Goal: Transaction & Acquisition: Download file/media

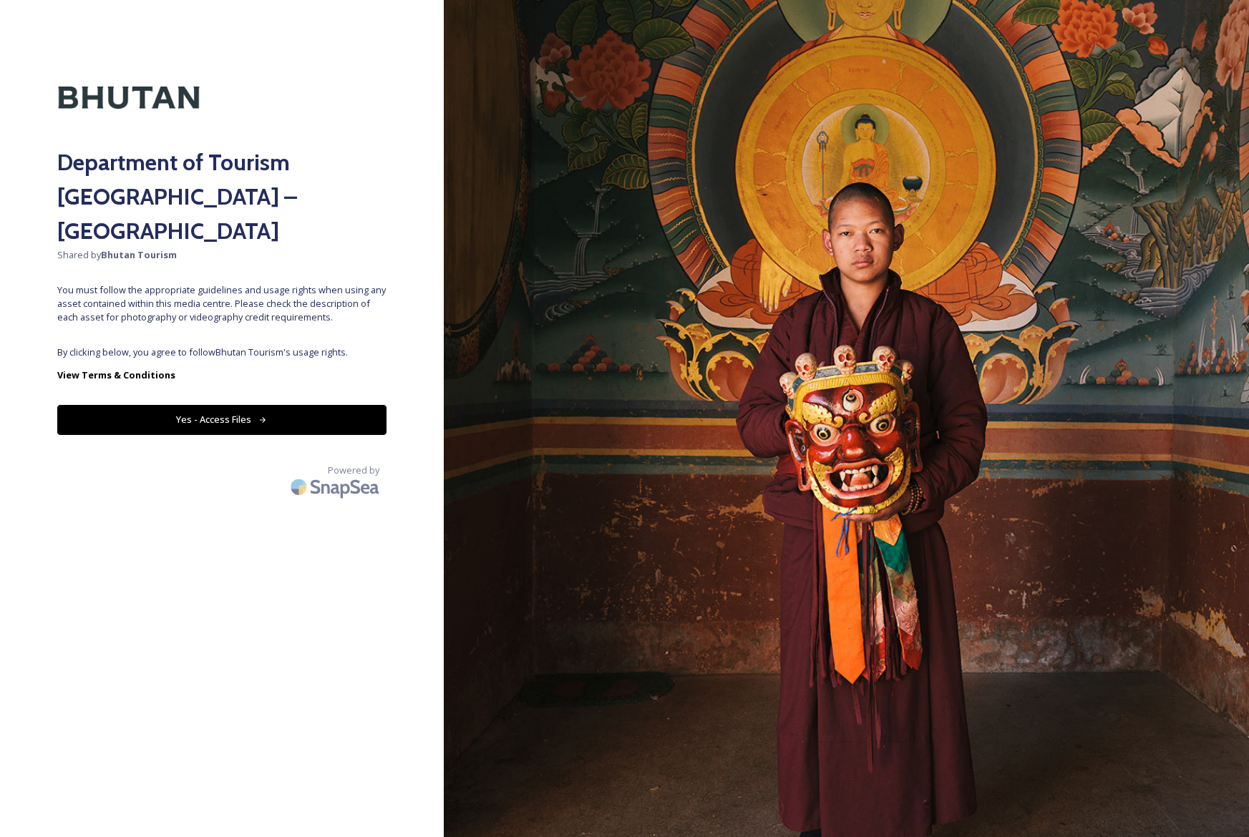
click at [336, 405] on button "Yes - Access Files" at bounding box center [221, 419] width 329 height 29
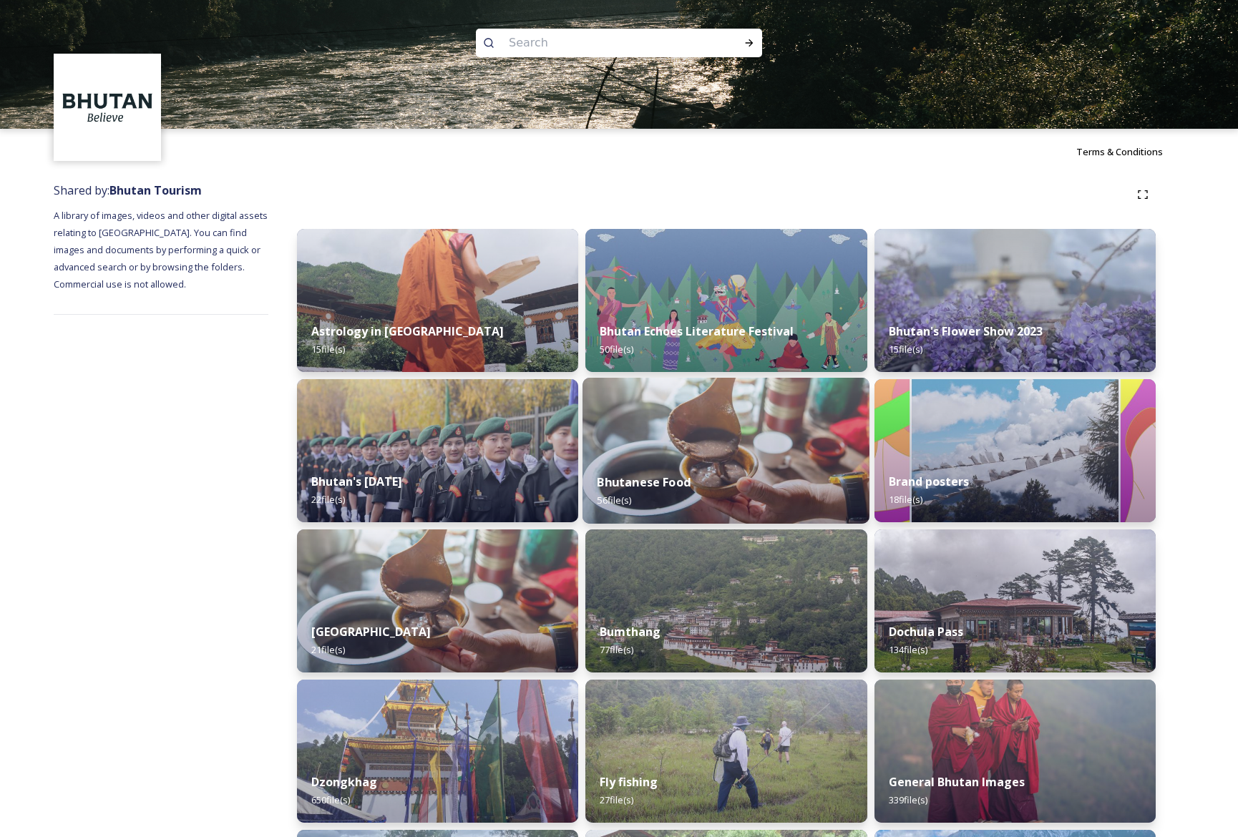
click at [753, 424] on img at bounding box center [726, 451] width 287 height 146
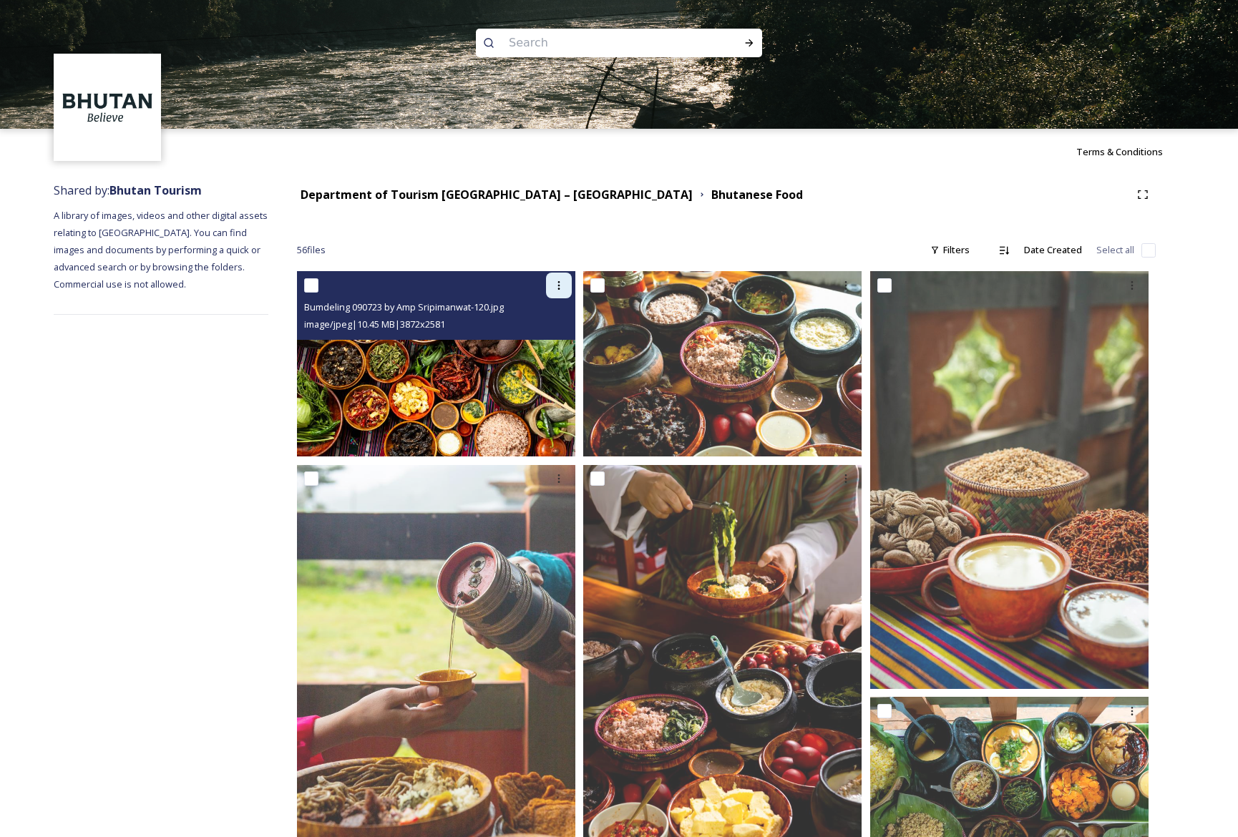
click at [557, 288] on icon at bounding box center [558, 285] width 11 height 11
click at [557, 338] on span "Download" at bounding box center [542, 345] width 44 height 14
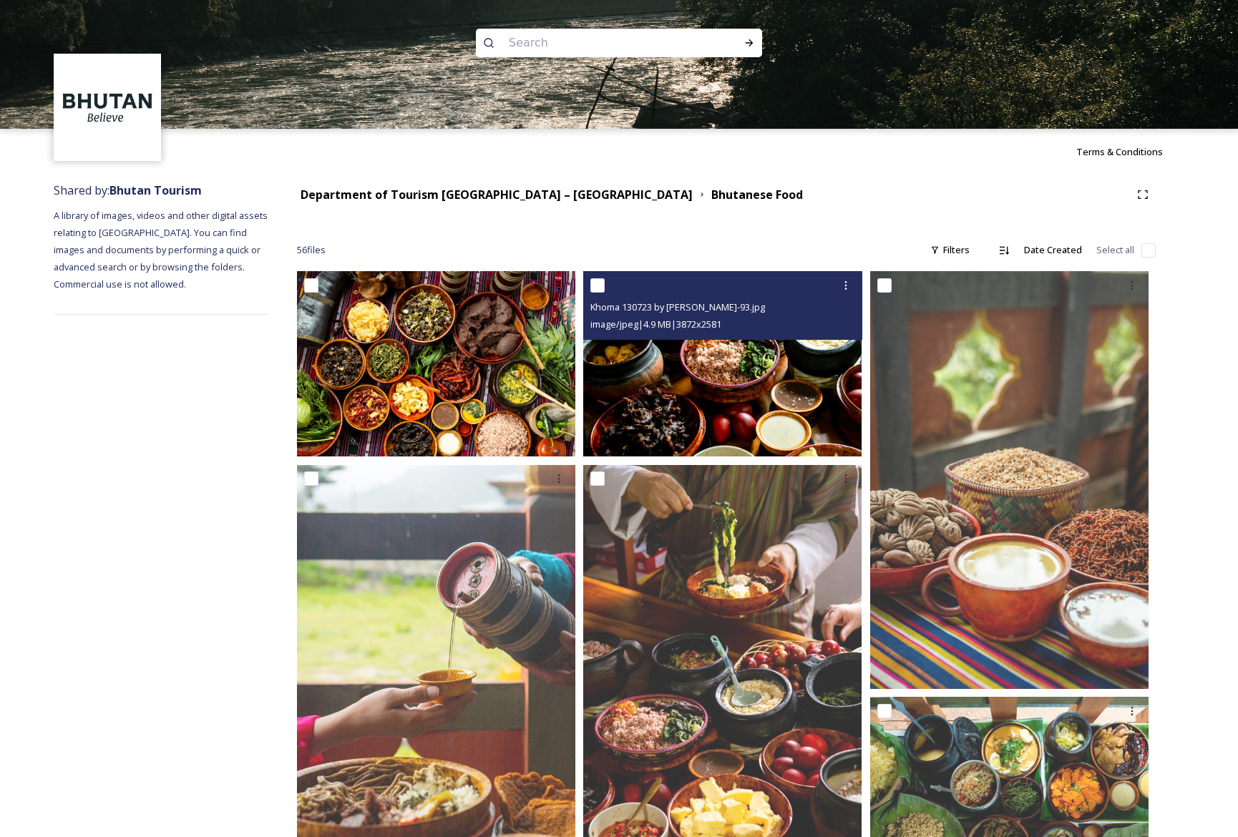
click at [603, 289] on input "checkbox" at bounding box center [597, 285] width 14 height 14
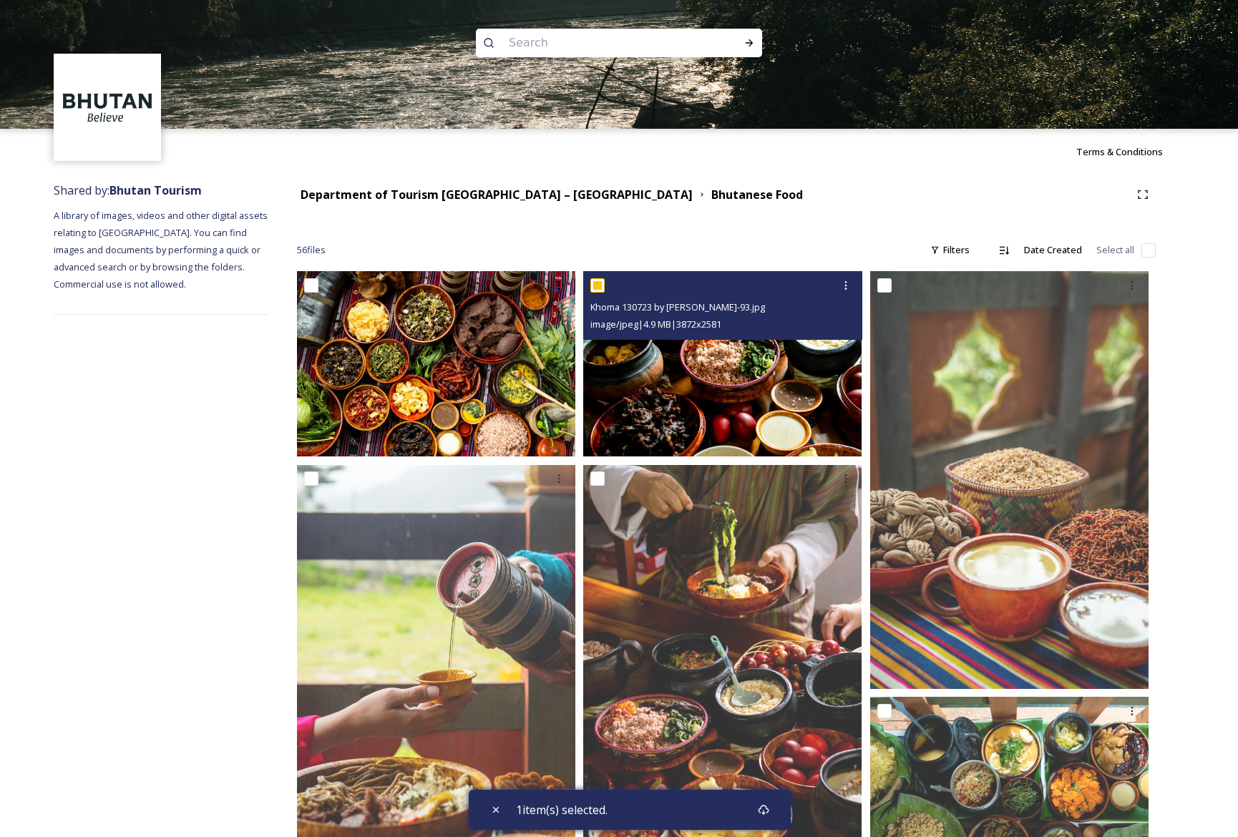
click at [594, 288] on input "checkbox" at bounding box center [597, 285] width 14 height 14
checkbox input "false"
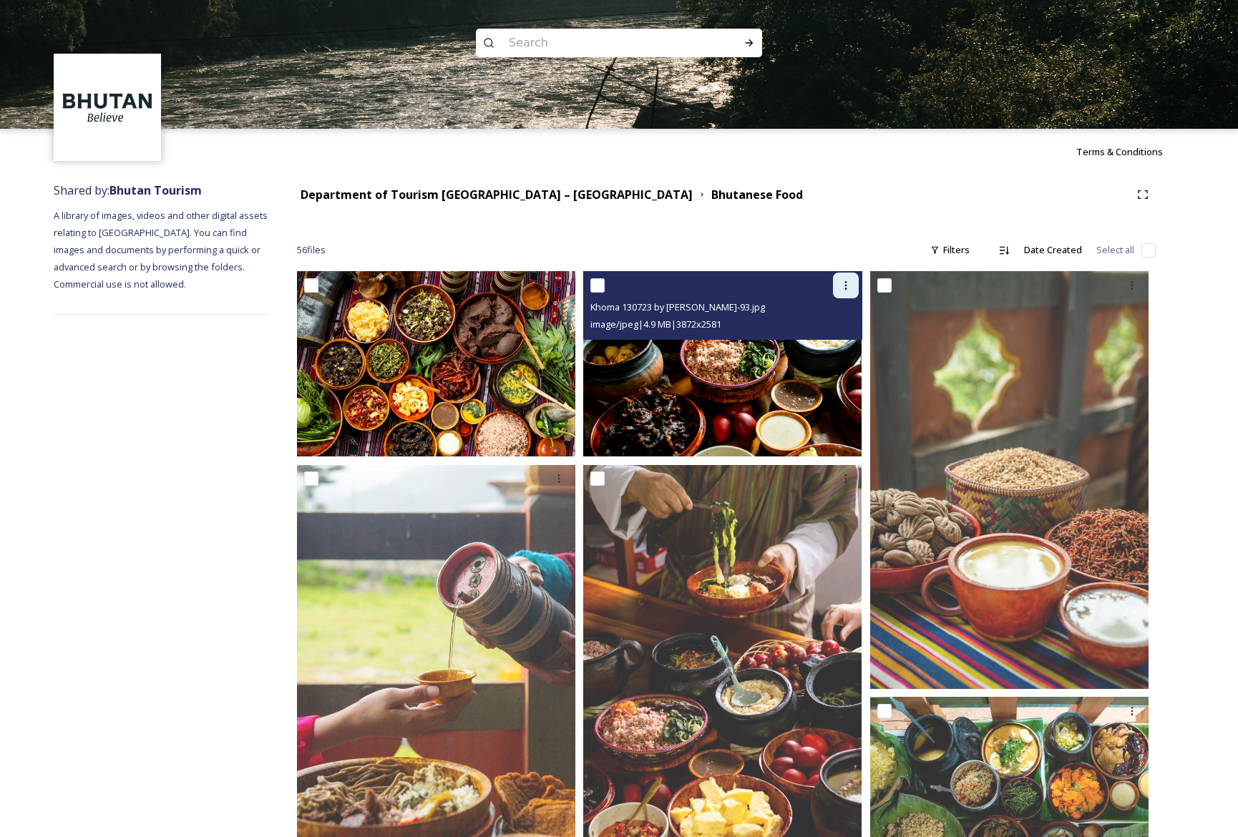
click at [846, 288] on icon at bounding box center [845, 285] width 2 height 9
click at [832, 345] on span "Download" at bounding box center [829, 345] width 44 height 14
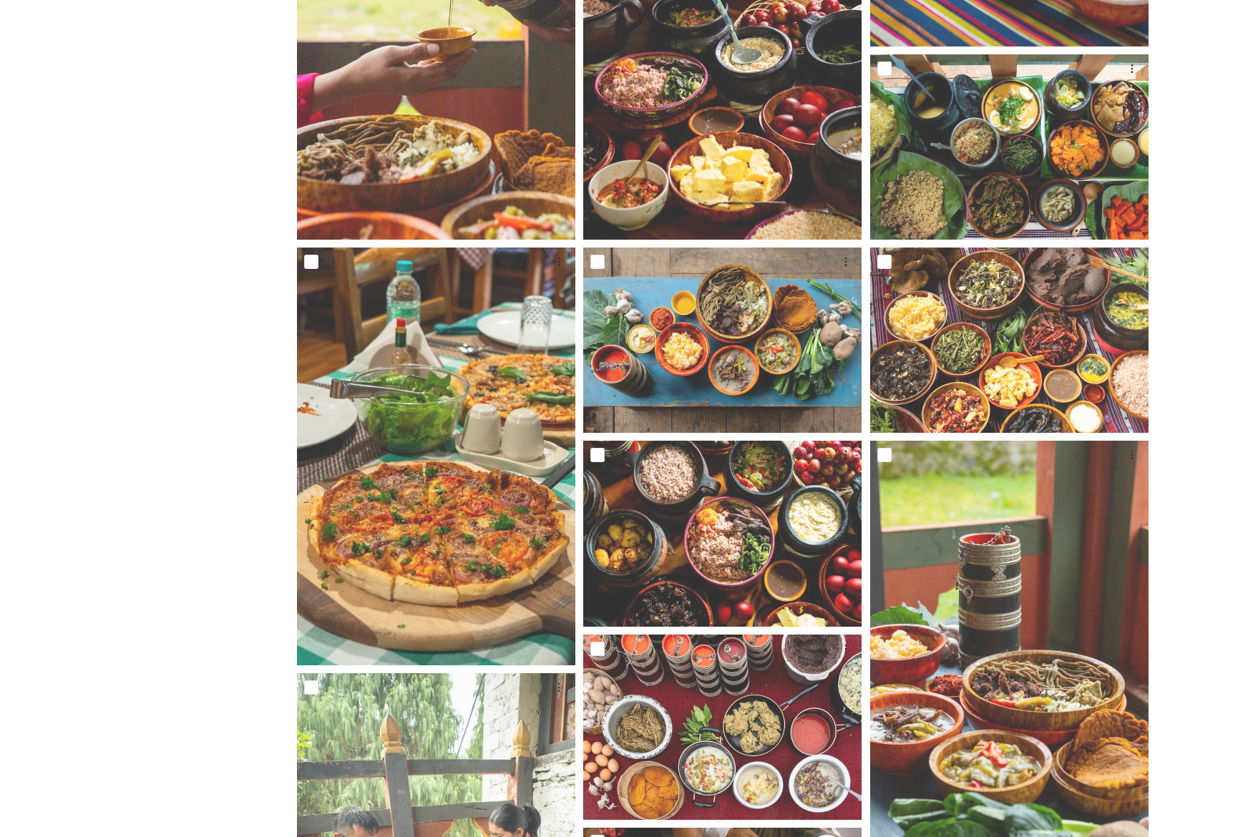
scroll to position [681, 0]
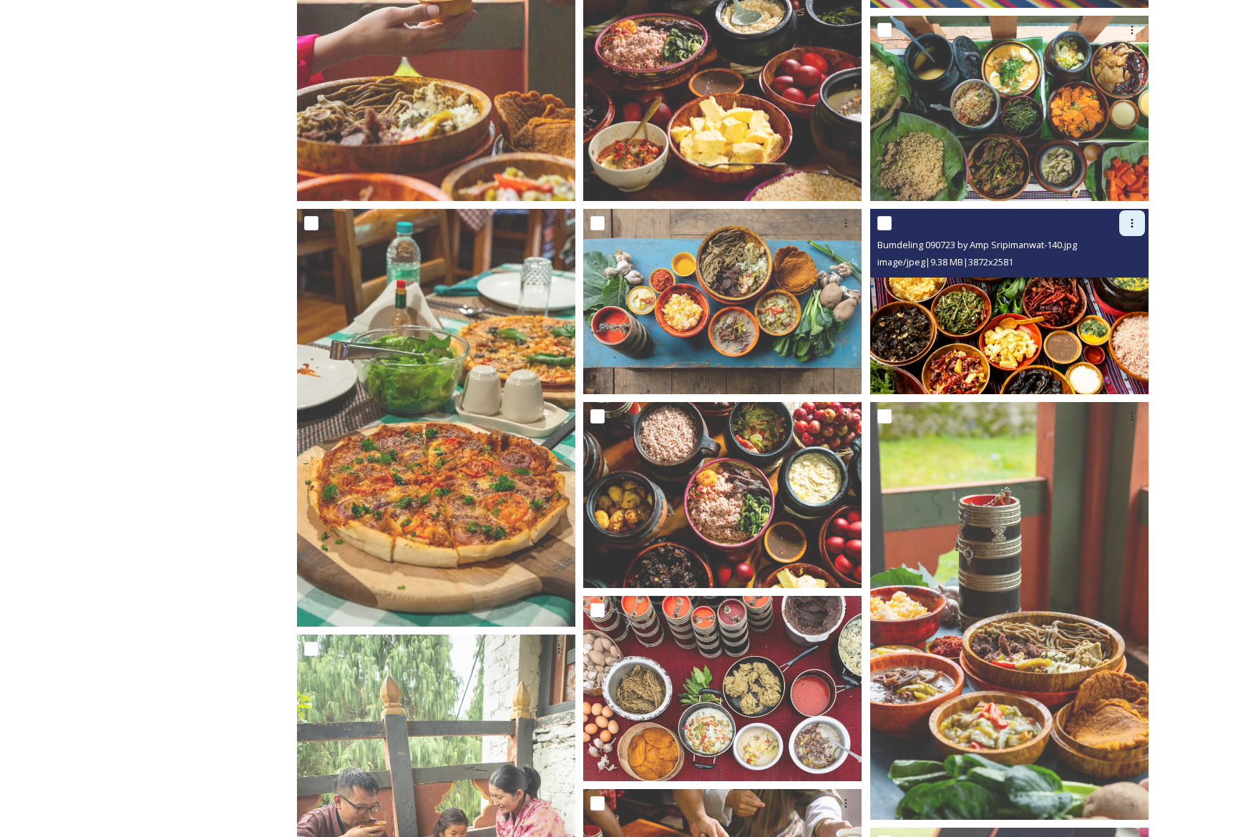
click at [1132, 228] on icon at bounding box center [1131, 223] width 11 height 11
click at [1124, 274] on div "Download" at bounding box center [1115, 282] width 58 height 28
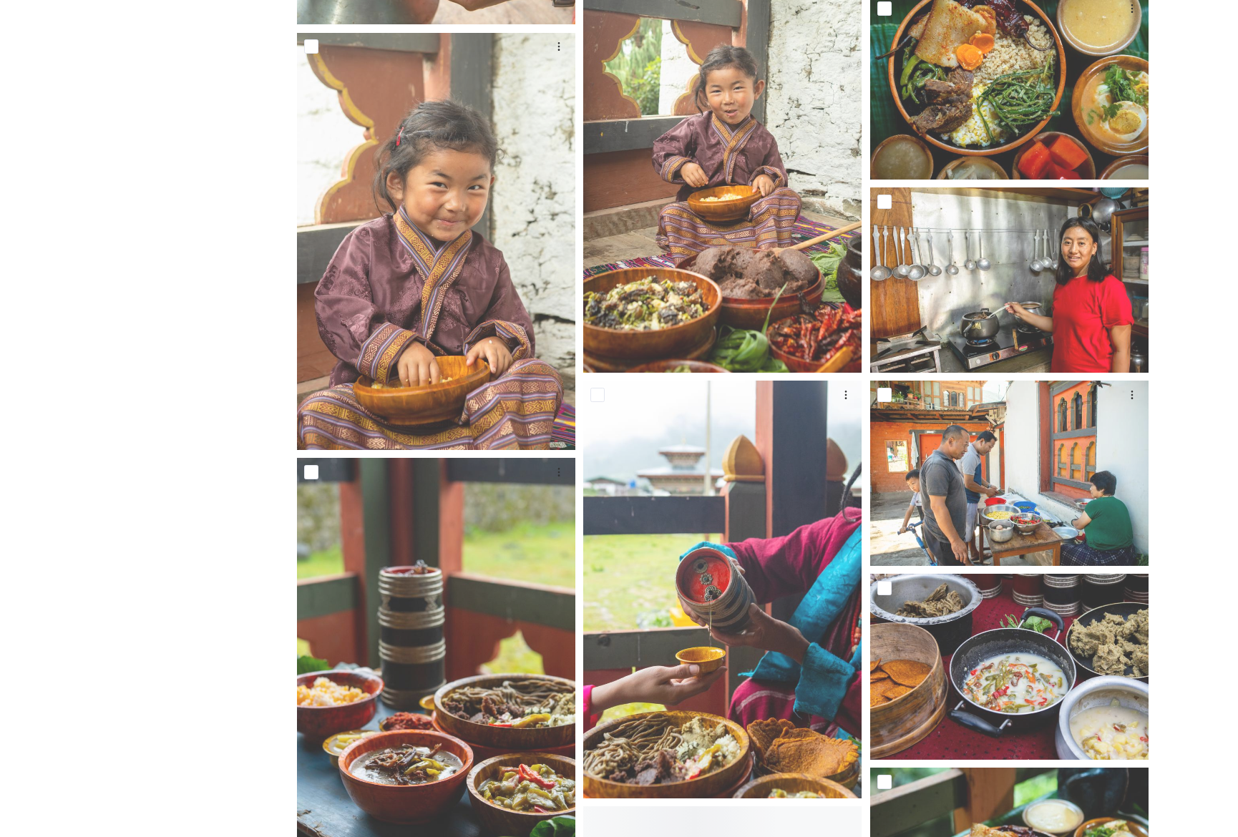
scroll to position [1907, 0]
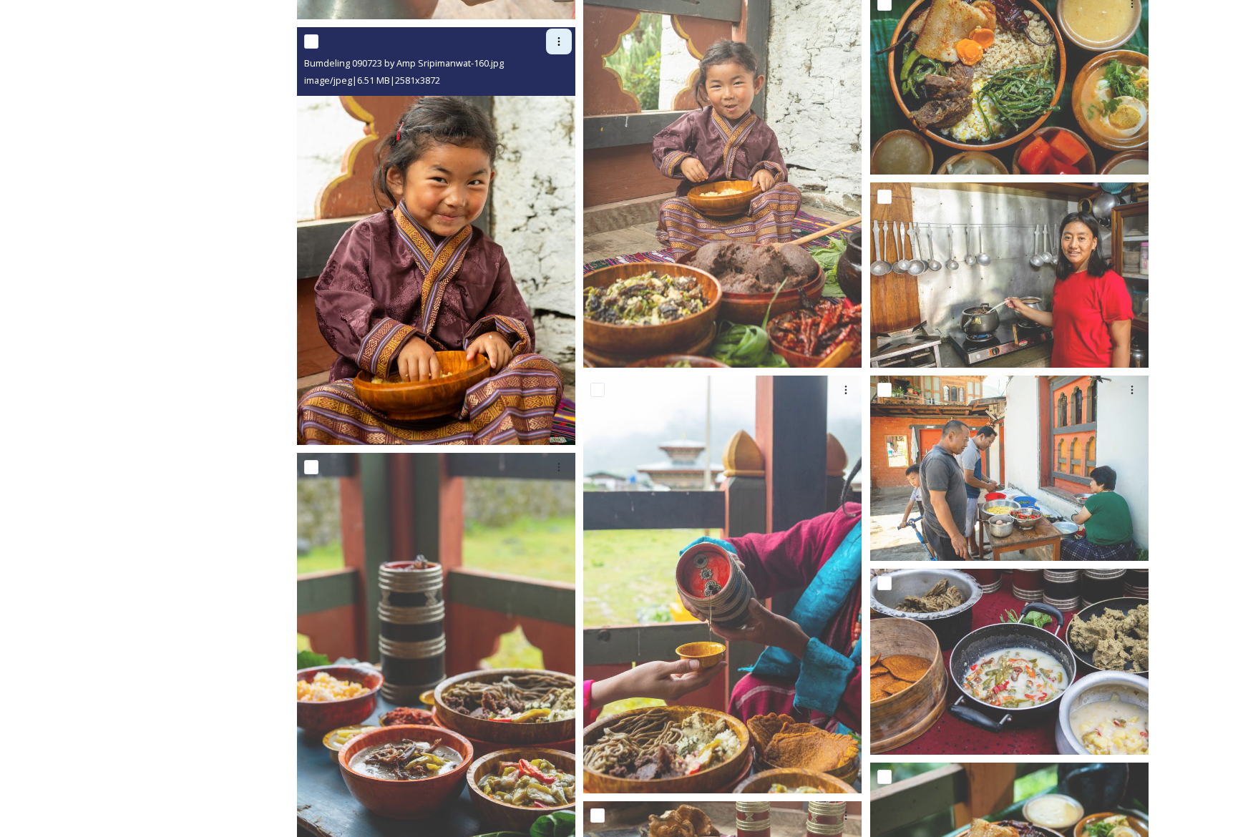
click at [559, 44] on icon at bounding box center [558, 41] width 11 height 11
click at [547, 96] on span "Download" at bounding box center [542, 101] width 44 height 14
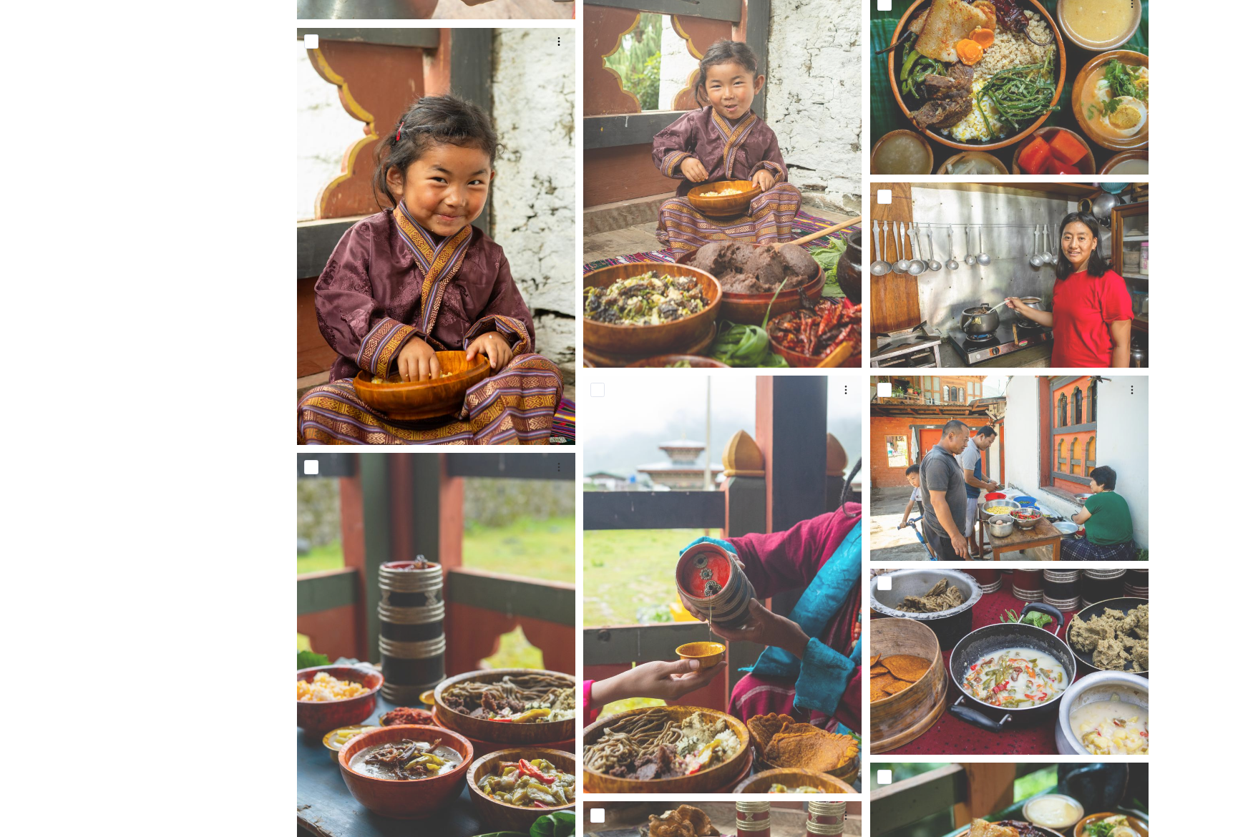
scroll to position [1931, 0]
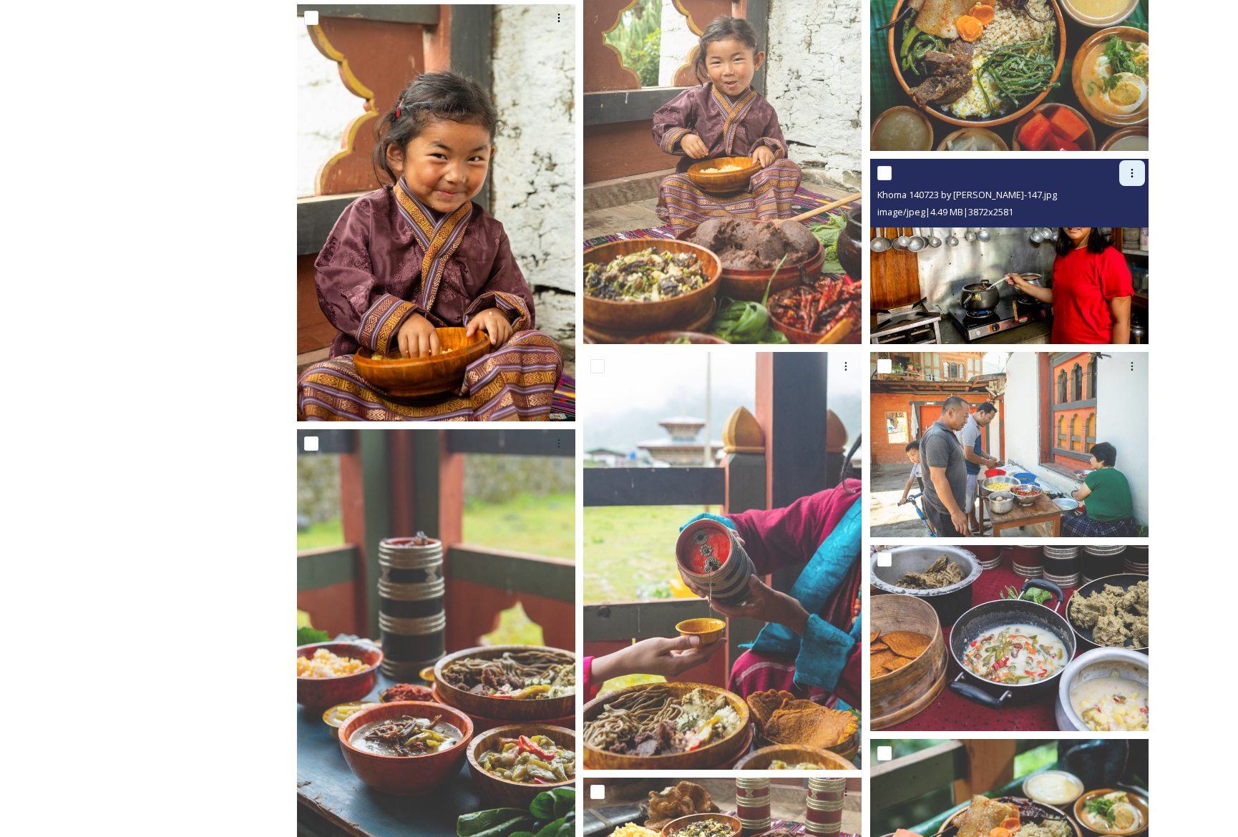
click at [1136, 174] on icon at bounding box center [1131, 172] width 11 height 11
click at [1128, 233] on span "Download" at bounding box center [1115, 232] width 44 height 14
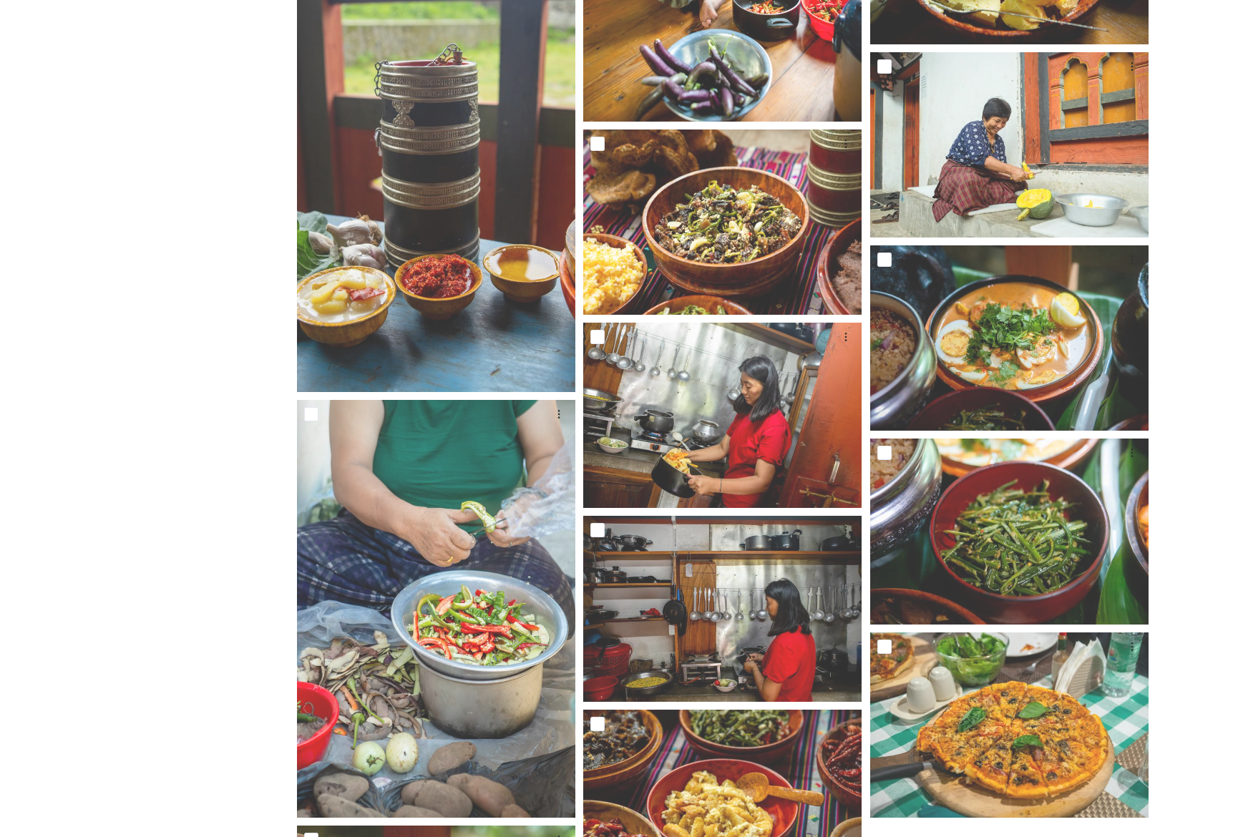
scroll to position [3401, 0]
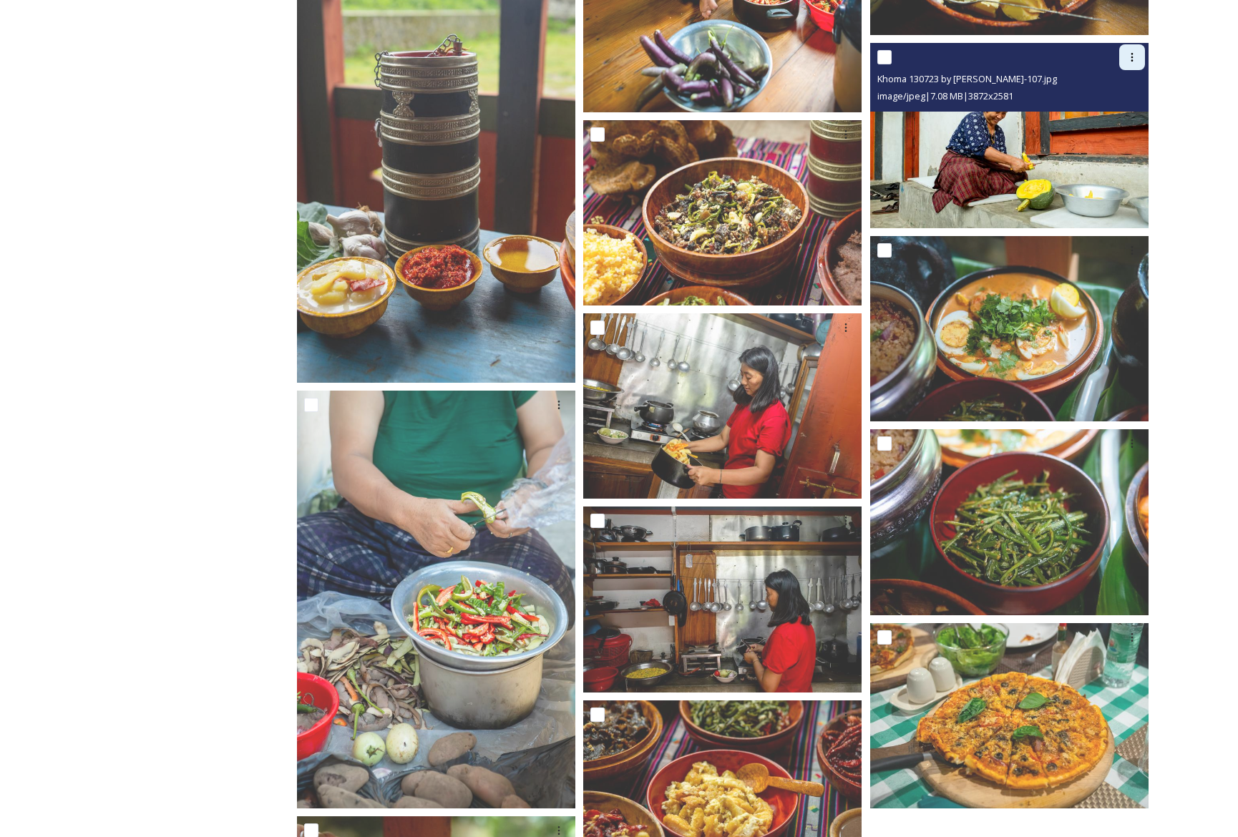
click at [1133, 57] on icon at bounding box center [1131, 57] width 11 height 11
click at [1129, 110] on span "Download" at bounding box center [1115, 116] width 44 height 14
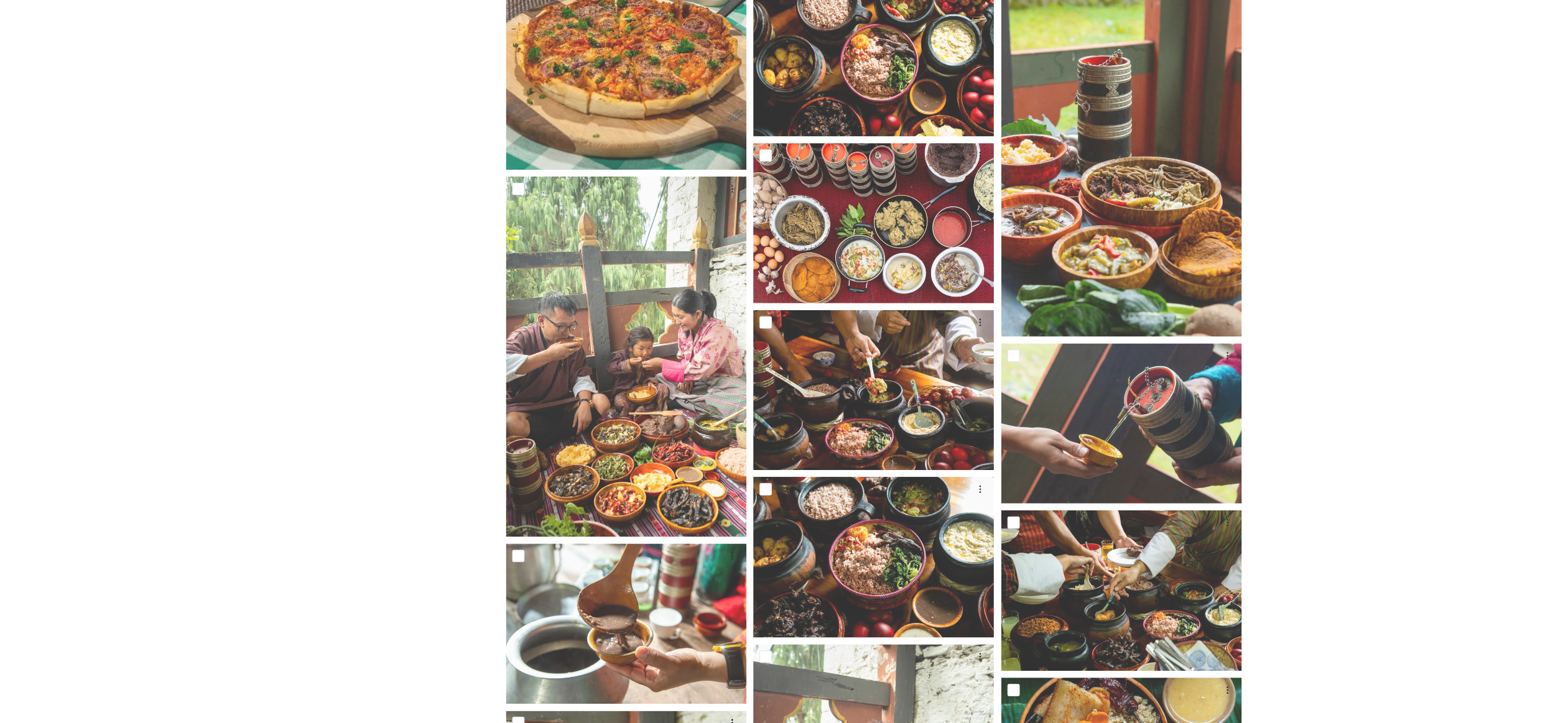
scroll to position [0, 0]
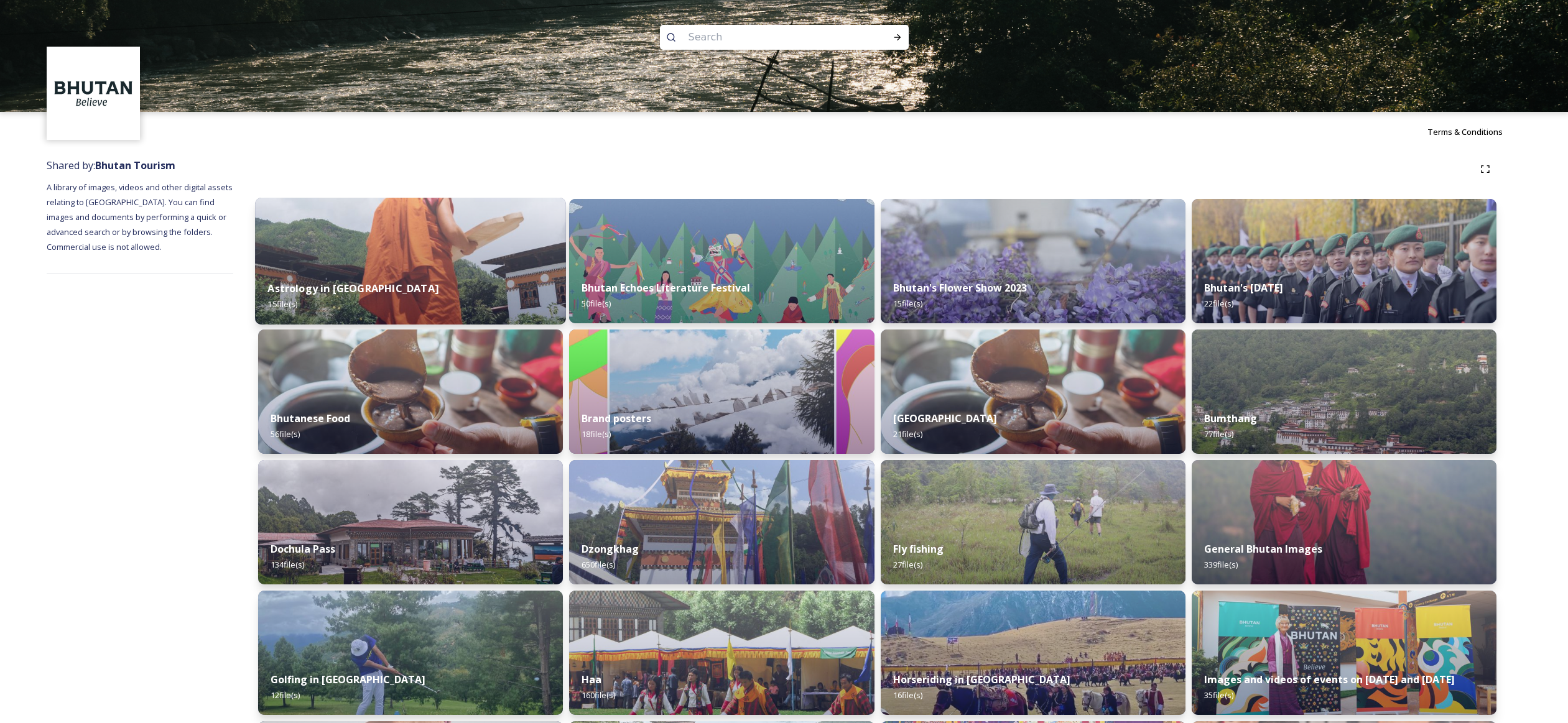
click at [417, 266] on img at bounding box center [410, 262] width 311 height 127
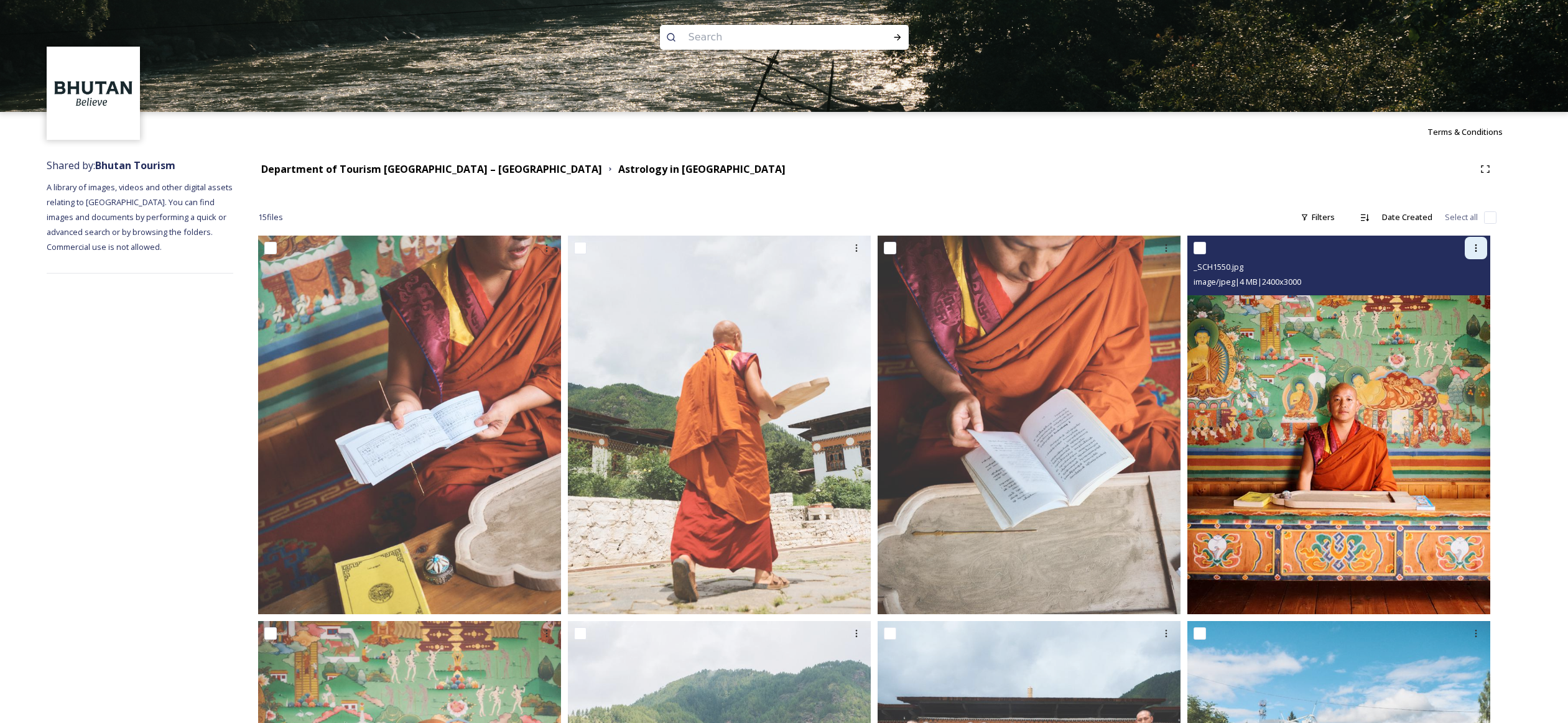
click at [1085, 246] on div at bounding box center [1476, 249] width 23 height 23
click at [1085, 296] on span "Download" at bounding box center [1462, 300] width 38 height 12
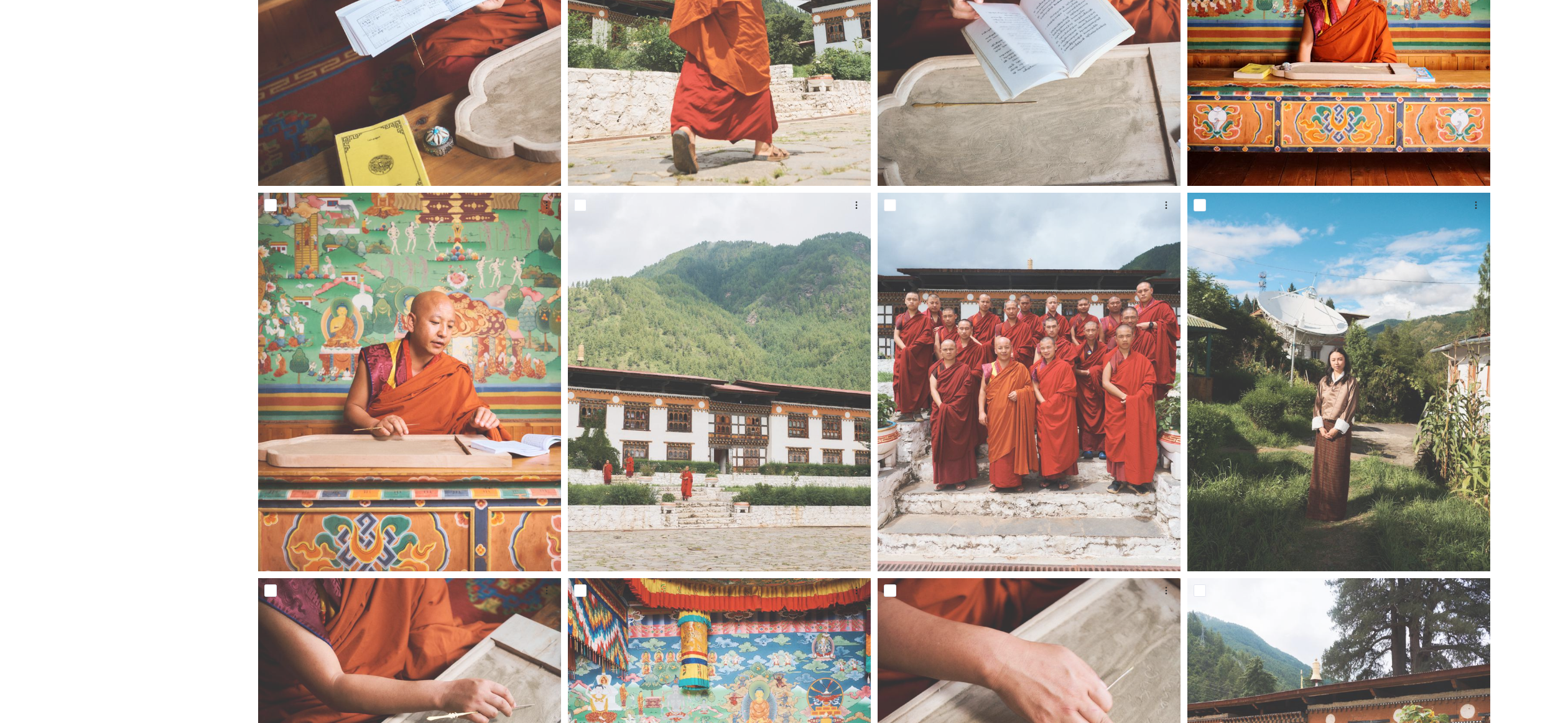
scroll to position [434, 0]
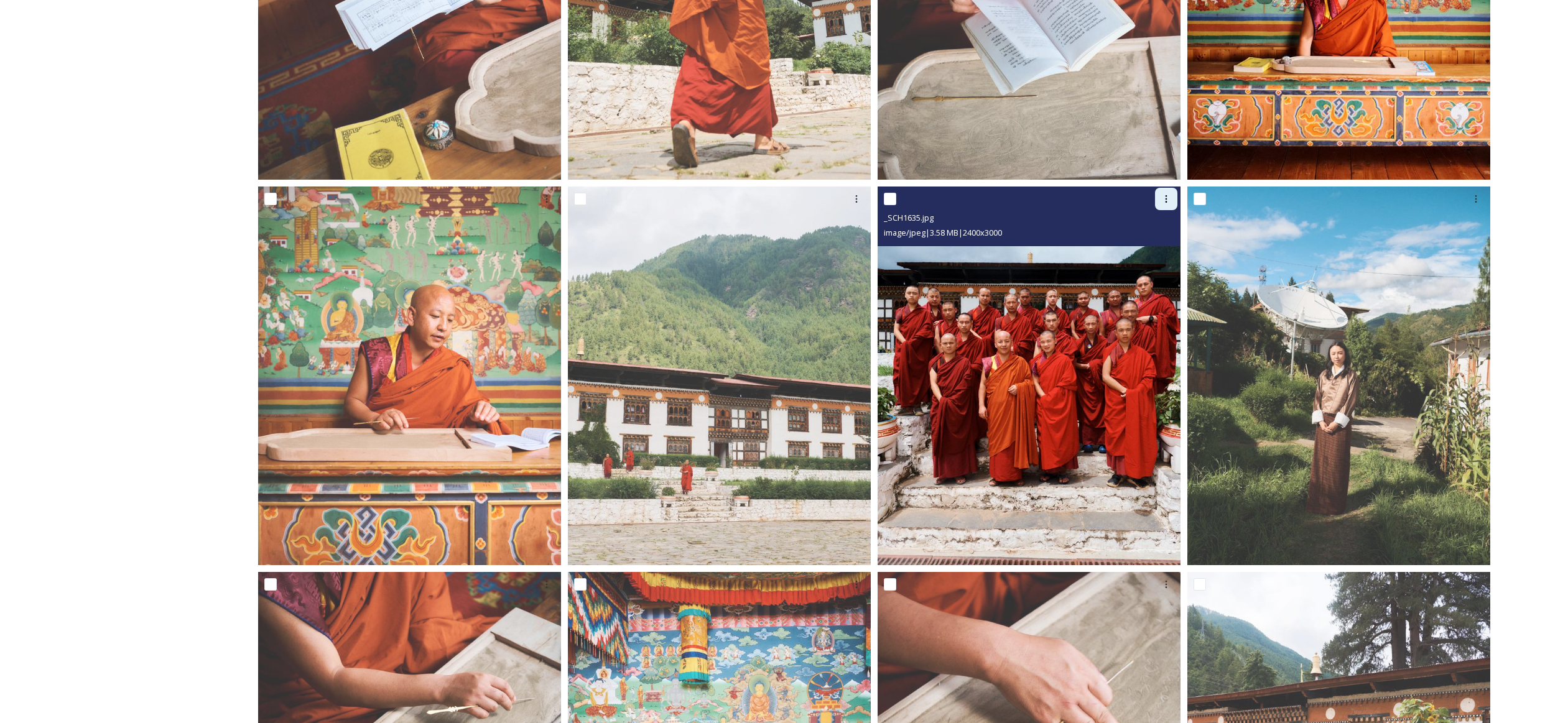
click at [1085, 199] on icon at bounding box center [1166, 198] width 10 height 10
click at [1085, 248] on div "Download" at bounding box center [1152, 250] width 50 height 24
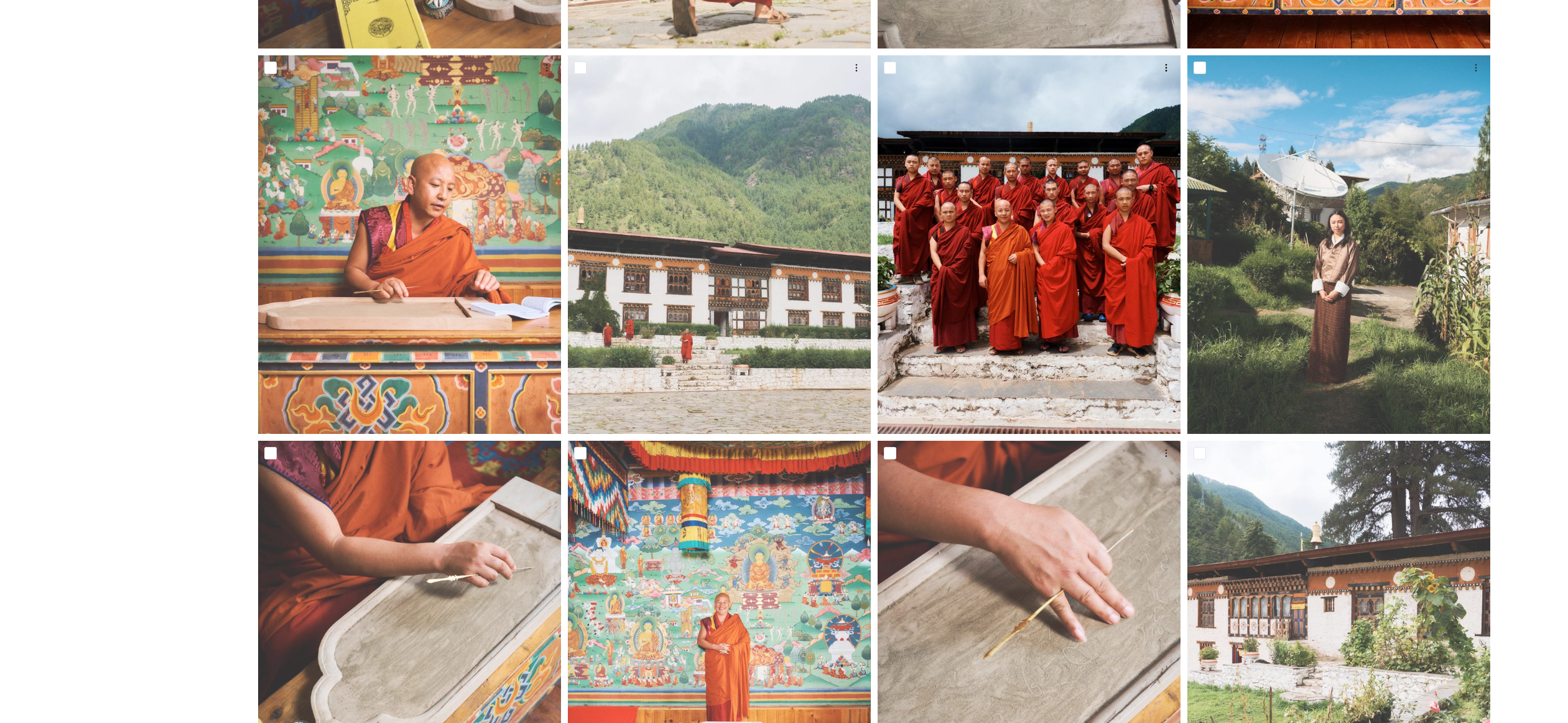
scroll to position [571, 0]
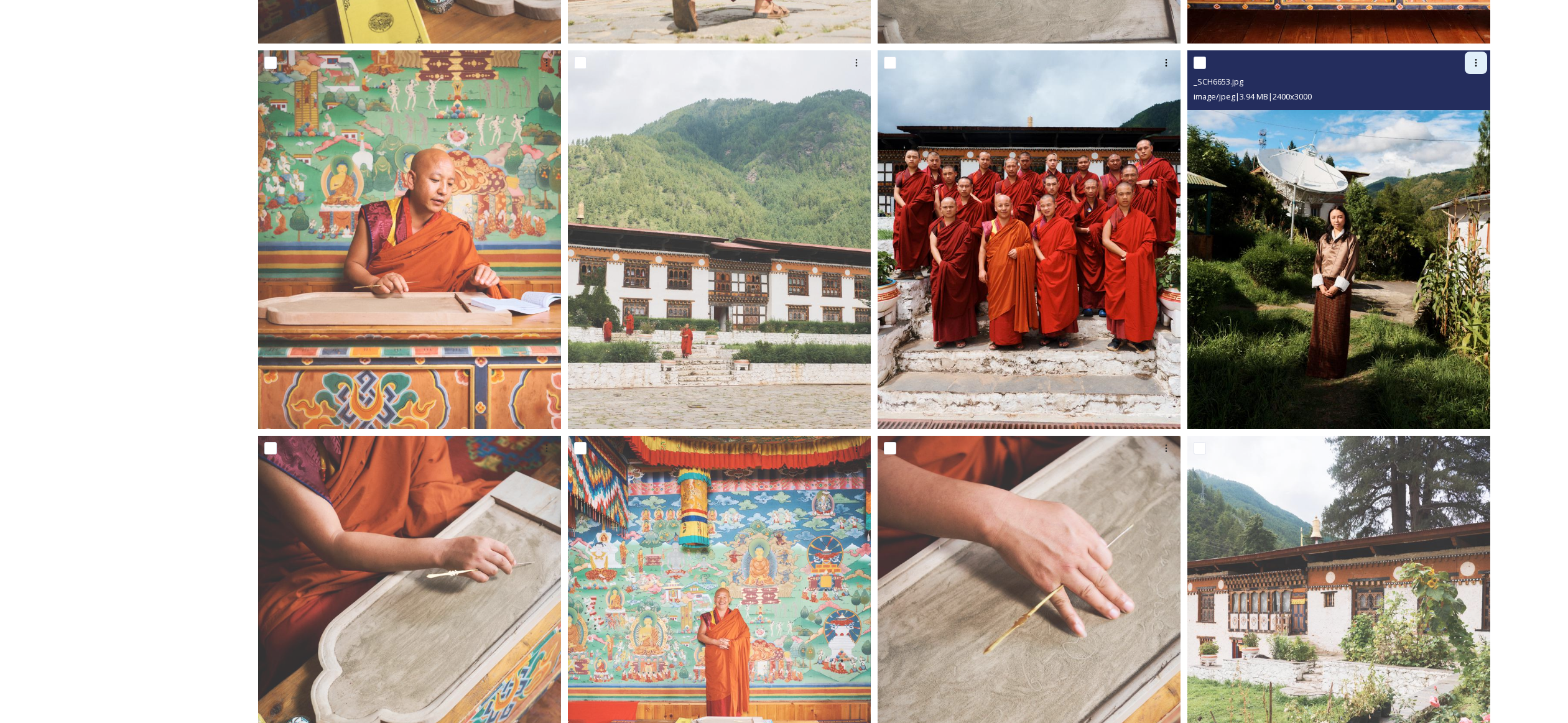
click at [1085, 65] on icon at bounding box center [1475, 63] width 10 height 10
click at [1085, 110] on span "Download" at bounding box center [1462, 115] width 38 height 12
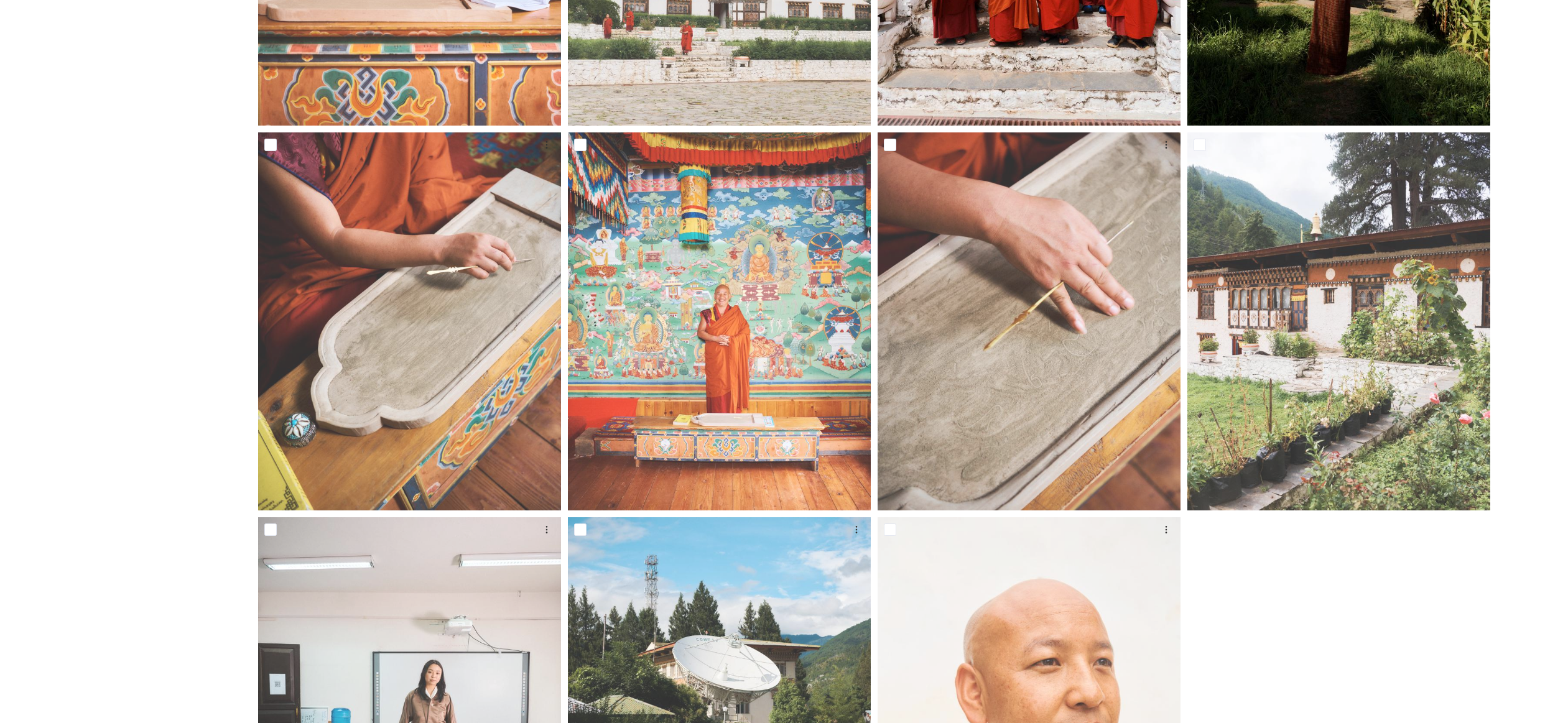
scroll to position [788, 0]
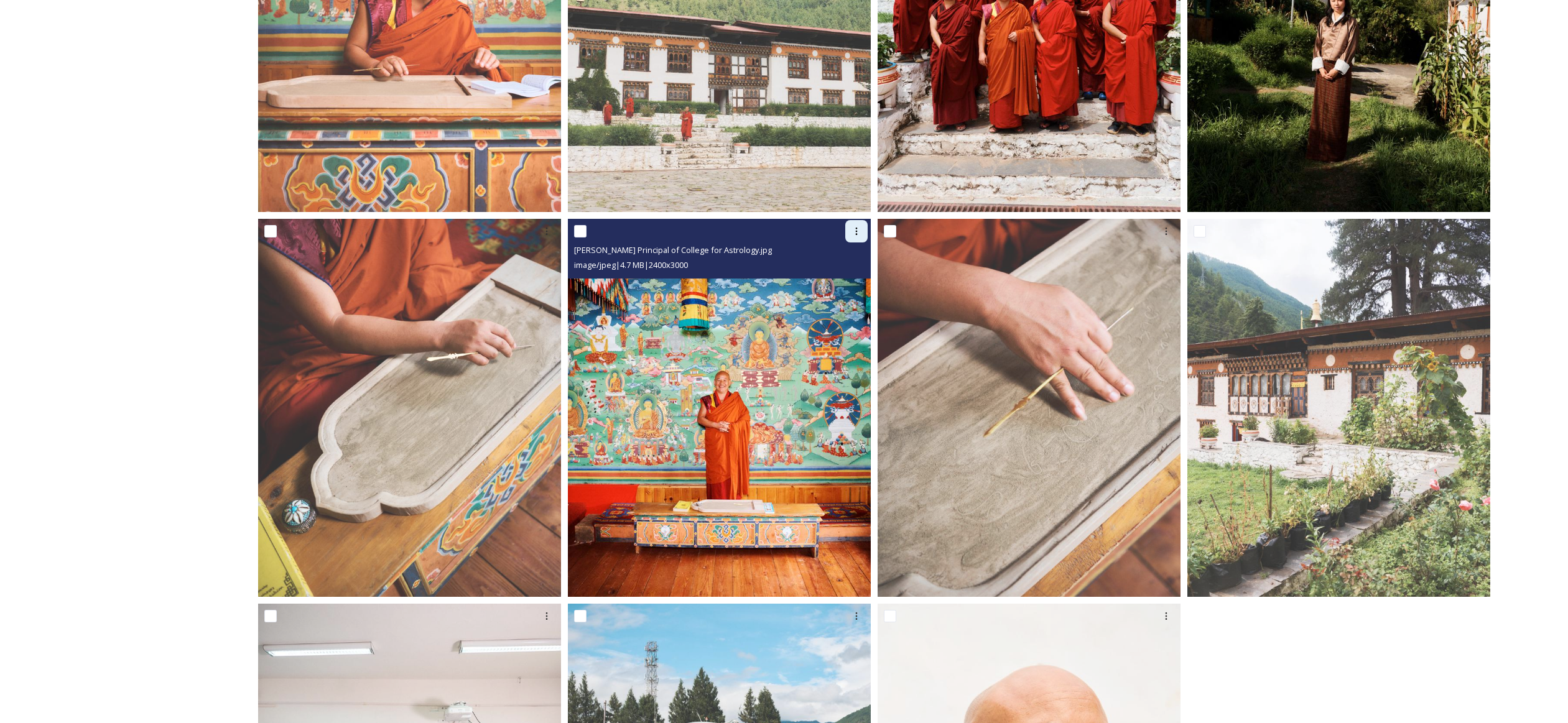
click at [854, 236] on div at bounding box center [857, 231] width 23 height 23
click at [847, 279] on span "Download" at bounding box center [842, 282] width 38 height 12
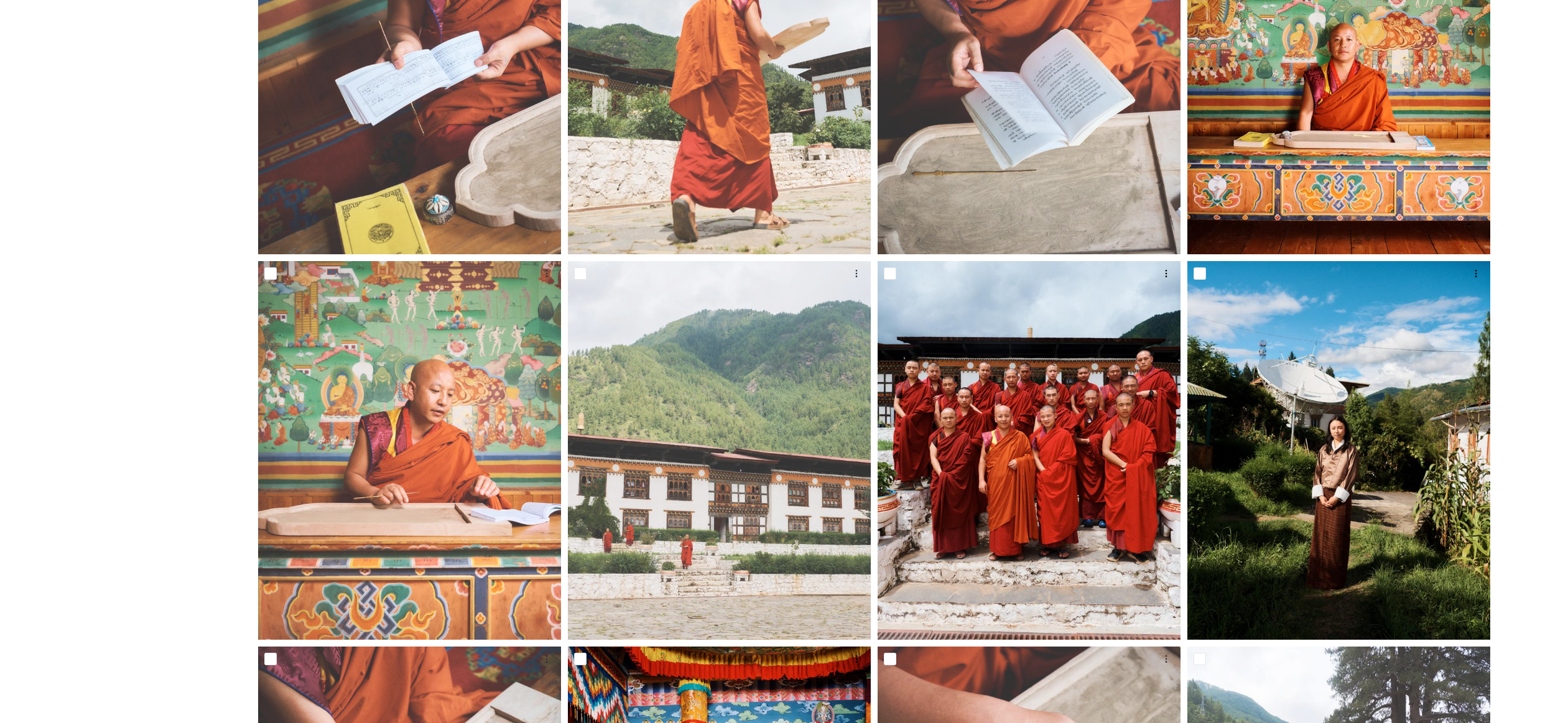
scroll to position [0, 0]
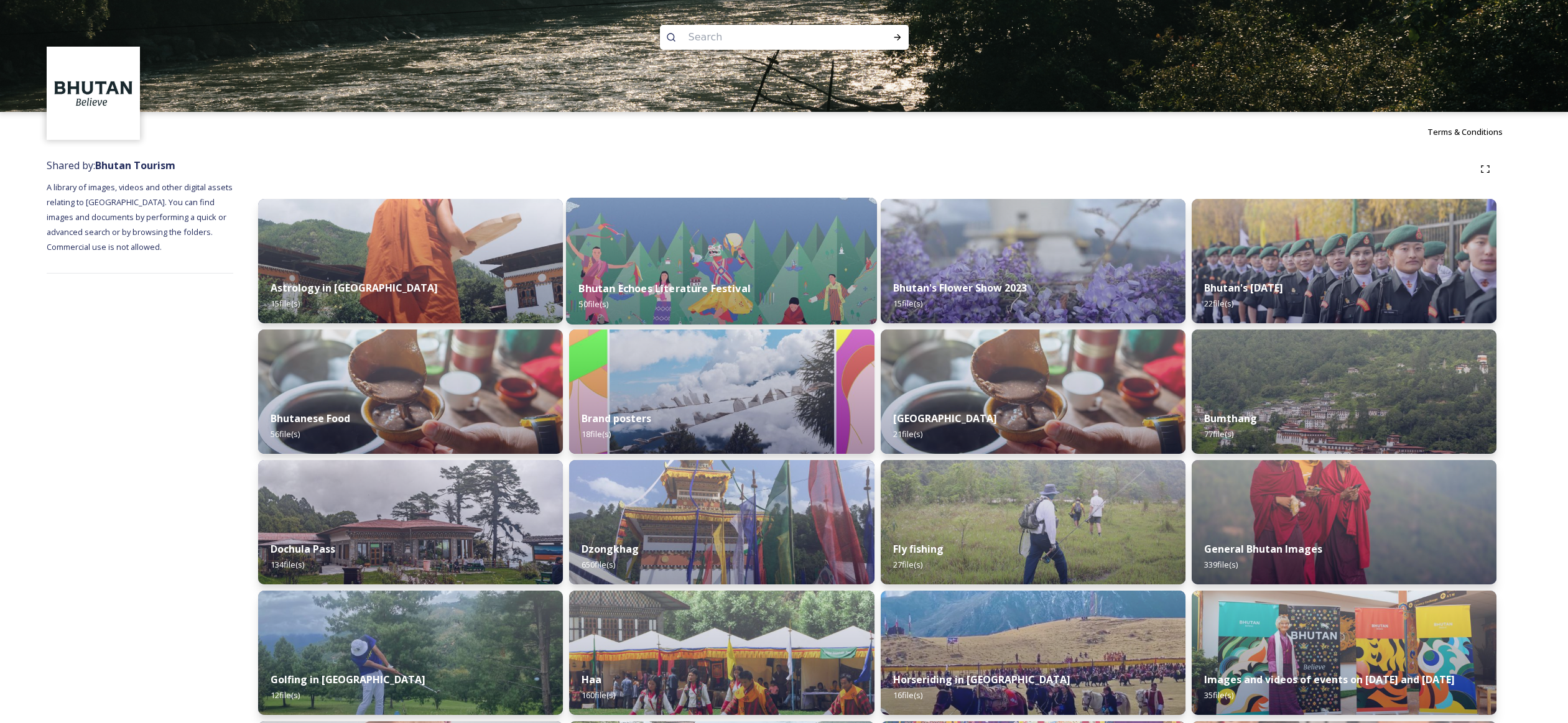
click at [788, 262] on img at bounding box center [721, 262] width 311 height 127
click at [1032, 272] on div "Bhutan's Flower Show 2023 15 file(s)" at bounding box center [1033, 295] width 311 height 56
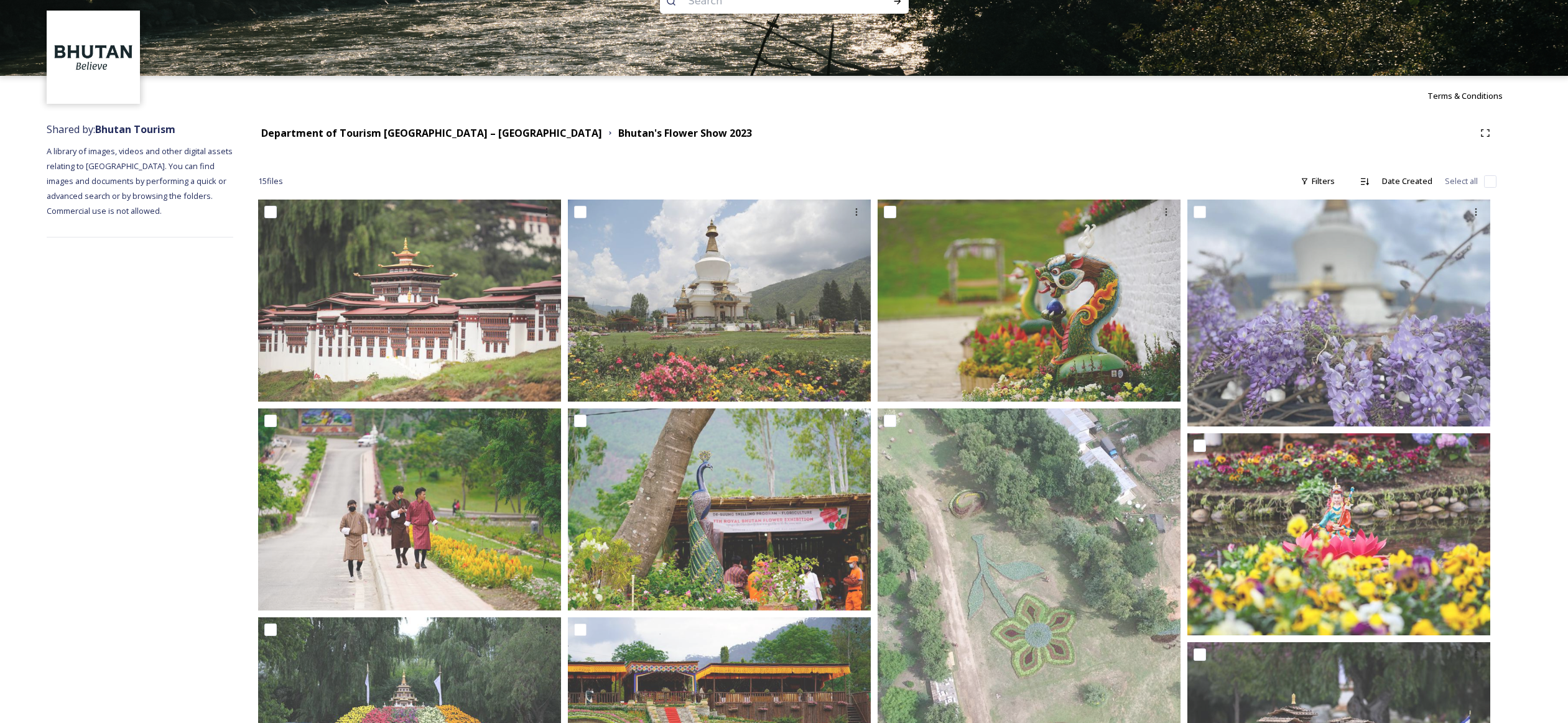
scroll to position [37, 0]
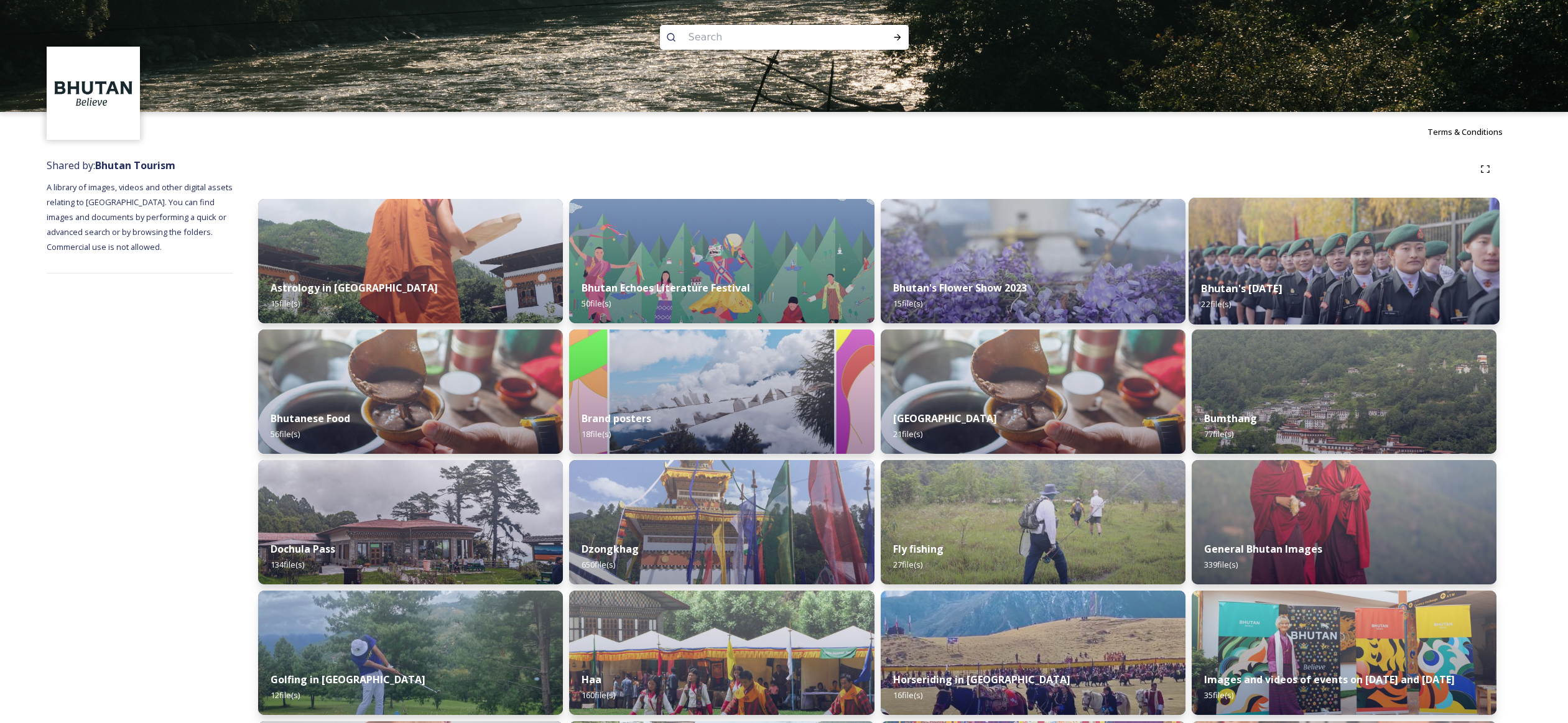
click at [1085, 240] on img at bounding box center [1345, 262] width 311 height 127
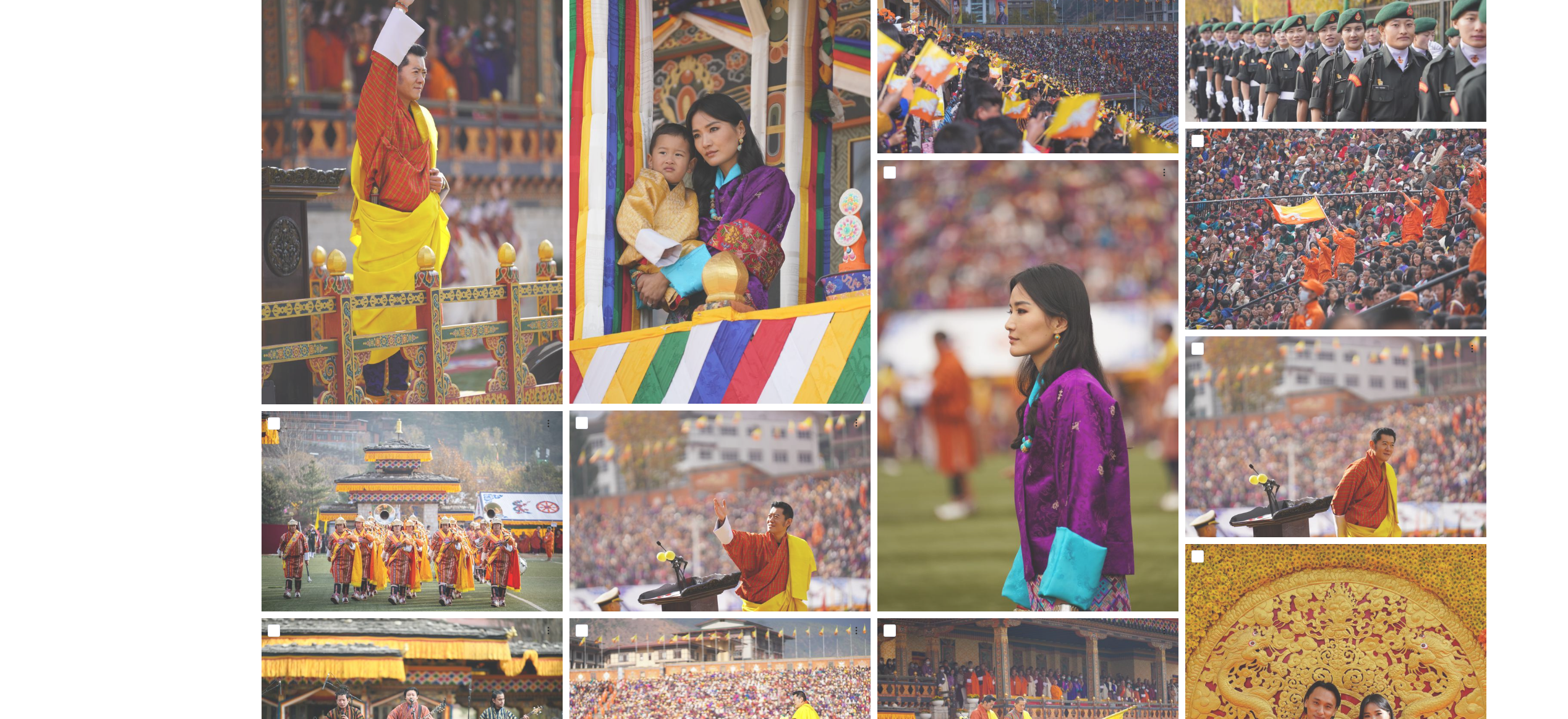
scroll to position [292, 0]
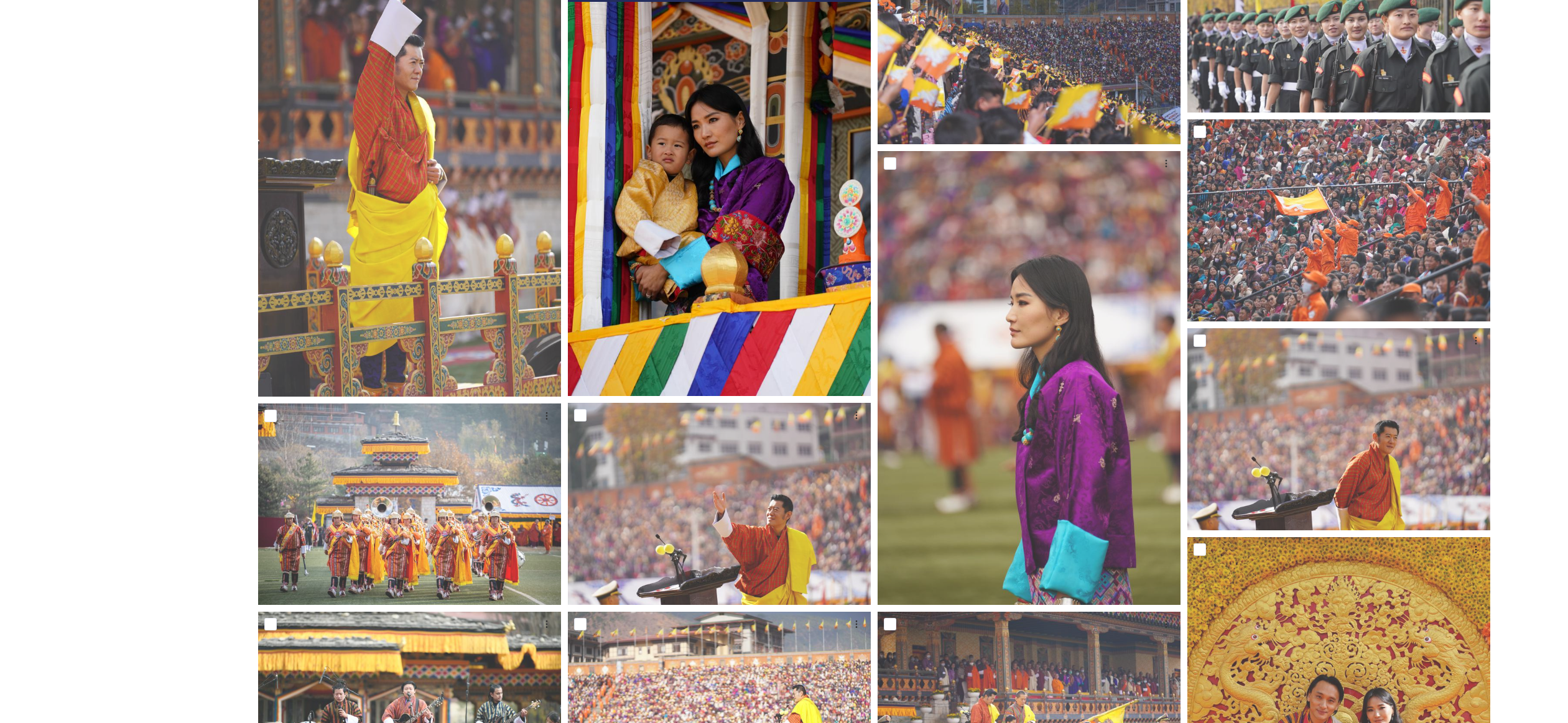
click at [746, 54] on img at bounding box center [719, 169] width 303 height 454
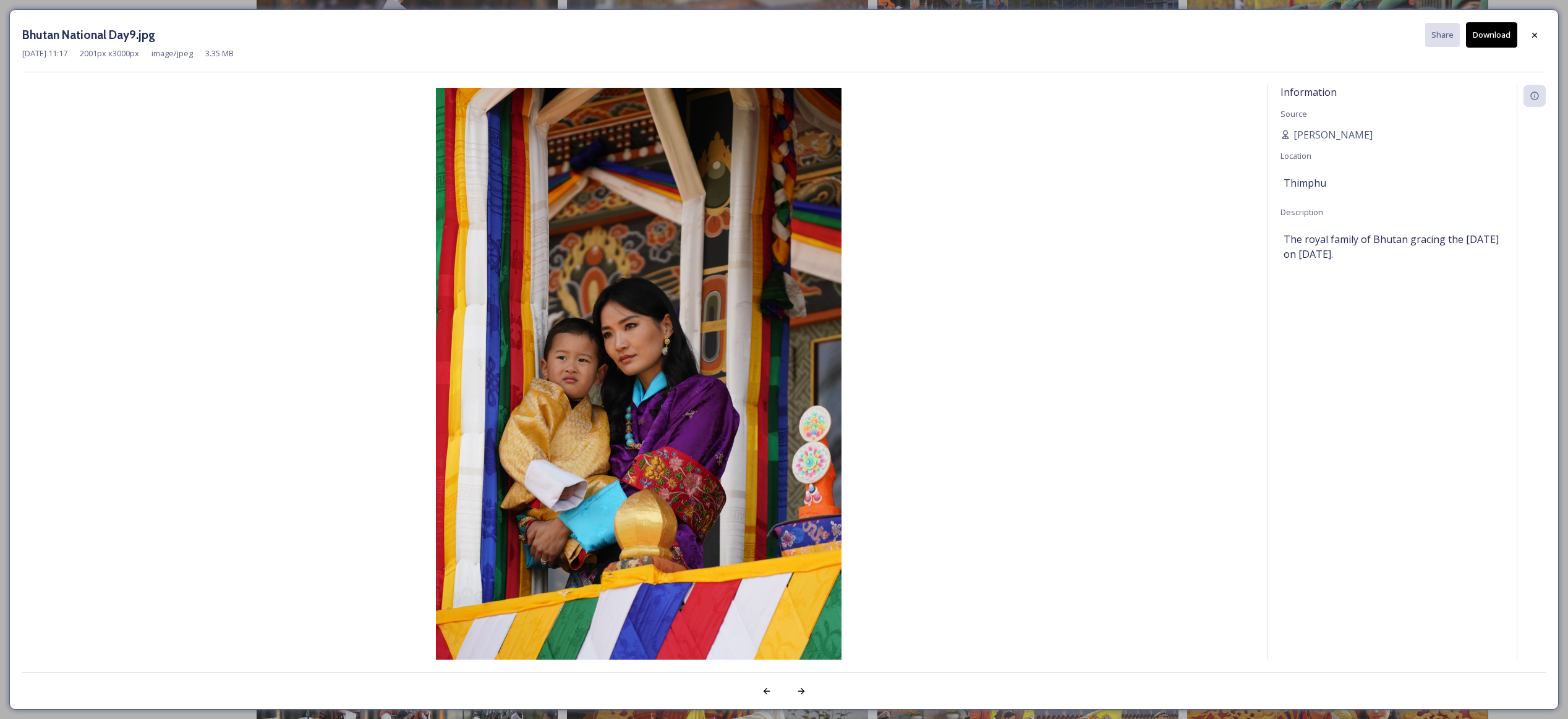
click at [1078, 33] on button "Download" at bounding box center [1491, 35] width 51 height 25
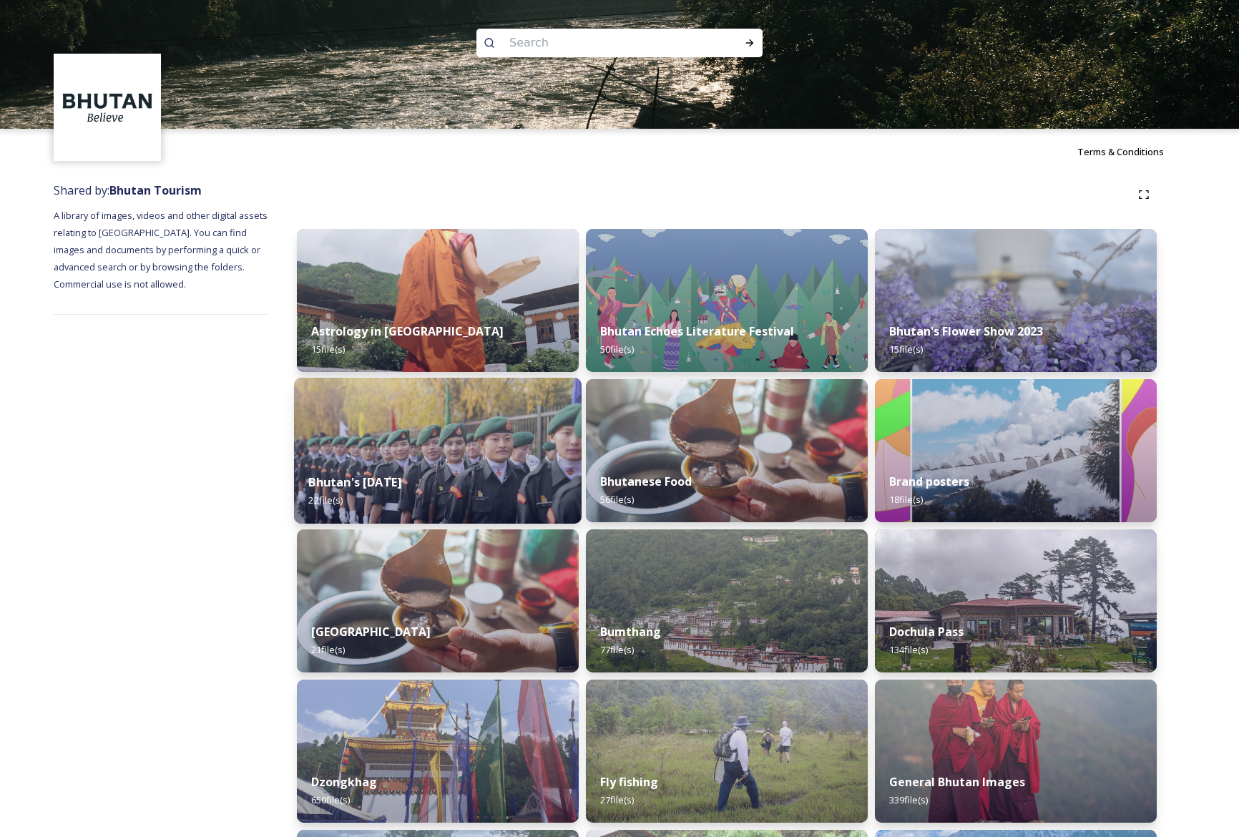
click at [401, 474] on strong "Bhutan's [DATE]" at bounding box center [354, 482] width 93 height 16
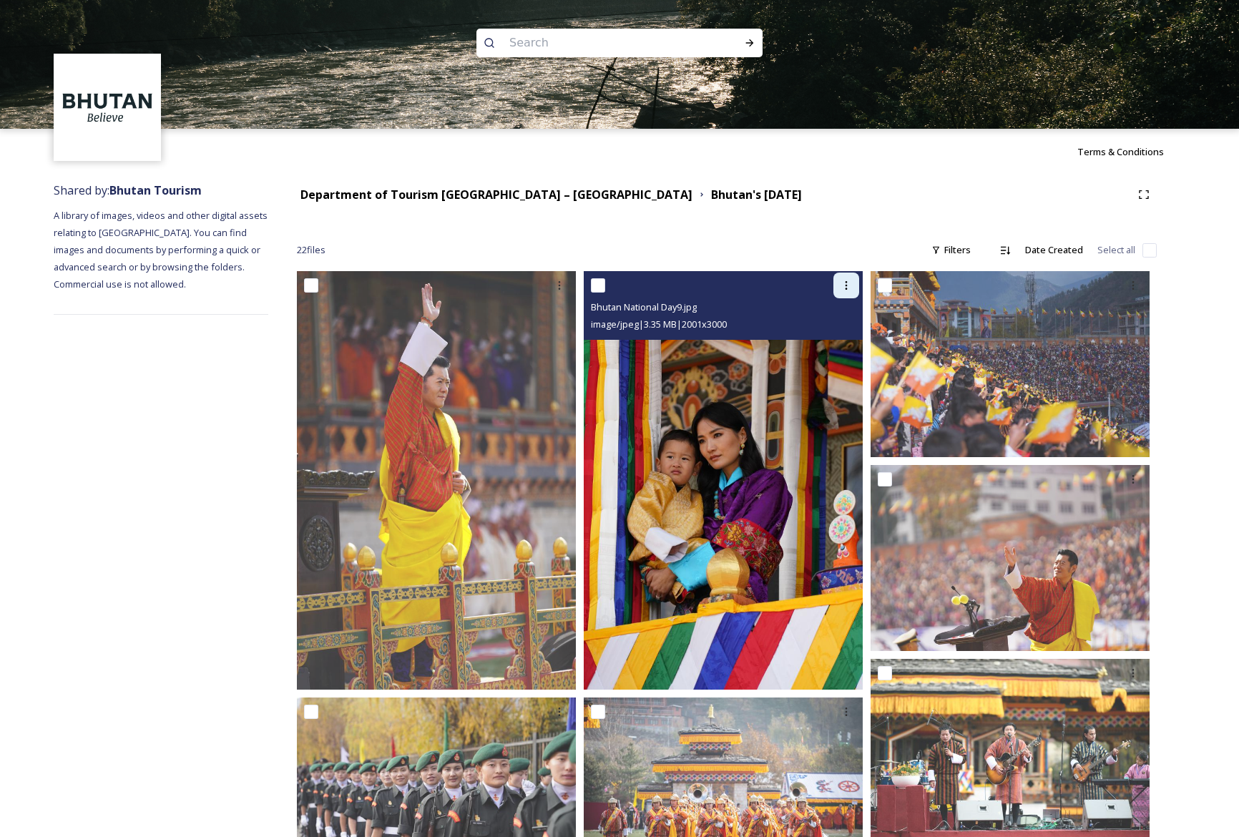
click at [853, 281] on div at bounding box center [847, 286] width 26 height 26
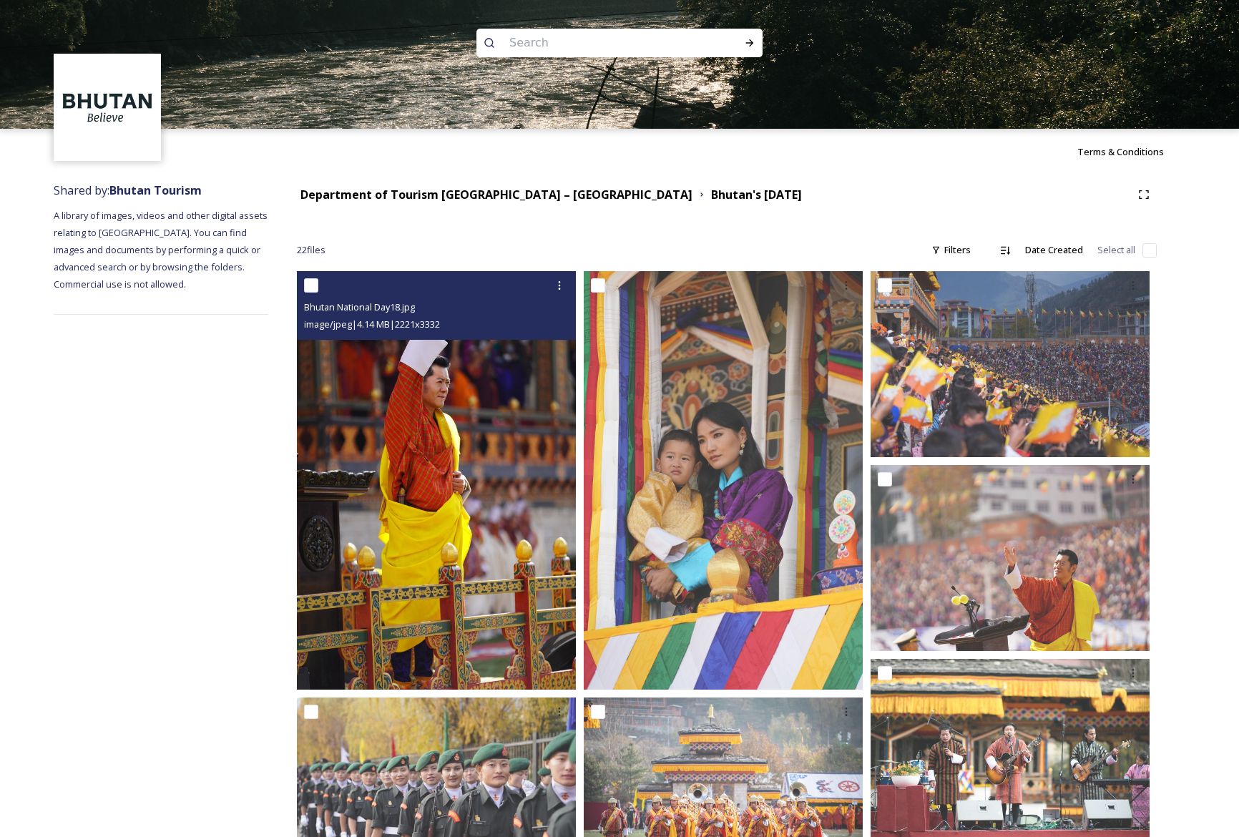
click at [501, 384] on img at bounding box center [436, 480] width 279 height 419
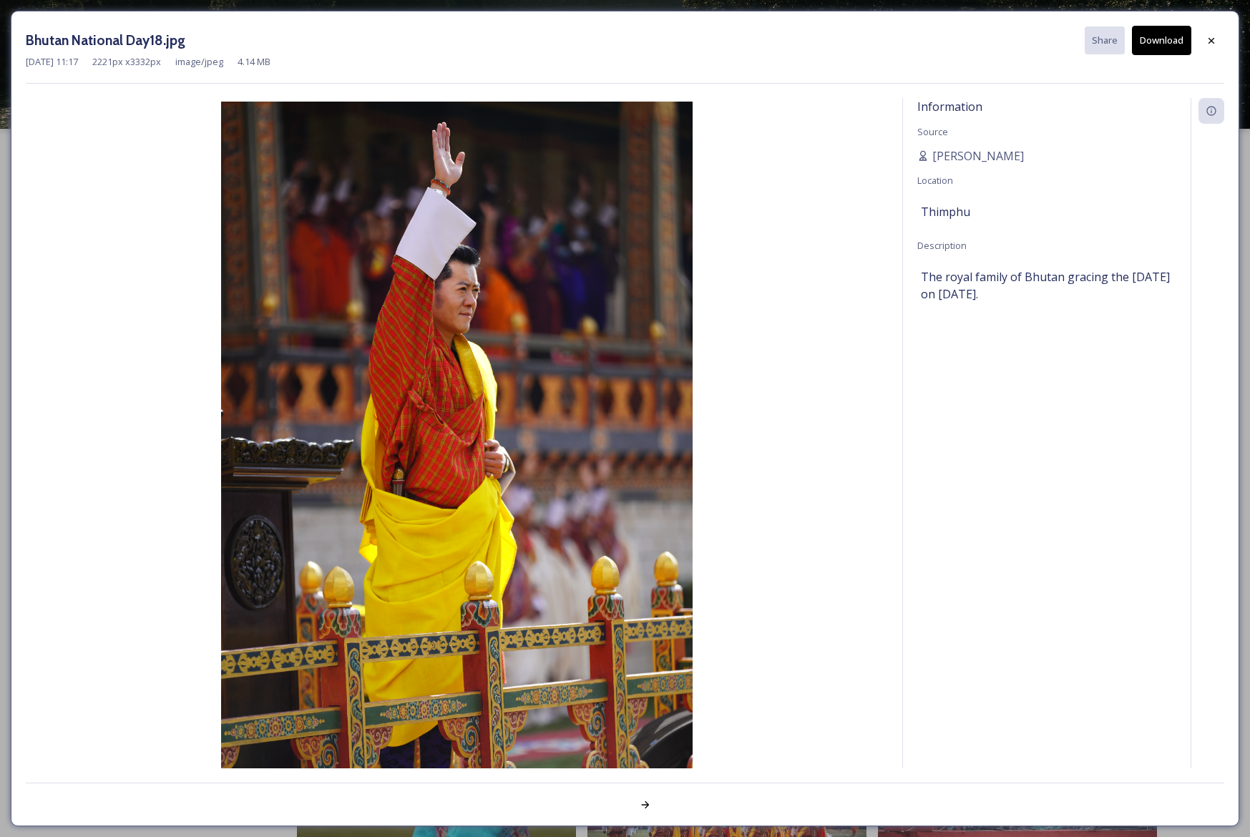
click at [1171, 34] on button "Download" at bounding box center [1161, 40] width 59 height 29
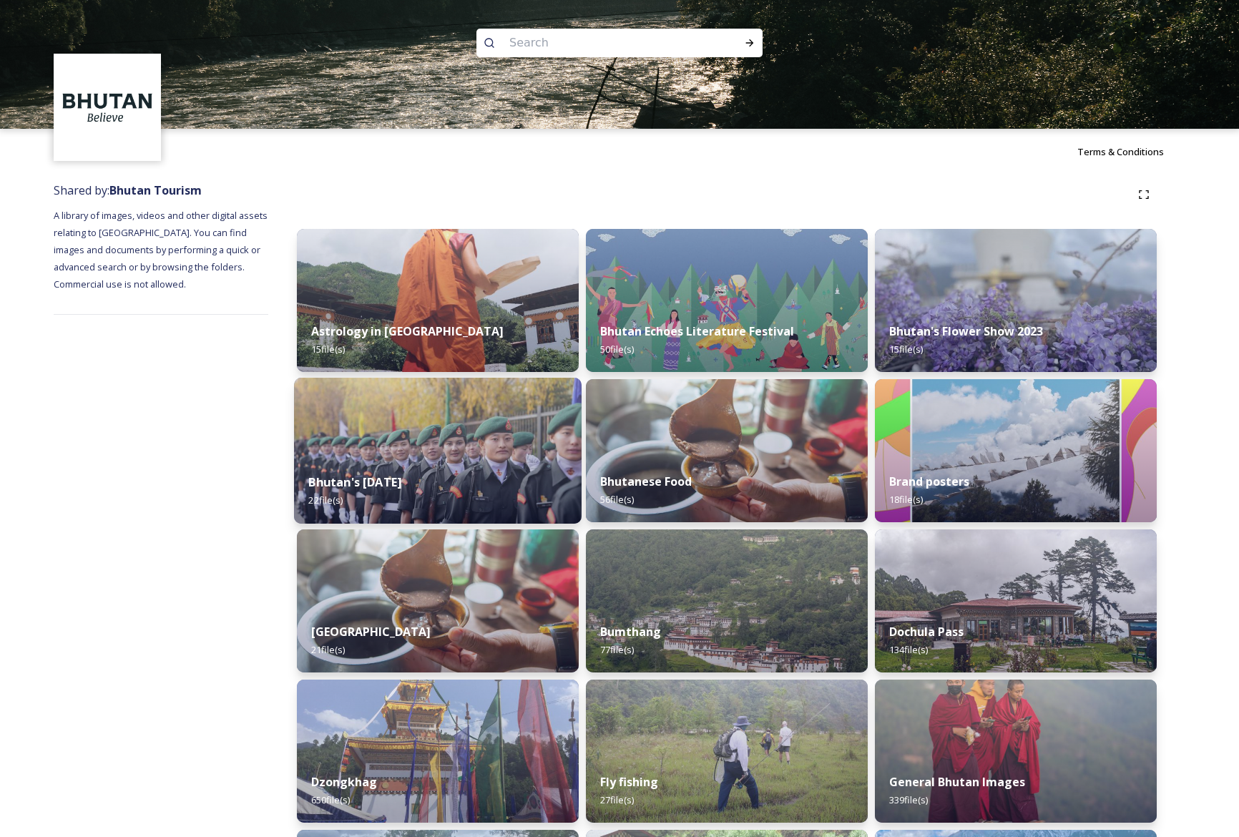
click at [477, 466] on div "Bhutan's [DATE] 22 file(s)" at bounding box center [438, 491] width 288 height 65
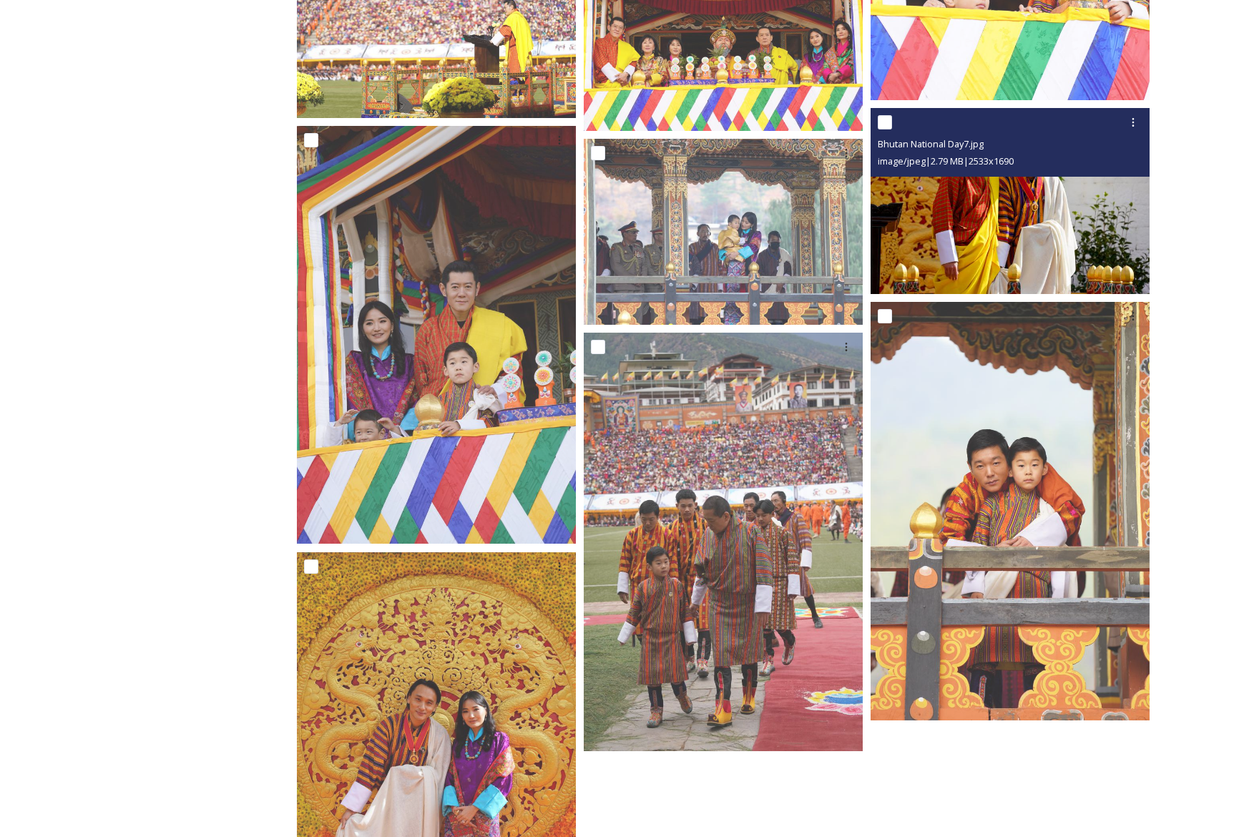
scroll to position [1421, 0]
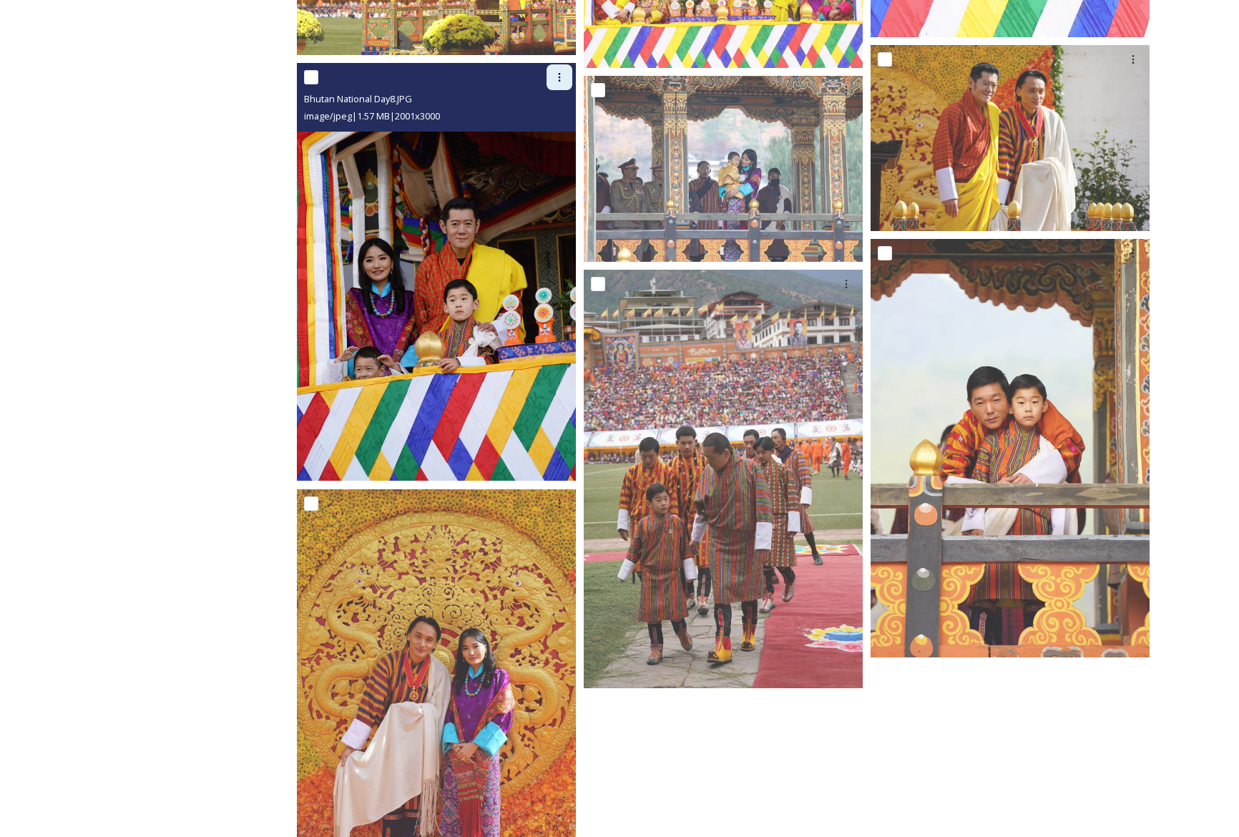
click at [560, 81] on icon at bounding box center [559, 77] width 11 height 11
click at [564, 131] on span "Download" at bounding box center [543, 137] width 44 height 14
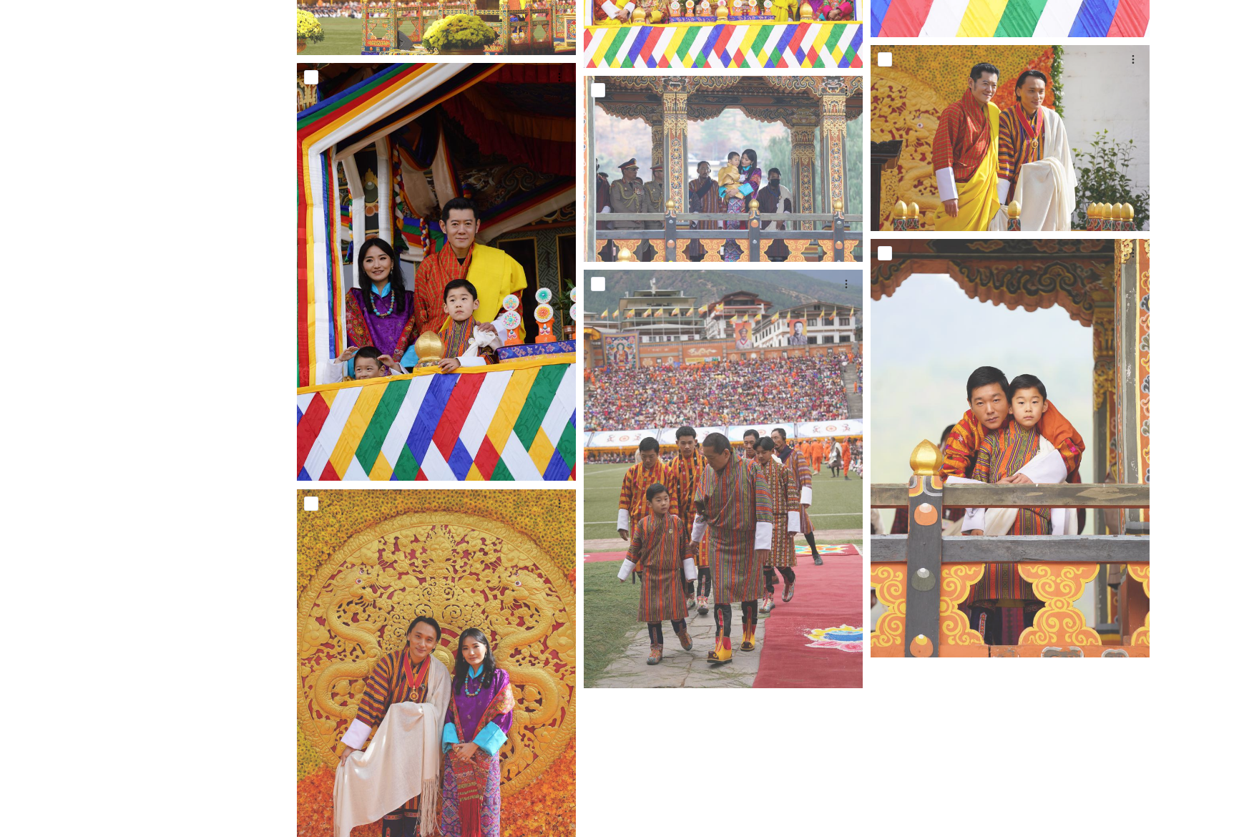
click at [1006, 755] on div at bounding box center [1014, 193] width 286 height 2684
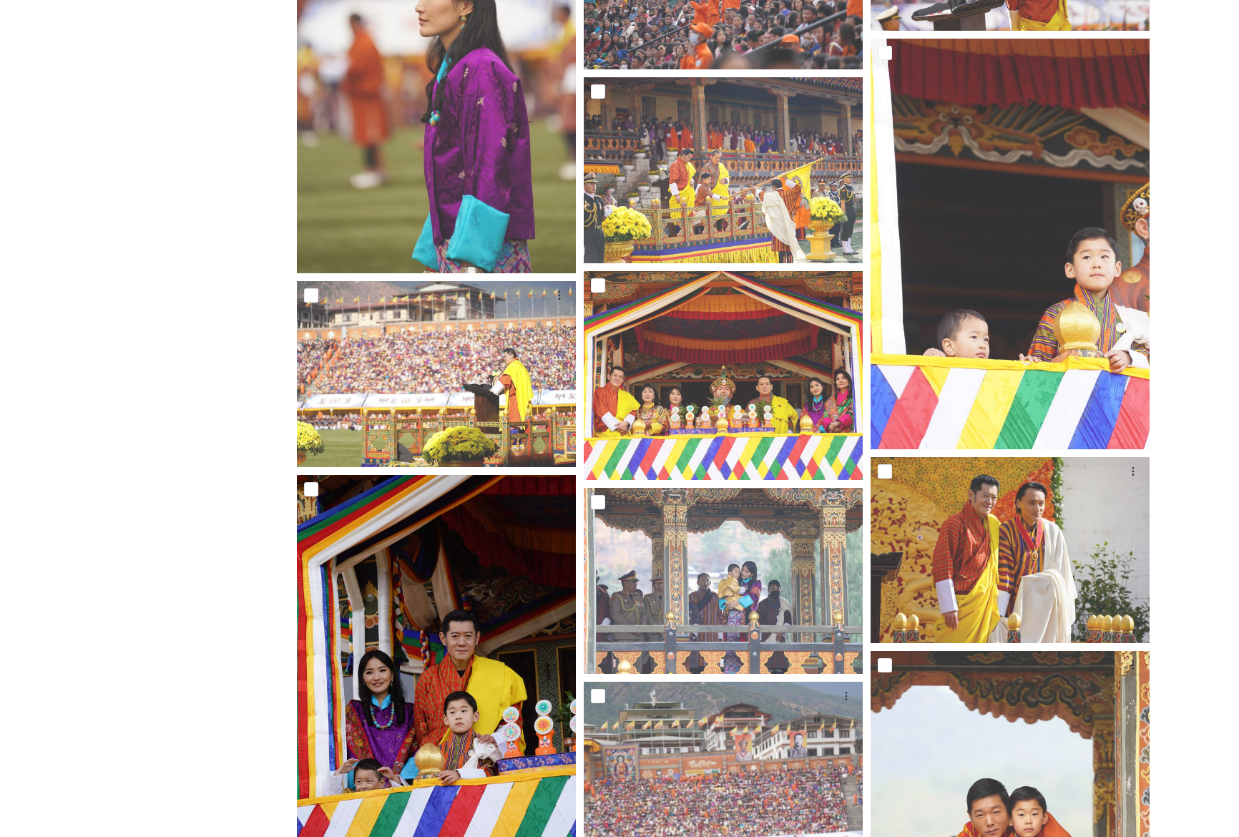
scroll to position [995, 0]
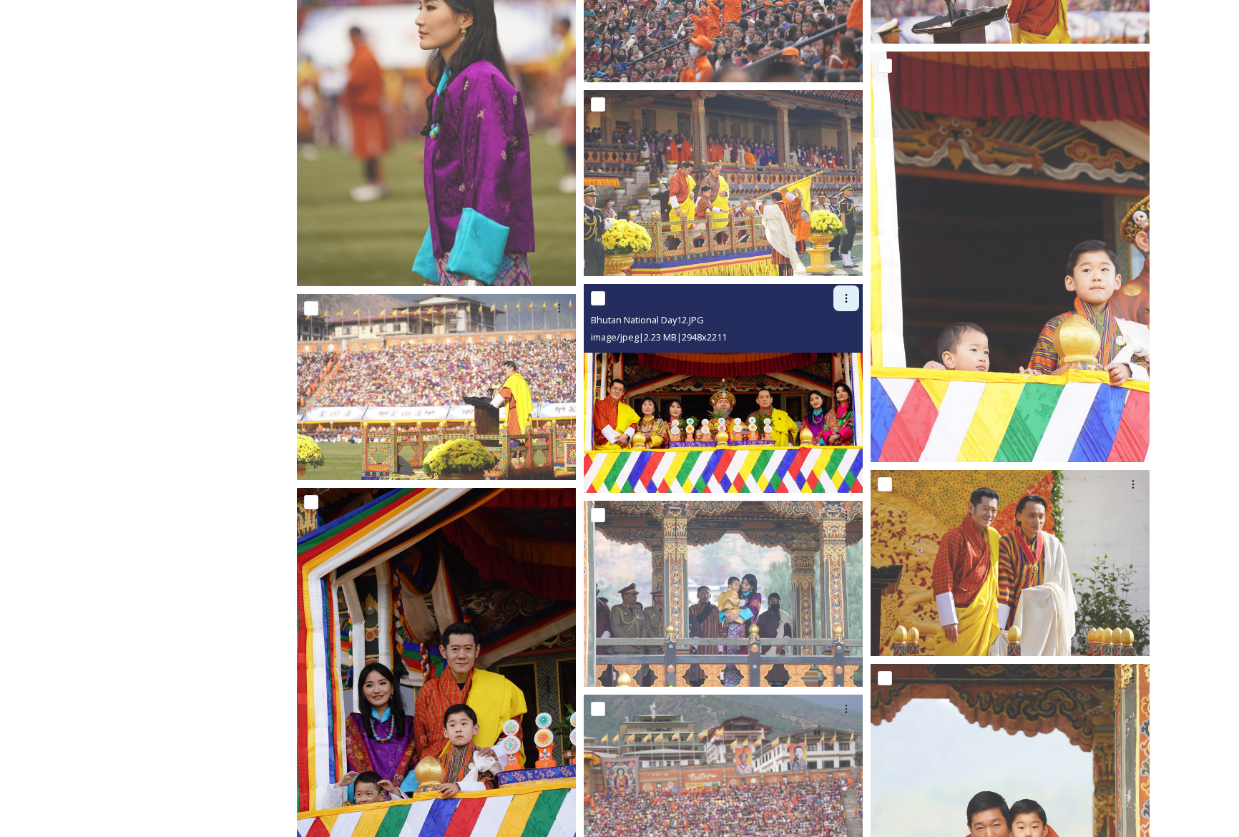
click at [846, 299] on icon at bounding box center [846, 298] width 11 height 11
click at [843, 356] on span "Download" at bounding box center [830, 358] width 44 height 14
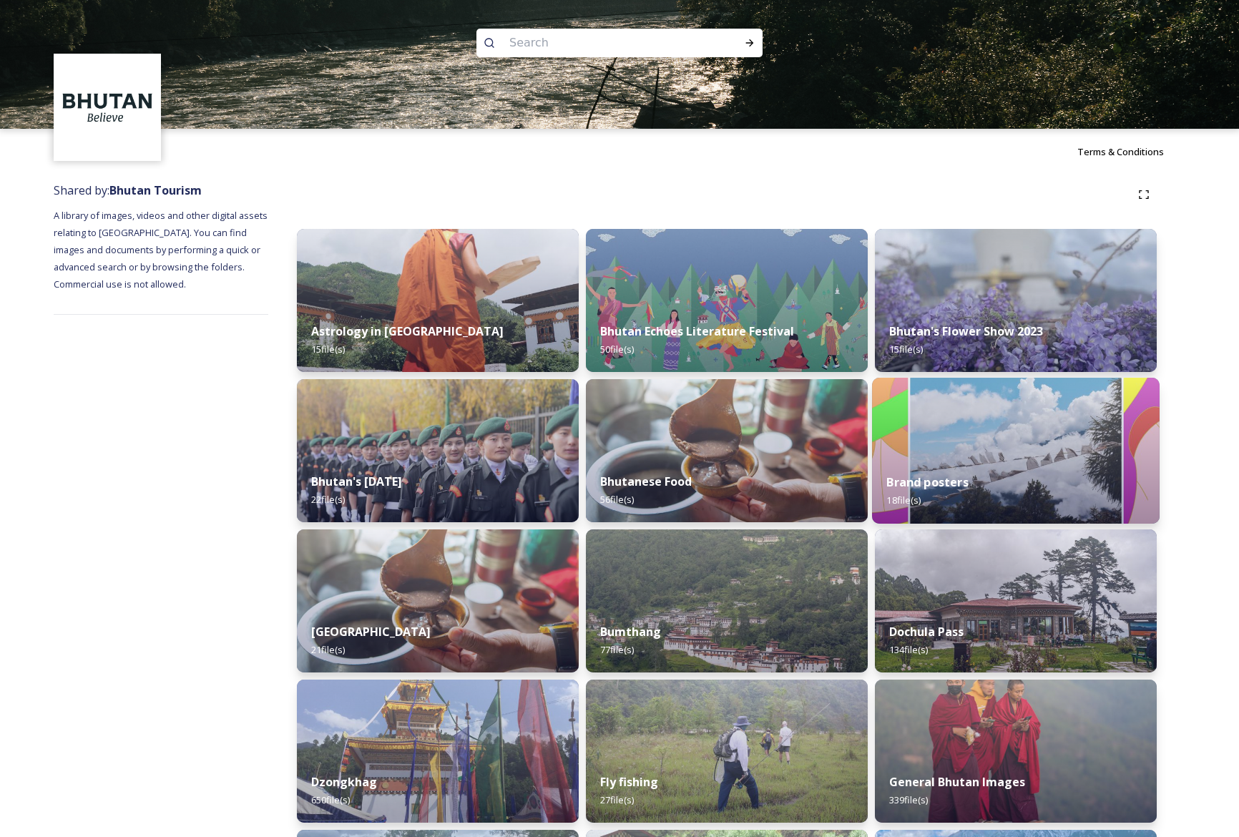
click at [1079, 459] on div "Brand posters 18 file(s)" at bounding box center [1016, 491] width 288 height 65
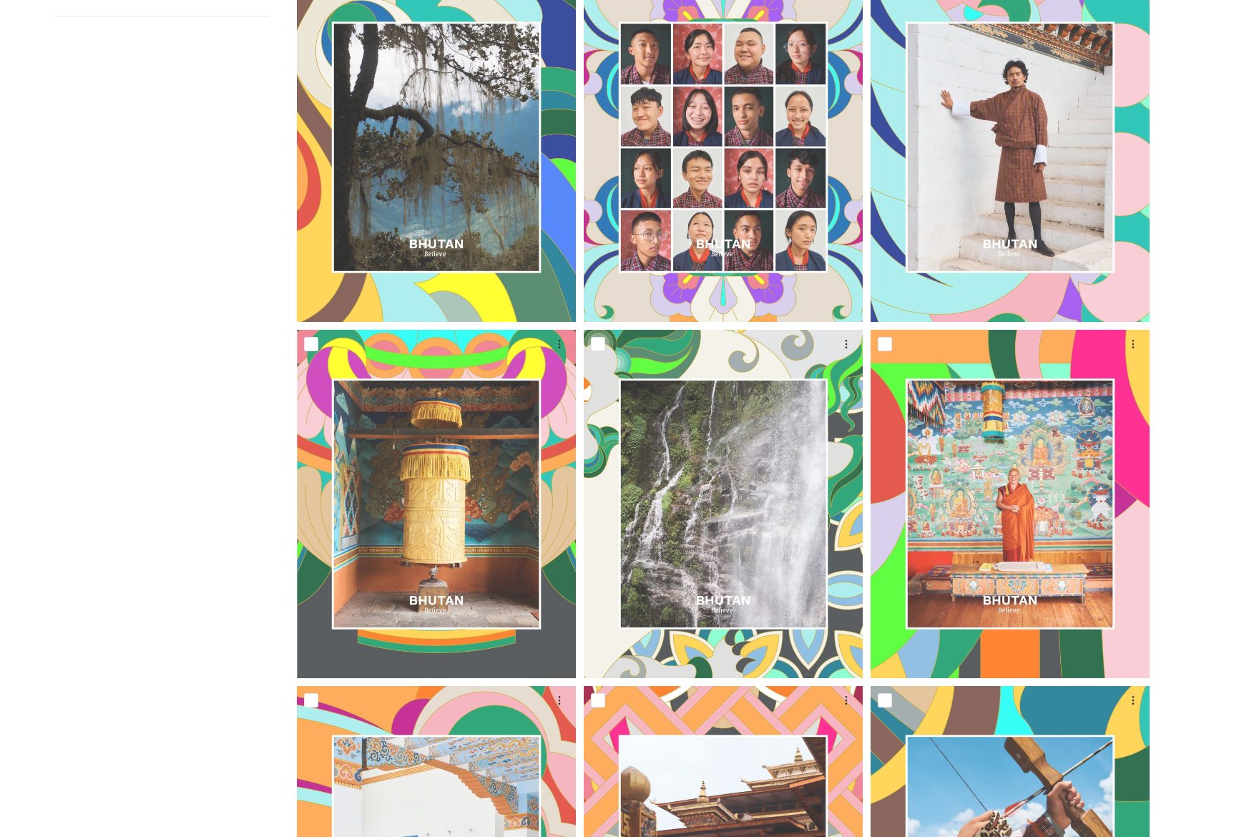
scroll to position [369, 0]
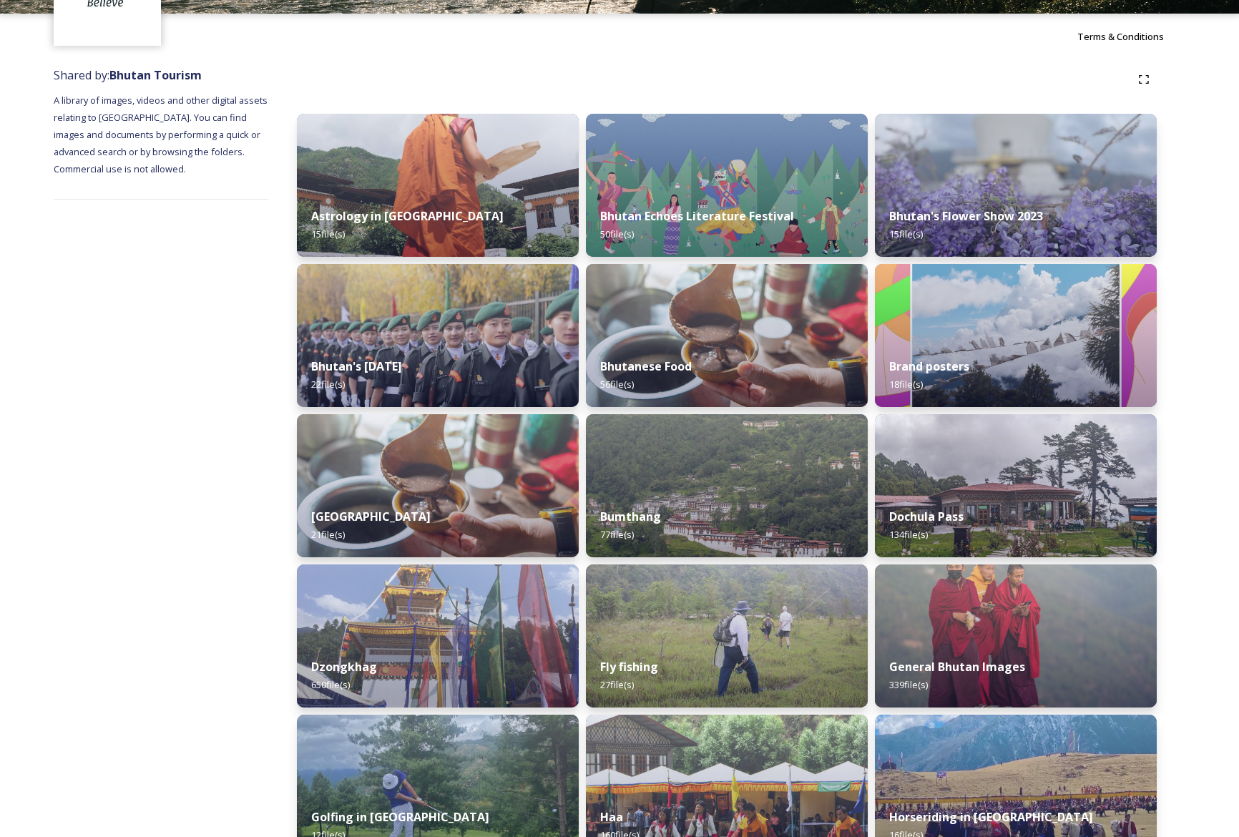
scroll to position [118, 0]
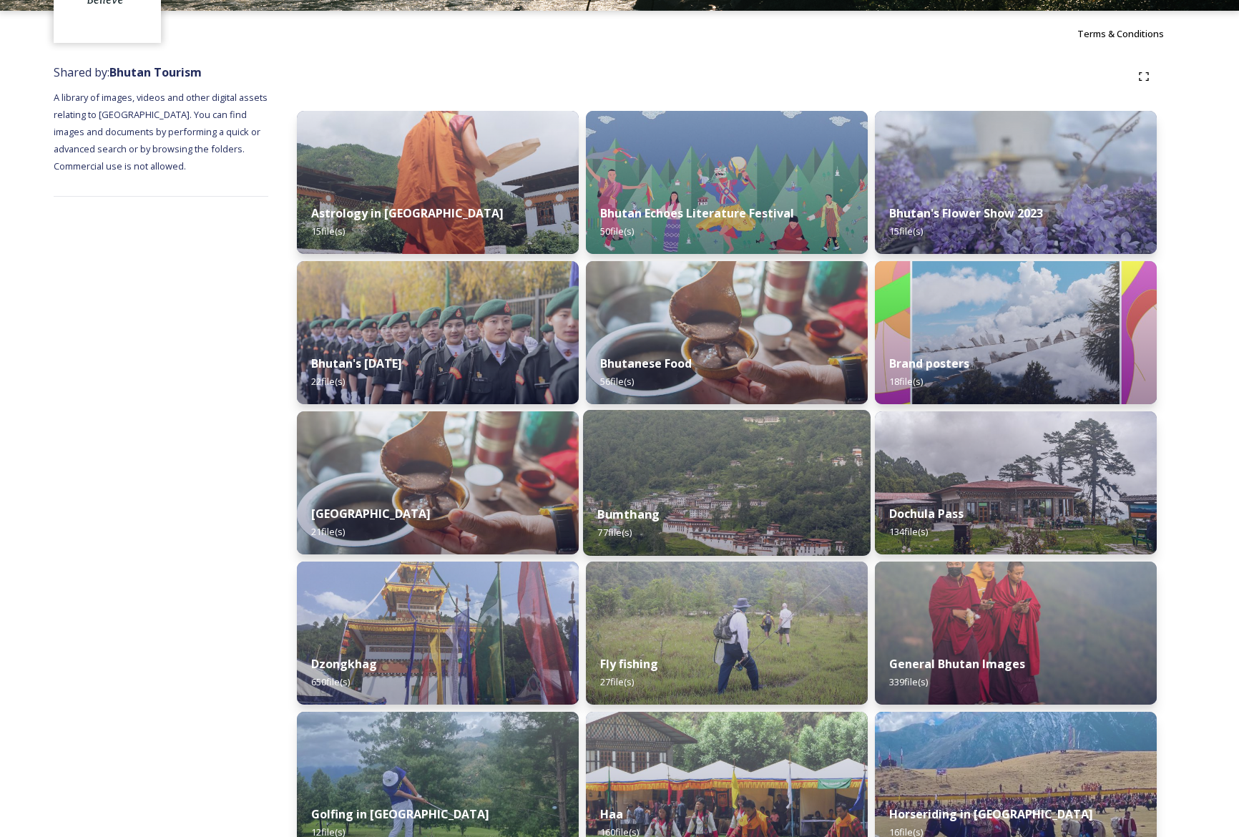
click at [821, 455] on img at bounding box center [727, 483] width 288 height 146
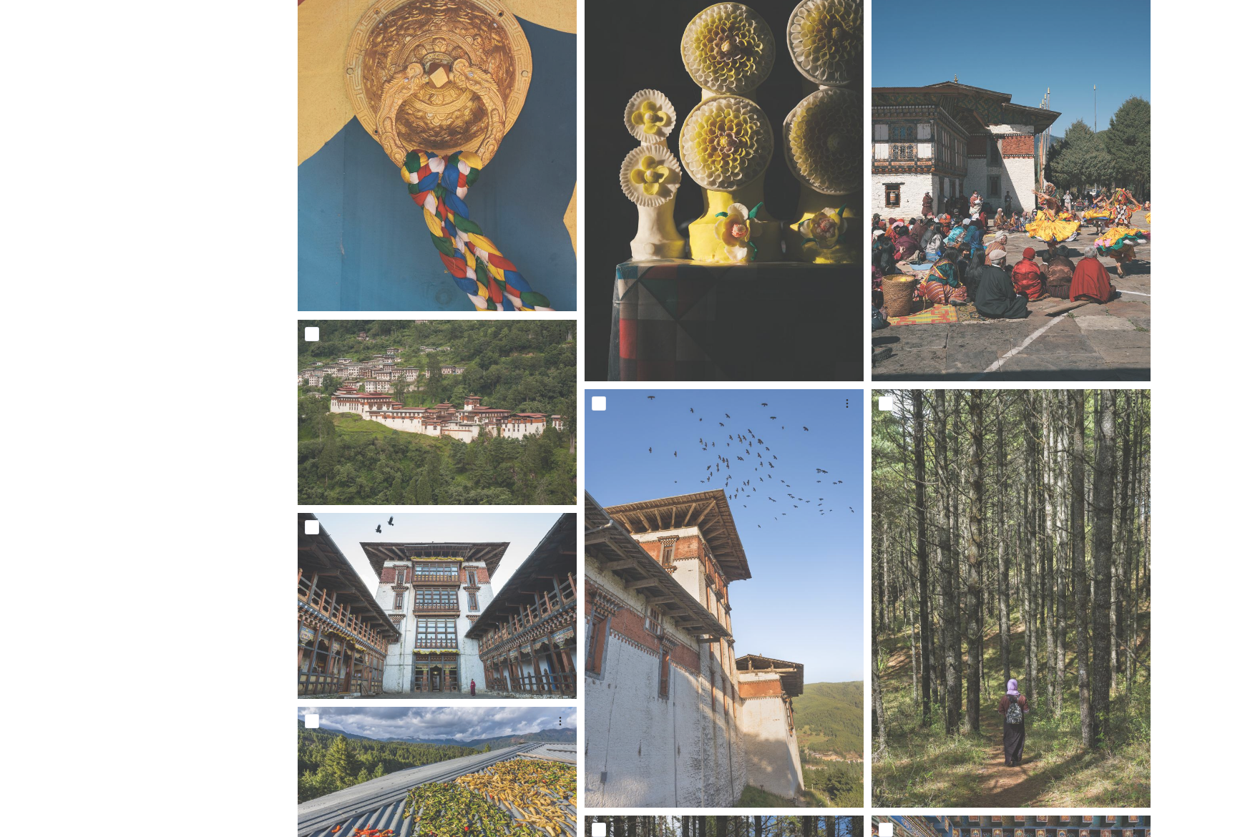
scroll to position [876, 0]
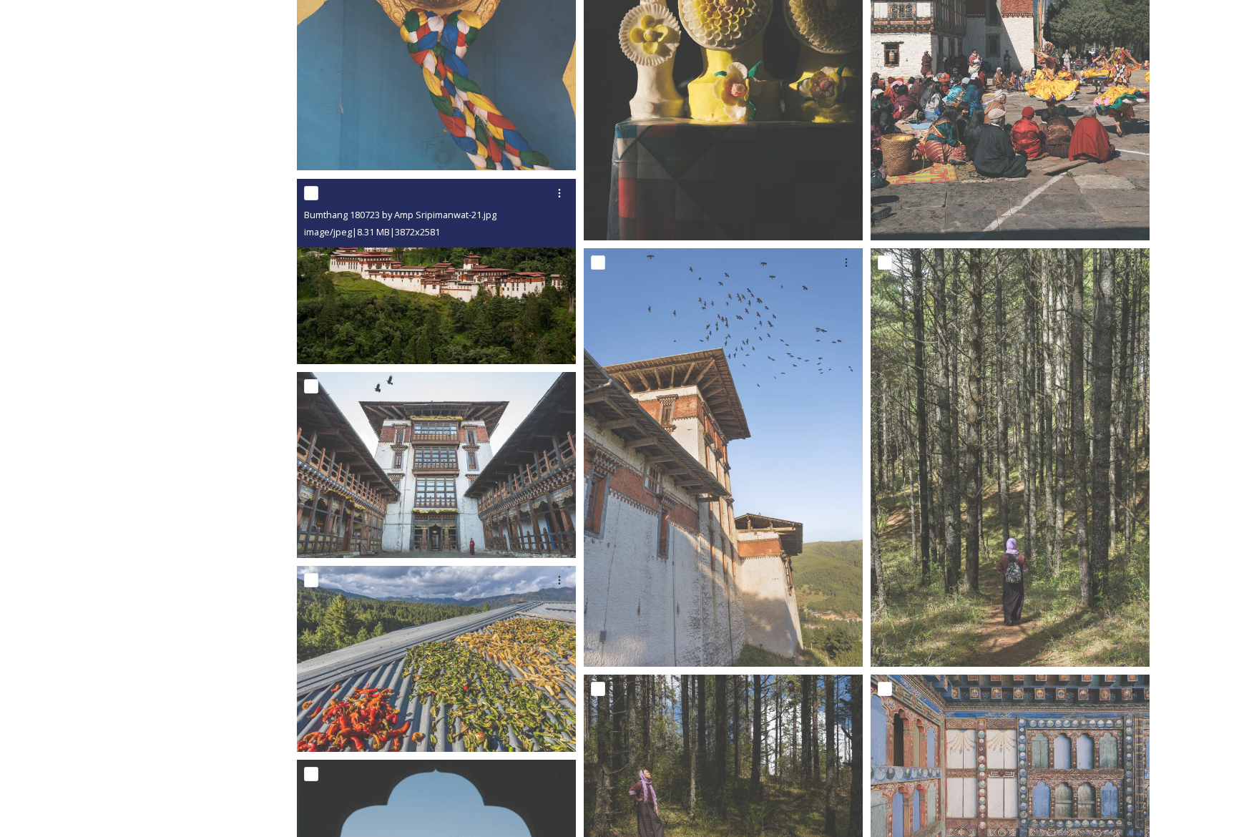
click at [427, 307] on img at bounding box center [436, 271] width 279 height 186
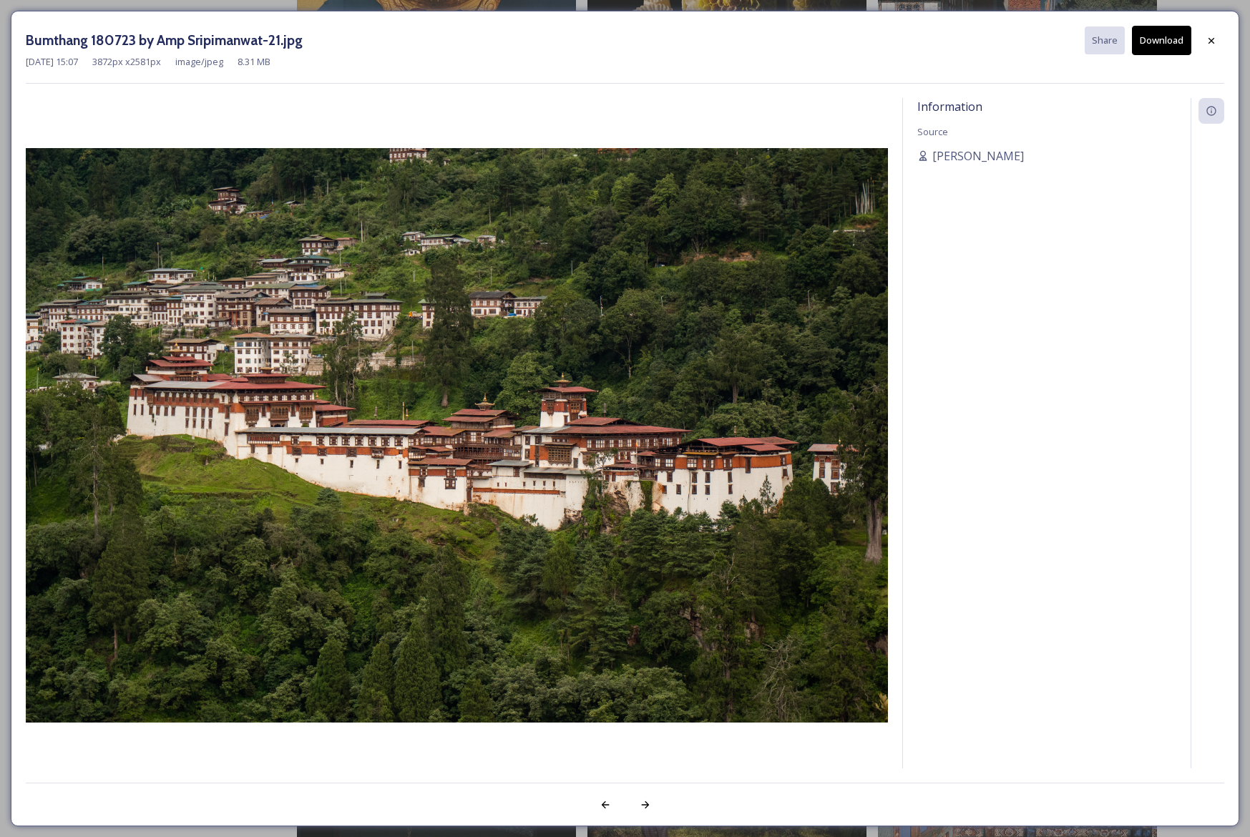
click at [1161, 40] on button "Download" at bounding box center [1161, 40] width 59 height 29
click at [707, 80] on div "Bumthang 180723 by Amp Sripimanwat-21.jpg Share Download [DATE] 15:07 3872 px x…" at bounding box center [625, 55] width 1199 height 58
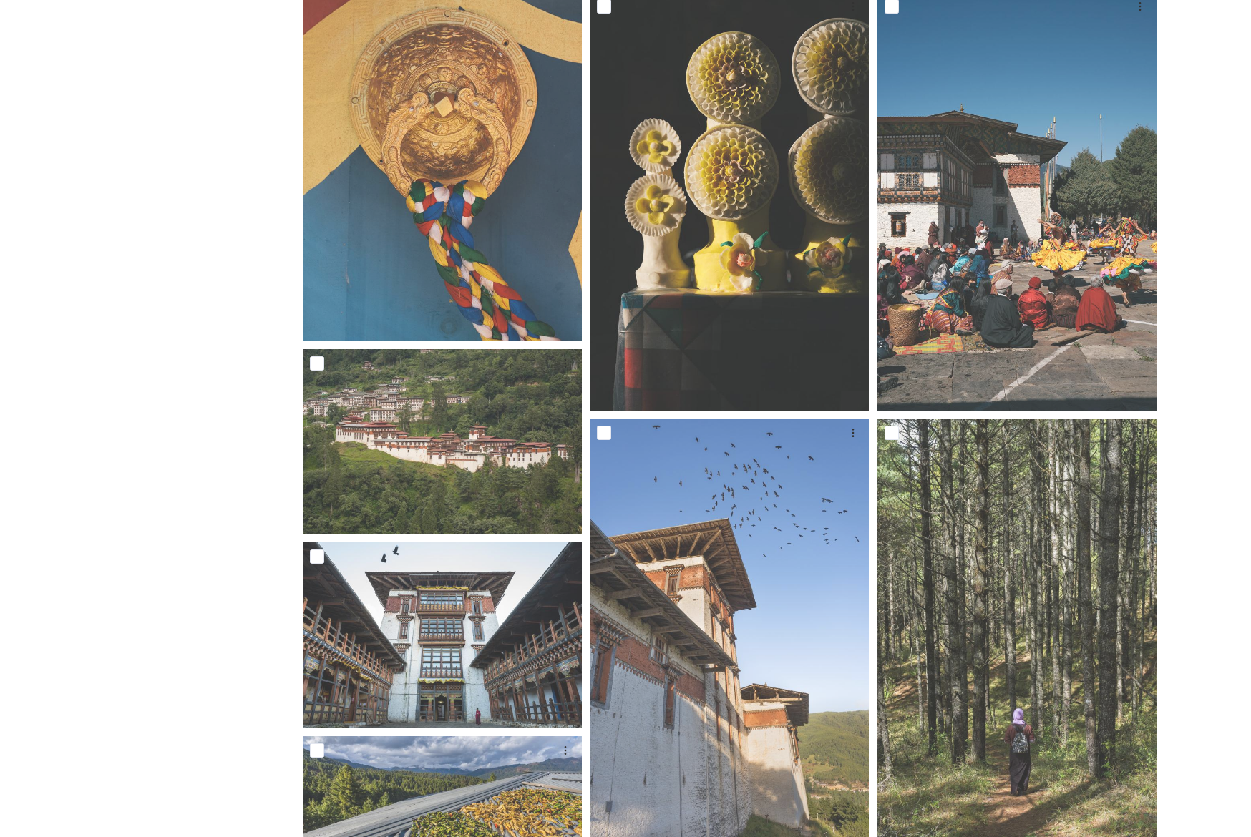
scroll to position [713, 0]
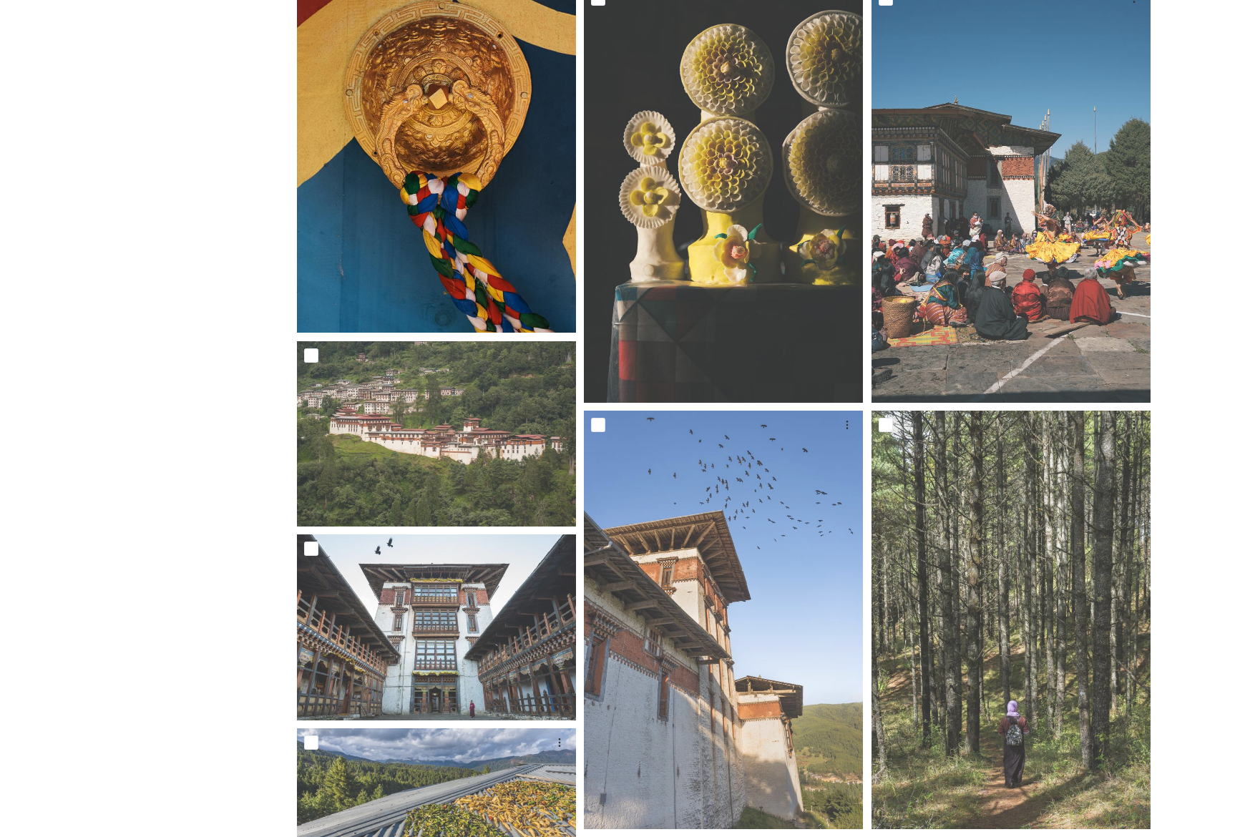
click at [478, 49] on img at bounding box center [436, 124] width 279 height 418
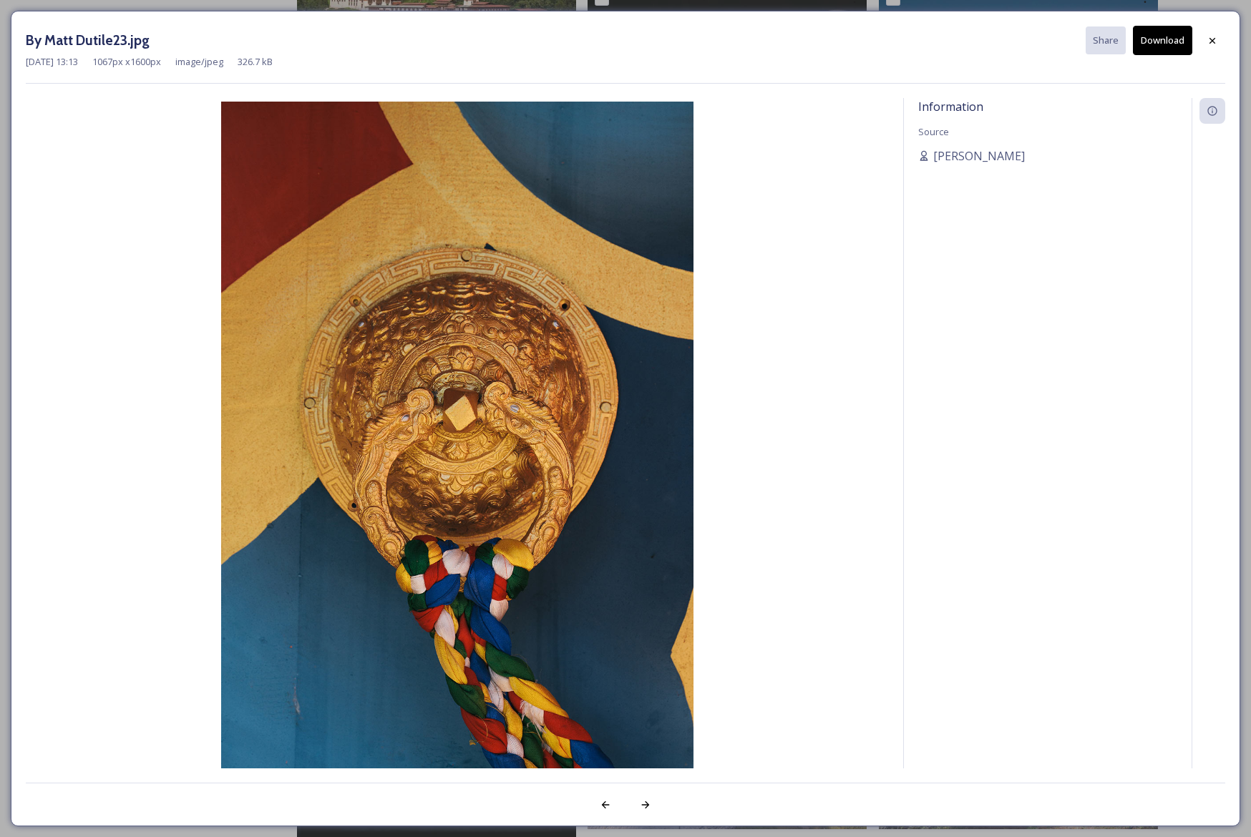
click at [1169, 43] on button "Download" at bounding box center [1162, 40] width 59 height 29
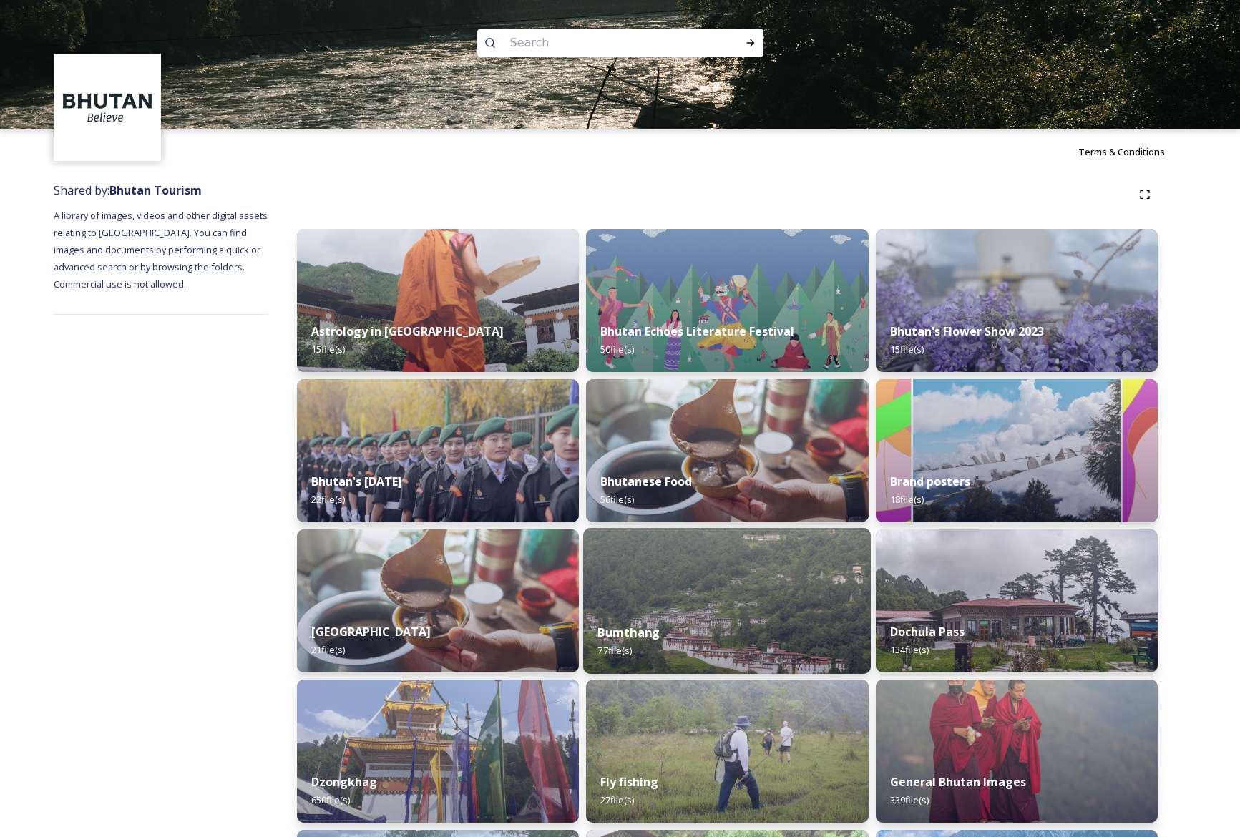
click at [630, 599] on img at bounding box center [727, 601] width 288 height 146
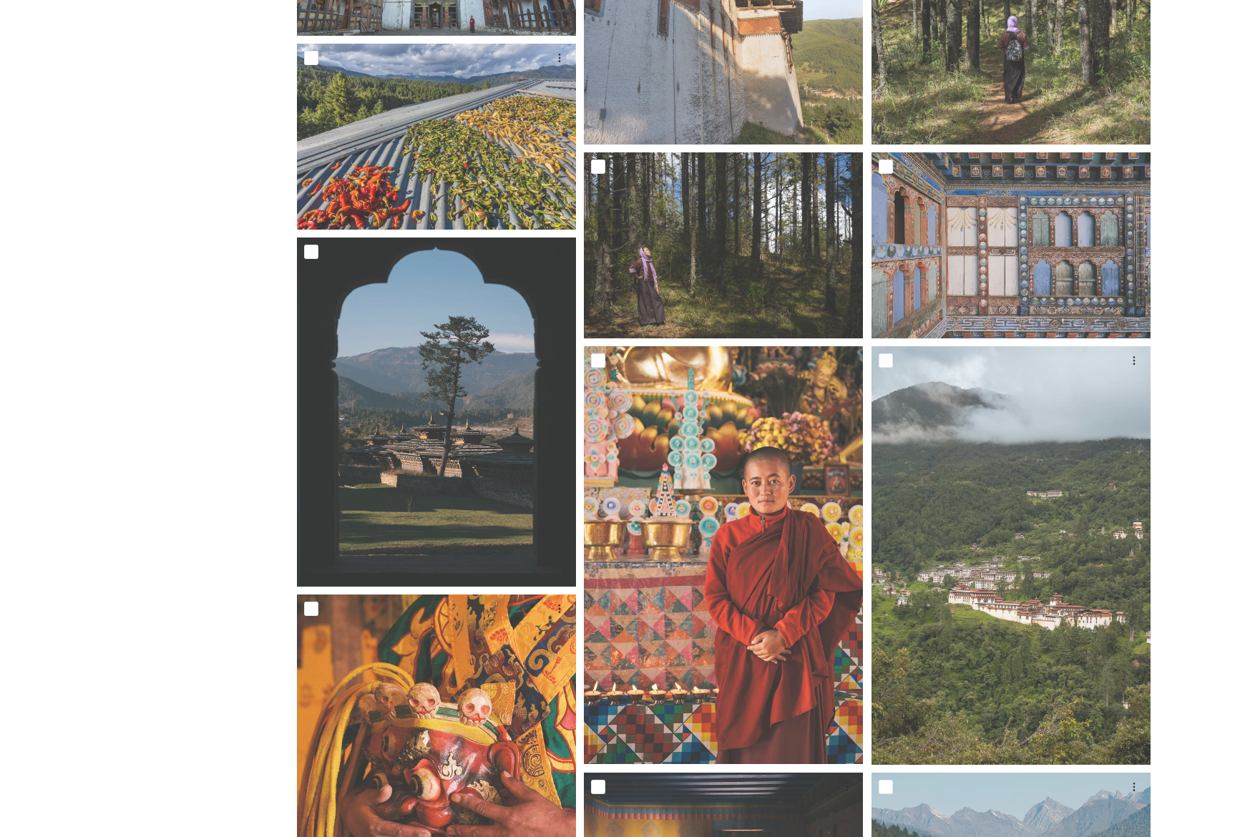
scroll to position [1065, 0]
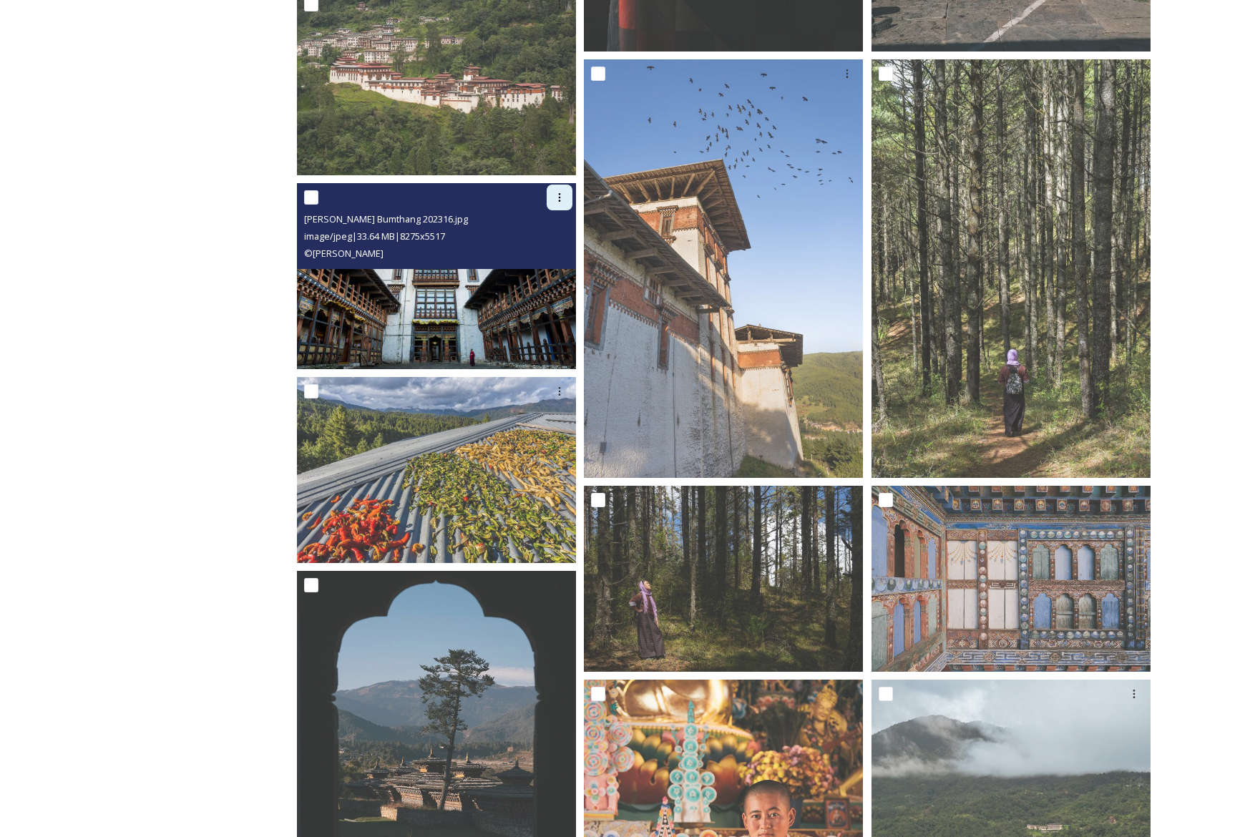
click at [565, 194] on icon at bounding box center [559, 197] width 11 height 11
click at [547, 253] on span "Download" at bounding box center [543, 257] width 44 height 14
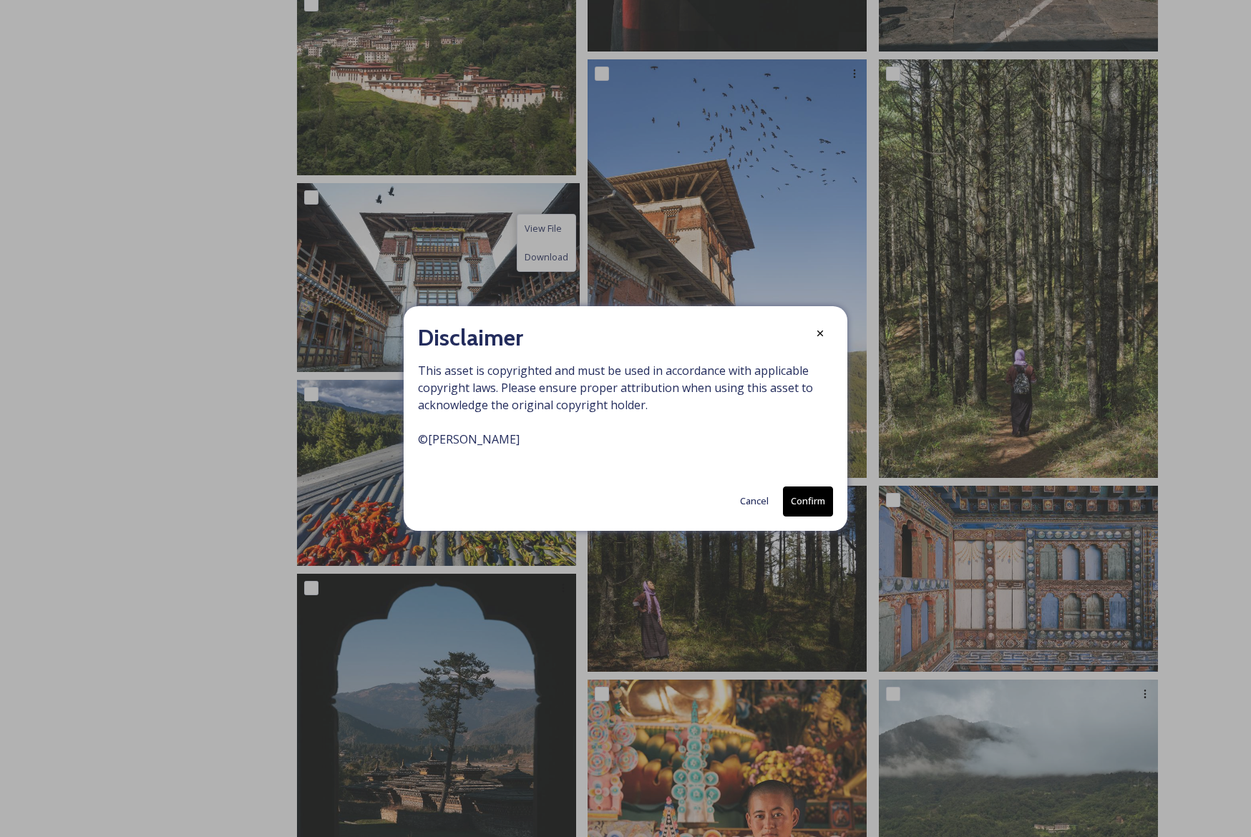
click at [821, 501] on button "Confirm" at bounding box center [808, 501] width 50 height 29
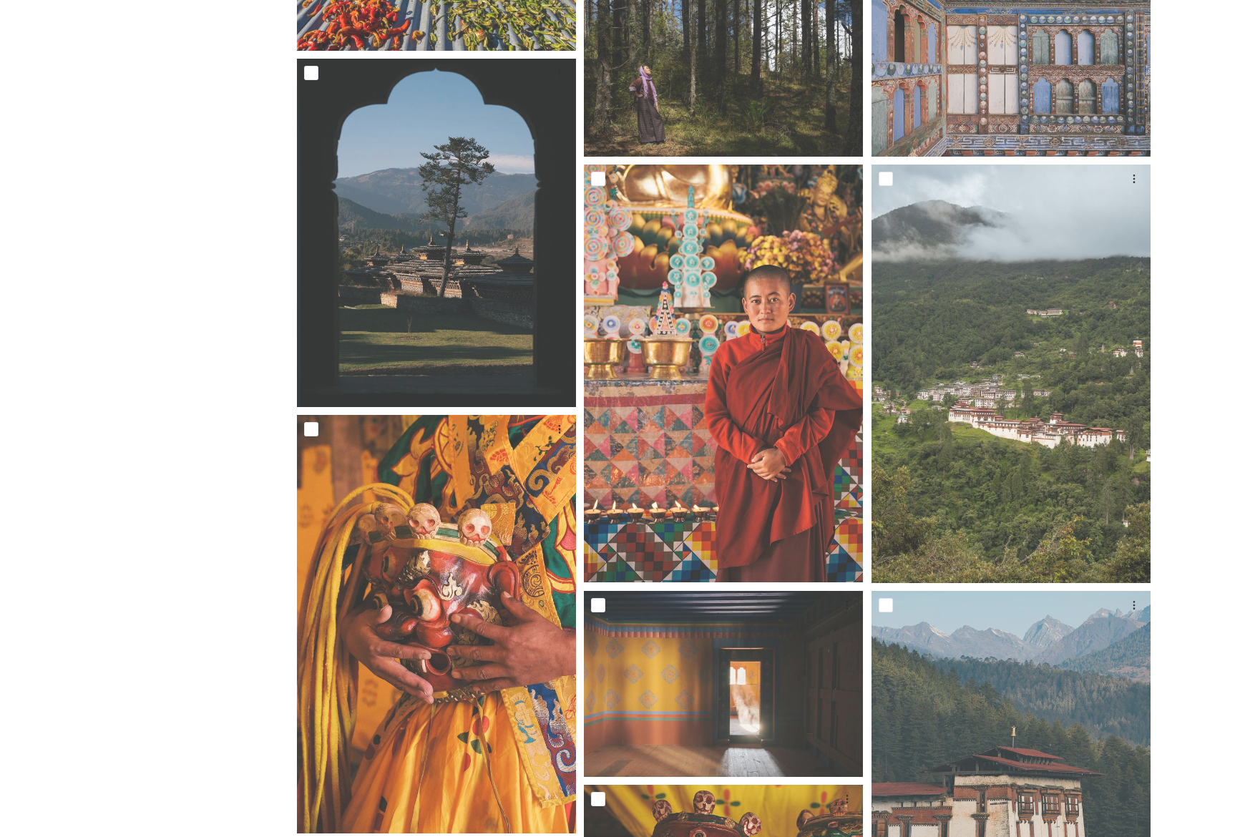
scroll to position [1743, 0]
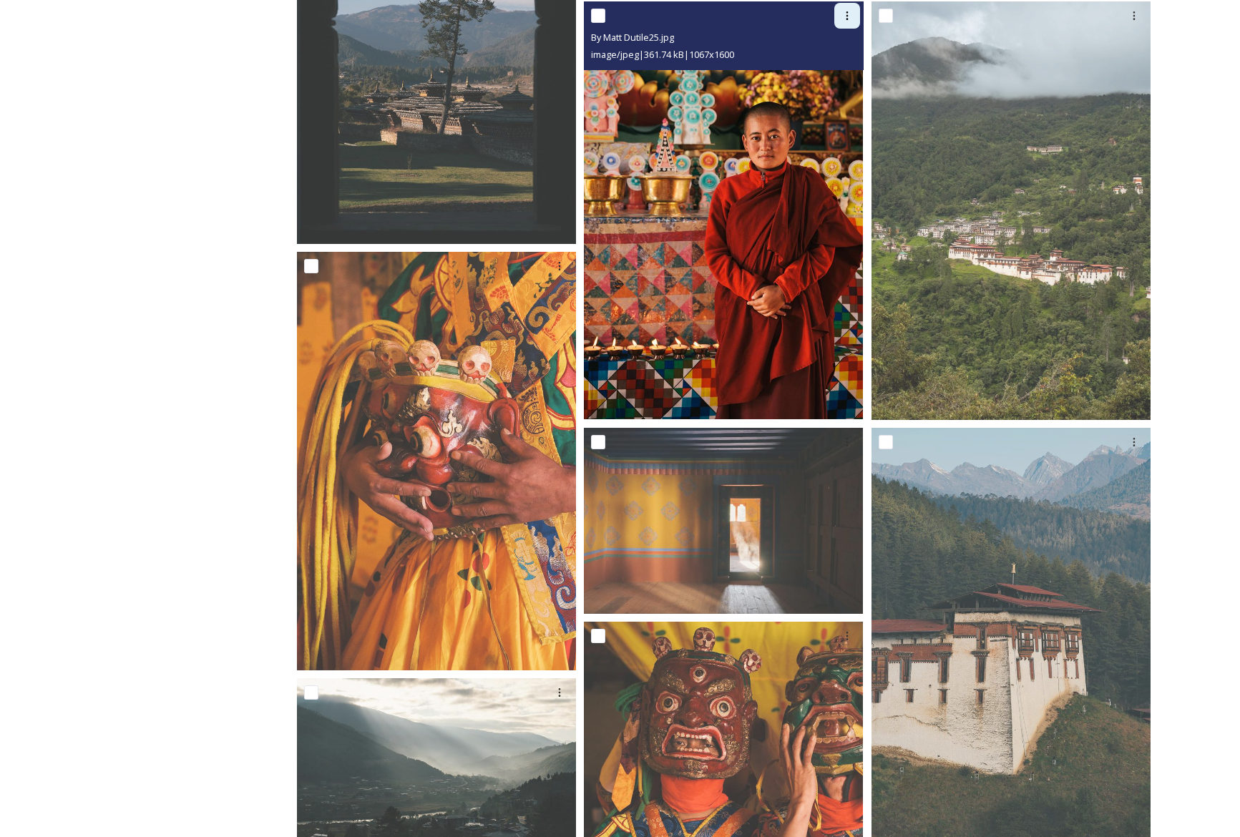
click at [844, 17] on icon at bounding box center [847, 15] width 11 height 11
click at [838, 78] on span "Download" at bounding box center [831, 75] width 44 height 14
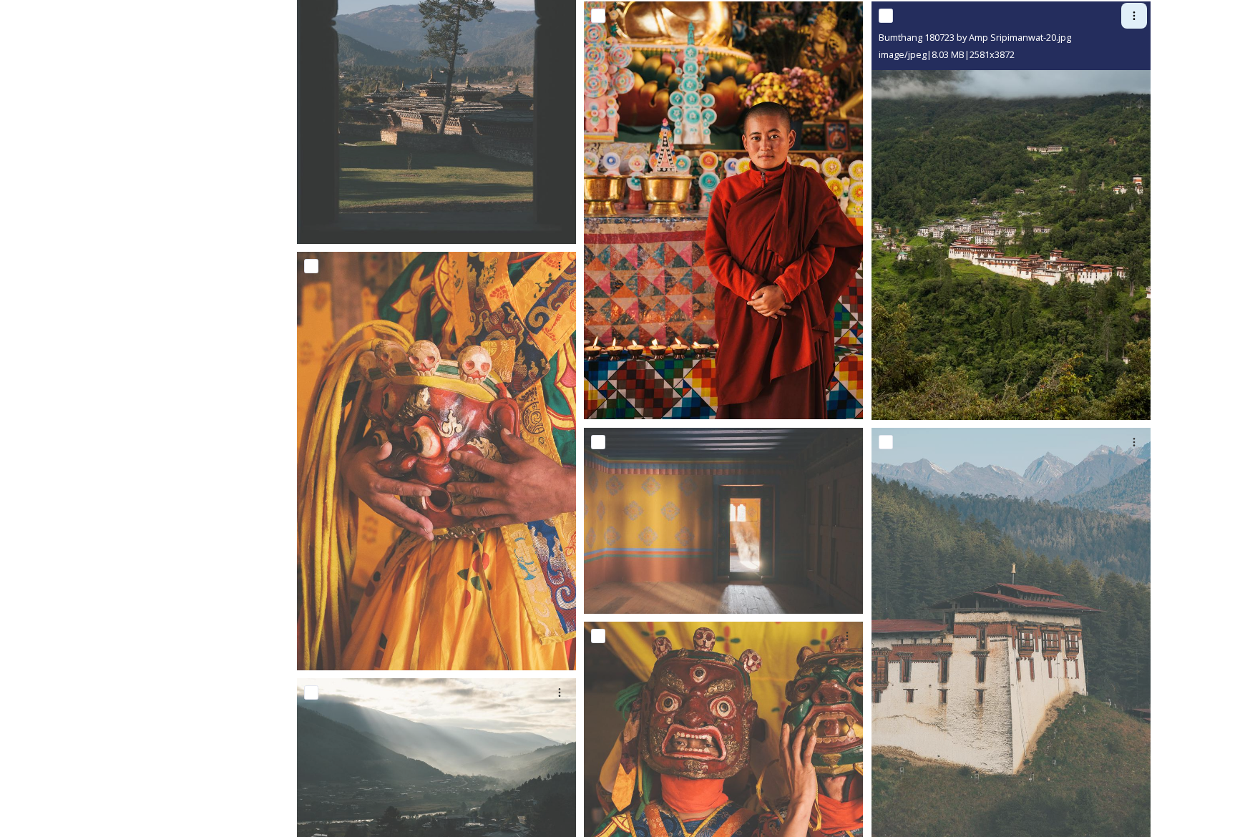
click at [1131, 17] on icon at bounding box center [1134, 15] width 11 height 11
click at [1130, 77] on span "Download" at bounding box center [1118, 75] width 44 height 14
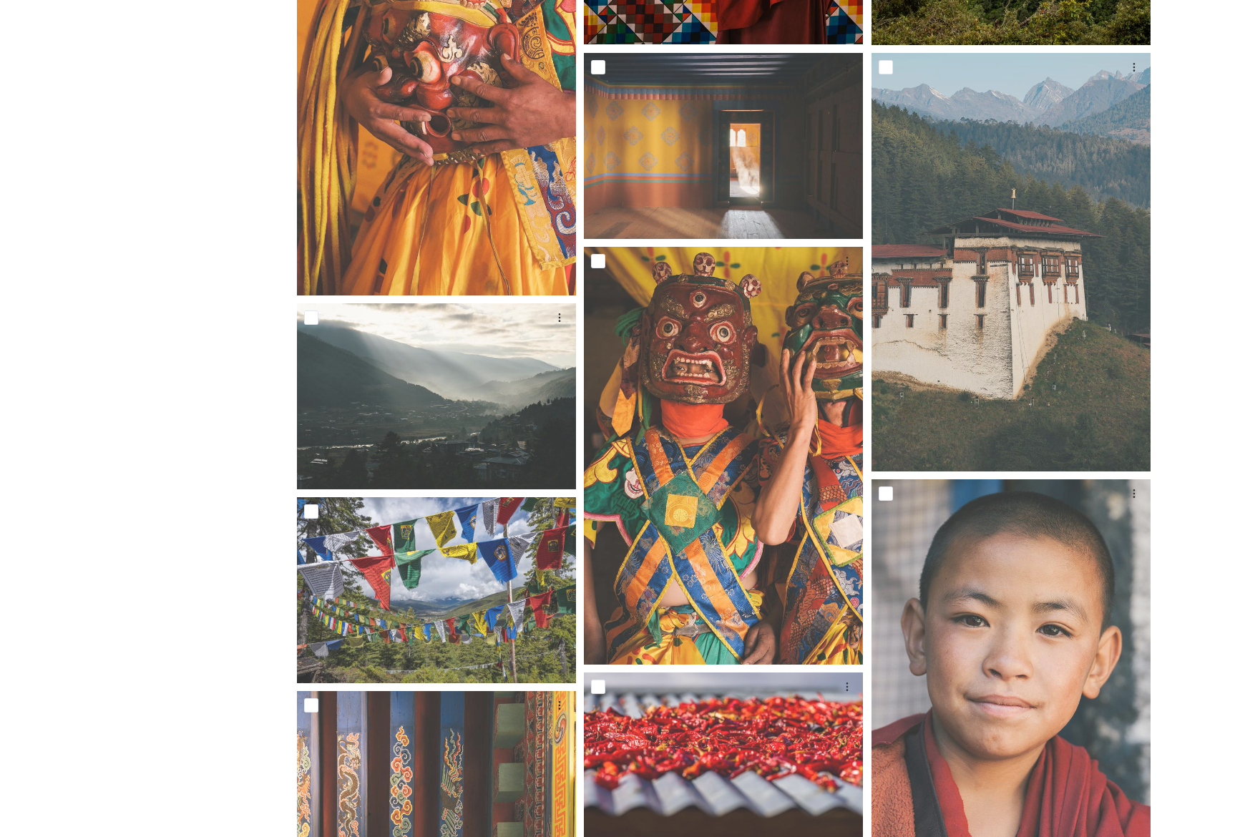
scroll to position [2126, 0]
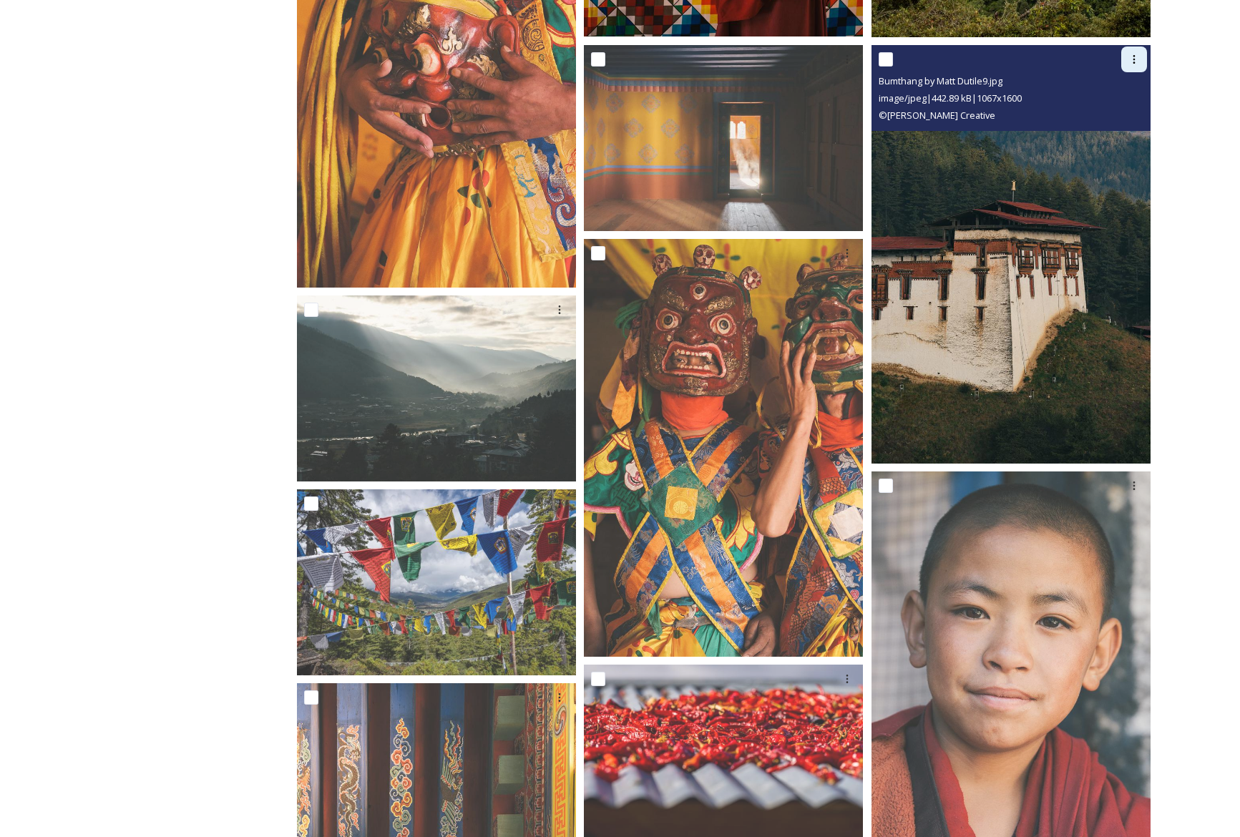
click at [1131, 64] on icon at bounding box center [1134, 59] width 11 height 11
click at [1118, 120] on span "Download" at bounding box center [1118, 119] width 44 height 14
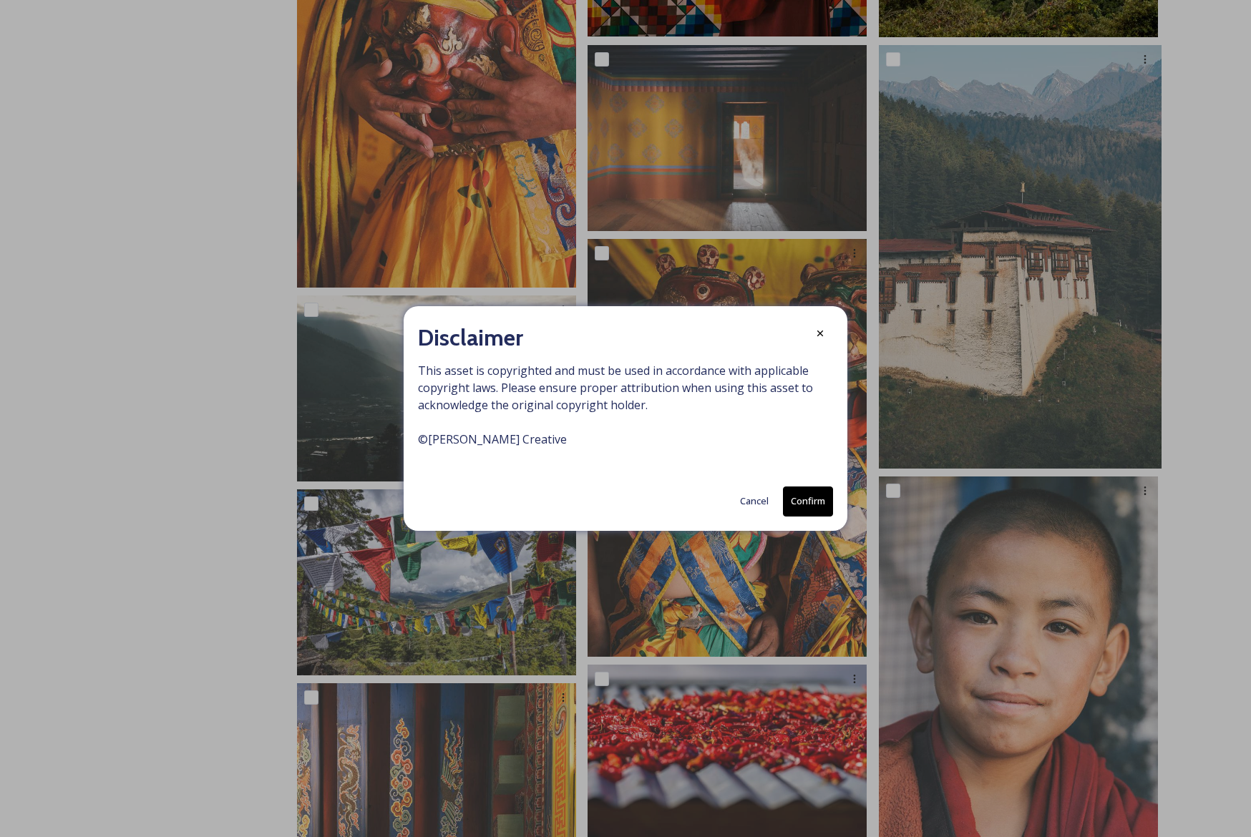
click at [796, 500] on button "Confirm" at bounding box center [808, 501] width 50 height 29
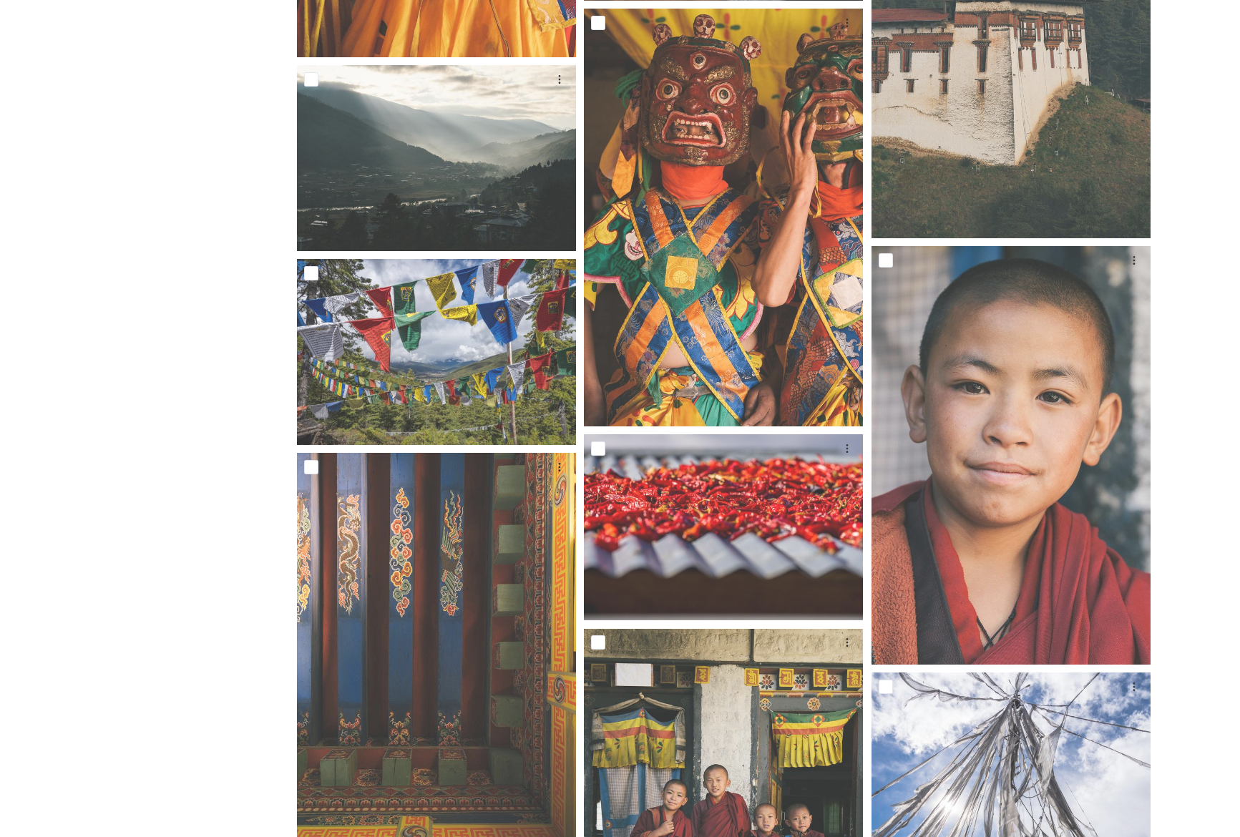
scroll to position [2412, 0]
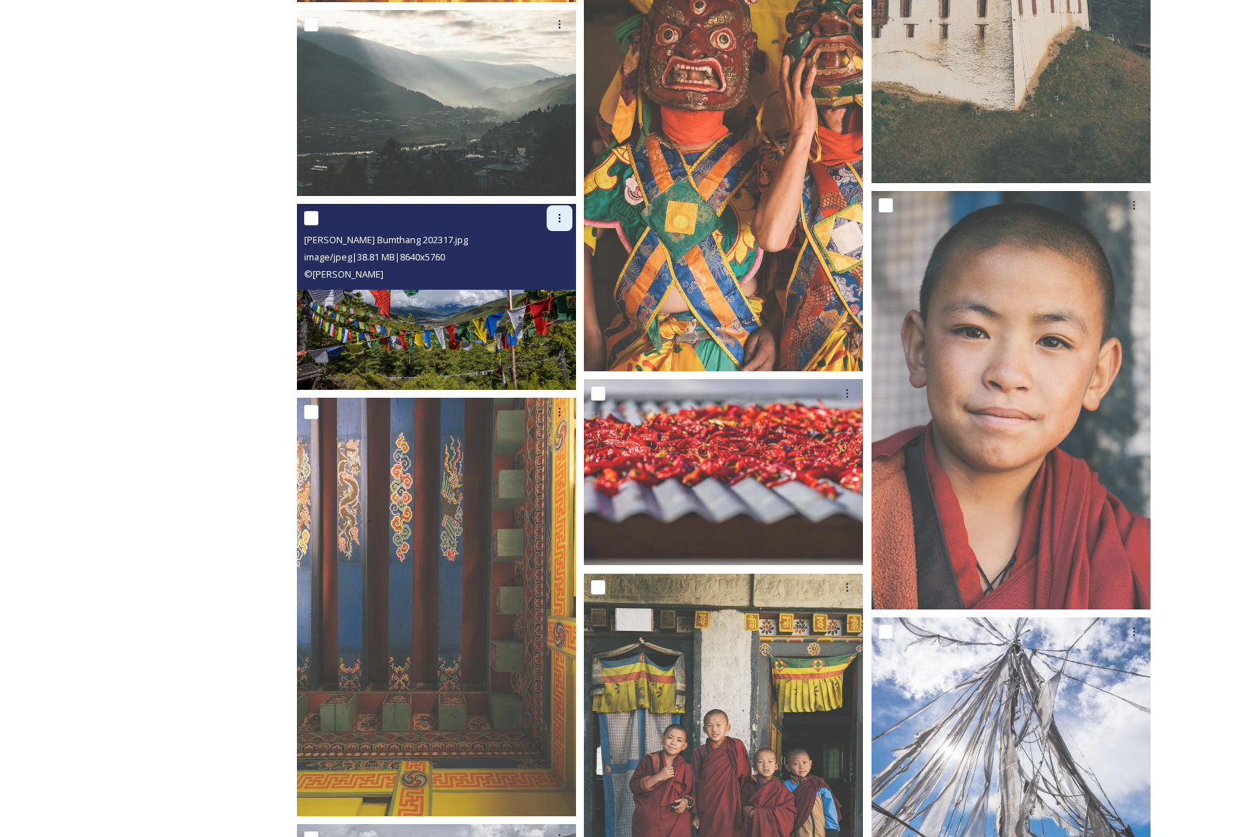
click at [564, 220] on icon at bounding box center [559, 218] width 11 height 11
click at [542, 276] on span "Download" at bounding box center [543, 278] width 44 height 14
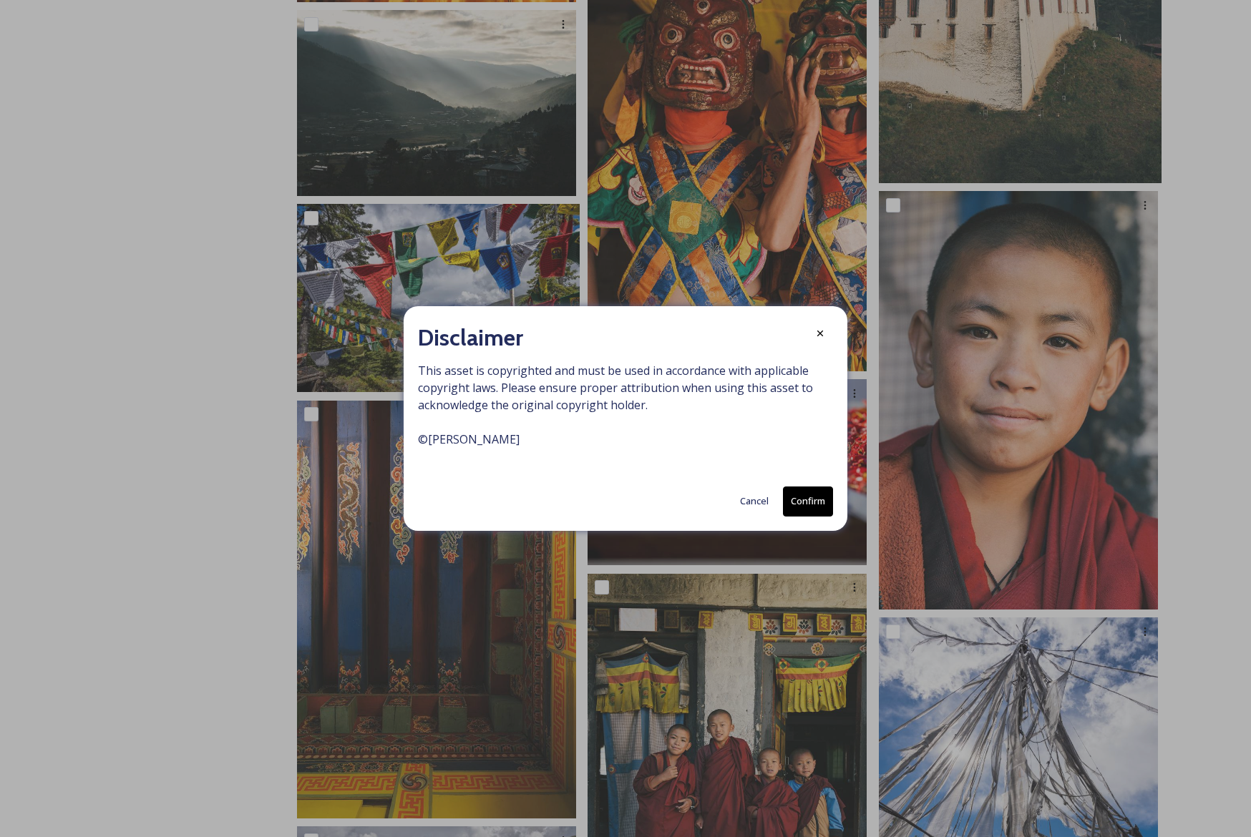
click at [794, 500] on button "Confirm" at bounding box center [808, 501] width 50 height 29
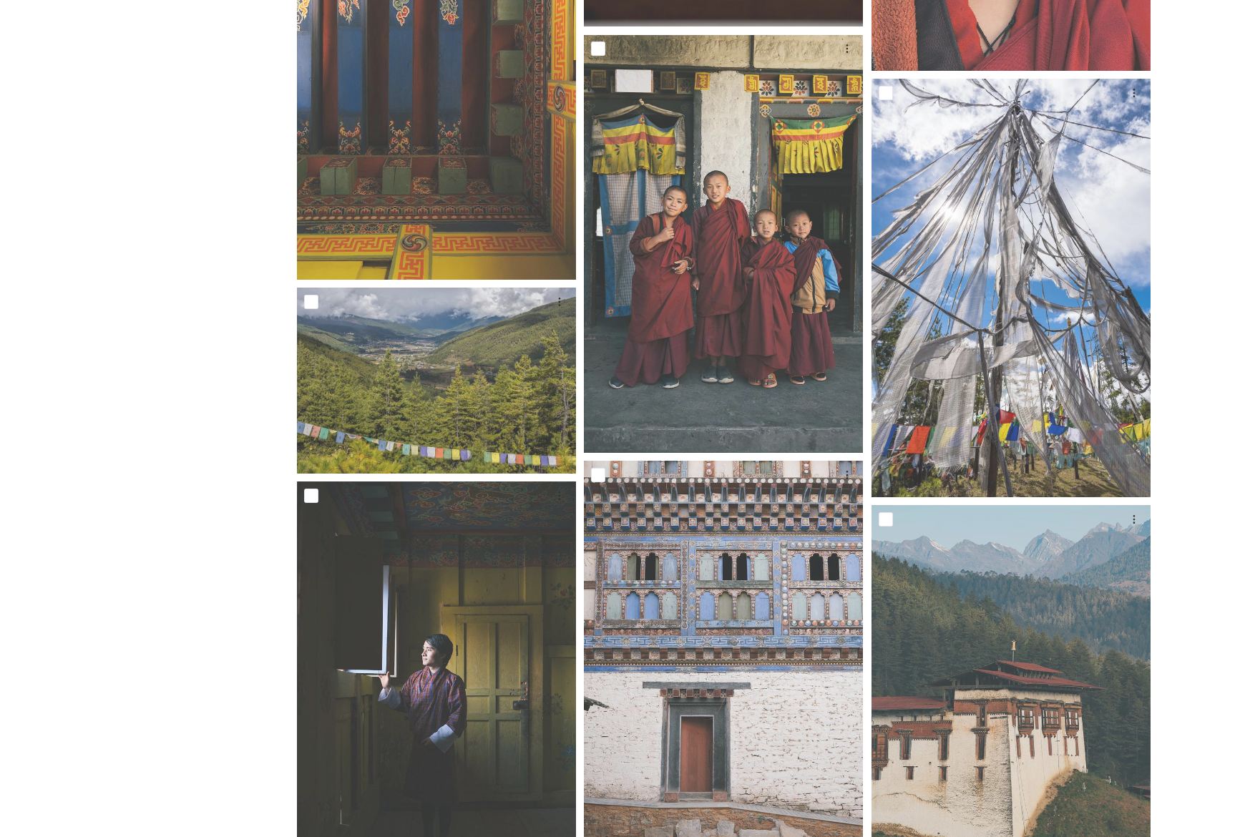
scroll to position [2990, 0]
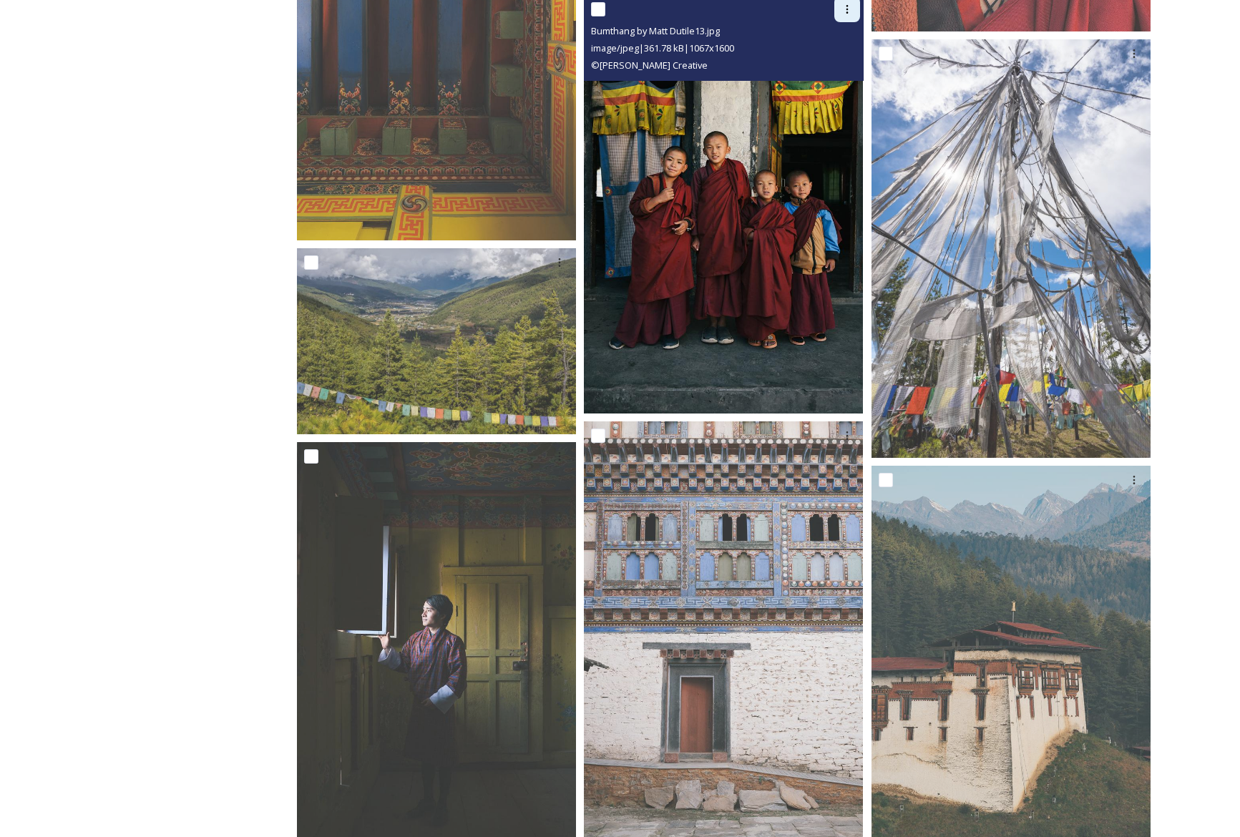
click at [850, 11] on icon at bounding box center [847, 9] width 11 height 11
click at [846, 69] on span "Download" at bounding box center [831, 69] width 44 height 14
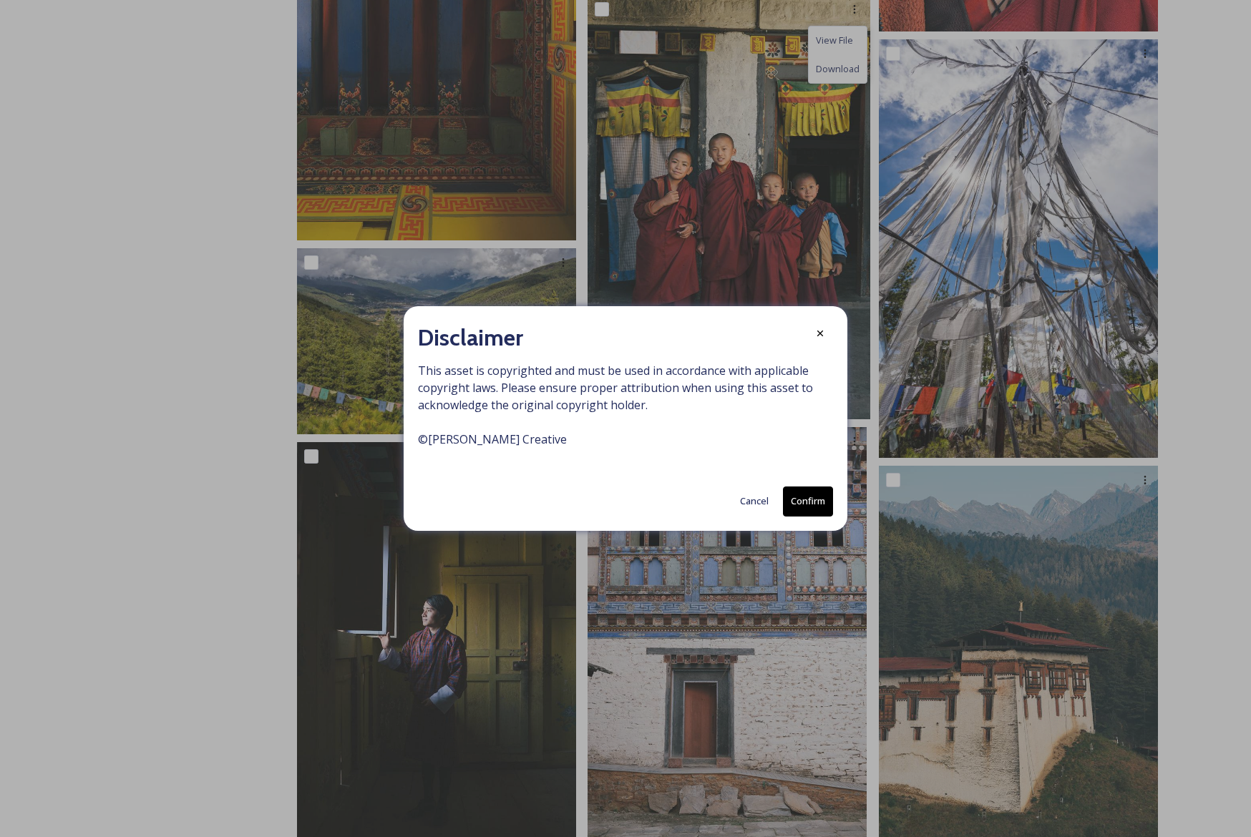
click at [818, 495] on button "Confirm" at bounding box center [808, 501] width 50 height 29
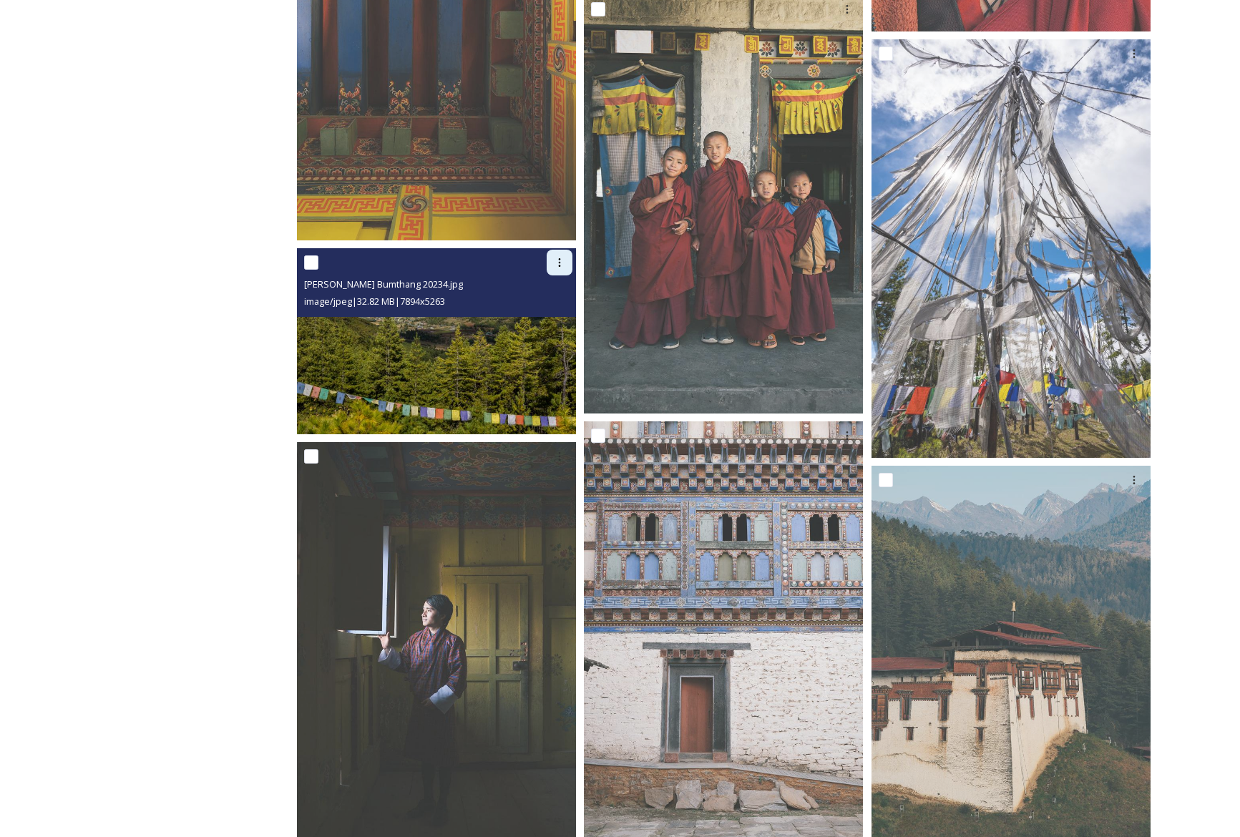
click at [557, 263] on icon at bounding box center [559, 262] width 11 height 11
click at [557, 318] on span "Download" at bounding box center [543, 322] width 44 height 14
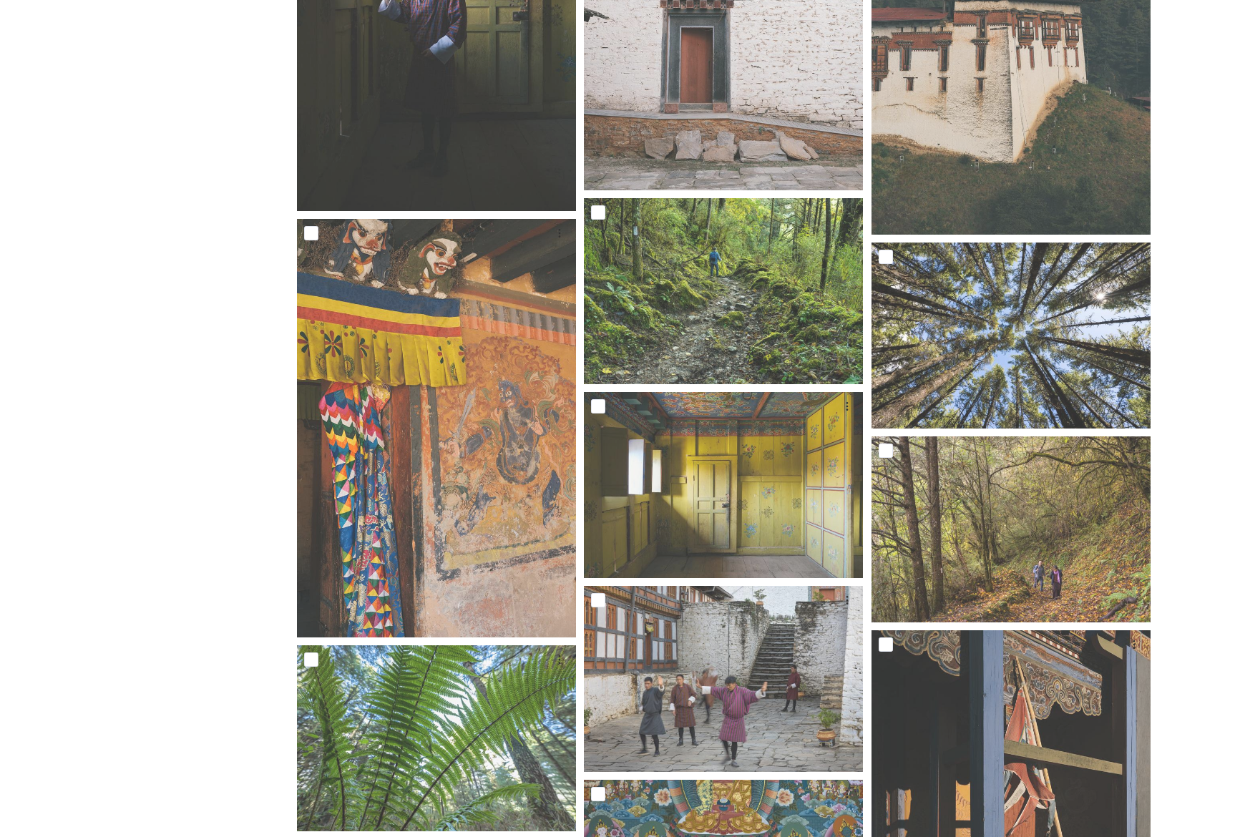
scroll to position [3733, 0]
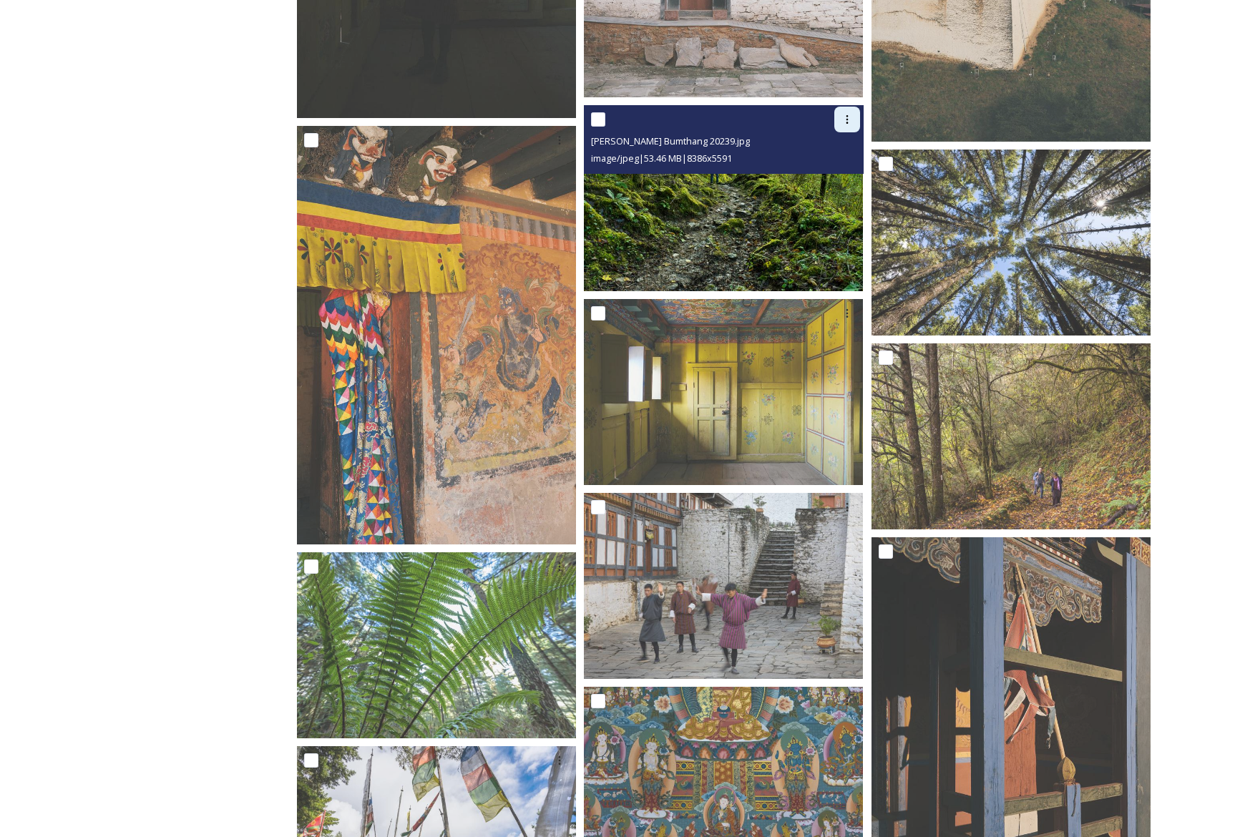
click at [850, 118] on icon at bounding box center [847, 119] width 11 height 11
click at [844, 182] on span "Download" at bounding box center [831, 179] width 44 height 14
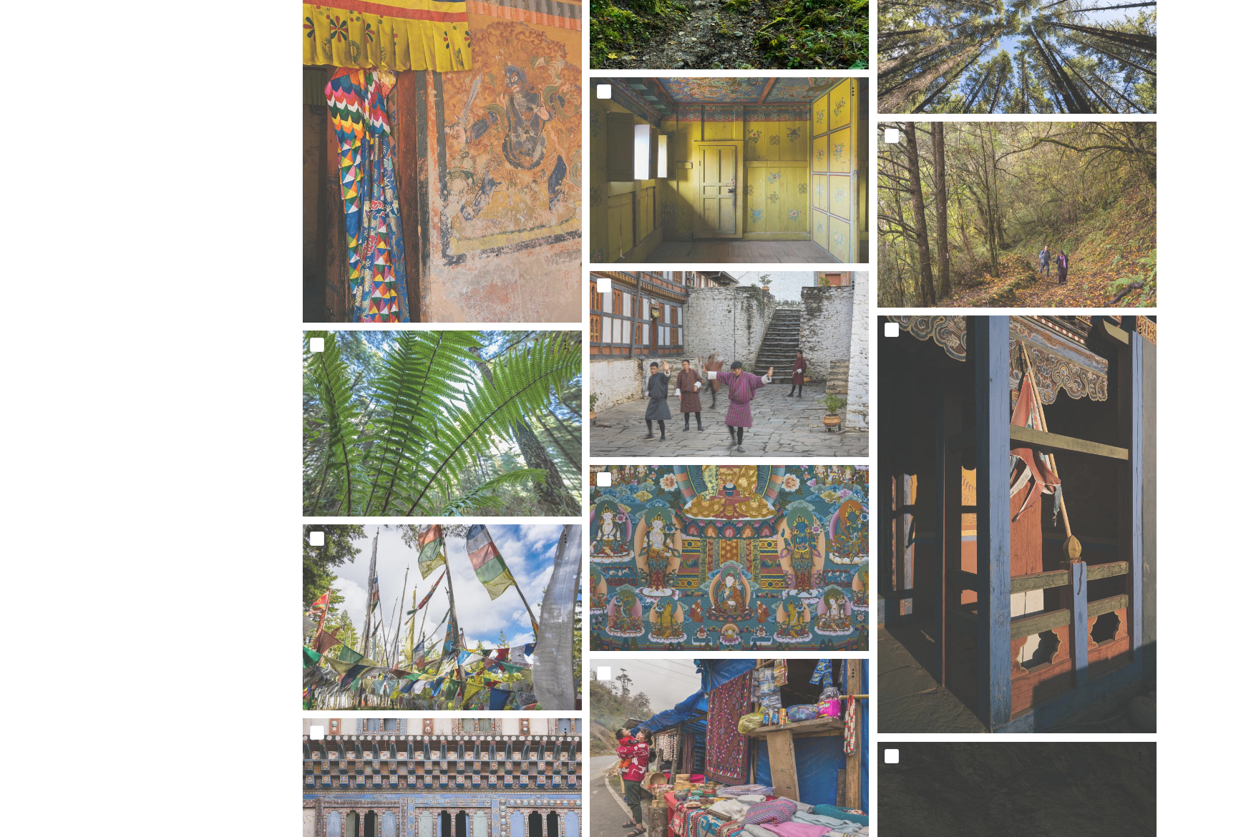
scroll to position [4110, 0]
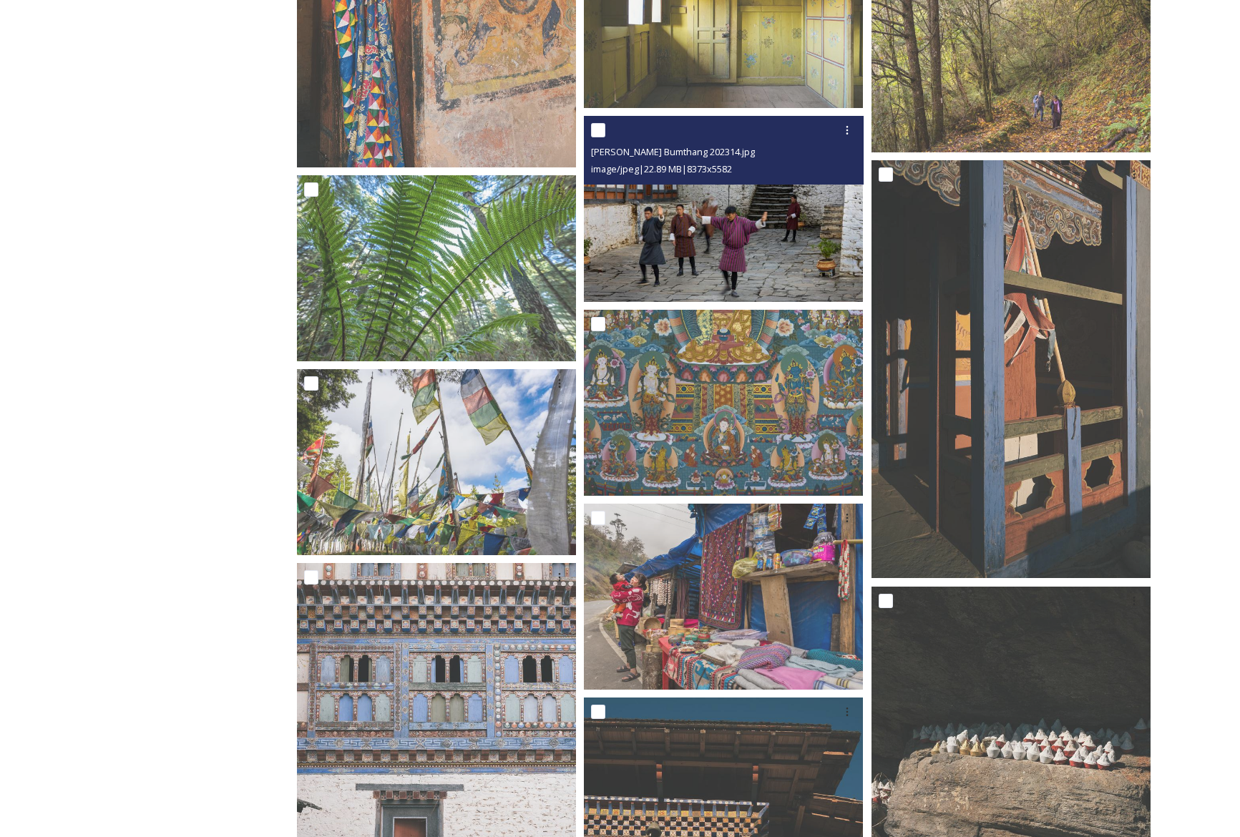
click at [739, 244] on img at bounding box center [723, 209] width 279 height 186
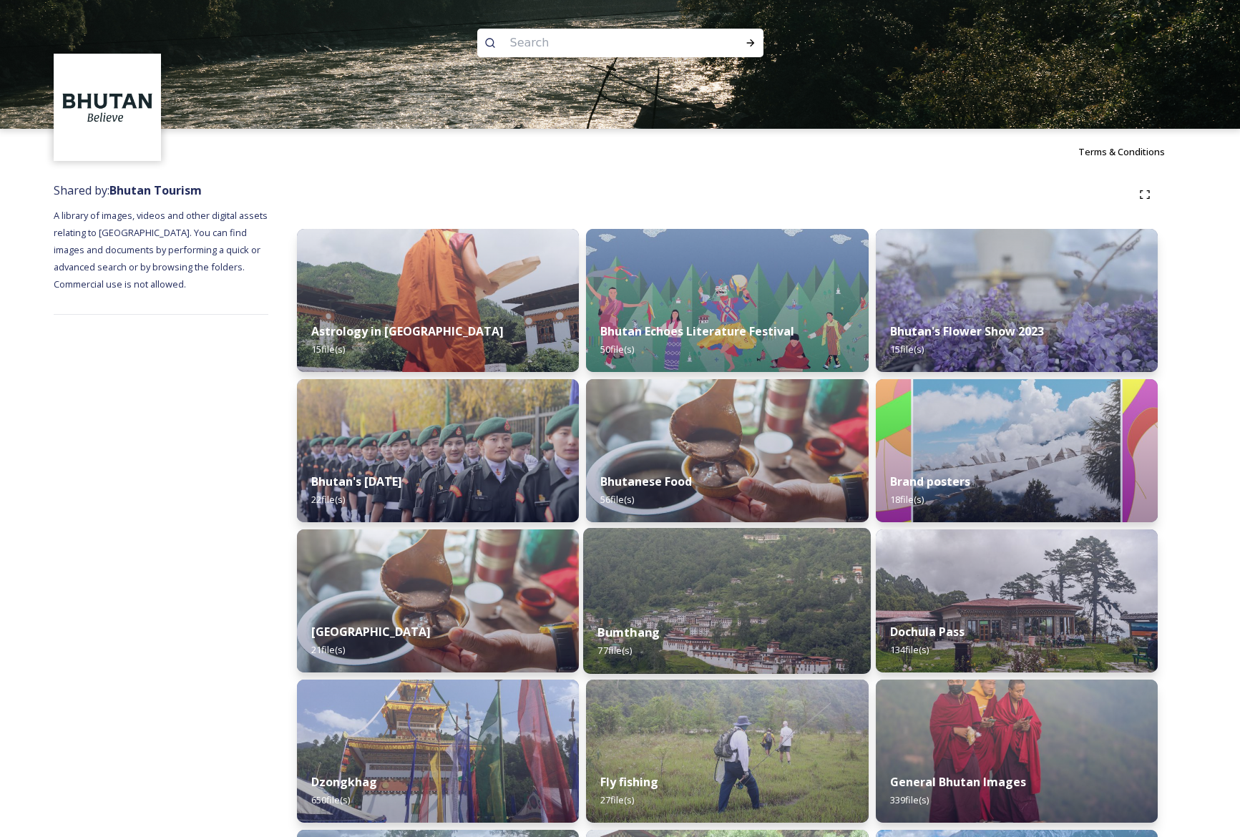
click at [798, 580] on img at bounding box center [727, 601] width 288 height 146
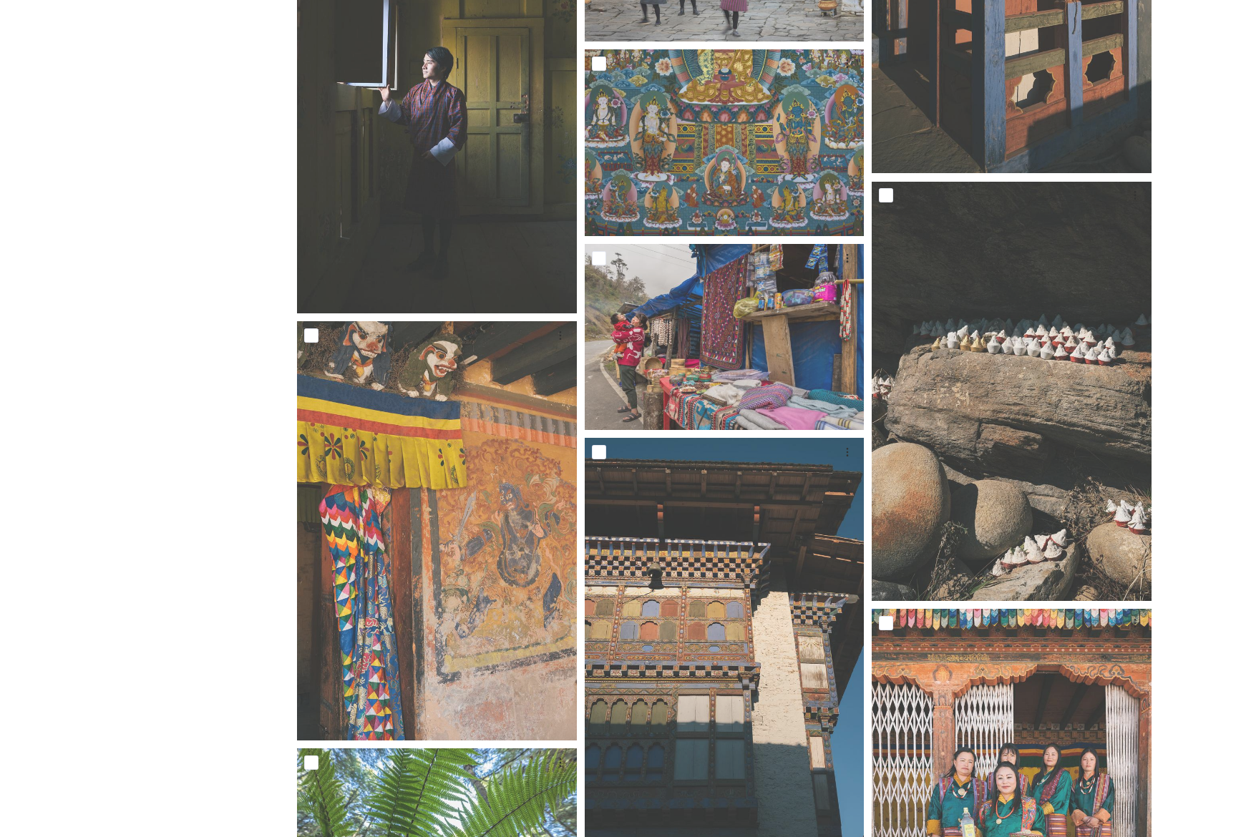
scroll to position [4387, 0]
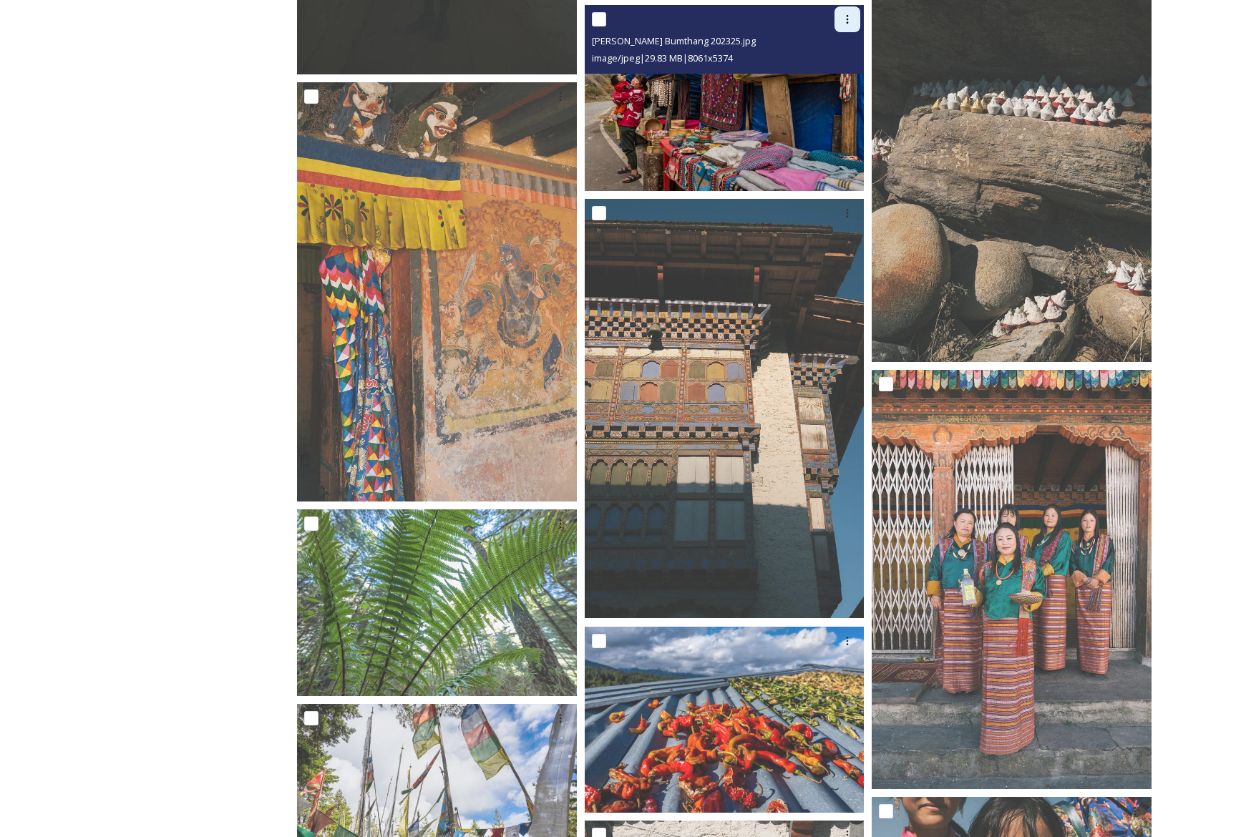
click at [844, 17] on icon at bounding box center [847, 19] width 11 height 11
click at [838, 74] on span "Download" at bounding box center [831, 79] width 44 height 14
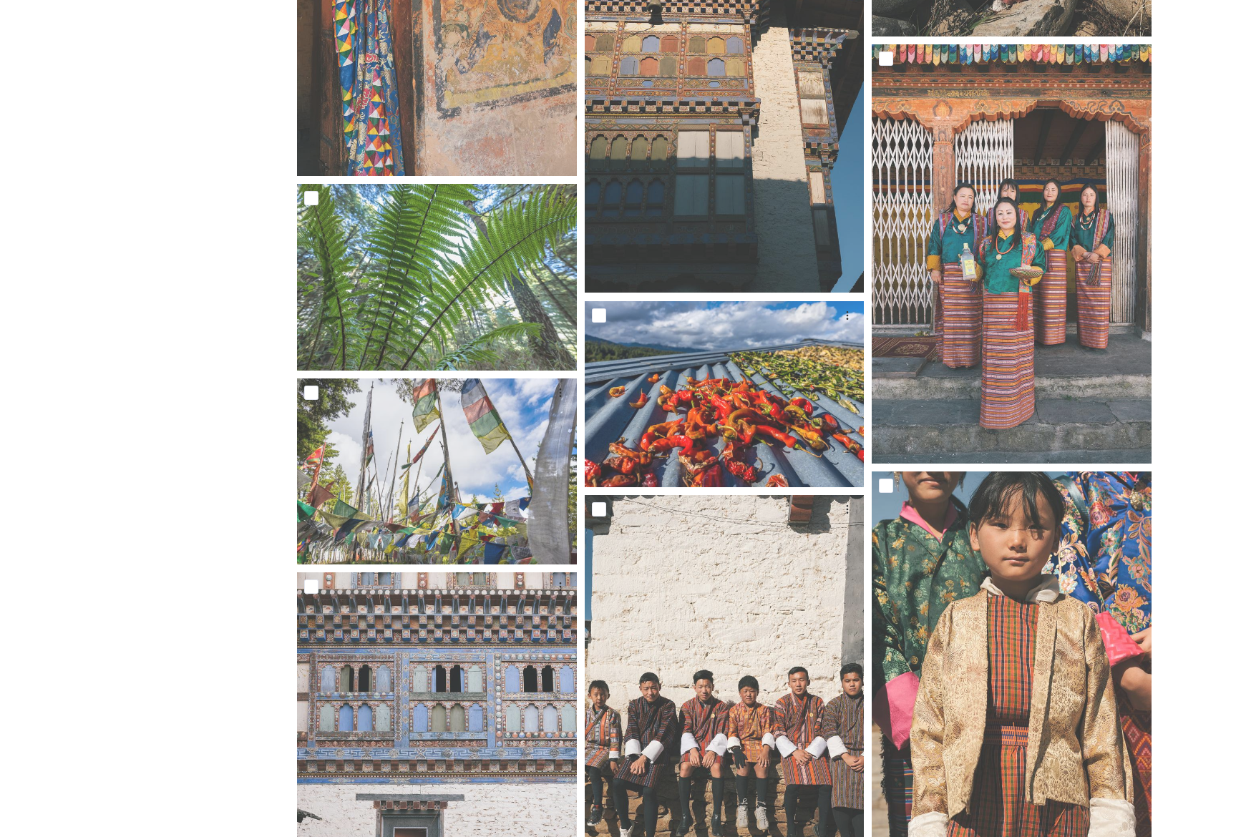
scroll to position [4737, 0]
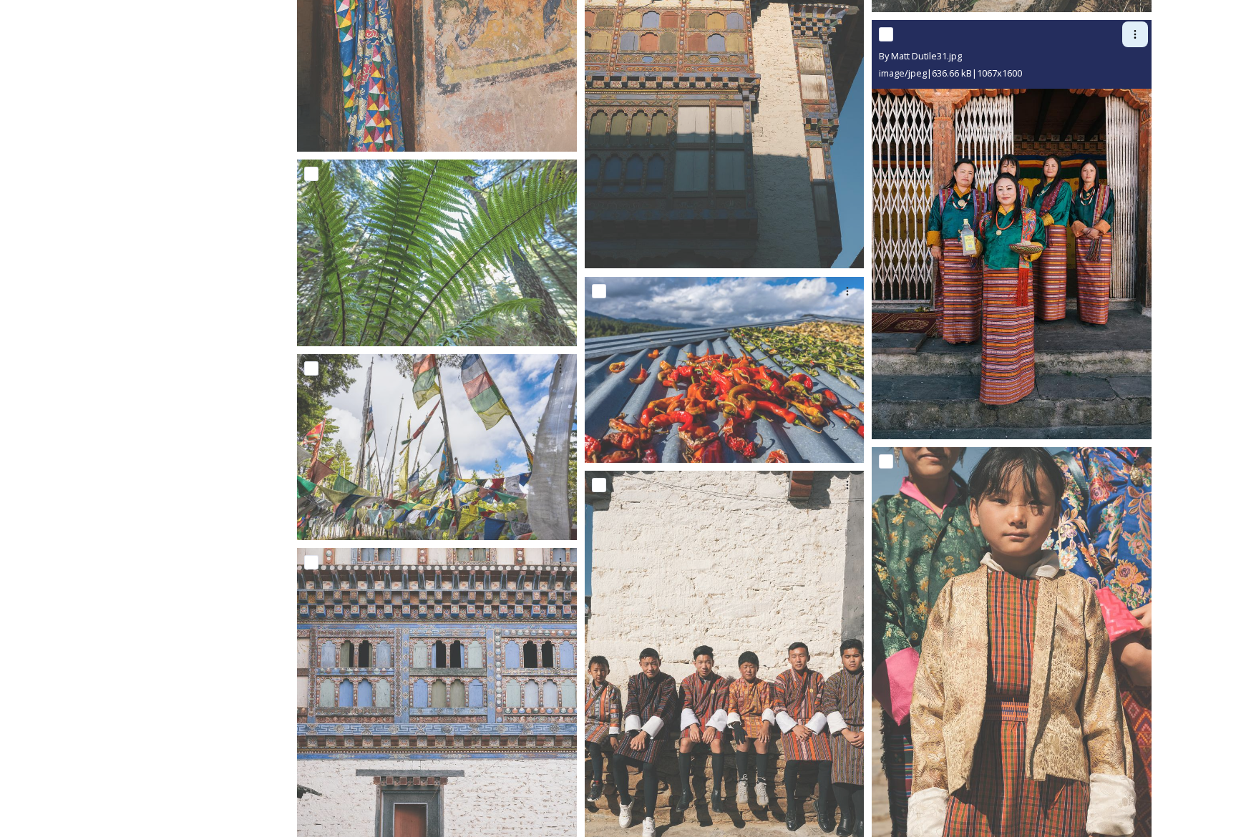
click at [1139, 36] on icon at bounding box center [1134, 34] width 11 height 11
click at [1131, 91] on span "Download" at bounding box center [1118, 94] width 44 height 14
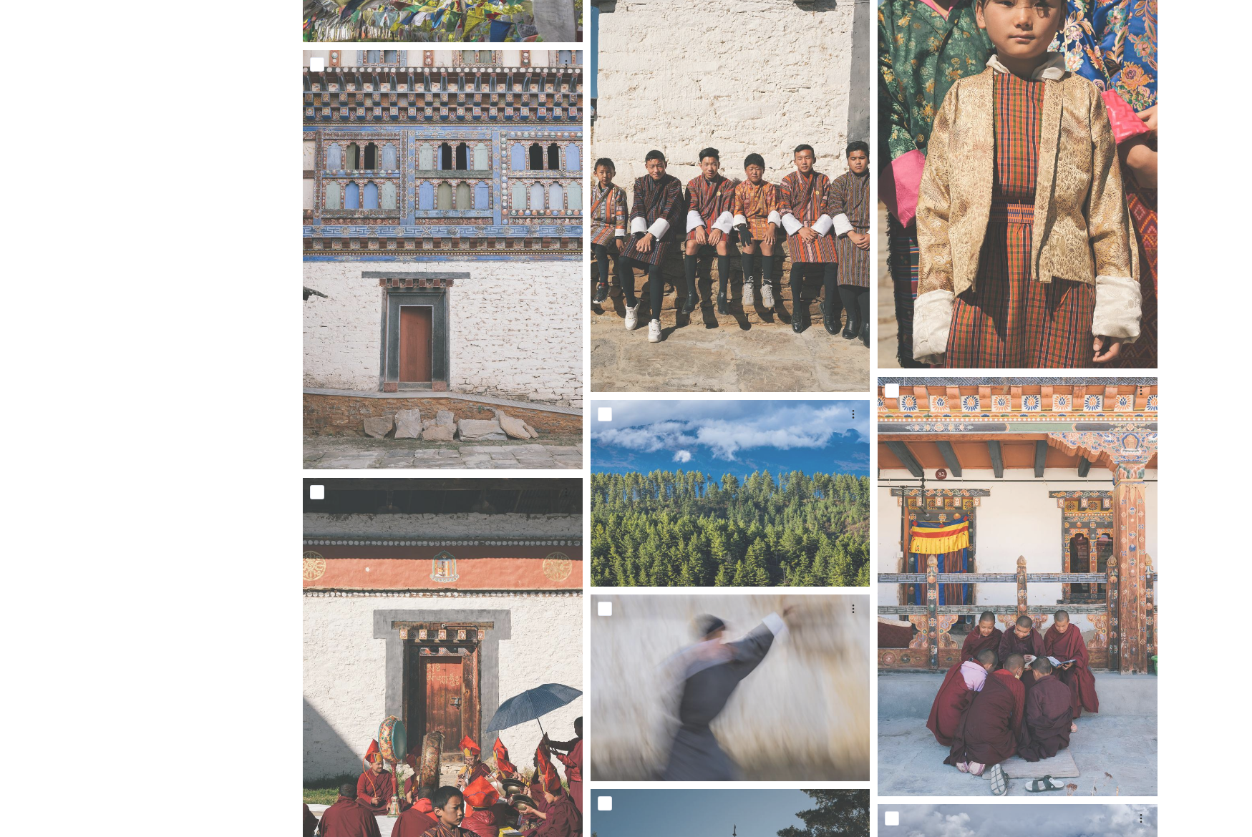
scroll to position [5513, 0]
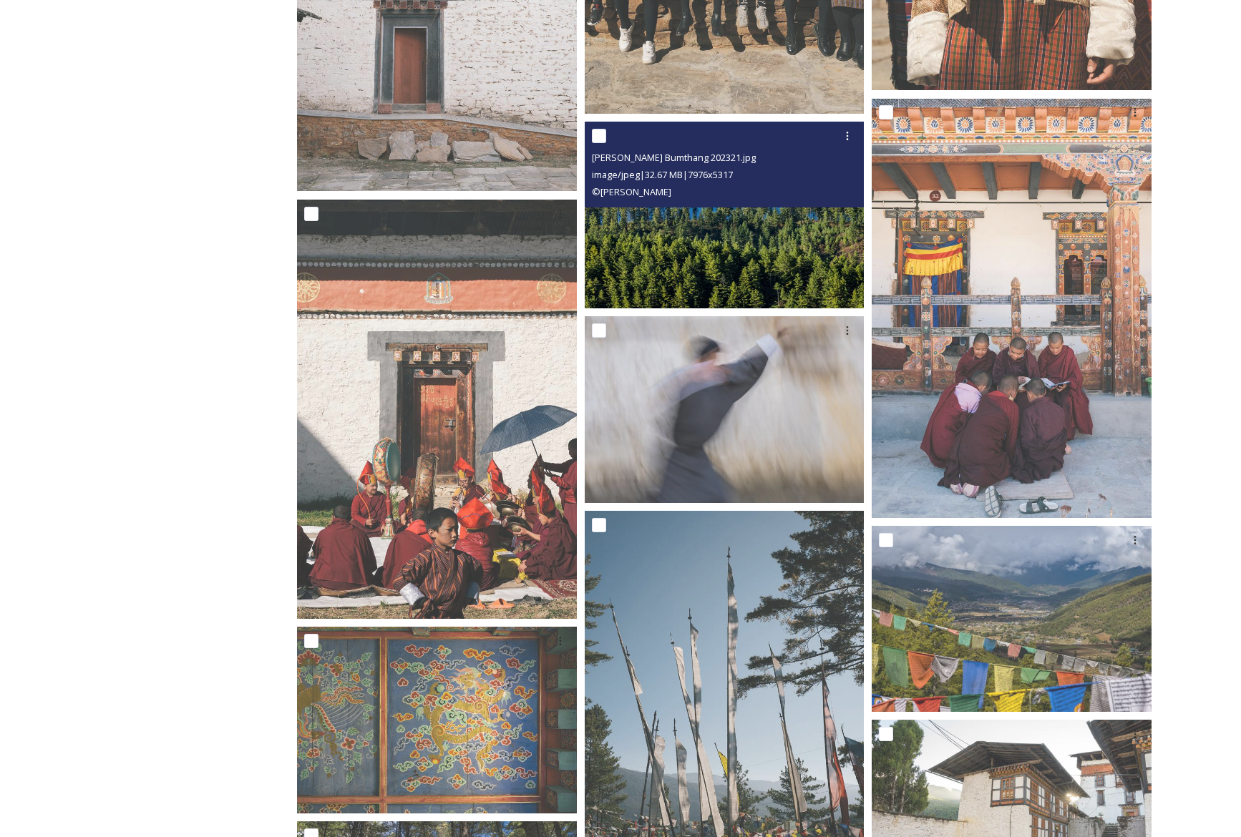
click at [771, 239] on img at bounding box center [725, 215] width 280 height 187
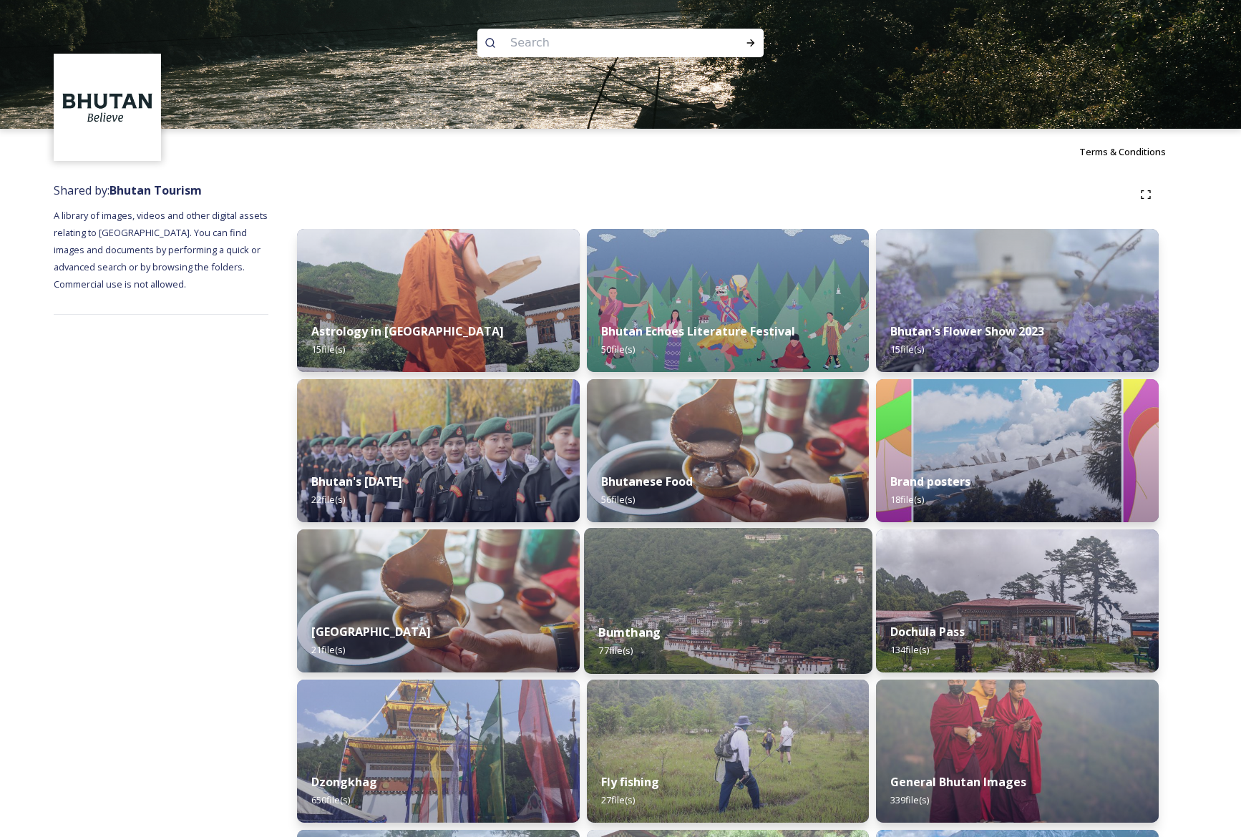
click at [685, 588] on img at bounding box center [728, 601] width 288 height 146
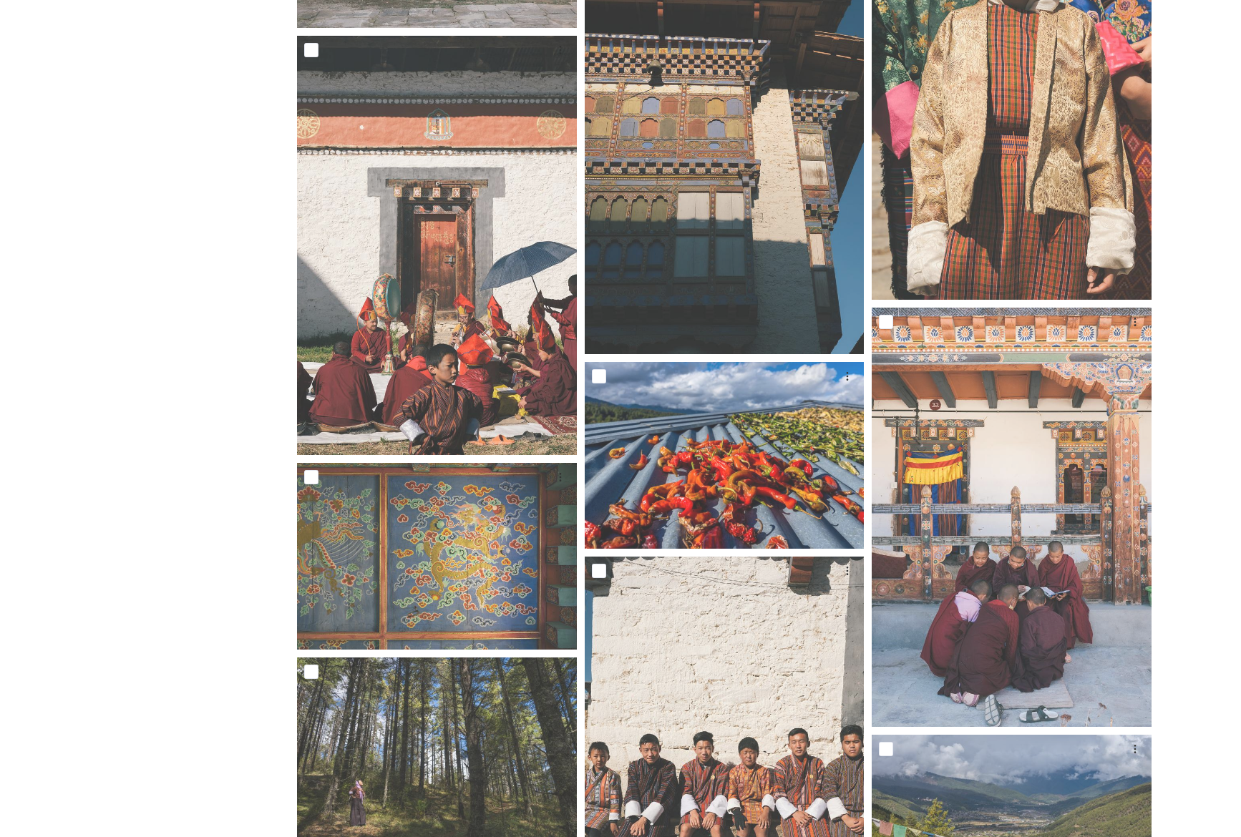
scroll to position [5414, 0]
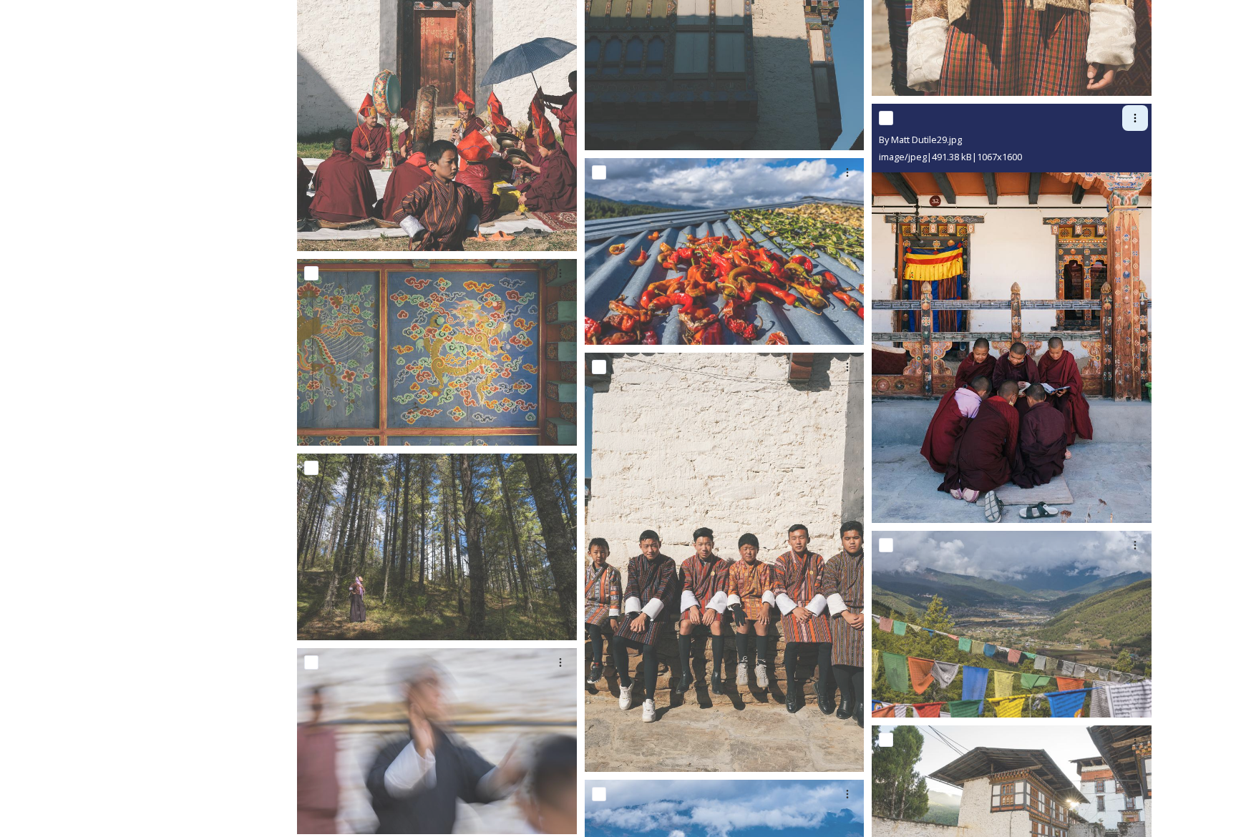
click at [1136, 119] on icon at bounding box center [1134, 117] width 11 height 11
click at [1135, 177] on span "Download" at bounding box center [1118, 177] width 44 height 14
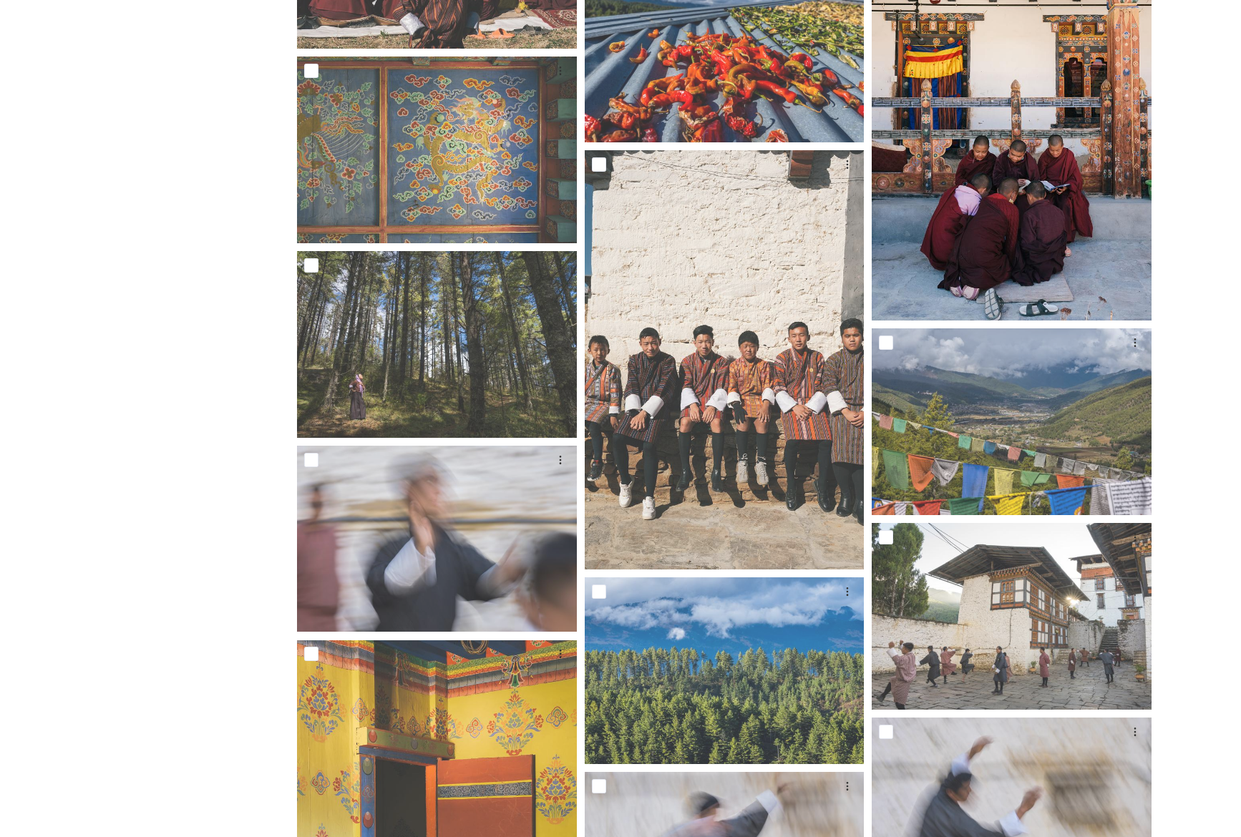
scroll to position [5648, 0]
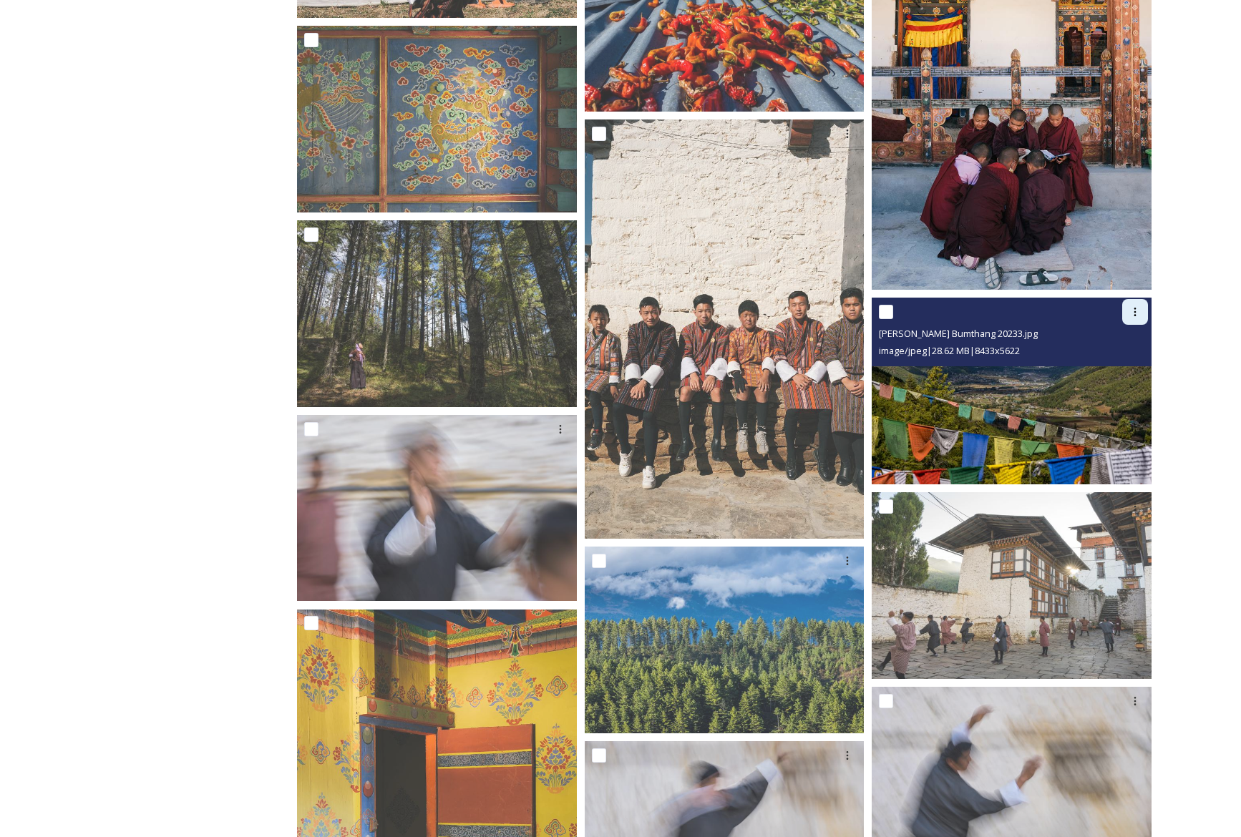
click at [1139, 312] on icon at bounding box center [1134, 311] width 11 height 11
click at [1126, 375] on span "Download" at bounding box center [1118, 371] width 44 height 14
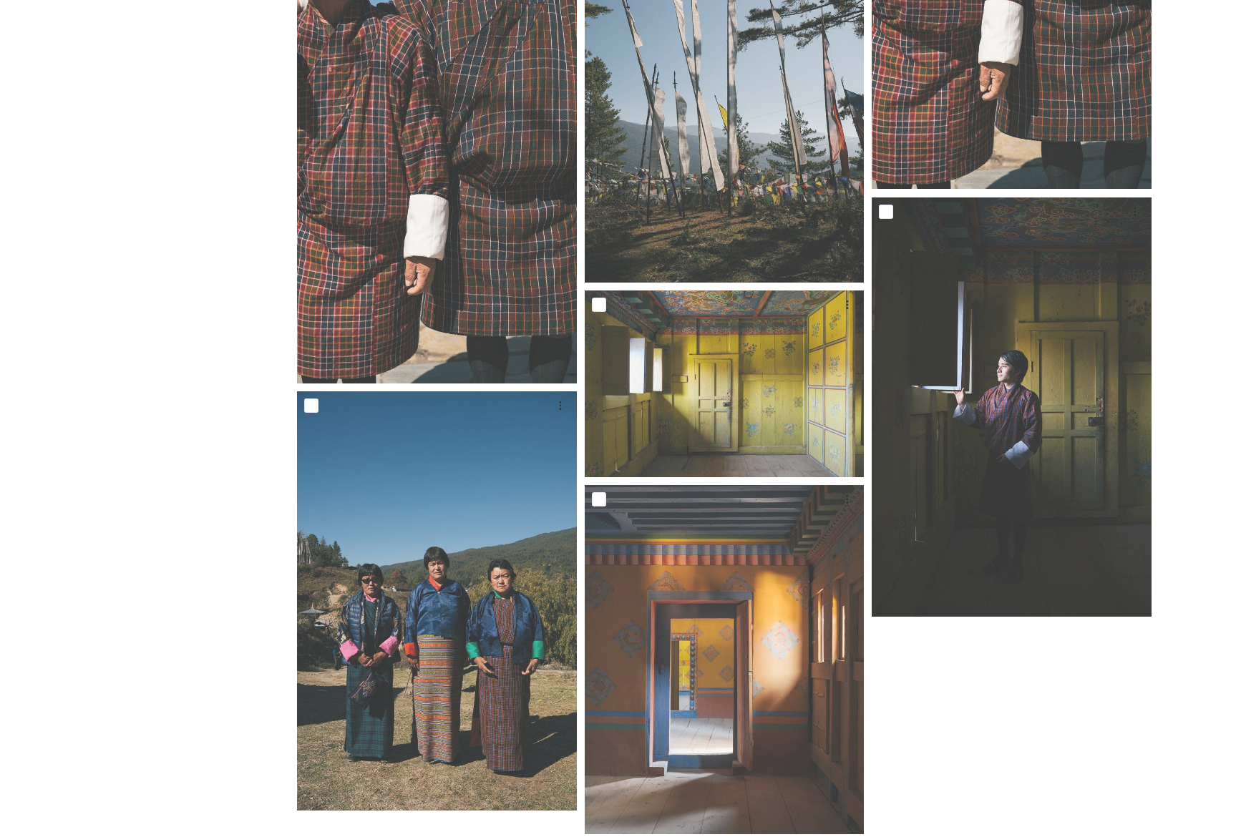
scroll to position [8032, 0]
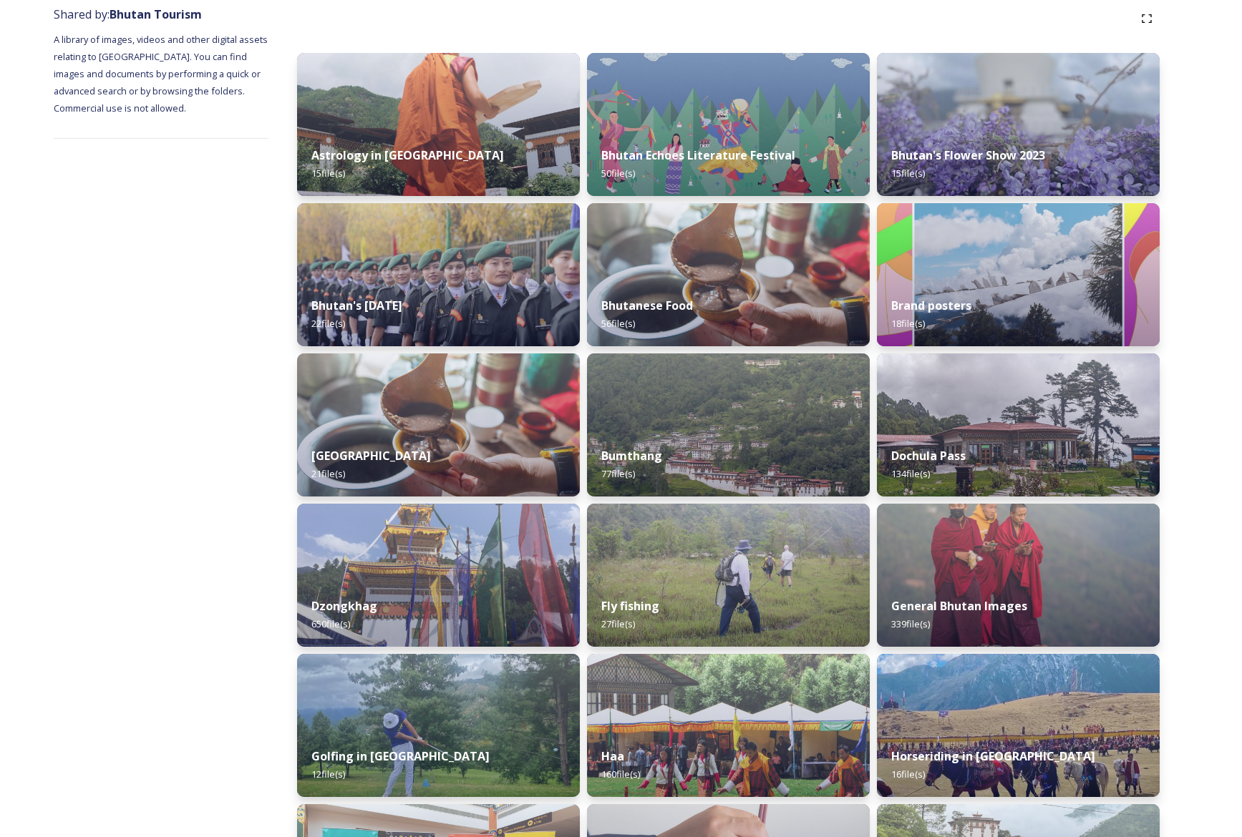
scroll to position [199, 0]
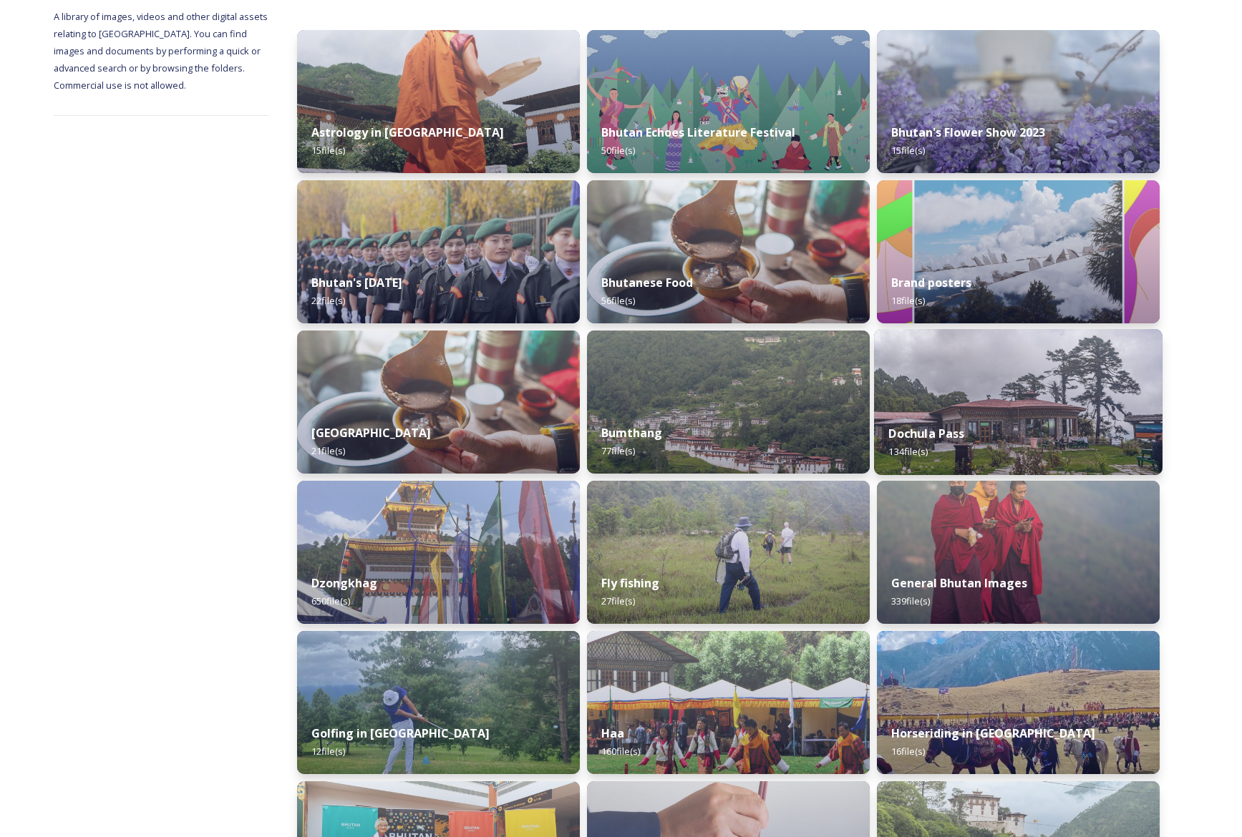
click at [1046, 364] on img at bounding box center [1018, 402] width 288 height 146
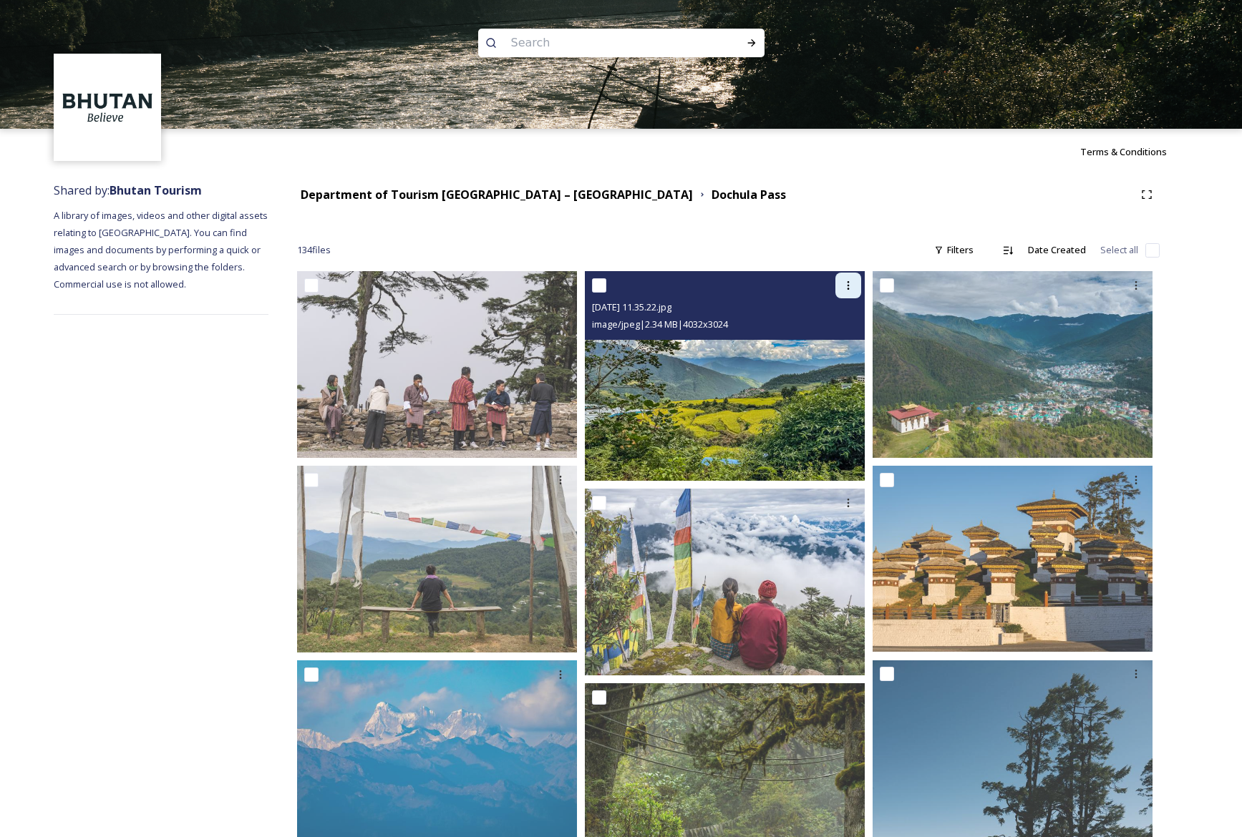
click at [849, 283] on icon at bounding box center [847, 285] width 11 height 11
click at [836, 341] on span "Download" at bounding box center [831, 345] width 44 height 14
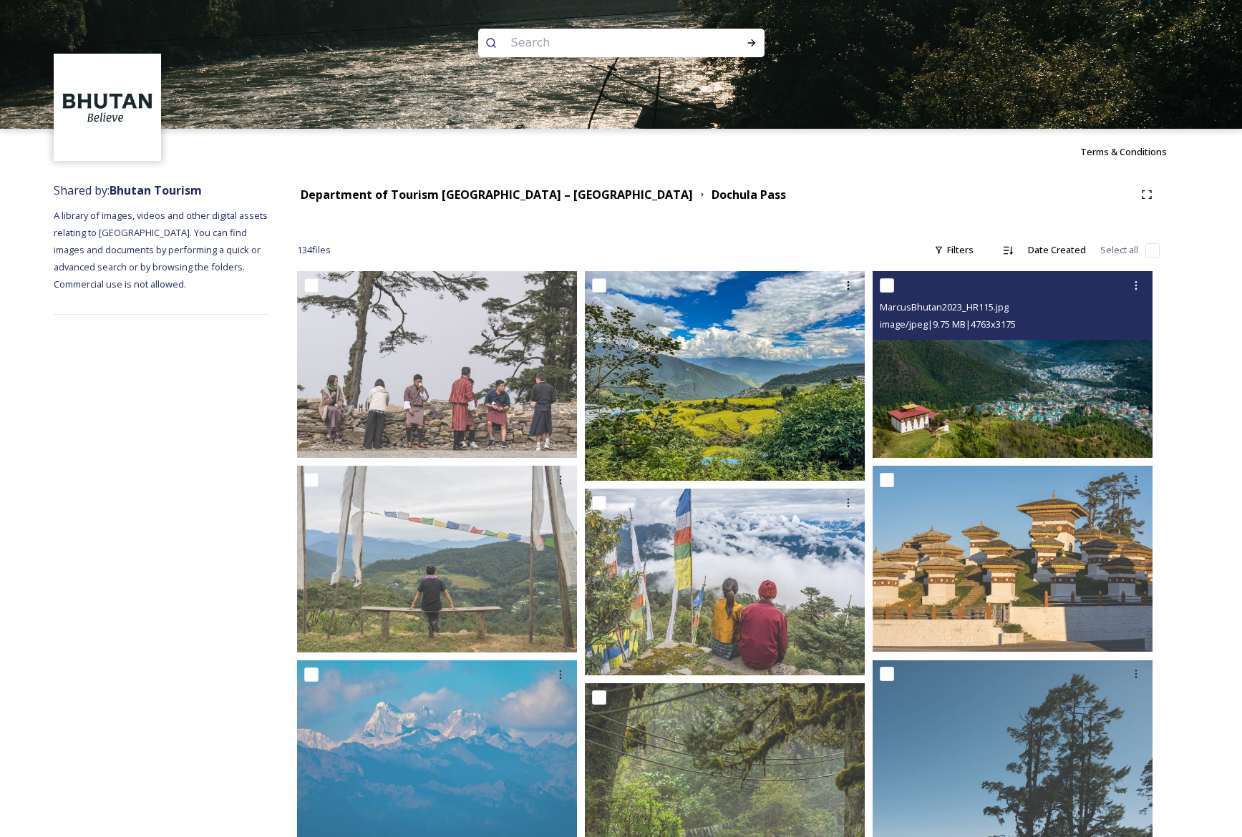
click at [905, 444] on img at bounding box center [1012, 364] width 280 height 187
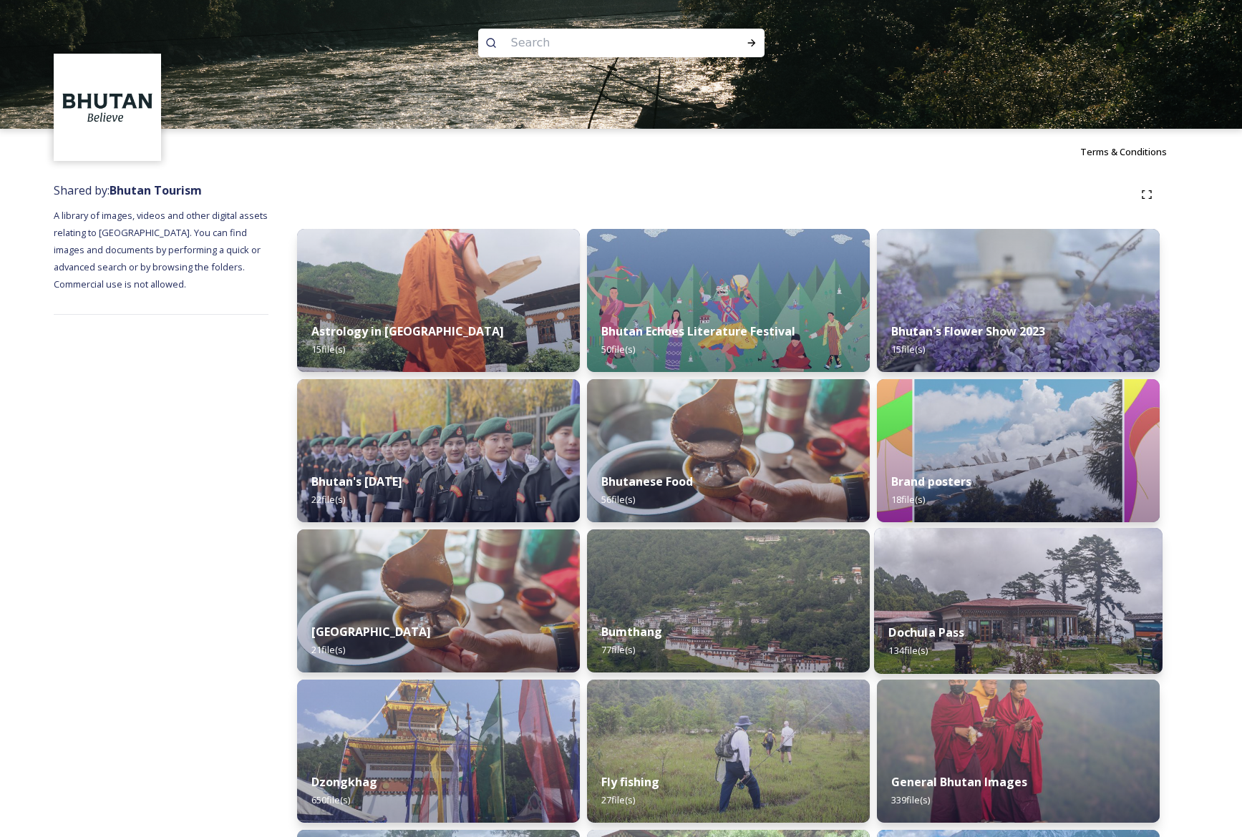
click at [1008, 615] on div "Dochula Pass 134 file(s)" at bounding box center [1018, 641] width 288 height 65
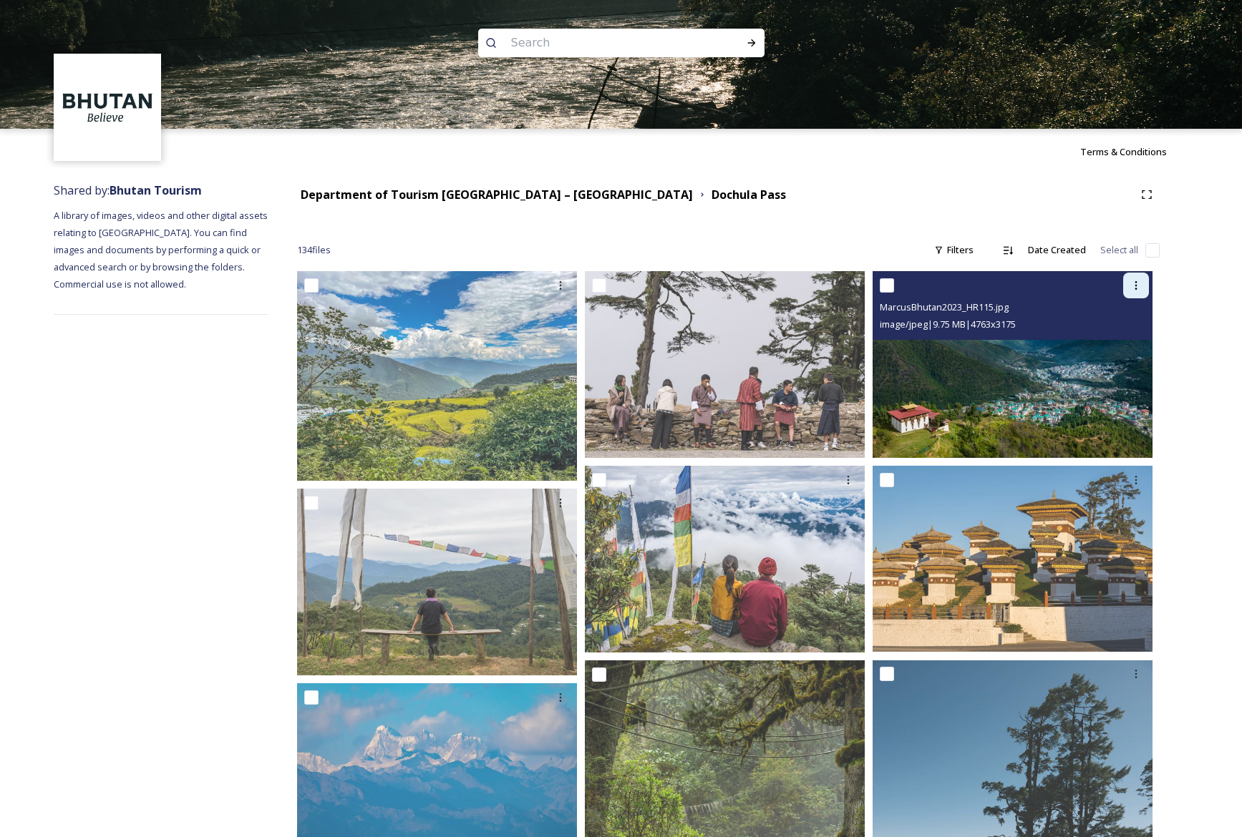
click at [1141, 285] on div at bounding box center [1136, 286] width 26 height 26
click at [1138, 338] on span "Download" at bounding box center [1119, 345] width 44 height 14
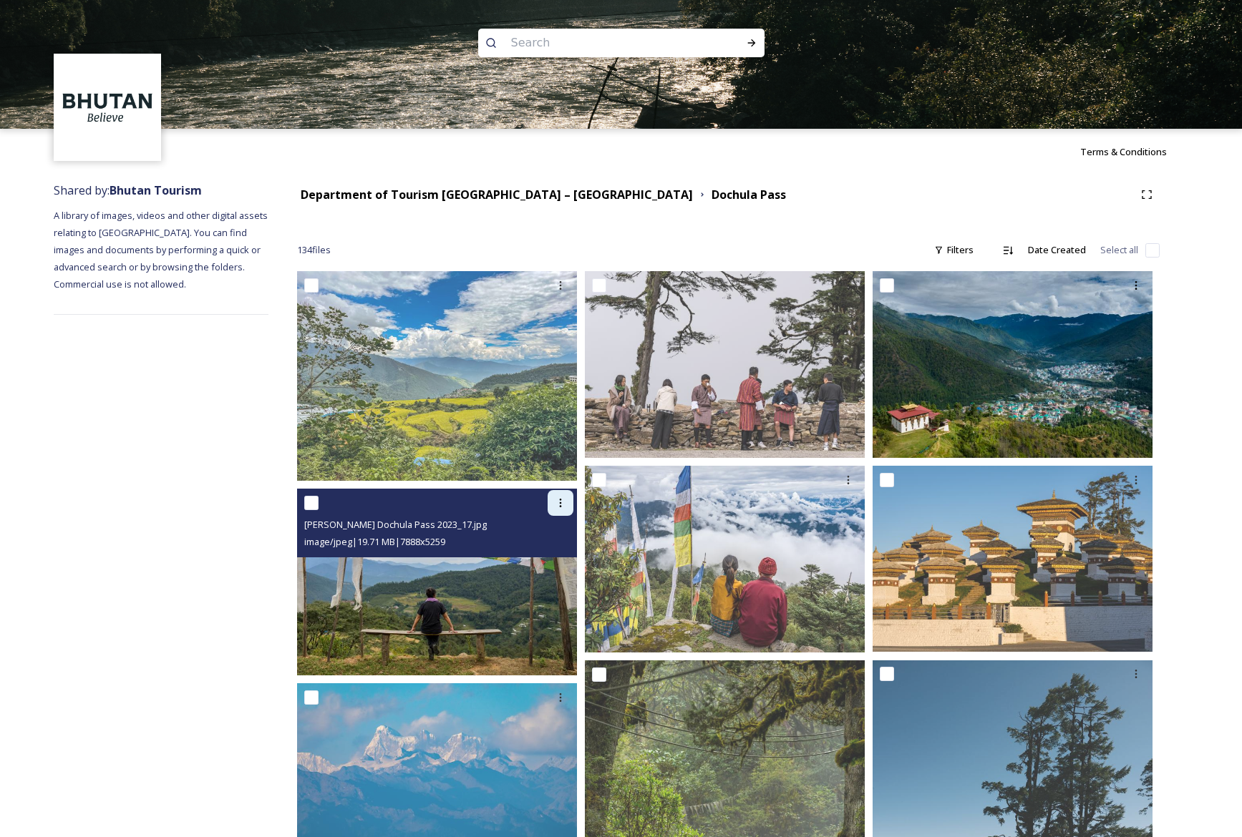
click at [560, 505] on icon at bounding box center [560, 502] width 11 height 11
click at [565, 559] on span "Download" at bounding box center [544, 563] width 44 height 14
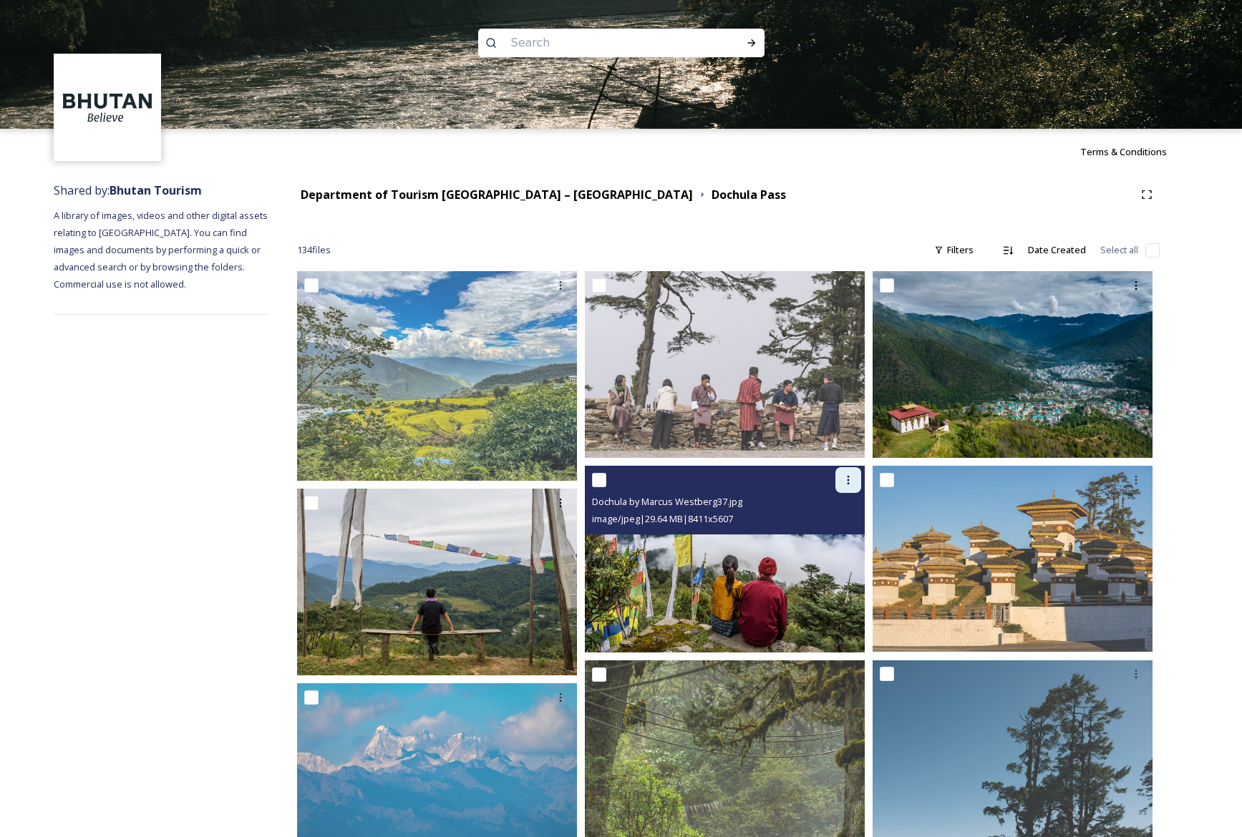
click at [850, 477] on icon at bounding box center [847, 479] width 11 height 11
click at [830, 535] on span "Download" at bounding box center [831, 539] width 44 height 14
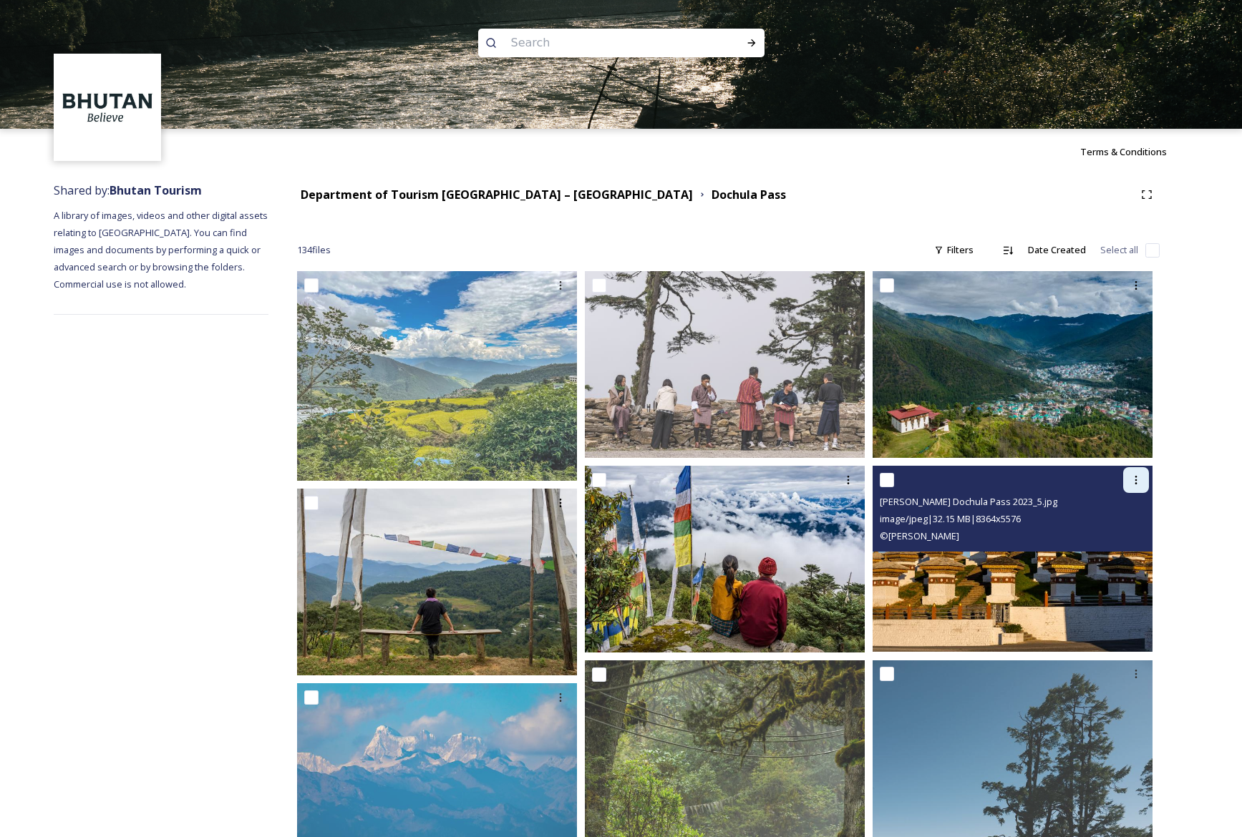
click at [1135, 477] on icon at bounding box center [1135, 479] width 11 height 11
click at [1129, 535] on span "Download" at bounding box center [1119, 539] width 44 height 14
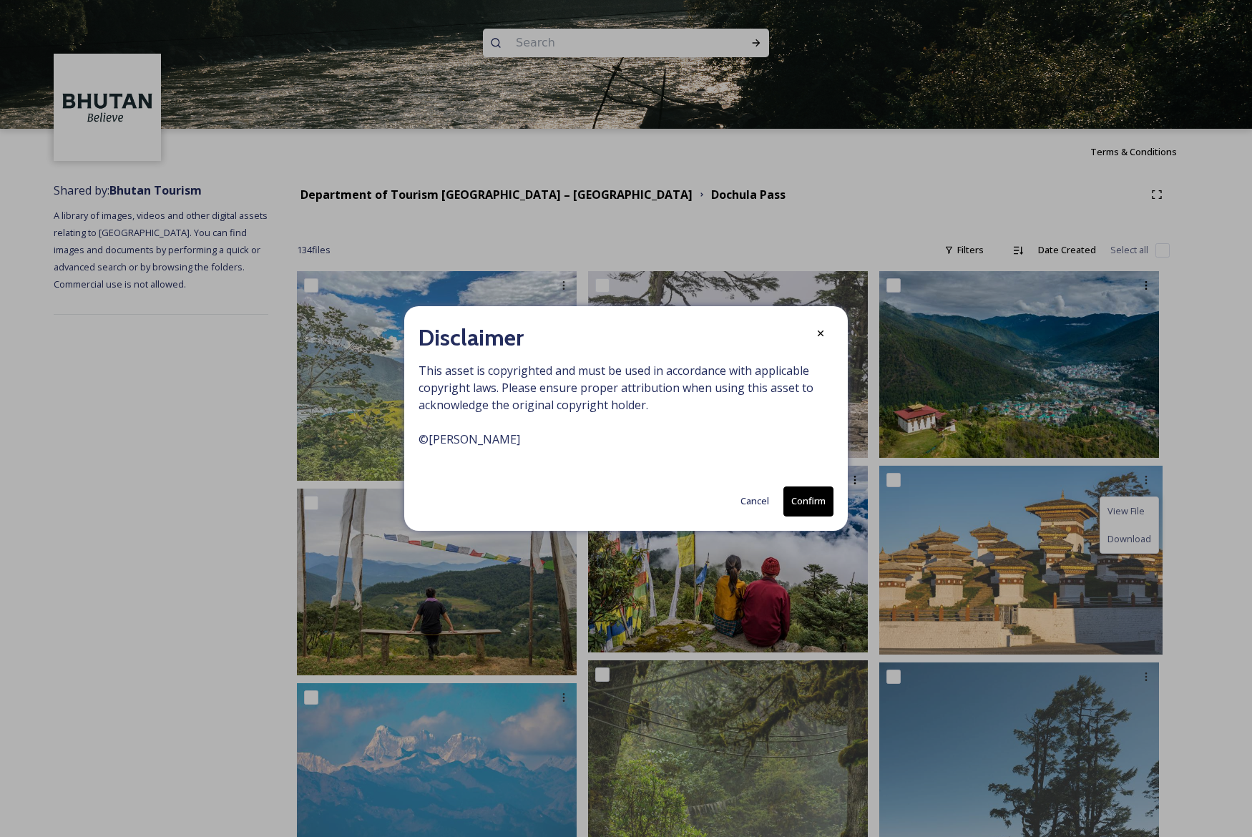
click at [817, 495] on button "Confirm" at bounding box center [809, 501] width 50 height 29
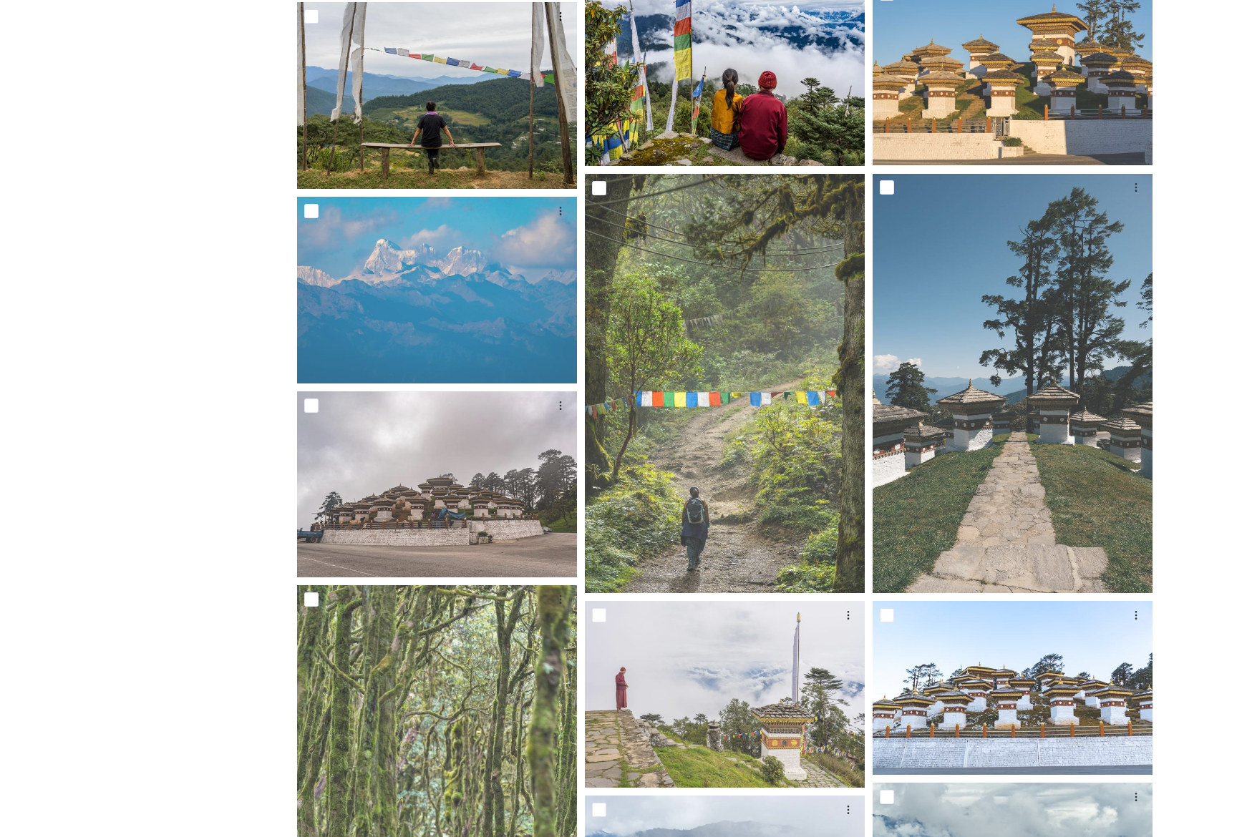
scroll to position [671, 0]
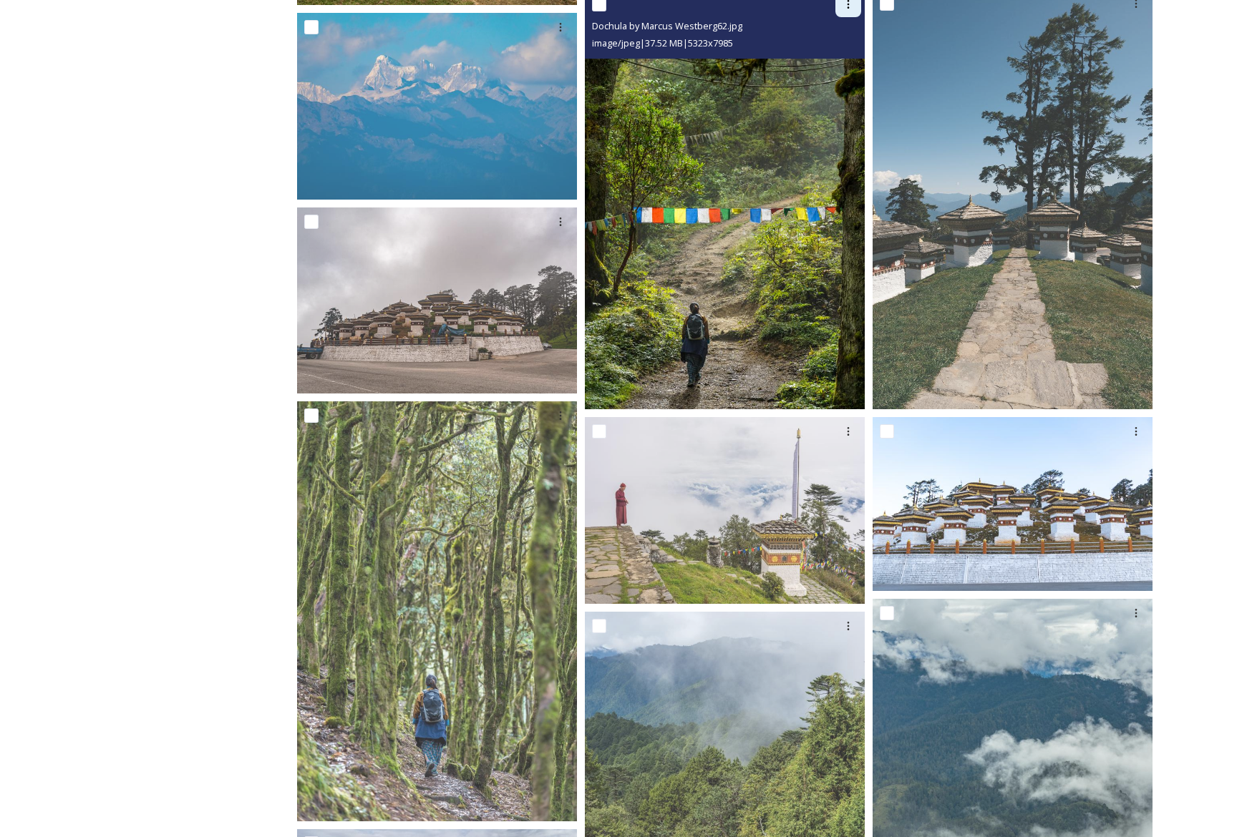
click at [847, 7] on icon at bounding box center [848, 4] width 2 height 9
click at [851, 59] on span "Download" at bounding box center [831, 64] width 44 height 14
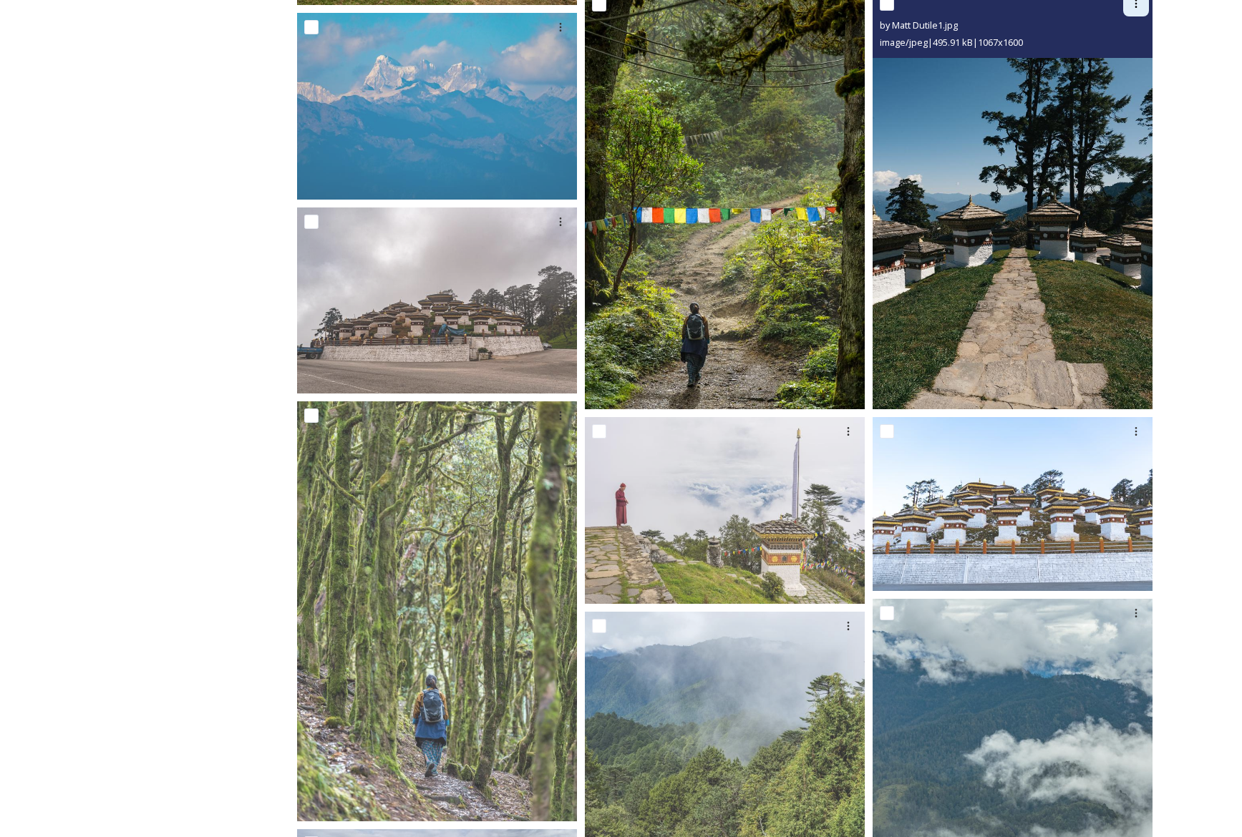
click at [1140, 3] on icon at bounding box center [1135, 3] width 11 height 11
click at [1131, 59] on span "Download" at bounding box center [1119, 64] width 44 height 14
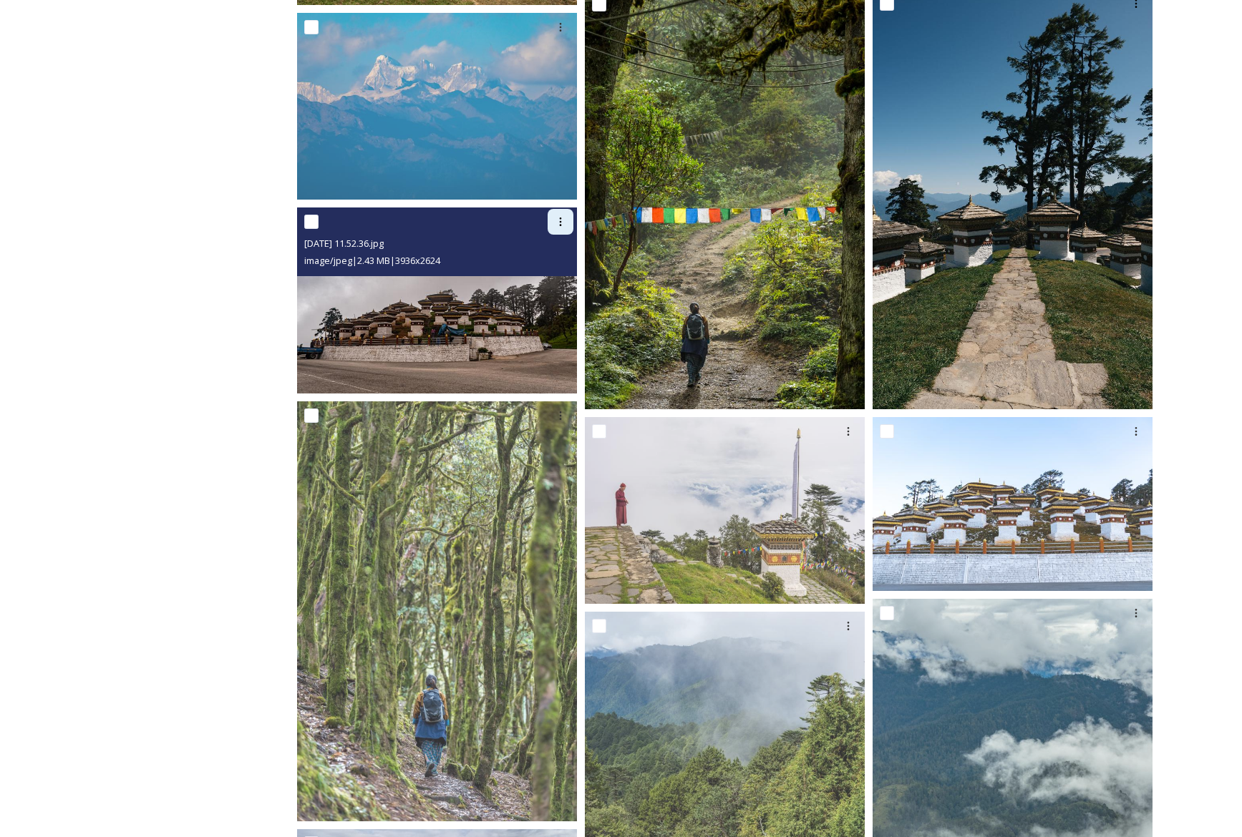
click at [560, 222] on icon at bounding box center [561, 222] width 2 height 9
click at [555, 279] on span "Download" at bounding box center [544, 281] width 44 height 14
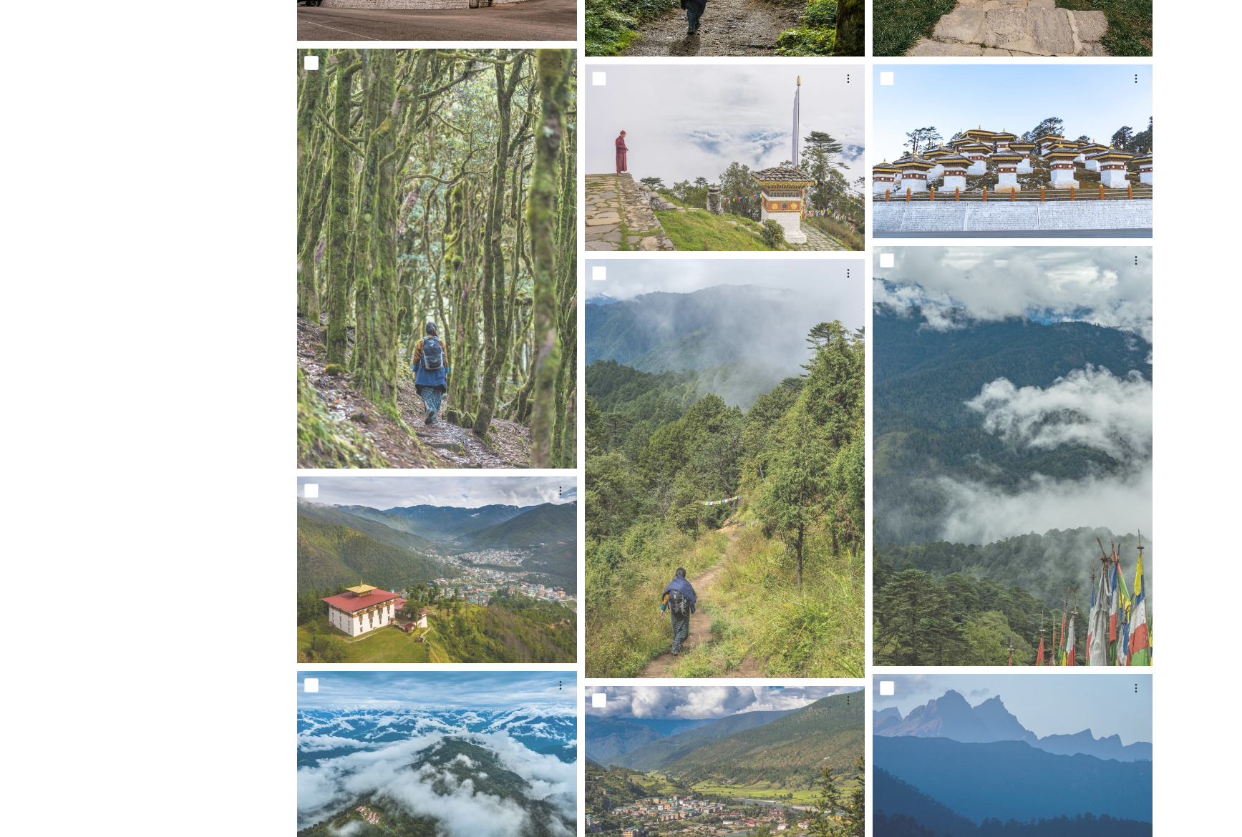
scroll to position [1036, 0]
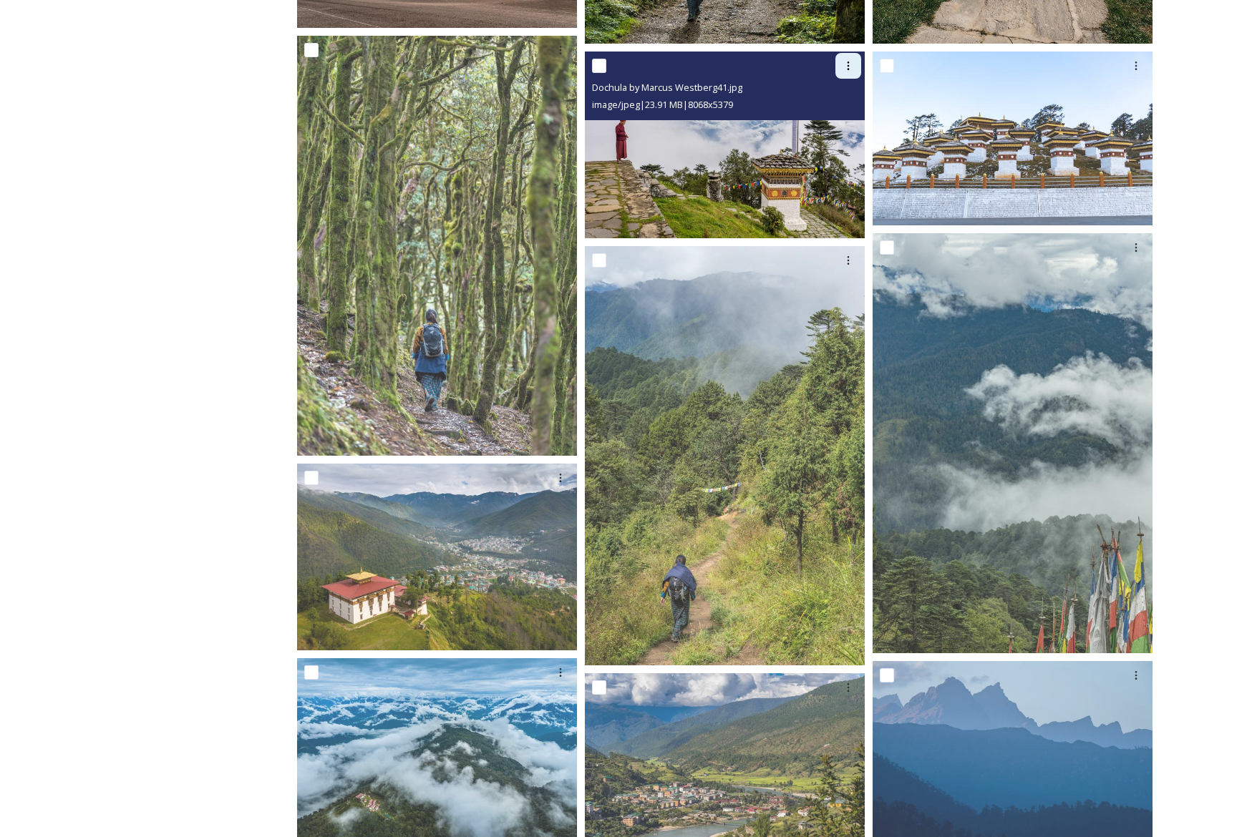
click at [846, 64] on icon at bounding box center [847, 65] width 11 height 11
click at [840, 125] on span "Download" at bounding box center [831, 125] width 44 height 14
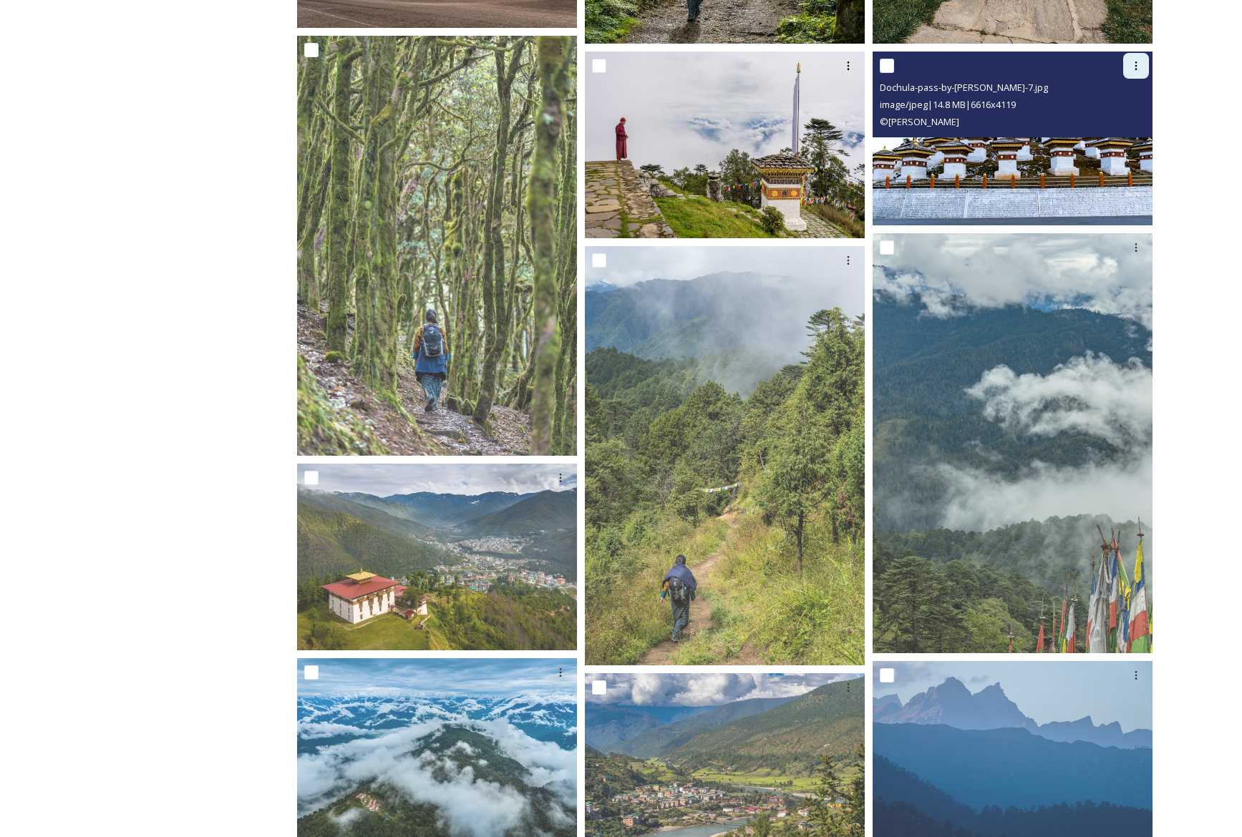
click at [1136, 62] on icon at bounding box center [1136, 66] width 2 height 9
click at [1134, 123] on span "Download" at bounding box center [1119, 125] width 44 height 14
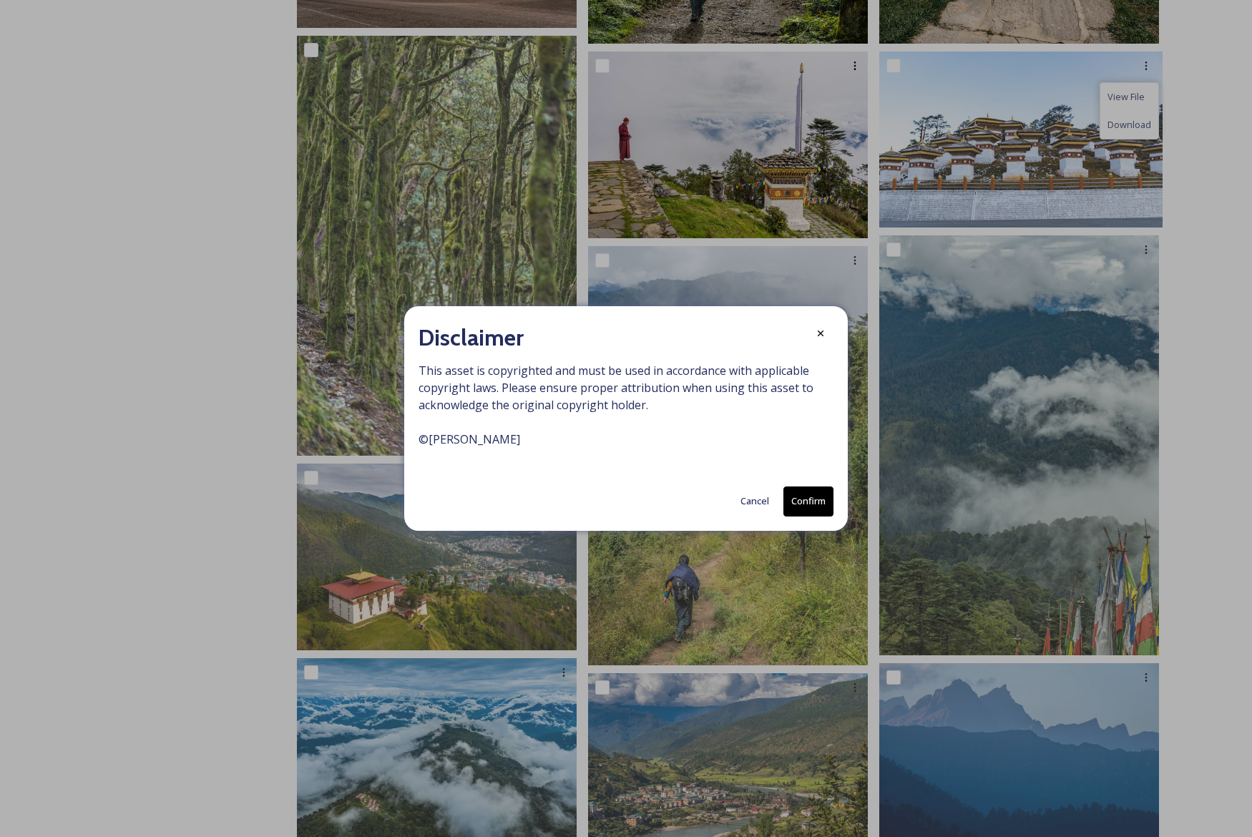
click at [817, 502] on button "Confirm" at bounding box center [809, 501] width 50 height 29
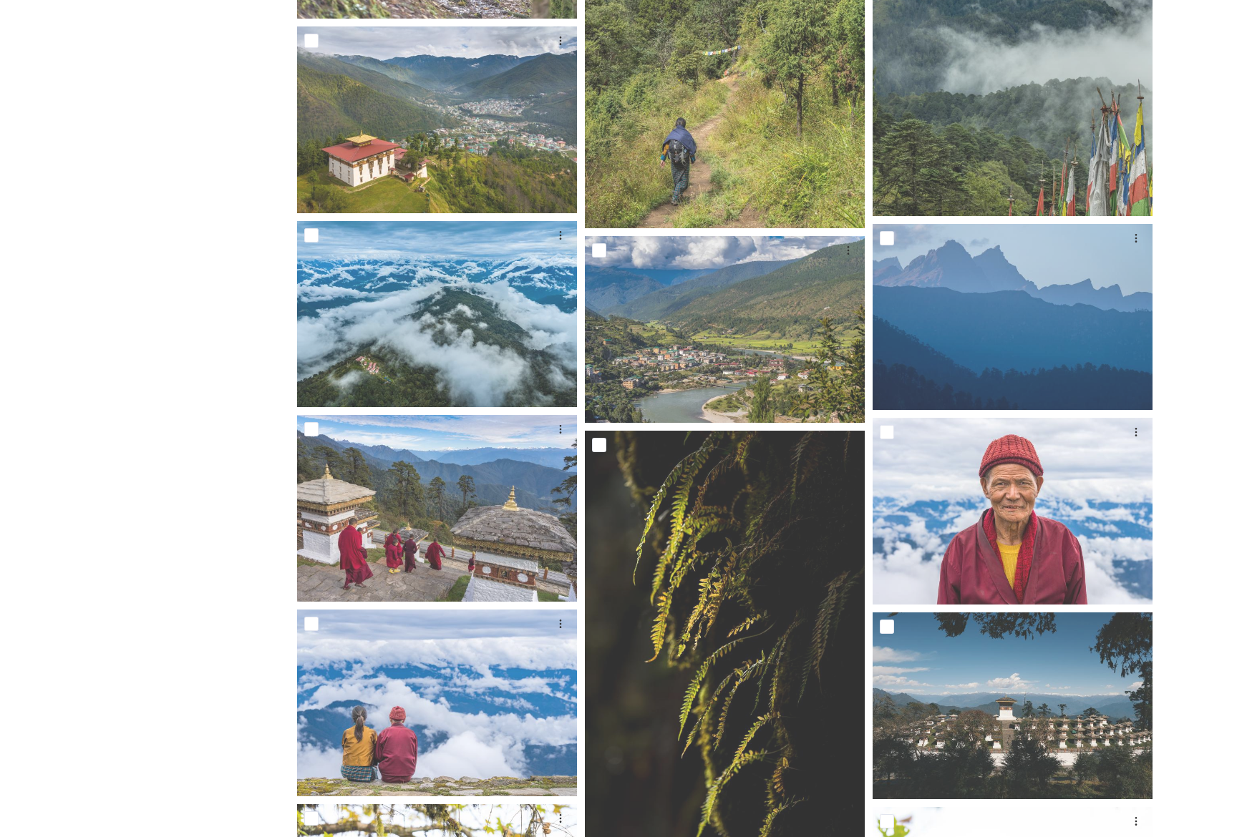
scroll to position [1481, 0]
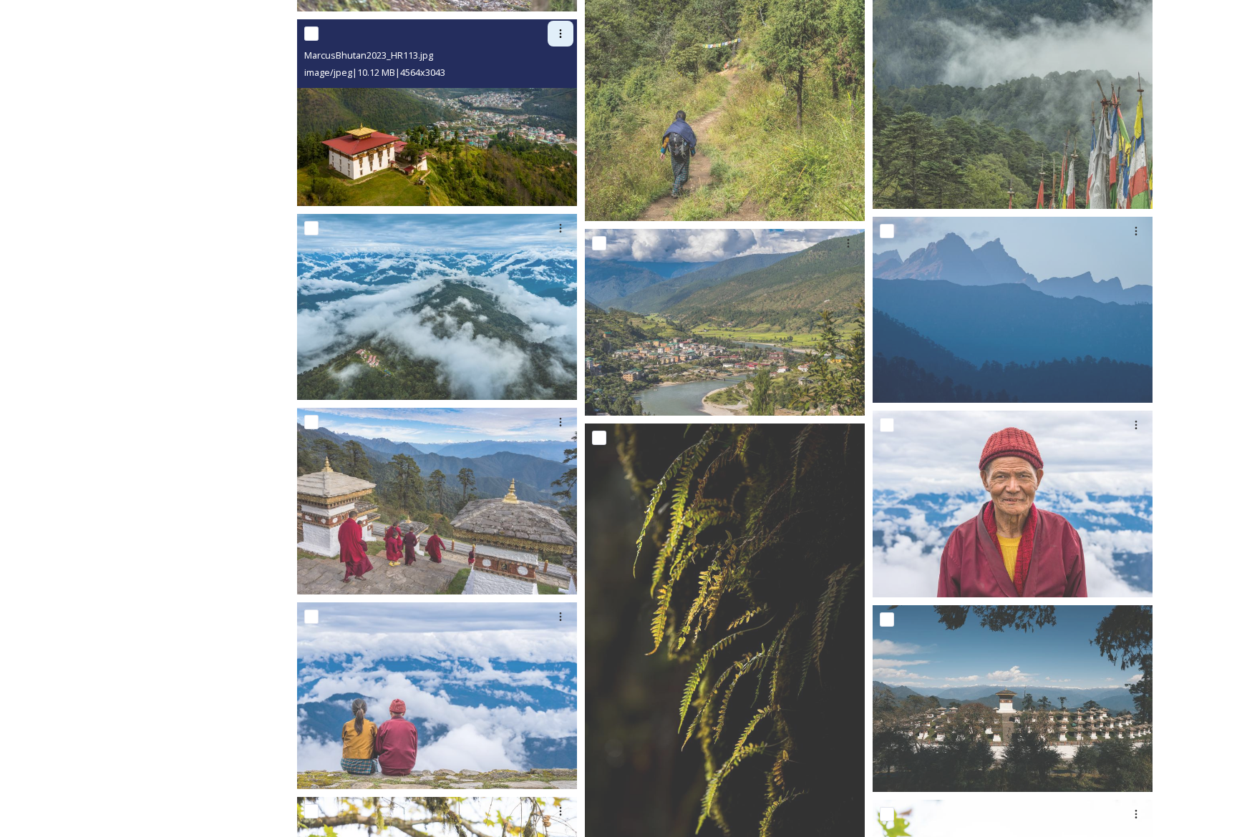
click at [562, 28] on icon at bounding box center [560, 33] width 11 height 11
click at [552, 86] on span "Download" at bounding box center [544, 93] width 44 height 14
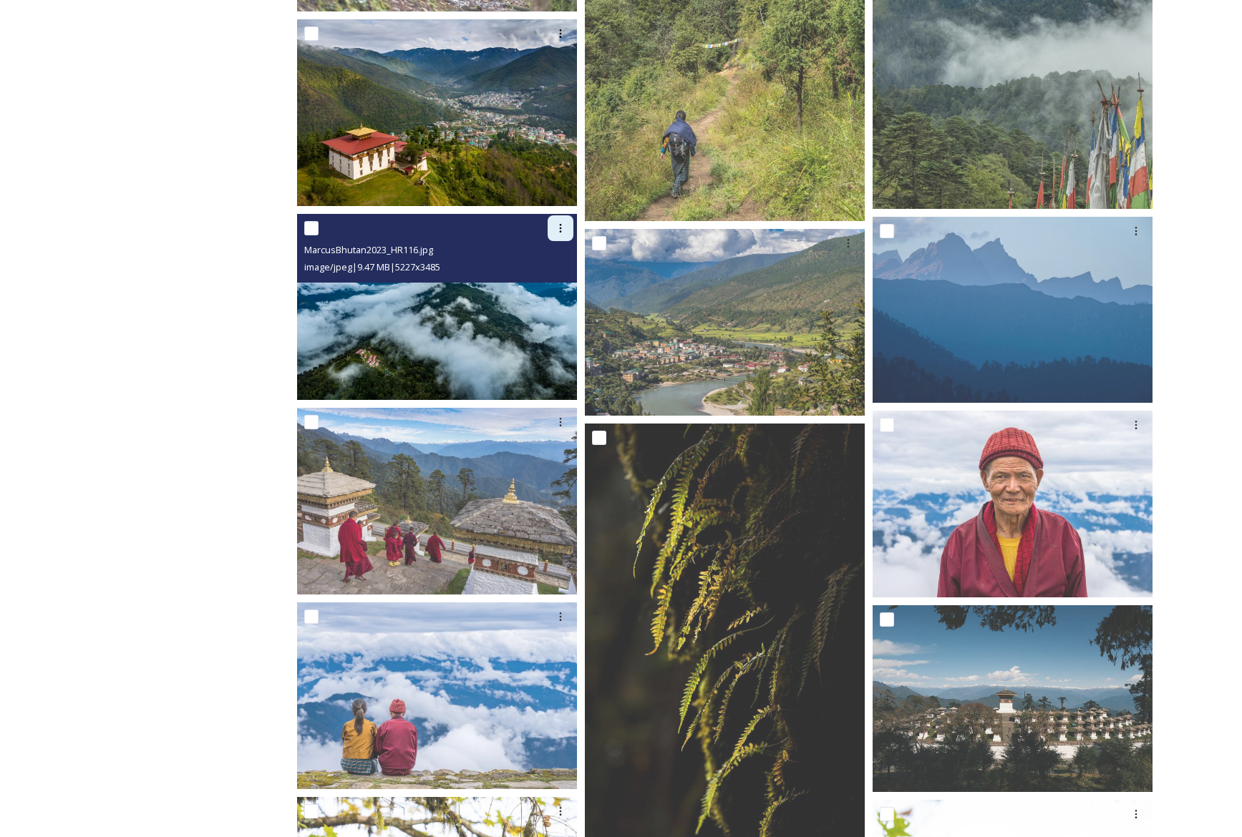
click at [557, 223] on icon at bounding box center [560, 228] width 11 height 11
click at [547, 284] on span "Download" at bounding box center [544, 288] width 44 height 14
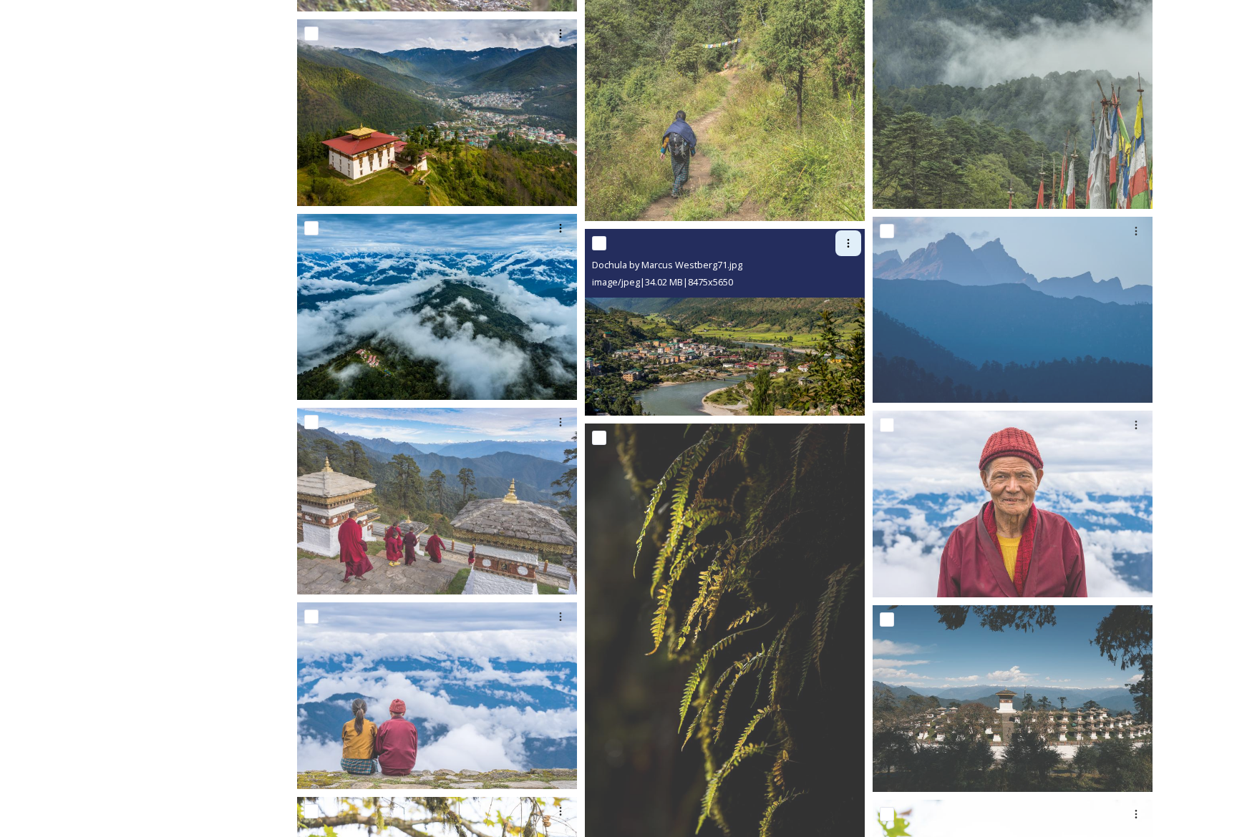
click at [845, 239] on icon at bounding box center [847, 243] width 11 height 11
click at [834, 296] on span "Download" at bounding box center [831, 303] width 44 height 14
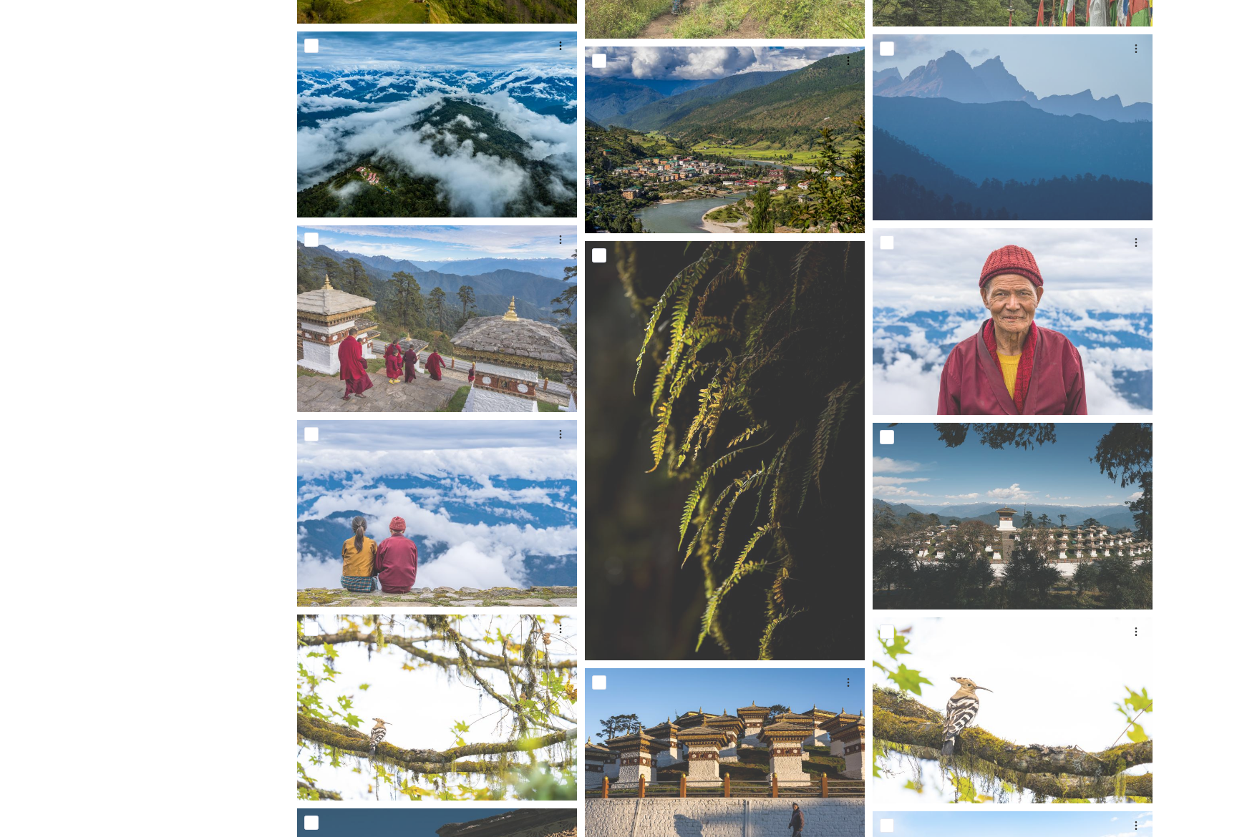
scroll to position [1655, 0]
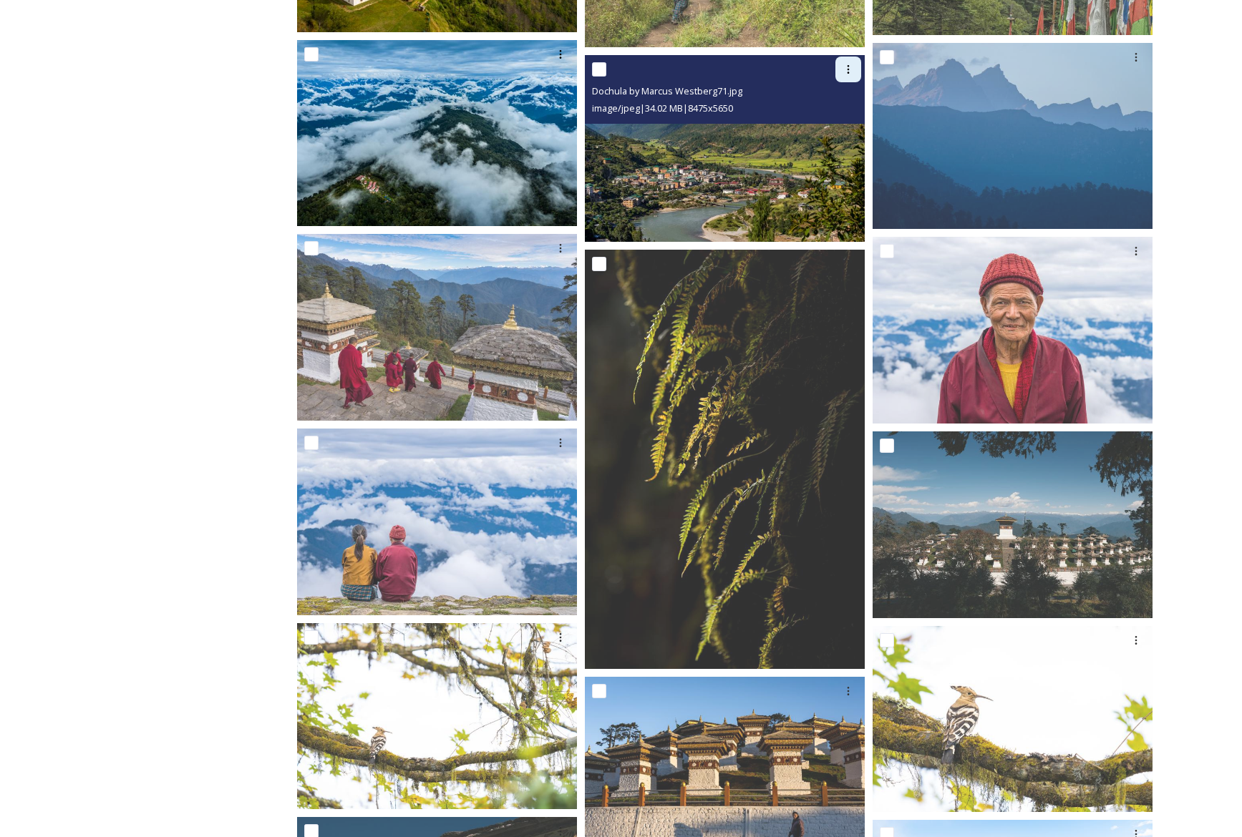
click at [849, 69] on icon at bounding box center [847, 69] width 11 height 11
click at [849, 126] on span "Download" at bounding box center [831, 129] width 44 height 14
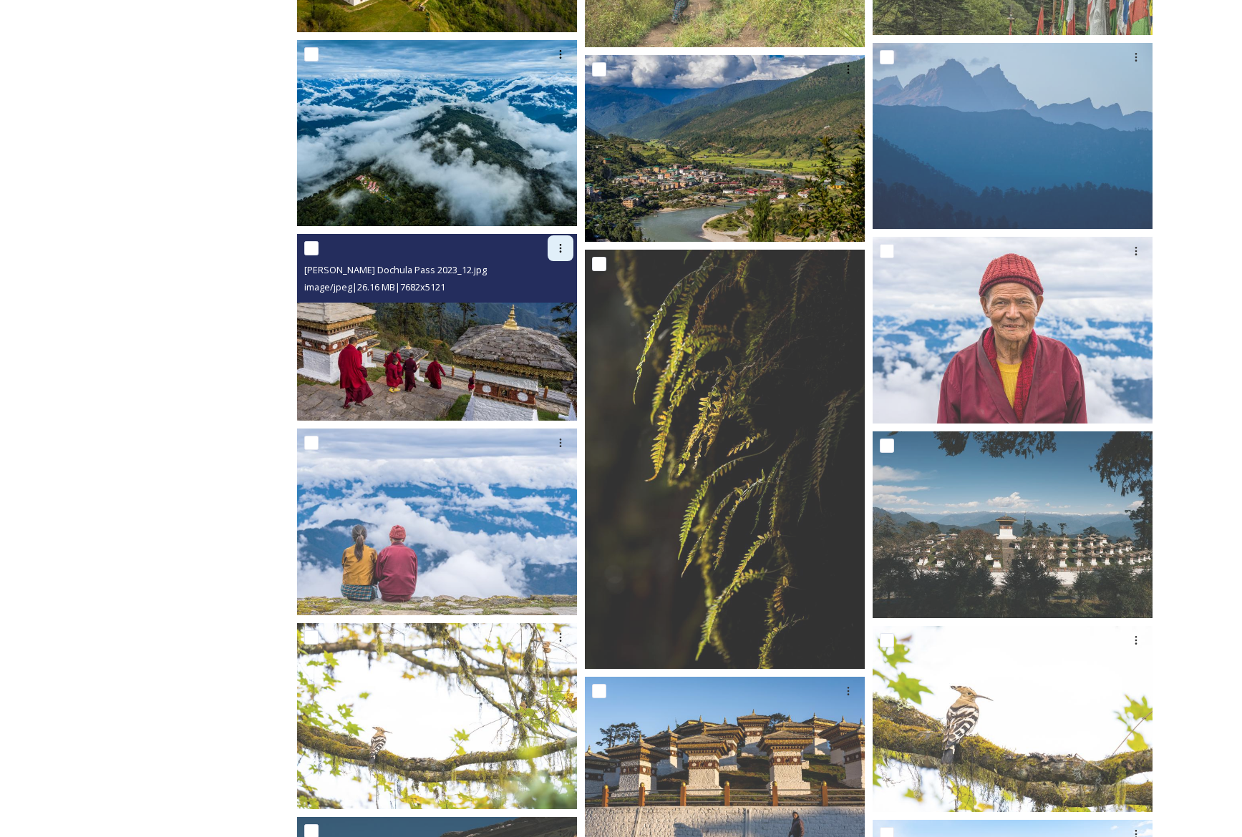
click at [560, 248] on icon at bounding box center [561, 248] width 2 height 9
click at [548, 302] on span "Download" at bounding box center [544, 308] width 44 height 14
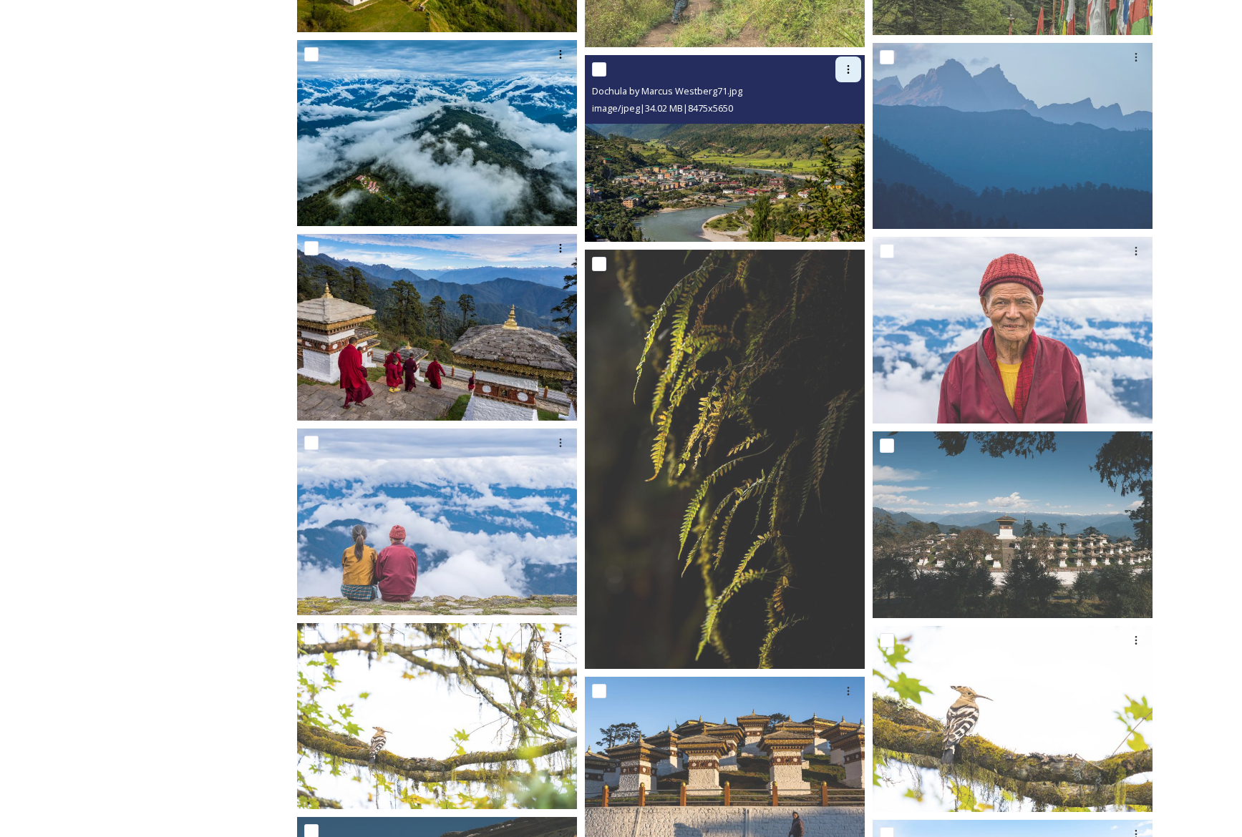
click at [846, 71] on icon at bounding box center [847, 69] width 11 height 11
click at [839, 127] on span "Download" at bounding box center [831, 129] width 44 height 14
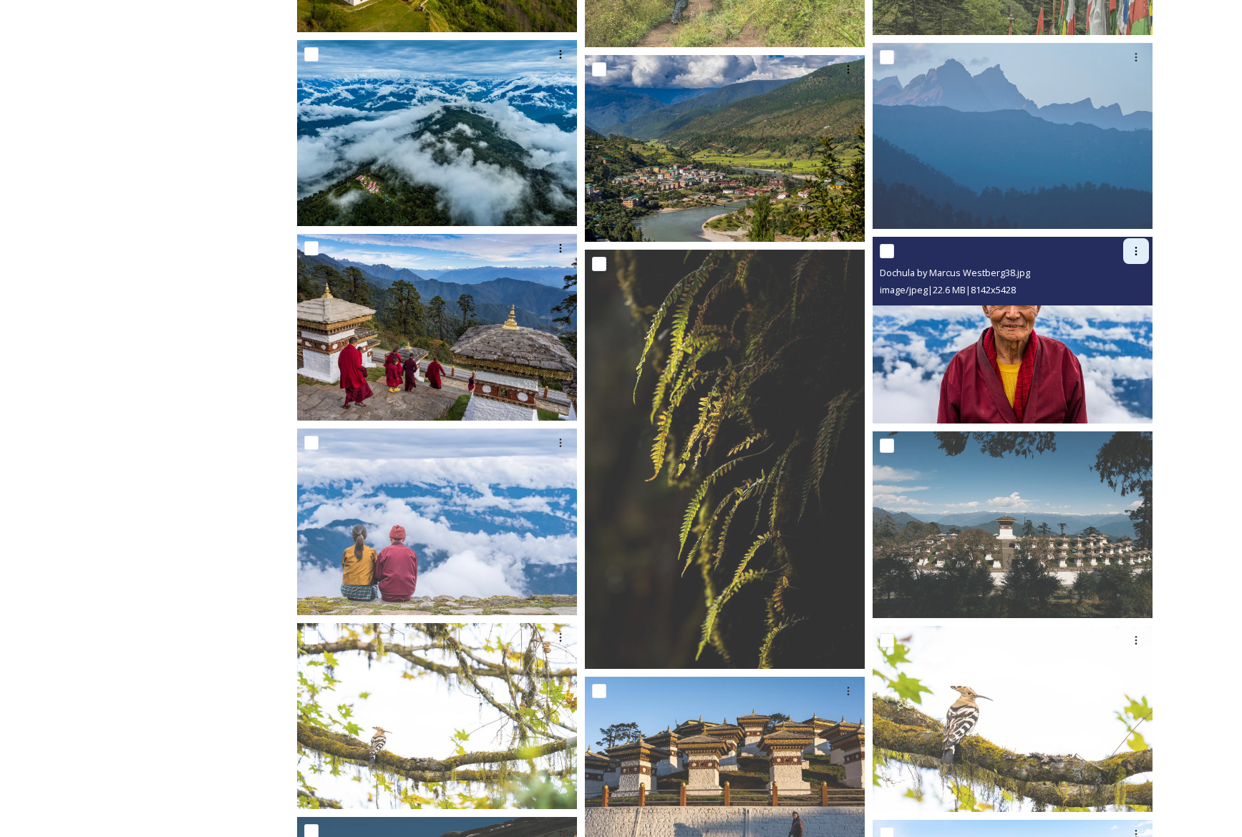
click at [1142, 250] on div at bounding box center [1136, 251] width 26 height 26
click at [1125, 307] on span "Download" at bounding box center [1119, 311] width 44 height 14
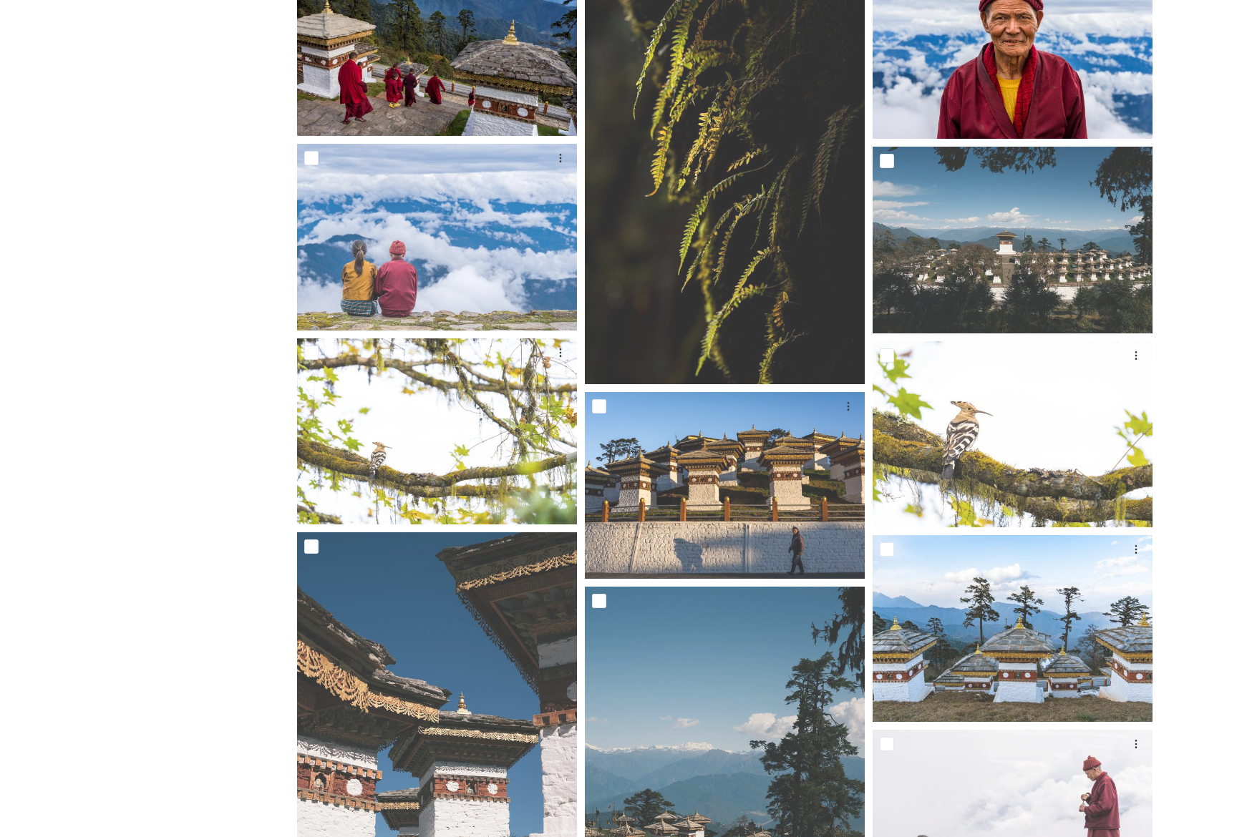
scroll to position [1993, 0]
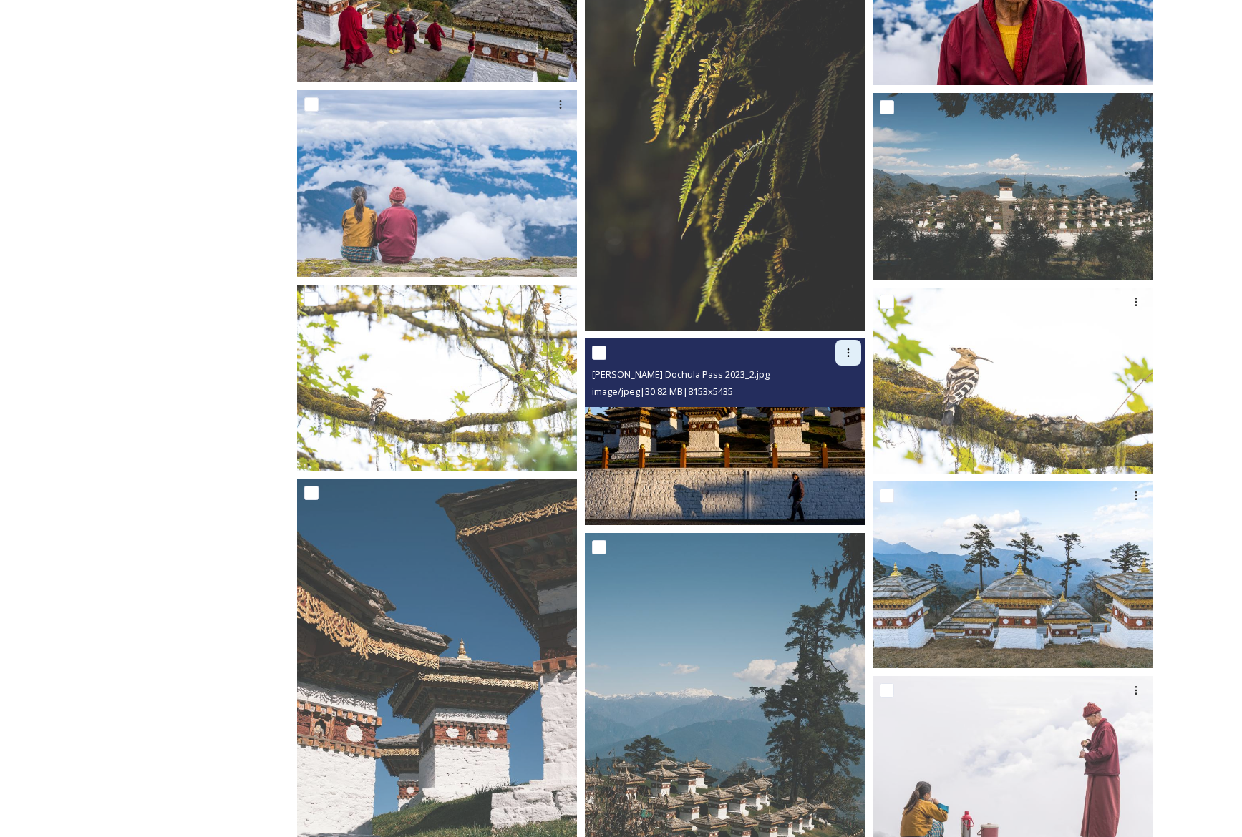
click at [854, 350] on div at bounding box center [848, 353] width 26 height 26
click at [841, 406] on span "Download" at bounding box center [831, 413] width 44 height 14
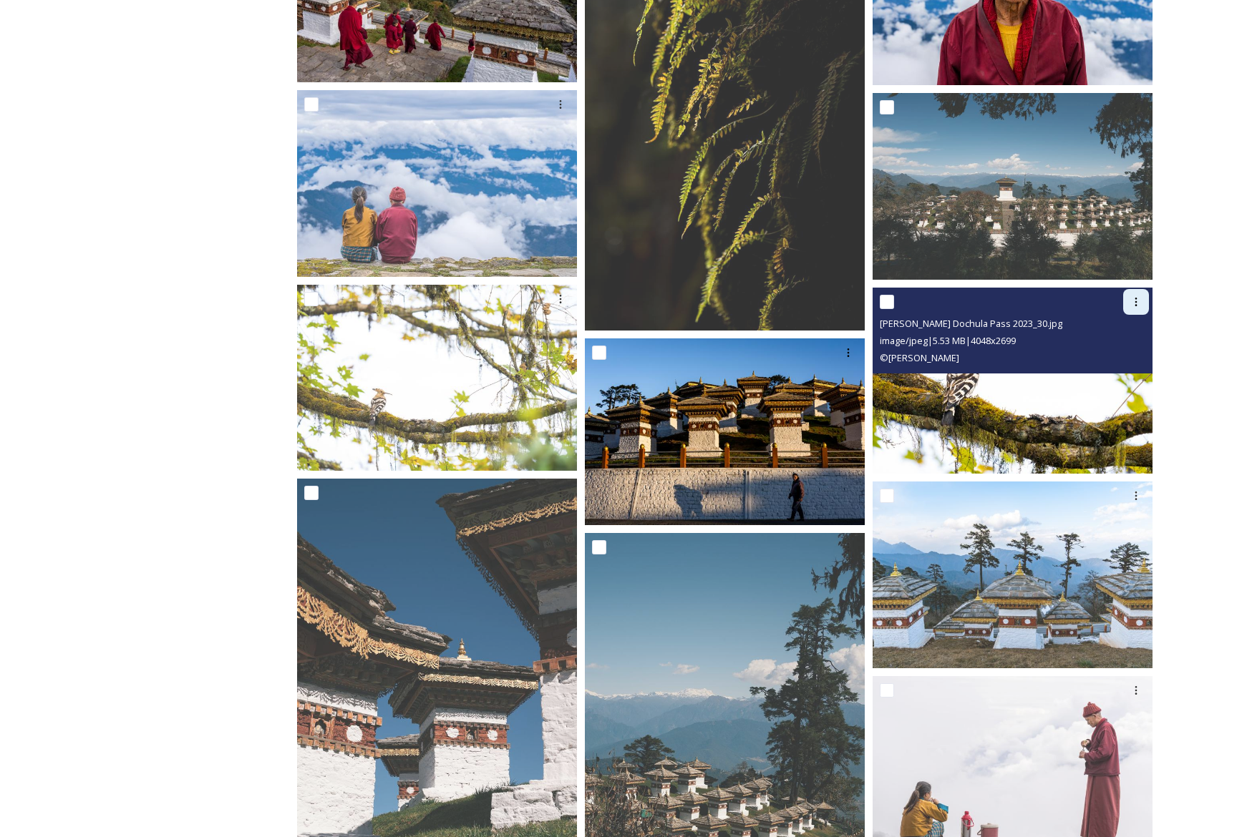
click at [1137, 297] on icon at bounding box center [1135, 301] width 11 height 11
click at [1131, 355] on span "Download" at bounding box center [1119, 361] width 44 height 14
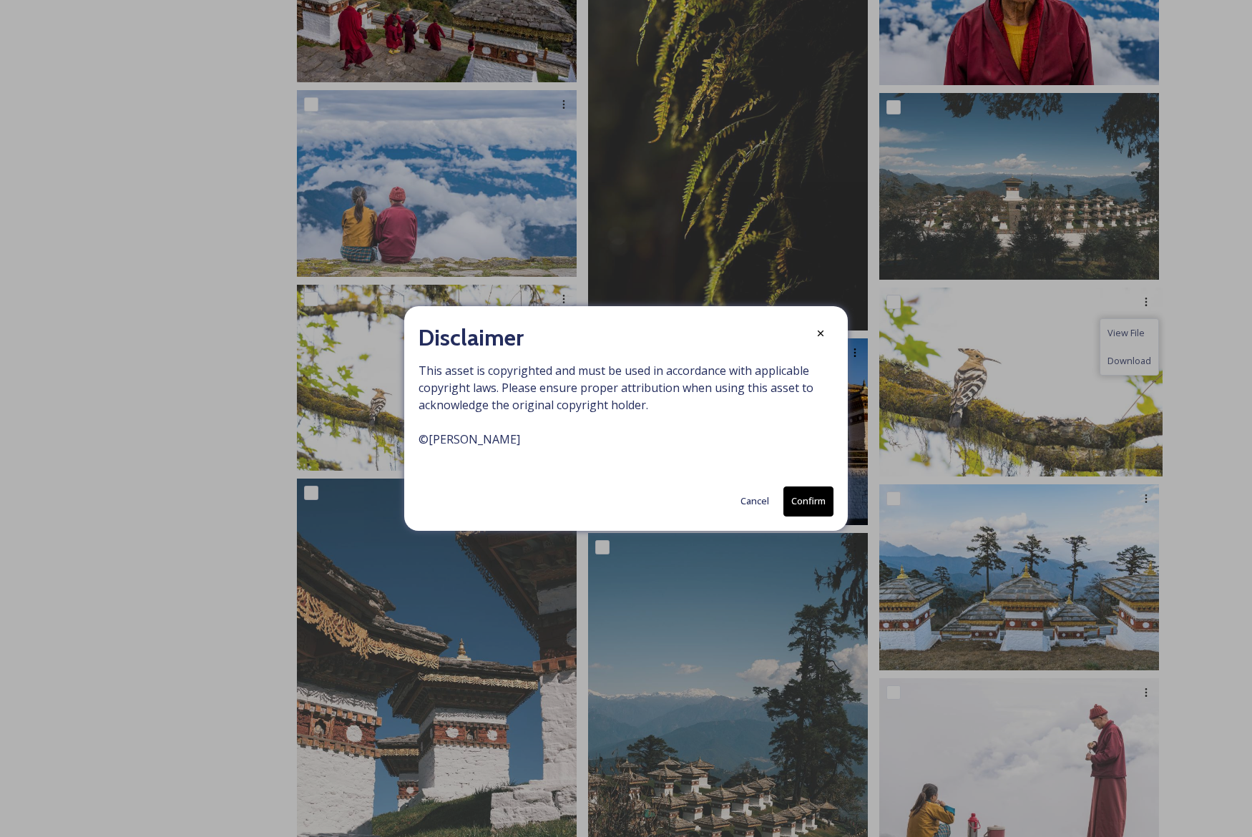
drag, startPoint x: 807, startPoint y: 497, endPoint x: 910, endPoint y: 448, distance: 114.3
click at [809, 497] on button "Confirm" at bounding box center [809, 501] width 50 height 29
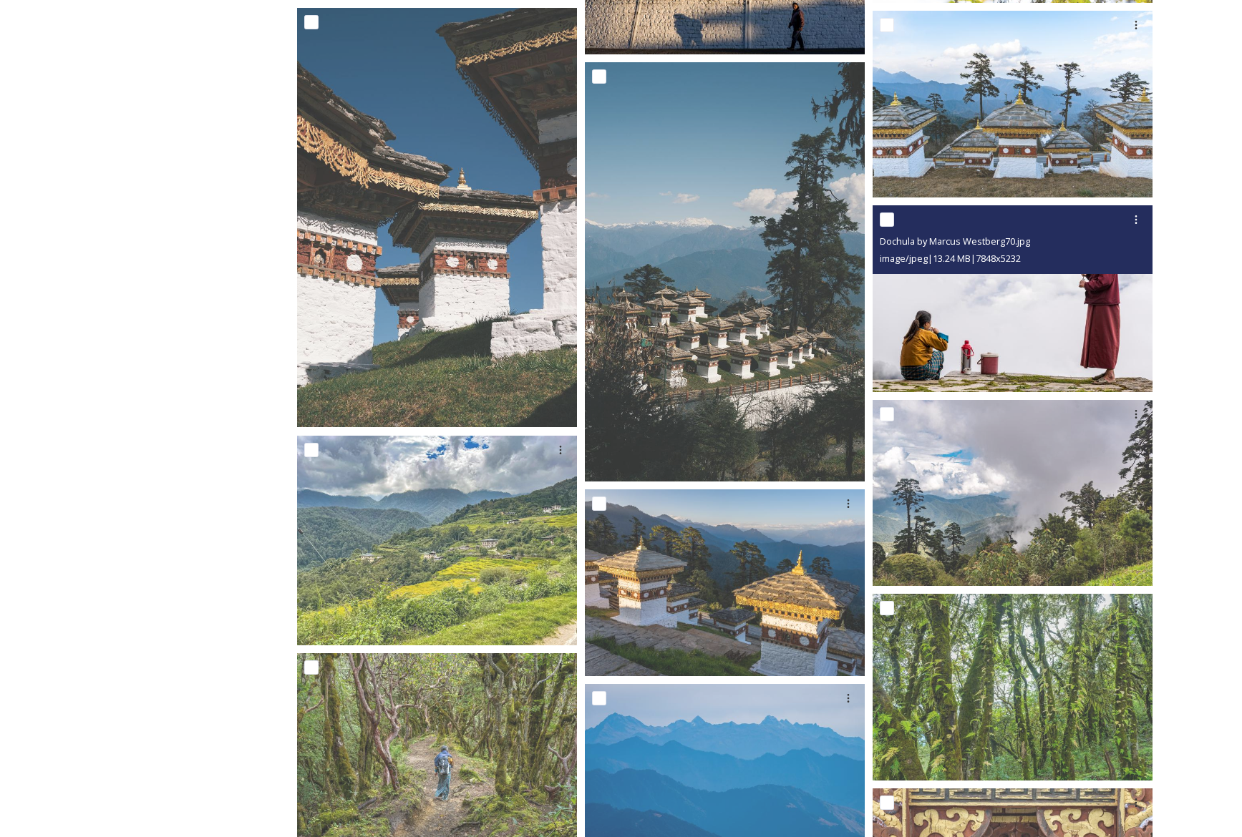
scroll to position [2455, 0]
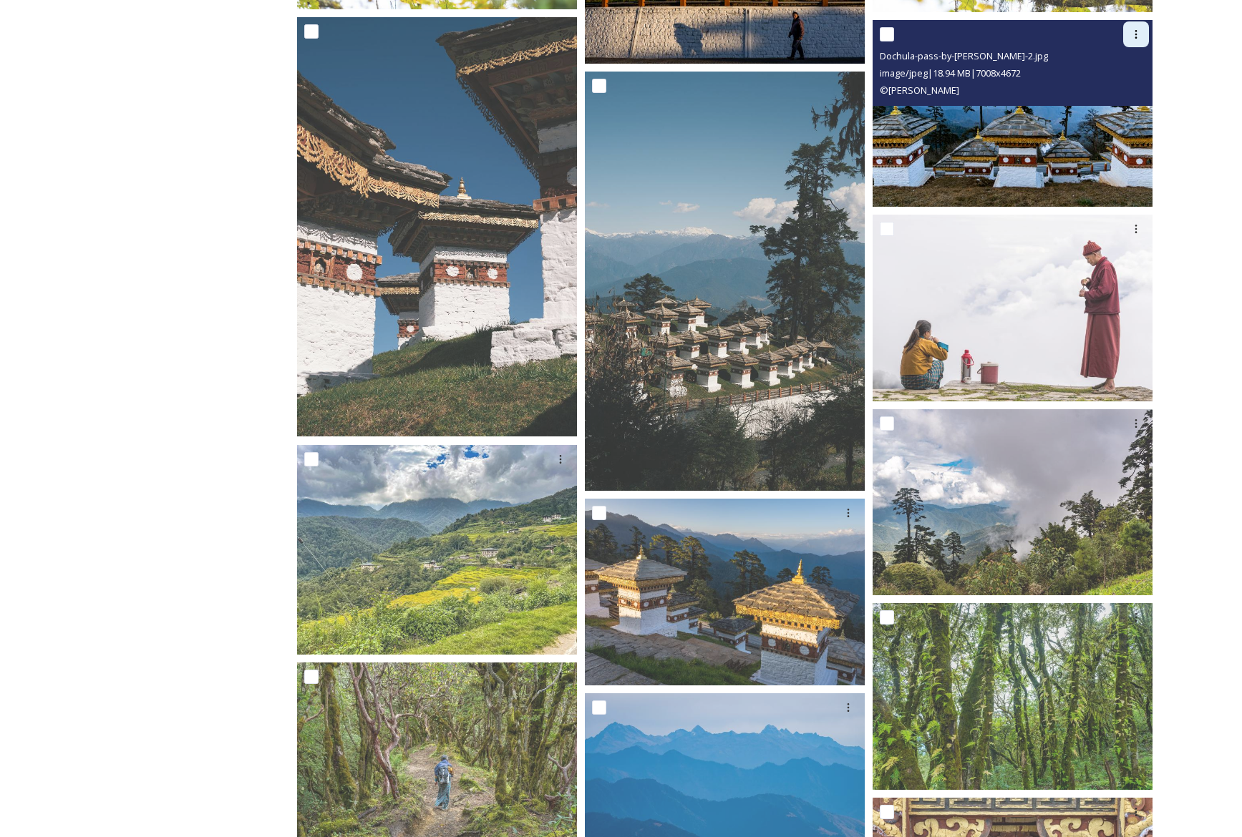
click at [1138, 31] on icon at bounding box center [1135, 34] width 11 height 11
click at [1114, 92] on span "Download" at bounding box center [1119, 94] width 44 height 14
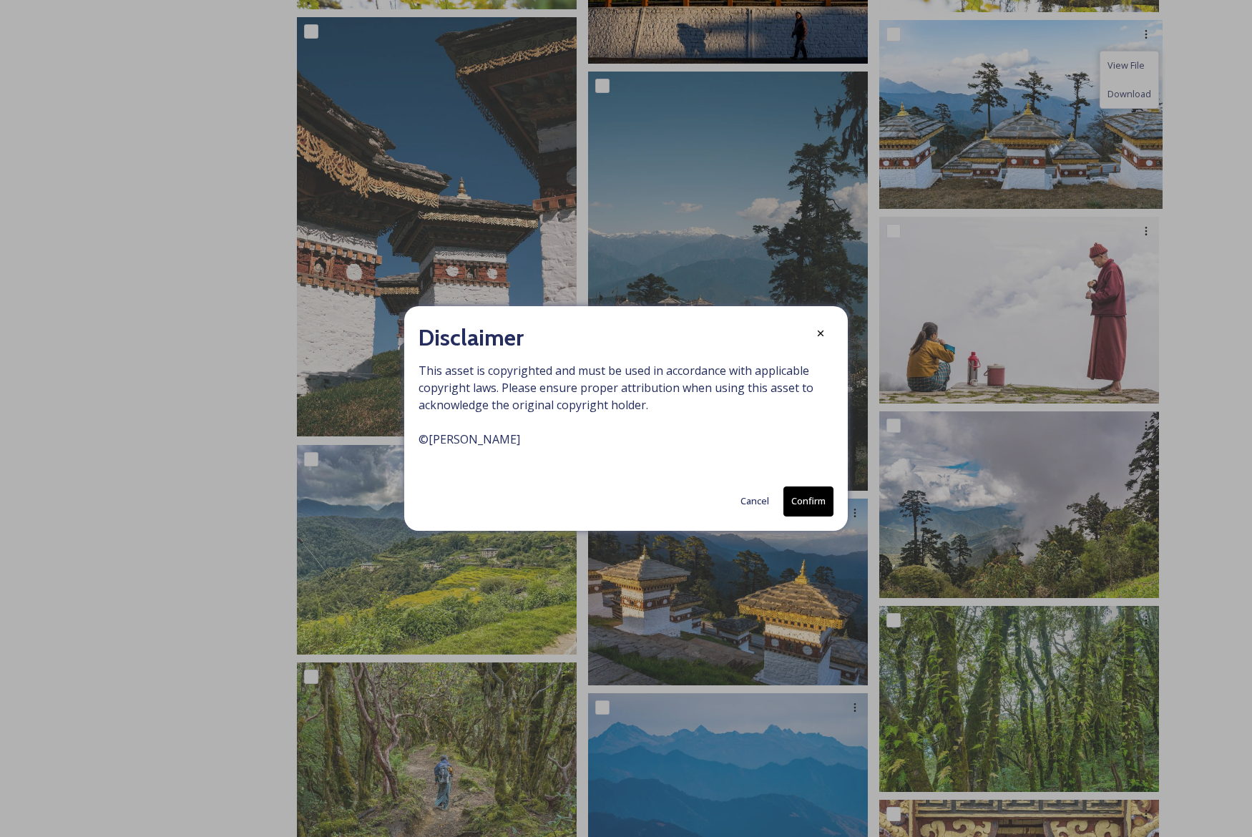
click at [817, 506] on button "Confirm" at bounding box center [809, 501] width 50 height 29
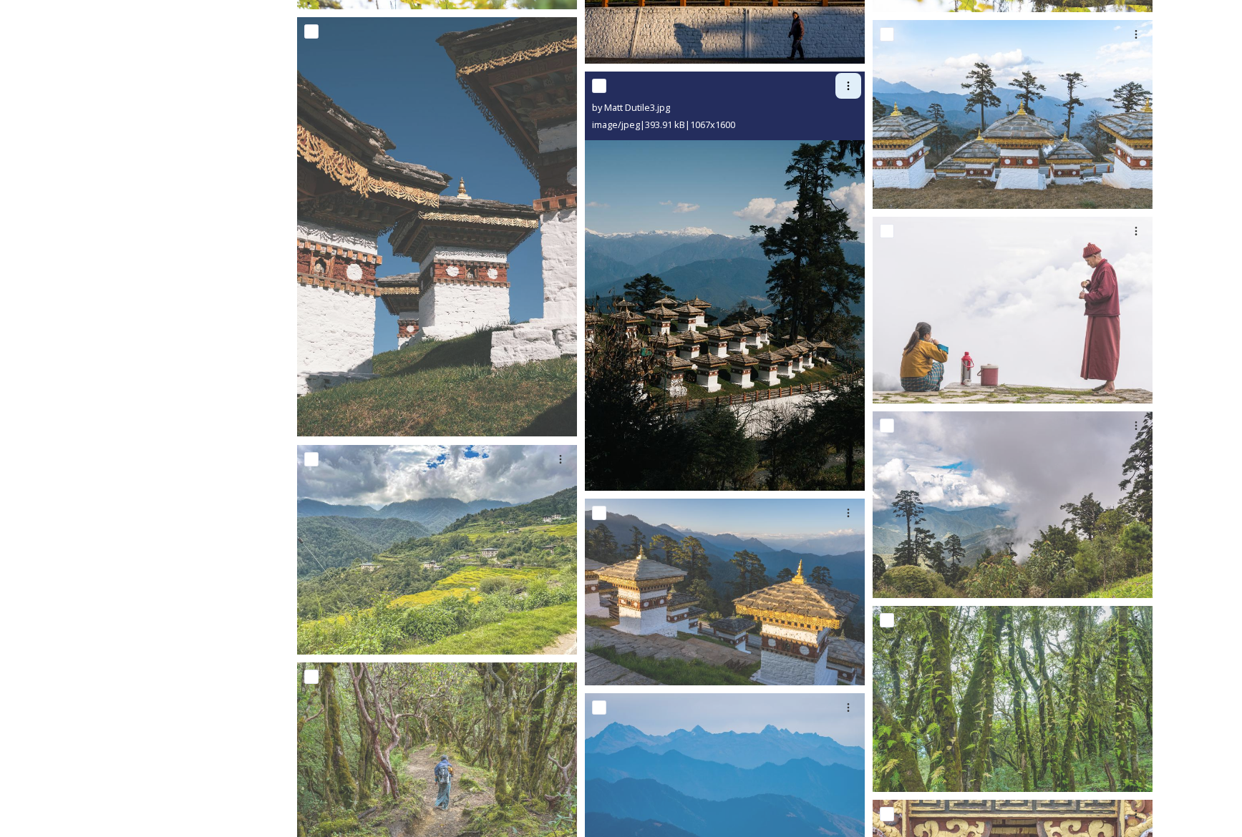
click at [850, 86] on icon at bounding box center [847, 85] width 11 height 11
click at [830, 145] on span "Download" at bounding box center [831, 145] width 44 height 14
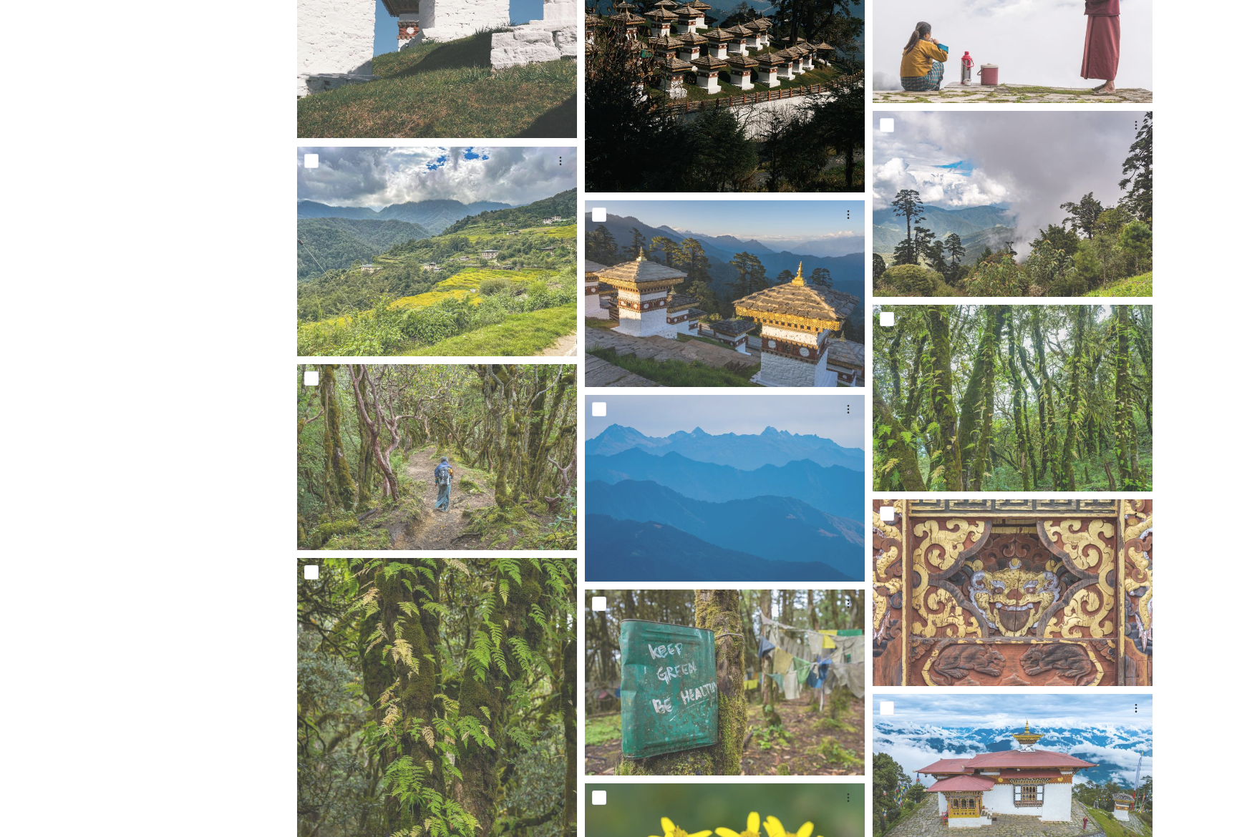
scroll to position [2807, 0]
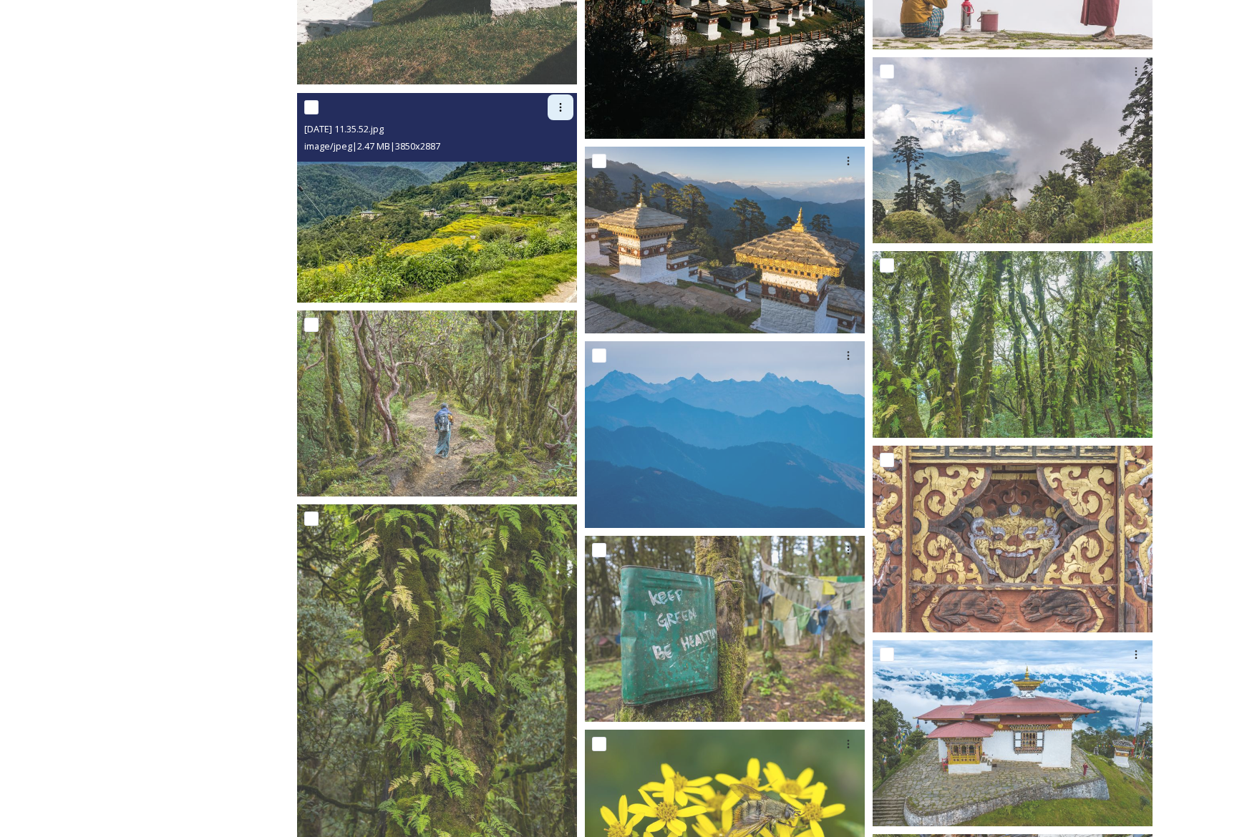
click at [557, 108] on icon at bounding box center [560, 107] width 11 height 11
click at [547, 163] on span "Download" at bounding box center [544, 167] width 44 height 14
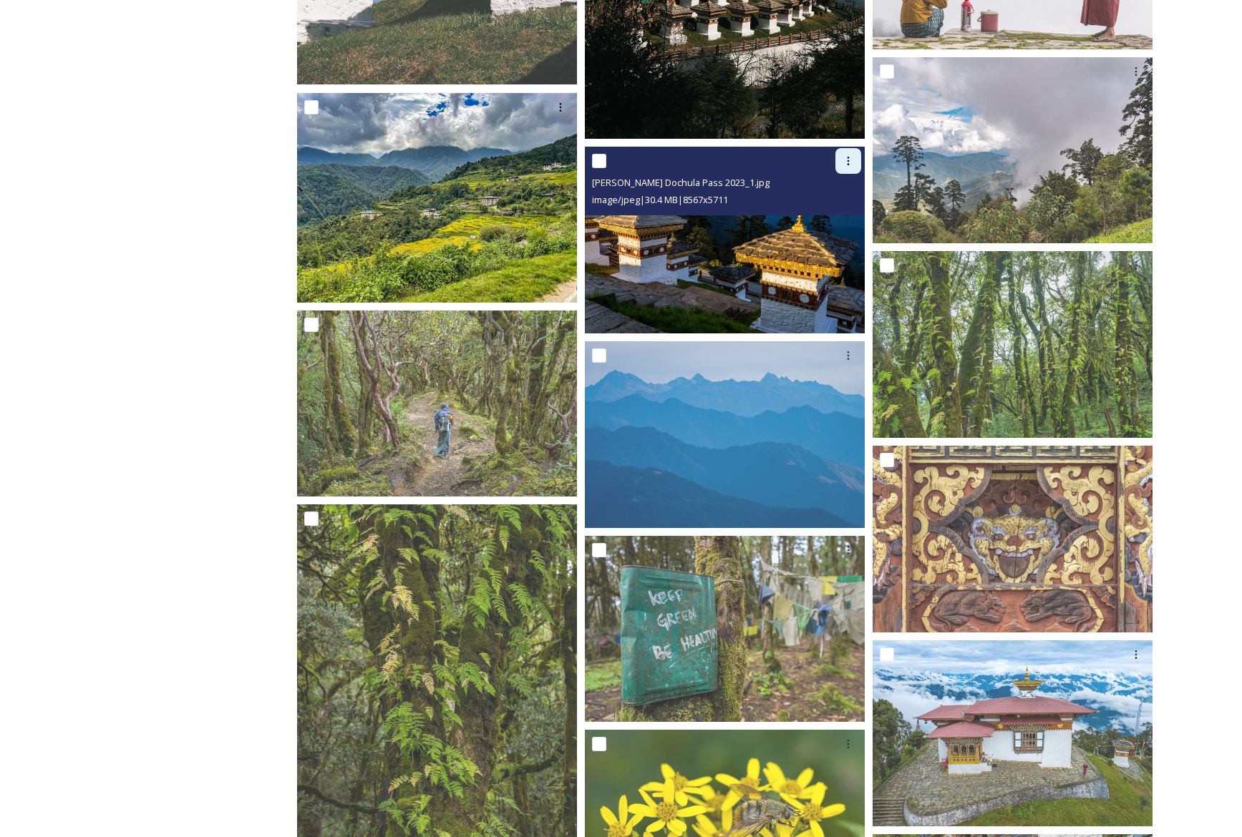
click at [847, 157] on icon at bounding box center [847, 160] width 11 height 11
click at [832, 217] on span "Download" at bounding box center [831, 220] width 44 height 14
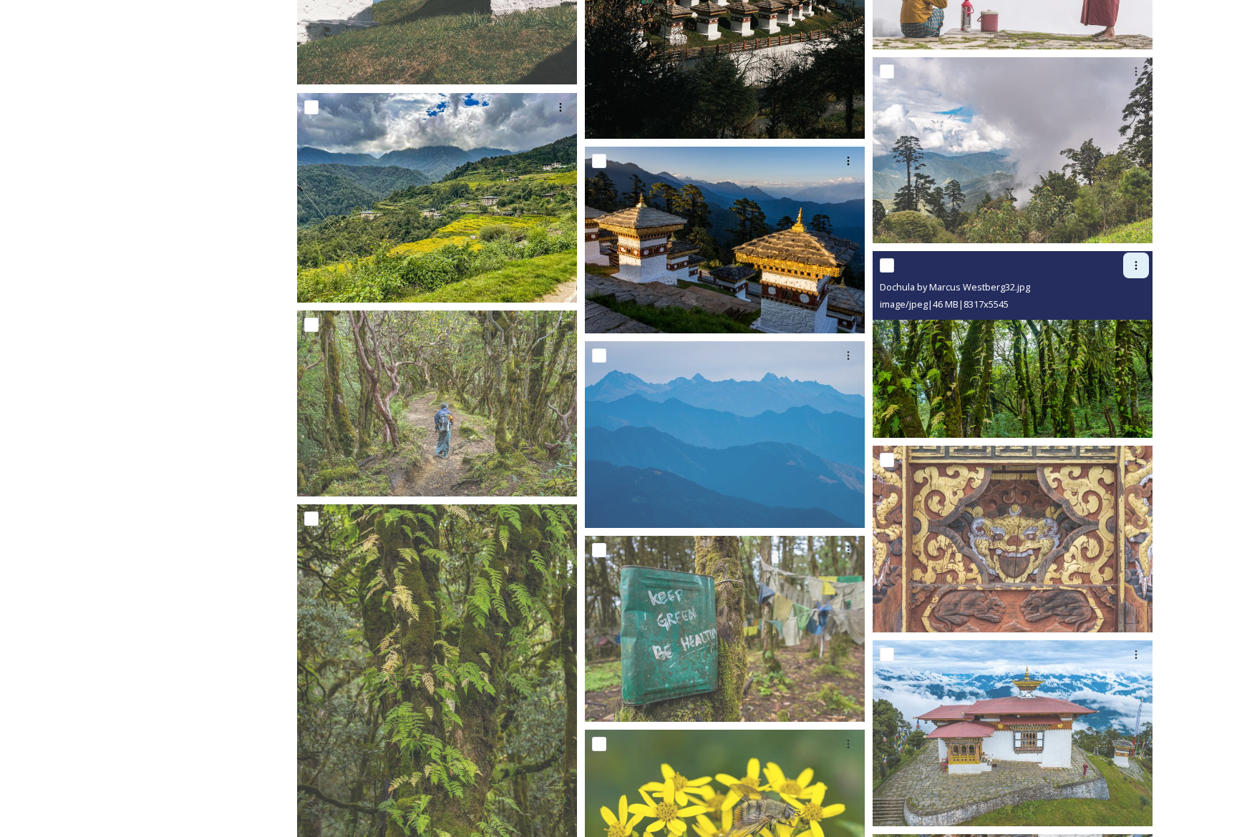
click at [1138, 265] on icon at bounding box center [1135, 265] width 11 height 11
click at [1121, 325] on span "Download" at bounding box center [1119, 325] width 44 height 14
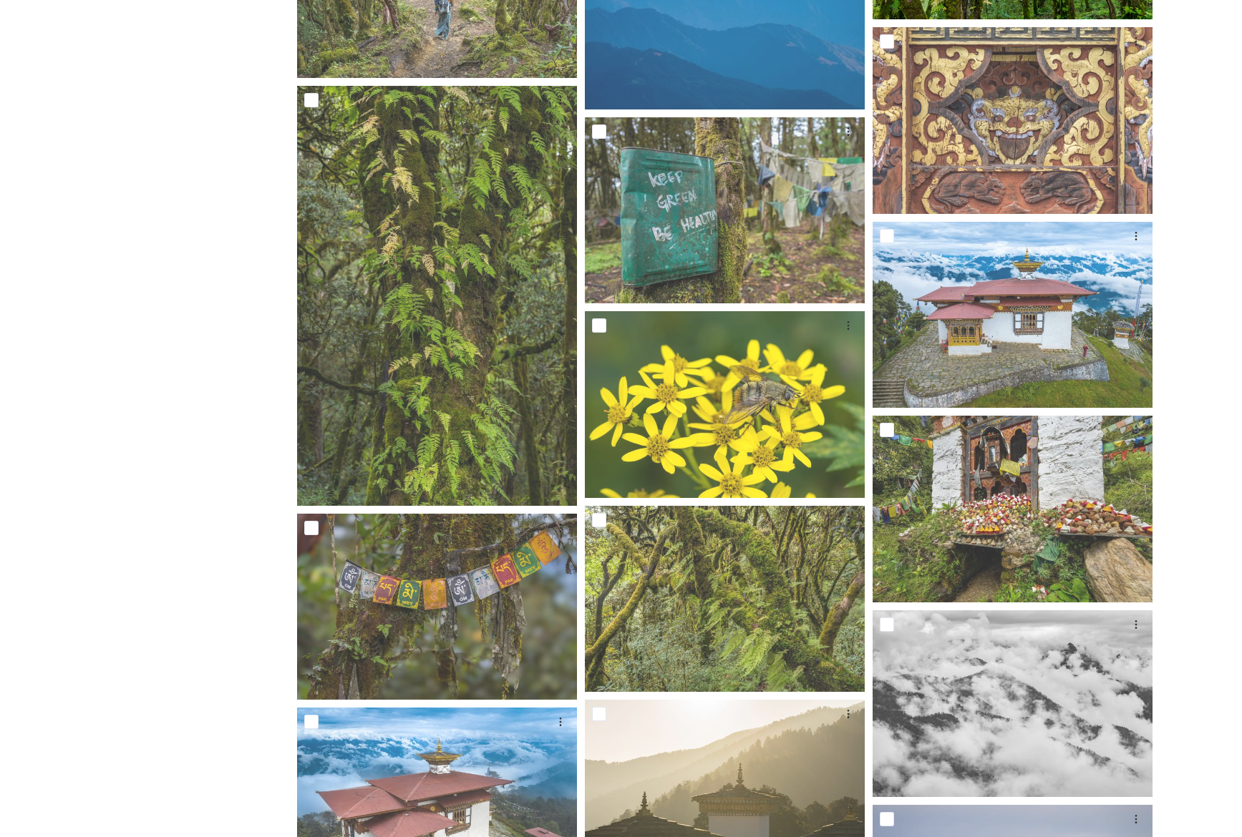
scroll to position [3235, 0]
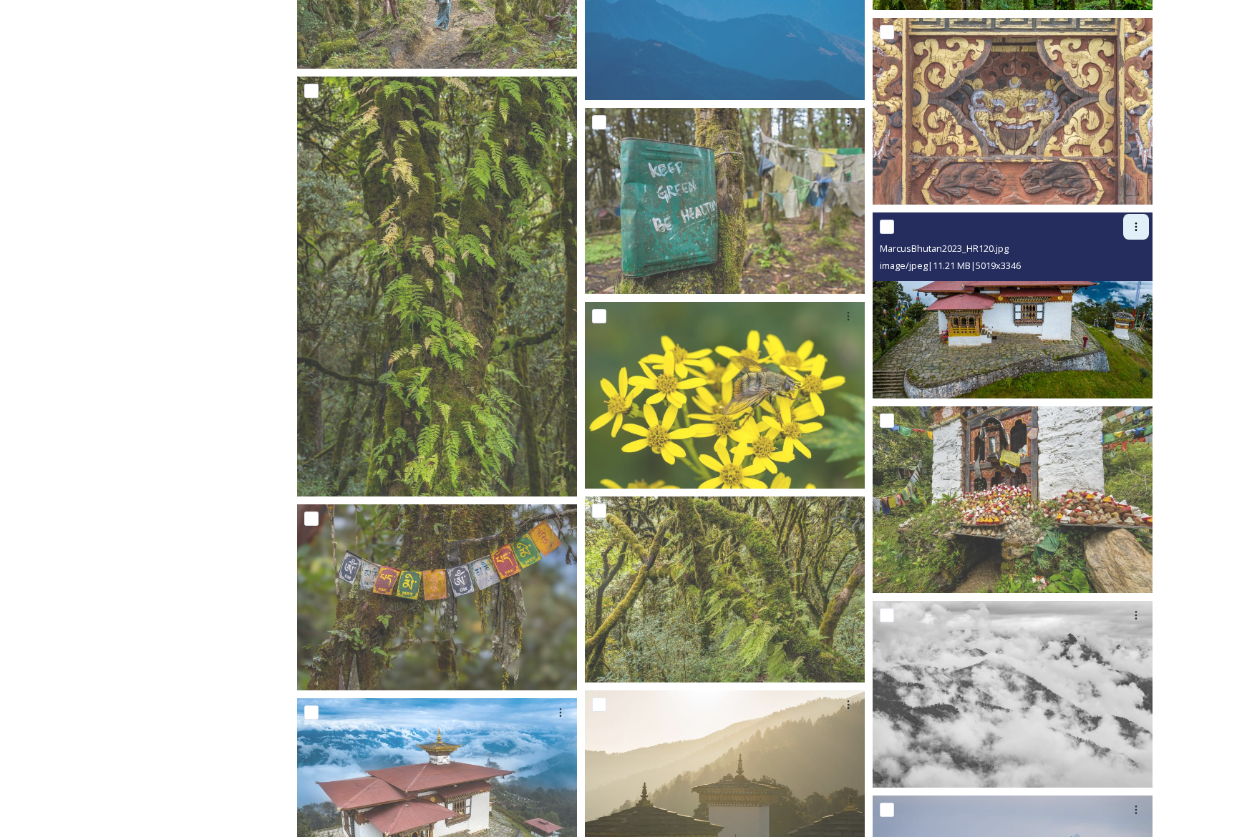
click at [1130, 223] on icon at bounding box center [1135, 226] width 11 height 11
click at [1129, 281] on span "Download" at bounding box center [1119, 286] width 44 height 14
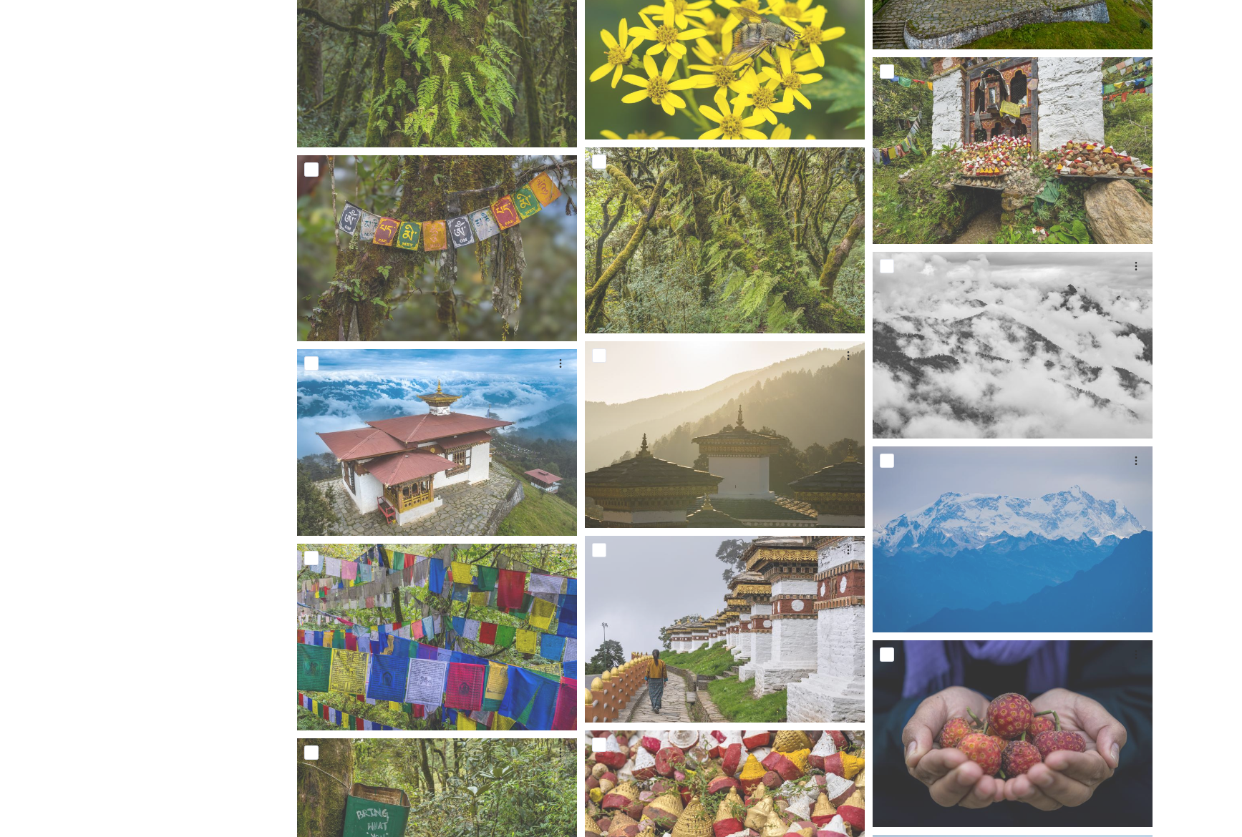
scroll to position [3592, 0]
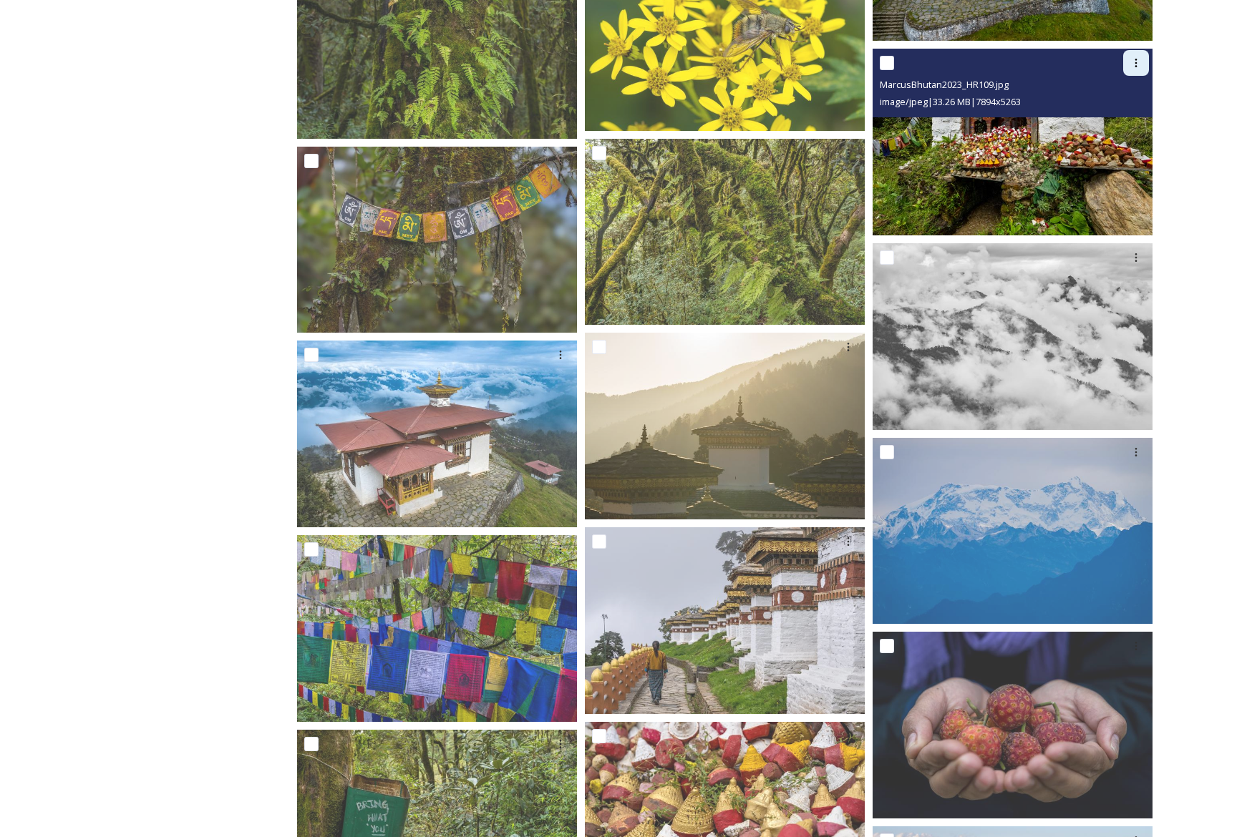
click at [1136, 63] on icon at bounding box center [1135, 62] width 11 height 11
click at [1137, 126] on span "Download" at bounding box center [1119, 123] width 44 height 14
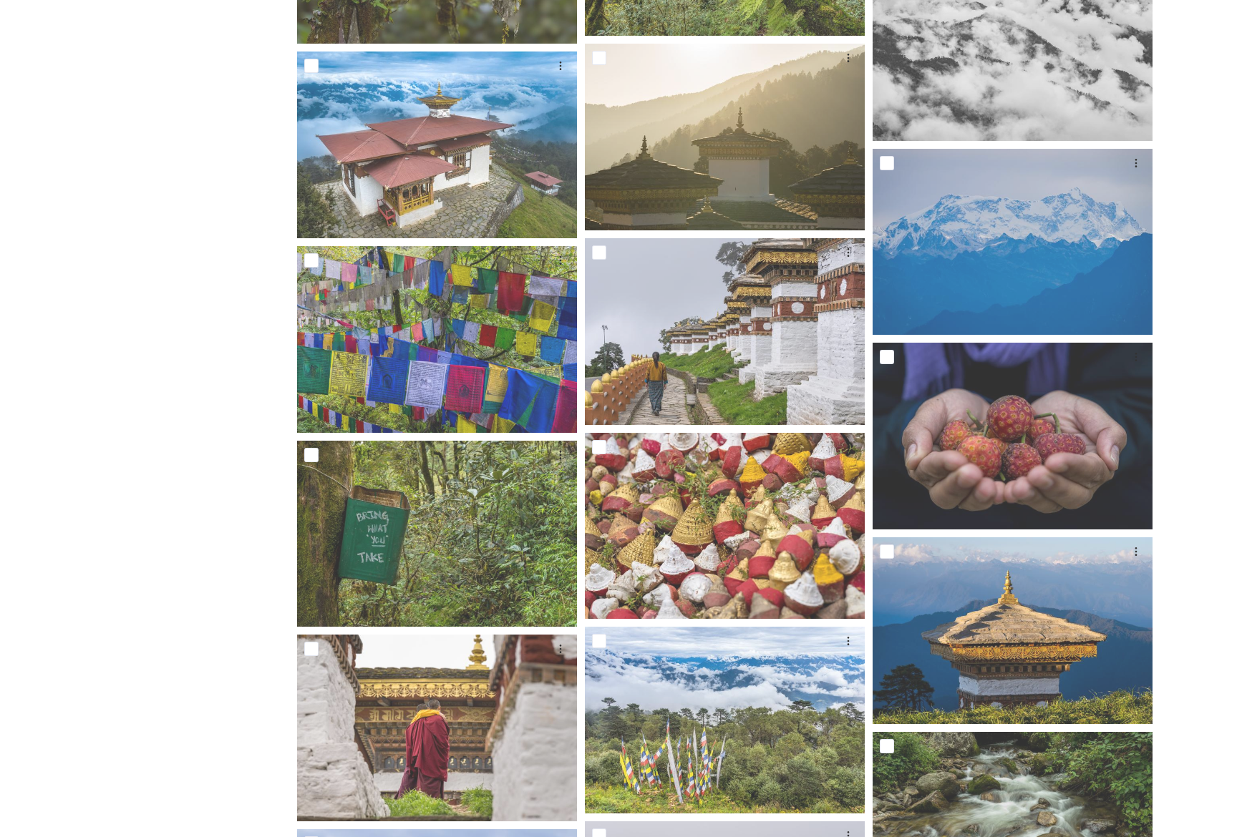
scroll to position [3908, 0]
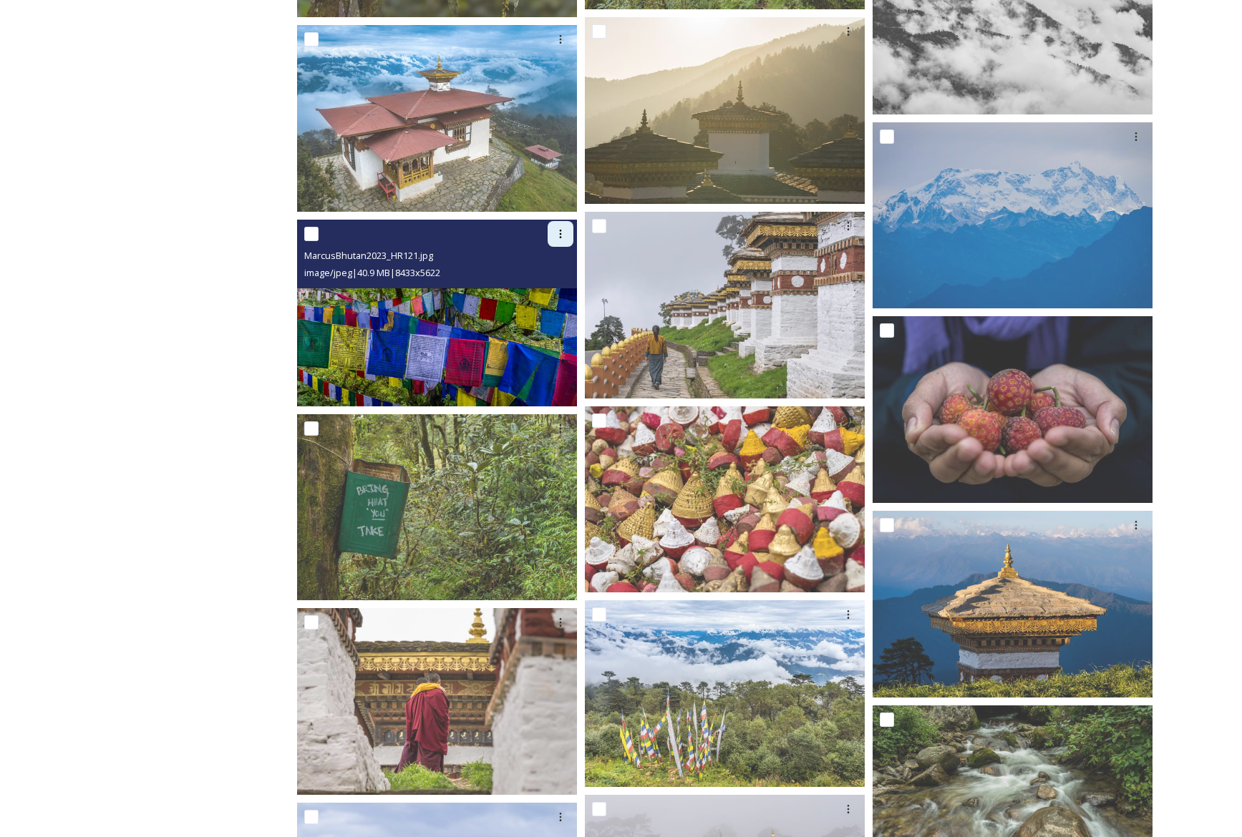
click at [562, 233] on icon at bounding box center [560, 233] width 11 height 11
click at [560, 291] on span "Download" at bounding box center [544, 293] width 44 height 14
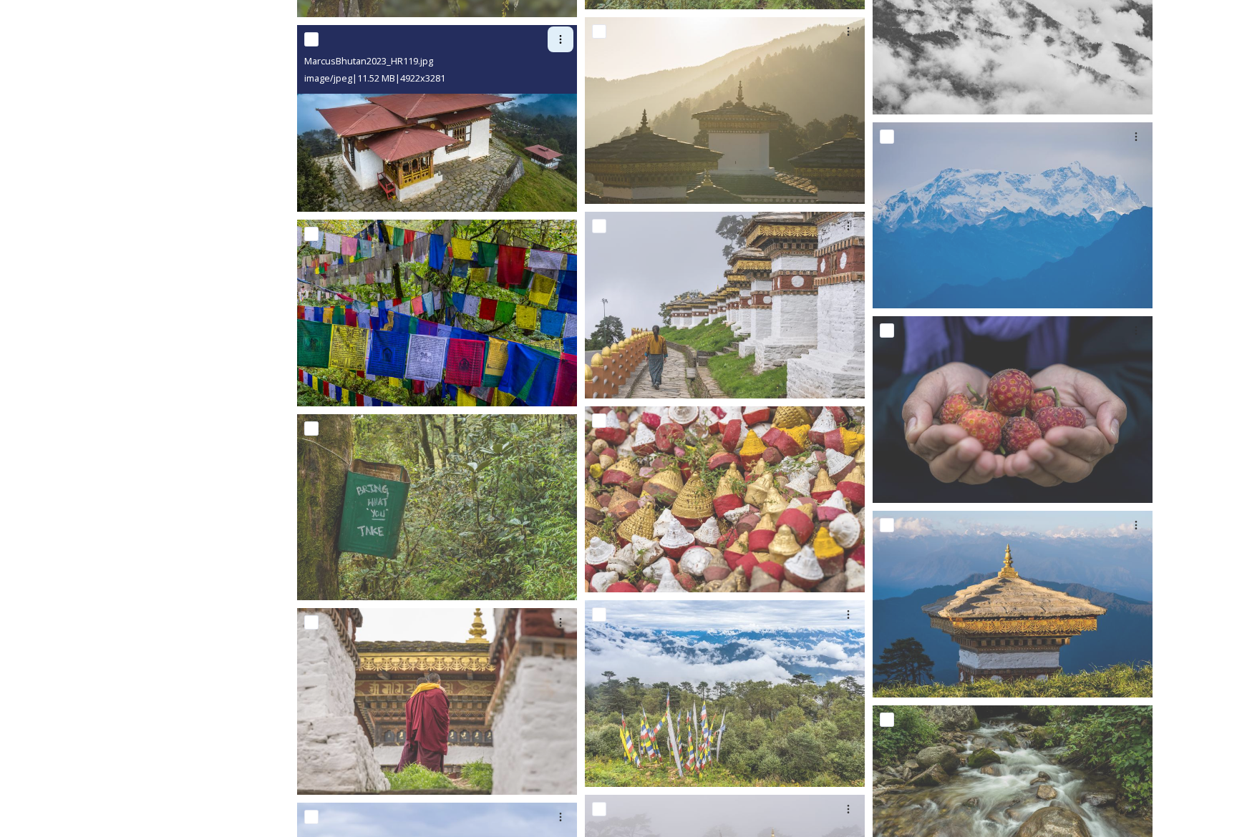
click at [559, 37] on icon at bounding box center [560, 39] width 11 height 11
click at [562, 94] on span "Download" at bounding box center [544, 99] width 44 height 14
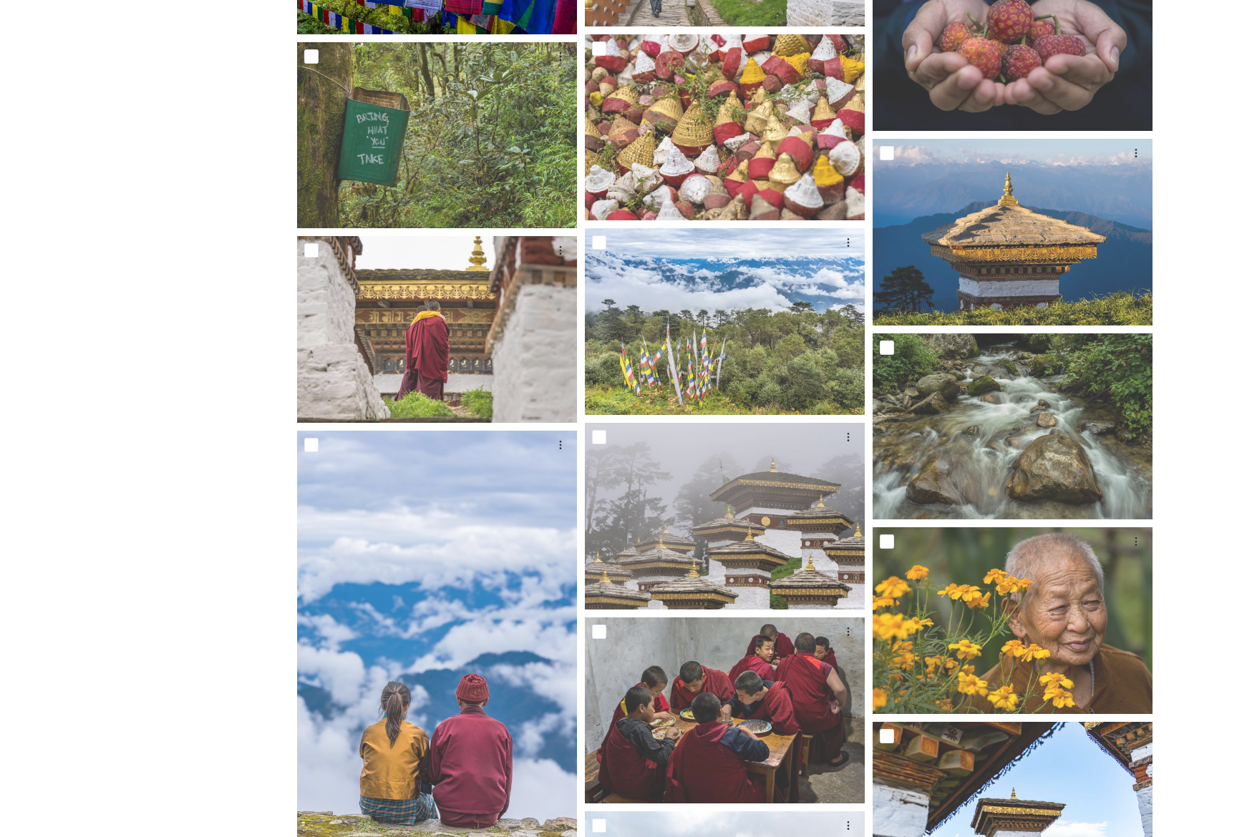
scroll to position [4290, 0]
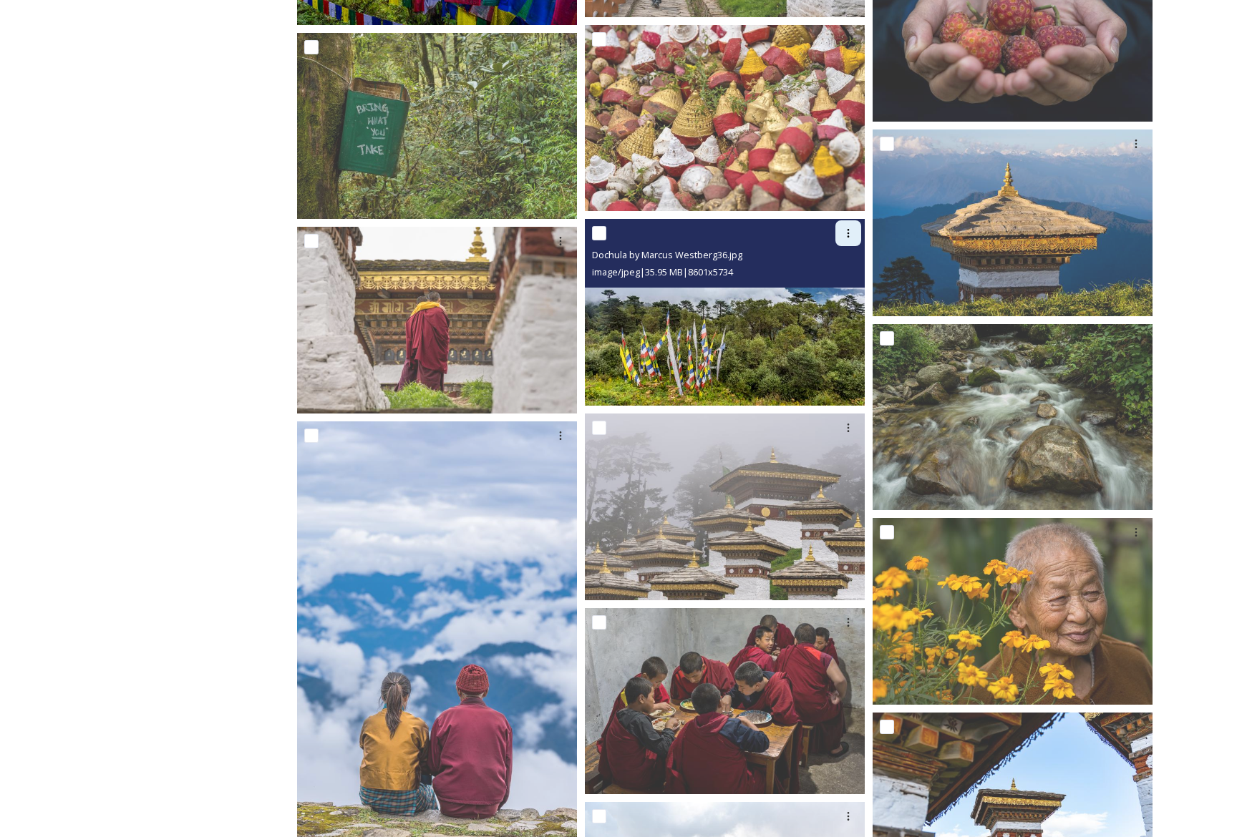
click at [849, 230] on icon at bounding box center [847, 233] width 11 height 11
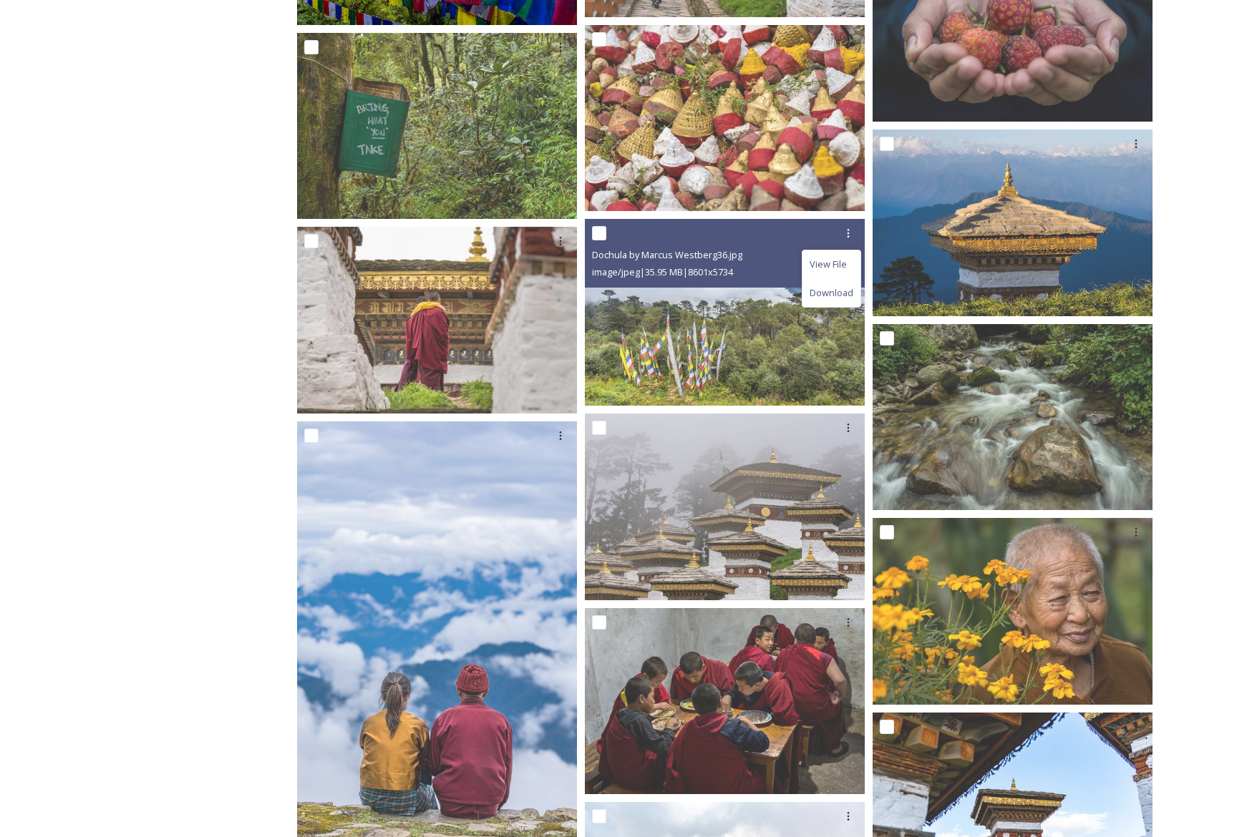
drag, startPoint x: 845, startPoint y: 295, endPoint x: 1231, endPoint y: 313, distance: 386.1
click at [844, 295] on span "Download" at bounding box center [831, 293] width 44 height 14
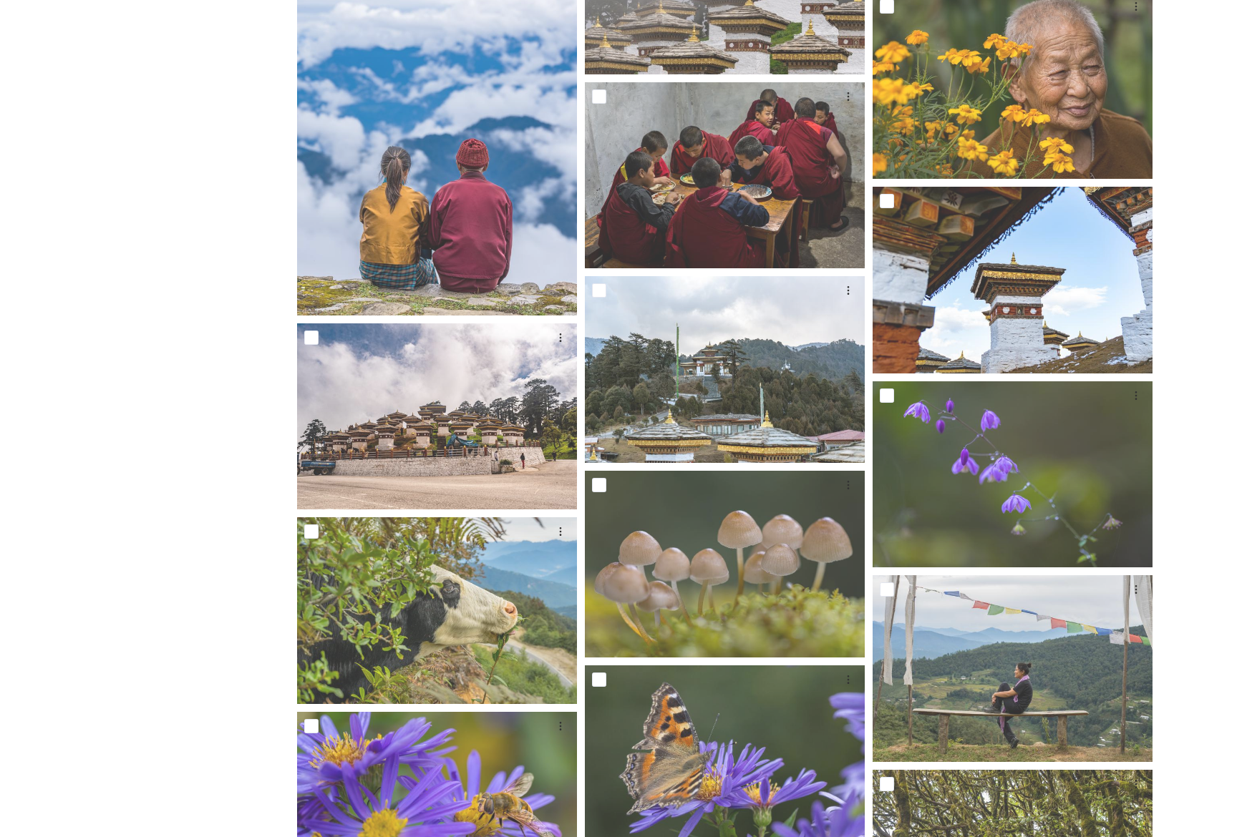
scroll to position [4842, 0]
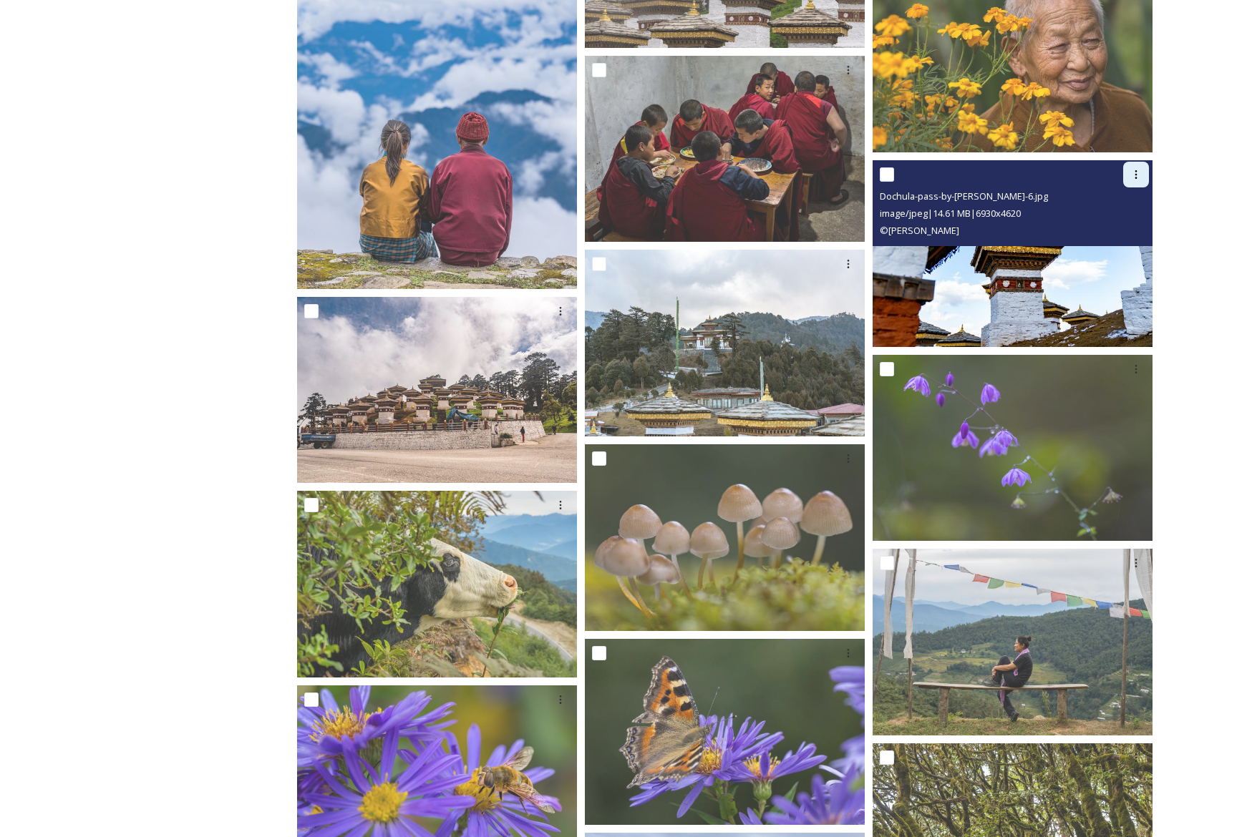
click at [1136, 173] on icon at bounding box center [1135, 174] width 11 height 11
click at [1145, 233] on div "Download" at bounding box center [1119, 234] width 58 height 28
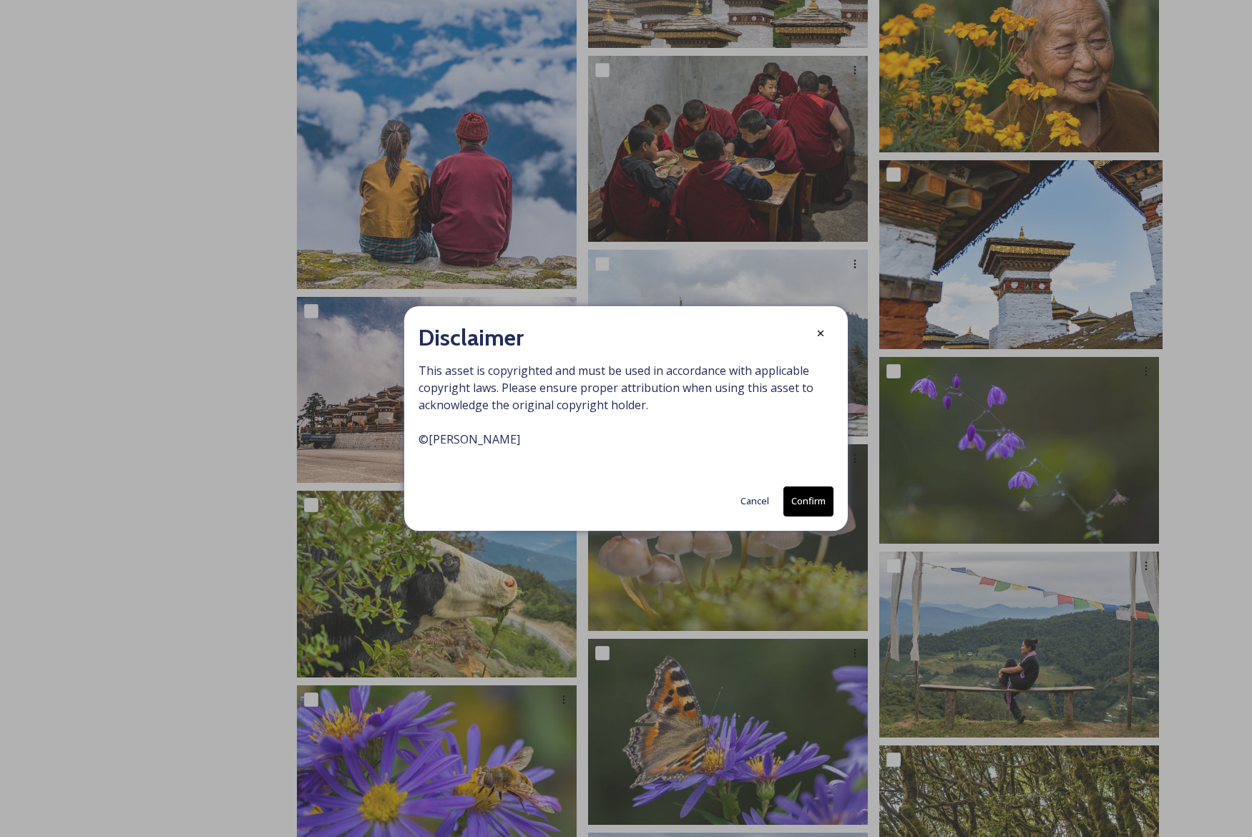
click at [829, 500] on button "Confirm" at bounding box center [809, 501] width 50 height 29
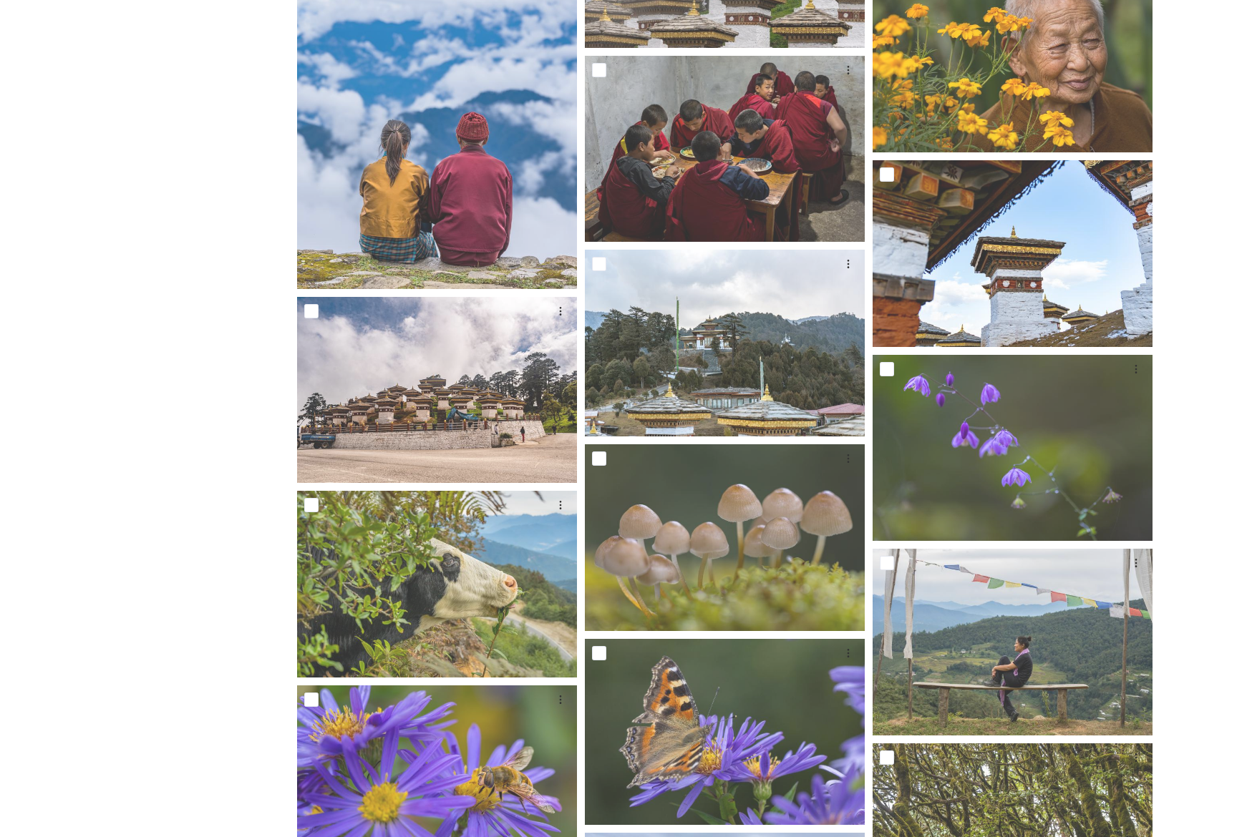
click at [1183, 520] on div "Department of Tourism [GEOGRAPHIC_DATA] – [GEOGRAPHIC_DATA] Dochula Pass 134 fi…" at bounding box center [728, 444] width 920 height 10222
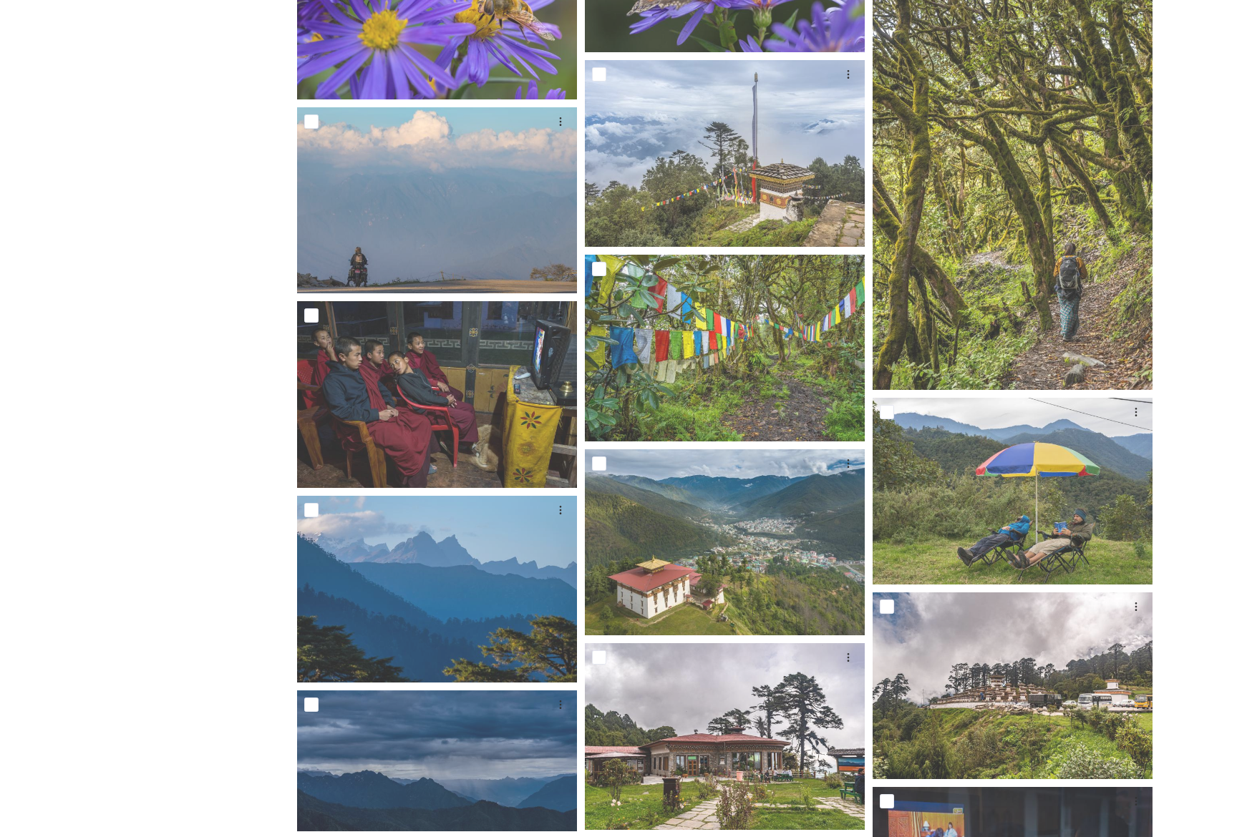
scroll to position [5651, 0]
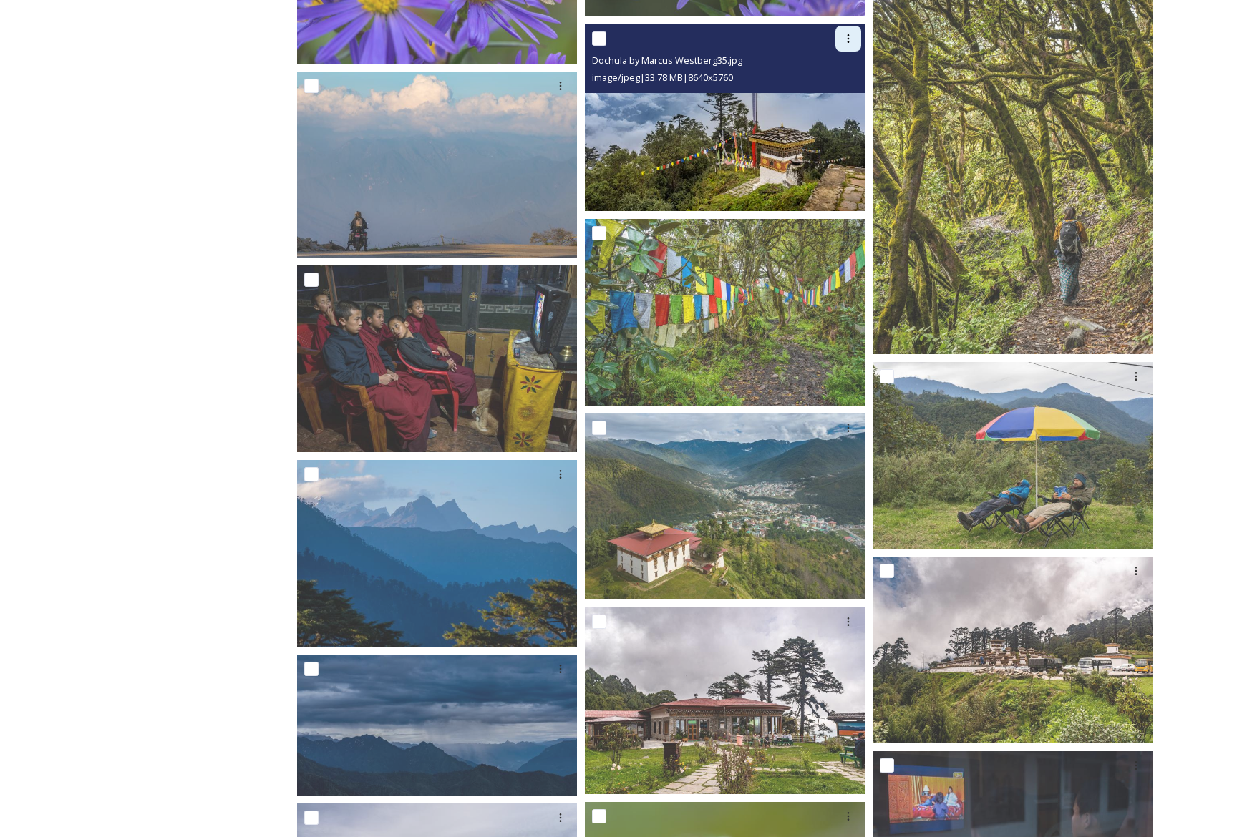
click at [847, 36] on icon at bounding box center [847, 38] width 11 height 11
click at [853, 96] on div "Download" at bounding box center [831, 98] width 58 height 28
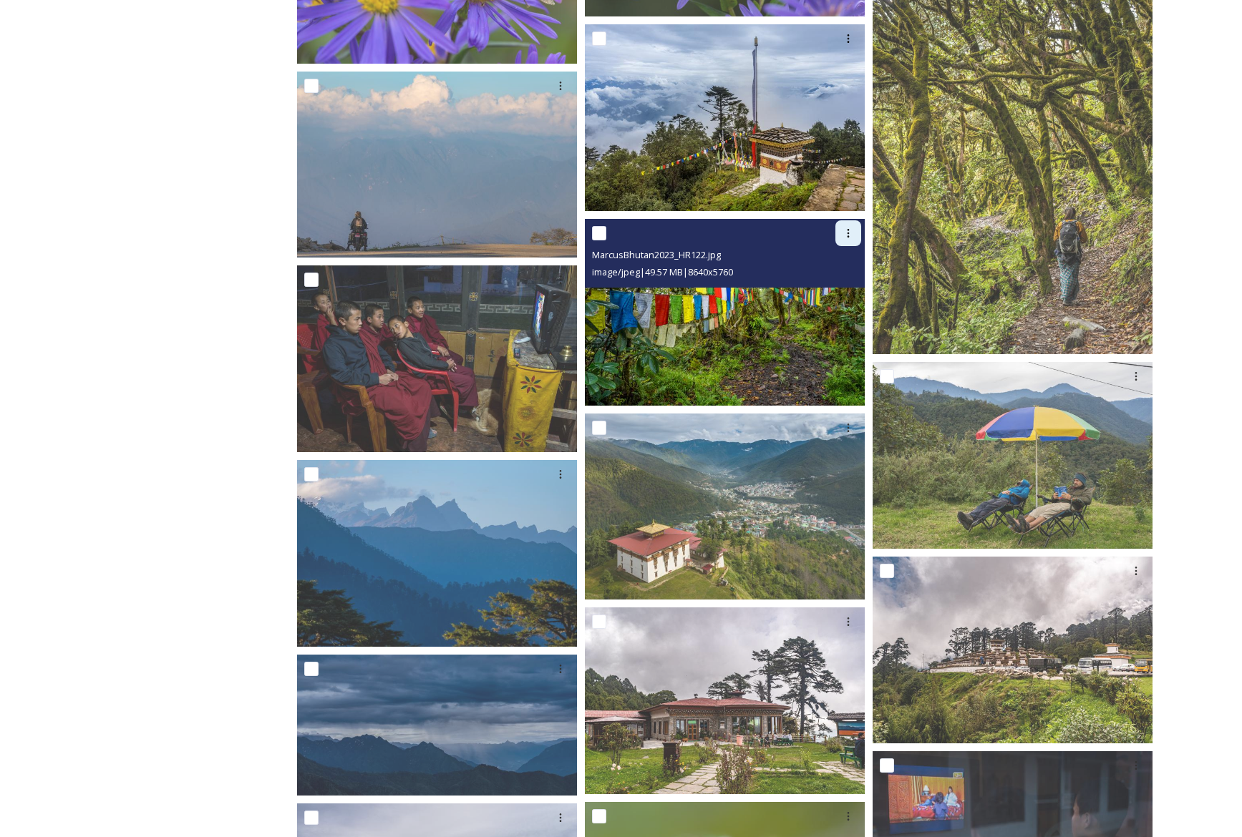
click at [848, 229] on icon at bounding box center [848, 233] width 2 height 9
click at [842, 286] on span "Download" at bounding box center [831, 293] width 44 height 14
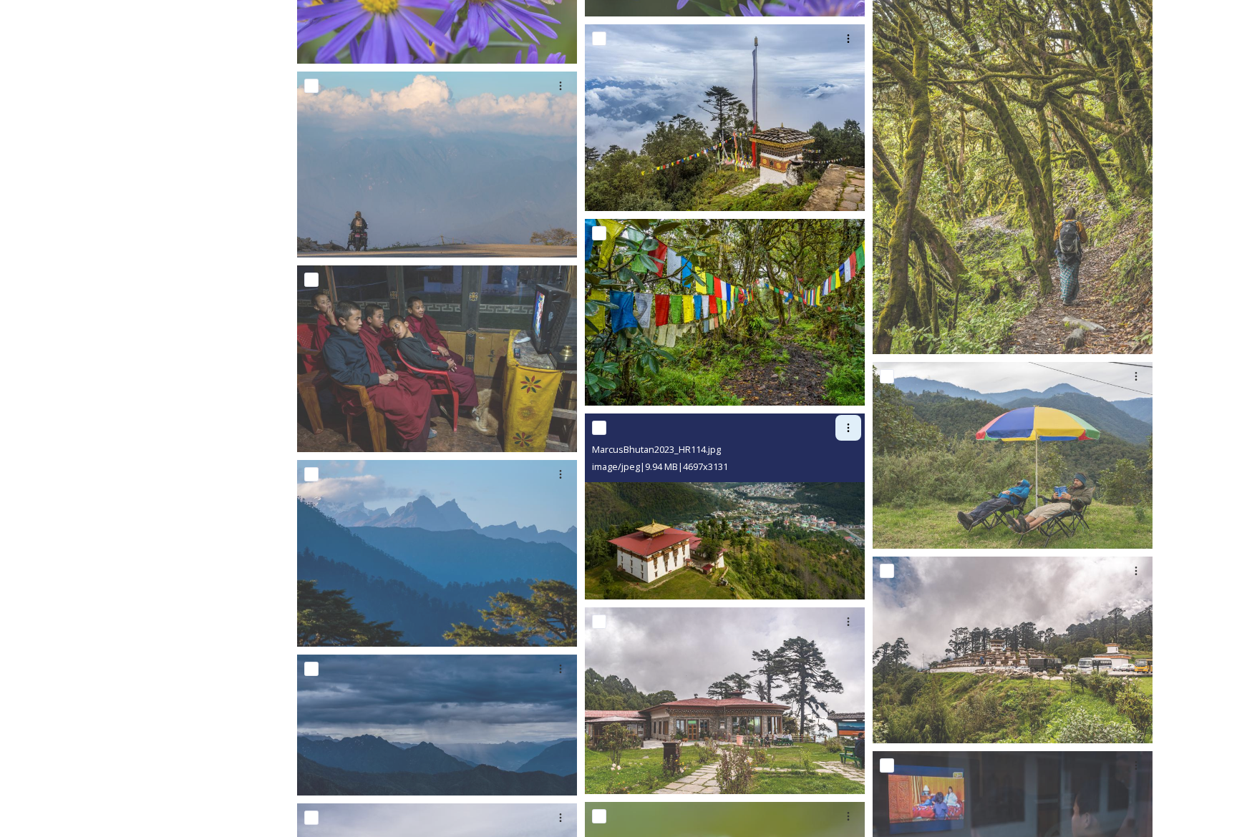
click at [849, 419] on div at bounding box center [848, 428] width 26 height 26
click at [843, 489] on span "Download" at bounding box center [831, 487] width 44 height 14
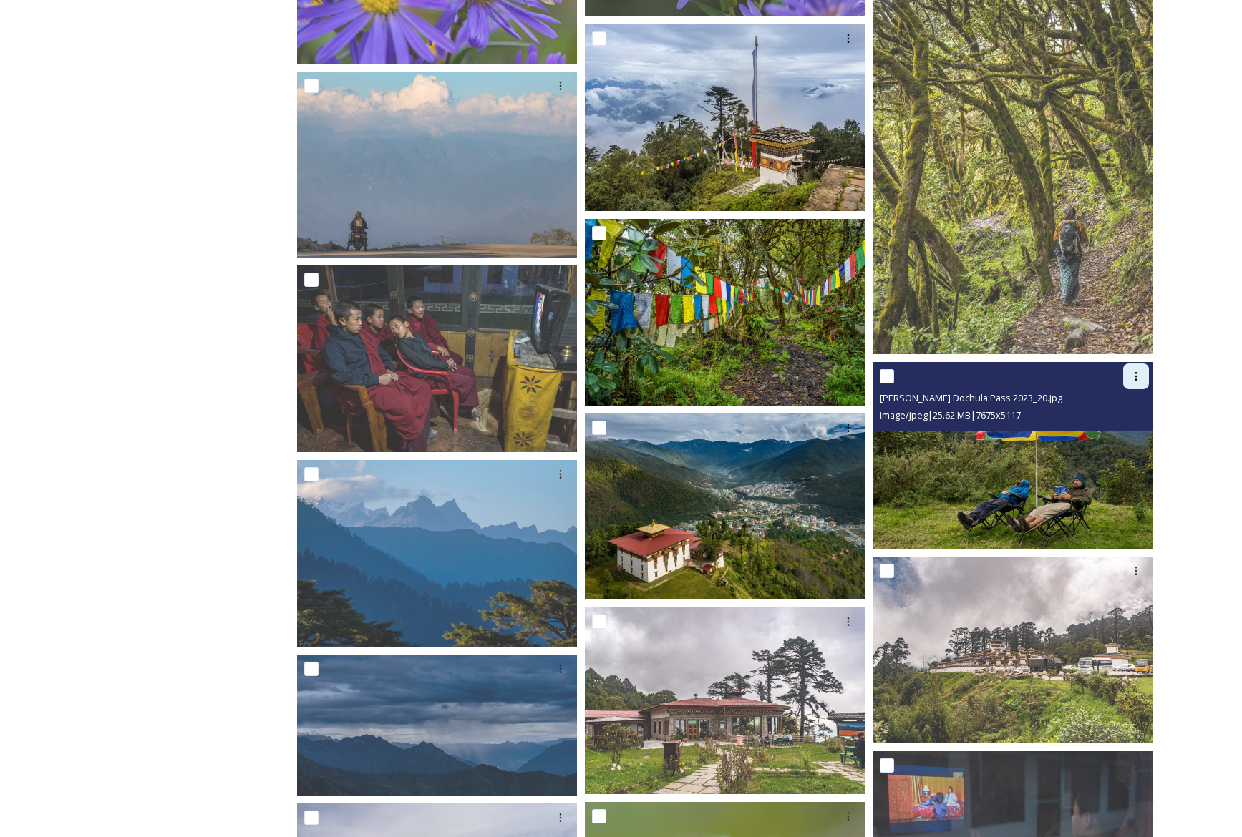
click at [1139, 374] on icon at bounding box center [1135, 376] width 11 height 11
click at [1121, 437] on span "Download" at bounding box center [1119, 436] width 44 height 14
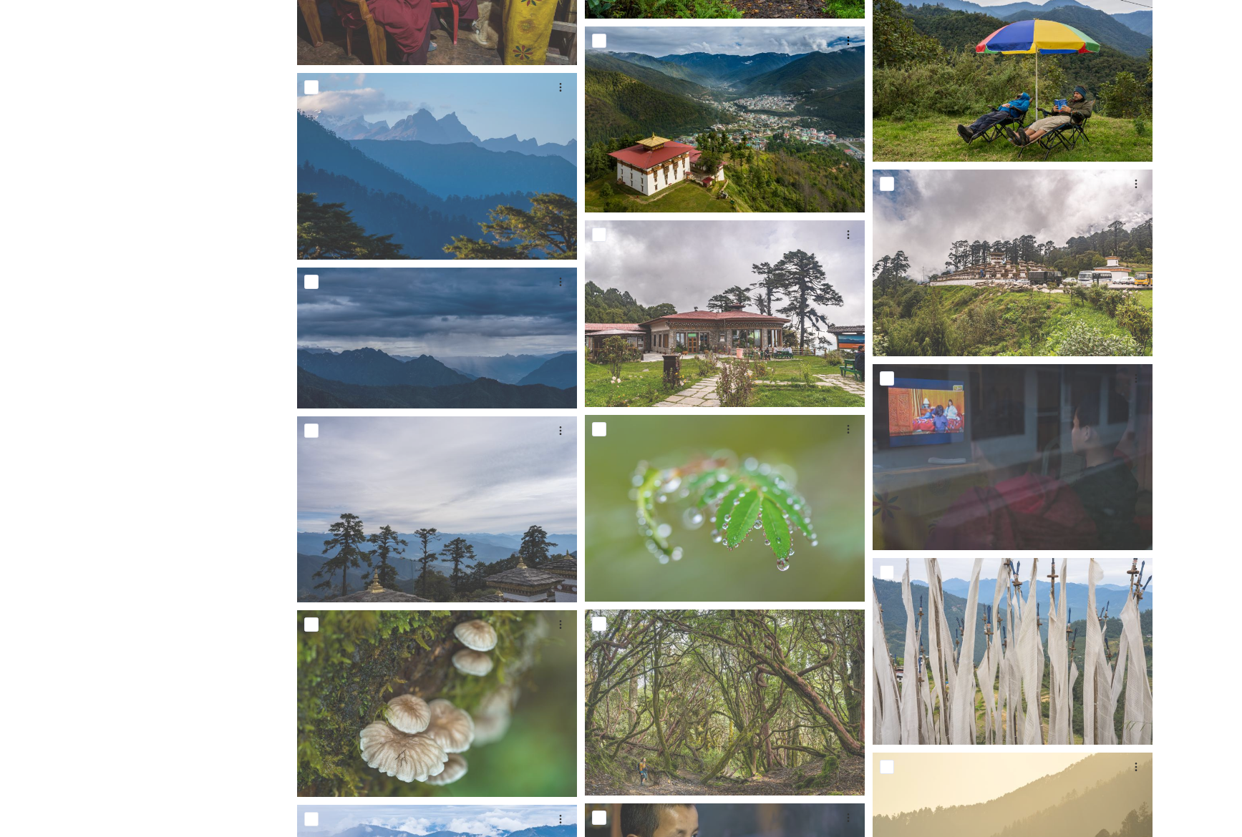
scroll to position [6046, 0]
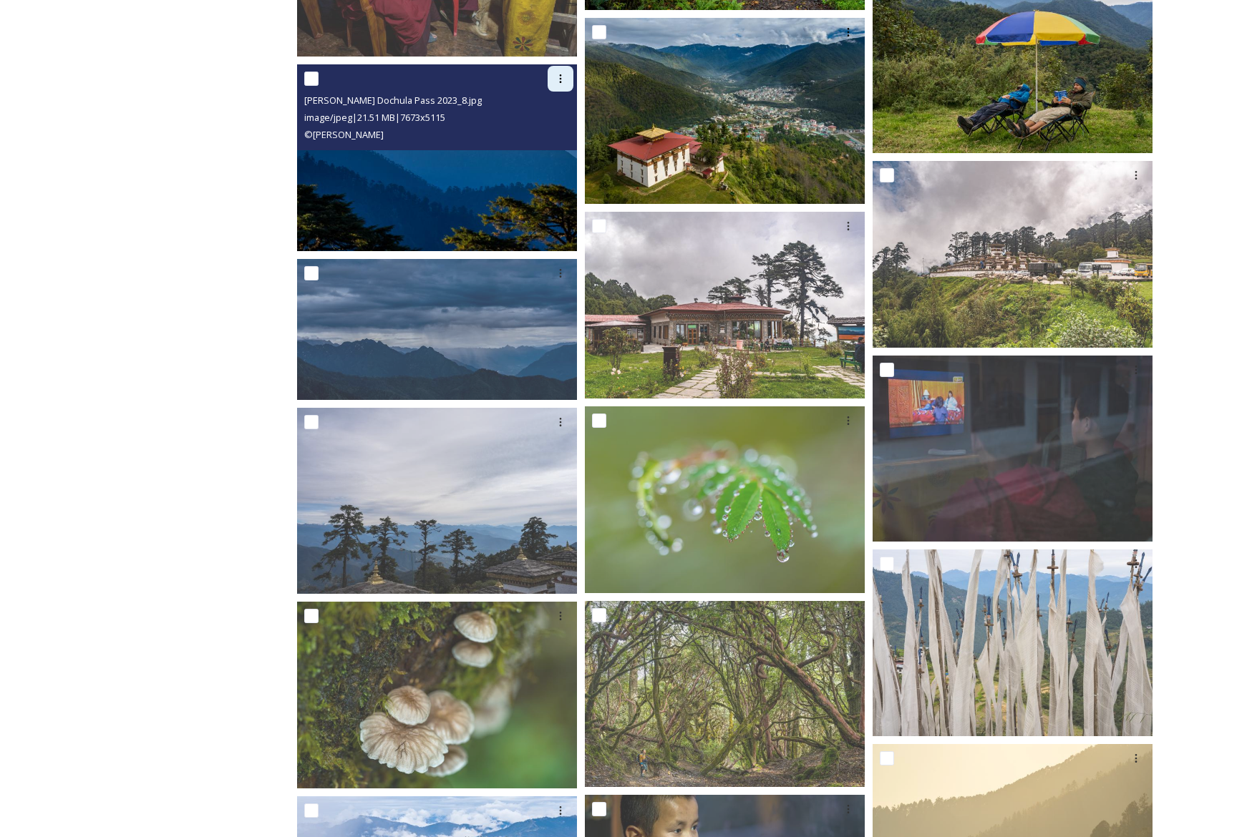
click at [562, 73] on icon at bounding box center [560, 78] width 11 height 11
click at [542, 140] on span "Download" at bounding box center [544, 138] width 44 height 14
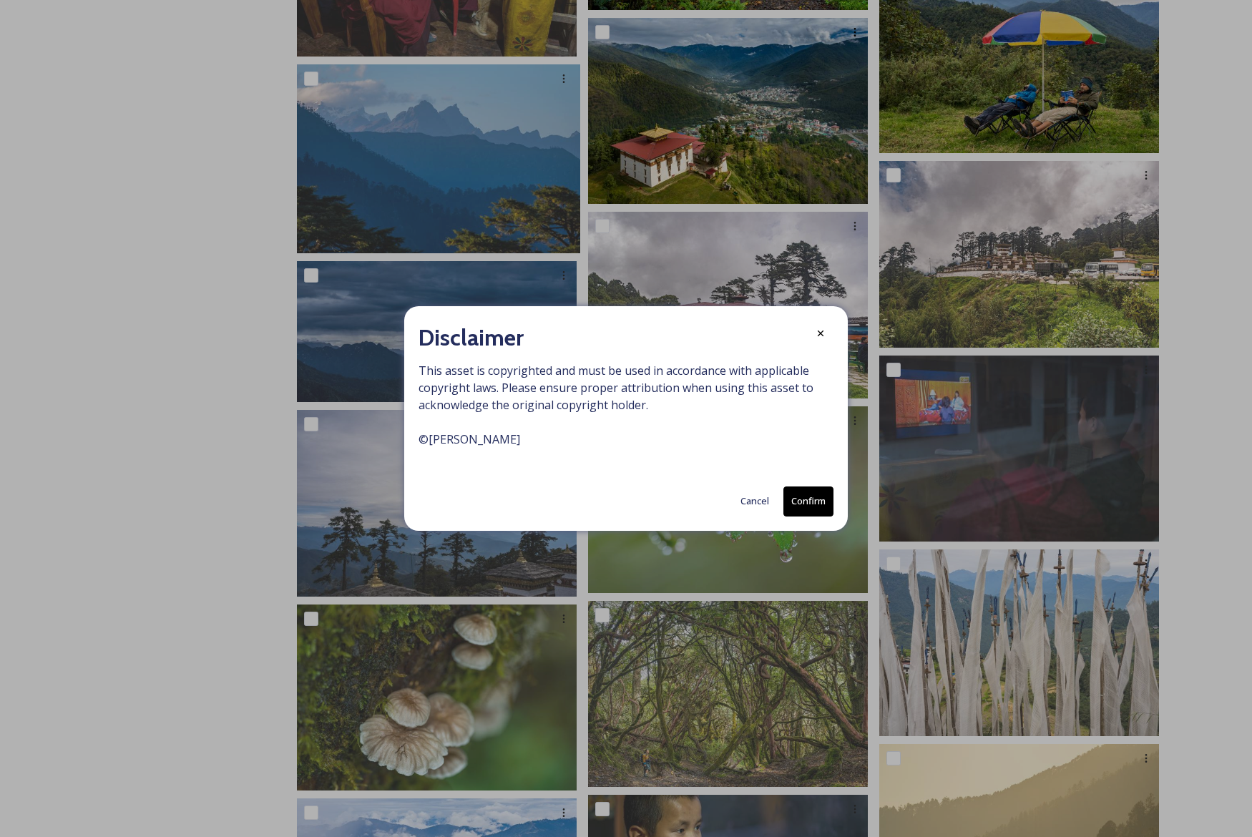
click at [828, 491] on button "Confirm" at bounding box center [809, 501] width 50 height 29
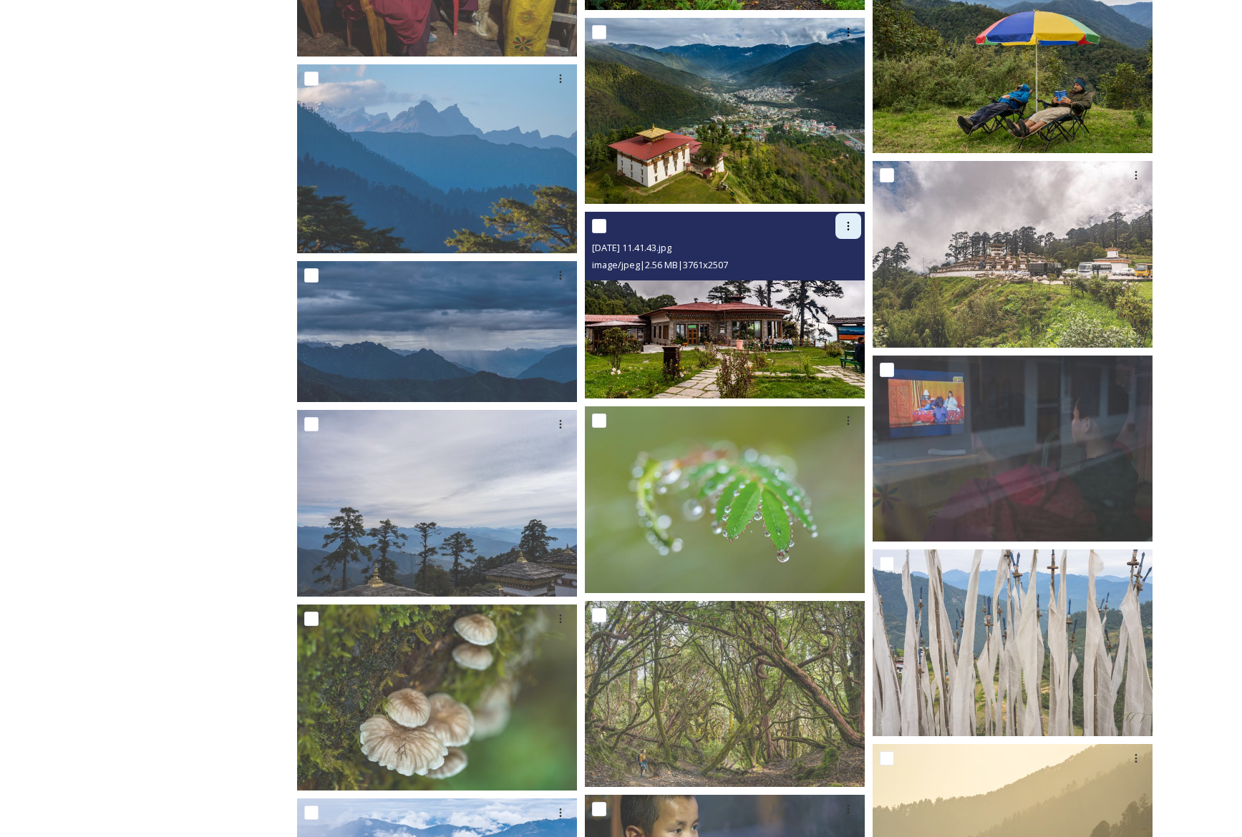
click at [848, 223] on icon at bounding box center [848, 226] width 2 height 9
click at [843, 280] on span "Download" at bounding box center [831, 286] width 44 height 14
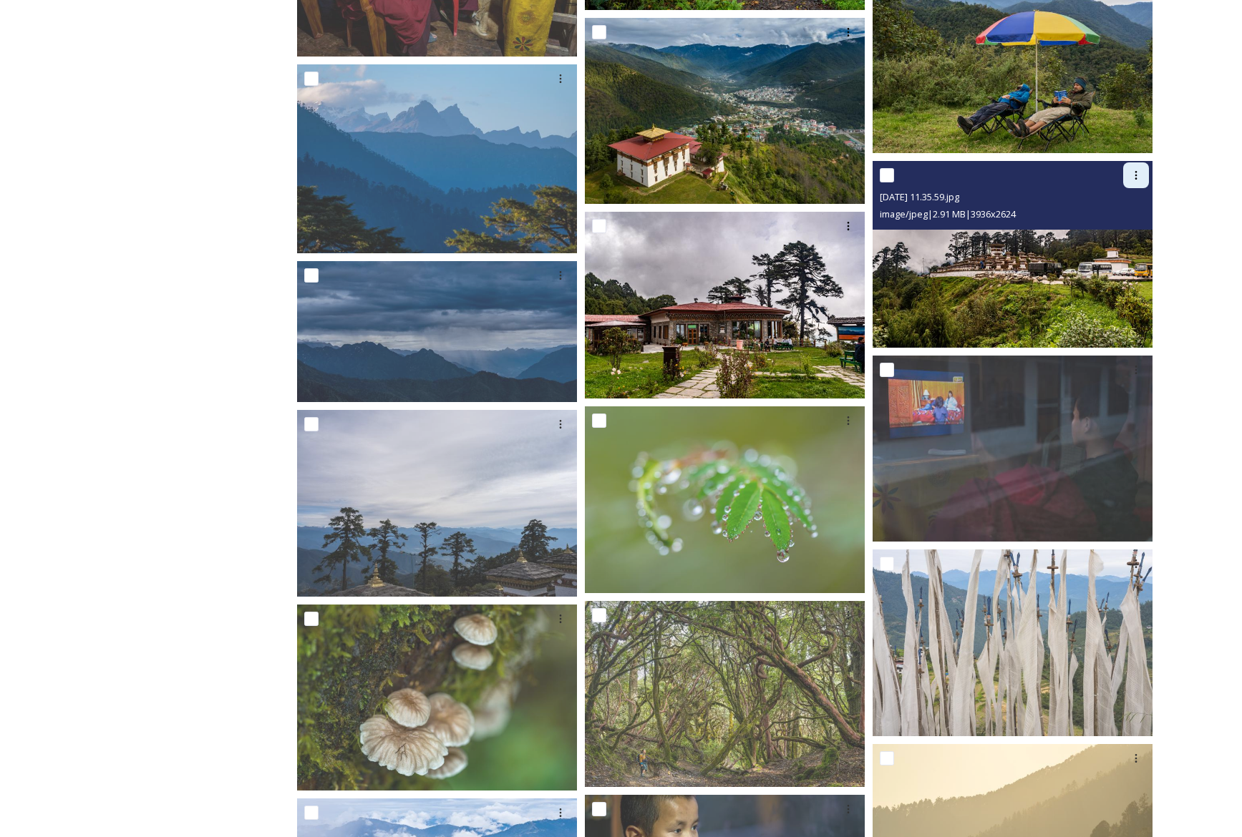
click at [1139, 167] on div at bounding box center [1136, 175] width 26 height 26
click at [1116, 229] on span "Download" at bounding box center [1119, 235] width 44 height 14
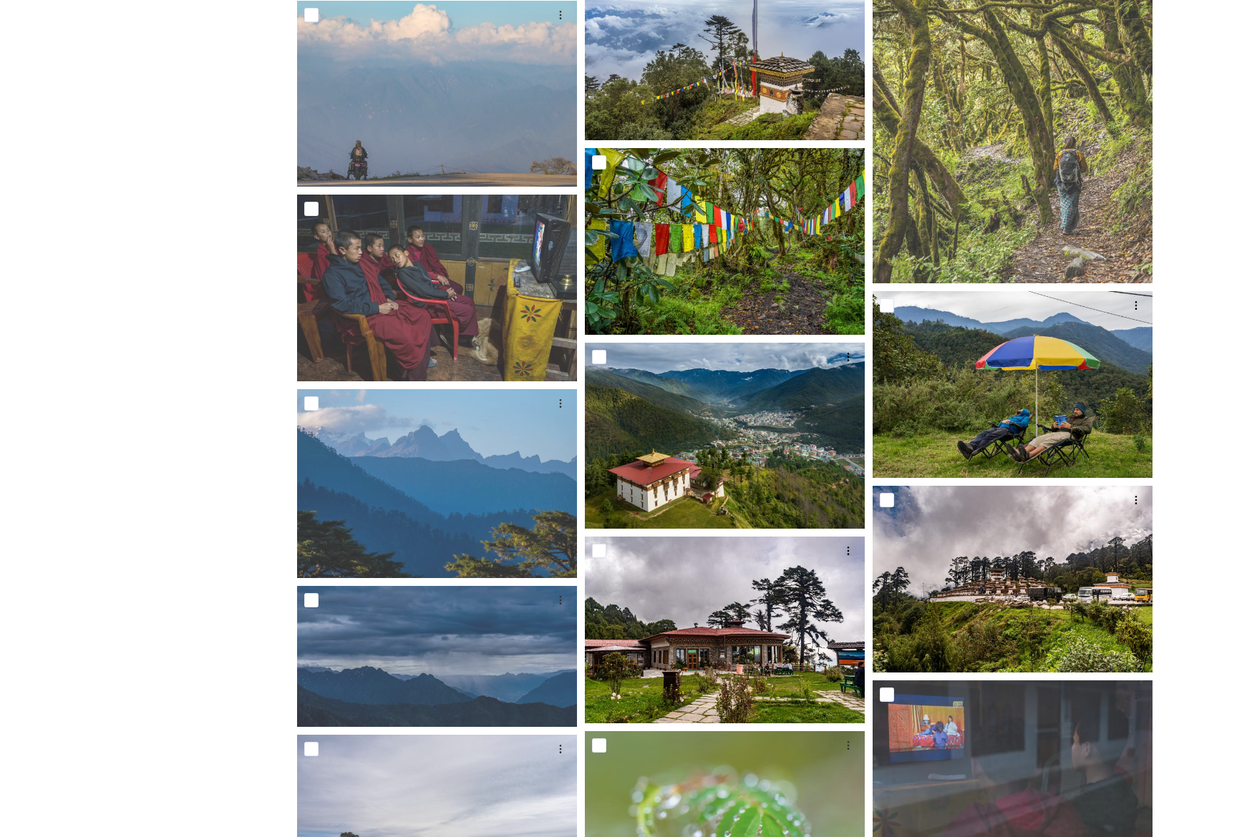
scroll to position [5286, 0]
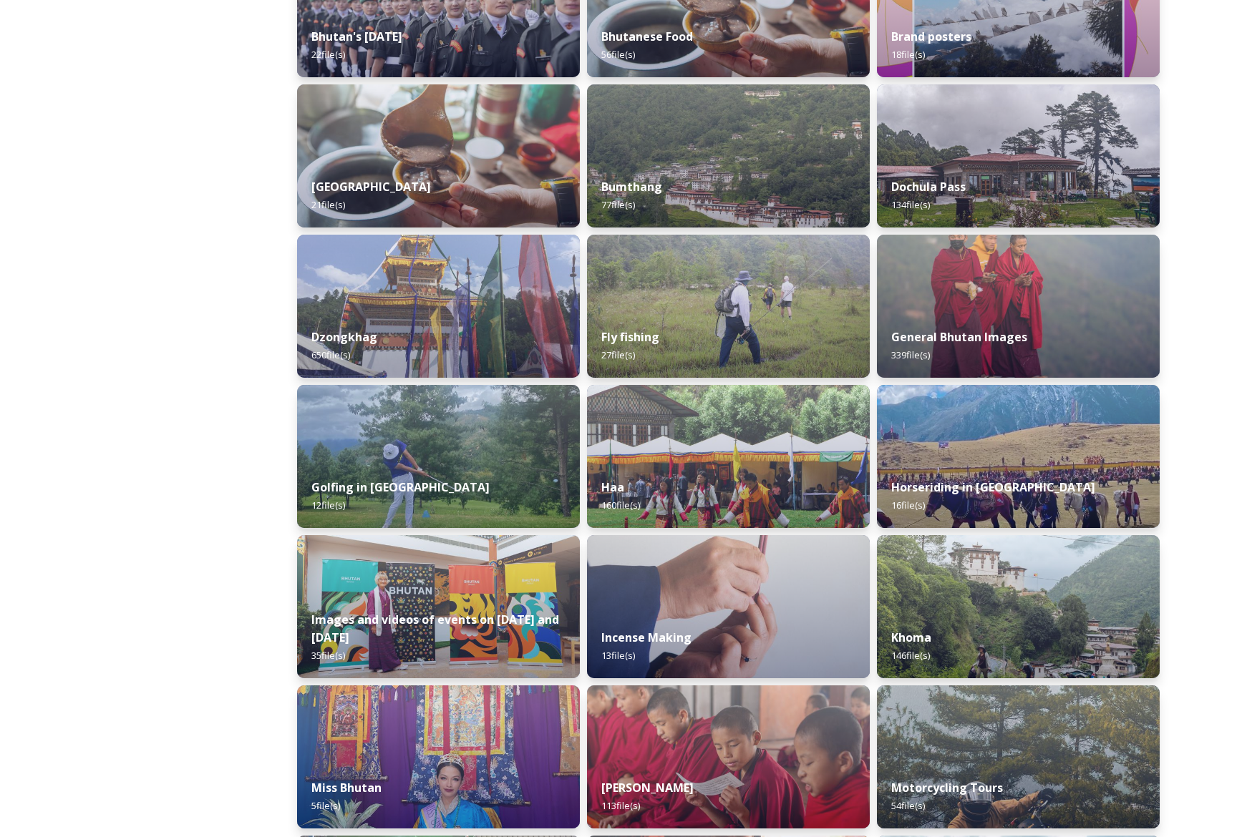
scroll to position [457, 0]
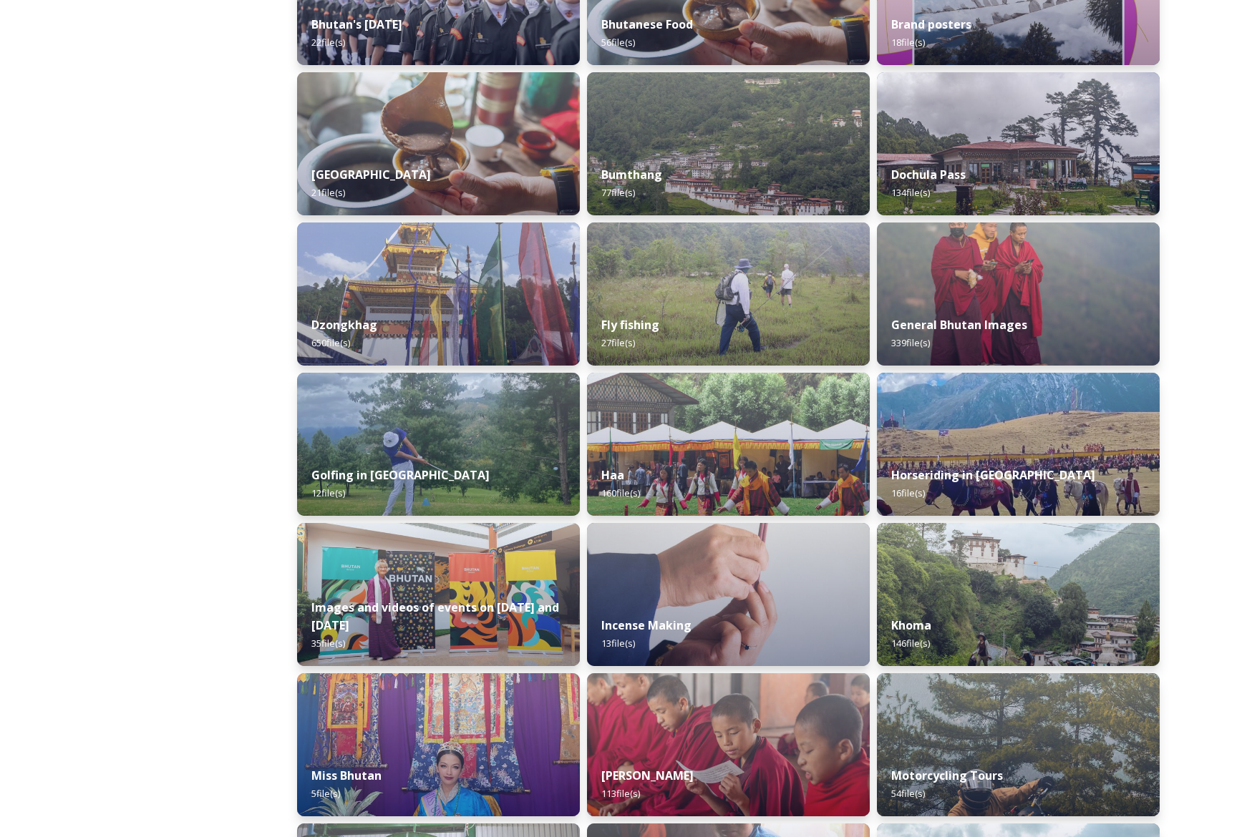
click at [530, 280] on img at bounding box center [438, 294] width 283 height 143
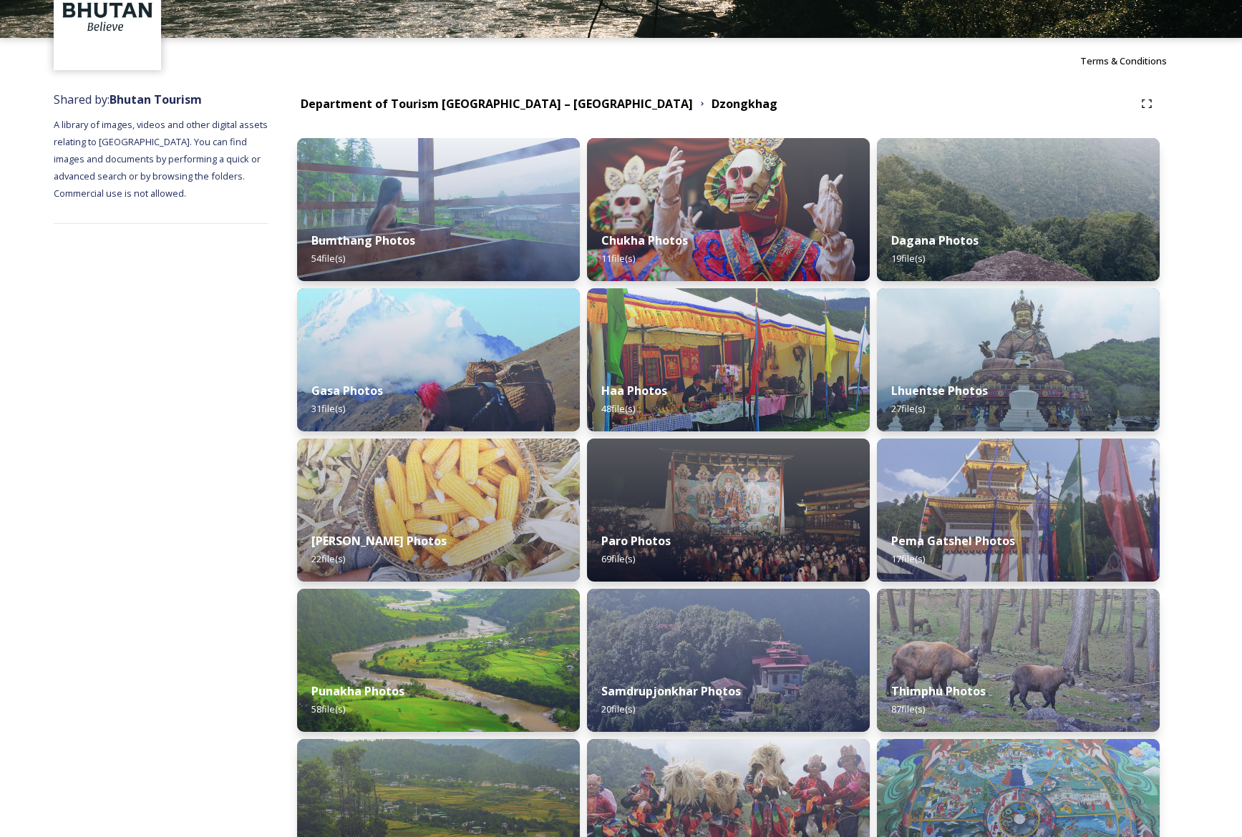
scroll to position [47, 0]
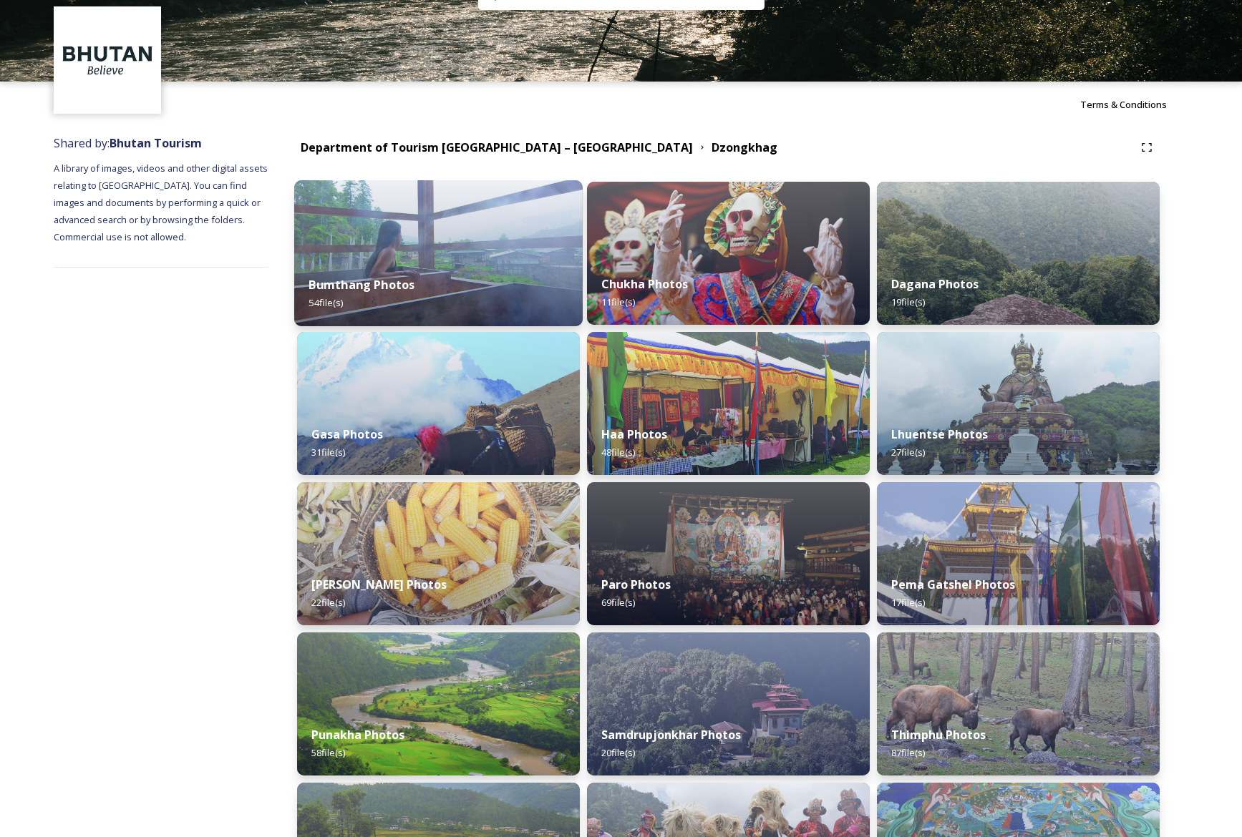
click at [441, 235] on img at bounding box center [438, 253] width 288 height 146
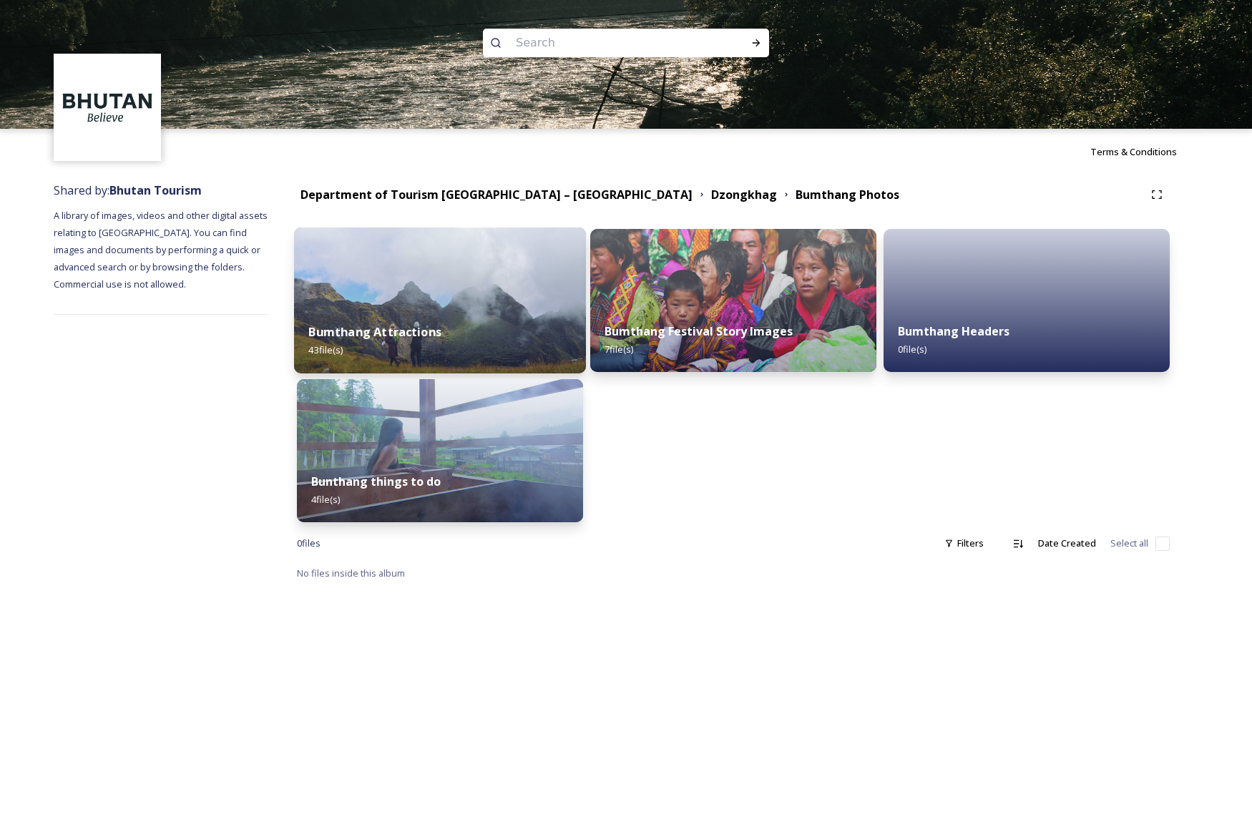
click at [440, 252] on img at bounding box center [440, 301] width 292 height 146
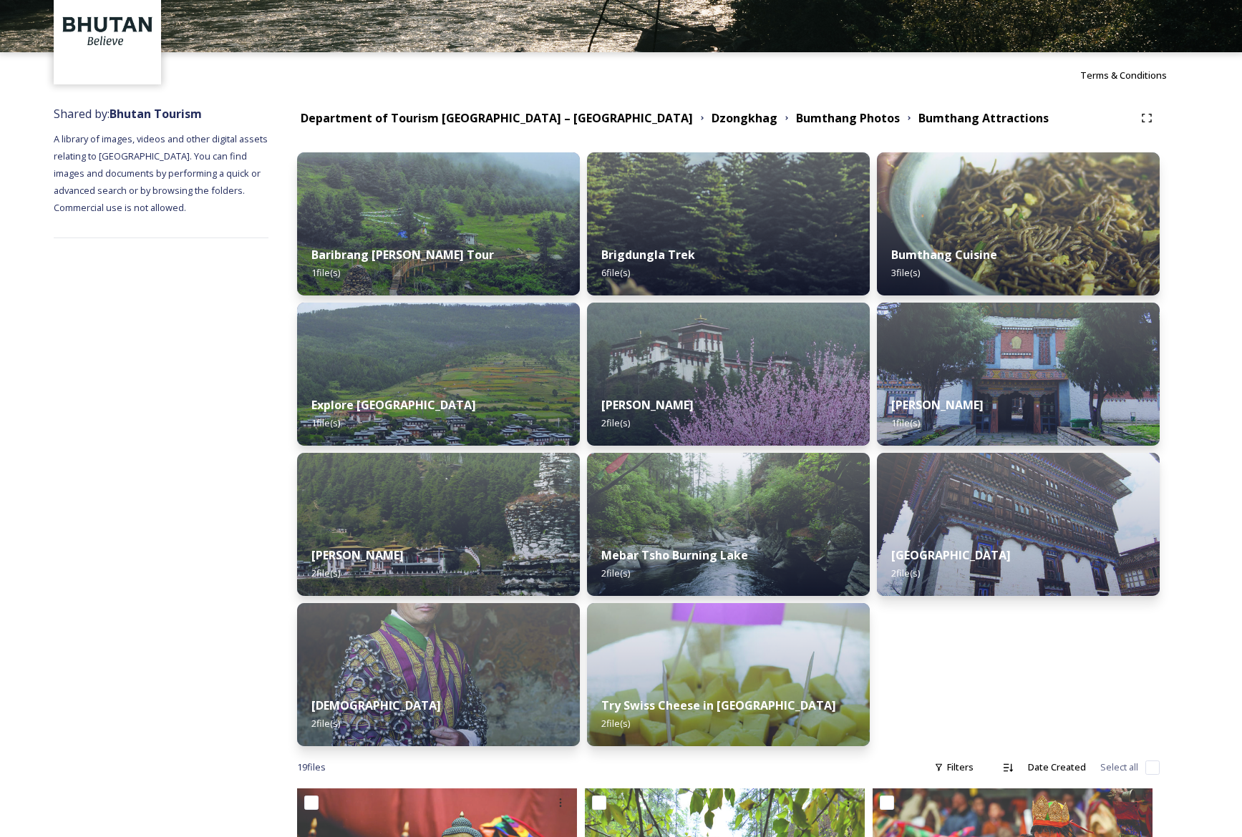
scroll to position [96, 0]
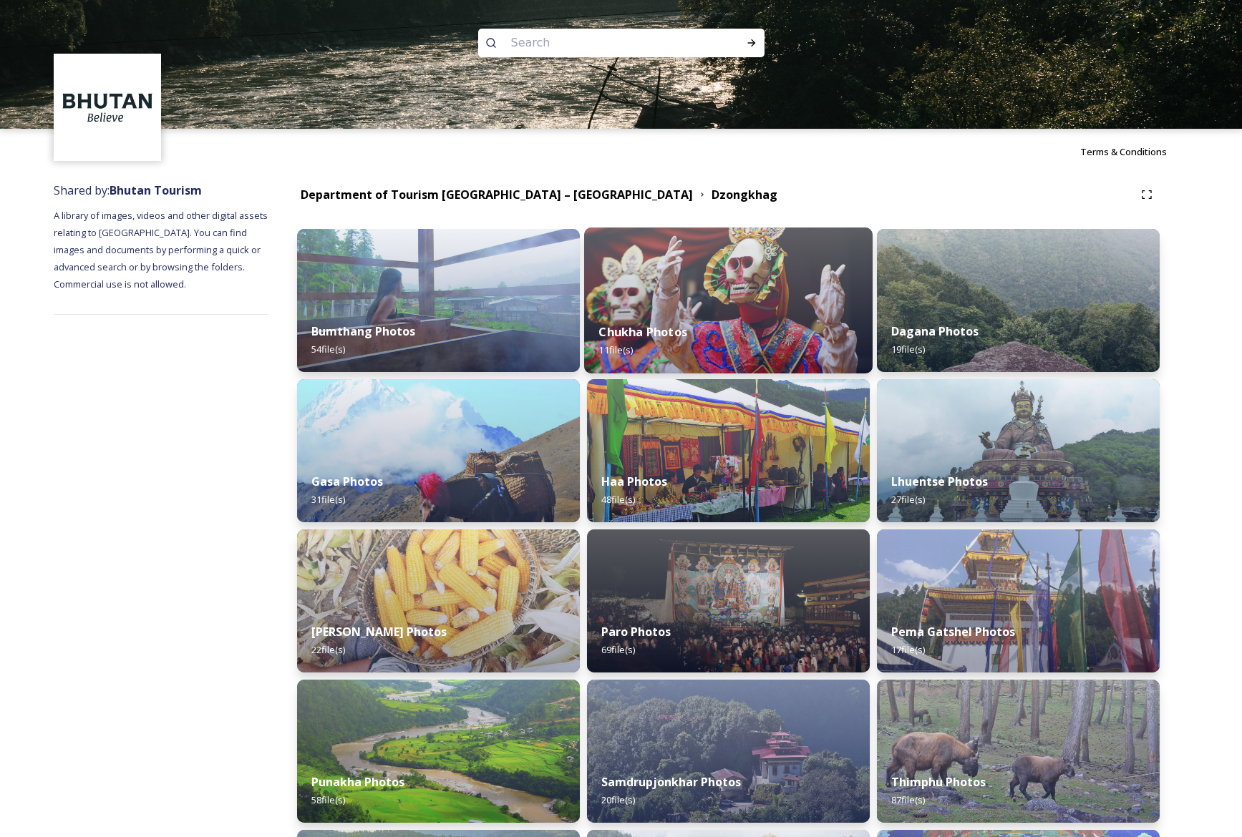
click at [790, 315] on div "Chukha Photos 11 file(s)" at bounding box center [728, 340] width 288 height 65
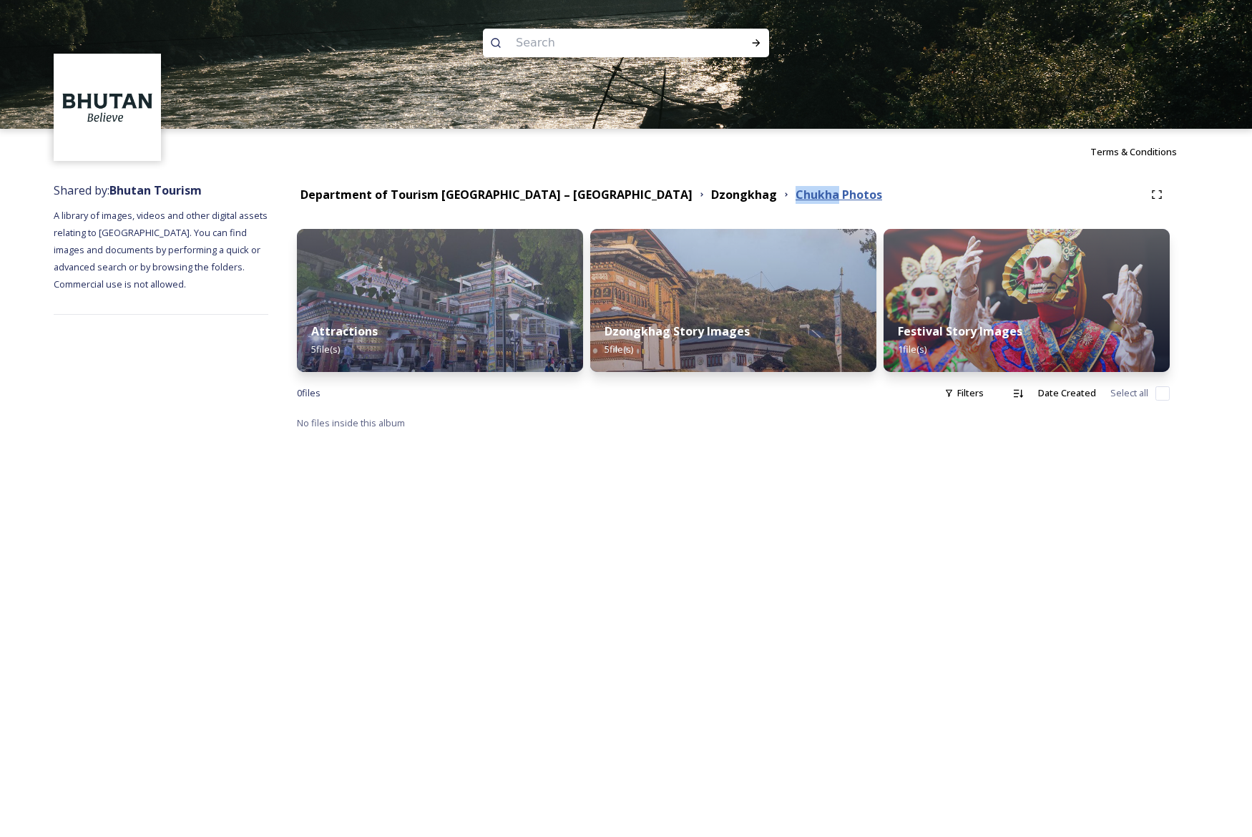
drag, startPoint x: 663, startPoint y: 195, endPoint x: 712, endPoint y: 193, distance: 49.4
click at [781, 193] on div "Chukha Photos" at bounding box center [833, 195] width 105 height 18
copy strong "Chukha"
click at [467, 306] on img at bounding box center [440, 301] width 292 height 146
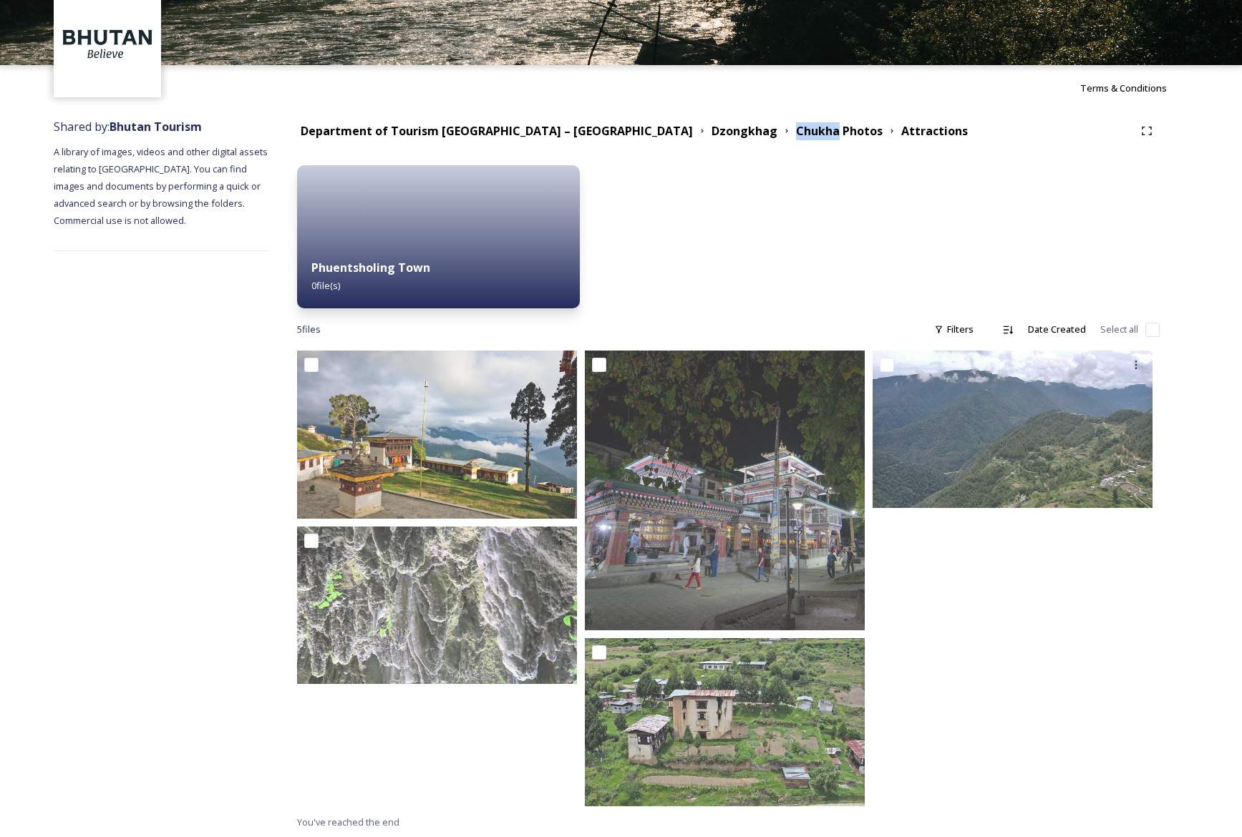
scroll to position [64, 0]
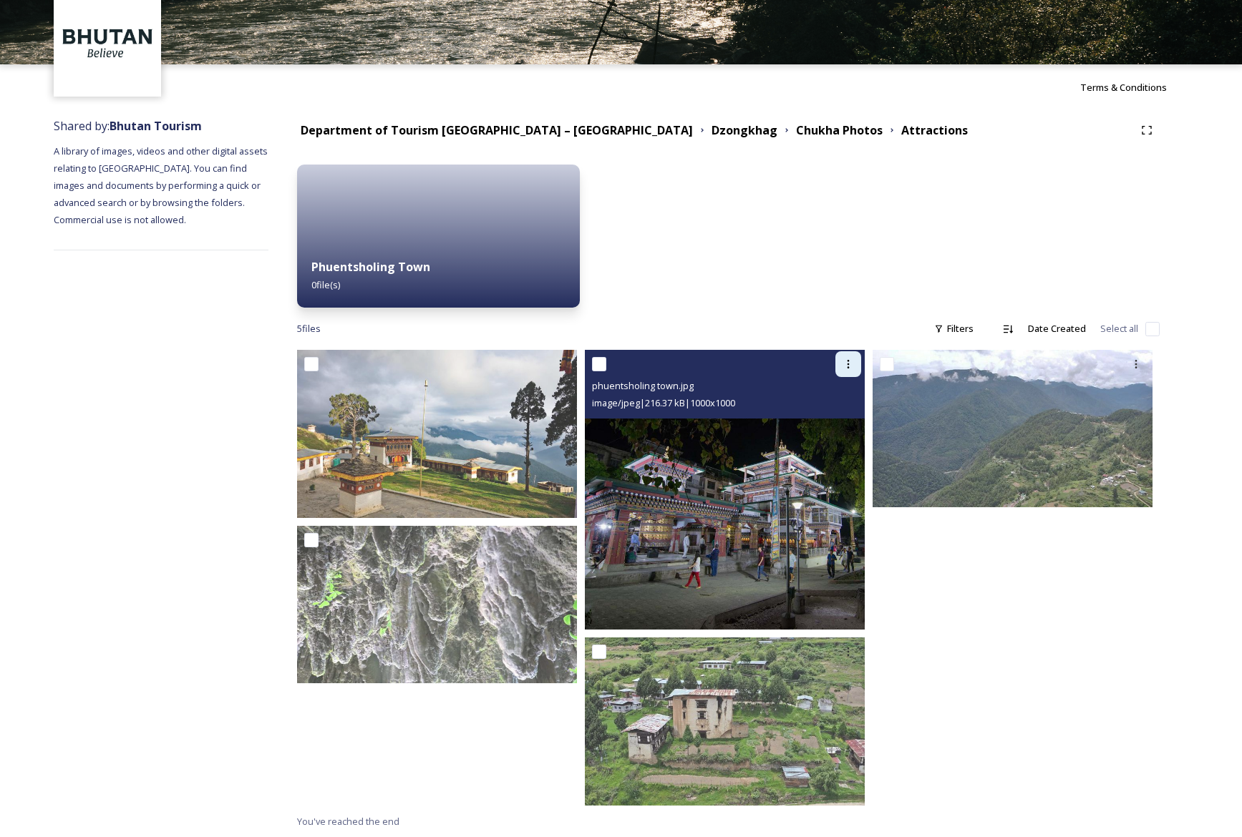
click at [849, 366] on icon at bounding box center [847, 364] width 11 height 11
click at [836, 424] on span "Download" at bounding box center [831, 423] width 44 height 14
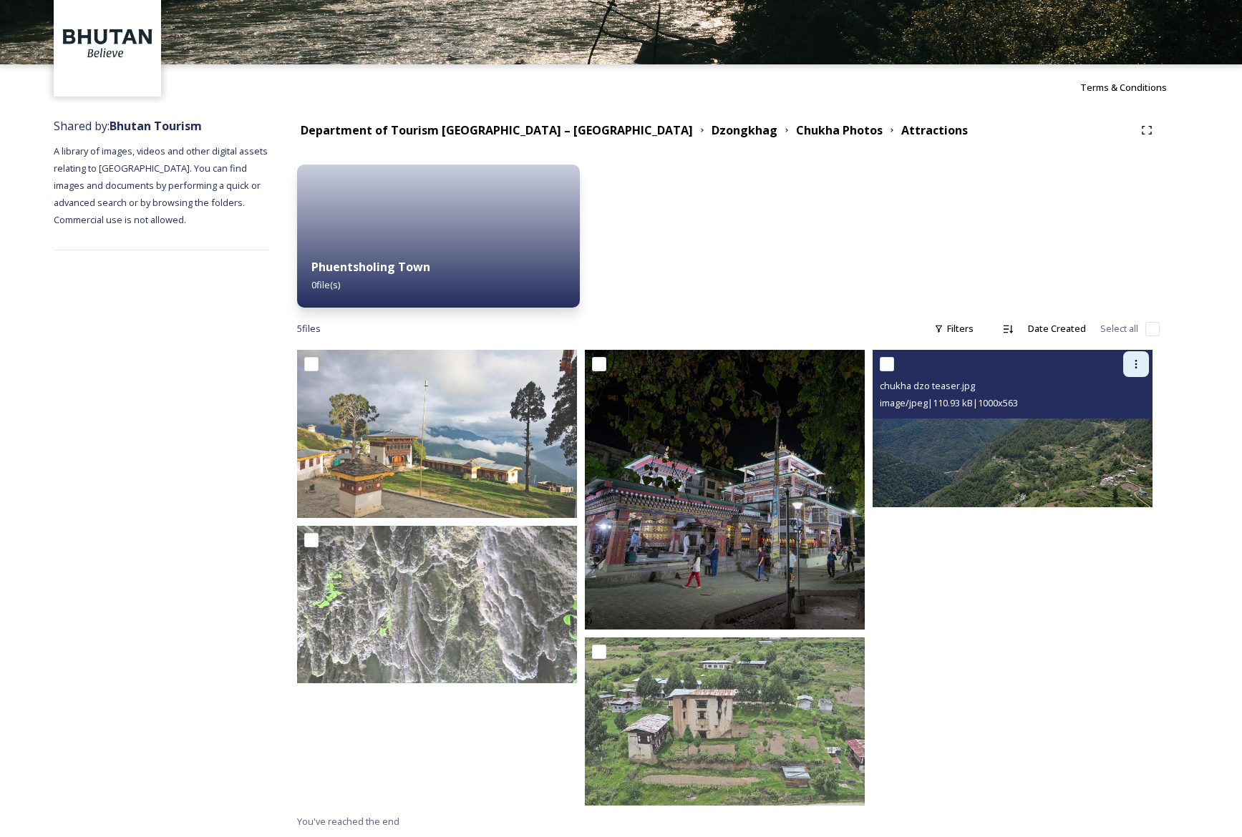
click at [1138, 366] on icon at bounding box center [1135, 364] width 11 height 11
click at [1126, 423] on span "Download" at bounding box center [1119, 423] width 44 height 14
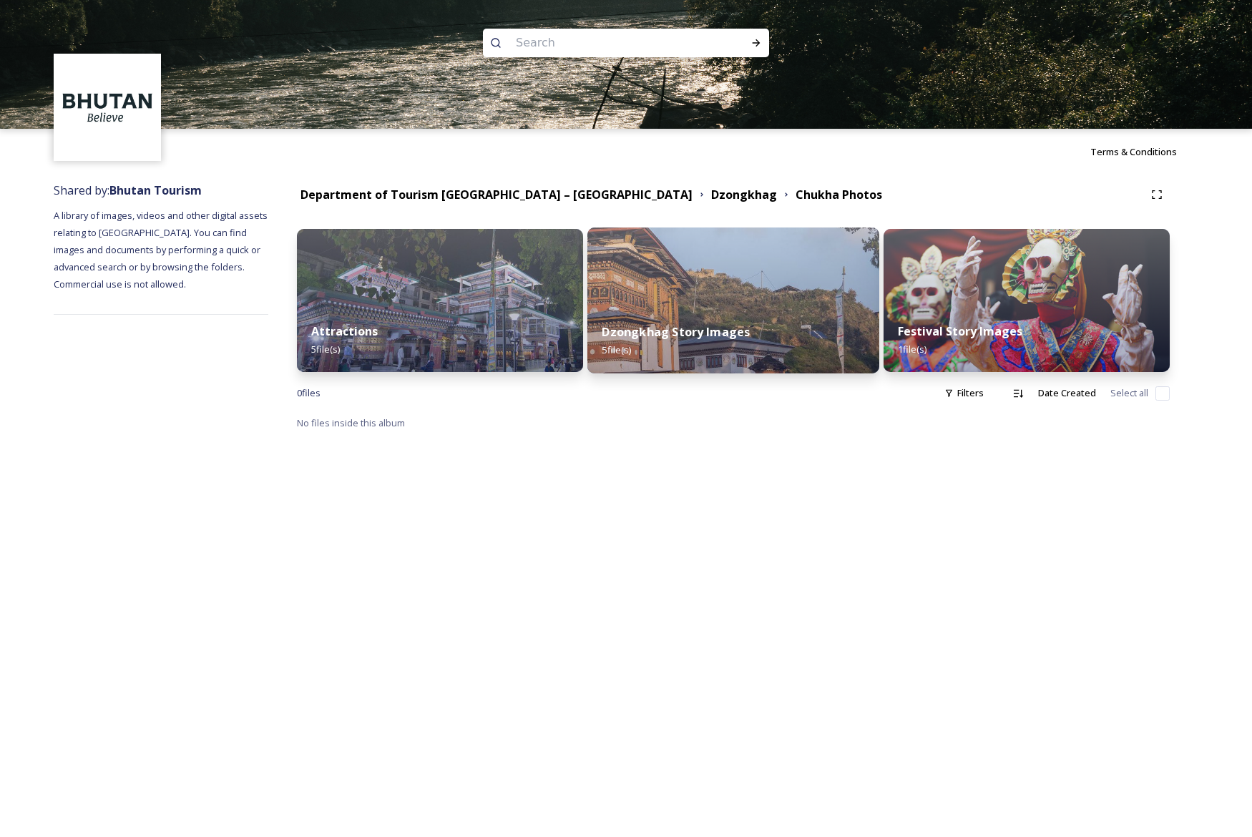
click at [771, 327] on div "Dzongkhag Story Images 5 file(s)" at bounding box center [734, 340] width 292 height 65
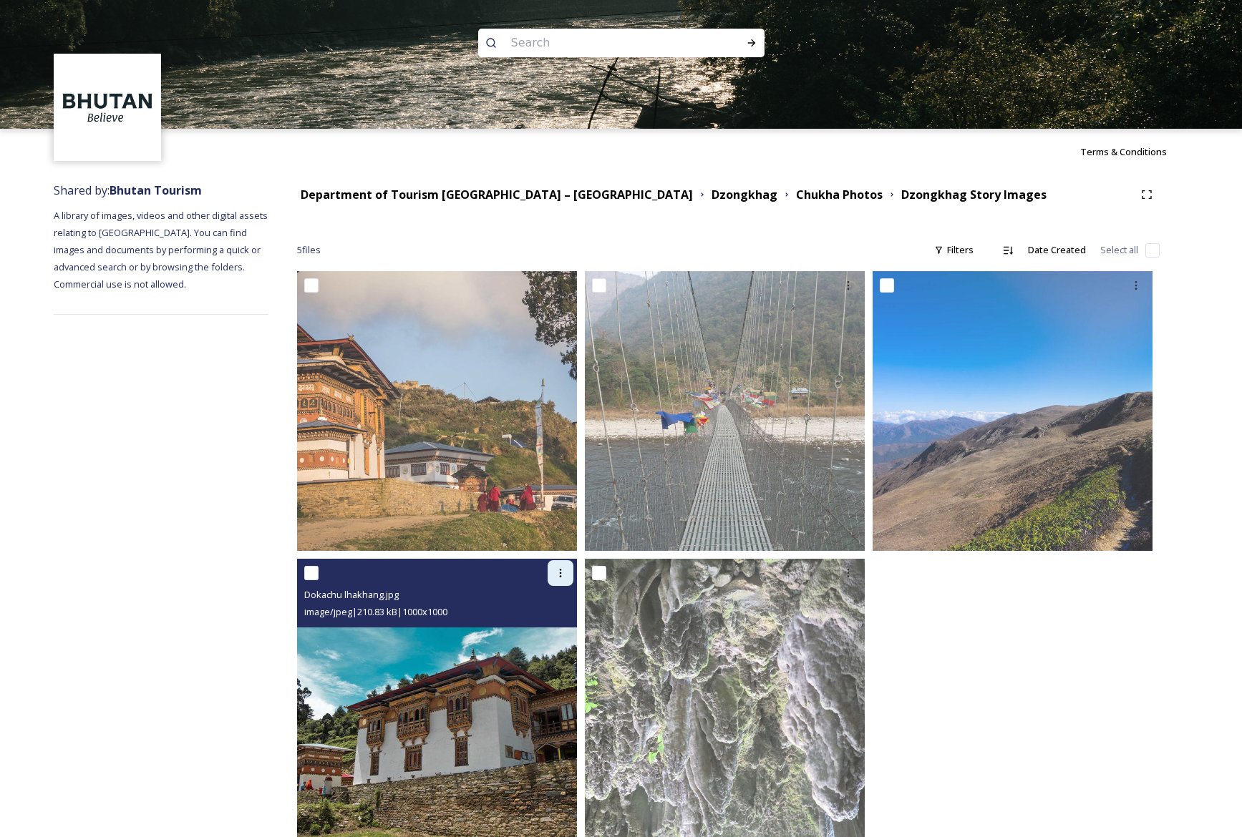
click at [566, 573] on div at bounding box center [560, 573] width 26 height 26
click at [557, 628] on span "Download" at bounding box center [544, 632] width 44 height 14
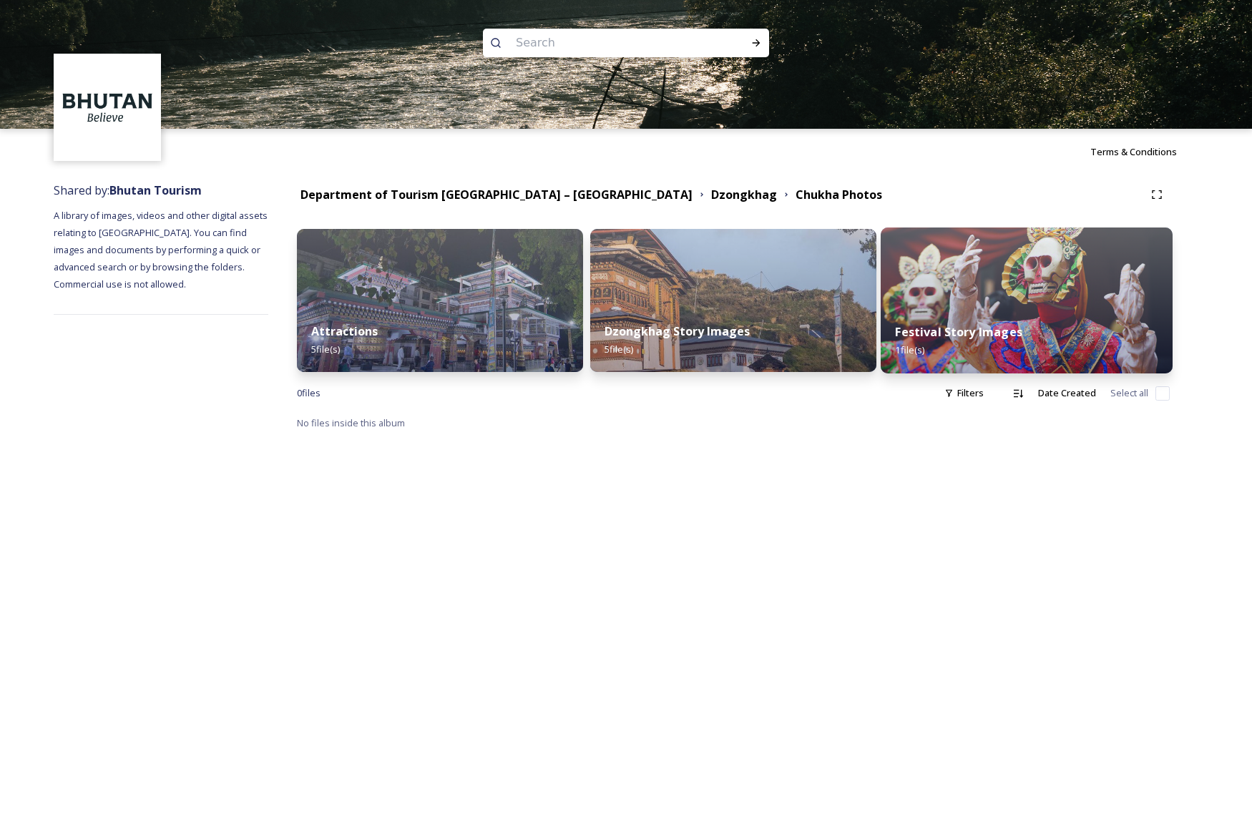
click at [1025, 291] on img at bounding box center [1027, 301] width 292 height 146
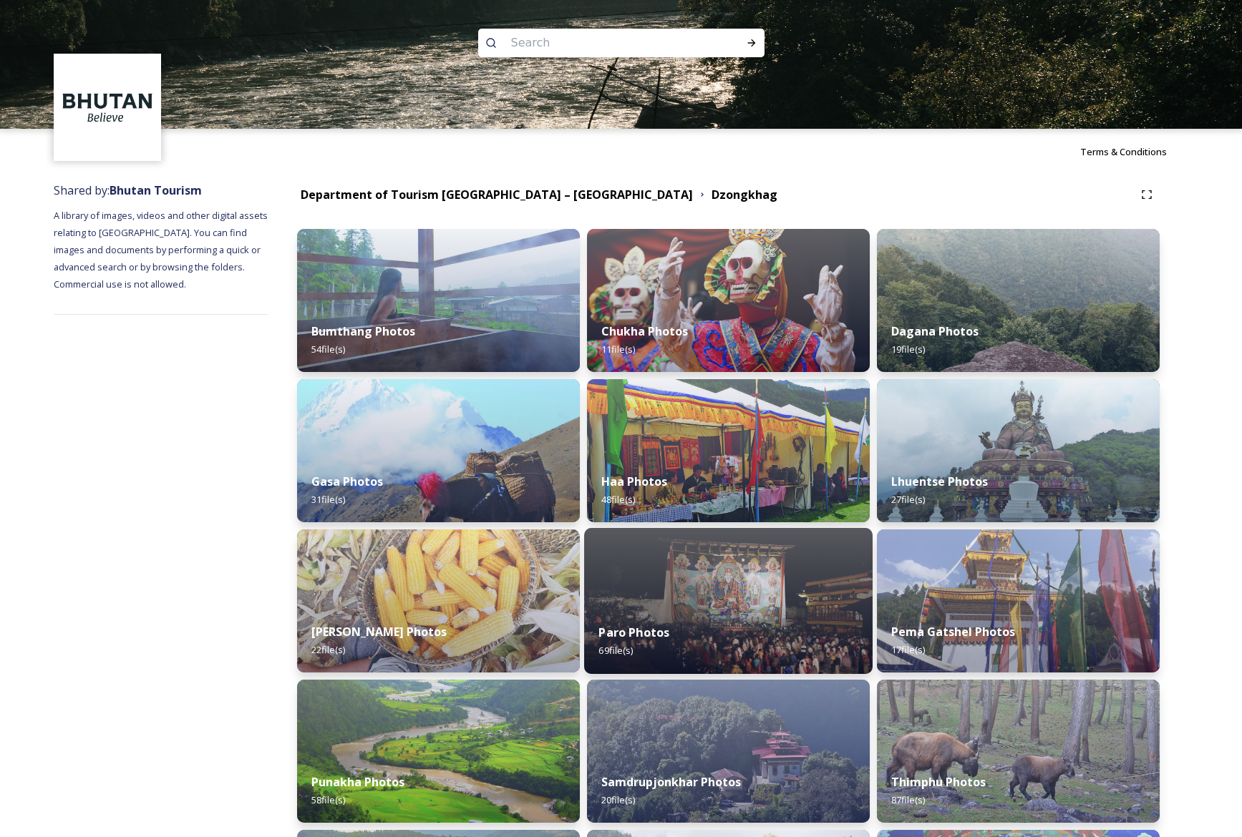
click at [729, 596] on img at bounding box center [728, 601] width 288 height 146
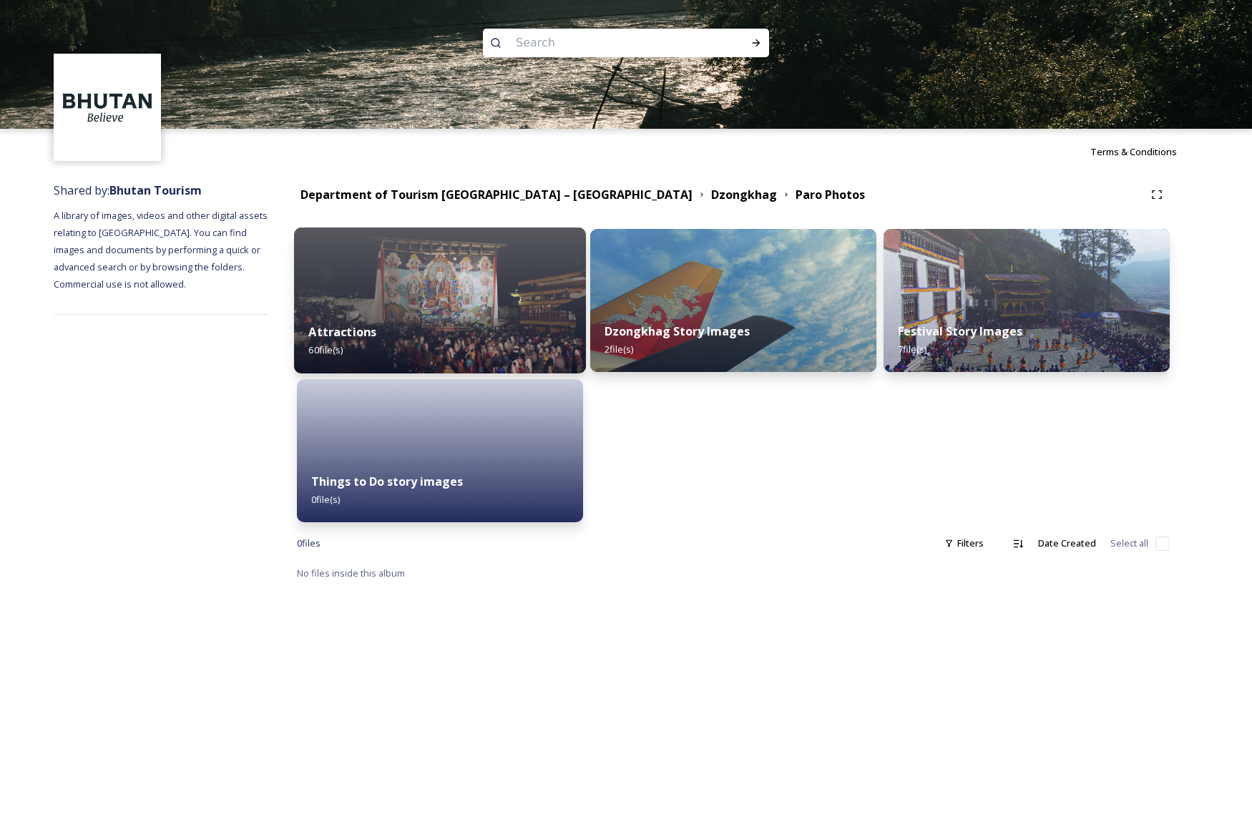
click at [490, 285] on img at bounding box center [440, 301] width 292 height 146
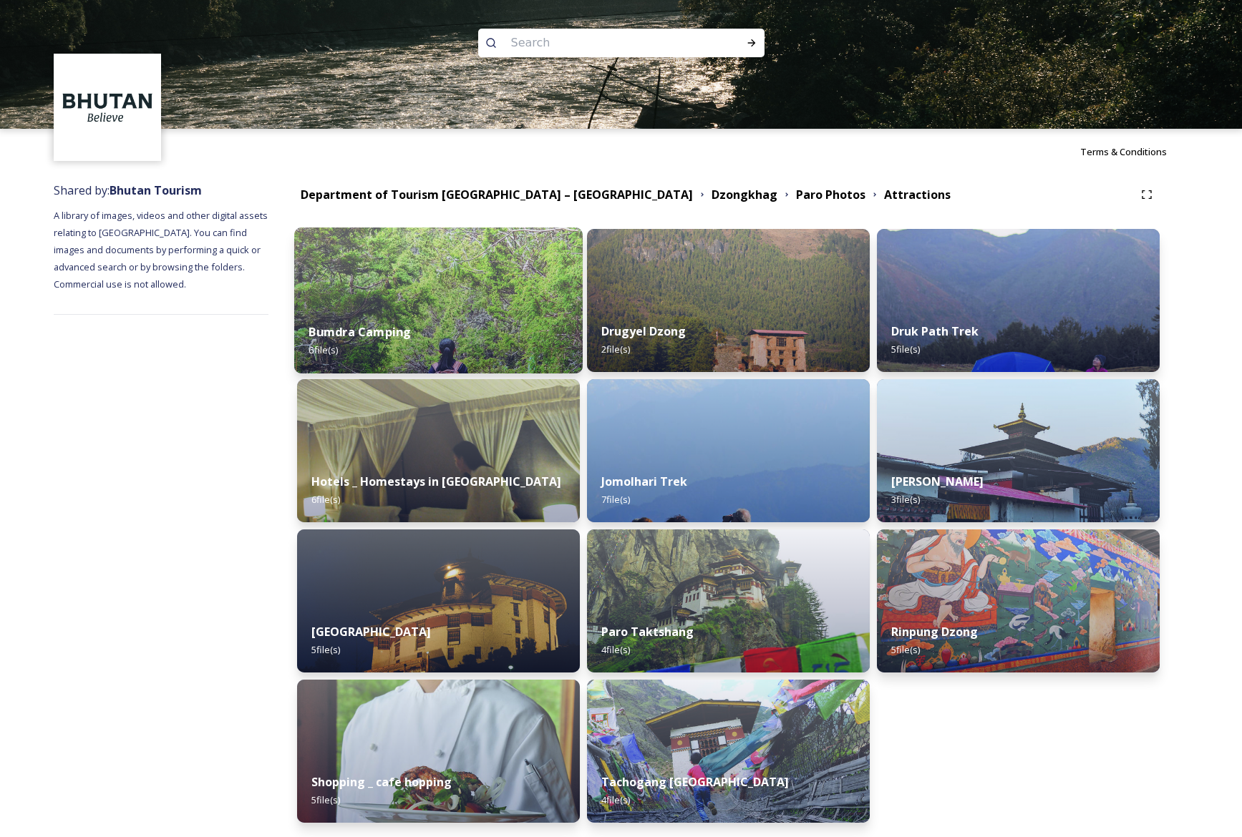
click at [472, 306] on img at bounding box center [438, 301] width 288 height 146
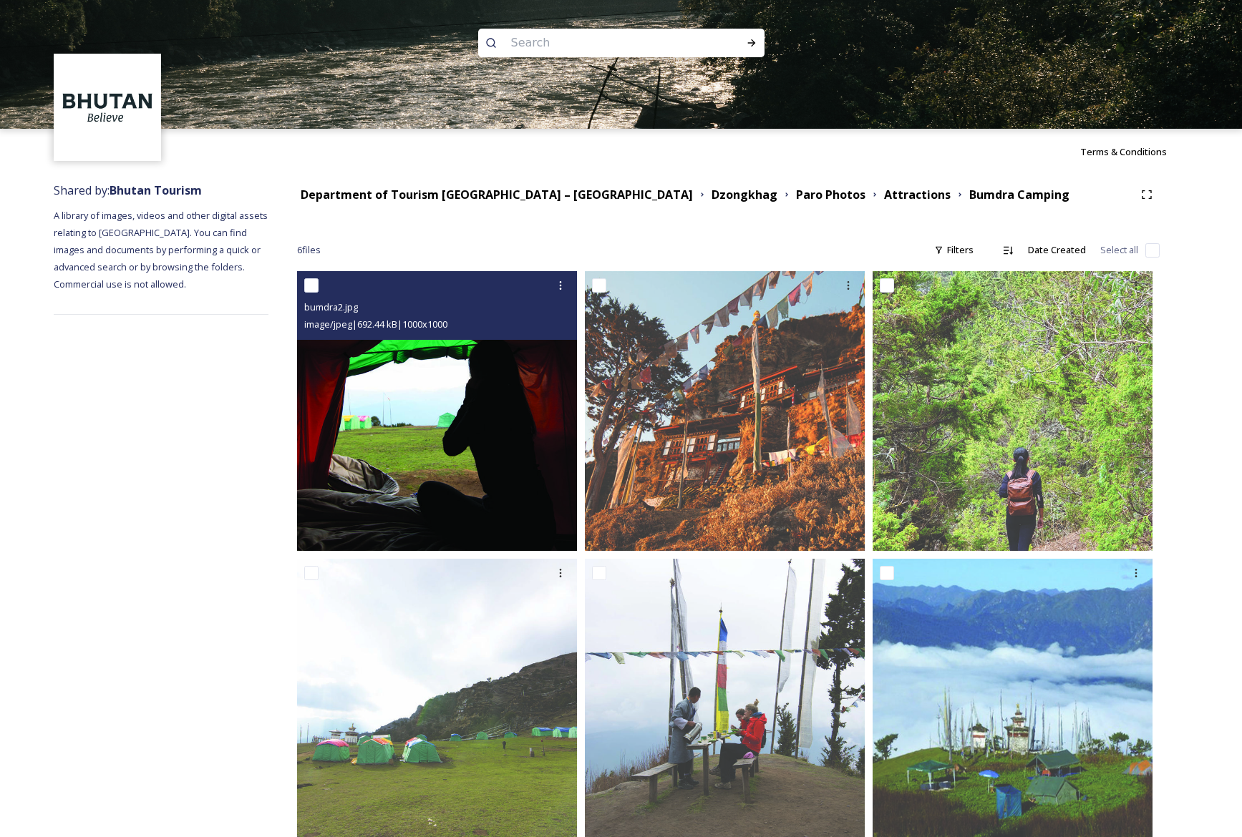
scroll to position [33, 0]
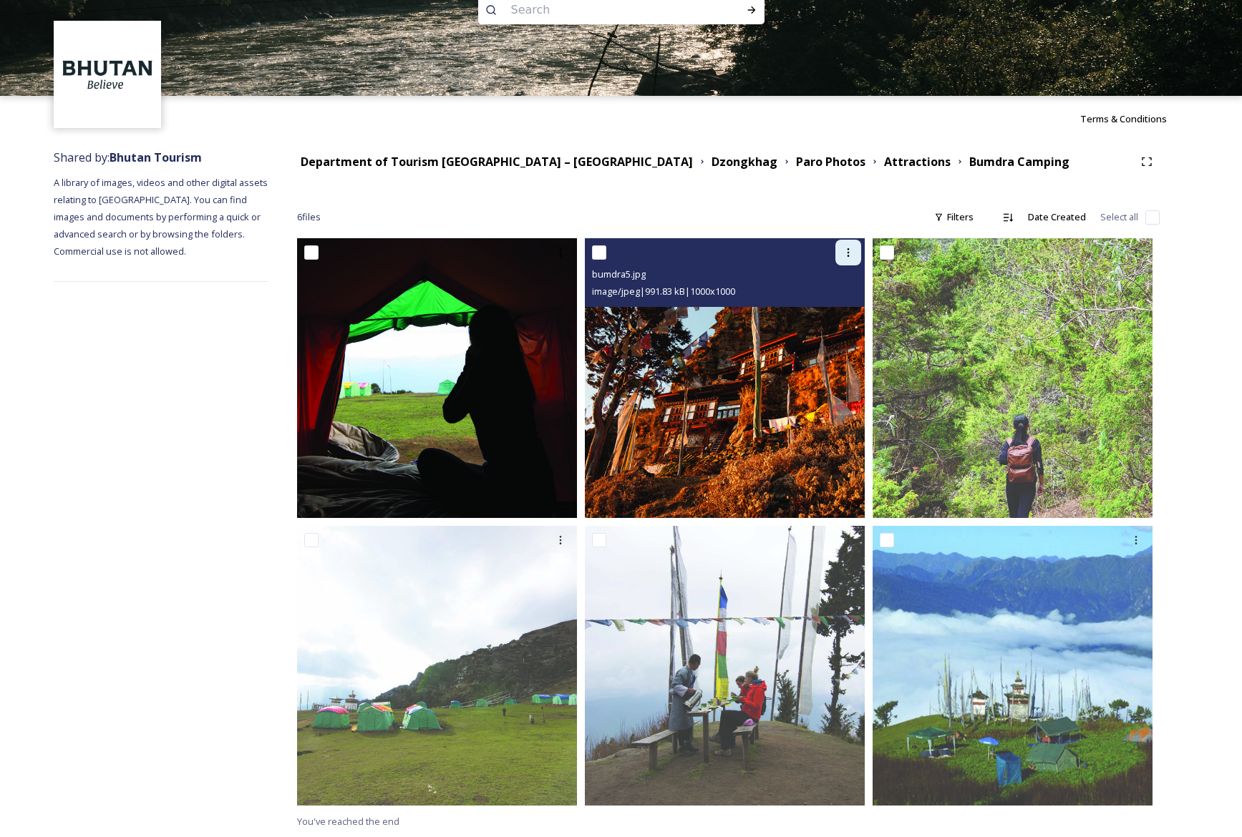
click at [850, 250] on icon at bounding box center [847, 252] width 11 height 11
click at [843, 311] on span "Download" at bounding box center [831, 312] width 44 height 14
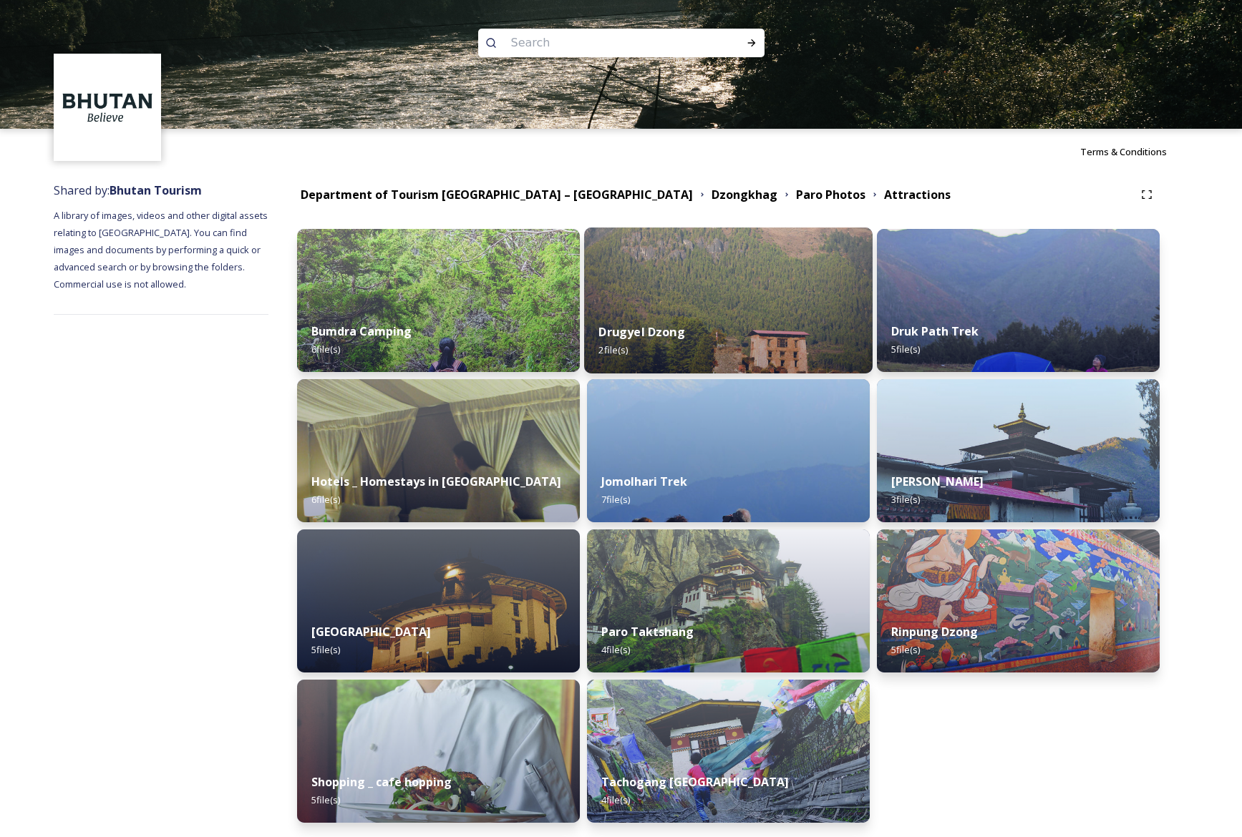
click at [703, 313] on div "Drugyel Dzong 2 file(s)" at bounding box center [728, 340] width 288 height 65
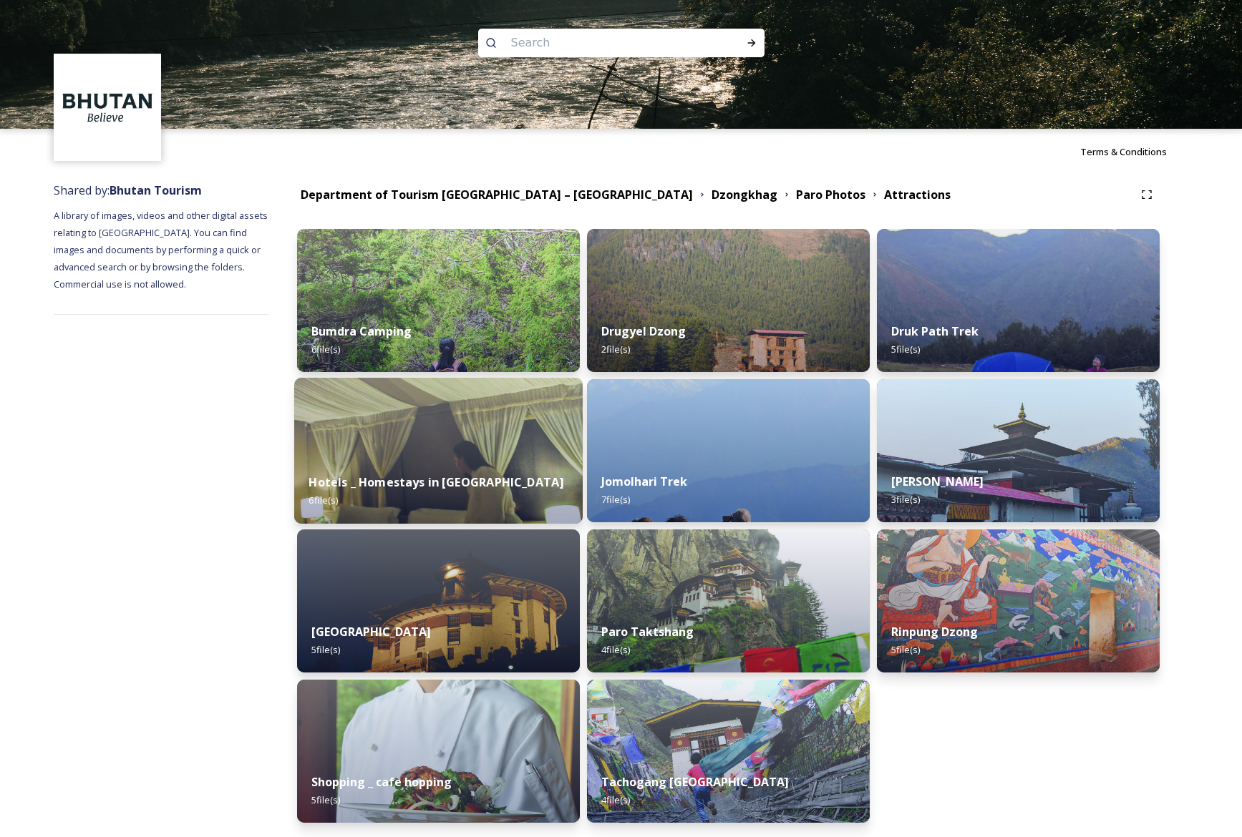
click at [433, 492] on div "Hotels _ Homestays in Paro 6 file(s)" at bounding box center [438, 491] width 288 height 65
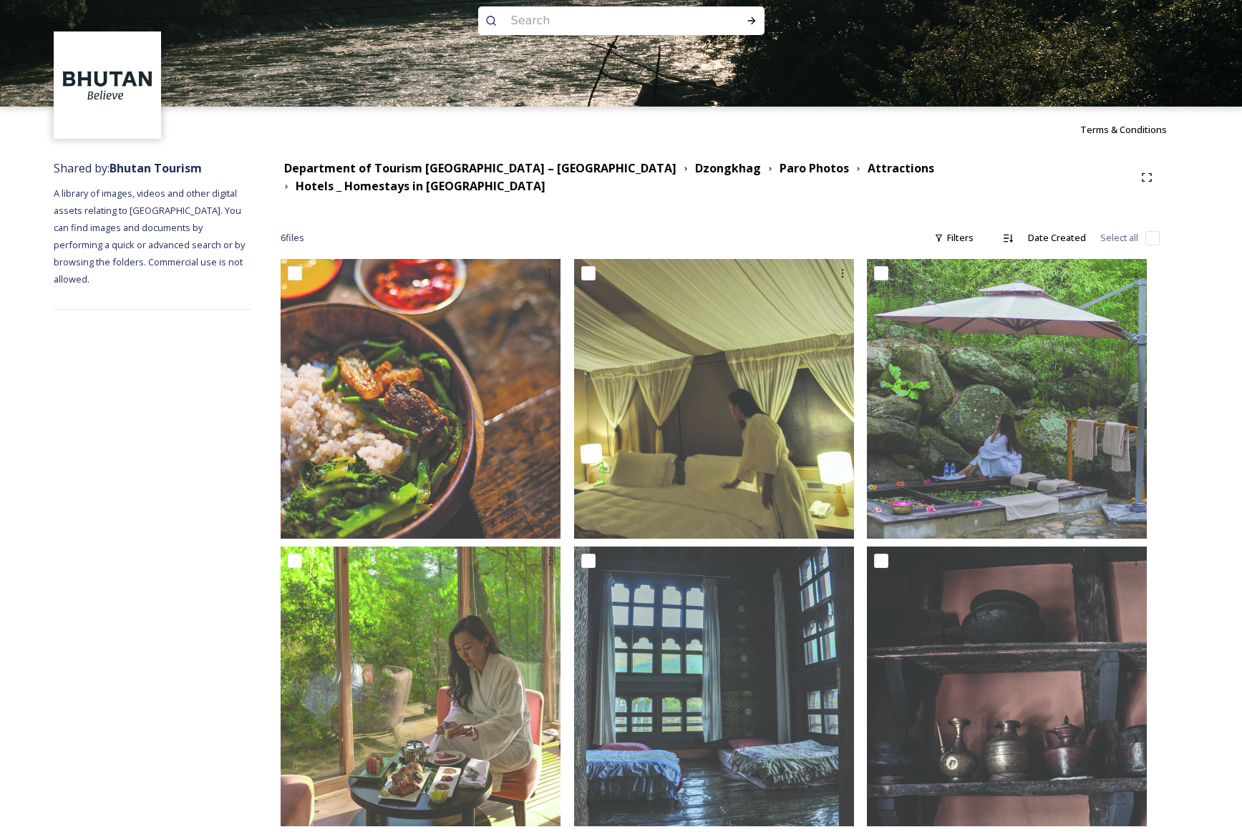
scroll to position [33, 0]
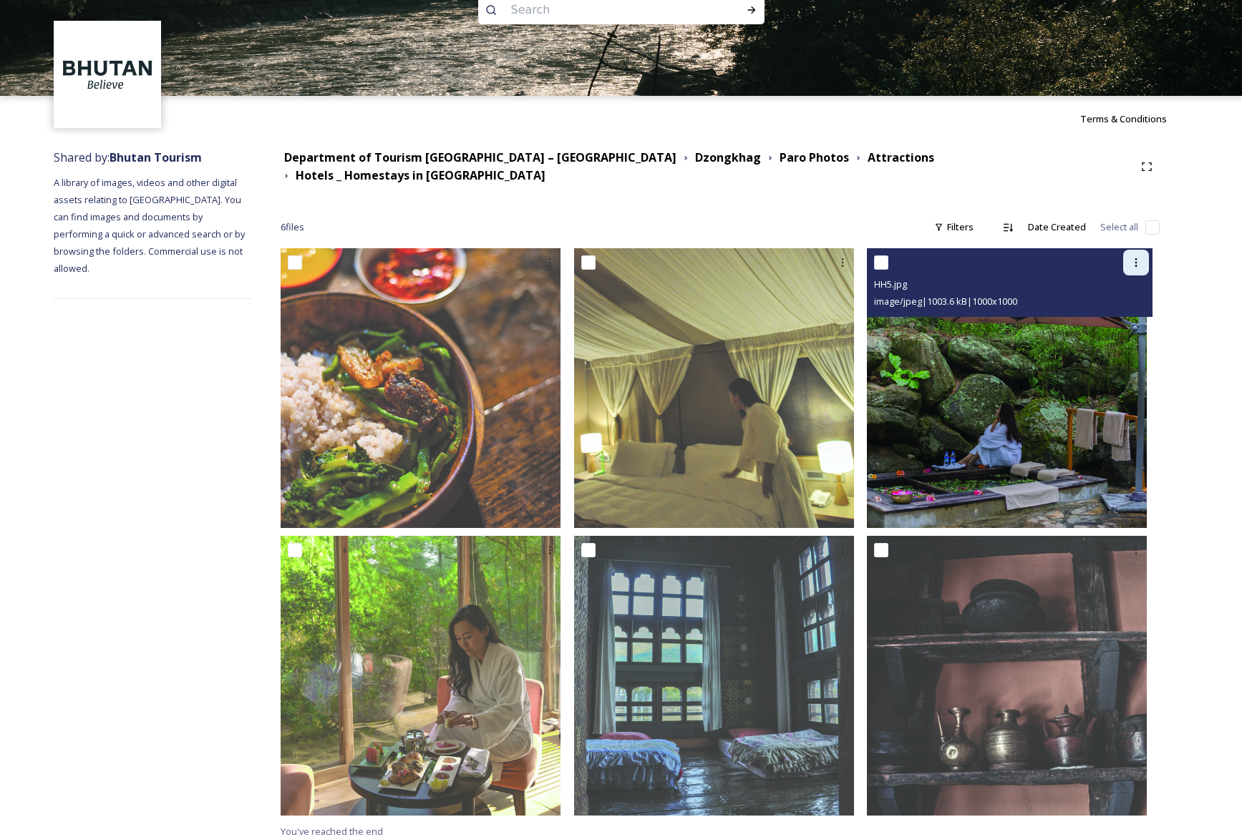
click at [1139, 257] on icon at bounding box center [1135, 262] width 11 height 11
click at [1122, 316] on span "Download" at bounding box center [1119, 322] width 44 height 14
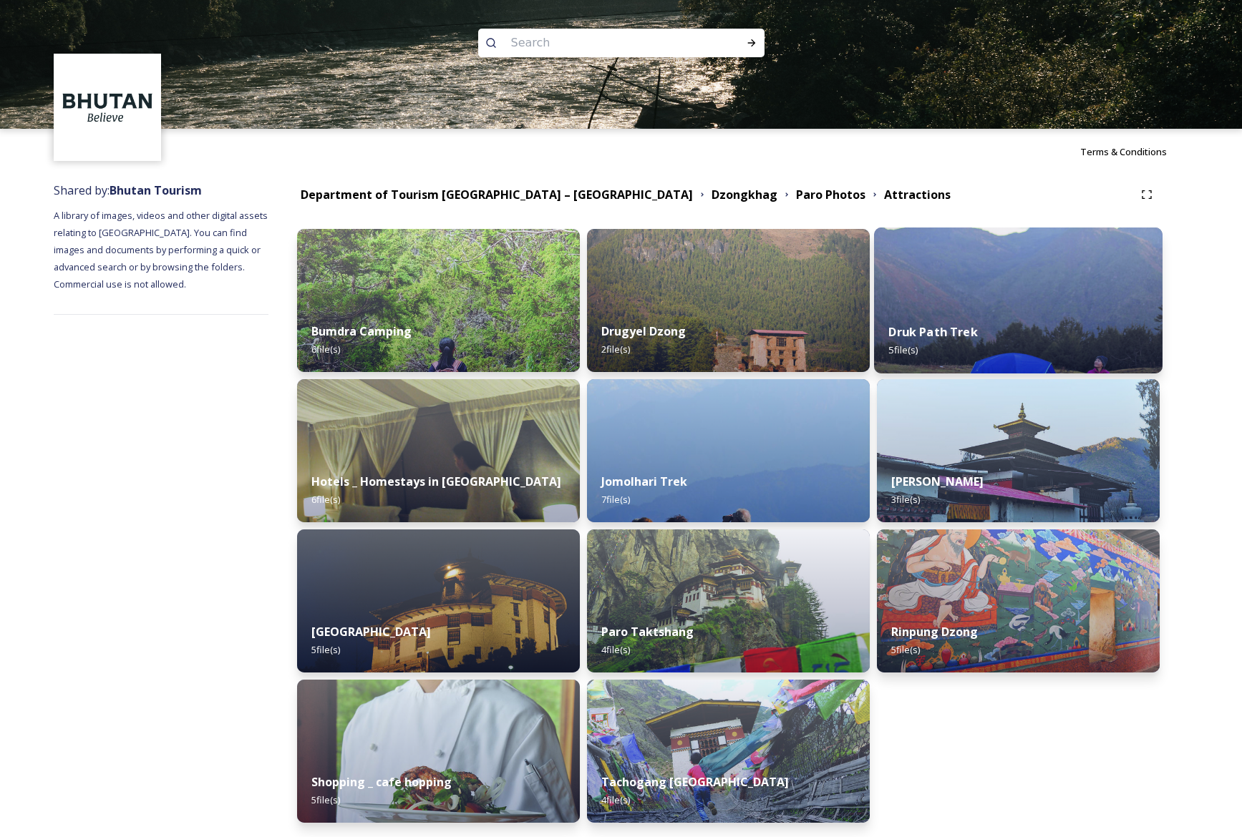
click at [1005, 317] on div "Druk Path Trek 5 file(s)" at bounding box center [1018, 340] width 288 height 65
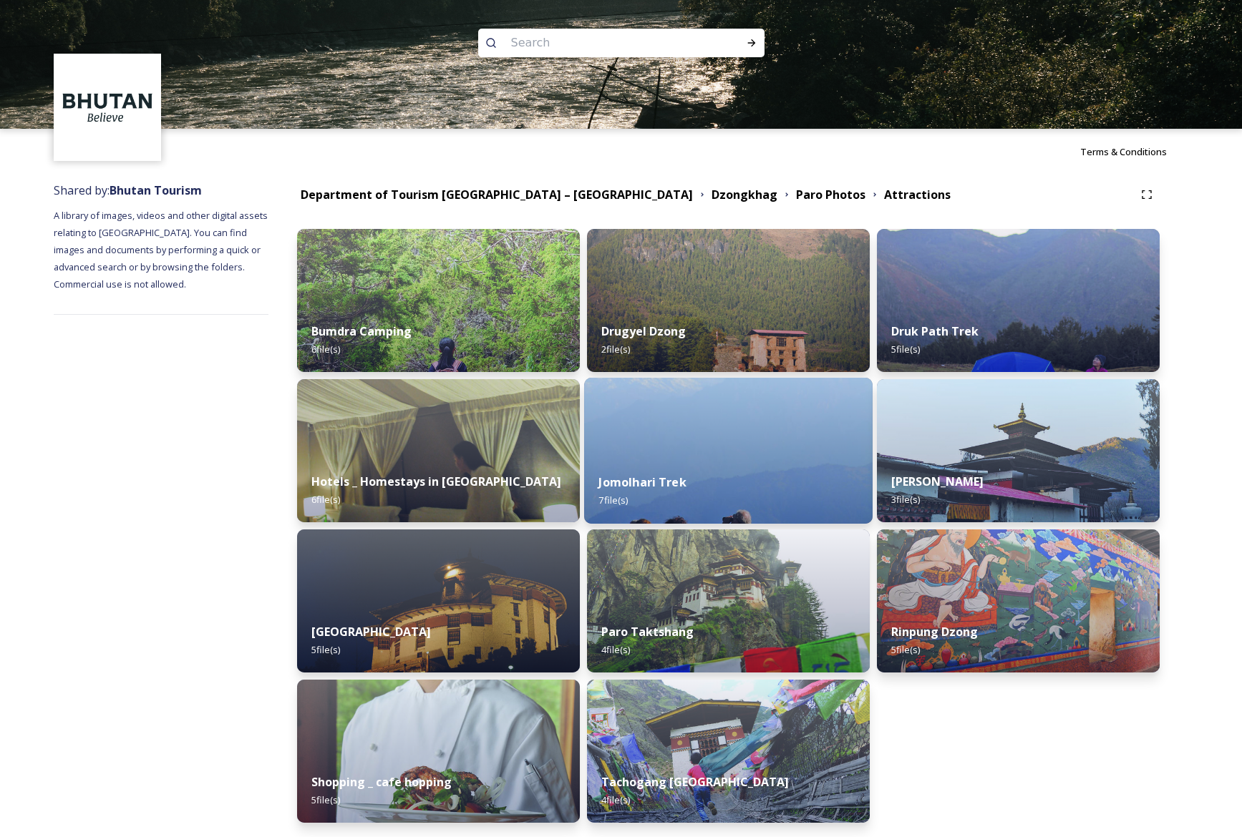
click at [648, 472] on div "Jomolhari Trek 7 file(s)" at bounding box center [728, 491] width 288 height 65
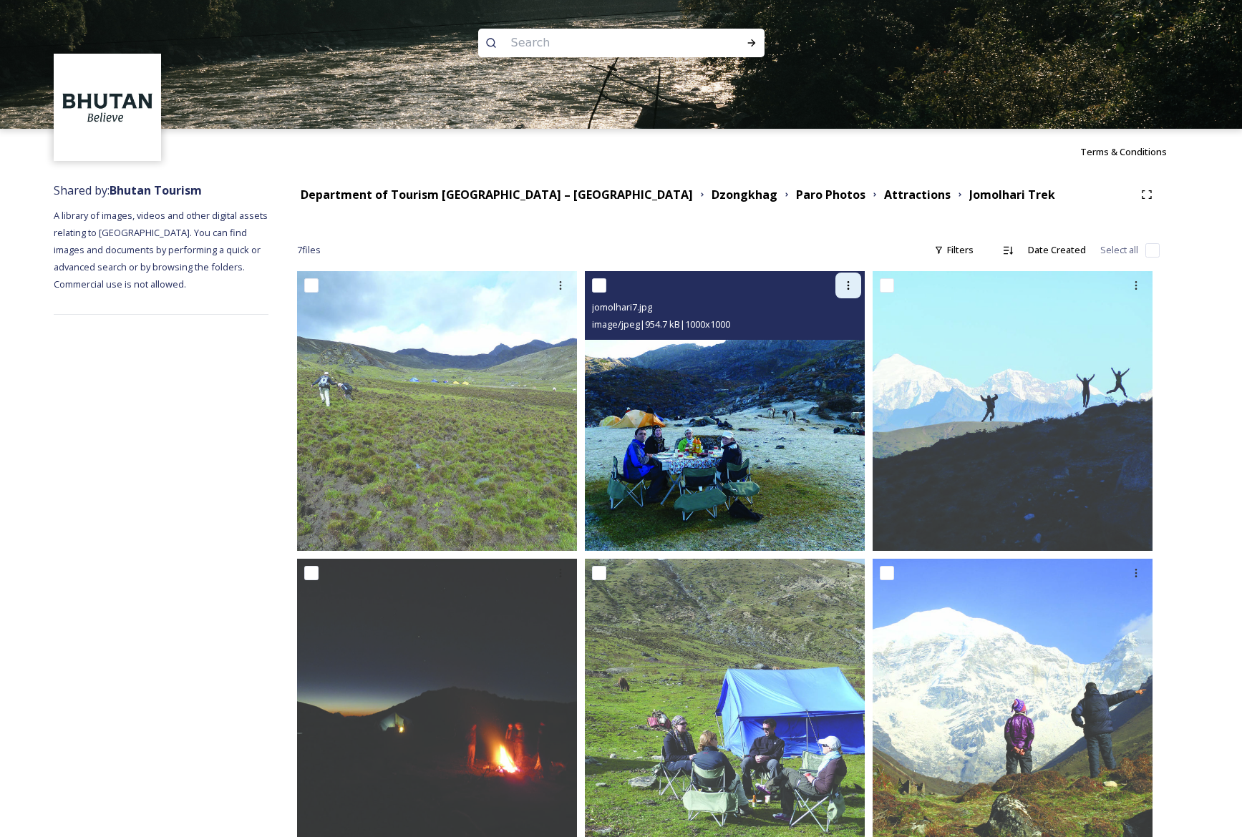
click at [852, 281] on icon at bounding box center [847, 285] width 11 height 11
click at [824, 346] on span "Download" at bounding box center [831, 345] width 44 height 14
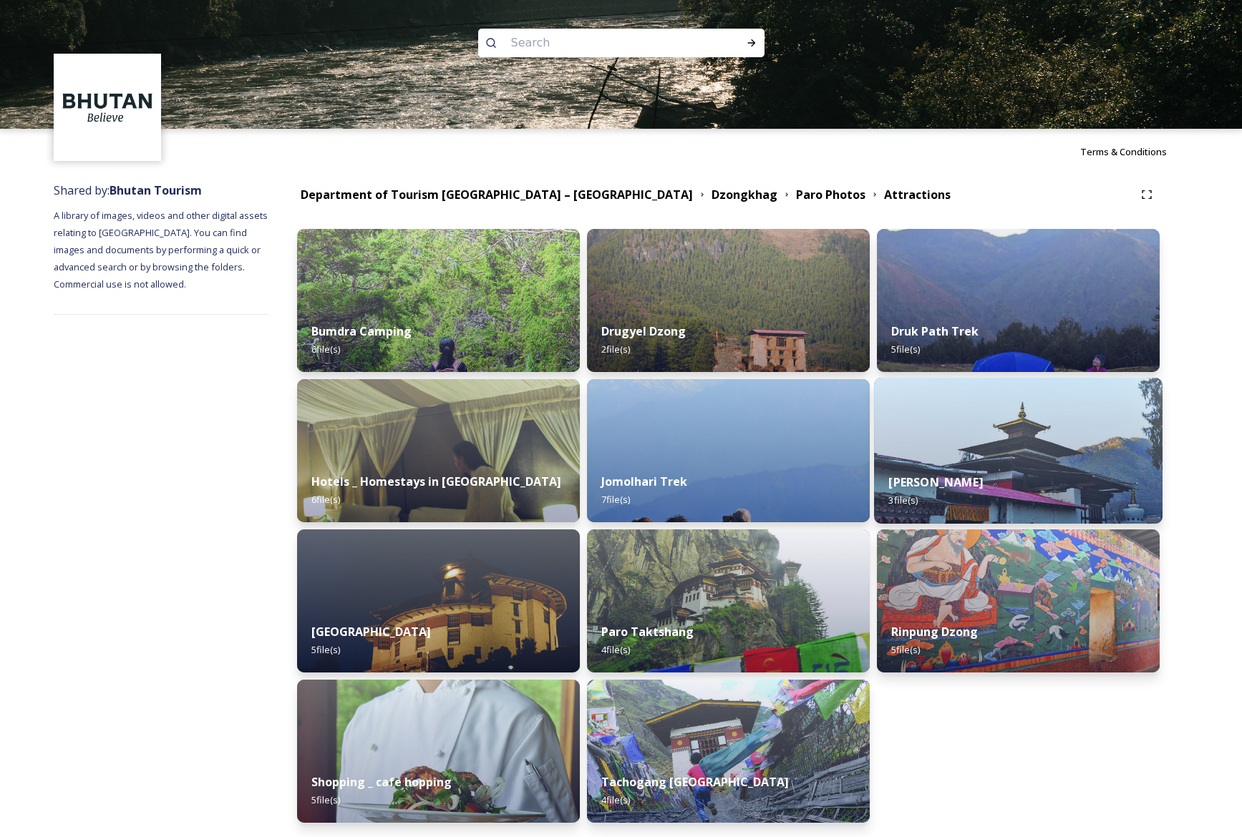
click at [986, 491] on div "Kyichu Lhakhang 3 file(s)" at bounding box center [1018, 491] width 288 height 65
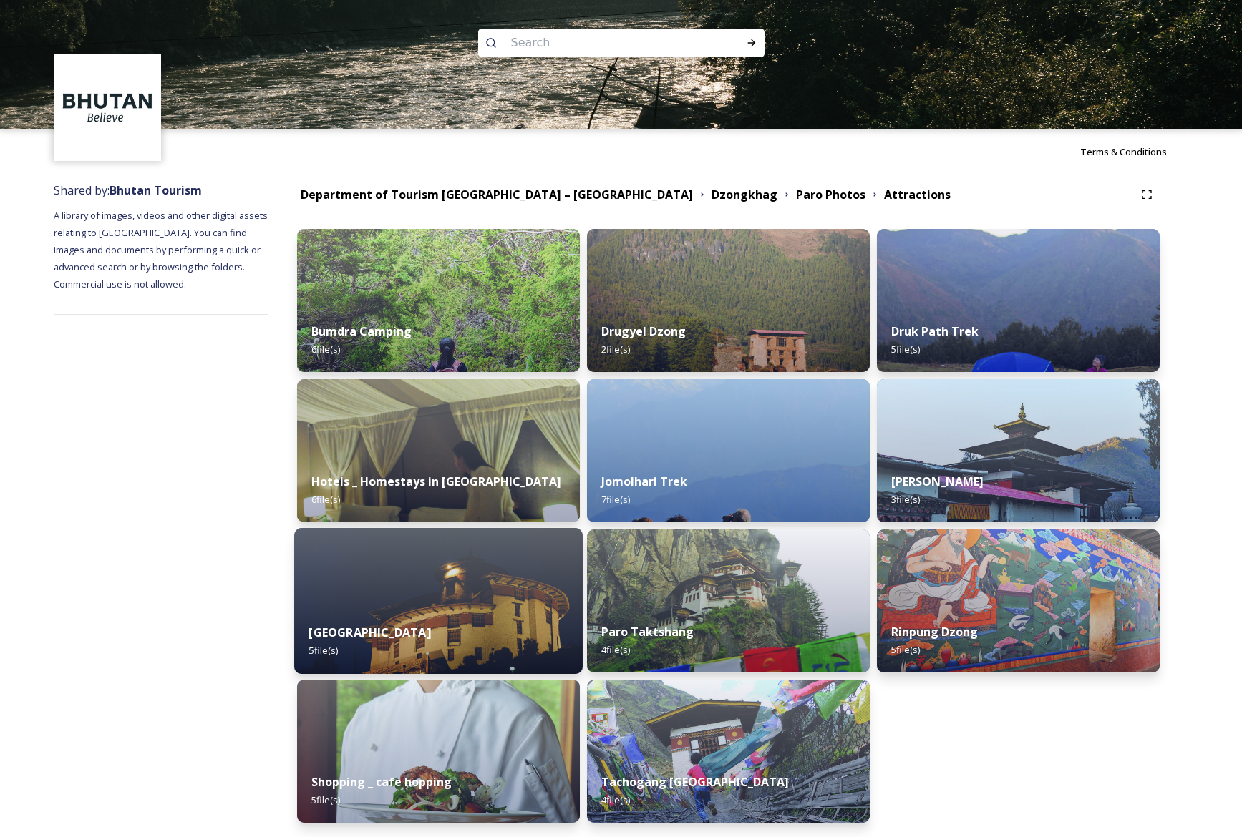
click at [406, 591] on img at bounding box center [438, 601] width 288 height 146
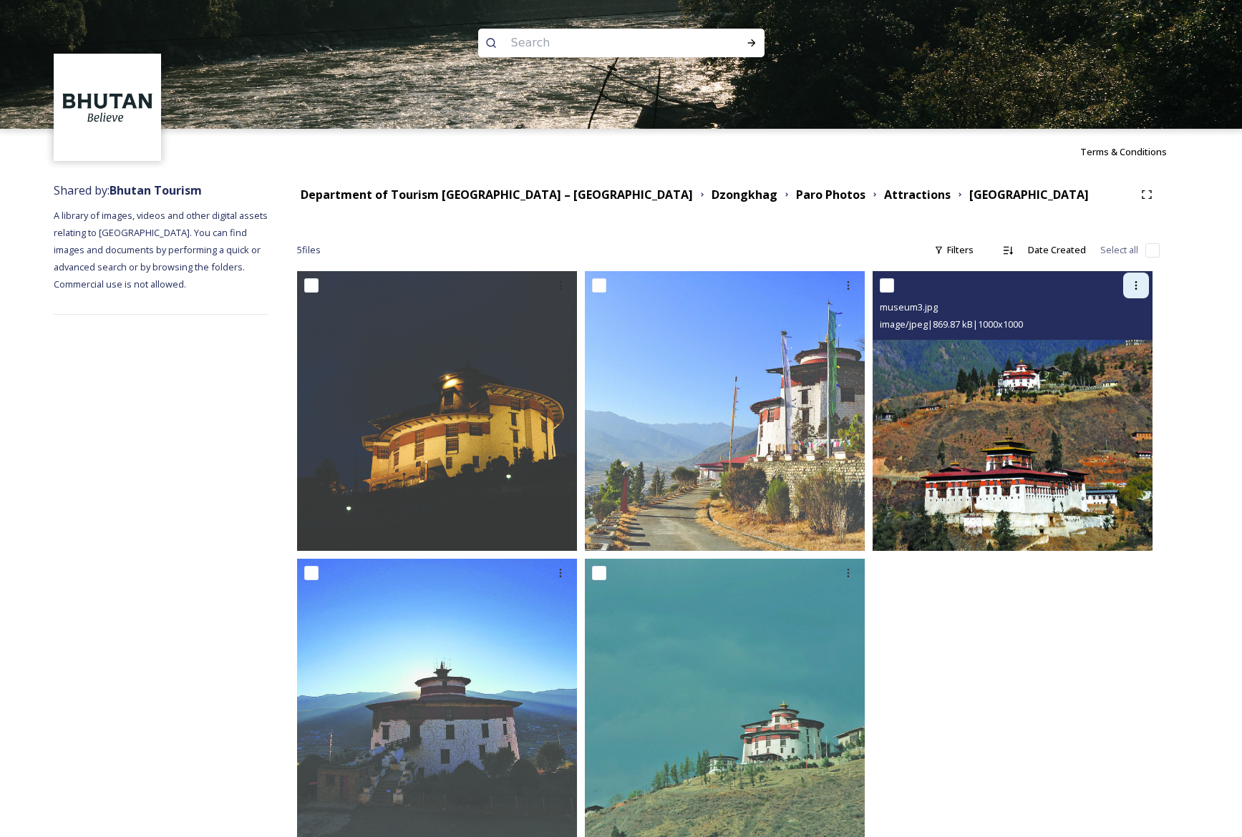
click at [1142, 289] on div at bounding box center [1136, 286] width 26 height 26
click at [1139, 349] on span "Download" at bounding box center [1119, 345] width 44 height 14
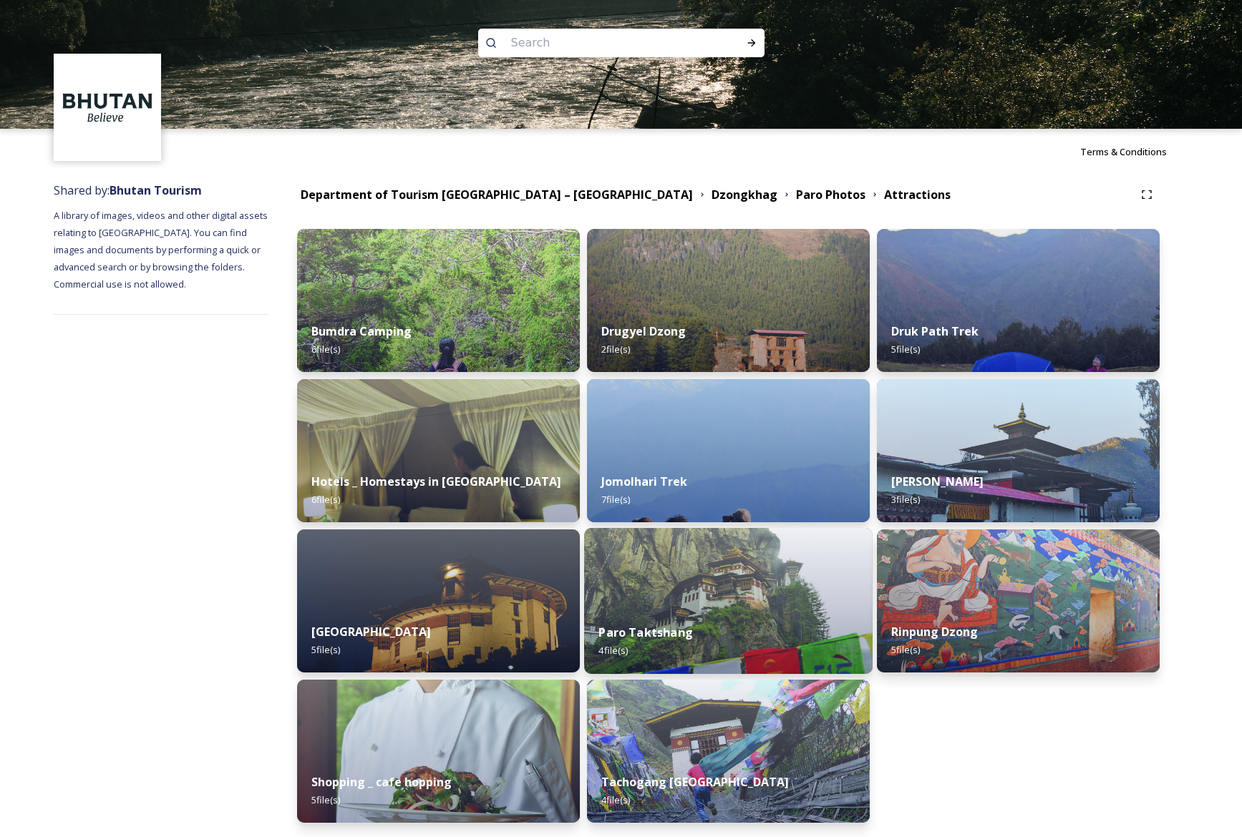
click at [705, 611] on div "Paro Taktshang 4 file(s)" at bounding box center [728, 641] width 288 height 65
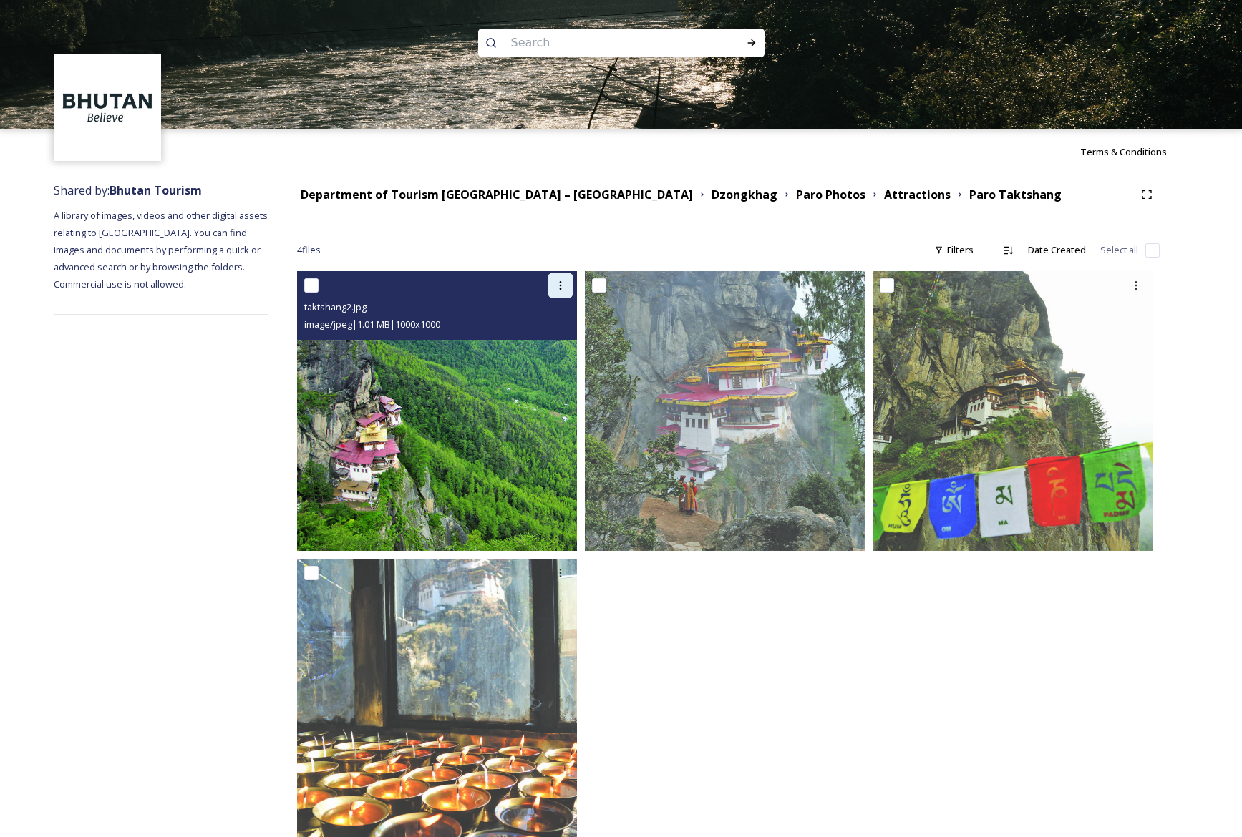
click at [560, 282] on icon at bounding box center [561, 285] width 2 height 9
click at [553, 349] on span "Download" at bounding box center [544, 345] width 44 height 14
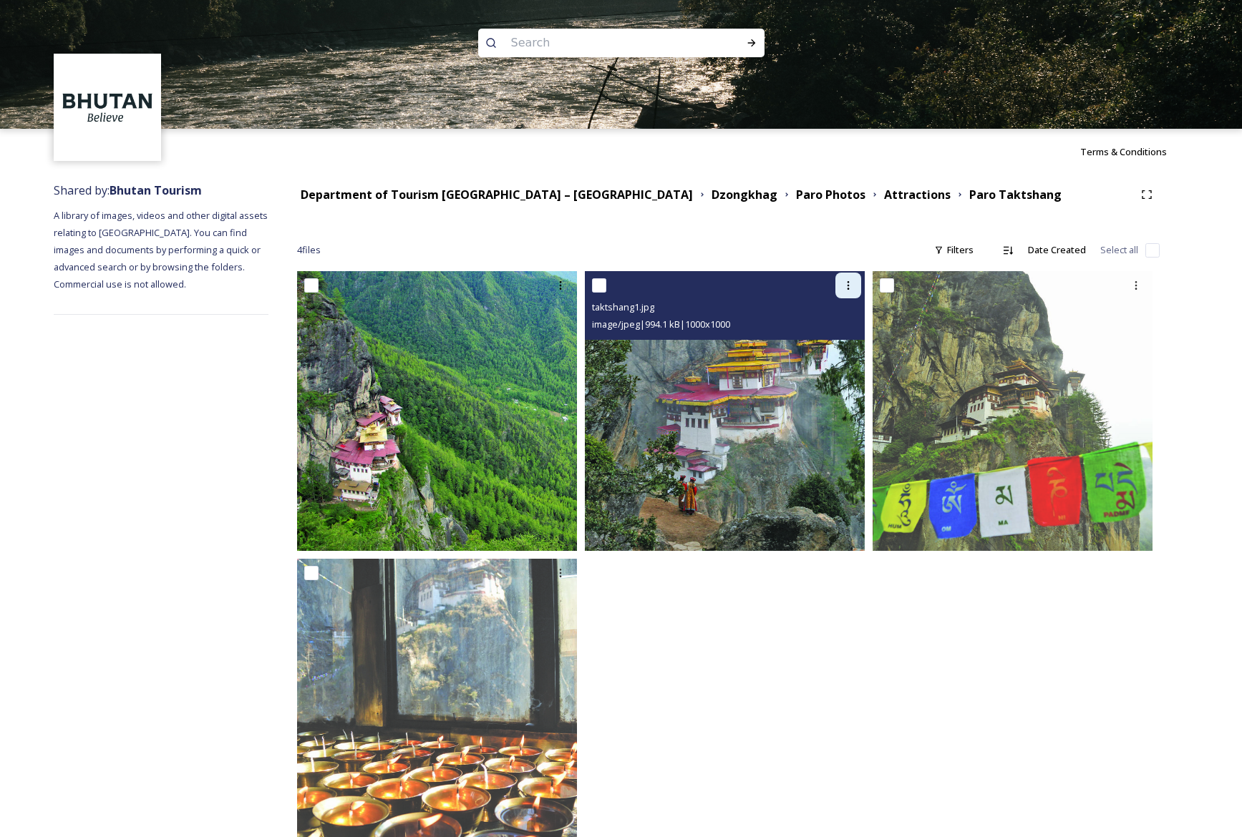
click at [848, 291] on icon at bounding box center [847, 285] width 11 height 11
click at [840, 349] on span "Download" at bounding box center [831, 345] width 44 height 14
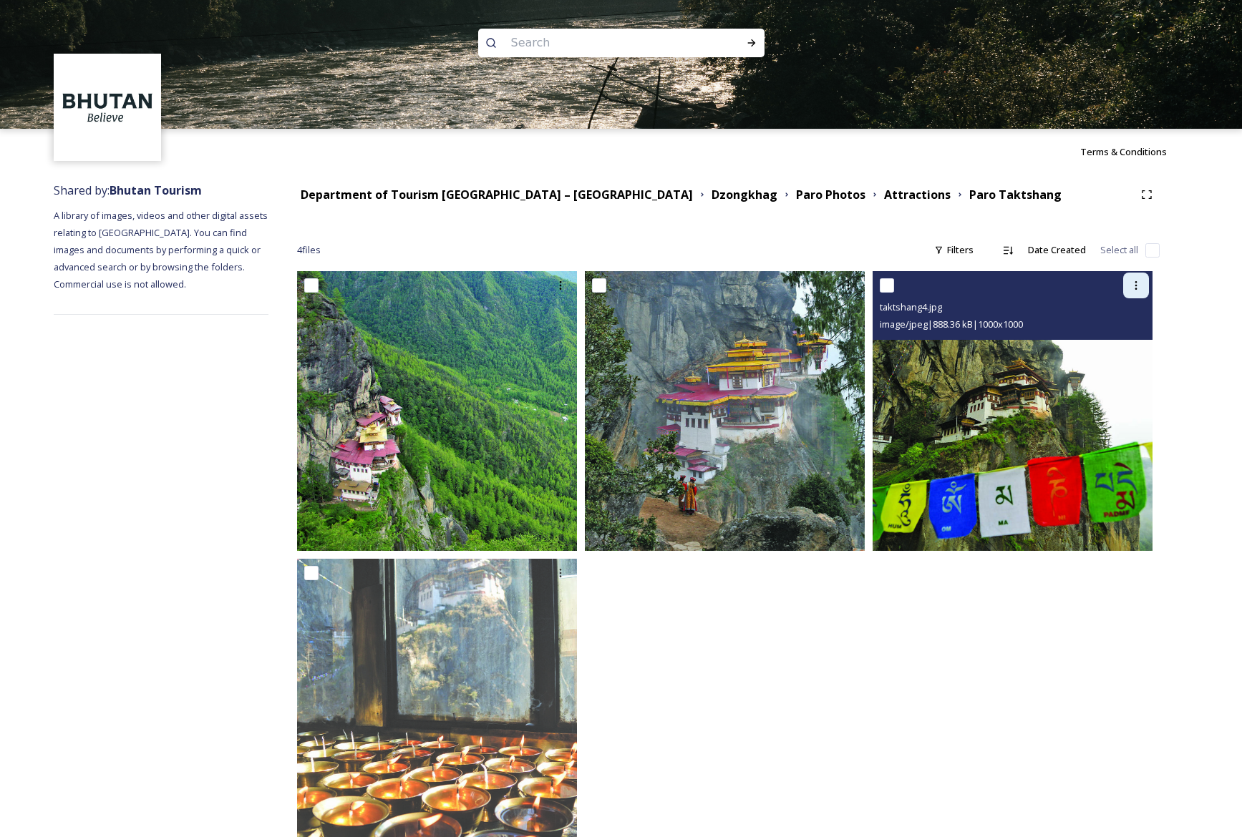
click at [1140, 283] on icon at bounding box center [1135, 285] width 11 height 11
click at [1136, 344] on span "Download" at bounding box center [1119, 345] width 44 height 14
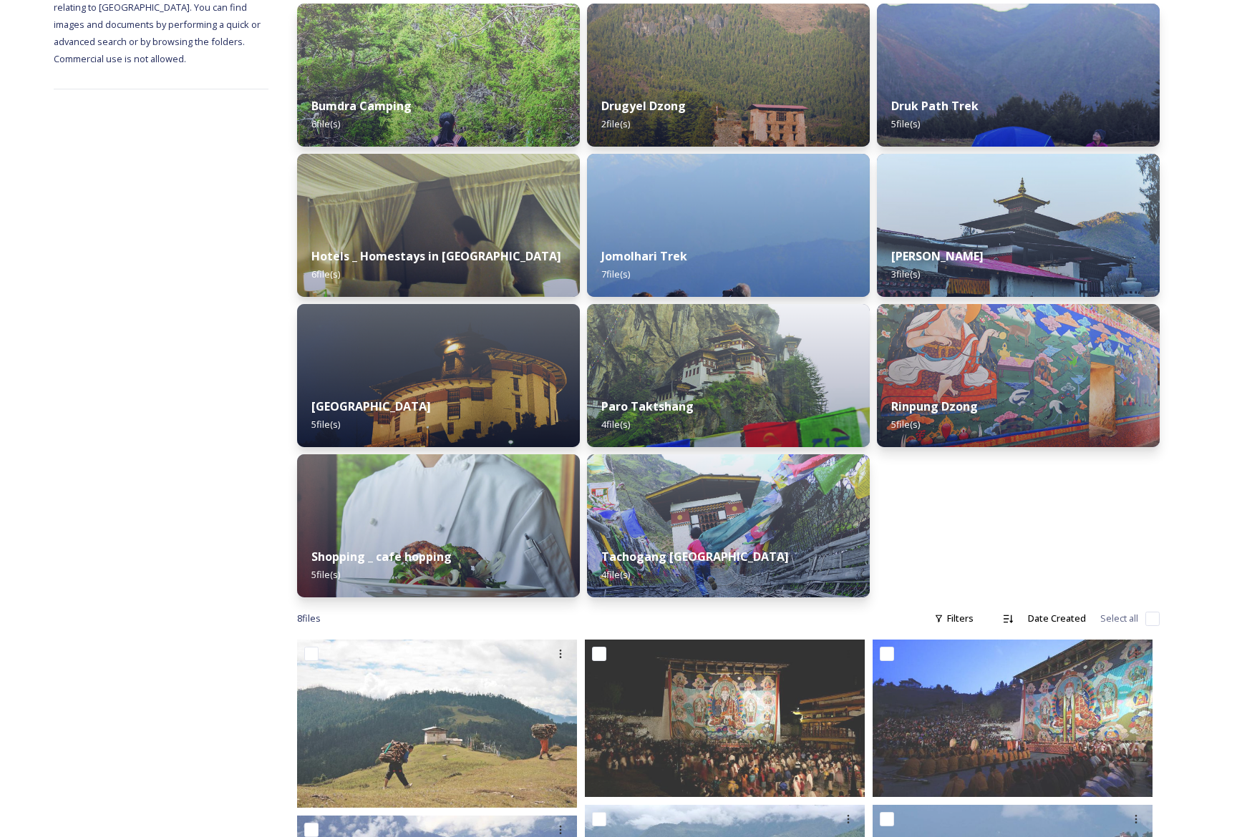
scroll to position [240, 0]
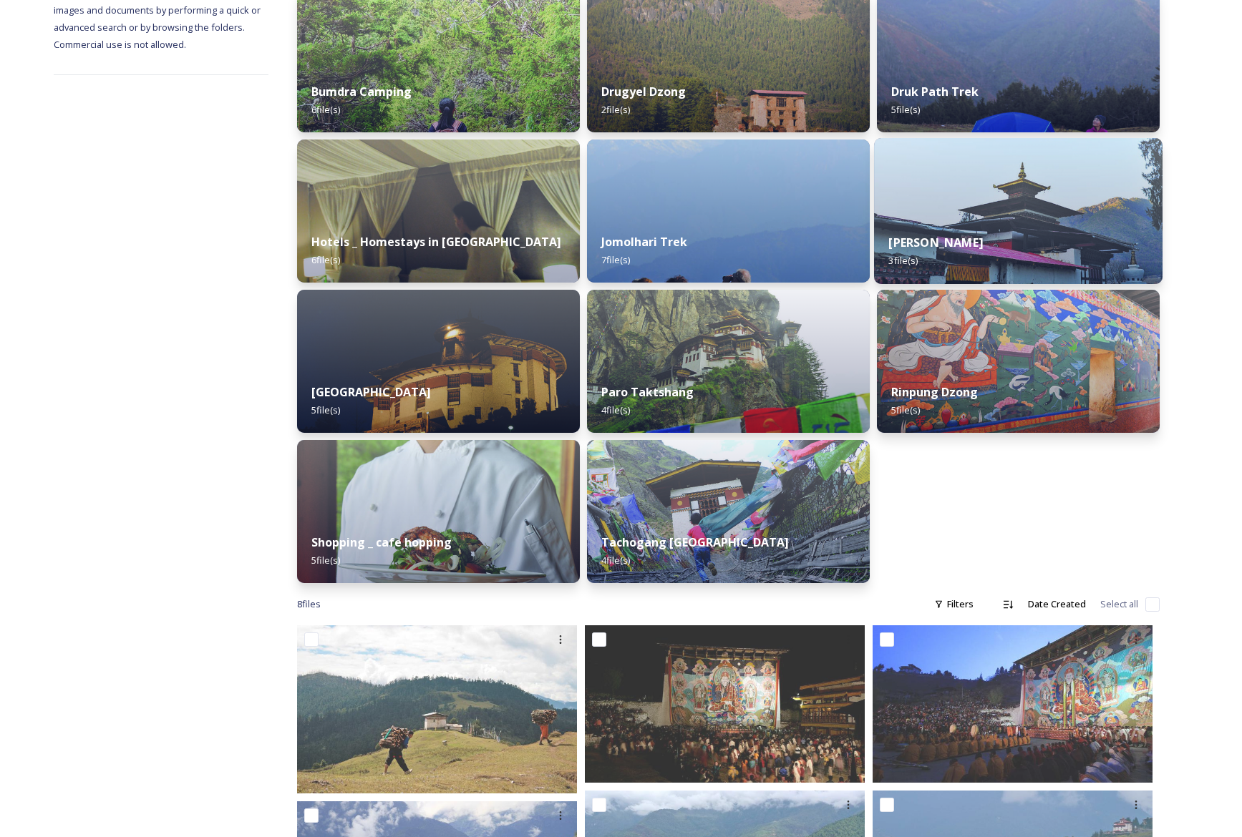
click at [1014, 240] on div "Kyichu Lhakhang 3 file(s)" at bounding box center [1018, 251] width 288 height 65
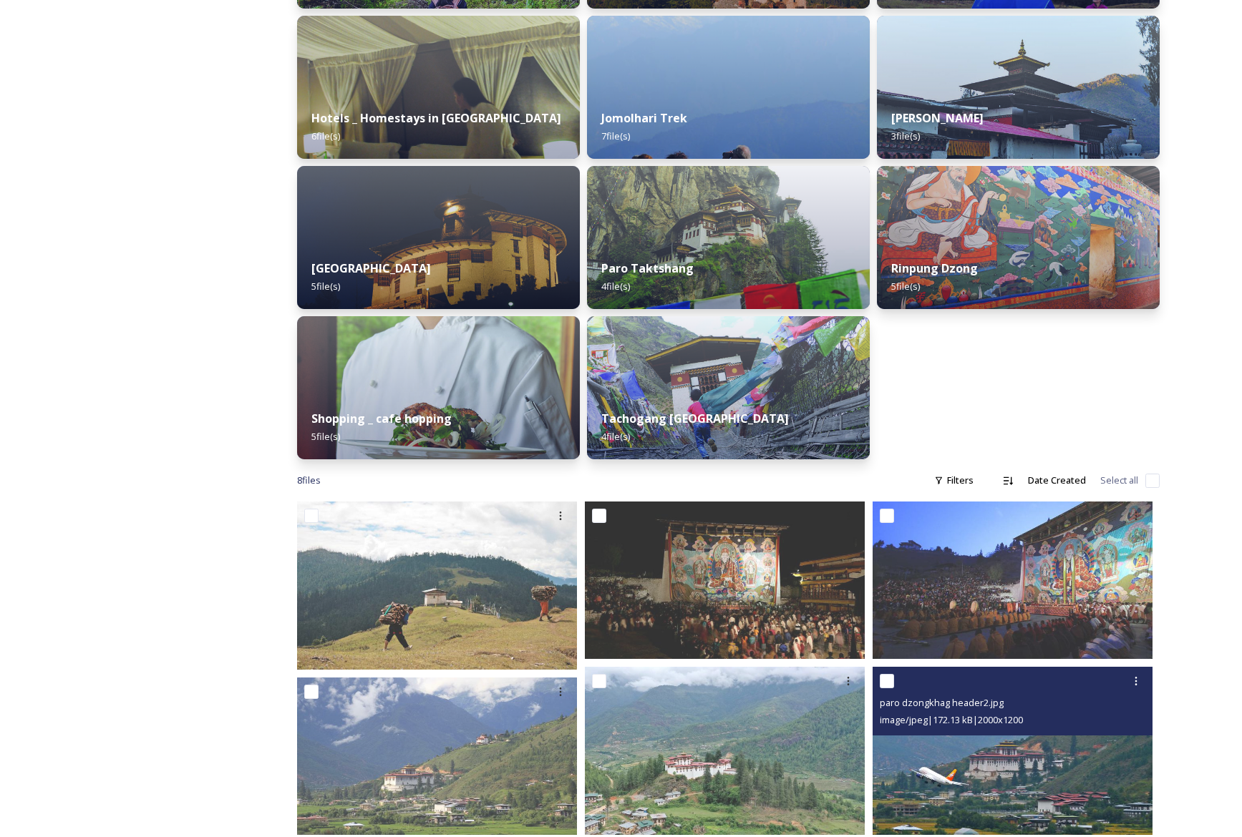
scroll to position [370, 0]
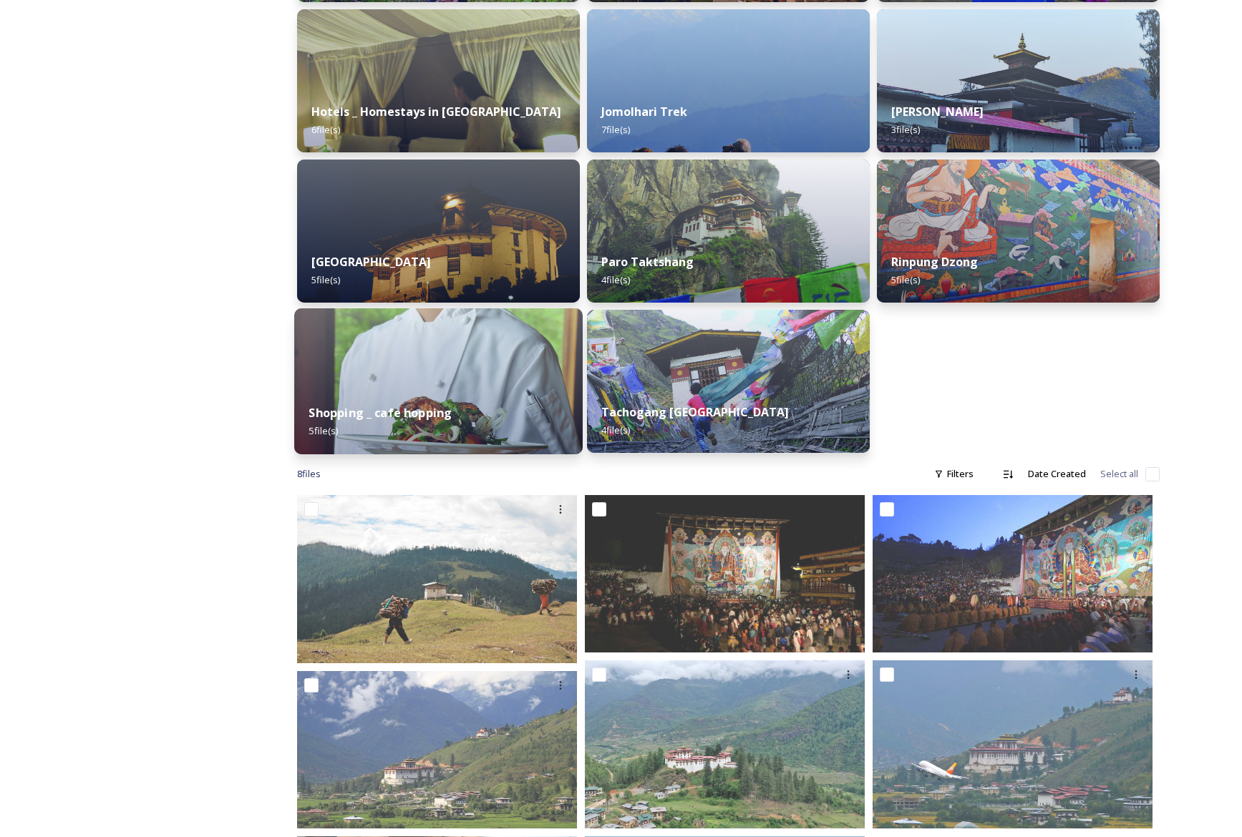
click at [487, 389] on img at bounding box center [438, 381] width 288 height 146
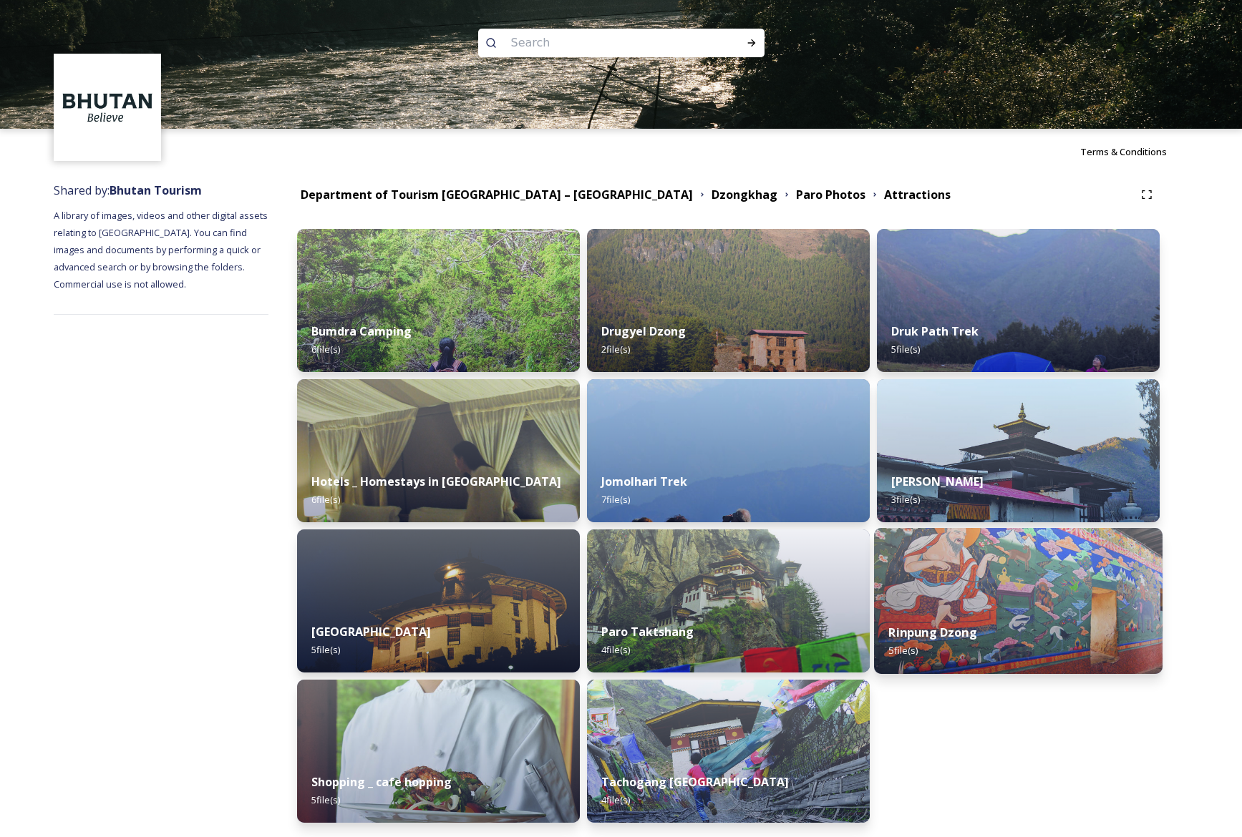
click at [1022, 577] on img at bounding box center [1018, 601] width 288 height 146
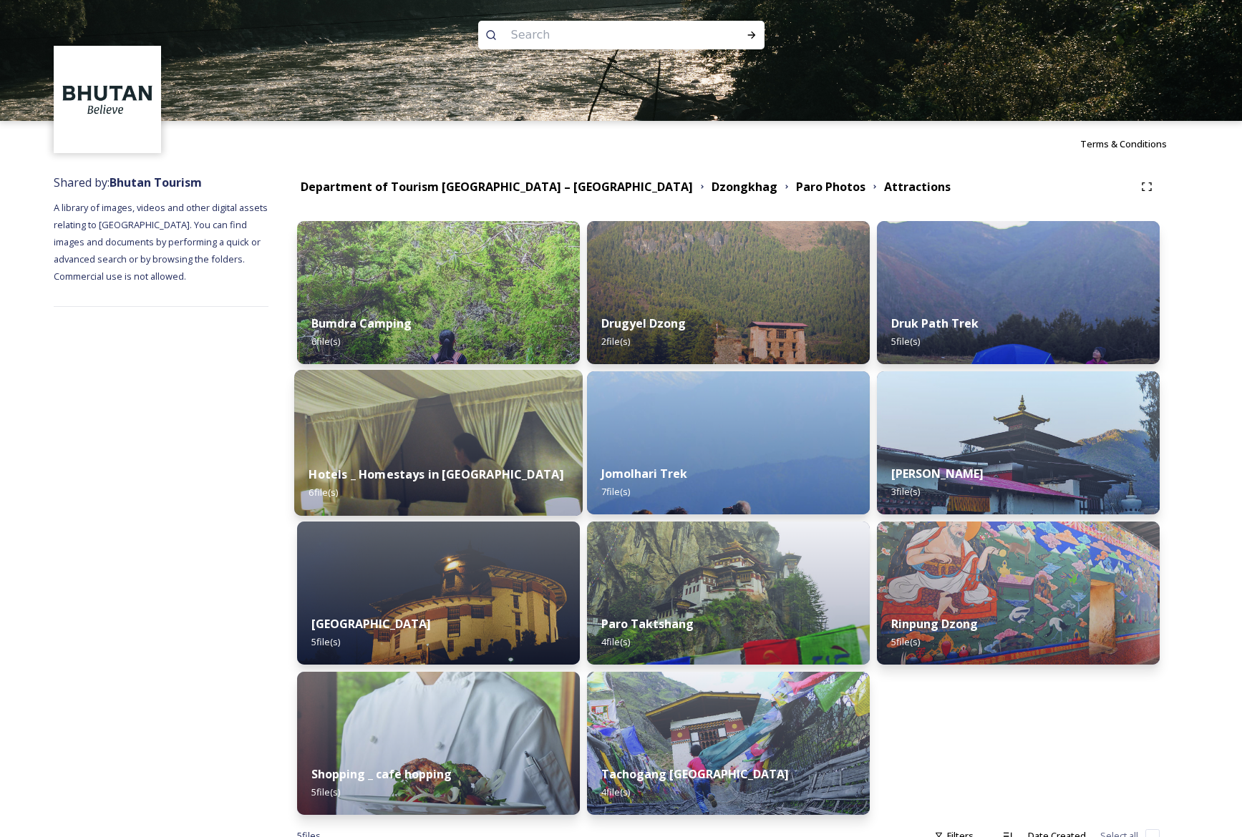
scroll to position [71, 0]
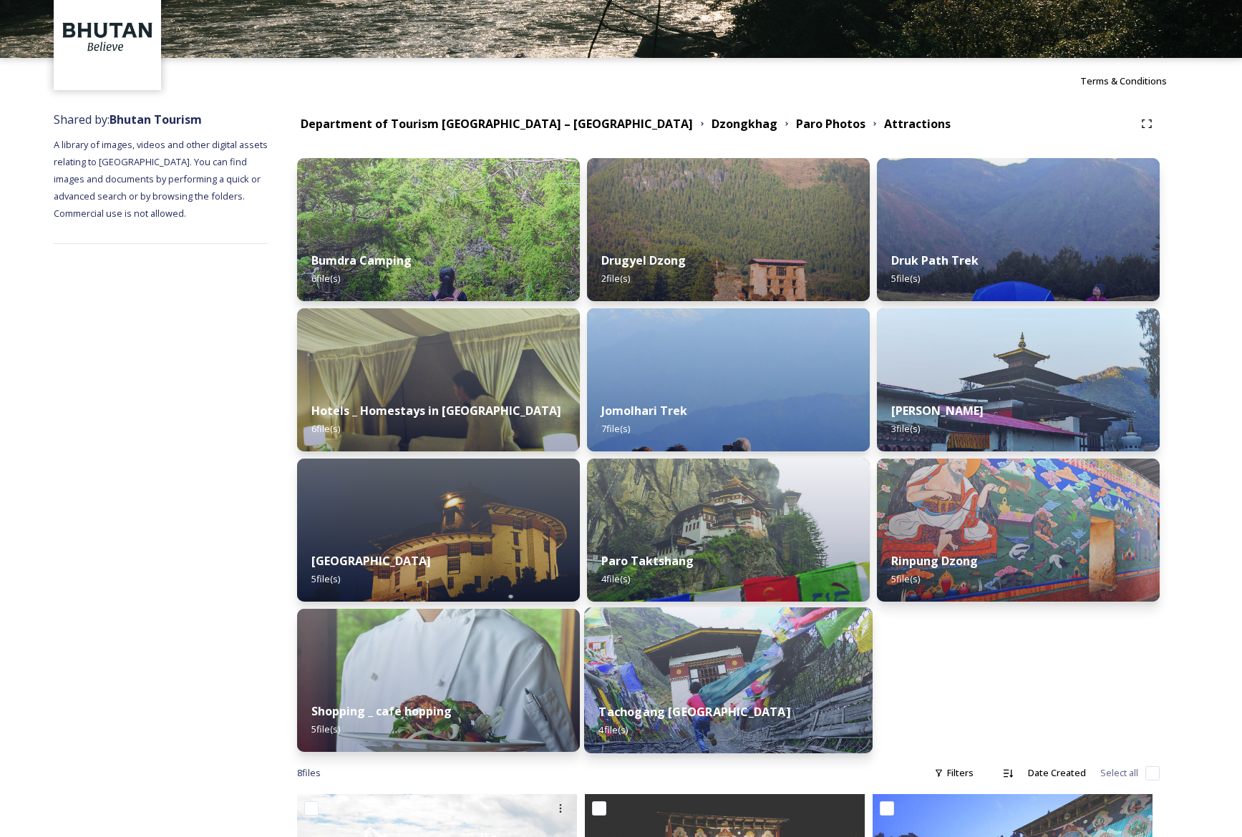
click at [764, 651] on img at bounding box center [728, 681] width 288 height 146
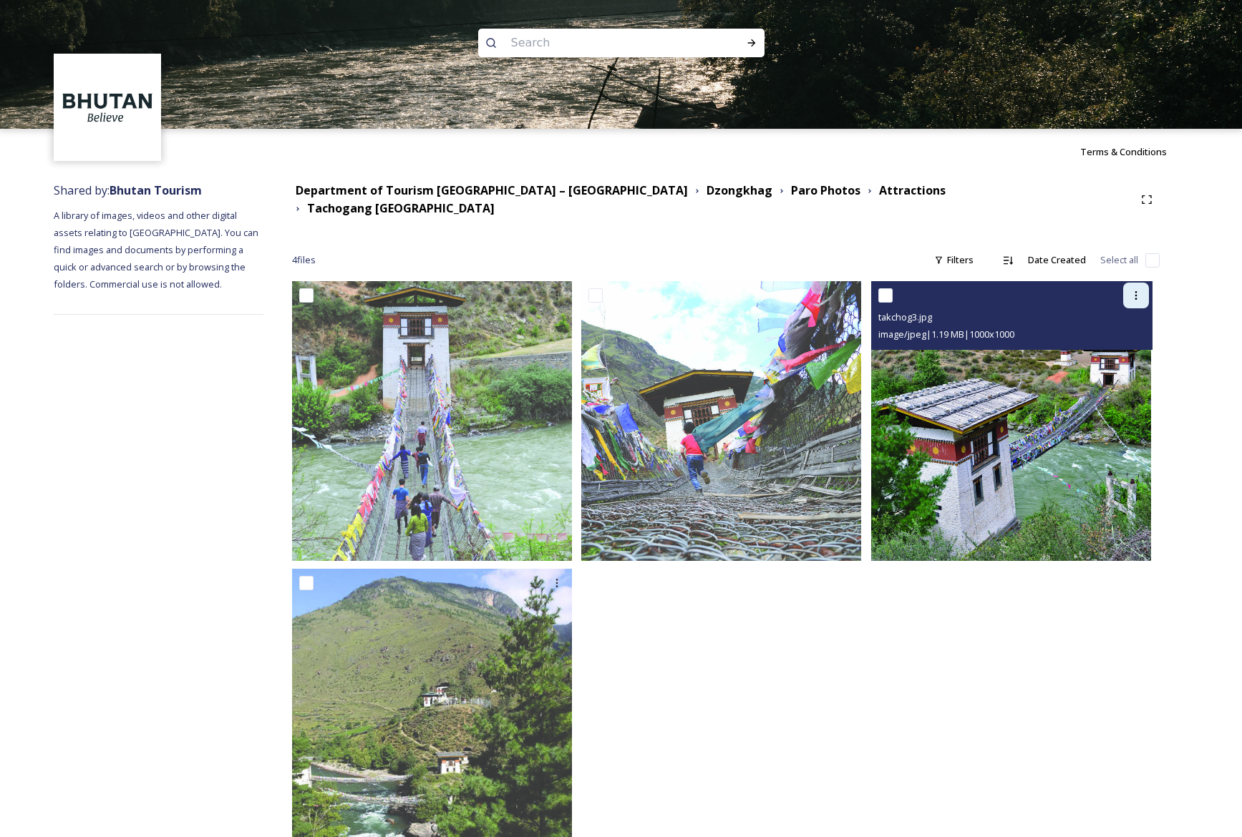
click at [1137, 290] on icon at bounding box center [1135, 295] width 11 height 11
click at [1128, 348] on span "Download" at bounding box center [1119, 355] width 44 height 14
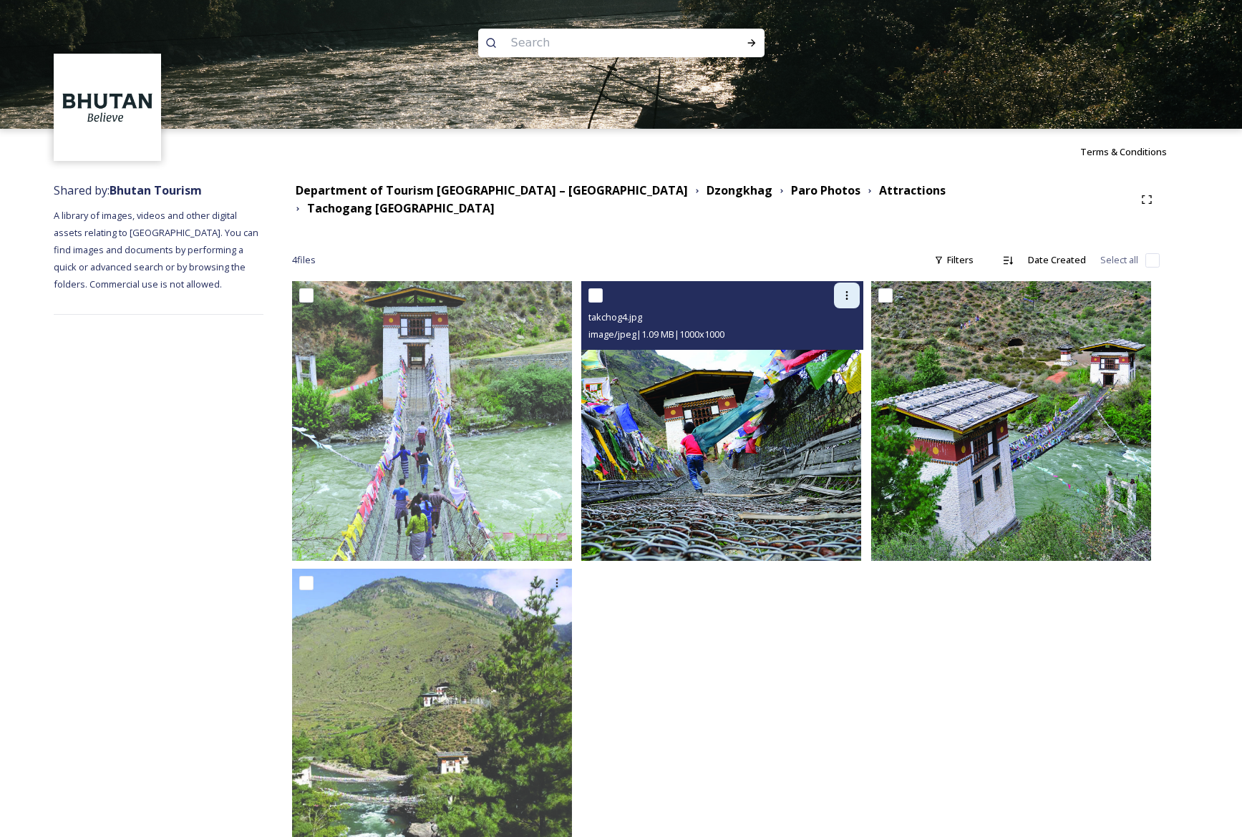
click at [851, 290] on icon at bounding box center [846, 295] width 11 height 11
click at [849, 348] on span "Download" at bounding box center [830, 355] width 44 height 14
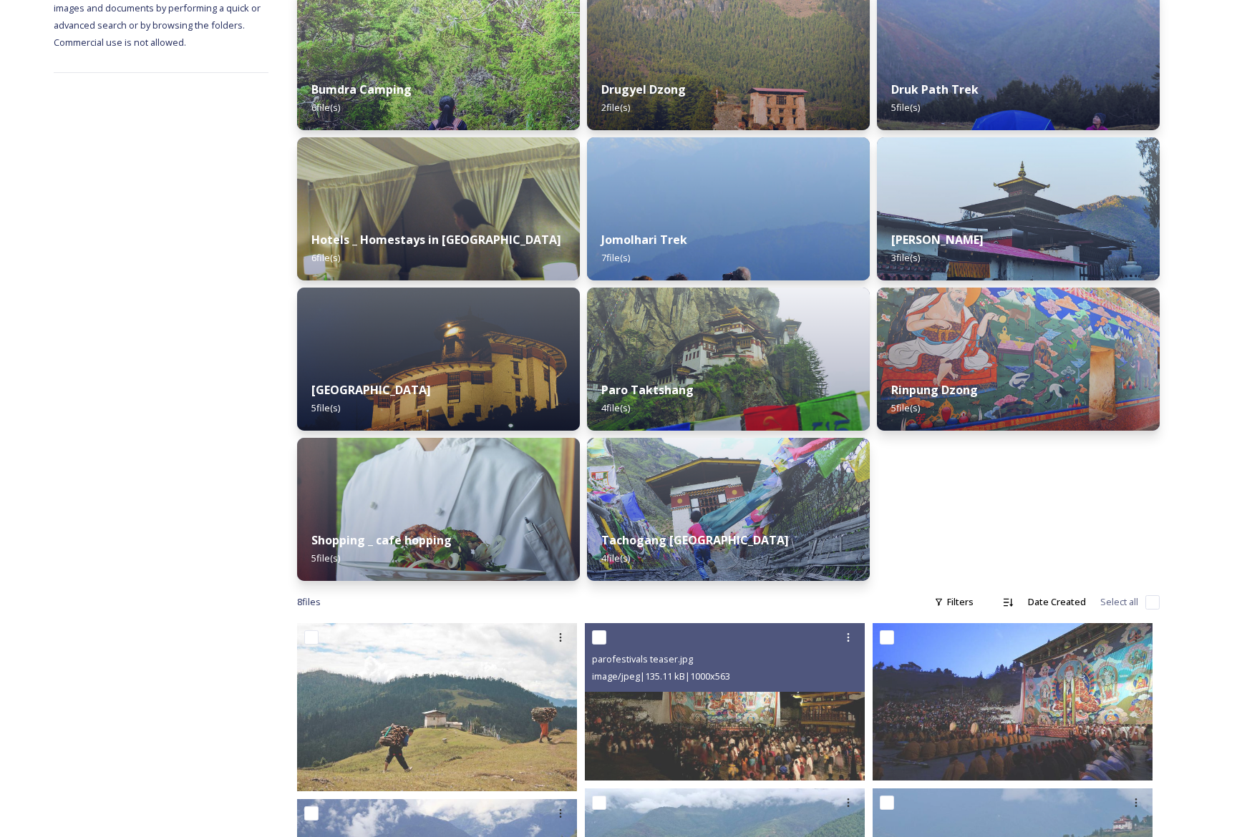
scroll to position [558, 0]
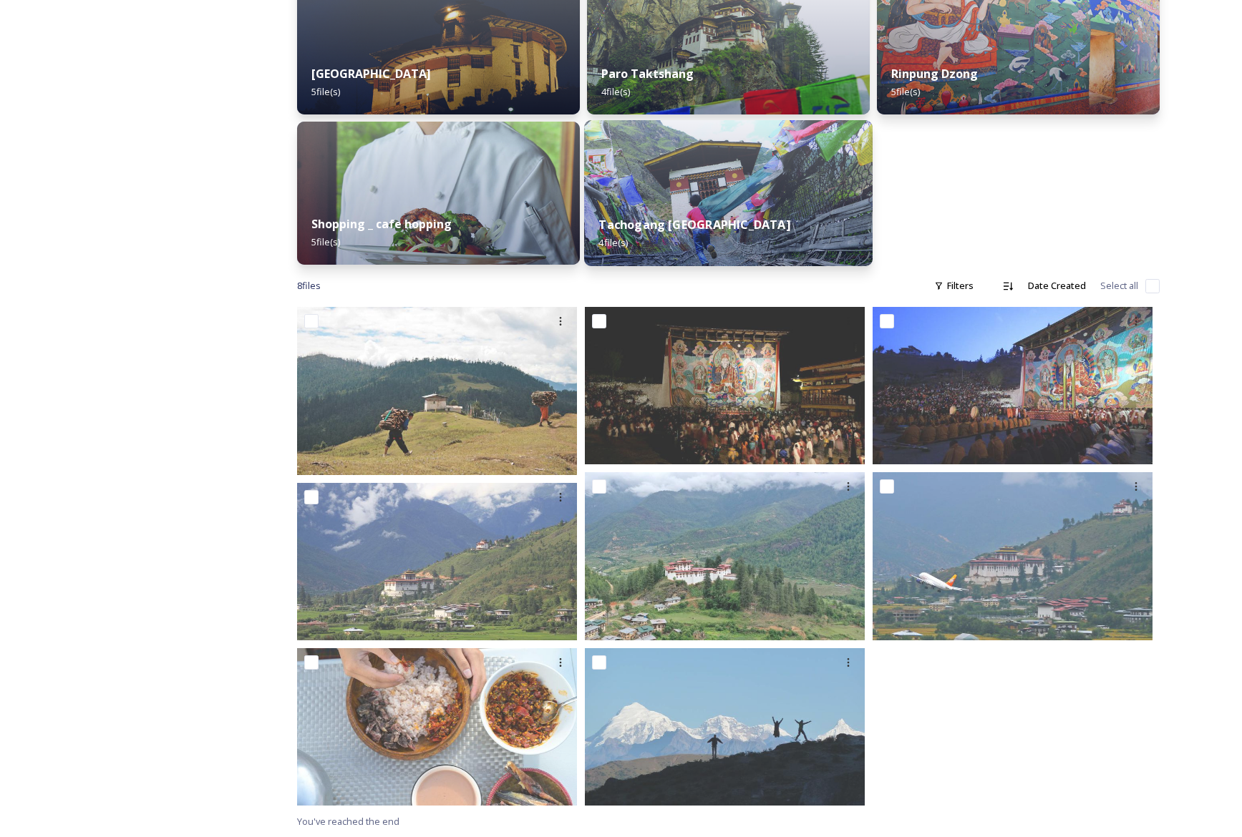
click at [778, 166] on img at bounding box center [728, 193] width 288 height 146
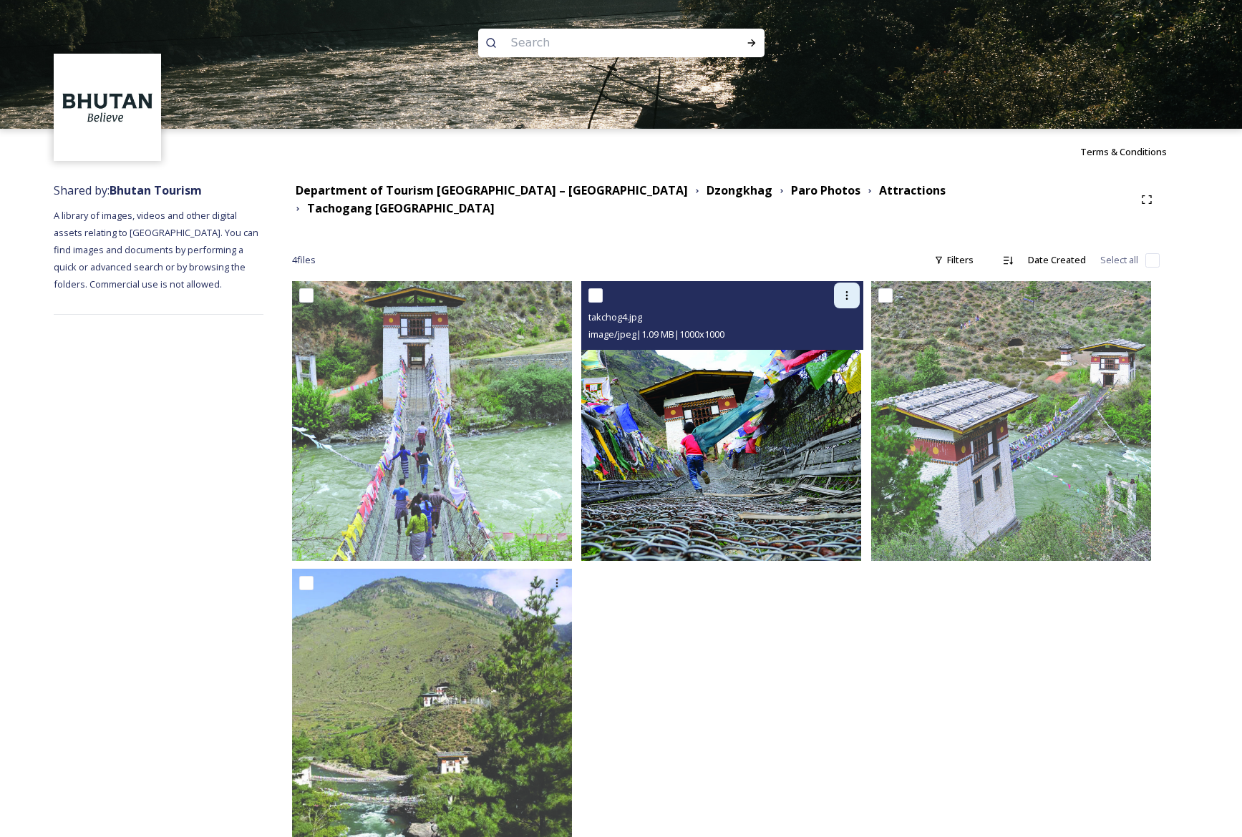
click at [849, 290] on icon at bounding box center [846, 295] width 11 height 11
click at [843, 348] on span "Download" at bounding box center [830, 355] width 44 height 14
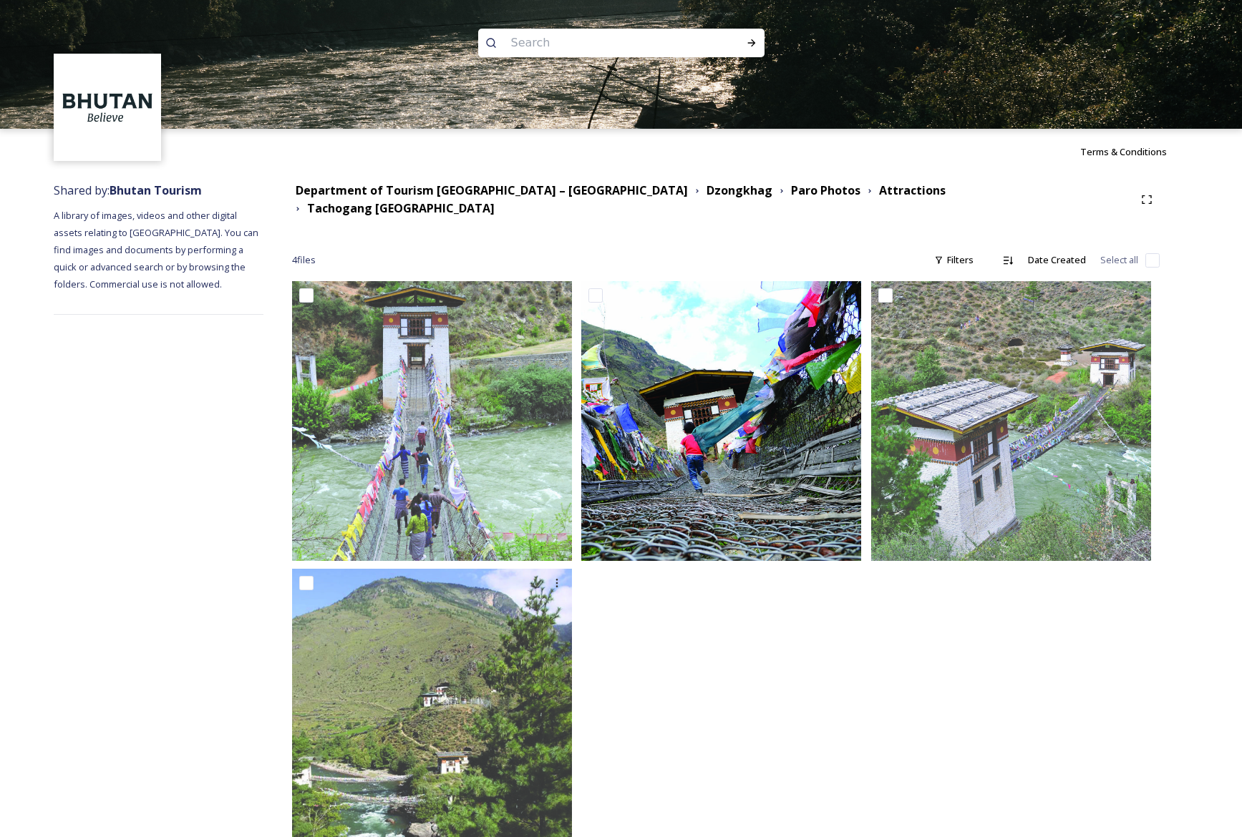
click at [1154, 253] on input "checkbox" at bounding box center [1152, 260] width 14 height 14
checkbox input "true"
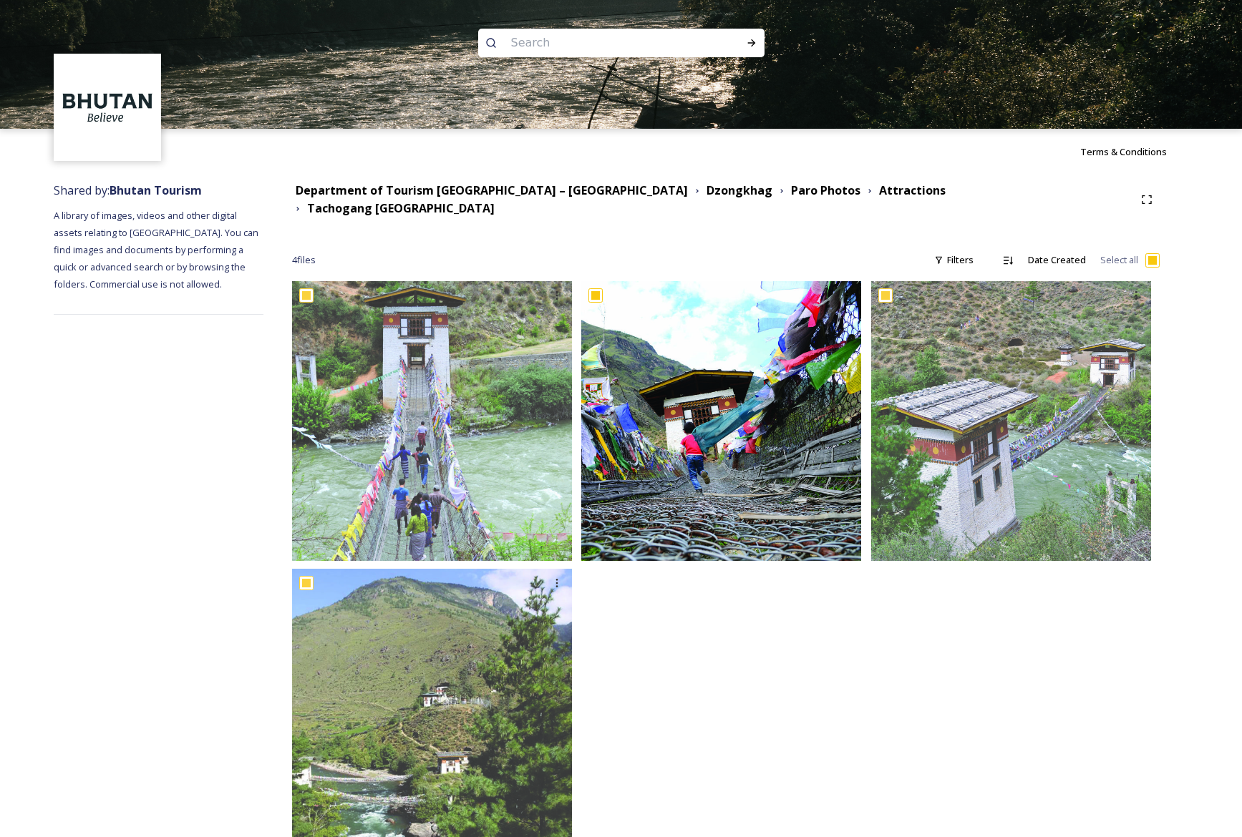
checkbox input "true"
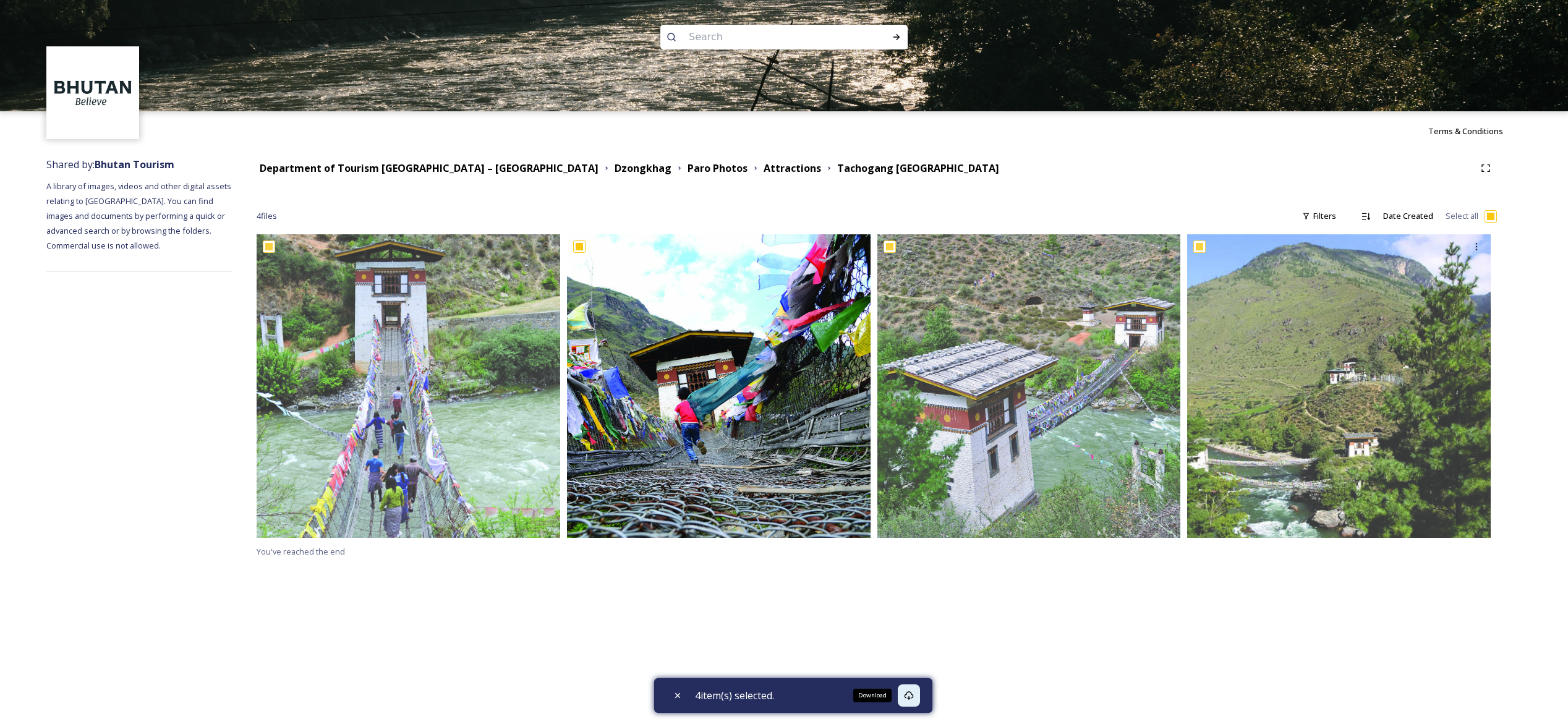
click at [912, 697] on icon at bounding box center [909, 696] width 10 height 9
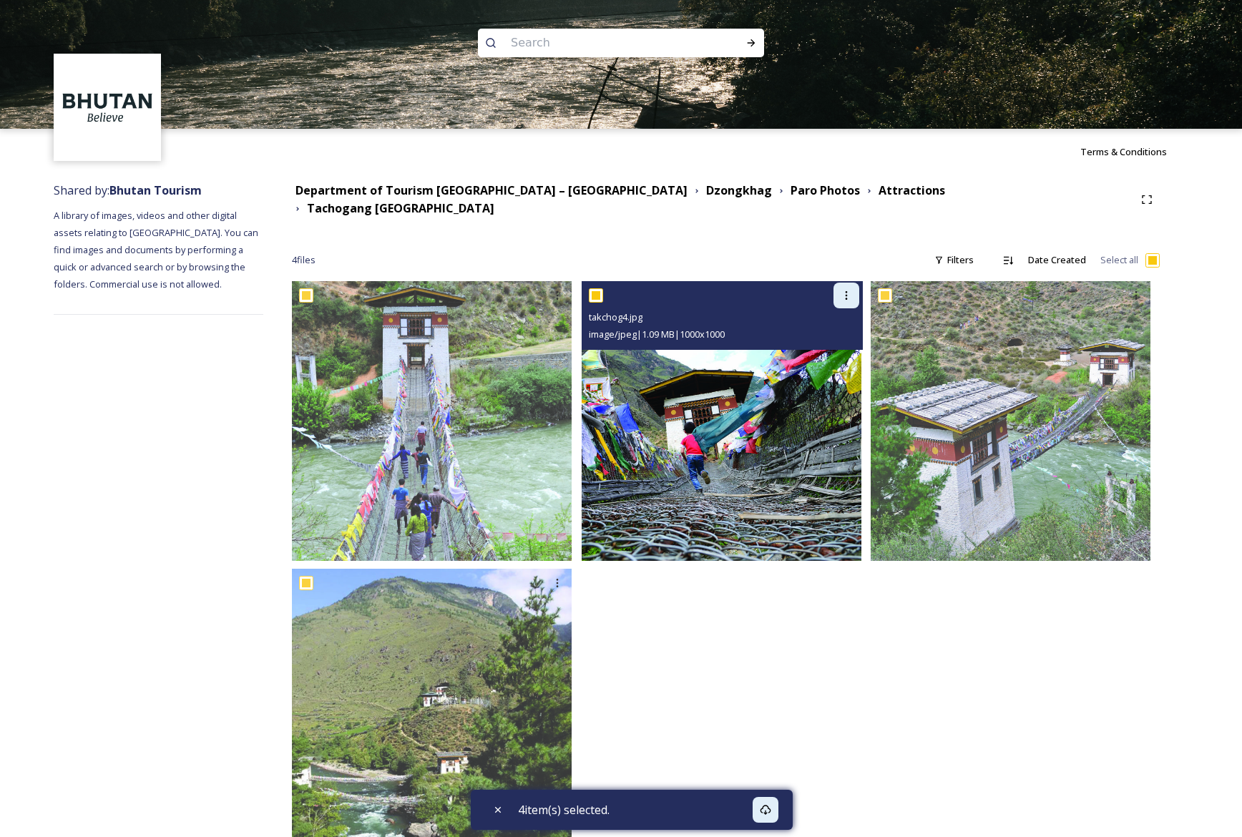
click at [849, 283] on div at bounding box center [847, 296] width 26 height 26
click at [844, 348] on span "Download" at bounding box center [830, 355] width 44 height 14
click at [842, 335] on div "takchog4.jpg image/jpeg | 1.09 MB | 1000 x 1000" at bounding box center [723, 315] width 282 height 69
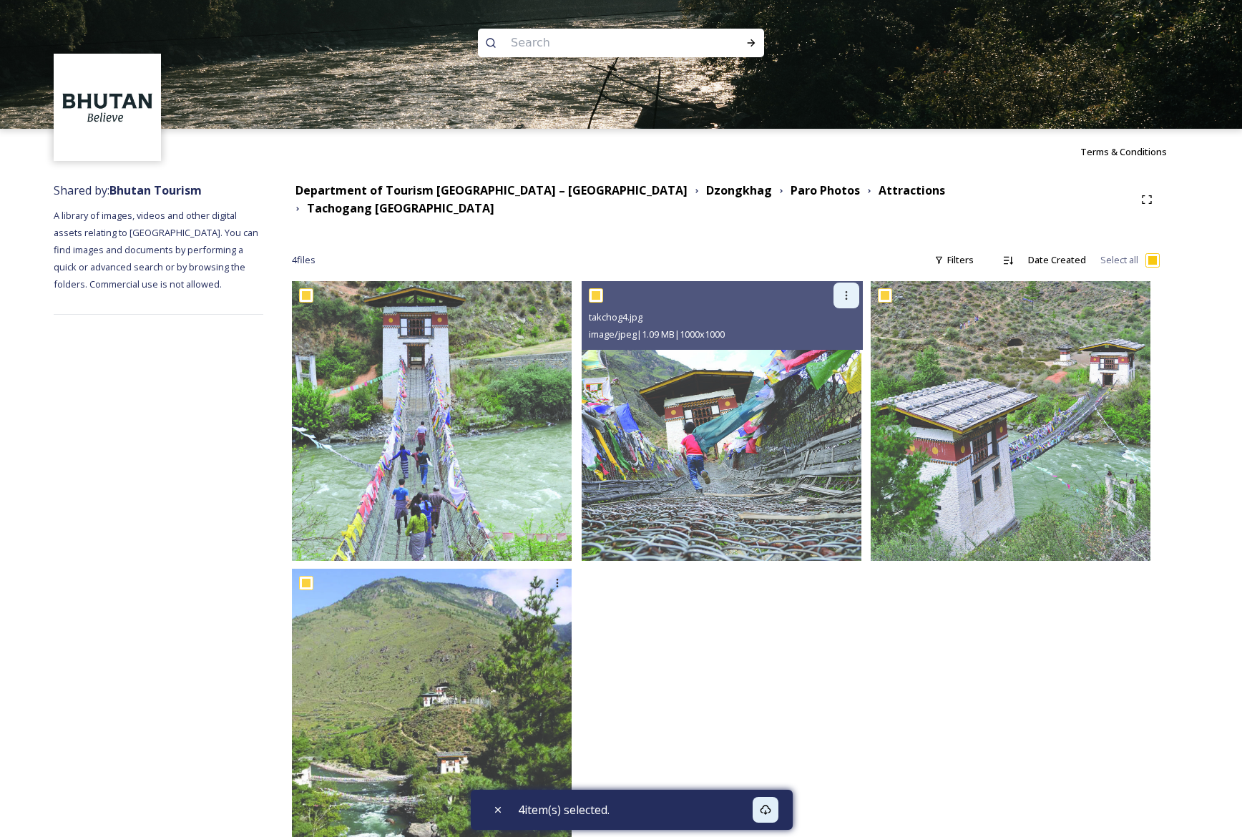
click at [848, 292] on div at bounding box center [847, 296] width 26 height 26
click at [845, 320] on span "View File" at bounding box center [826, 327] width 37 height 14
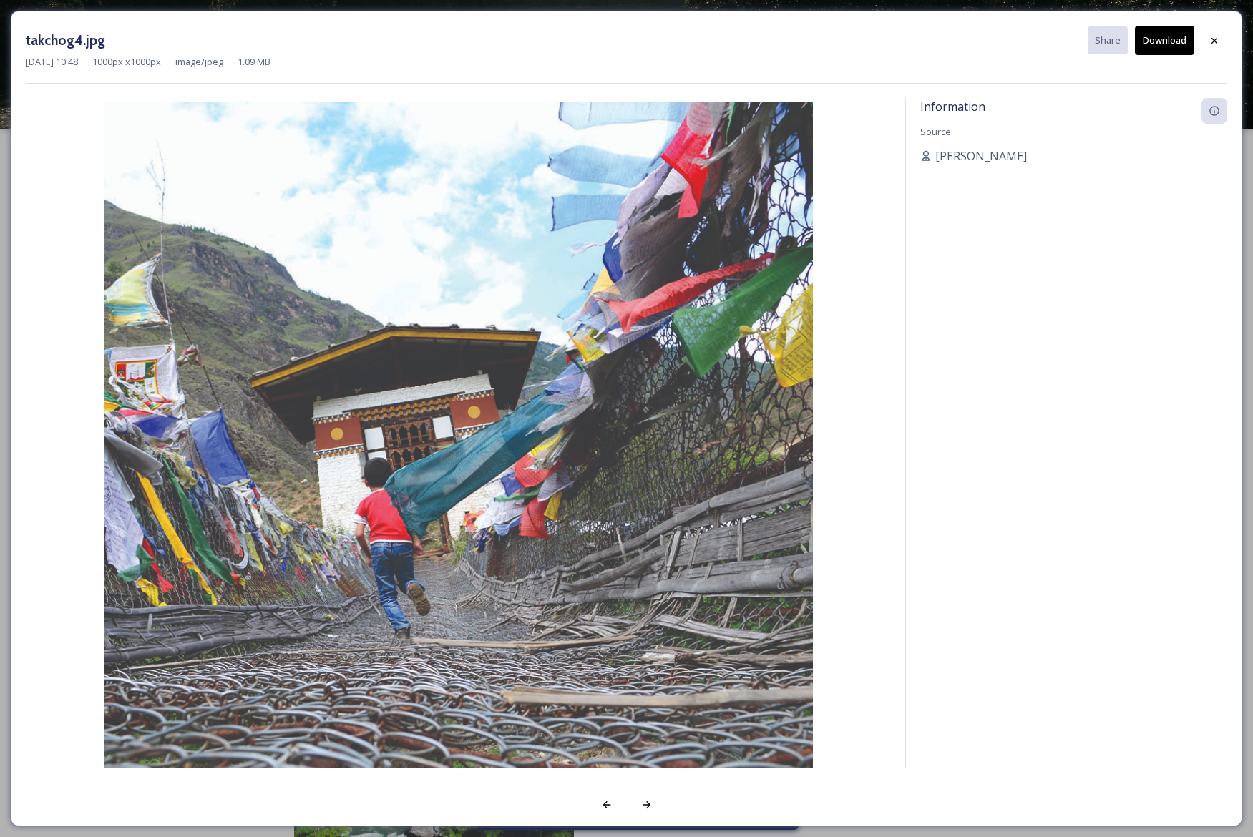
click at [1177, 32] on button "Download" at bounding box center [1164, 40] width 59 height 29
click at [1178, 42] on button "Download" at bounding box center [1164, 40] width 59 height 29
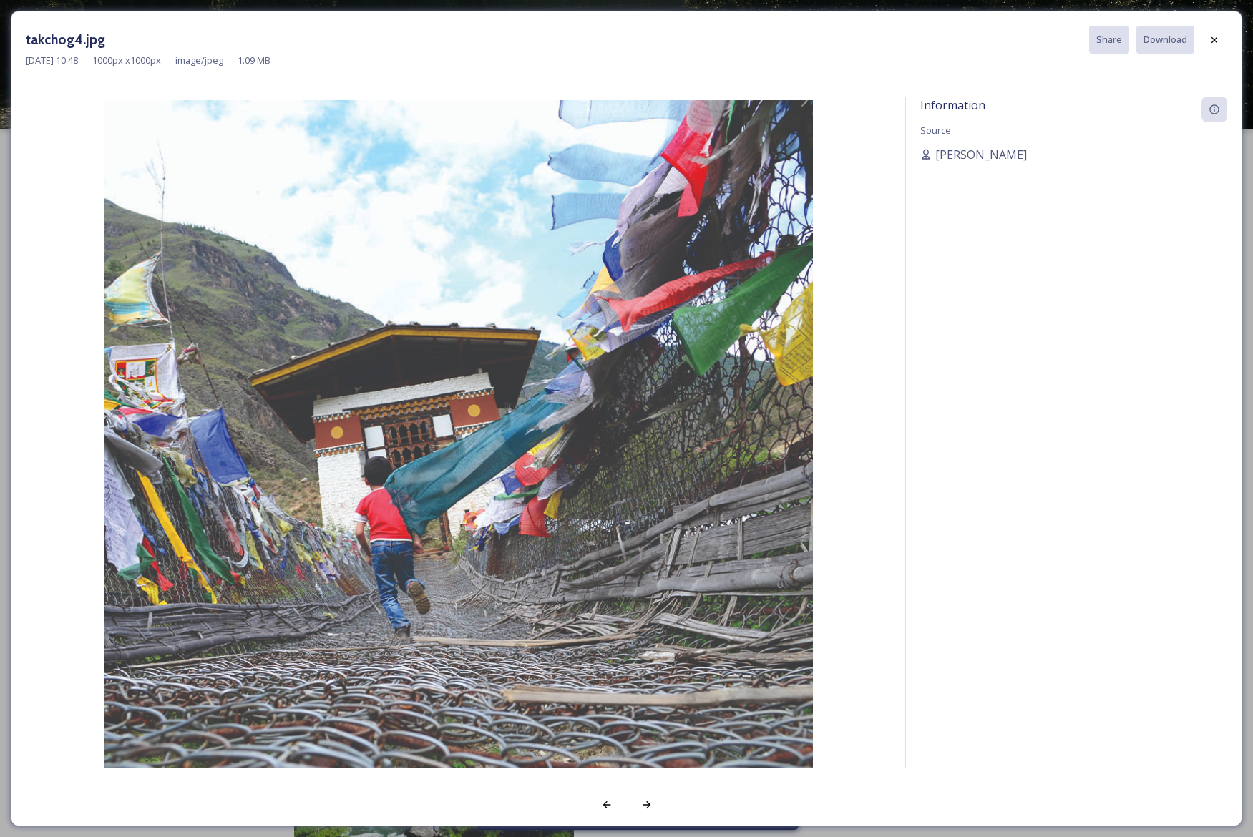
click at [1178, 42] on button "Download" at bounding box center [1165, 40] width 58 height 28
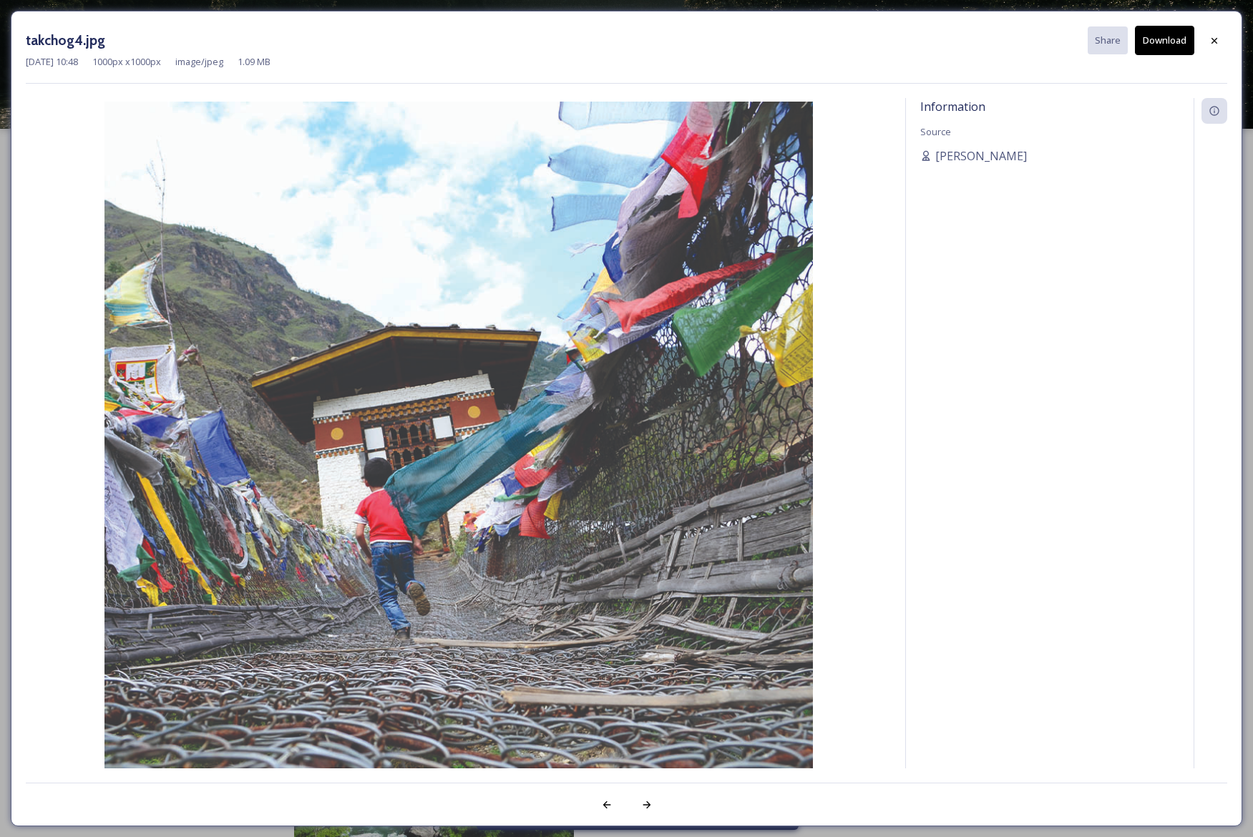
click at [1178, 42] on button "Download" at bounding box center [1164, 40] width 59 height 29
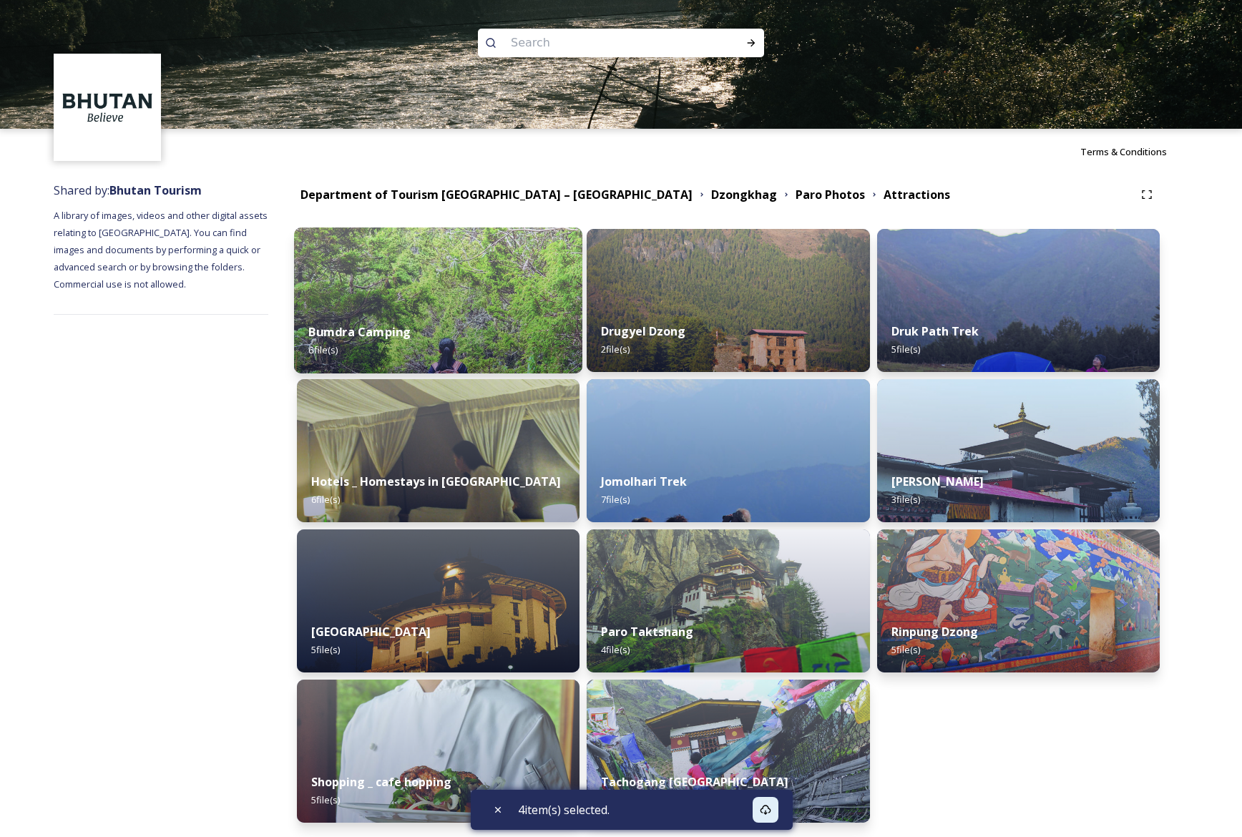
click at [530, 264] on img at bounding box center [438, 301] width 288 height 146
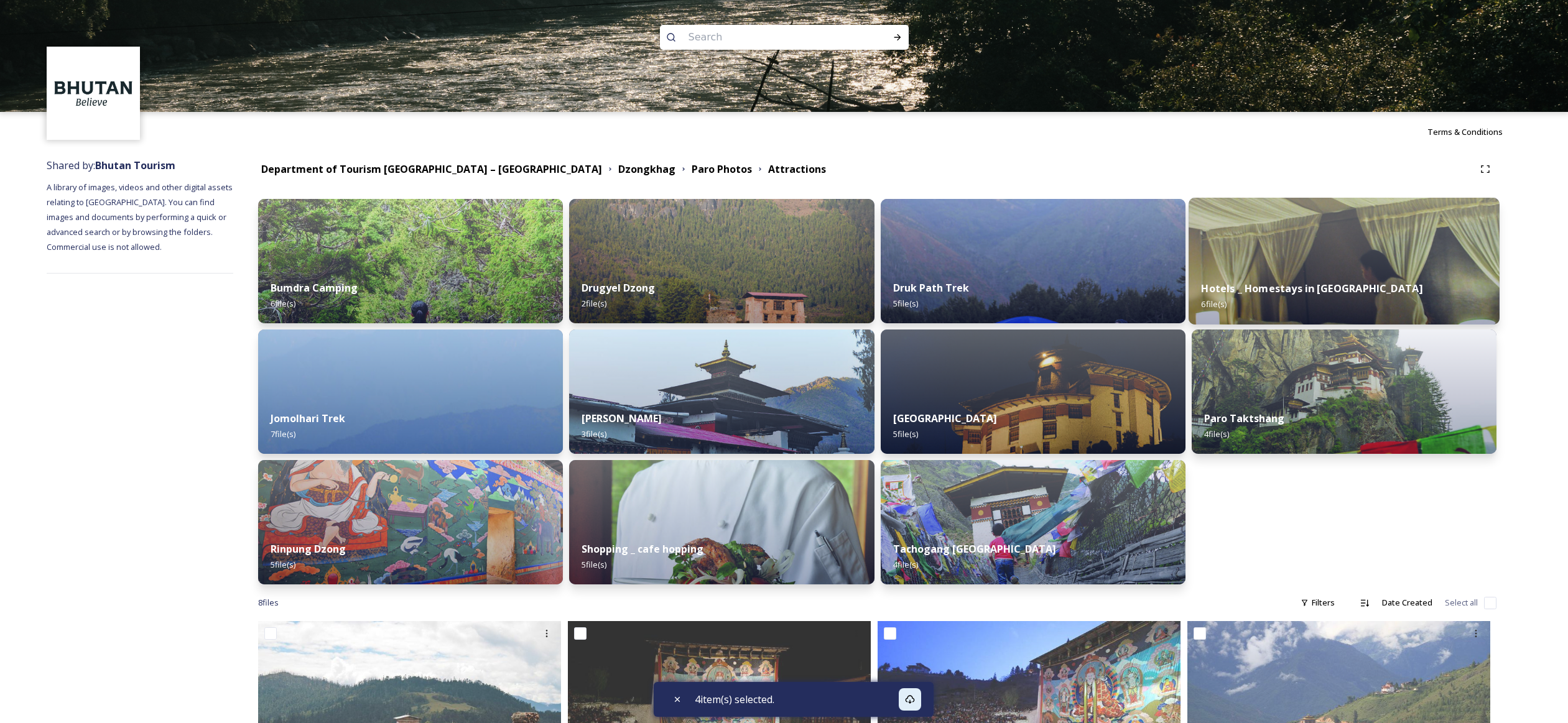
click at [1085, 263] on img at bounding box center [1345, 262] width 311 height 127
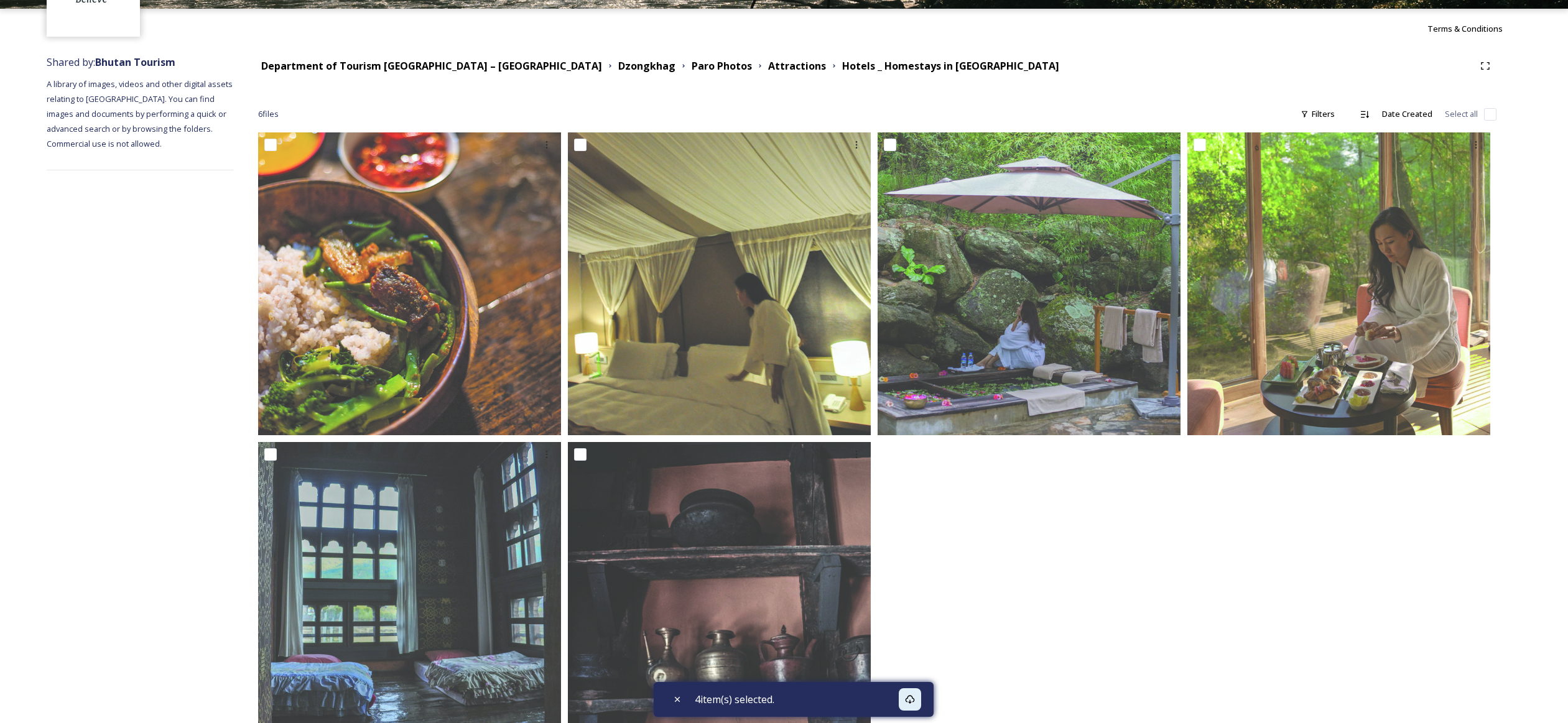
scroll to position [145, 0]
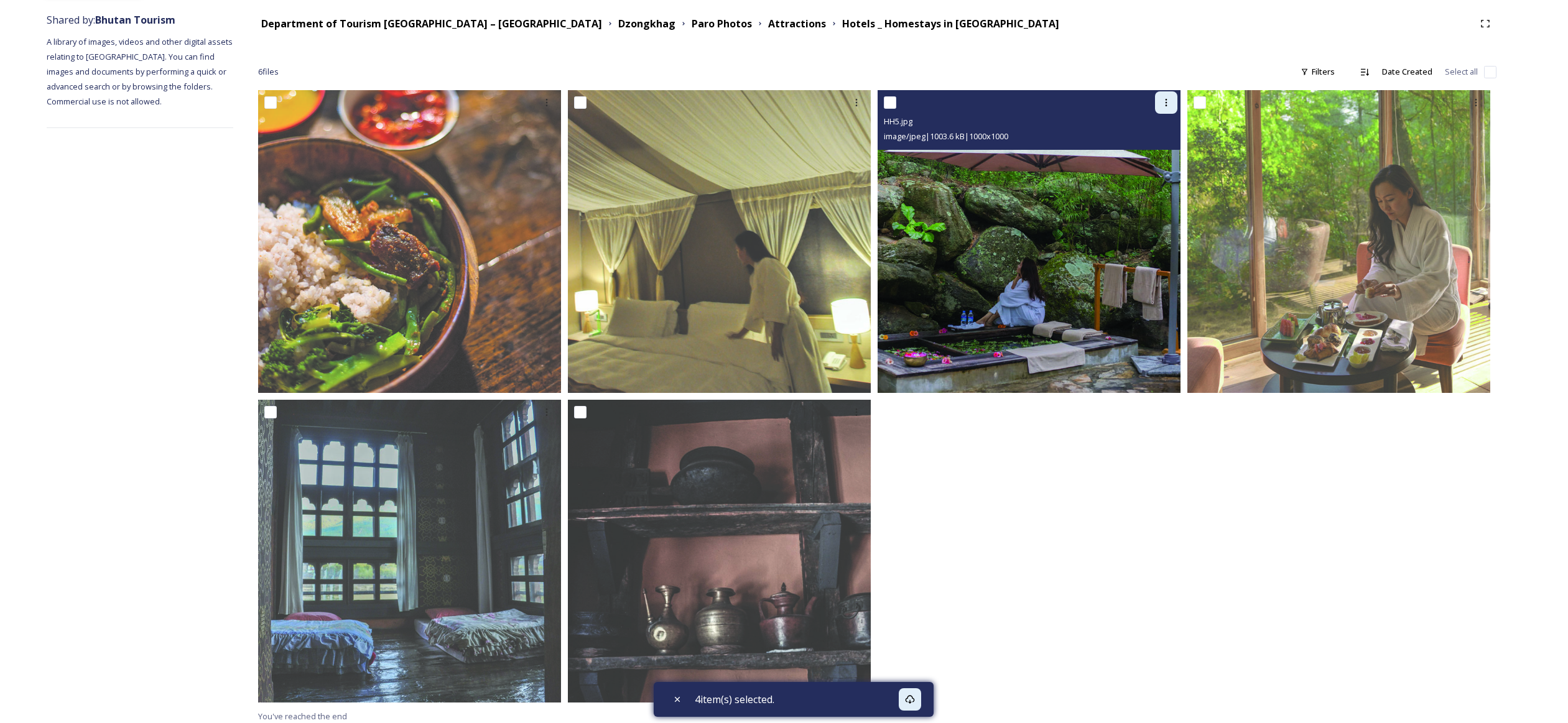
click at [1085, 103] on icon at bounding box center [1166, 102] width 10 height 10
click at [1085, 152] on span "Download" at bounding box center [1152, 154] width 38 height 12
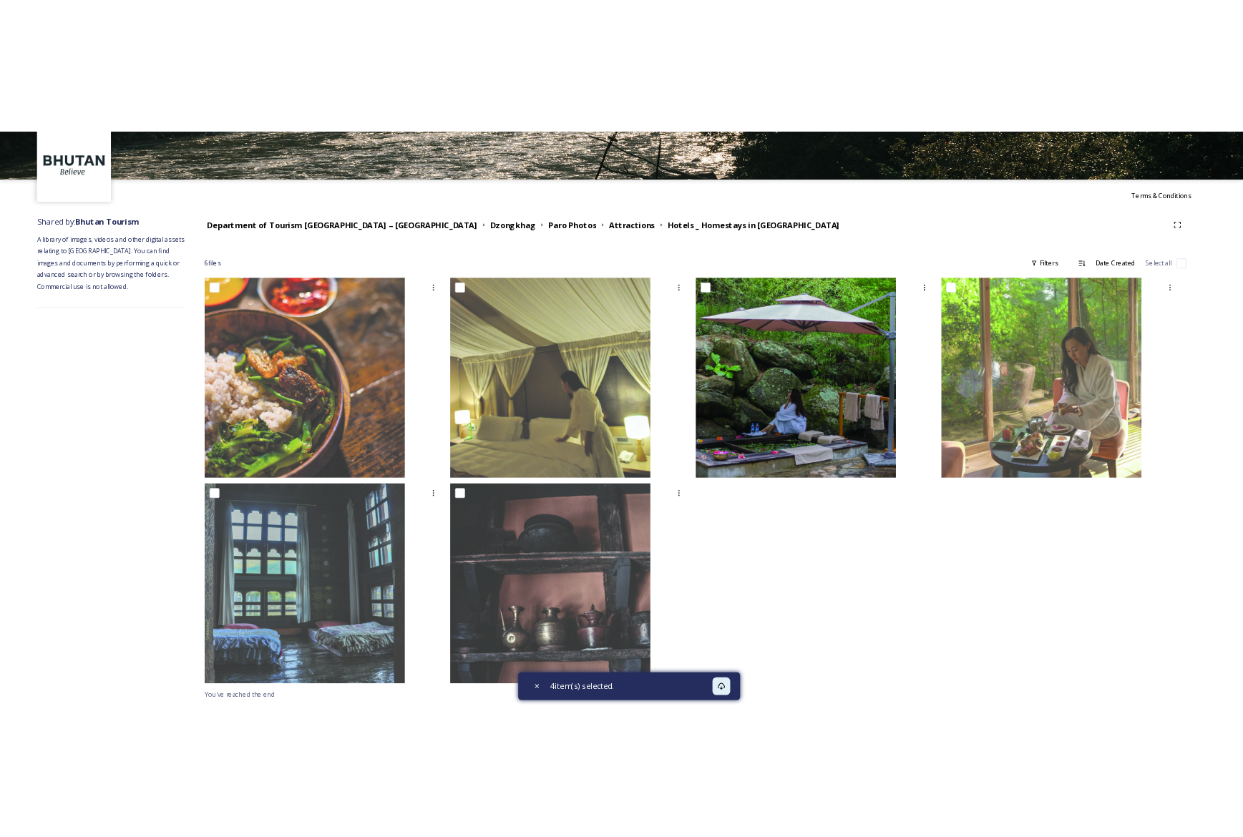
scroll to position [0, 0]
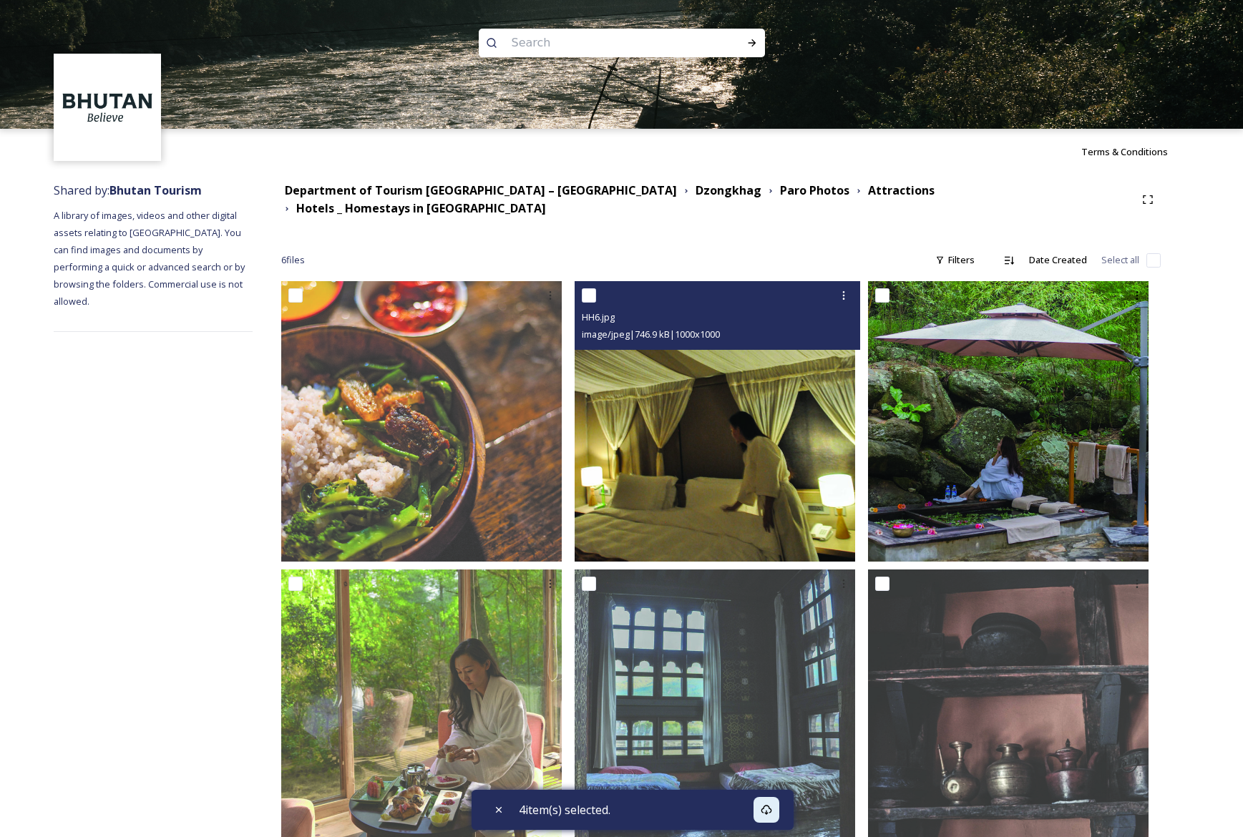
click at [813, 399] on img at bounding box center [715, 421] width 281 height 281
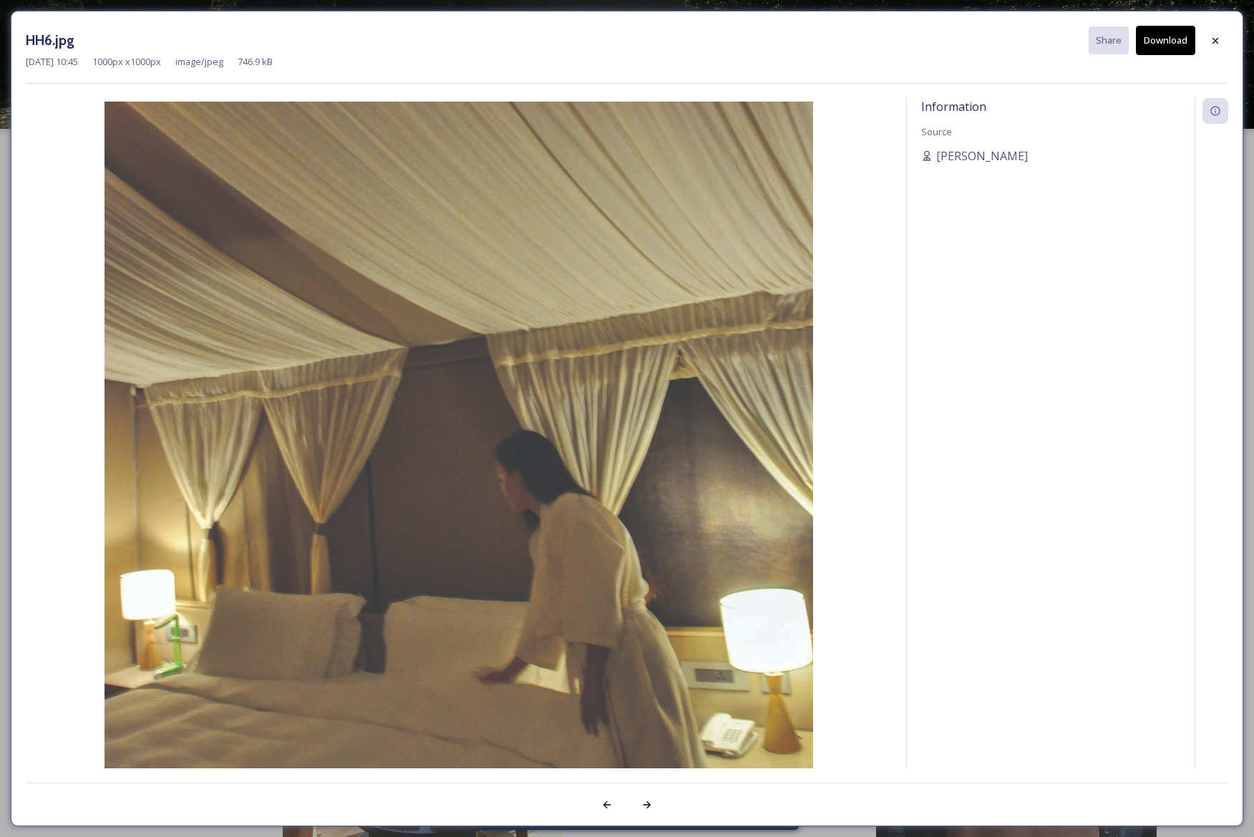
click at [1171, 45] on button "Download" at bounding box center [1165, 40] width 59 height 29
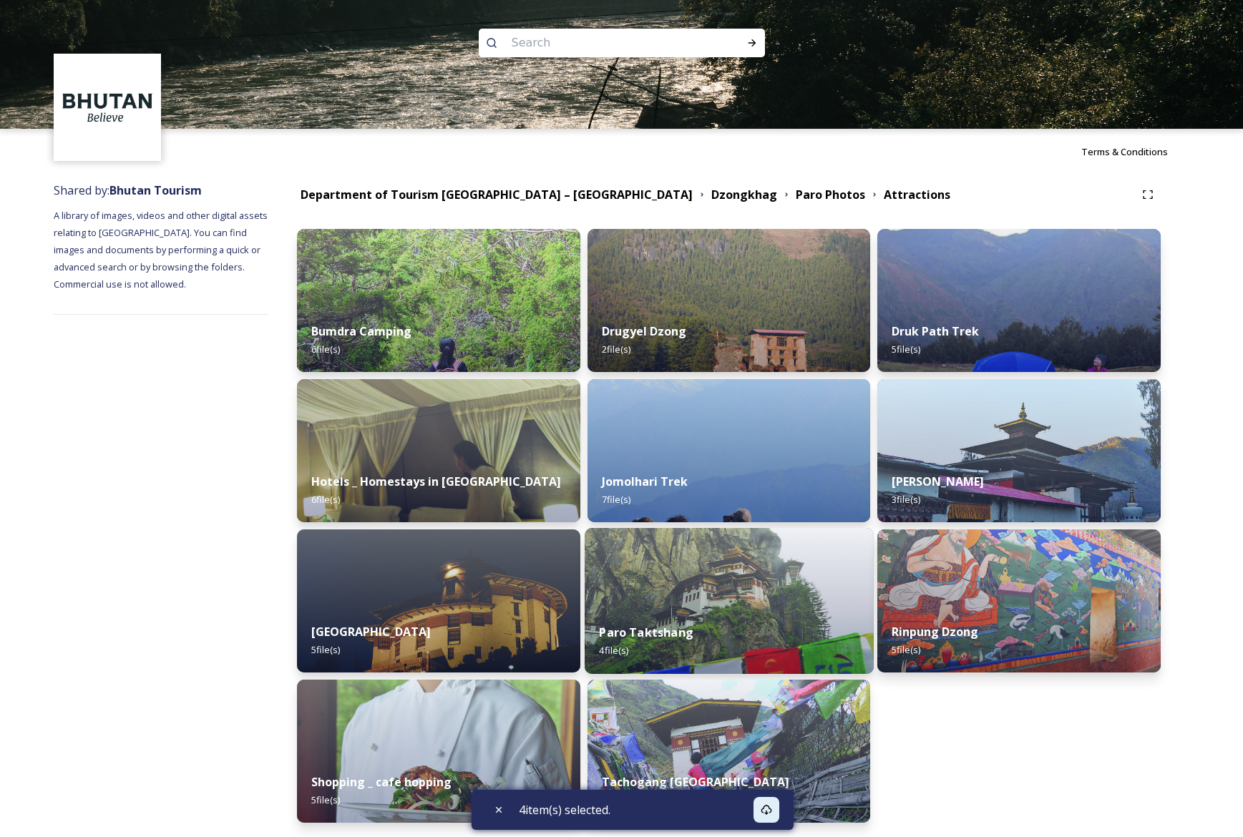
click at [701, 603] on img at bounding box center [729, 601] width 289 height 146
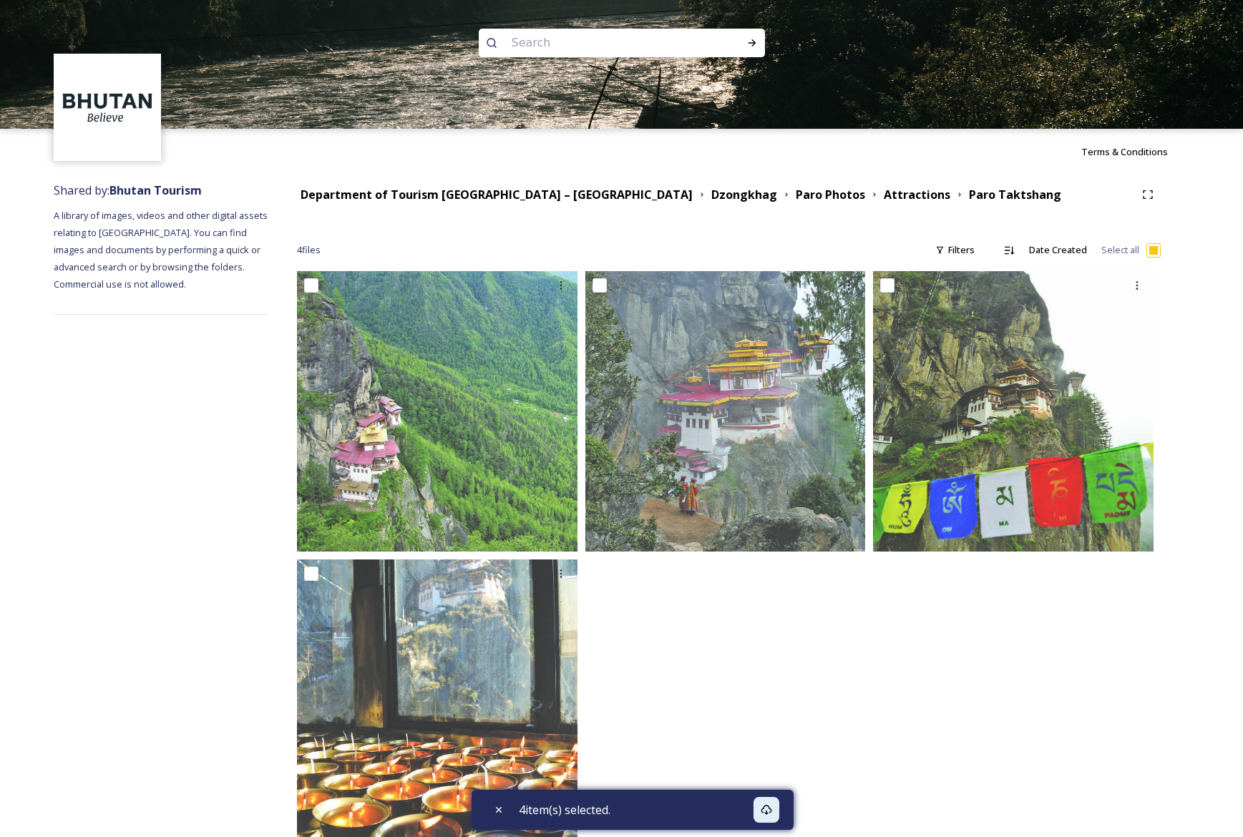
click at [1156, 250] on input "checkbox" at bounding box center [1153, 250] width 14 height 14
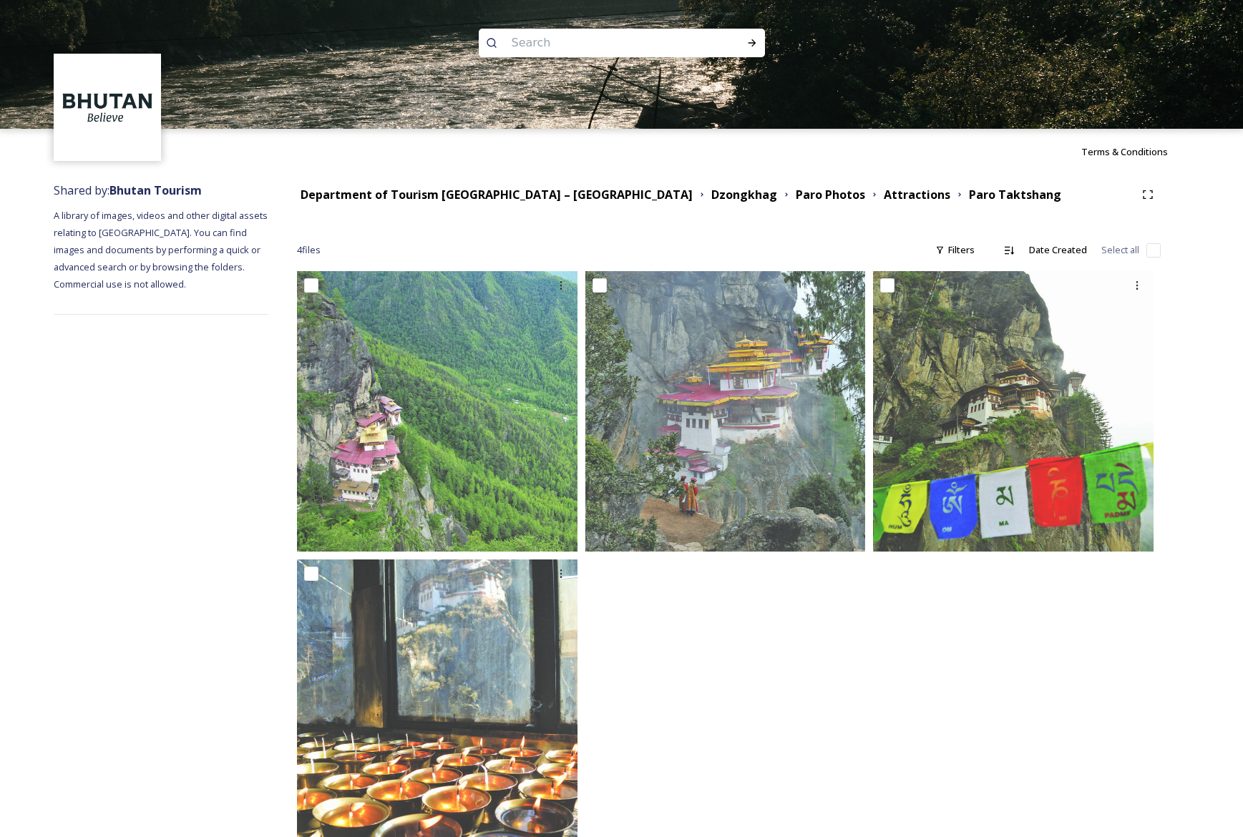
click at [1156, 250] on input "checkbox" at bounding box center [1153, 250] width 14 height 14
checkbox input "true"
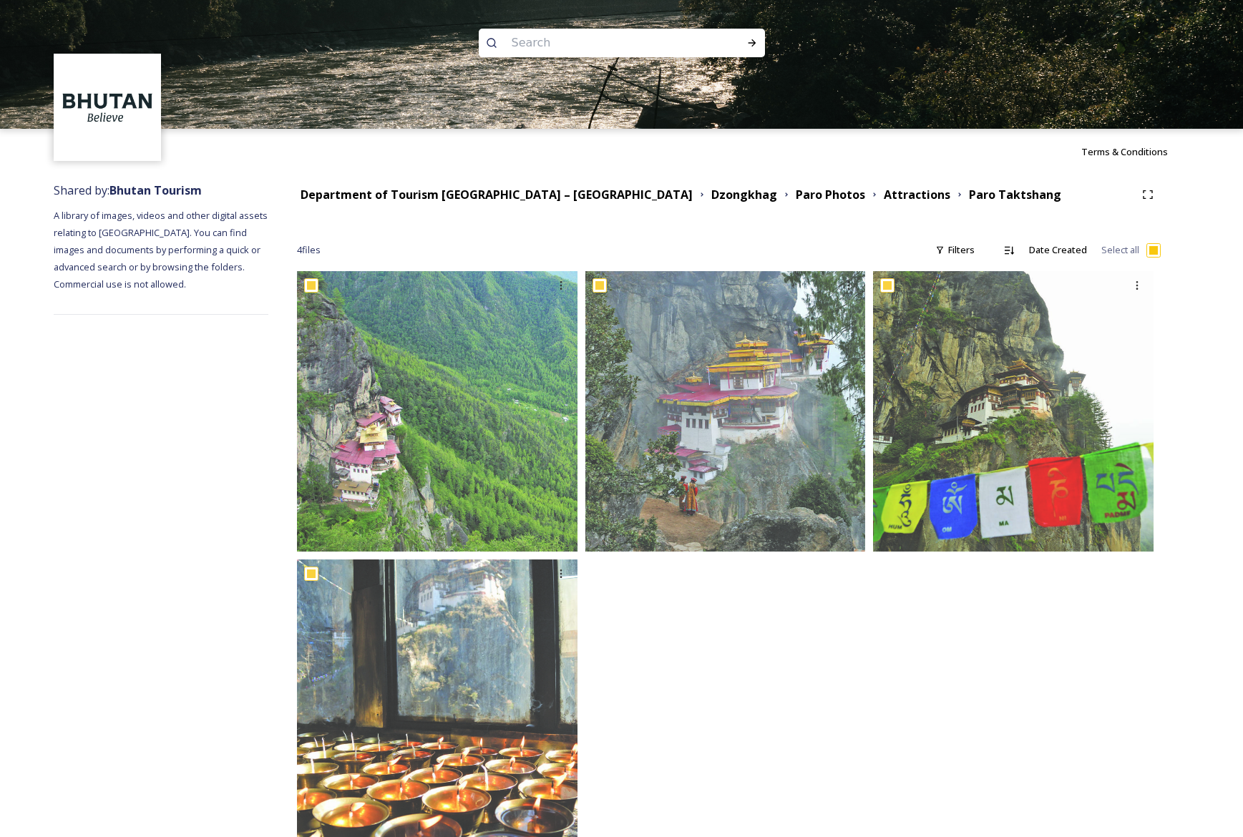
checkbox input "true"
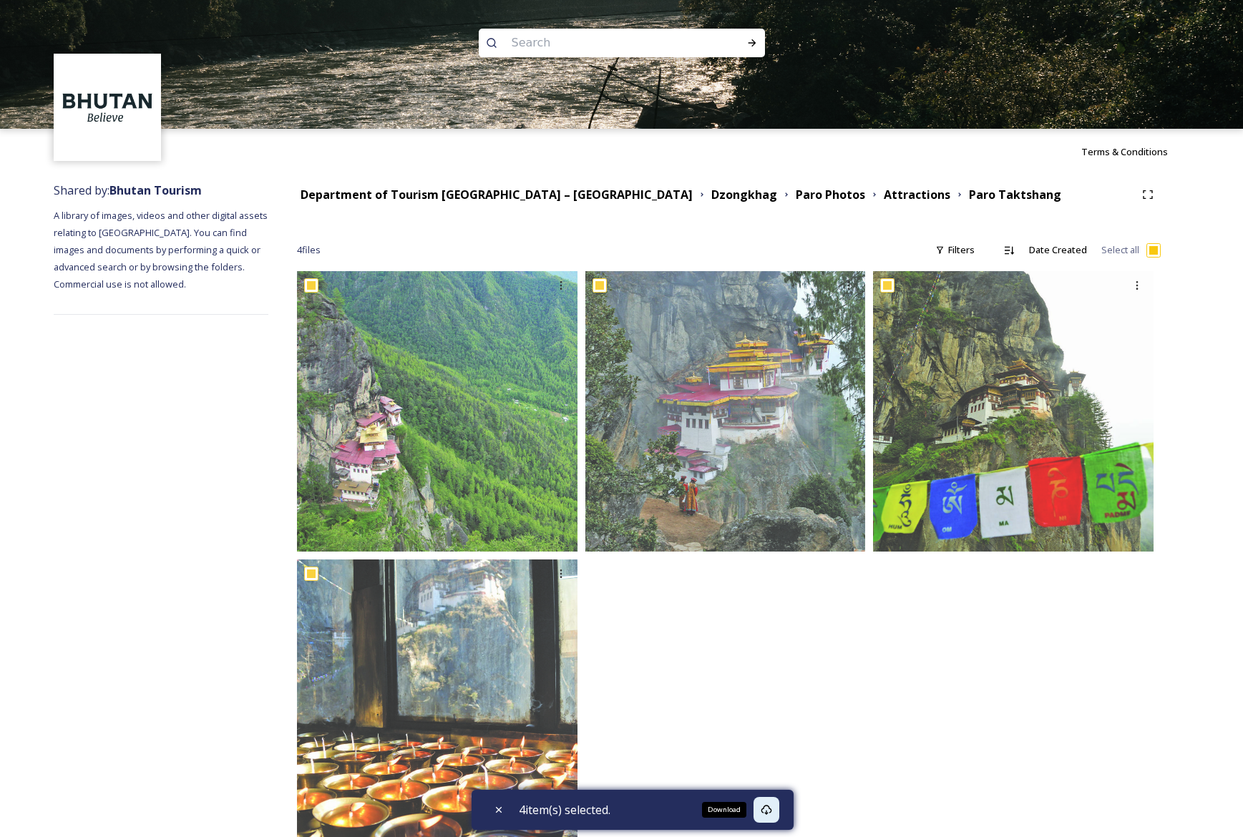
click at [771, 812] on icon at bounding box center [766, 810] width 11 height 10
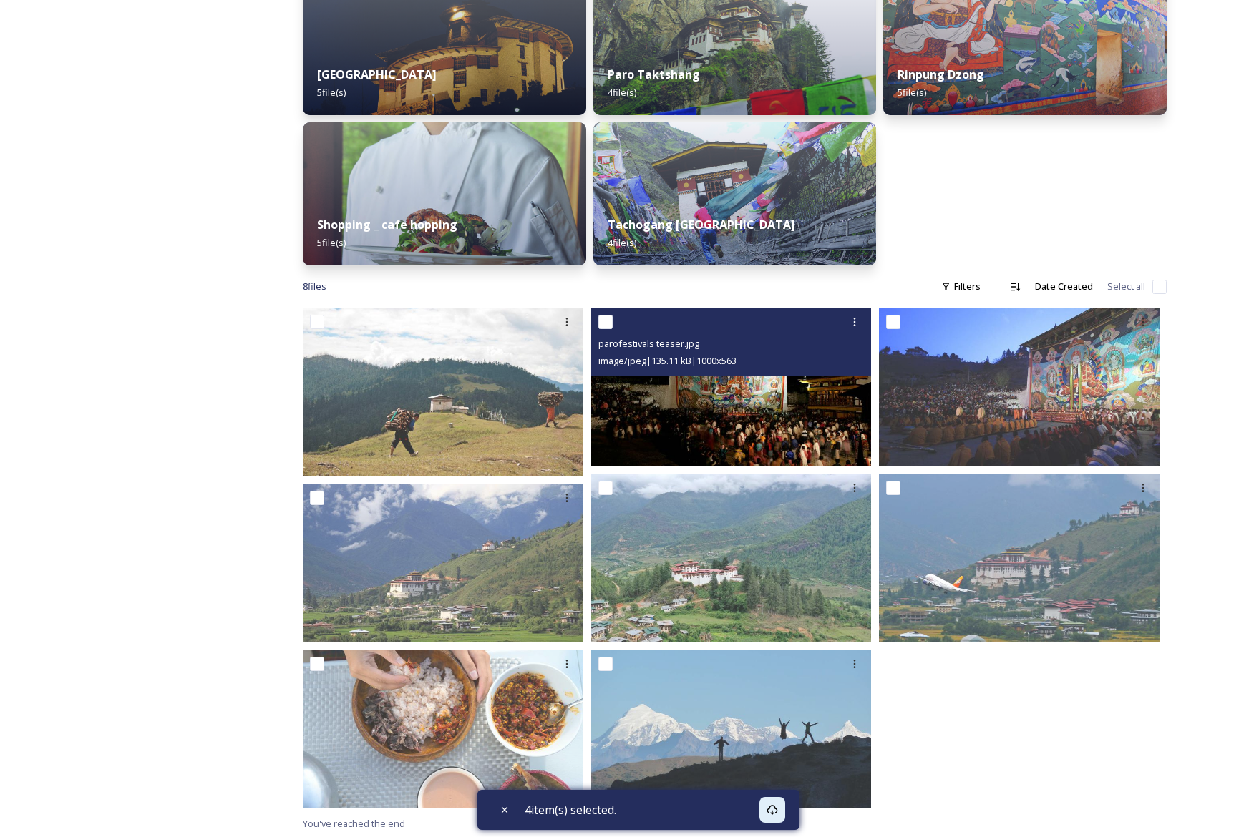
scroll to position [560, 0]
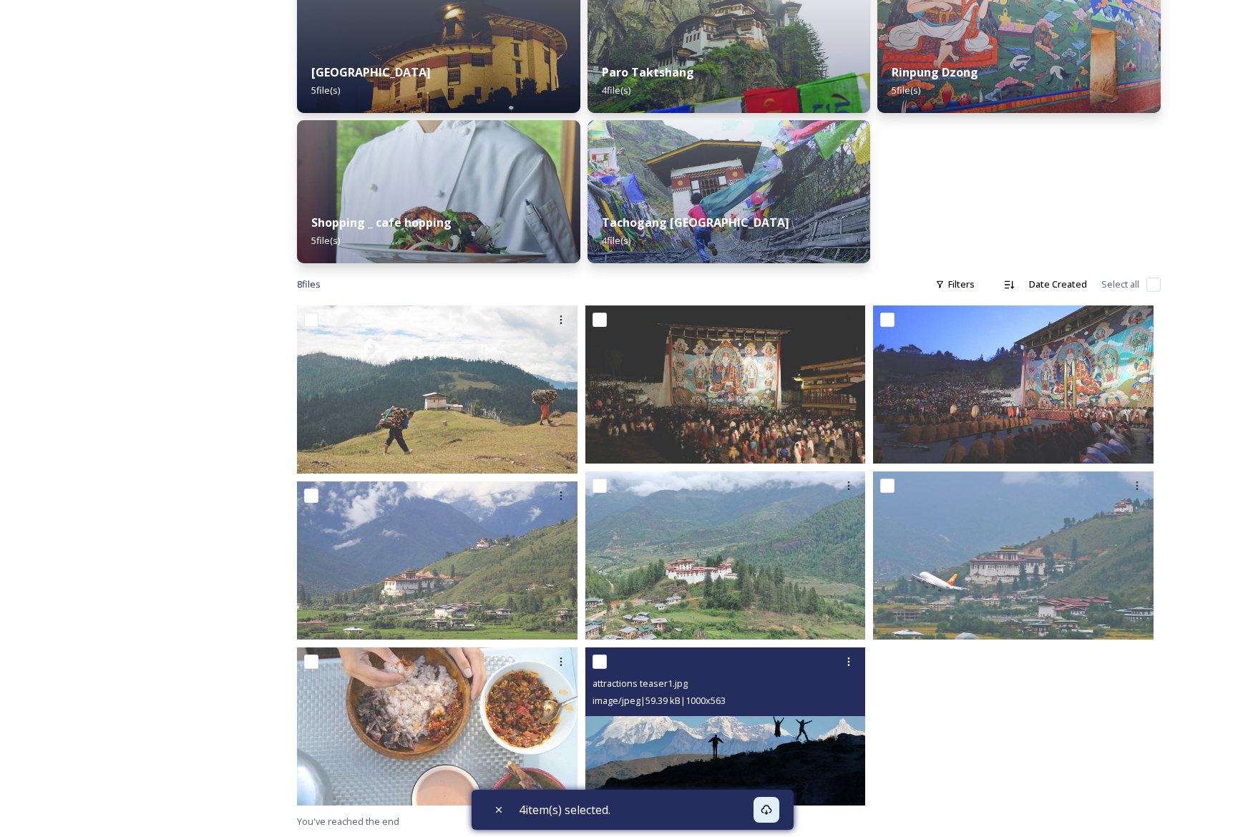
click at [784, 723] on img at bounding box center [725, 727] width 281 height 158
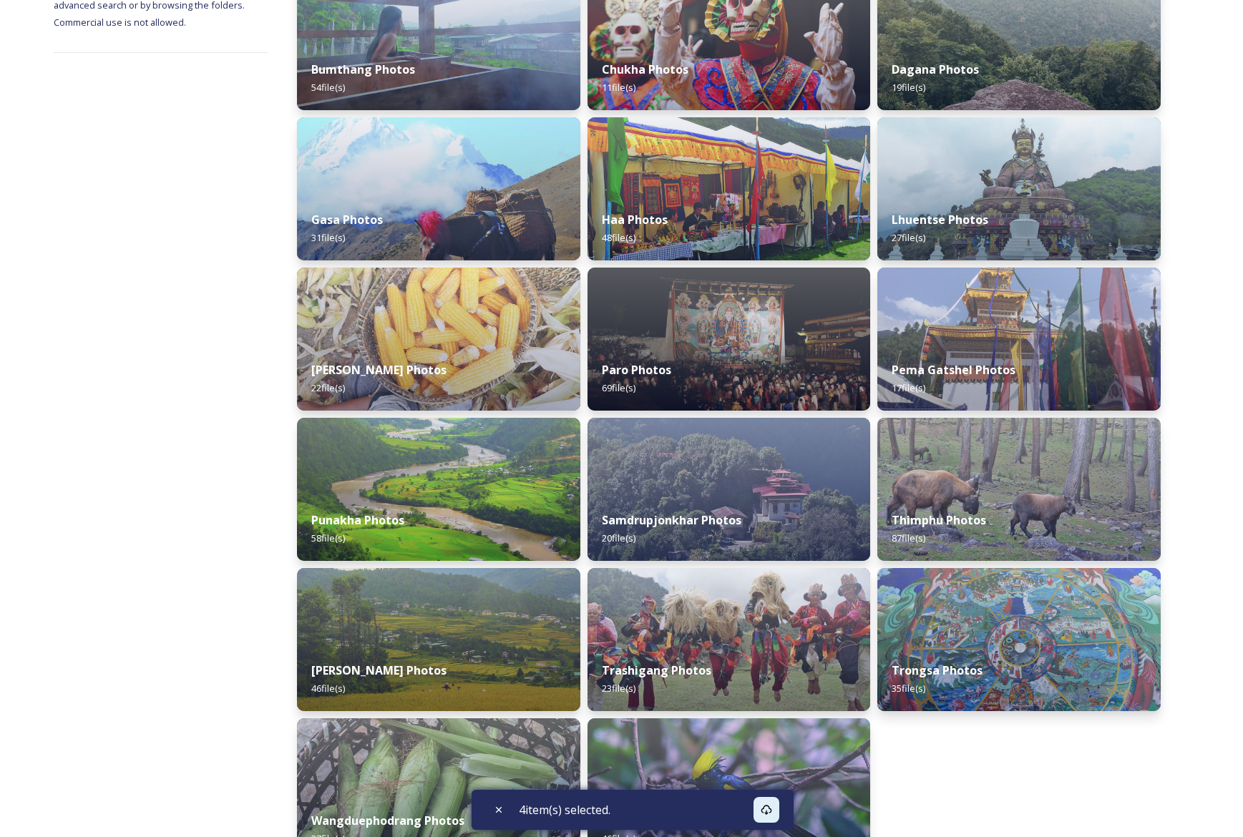
scroll to position [353, 0]
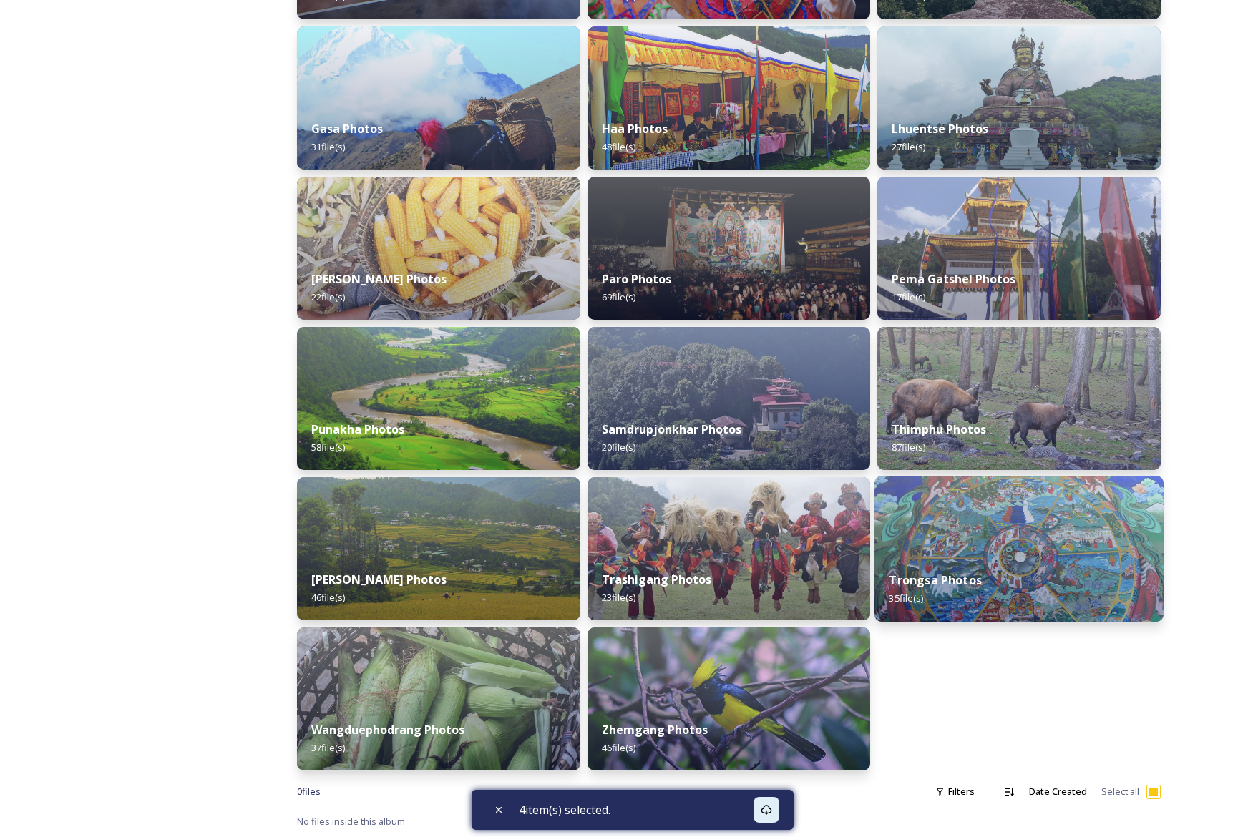
click at [1115, 540] on img at bounding box center [1019, 549] width 289 height 146
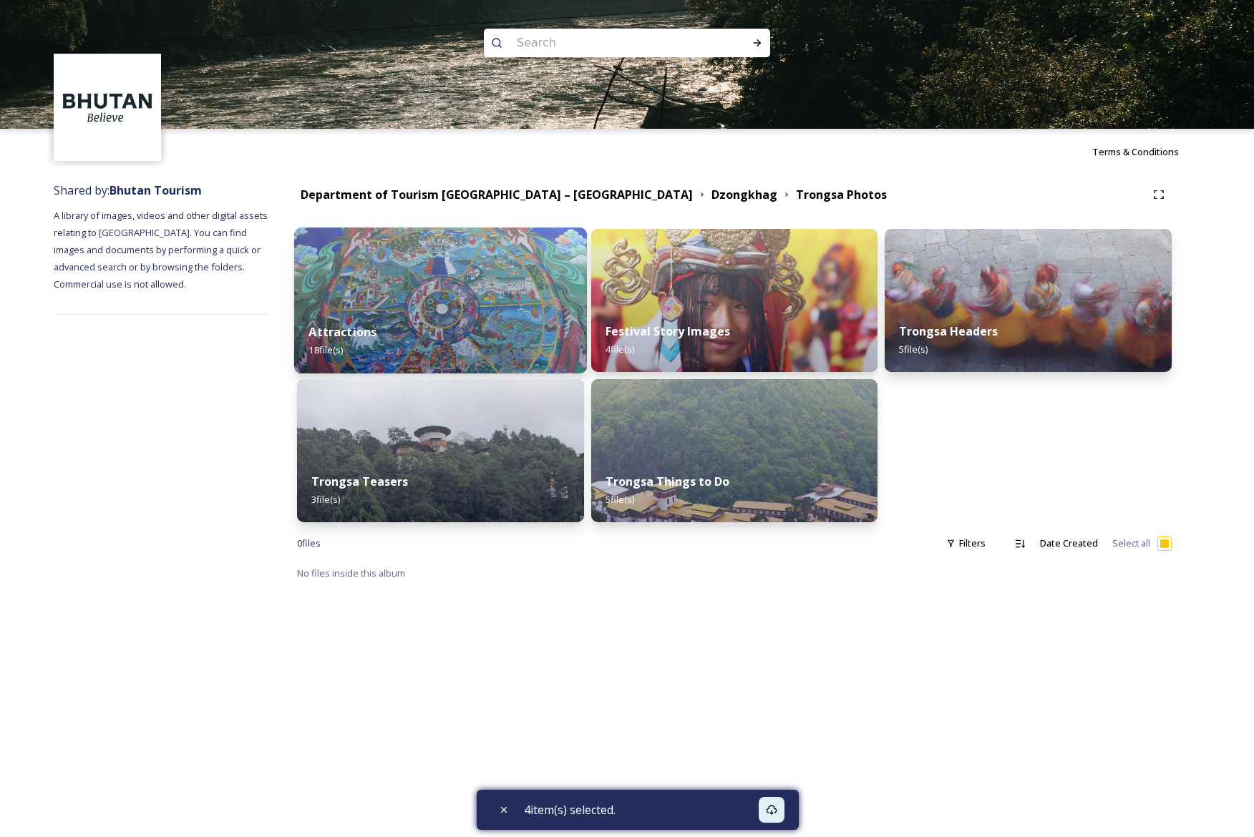
click at [378, 295] on img at bounding box center [440, 301] width 293 height 146
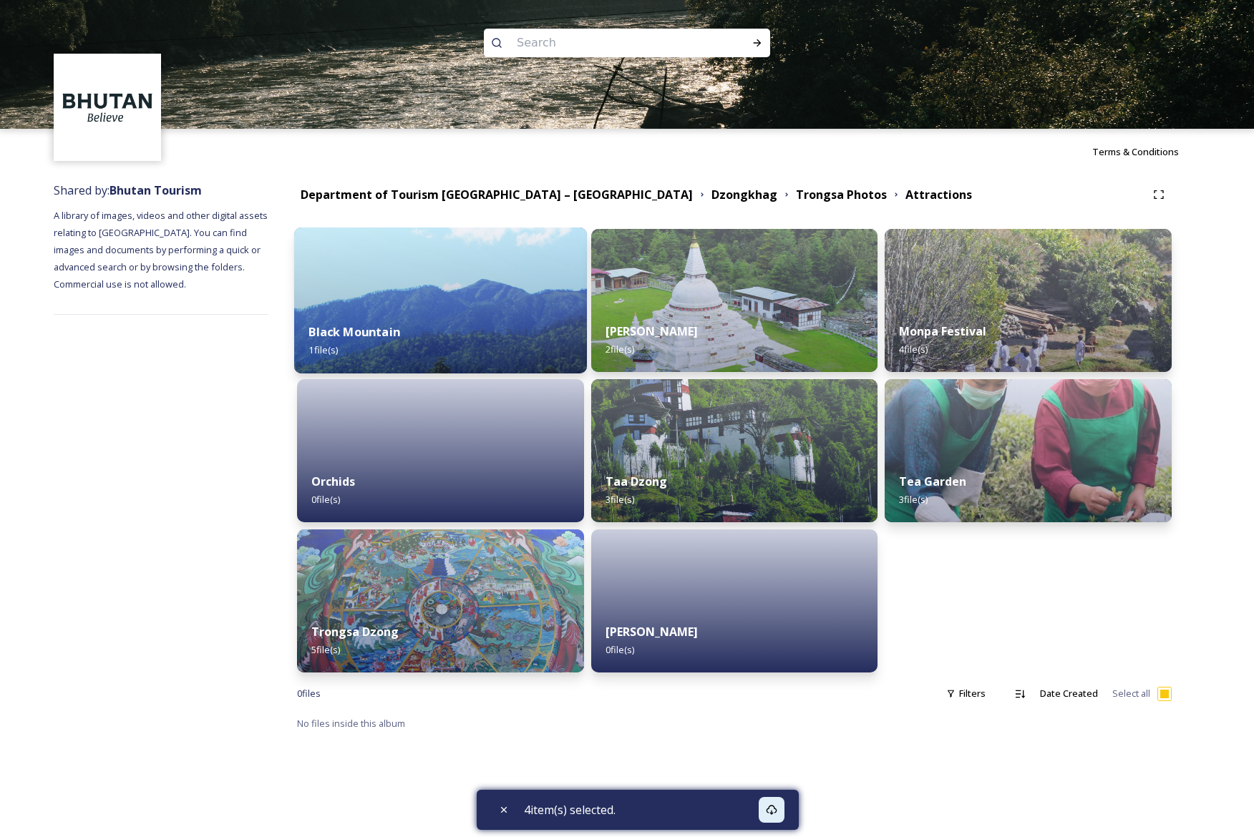
click at [378, 294] on img at bounding box center [440, 301] width 293 height 146
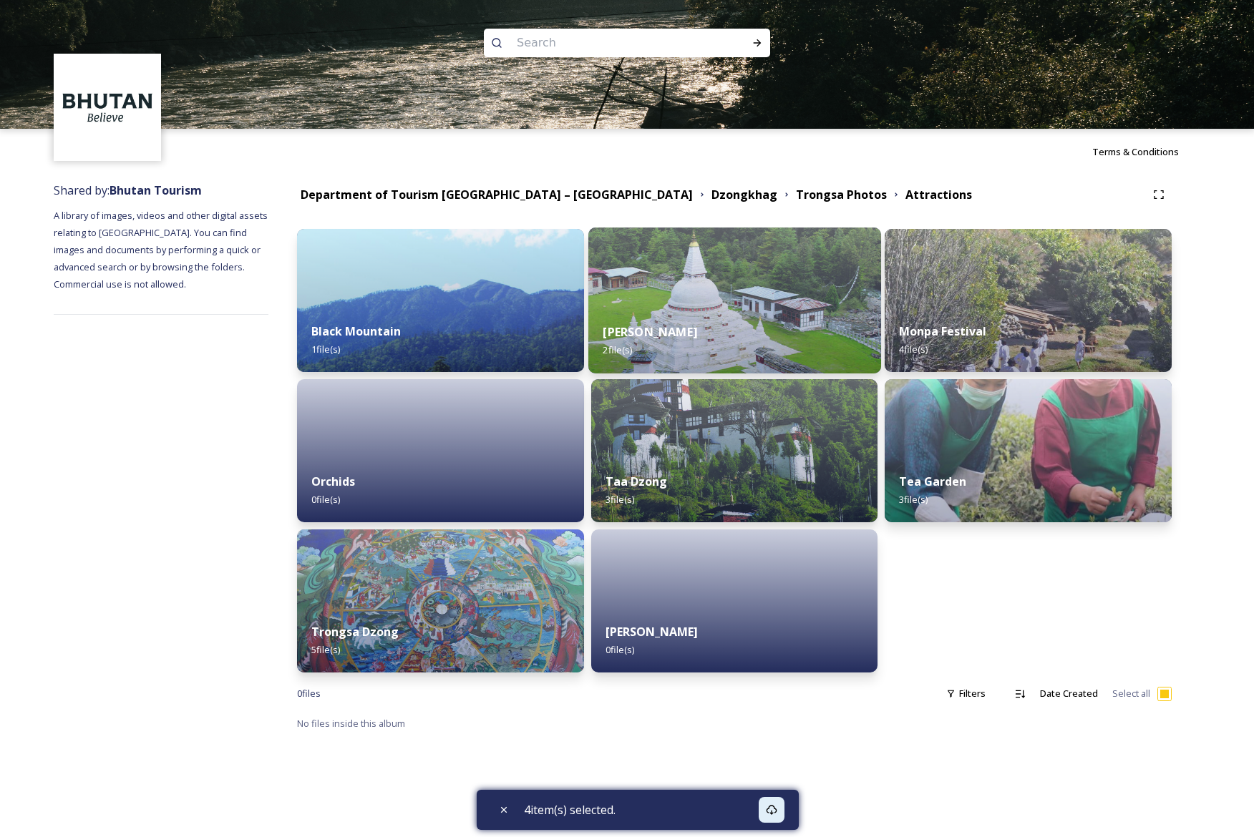
click at [722, 323] on div "[PERSON_NAME] 2 file(s)" at bounding box center [734, 340] width 293 height 65
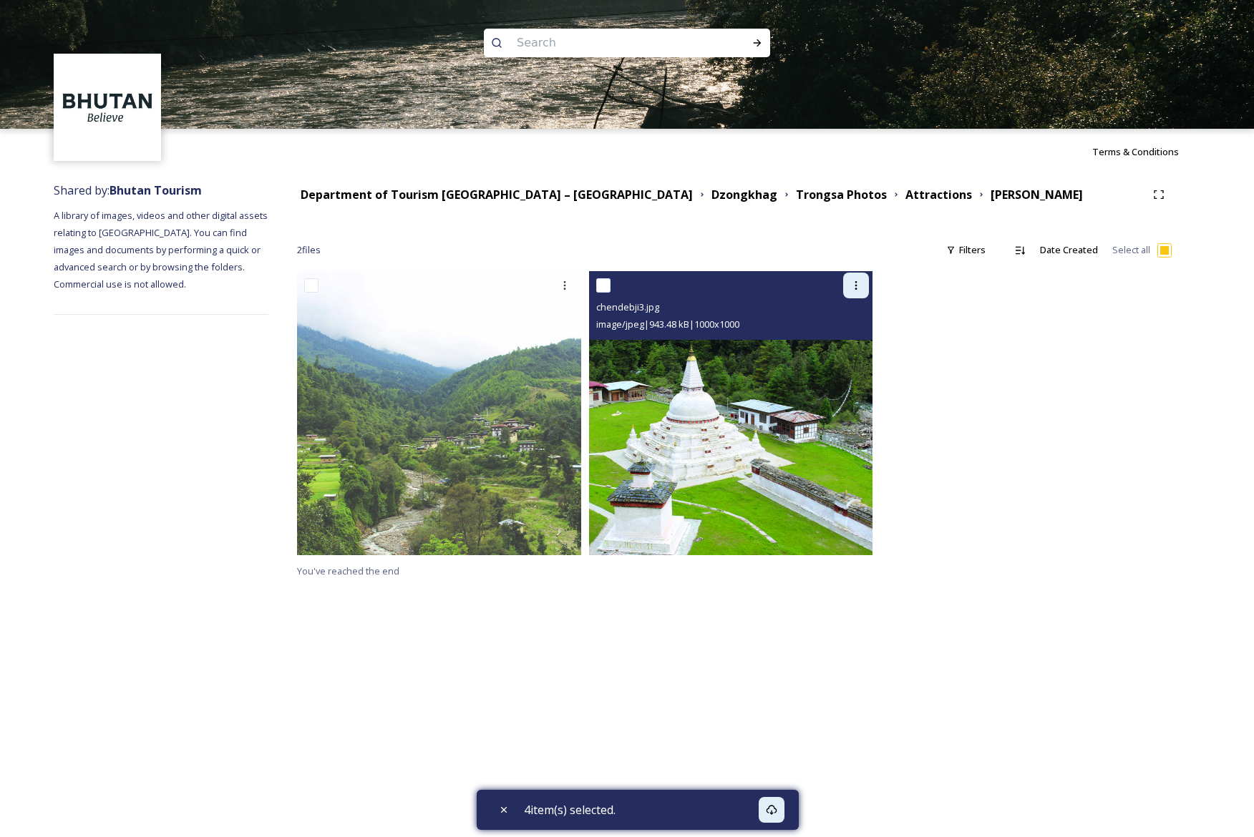
click at [853, 283] on icon at bounding box center [855, 285] width 11 height 11
click at [854, 342] on span "Download" at bounding box center [839, 345] width 44 height 14
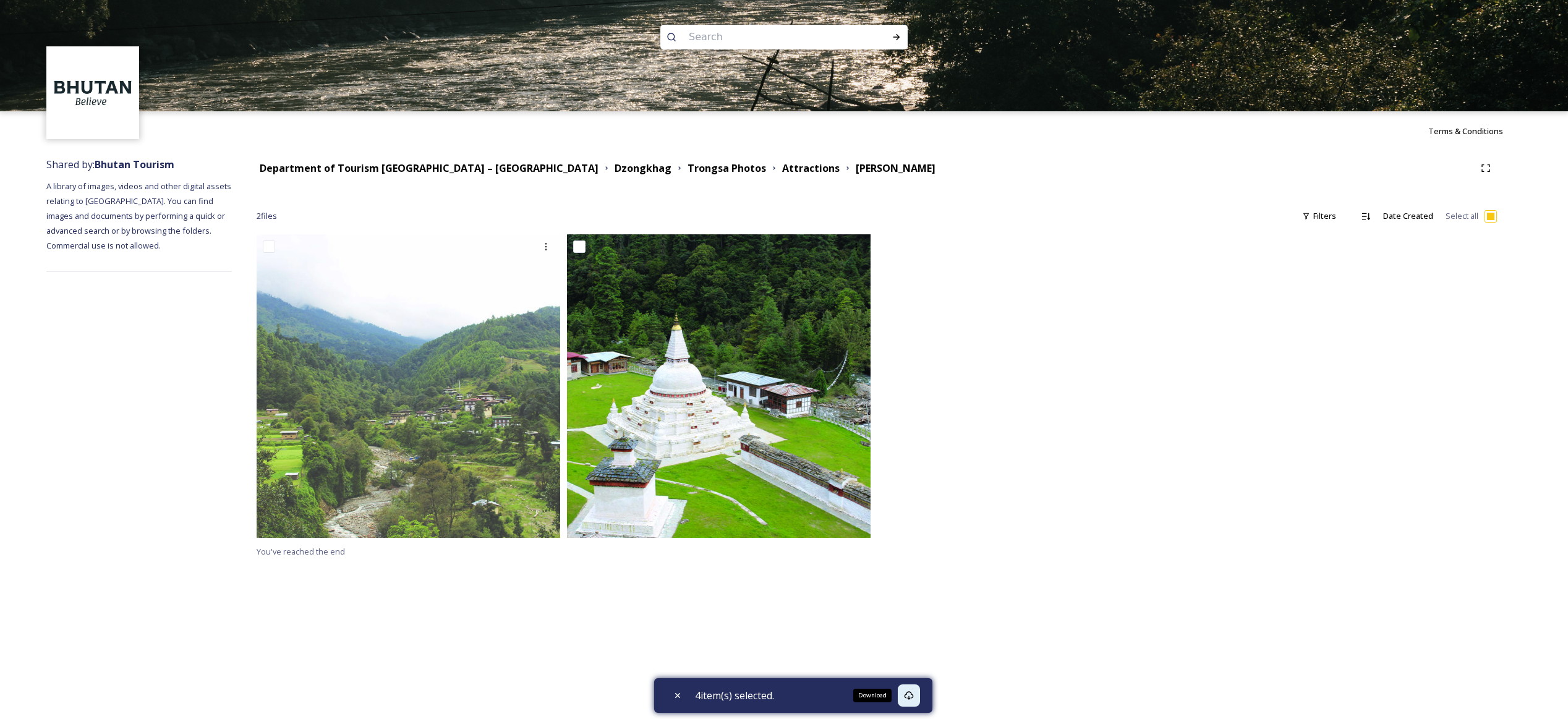
click at [912, 703] on div "Download" at bounding box center [909, 696] width 22 height 22
click at [914, 697] on icon at bounding box center [908, 695] width 10 height 10
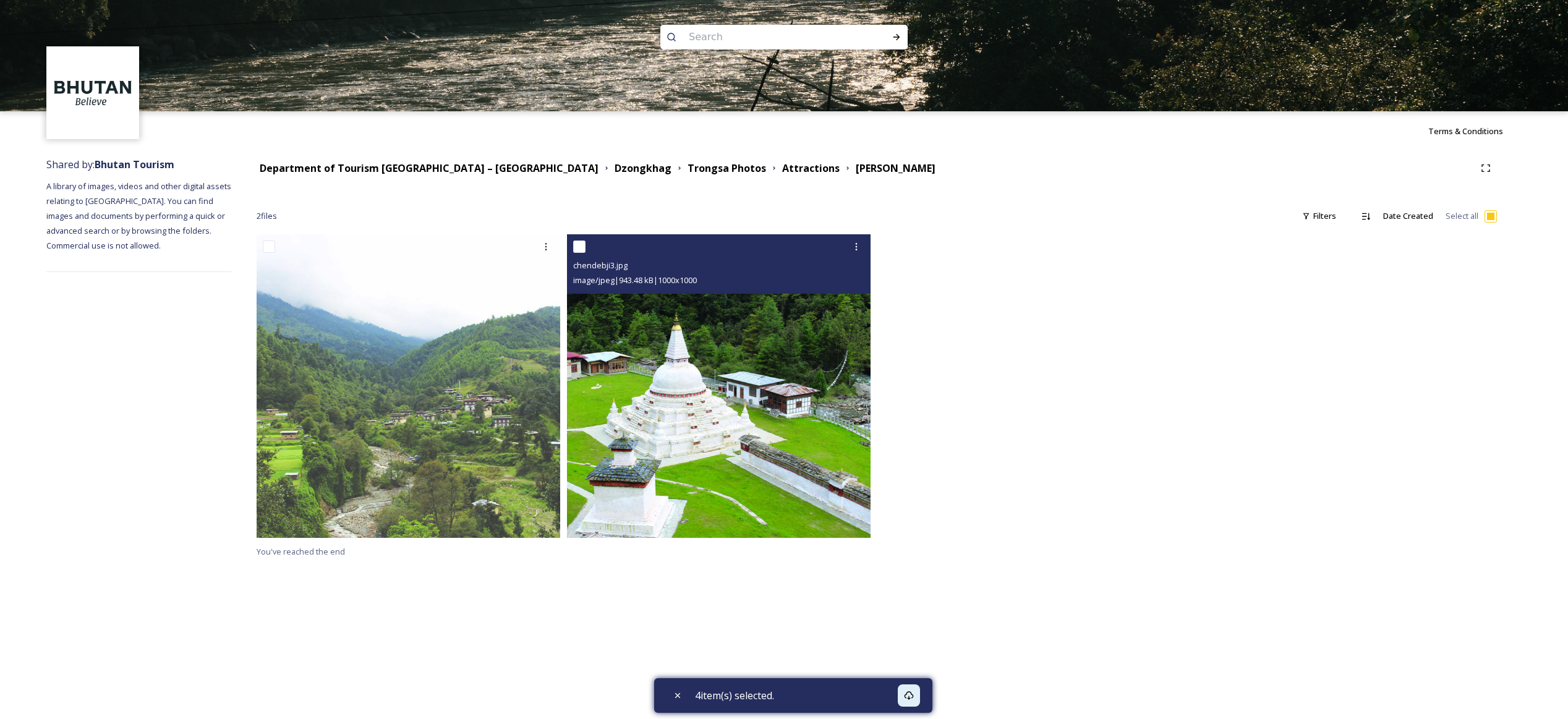
click at [755, 410] on img at bounding box center [718, 385] width 303 height 303
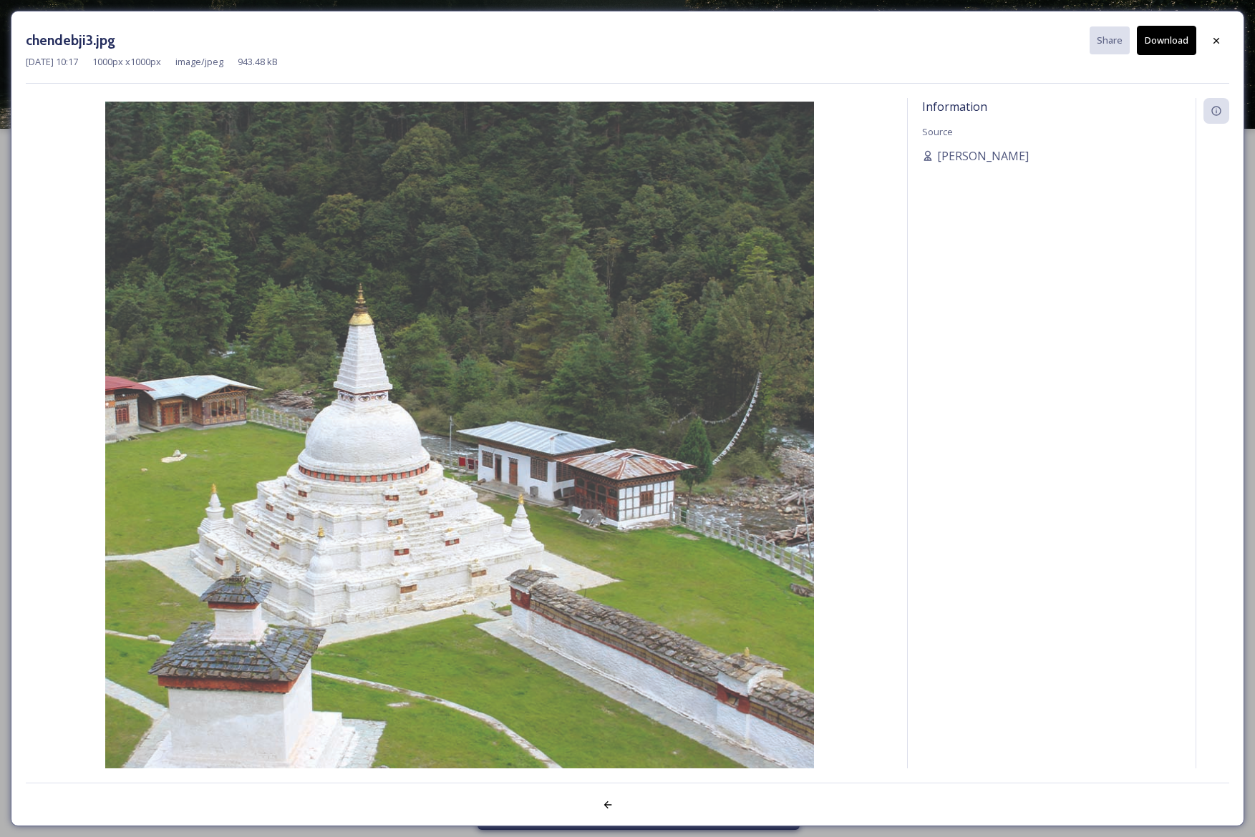
click at [1170, 46] on button "Download" at bounding box center [1165, 40] width 59 height 29
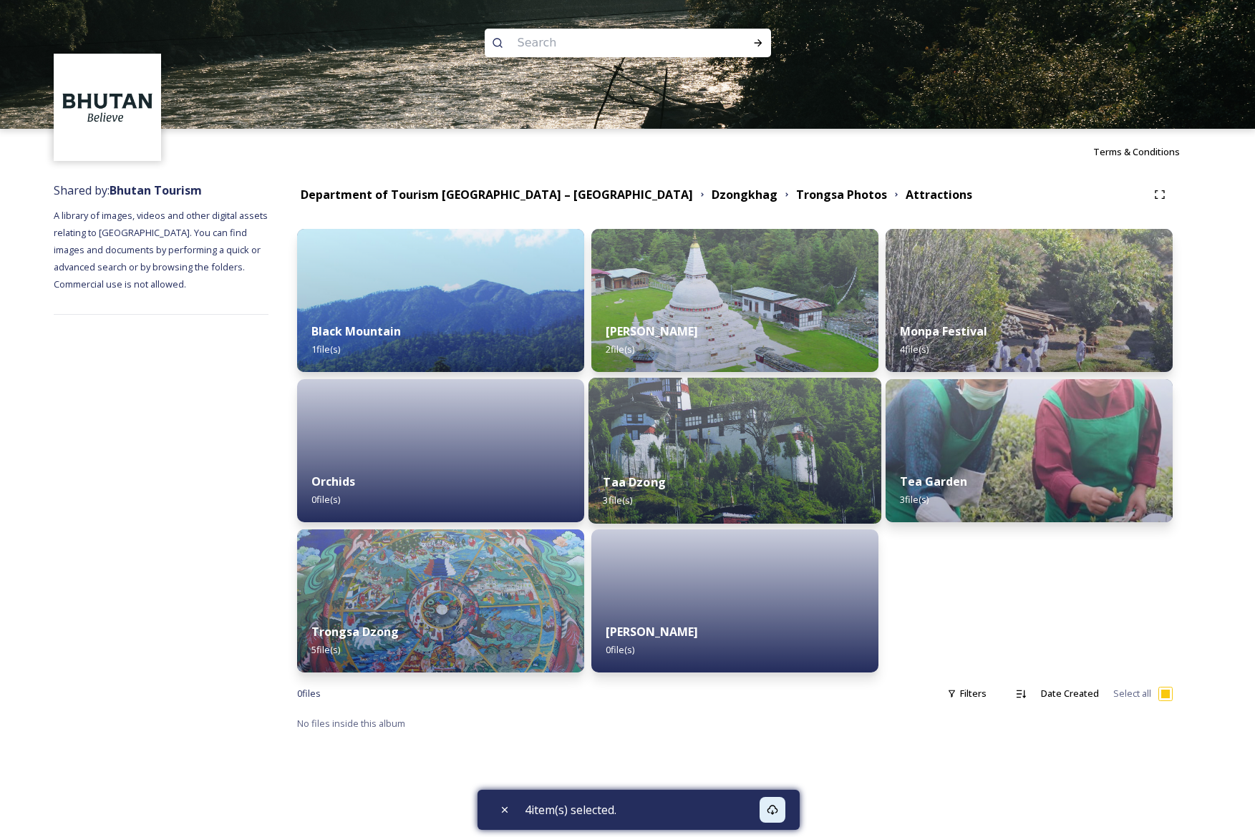
click at [789, 442] on img at bounding box center [734, 451] width 293 height 146
click at [761, 419] on img at bounding box center [734, 451] width 293 height 146
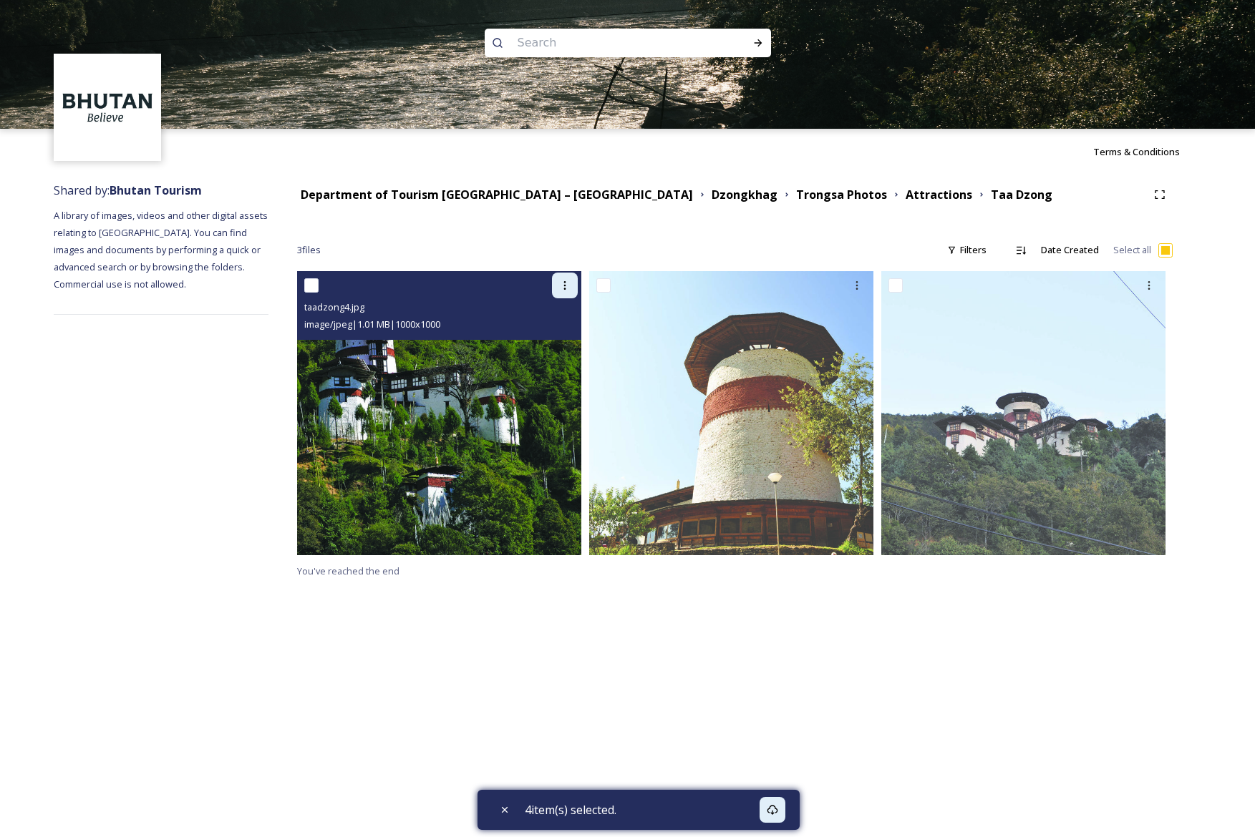
click at [573, 286] on div at bounding box center [565, 286] width 26 height 26
click at [564, 282] on icon at bounding box center [565, 285] width 2 height 9
click at [557, 343] on span "Download" at bounding box center [548, 345] width 44 height 14
click at [522, 354] on img at bounding box center [439, 413] width 284 height 284
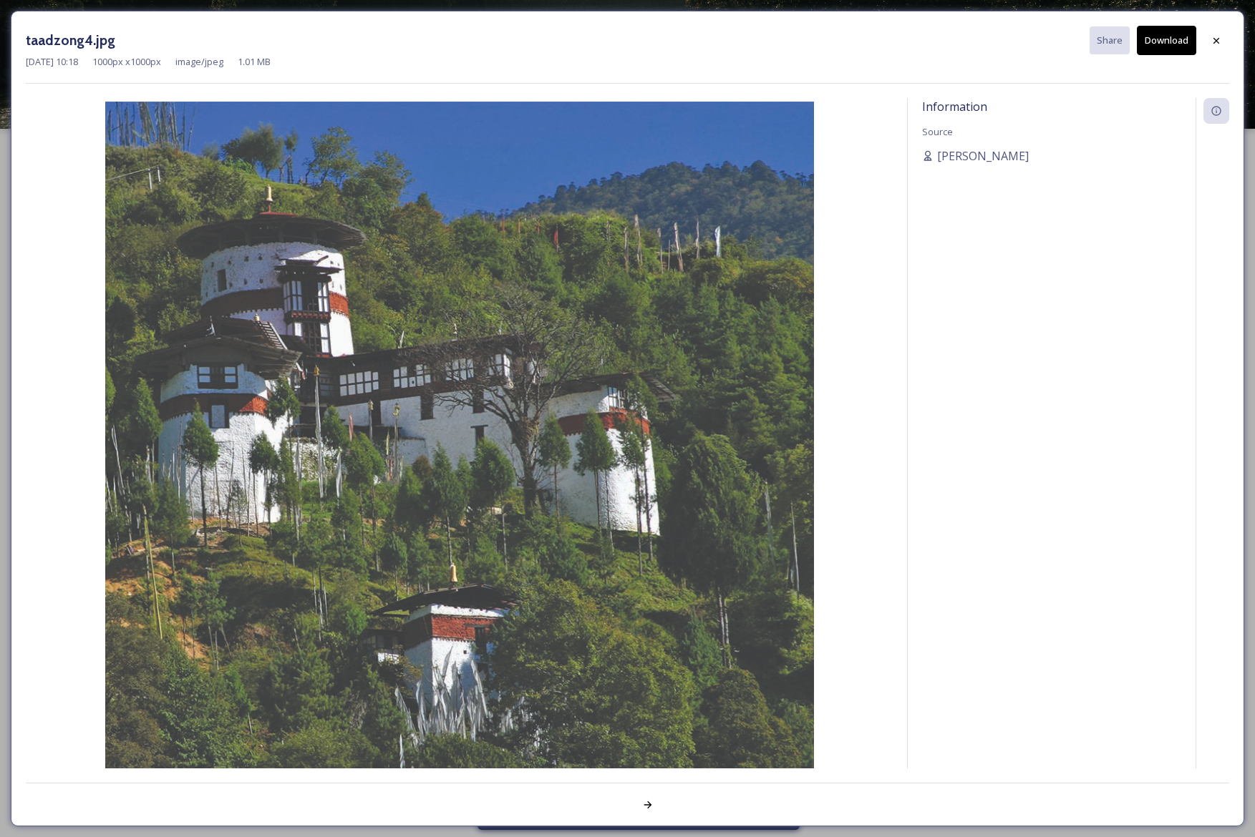
click at [1189, 37] on button "Download" at bounding box center [1165, 40] width 59 height 29
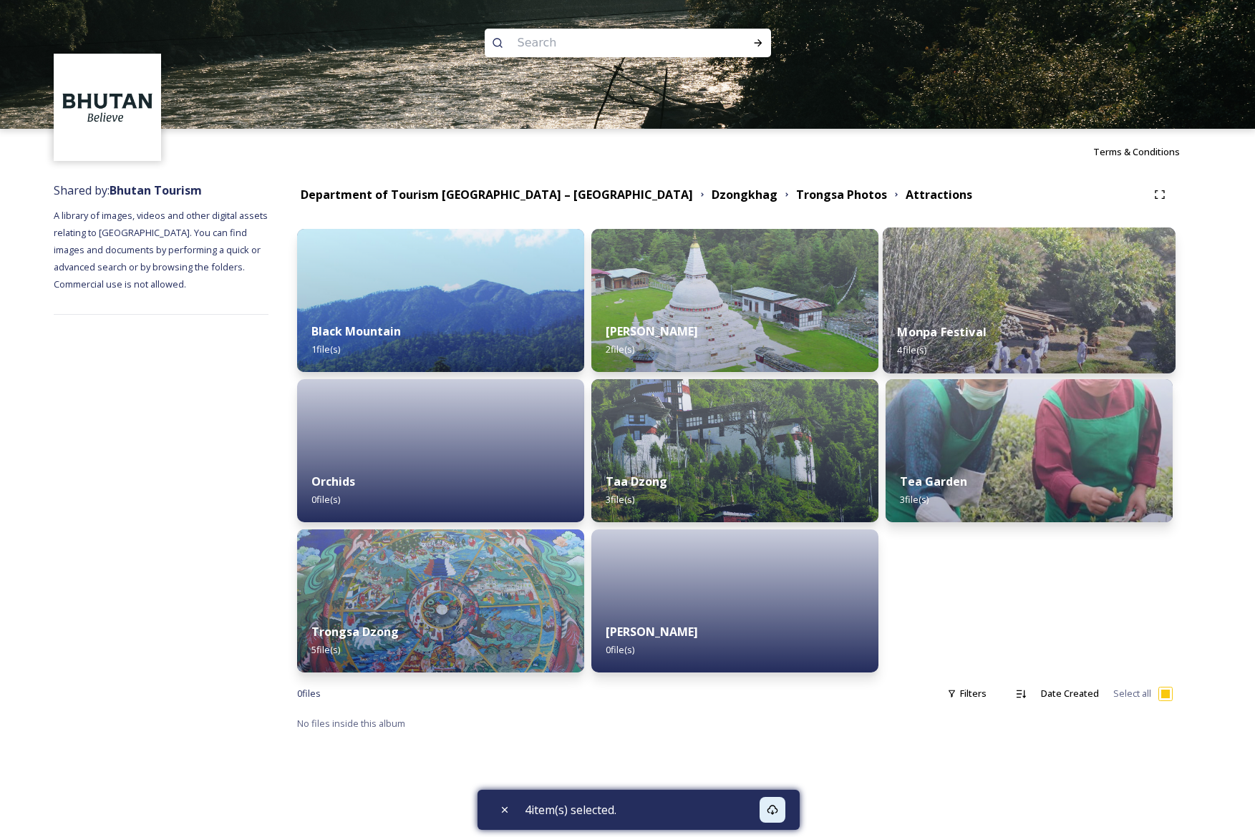
click at [991, 332] on div "Monpa Festival 4 file(s)" at bounding box center [1028, 340] width 293 height 65
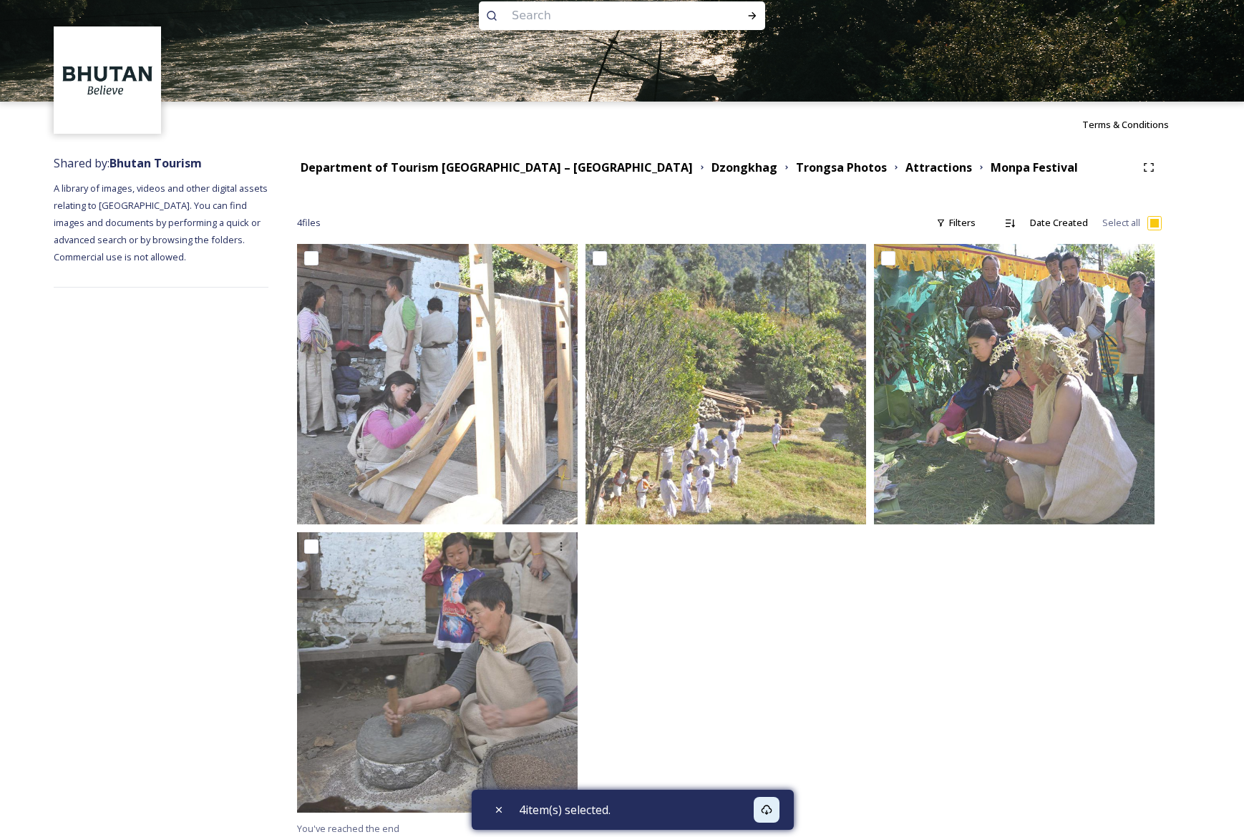
scroll to position [34, 0]
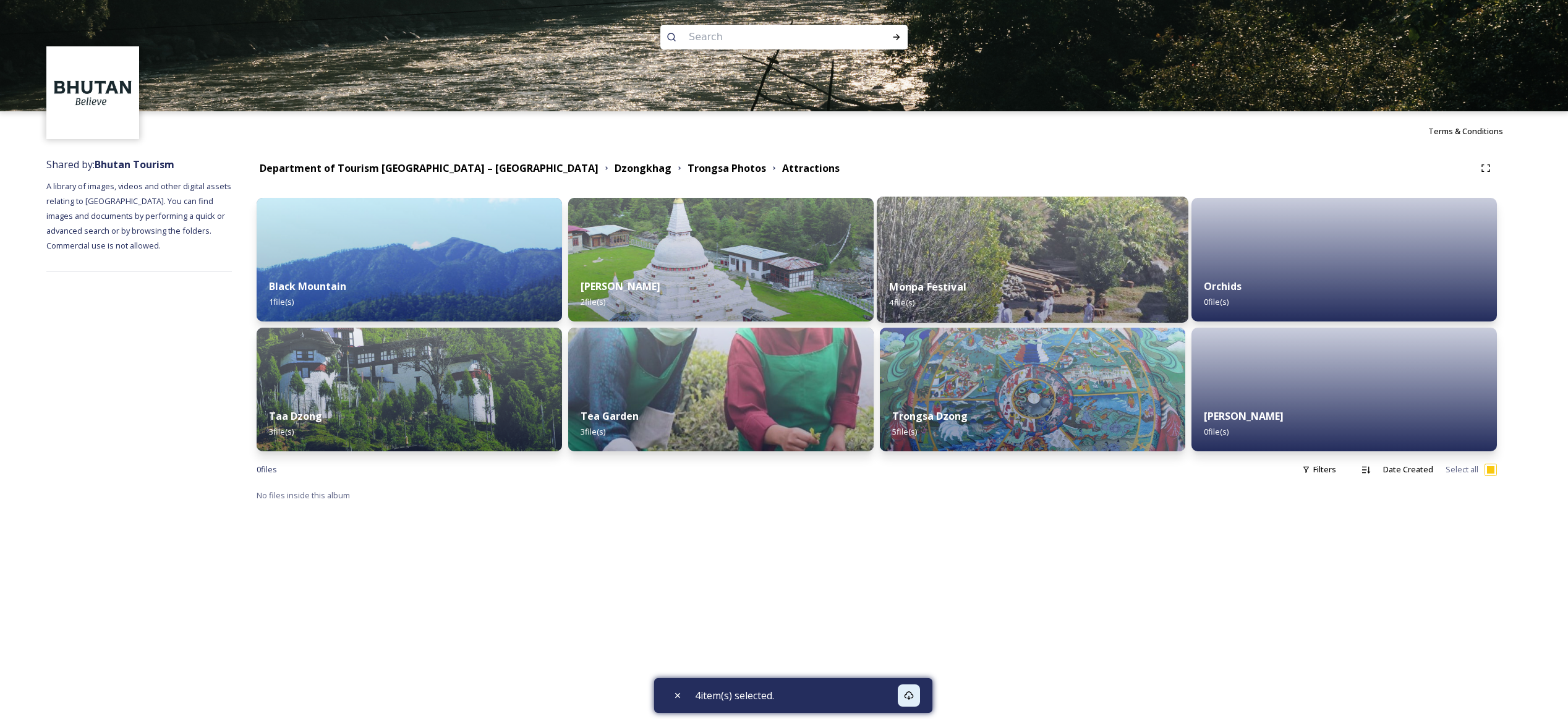
click at [1036, 250] on img at bounding box center [1032, 260] width 312 height 126
click at [738, 397] on div "Tea Garden 3 file(s)" at bounding box center [721, 424] width 312 height 56
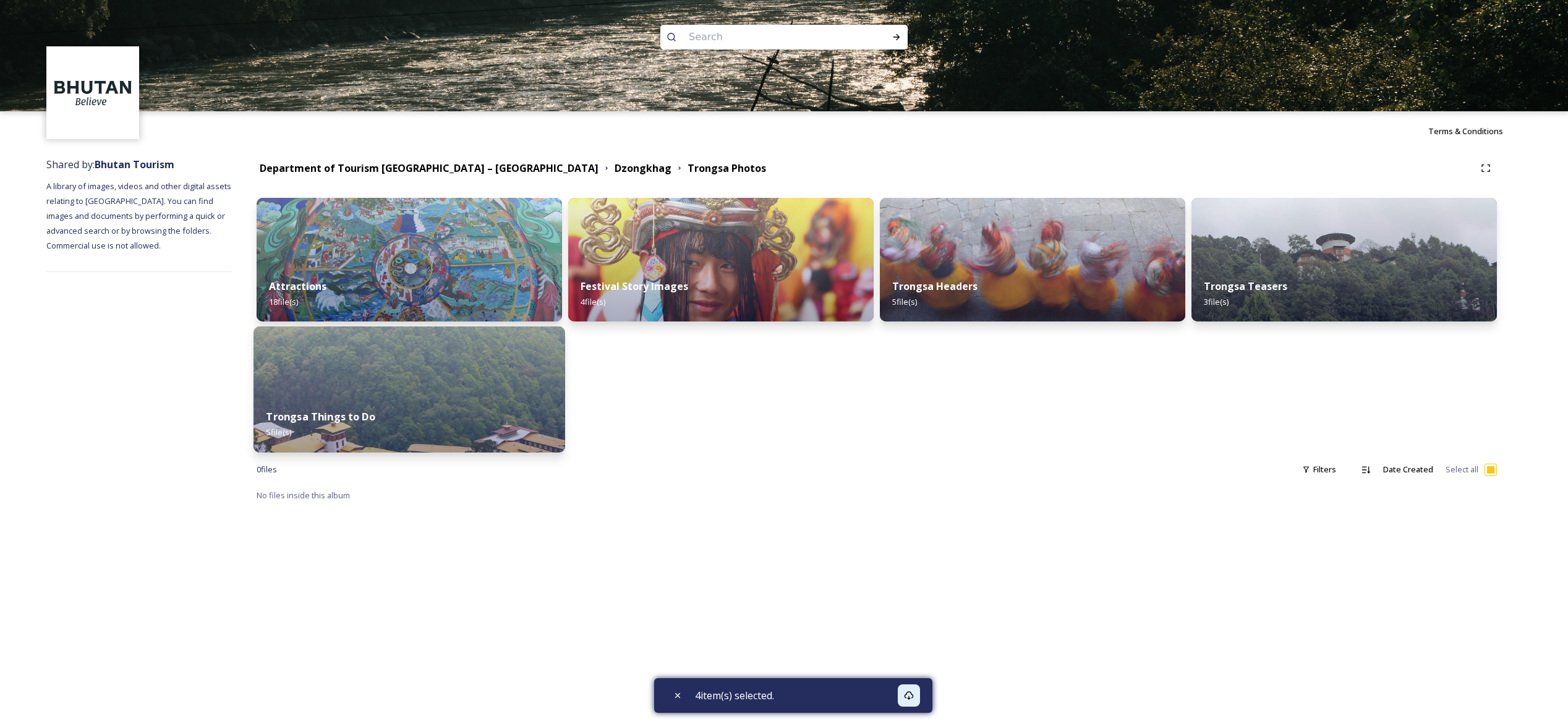
click at [400, 410] on div "Trongsa Things to Do 5 file(s)" at bounding box center [409, 424] width 312 height 56
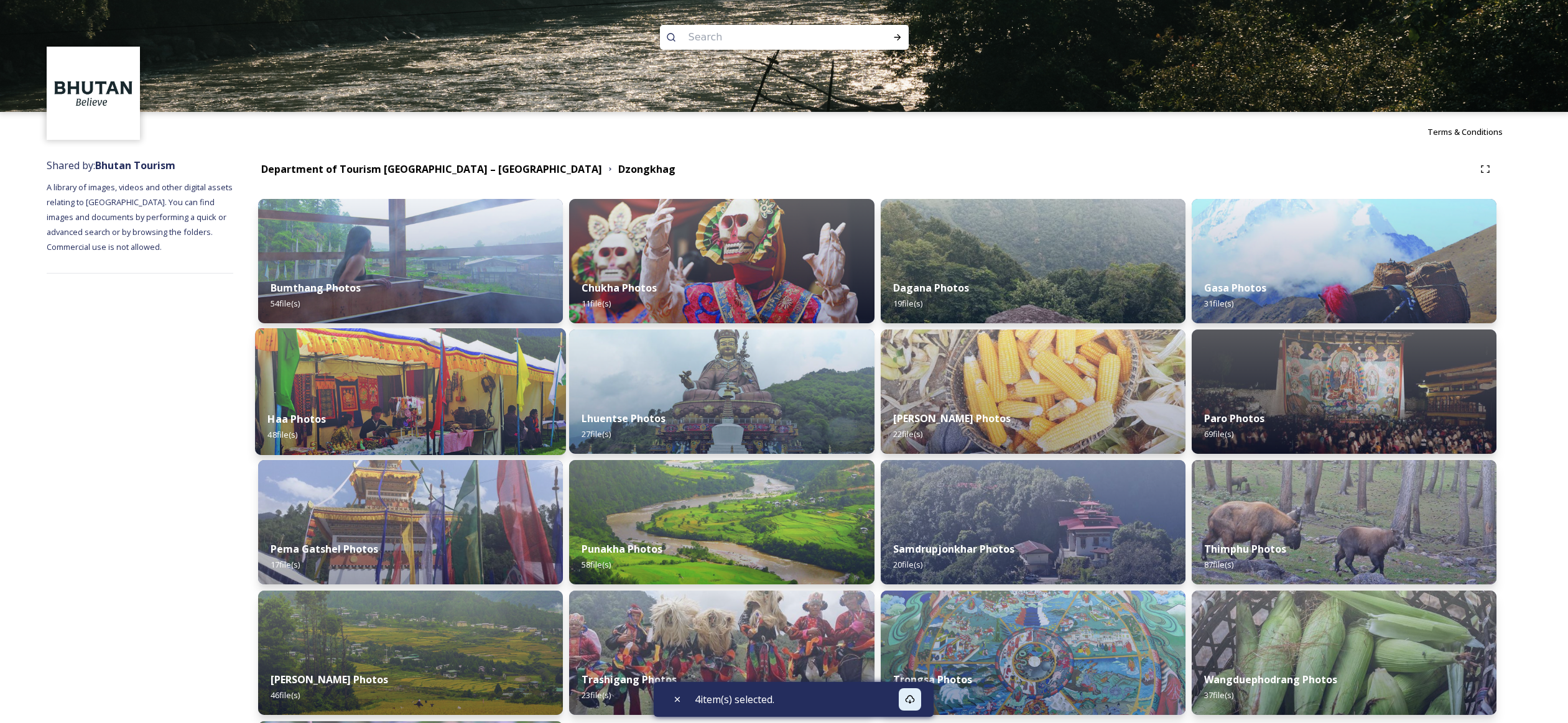
click at [347, 416] on div "Haa Photos 48 file(s)" at bounding box center [410, 427] width 311 height 56
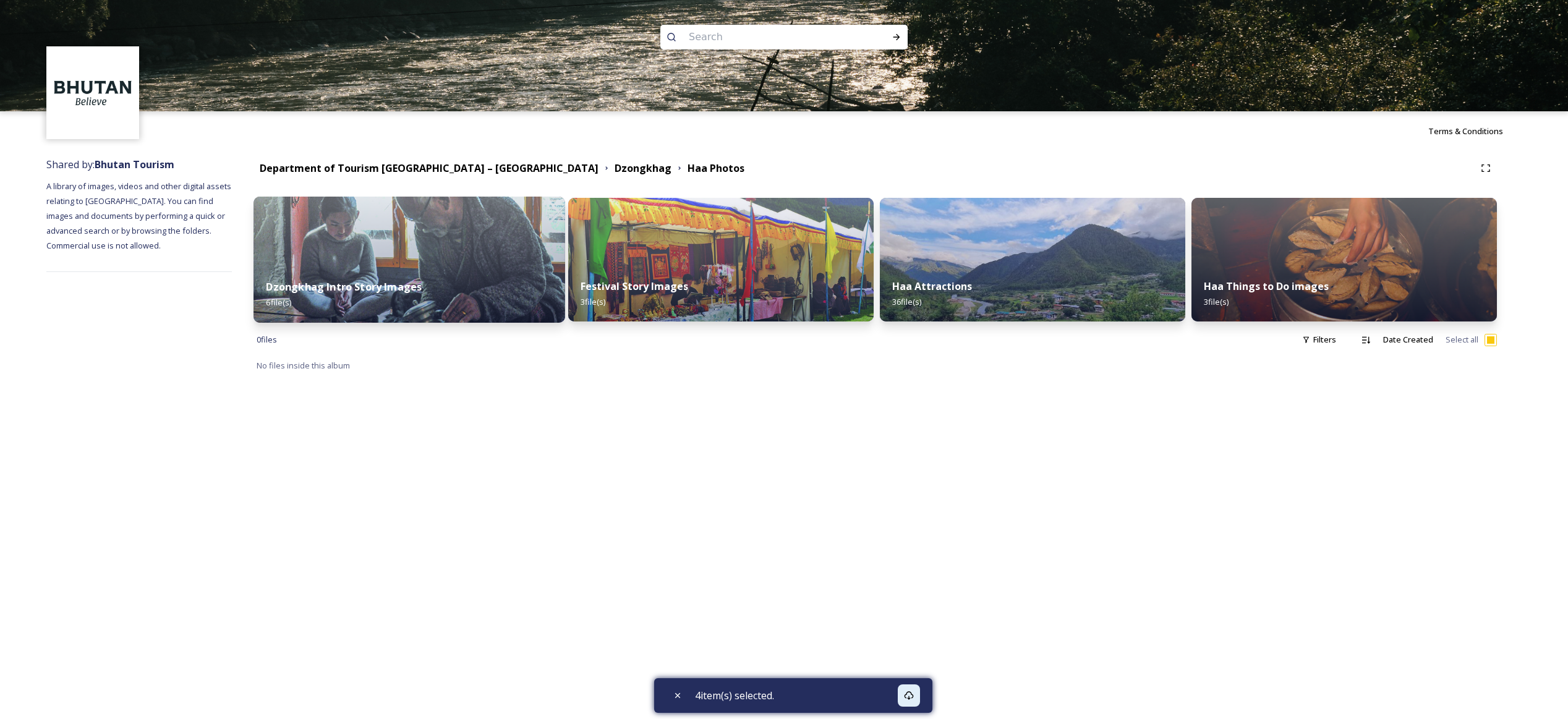
click at [373, 253] on img at bounding box center [409, 260] width 312 height 126
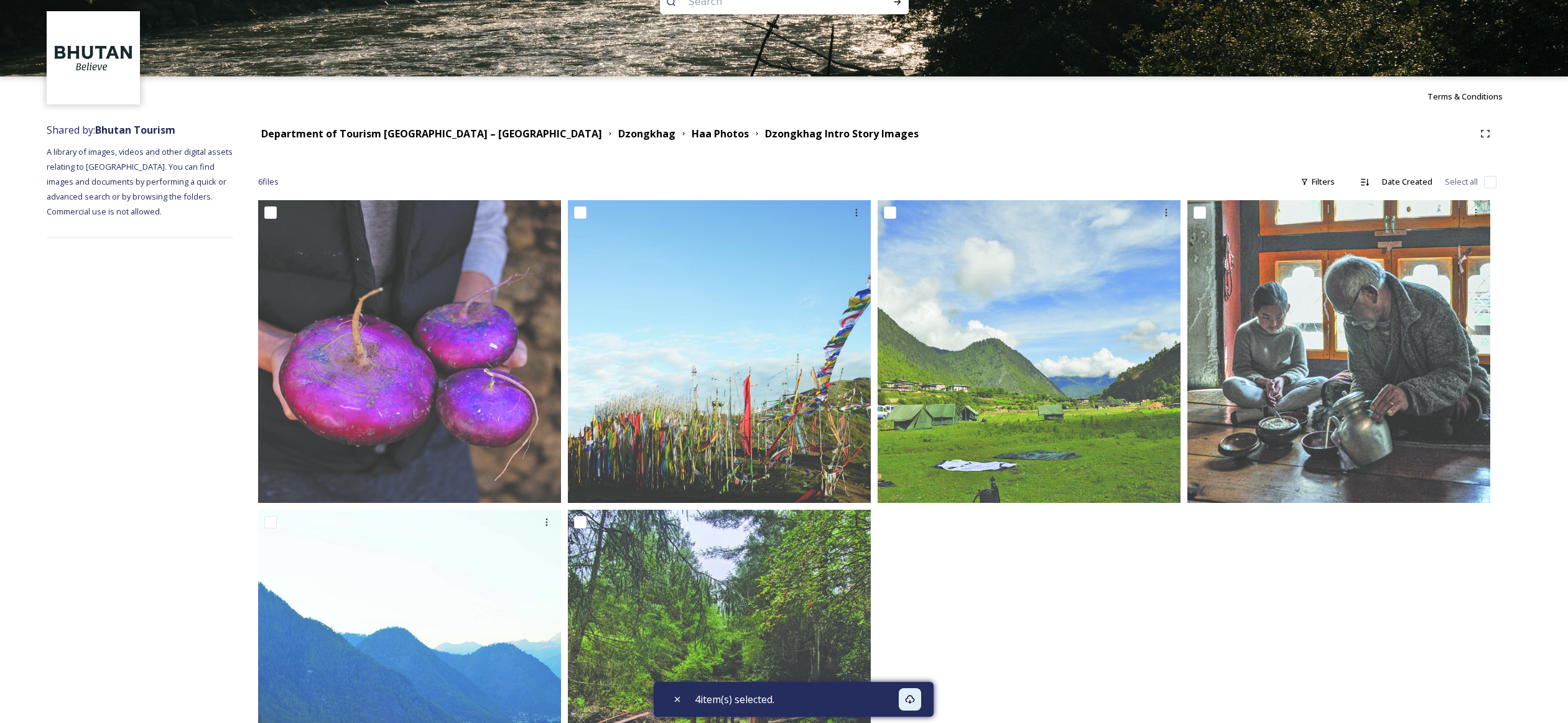
scroll to position [152, 0]
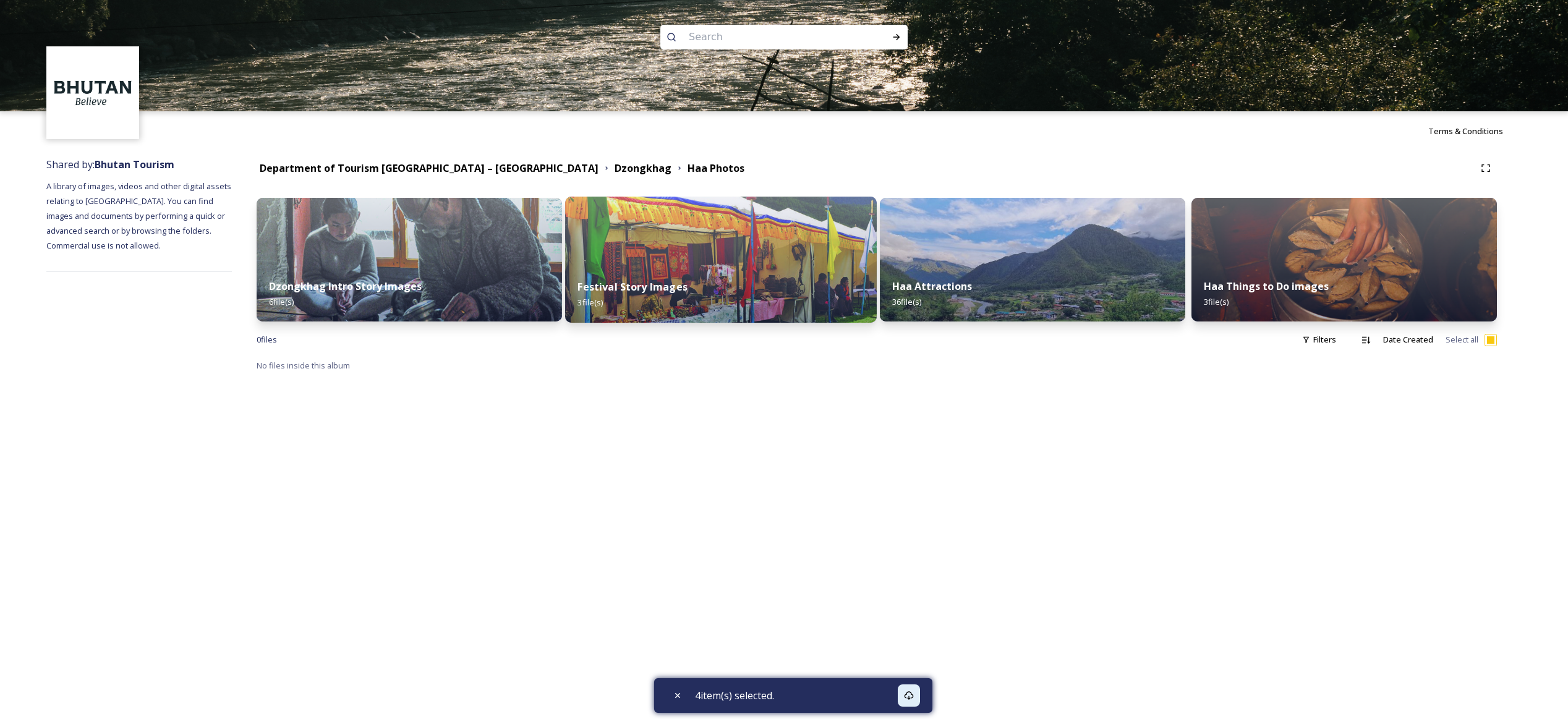
click at [691, 256] on img at bounding box center [721, 260] width 312 height 126
click at [948, 273] on div "Haa Attractions 36 file(s)" at bounding box center [1032, 294] width 312 height 56
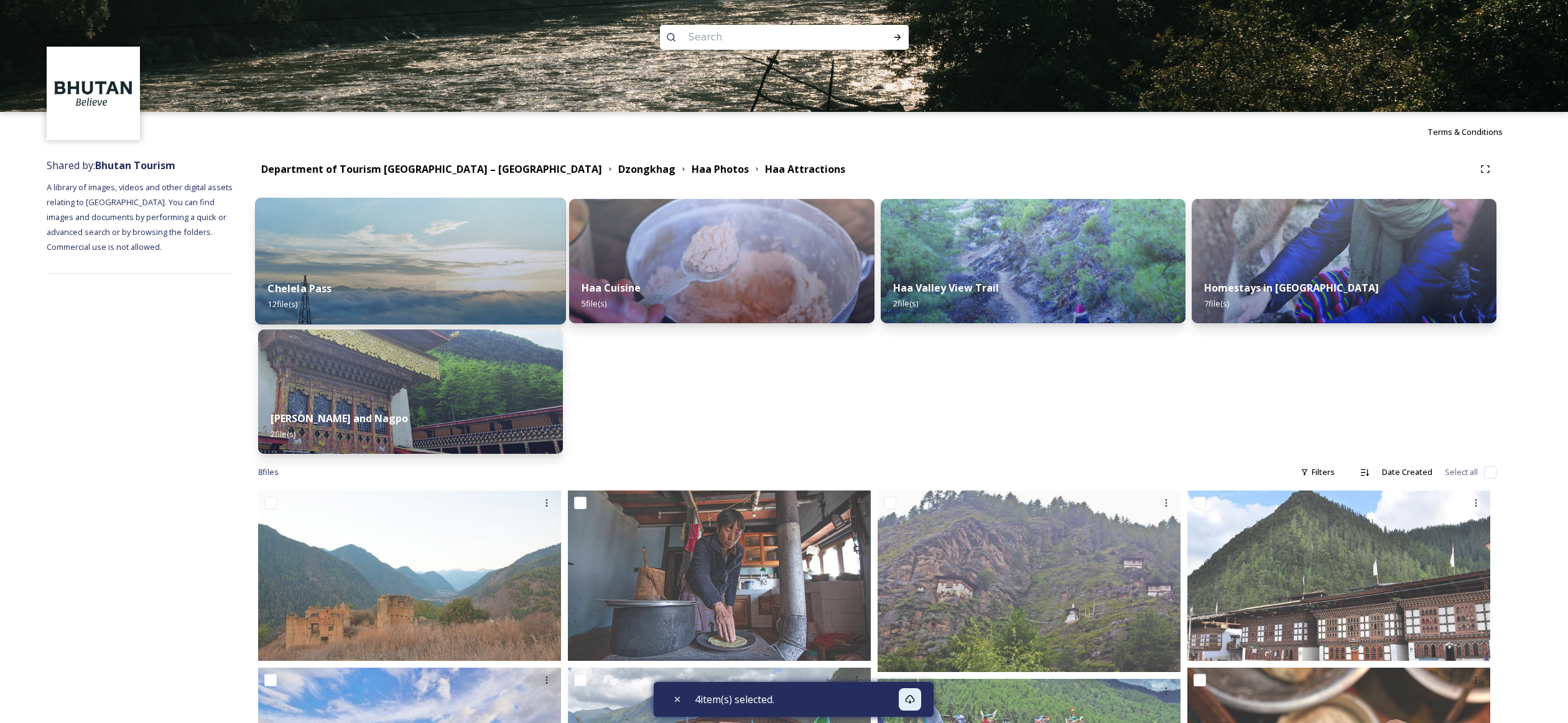
click at [387, 264] on img at bounding box center [410, 262] width 311 height 127
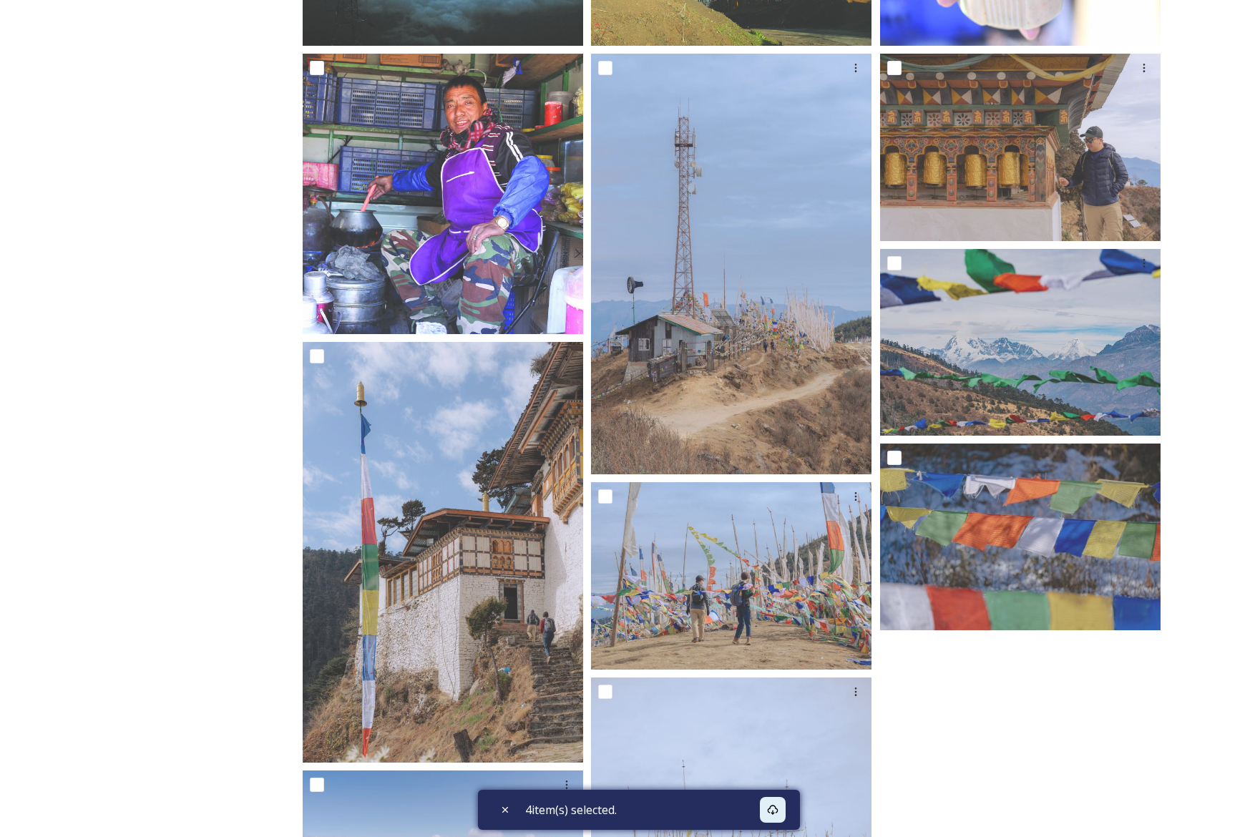
scroll to position [500, 0]
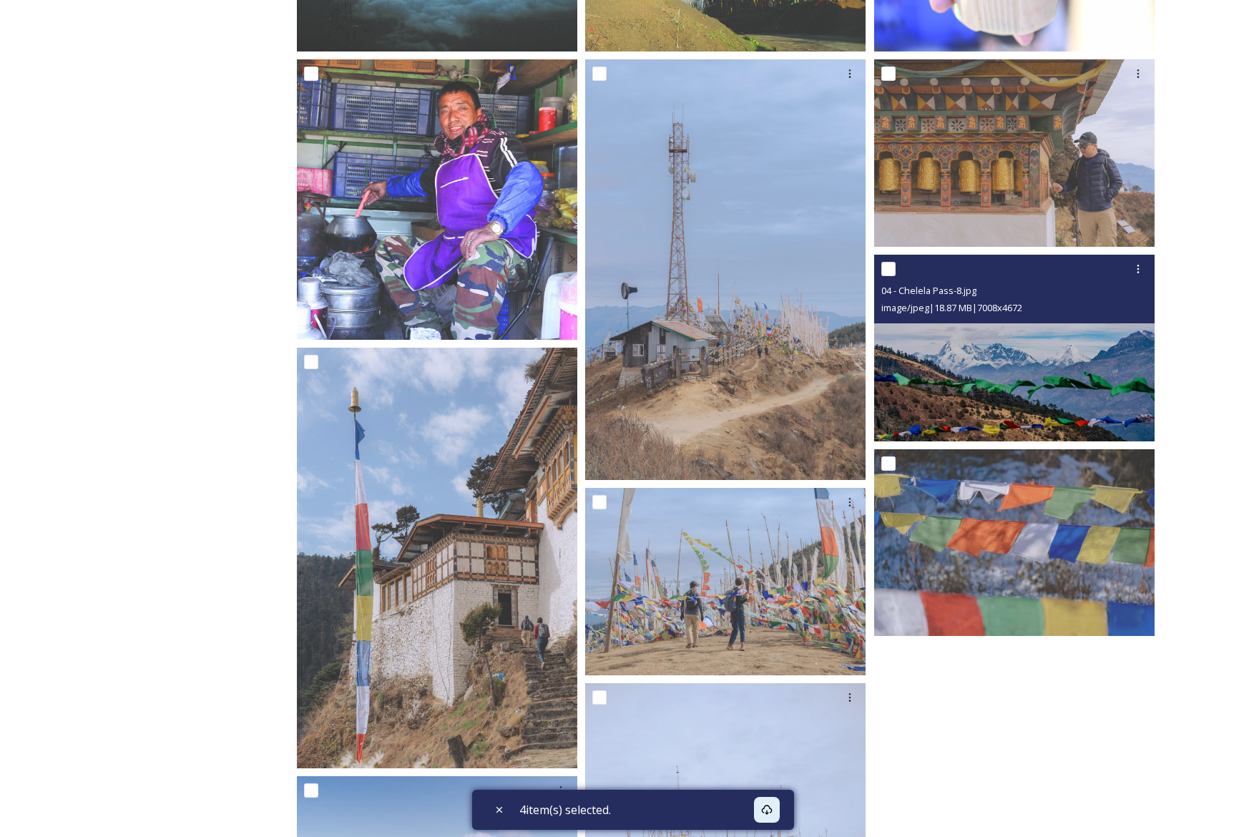
click at [1061, 371] on img at bounding box center [1015, 347] width 281 height 187
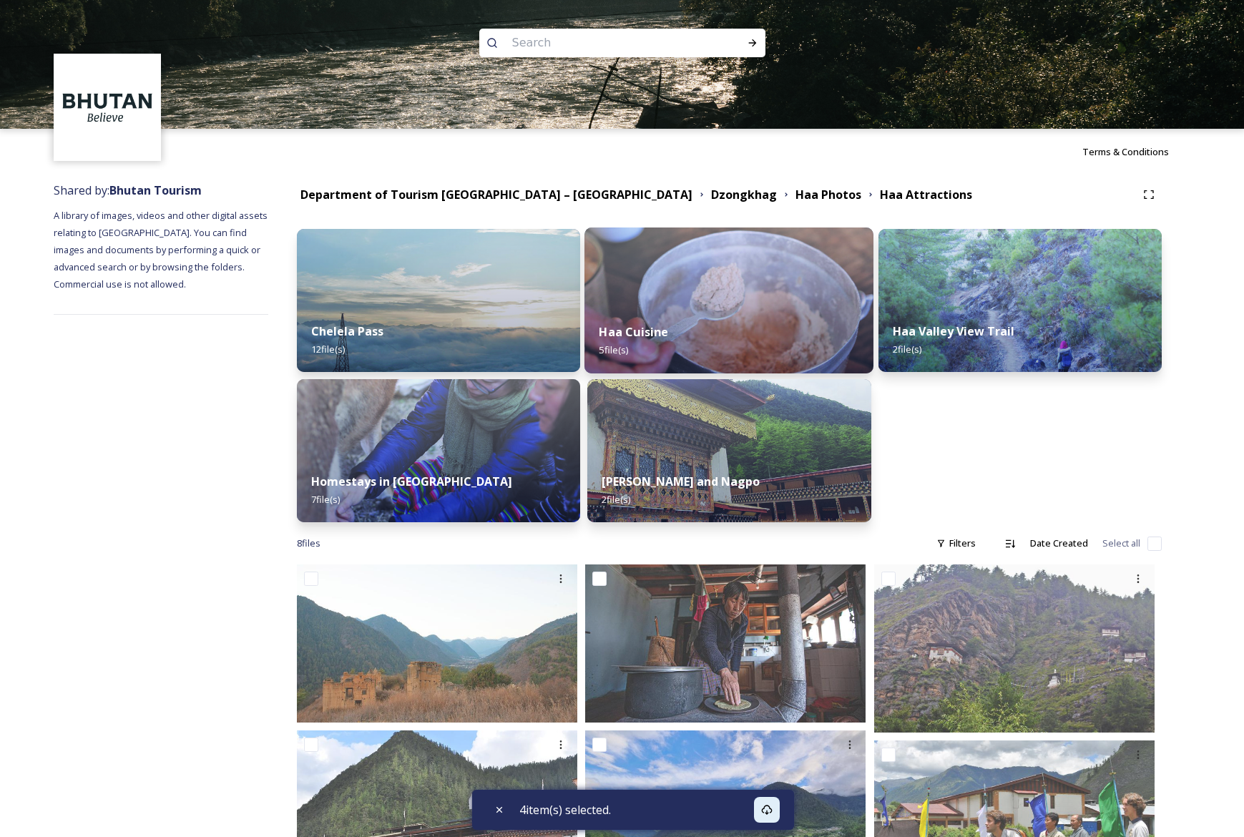
click at [707, 282] on img at bounding box center [729, 301] width 289 height 146
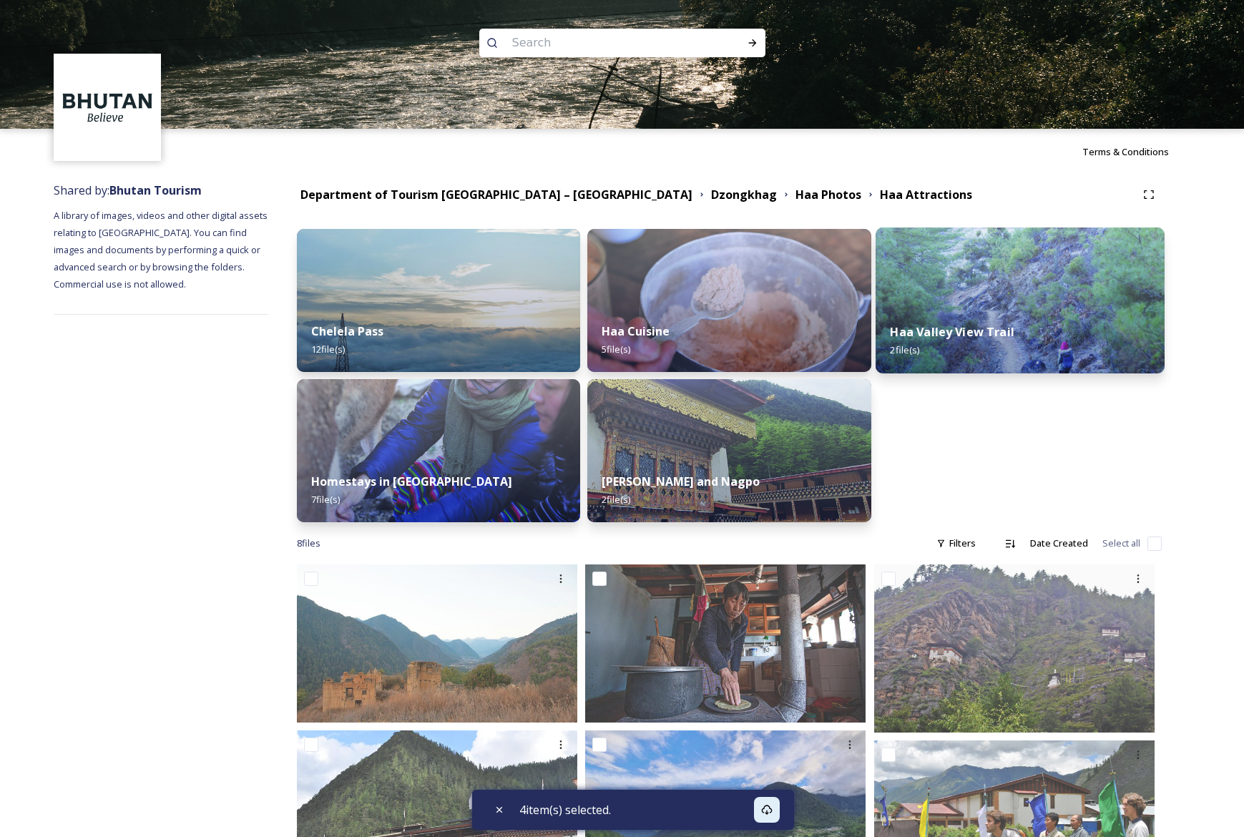
click at [1006, 300] on img at bounding box center [1020, 301] width 289 height 146
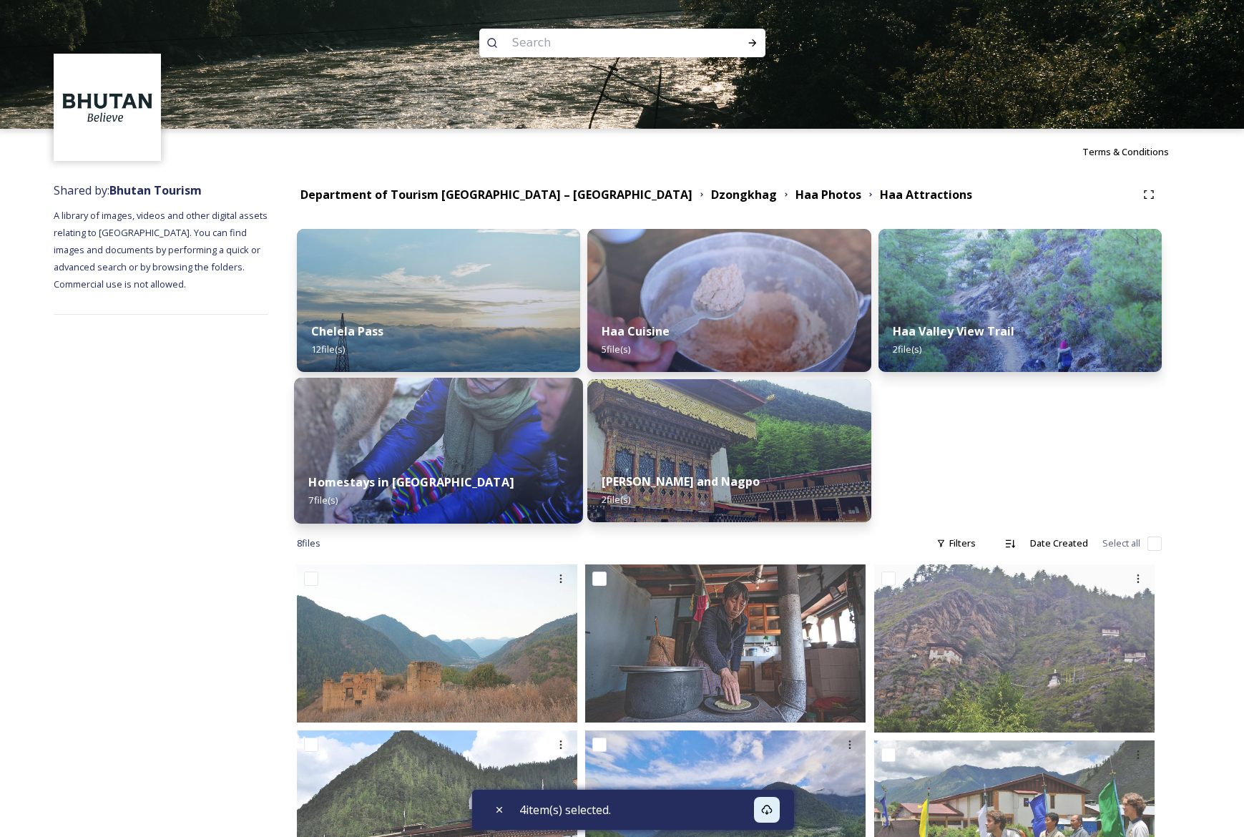
click at [417, 444] on img at bounding box center [438, 451] width 289 height 146
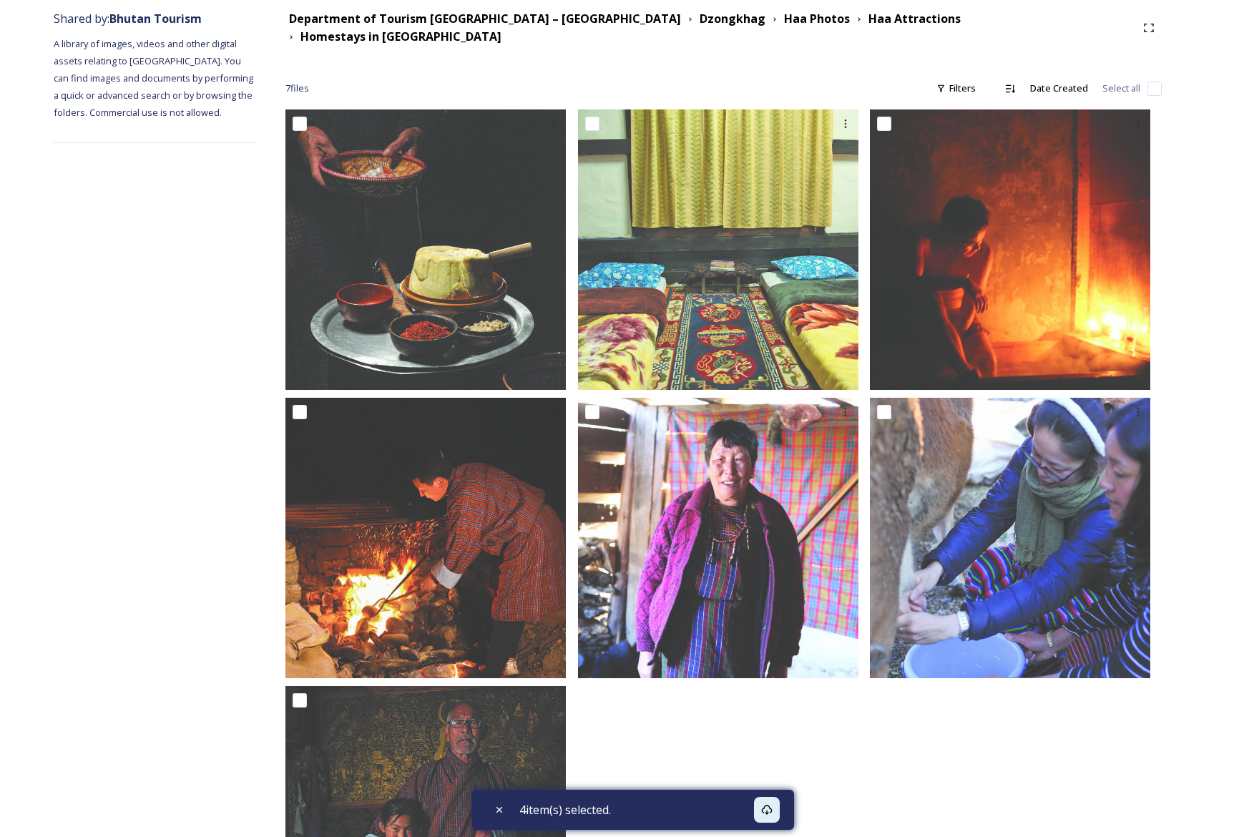
scroll to position [323, 0]
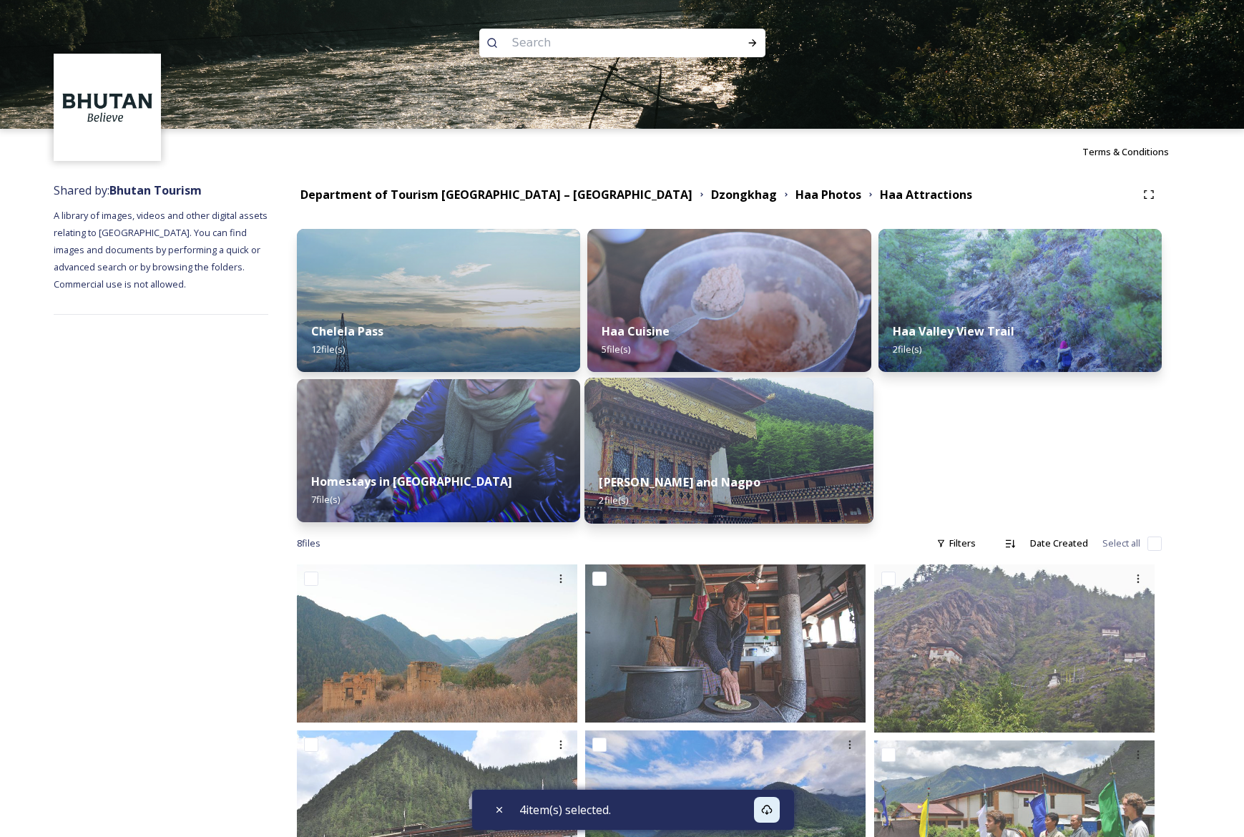
click at [719, 432] on img at bounding box center [729, 451] width 289 height 146
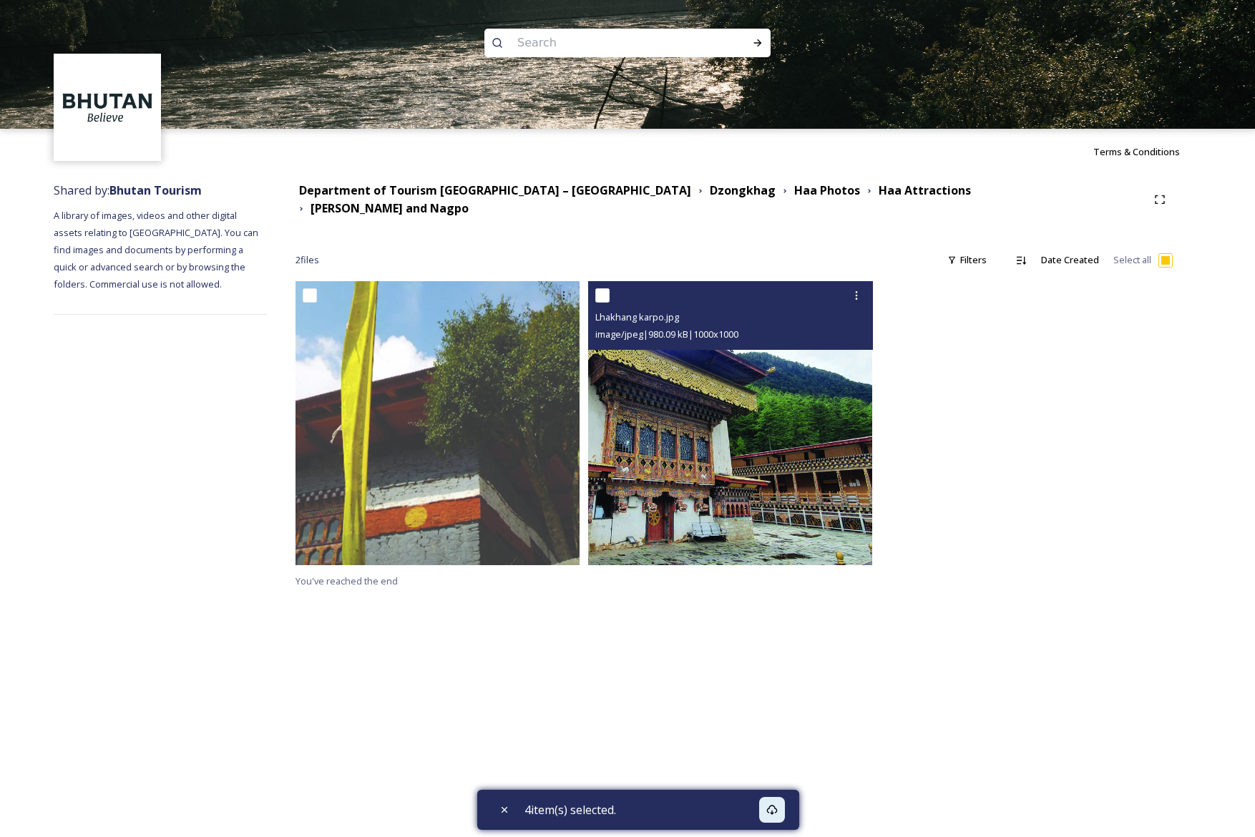
click at [749, 428] on img at bounding box center [730, 423] width 284 height 284
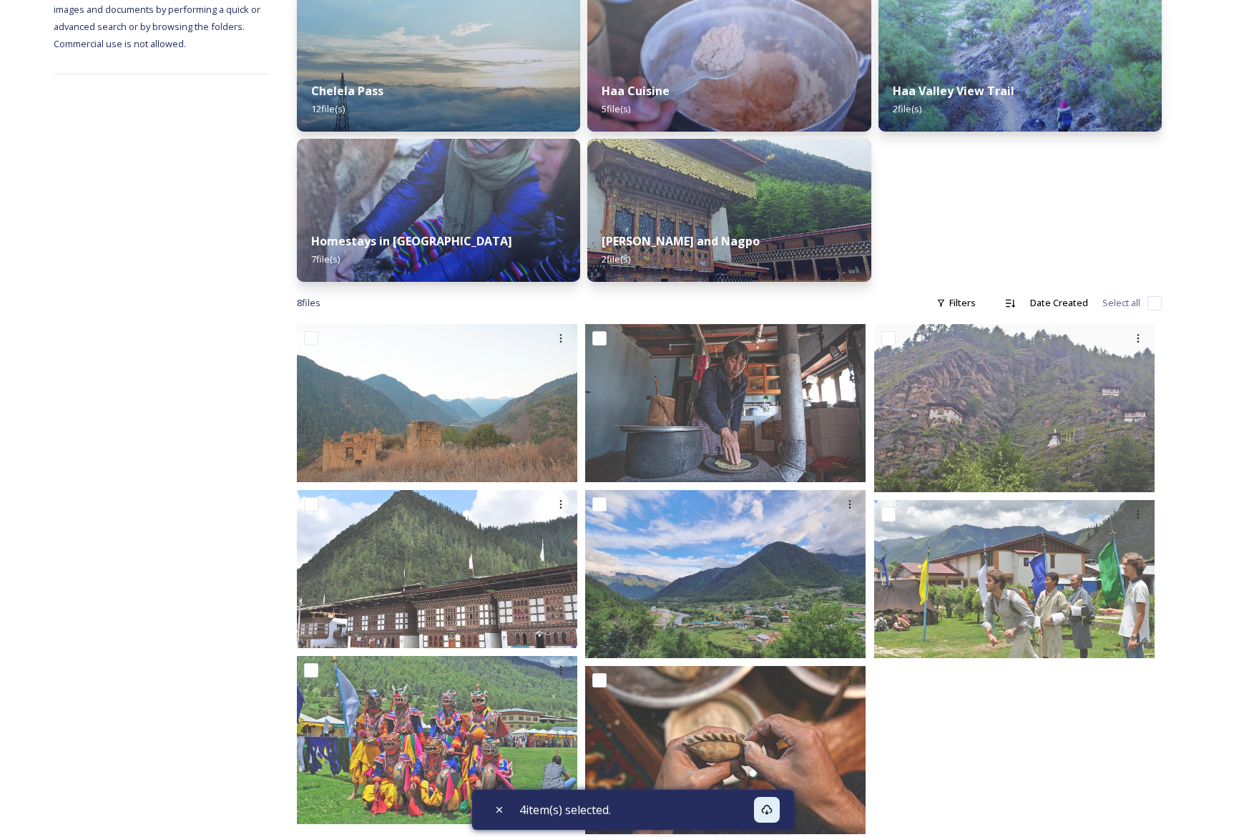
scroll to position [269, 0]
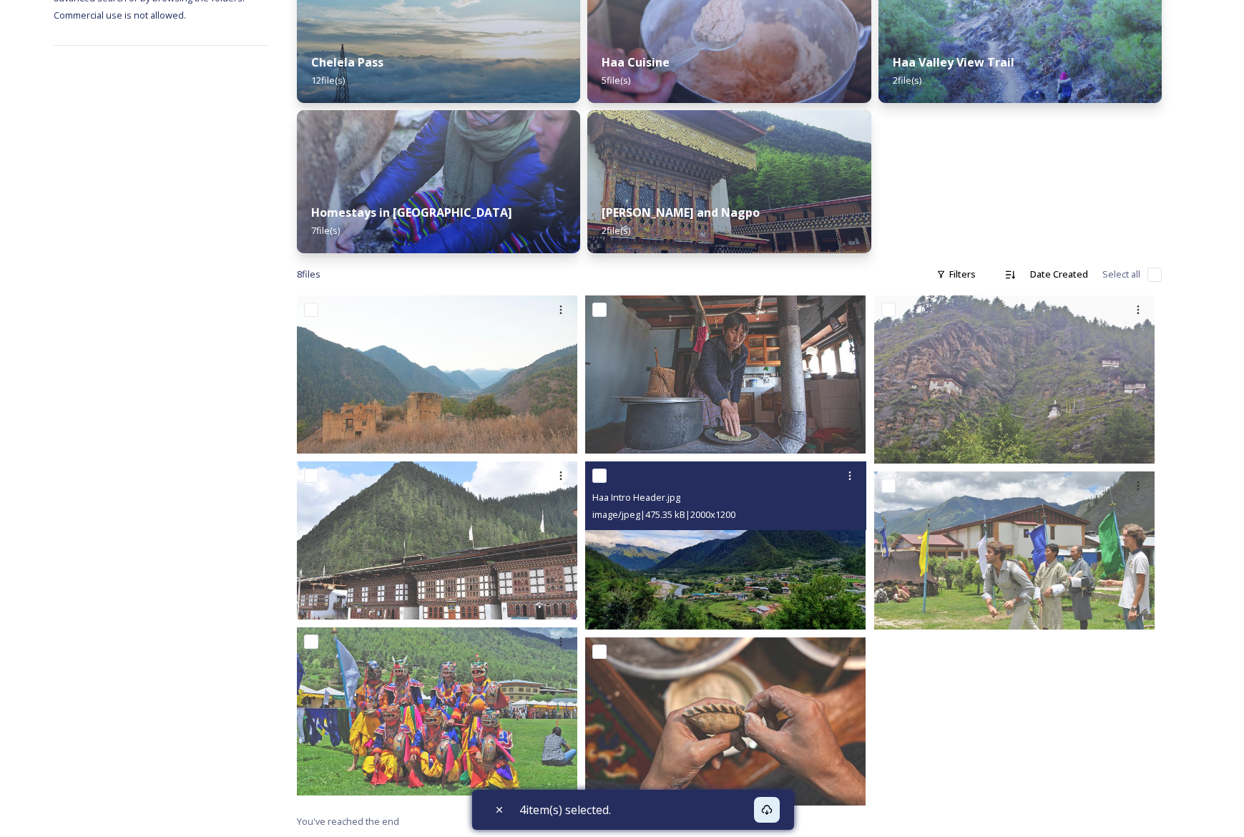
click at [711, 553] on img at bounding box center [725, 546] width 281 height 168
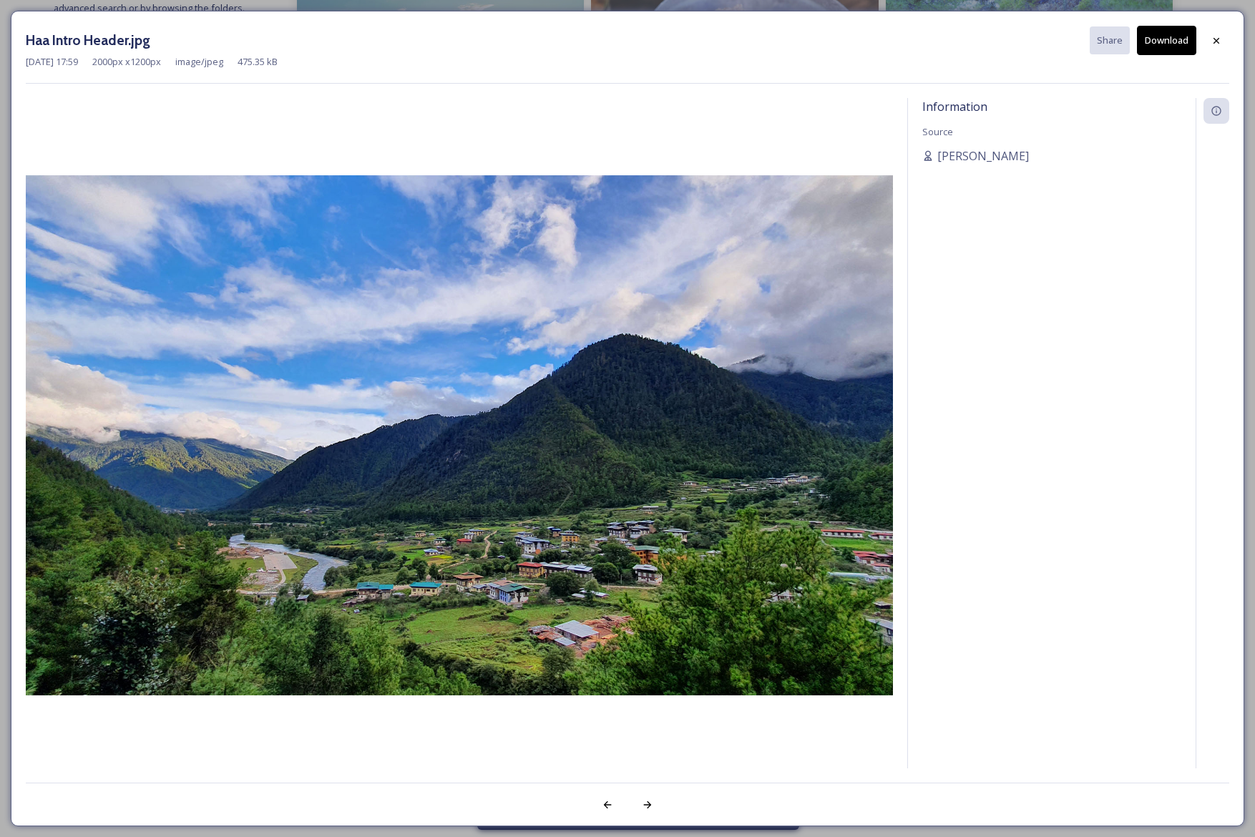
click at [1155, 40] on button "Download" at bounding box center [1166, 40] width 59 height 29
click at [1213, 38] on icon at bounding box center [1216, 40] width 11 height 11
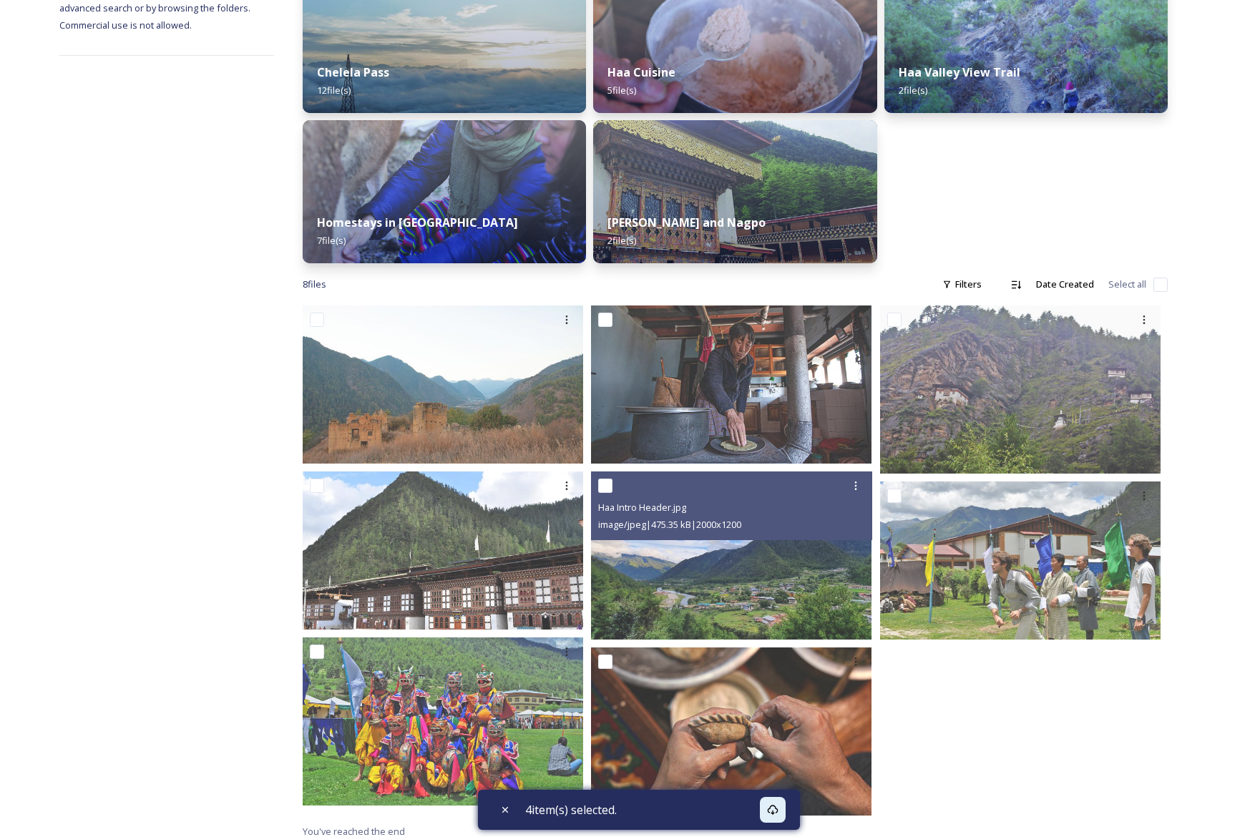
scroll to position [269, 0]
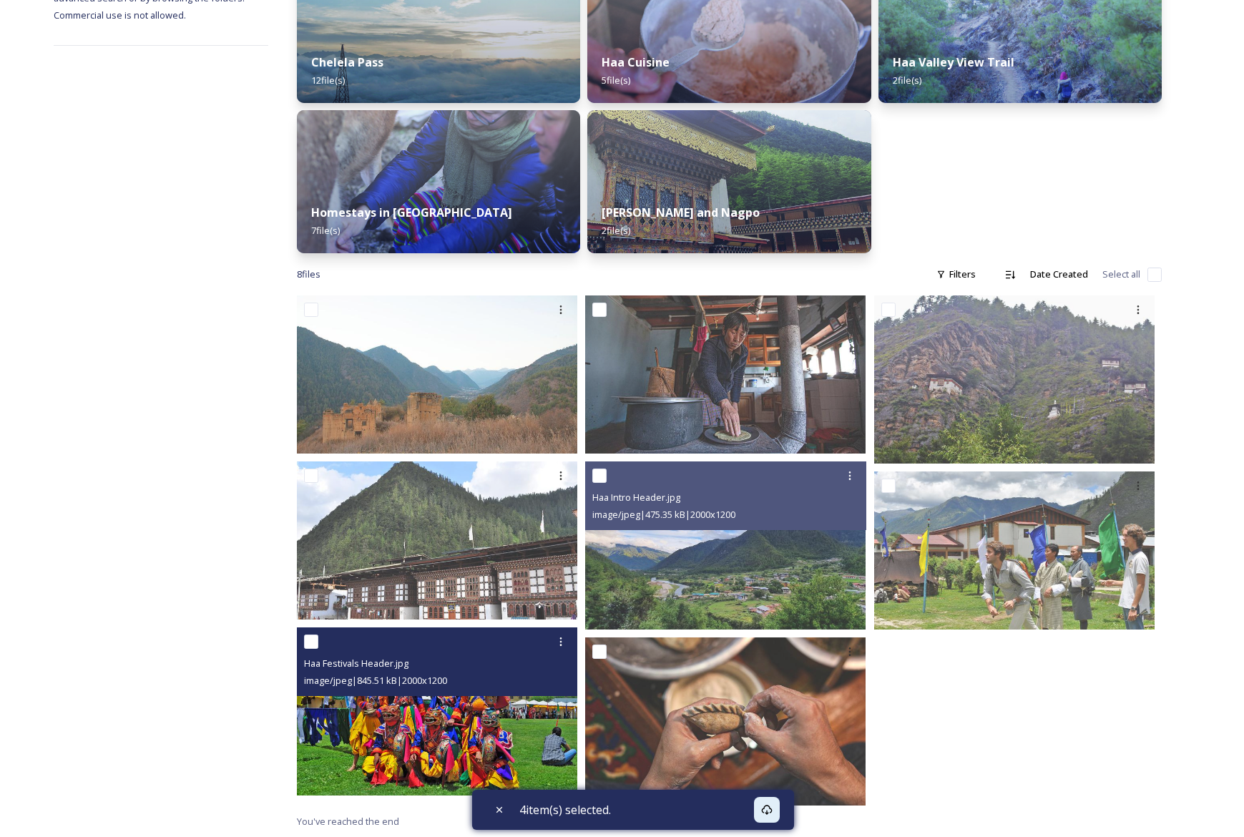
click at [420, 701] on img at bounding box center [437, 712] width 281 height 168
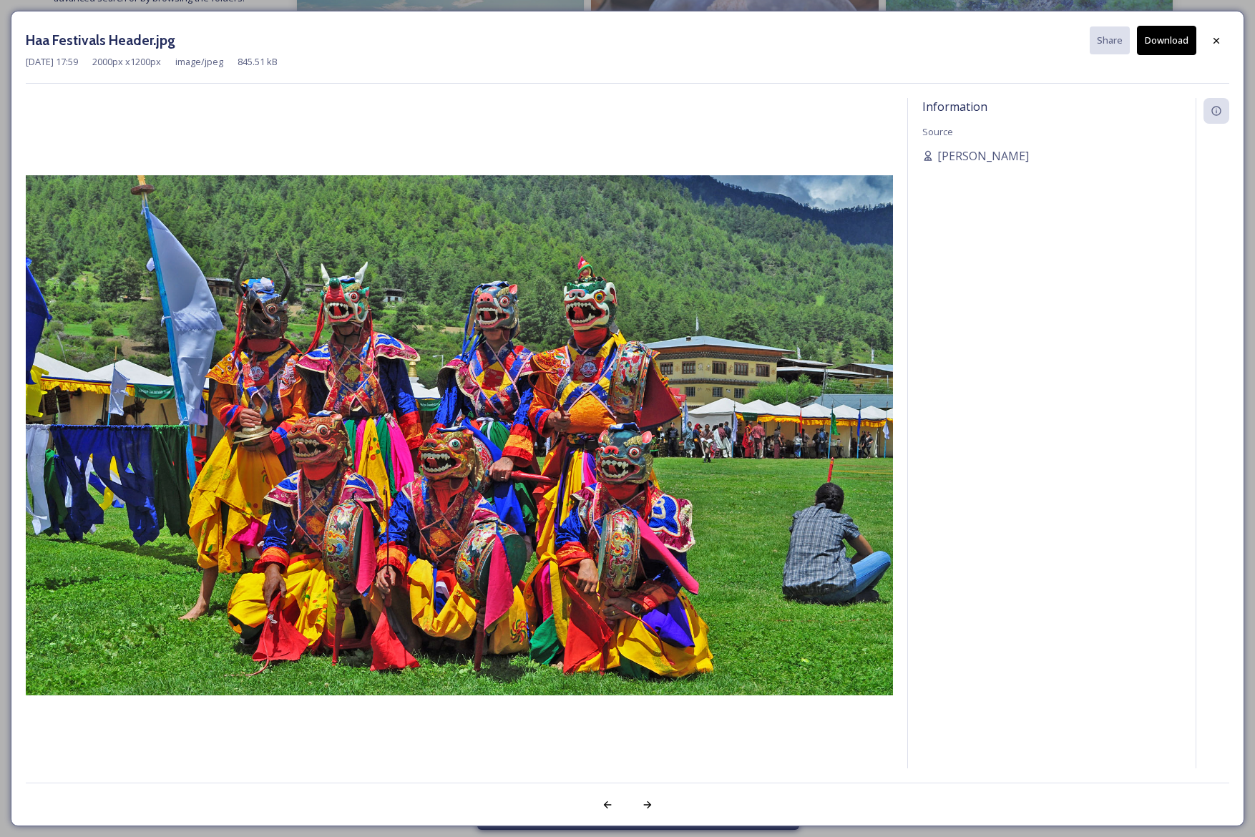
click at [1175, 36] on button "Download" at bounding box center [1166, 40] width 59 height 29
click at [1212, 43] on icon at bounding box center [1216, 40] width 11 height 11
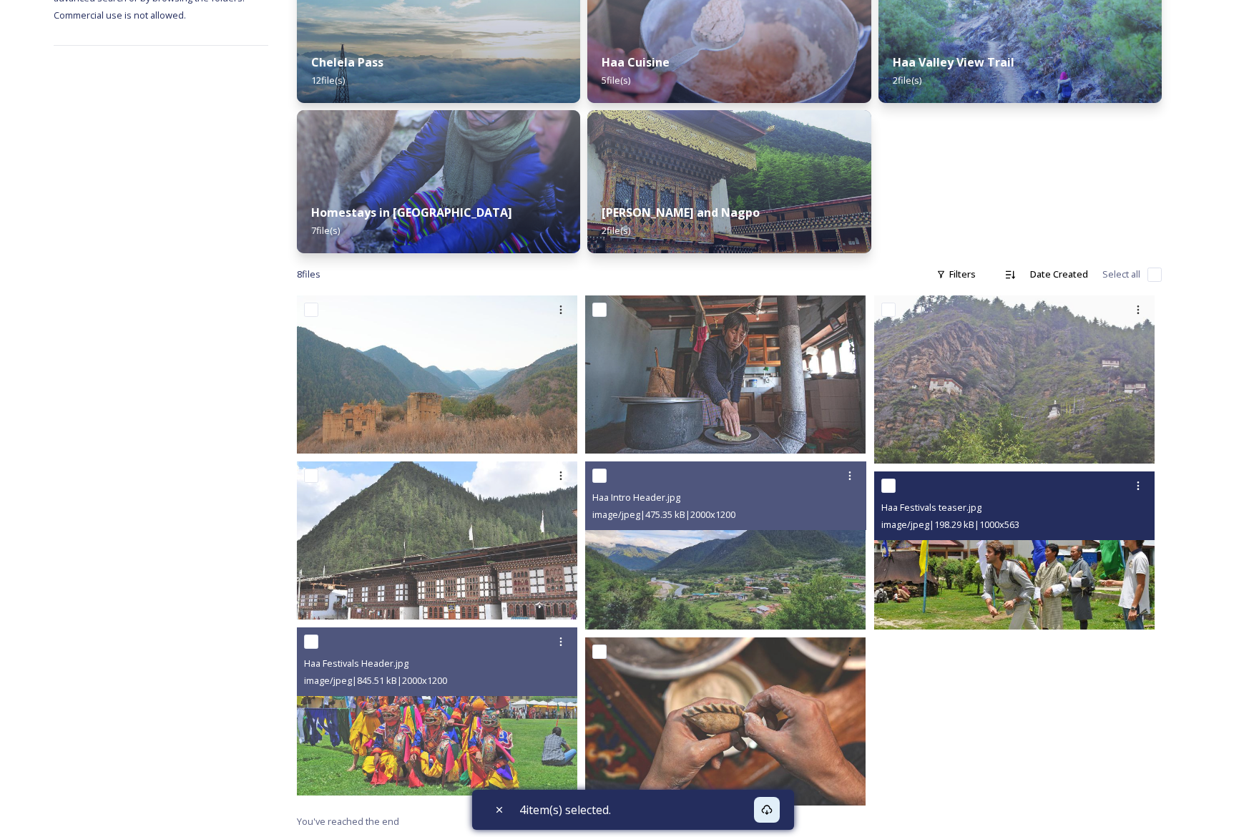
click at [1037, 547] on img at bounding box center [1015, 551] width 281 height 158
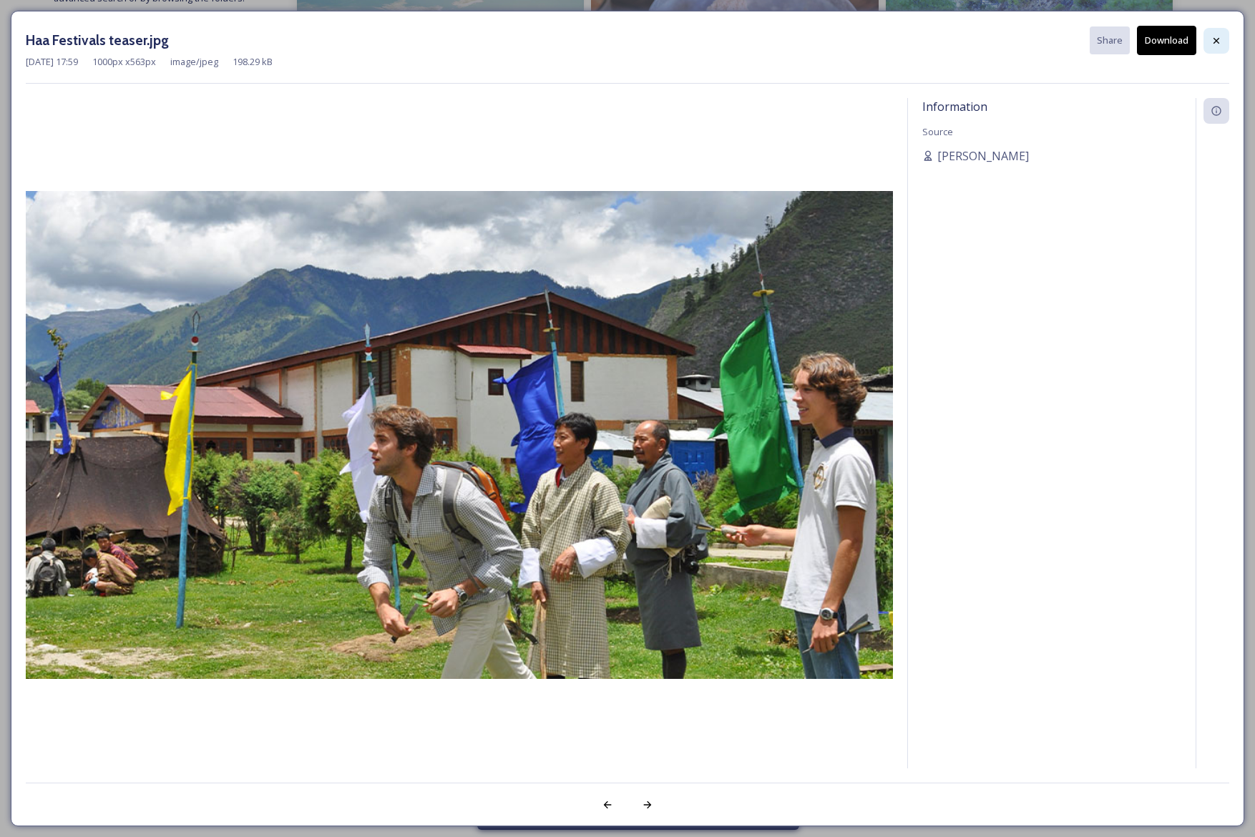
click at [1211, 43] on icon at bounding box center [1216, 40] width 11 height 11
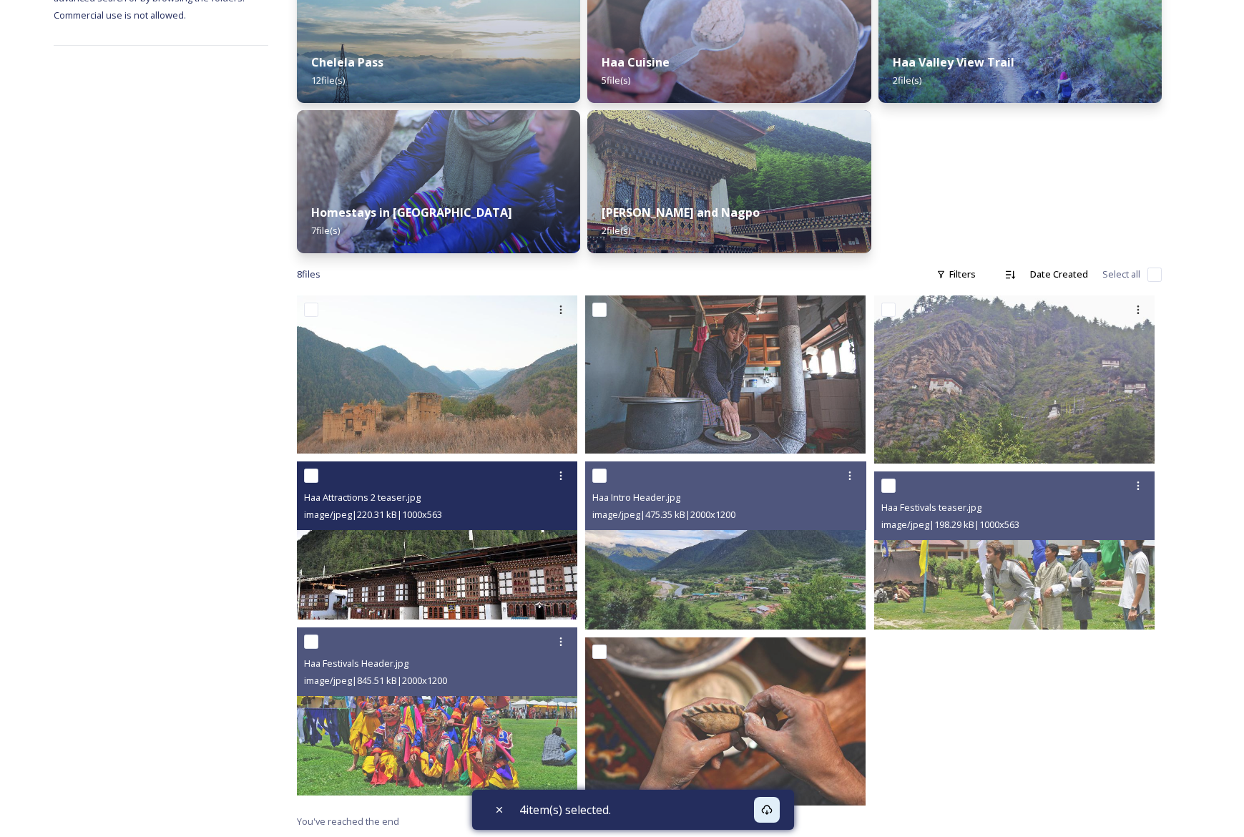
click at [444, 572] on img at bounding box center [437, 541] width 281 height 158
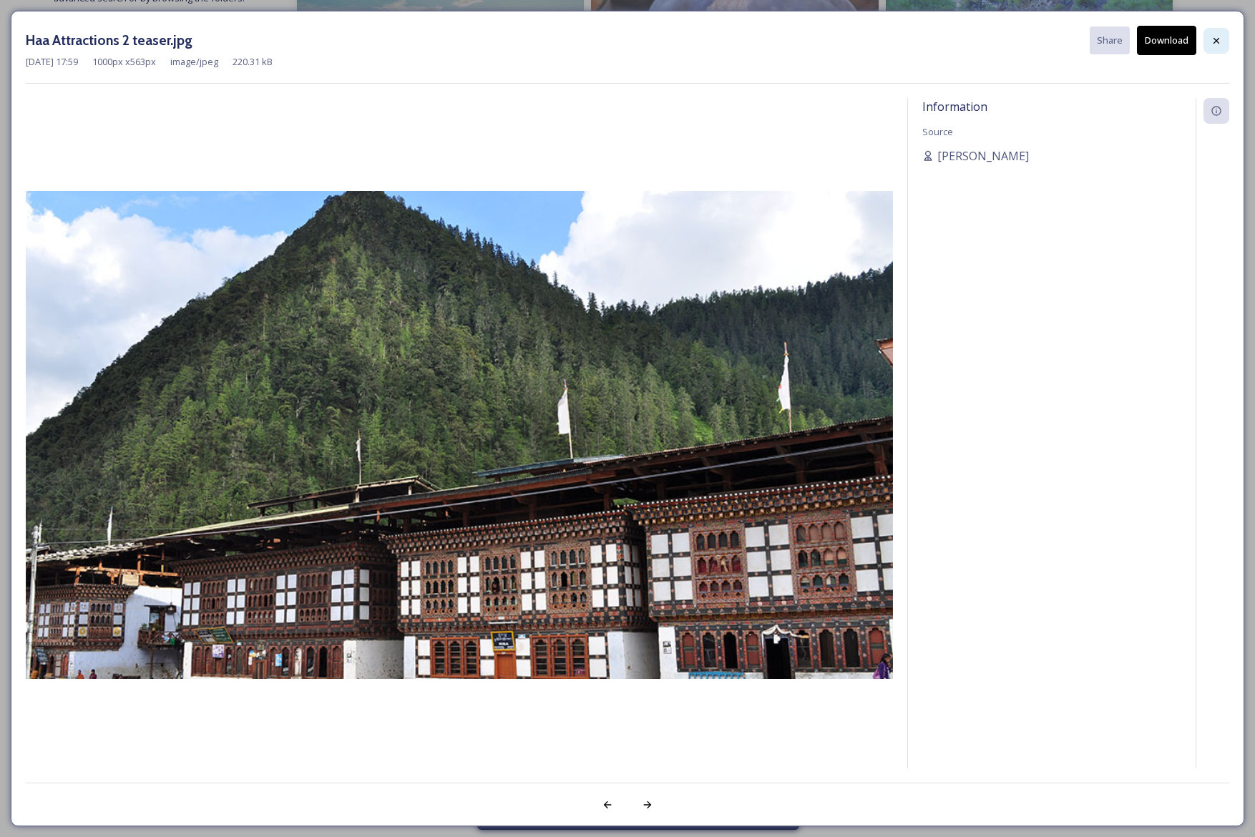
click at [1217, 40] on icon at bounding box center [1216, 40] width 11 height 11
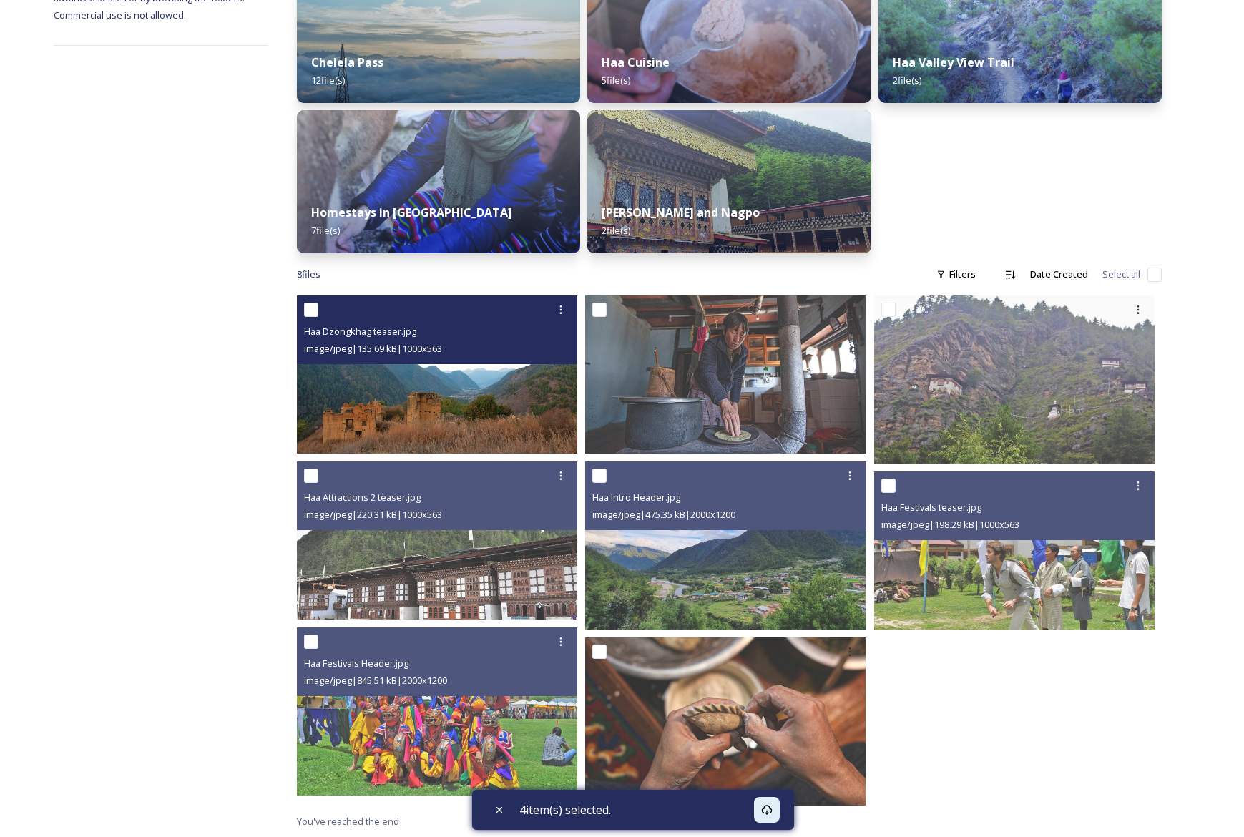
click at [416, 399] on img at bounding box center [437, 375] width 281 height 158
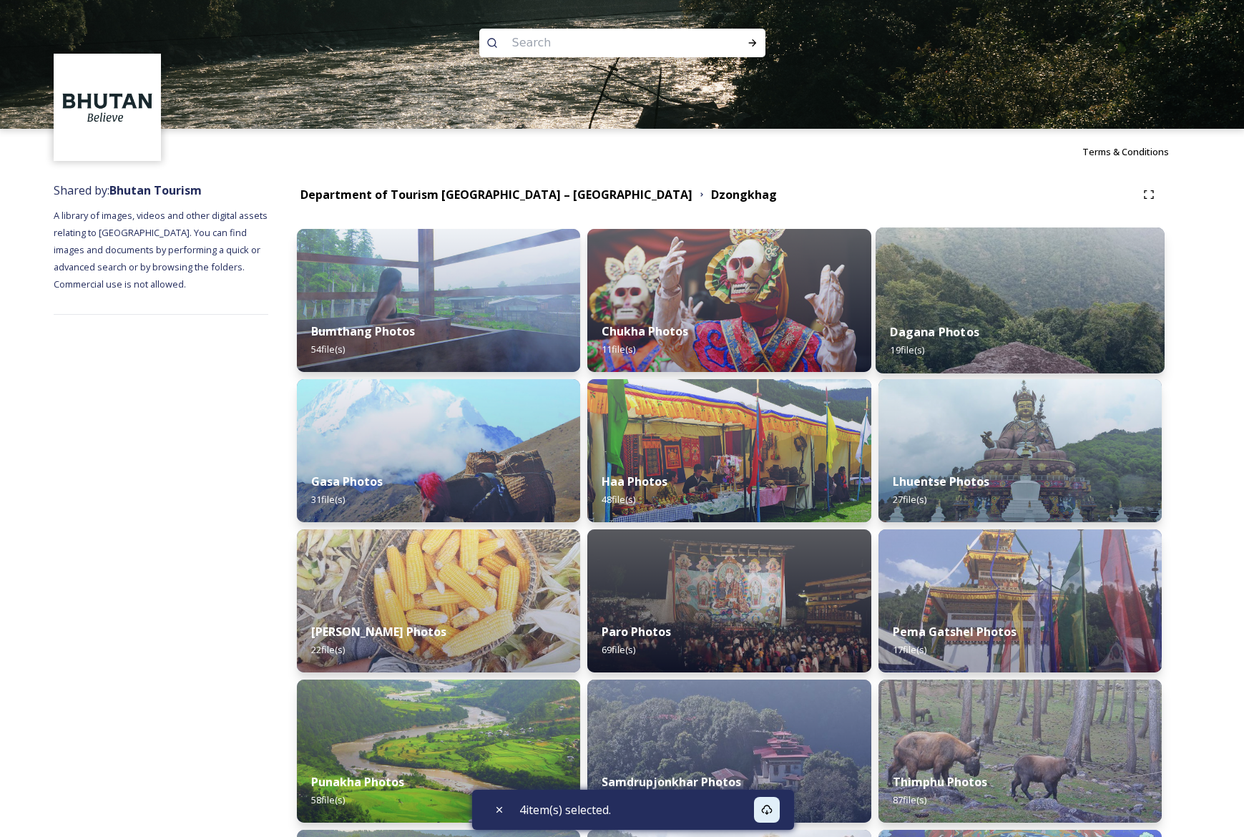
click at [1041, 348] on div "Dagana Photos 19 file(s)" at bounding box center [1020, 340] width 289 height 65
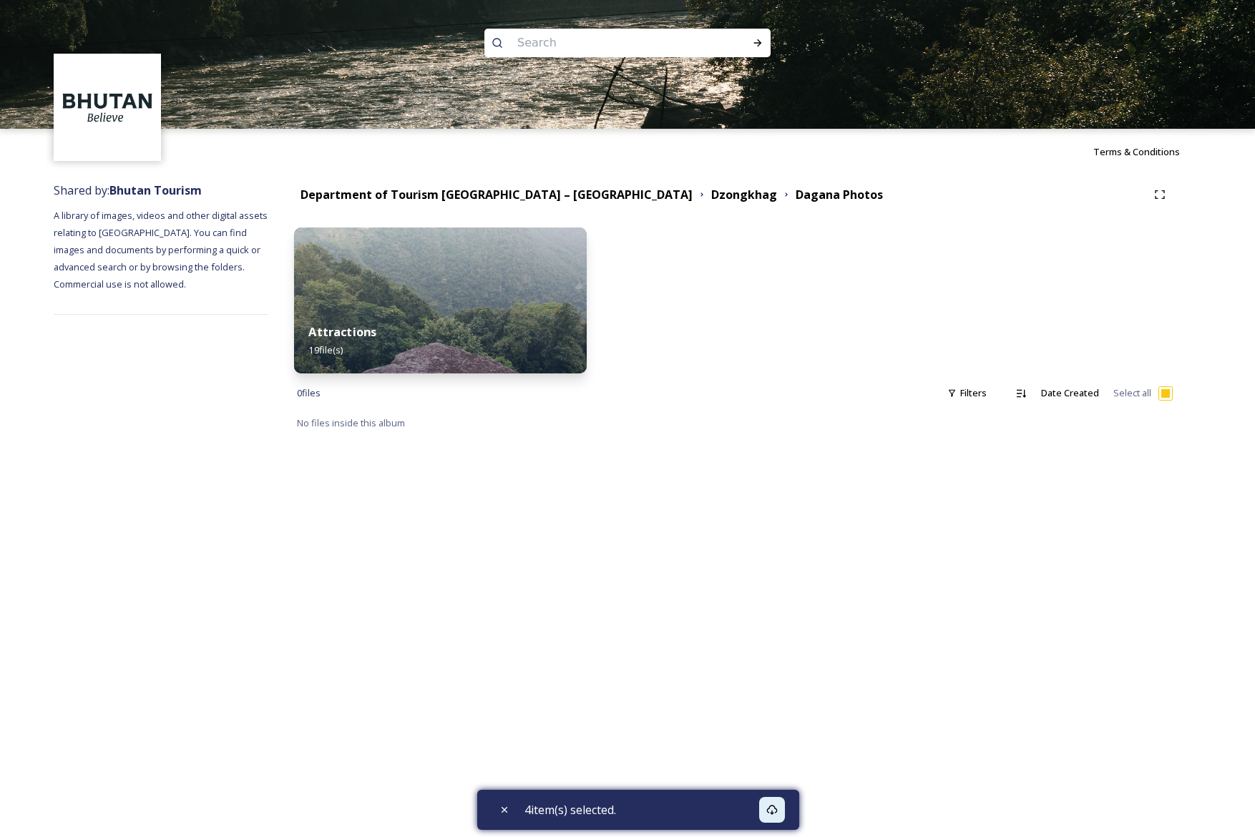
click at [398, 301] on img at bounding box center [440, 301] width 293 height 146
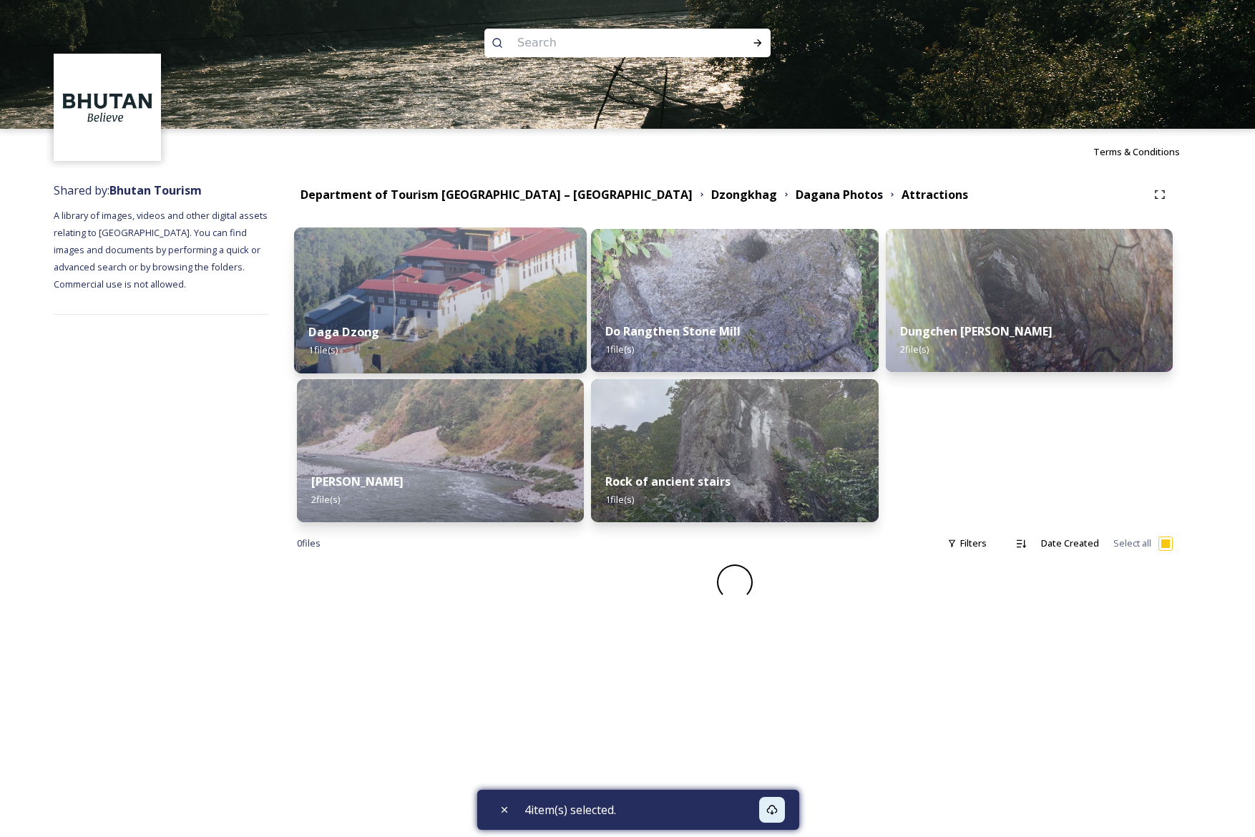
click at [414, 311] on div "Daga Dzong 1 file(s)" at bounding box center [440, 340] width 293 height 65
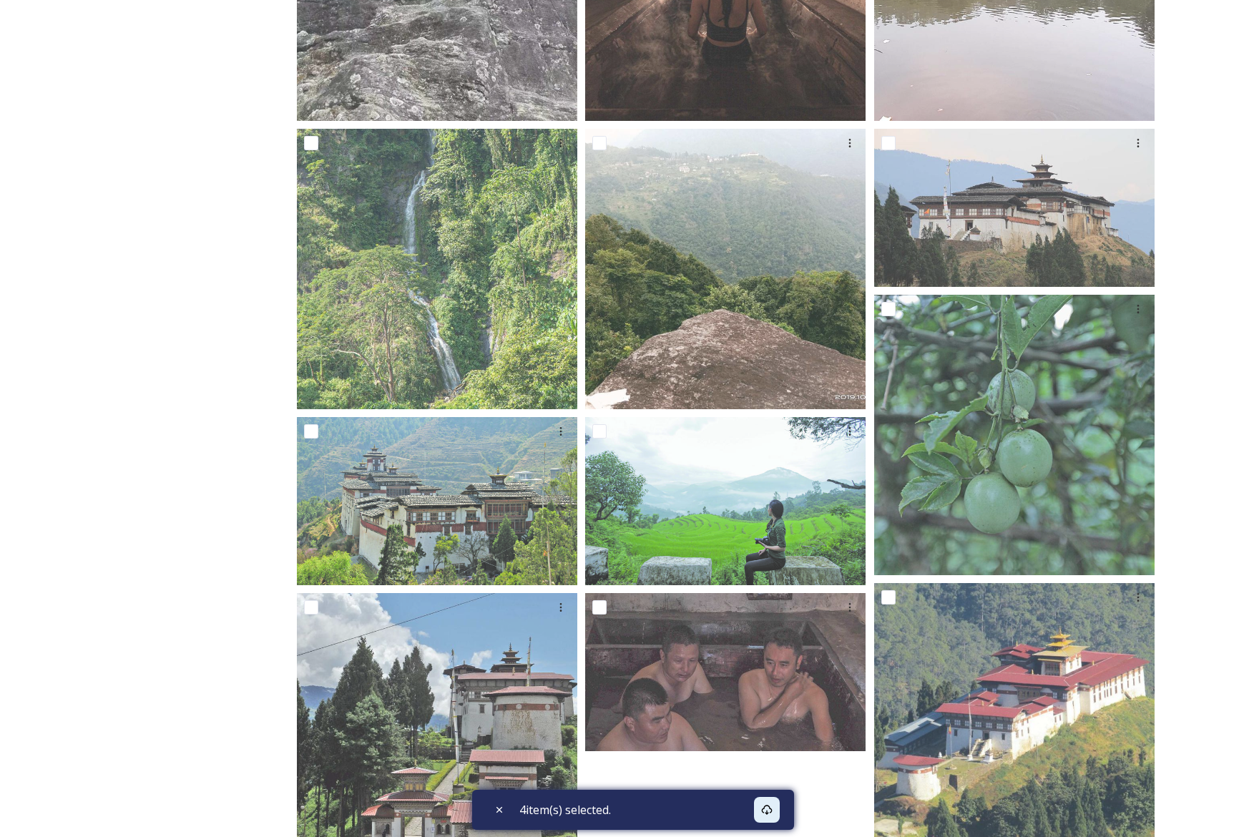
scroll to position [792, 0]
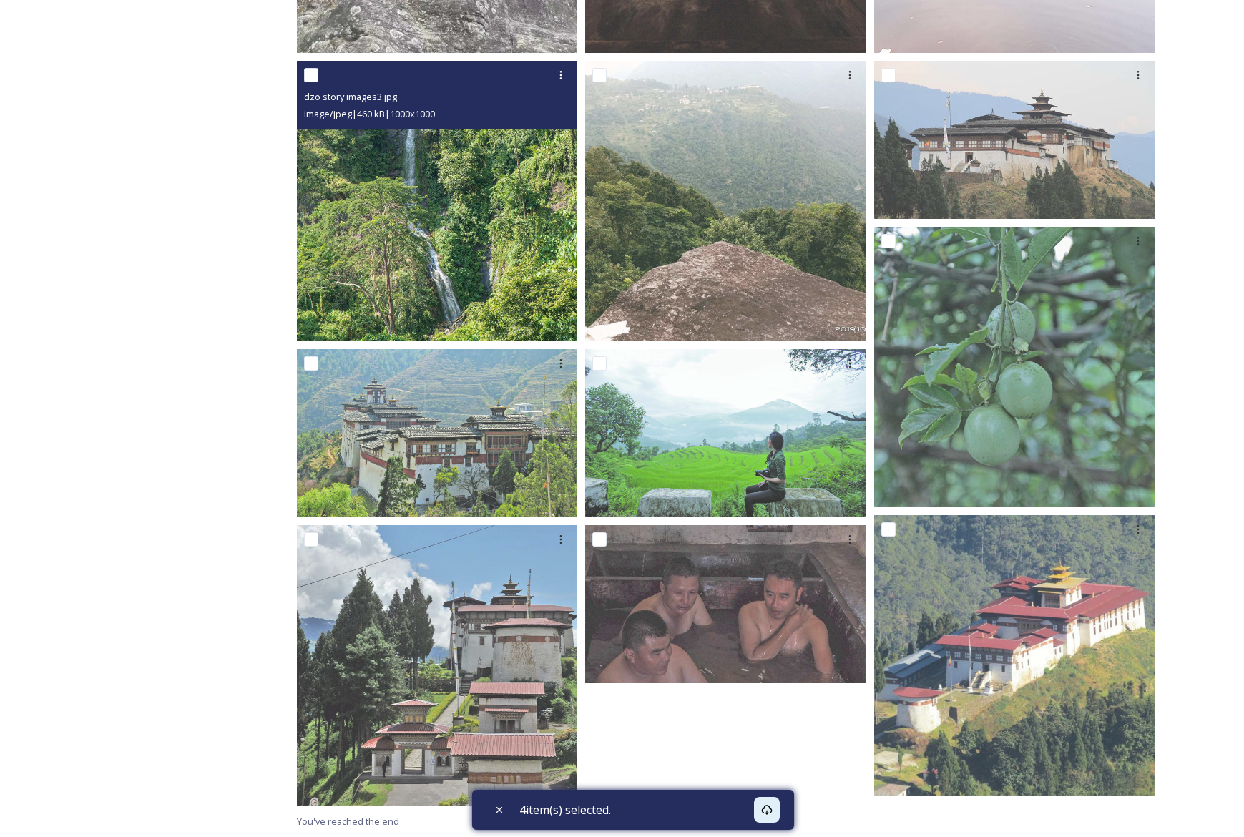
click at [393, 252] on img at bounding box center [437, 201] width 281 height 281
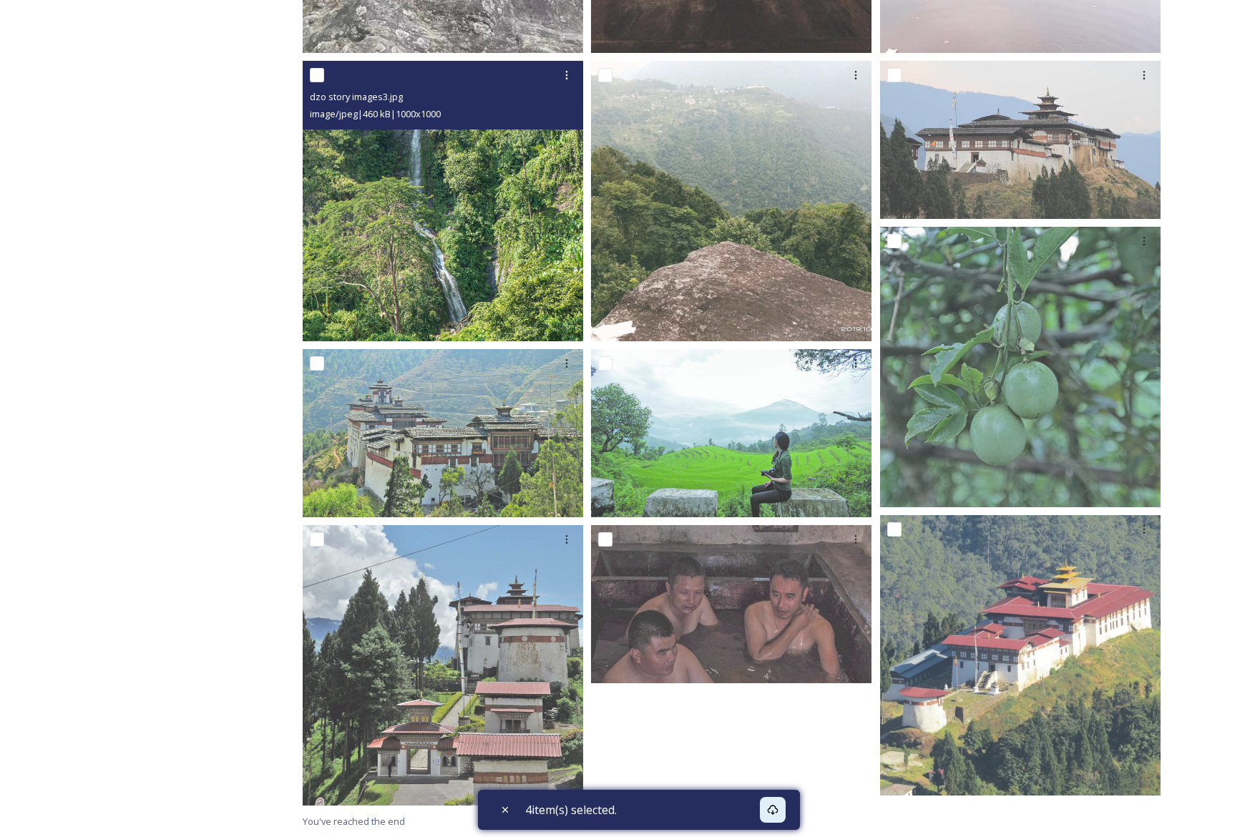
scroll to position [782, 0]
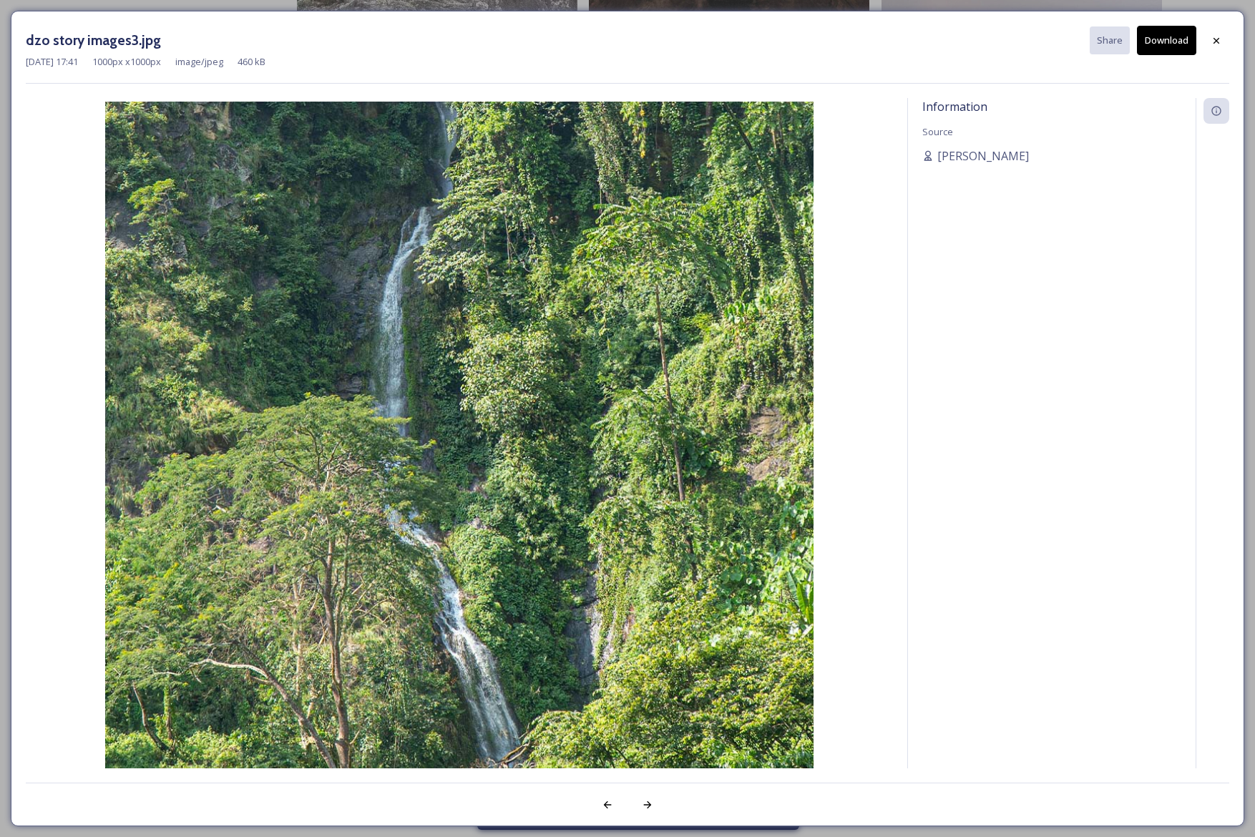
click at [1174, 49] on button "Download" at bounding box center [1166, 40] width 59 height 29
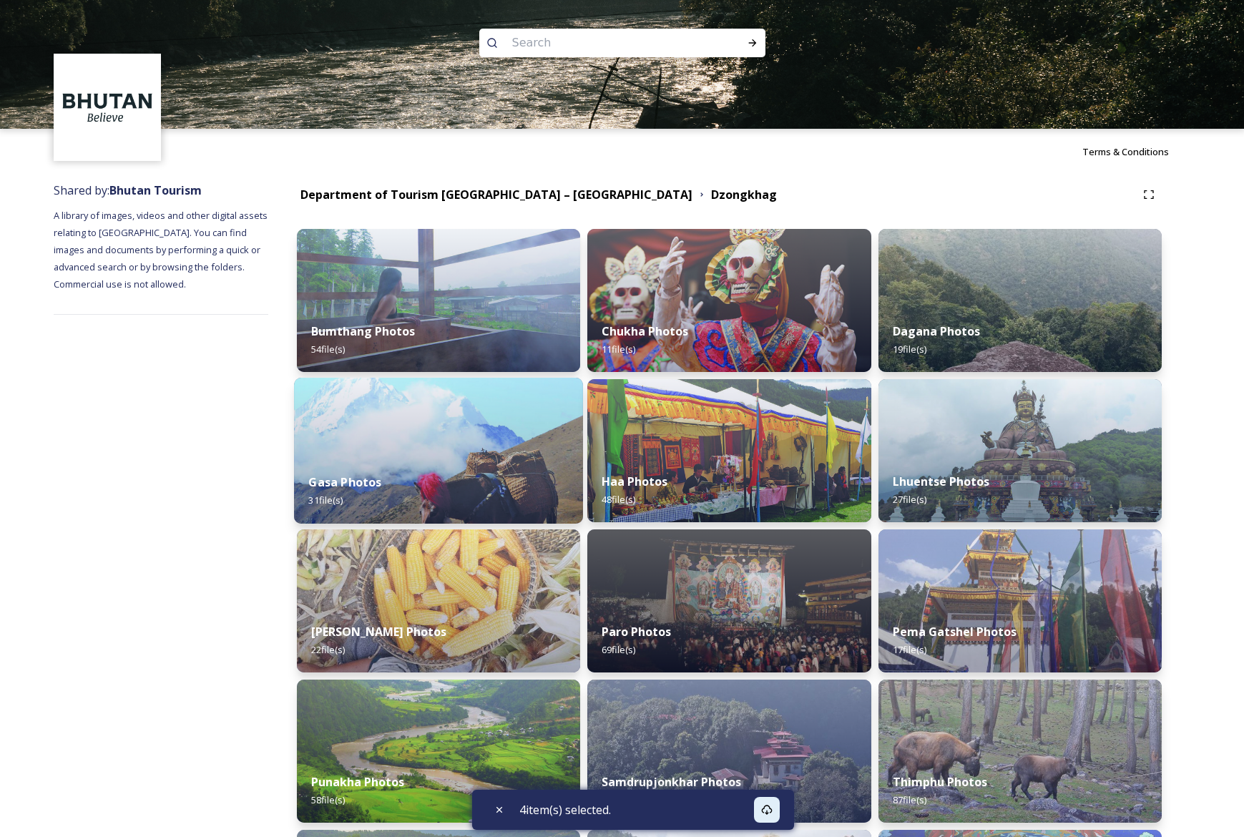
click at [379, 462] on div "Gasa Photos 31 file(s)" at bounding box center [438, 491] width 289 height 65
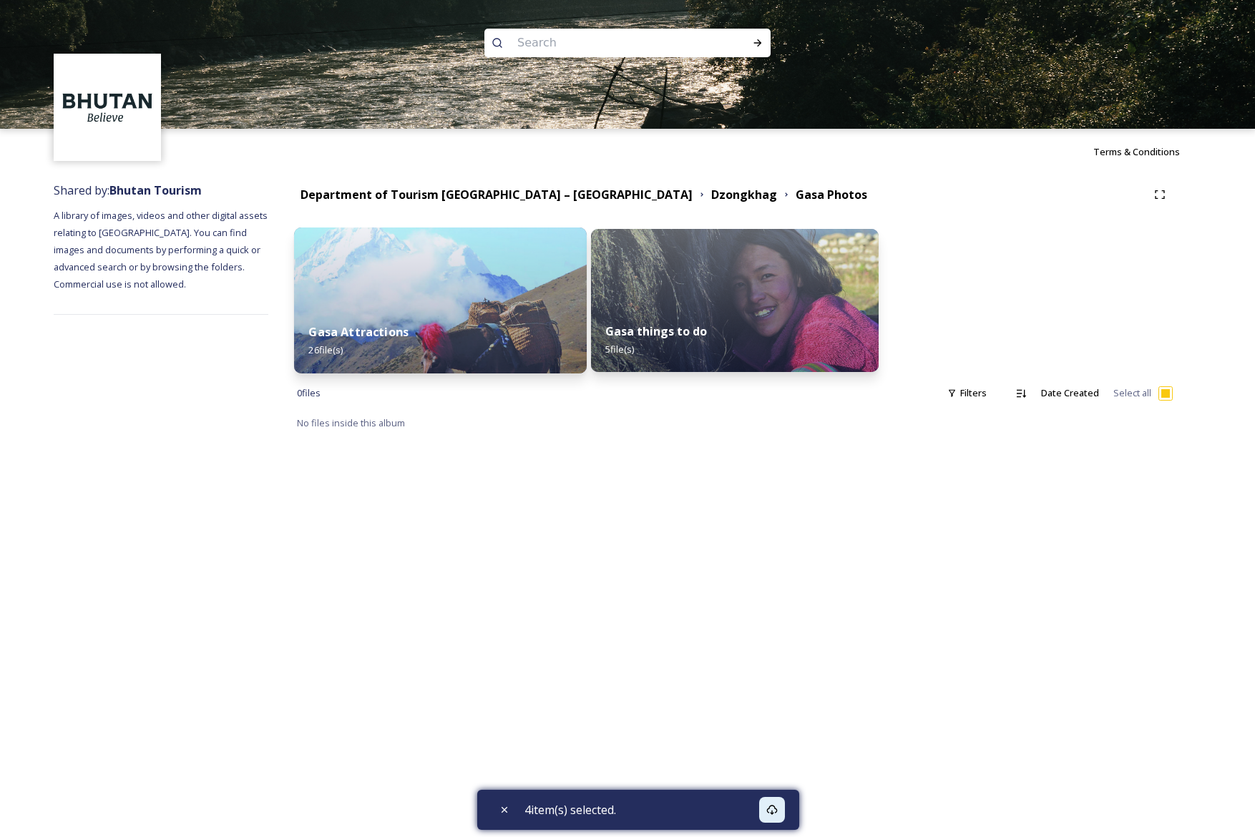
click at [401, 312] on div "Gasa Attractions 26 file(s)" at bounding box center [440, 340] width 293 height 65
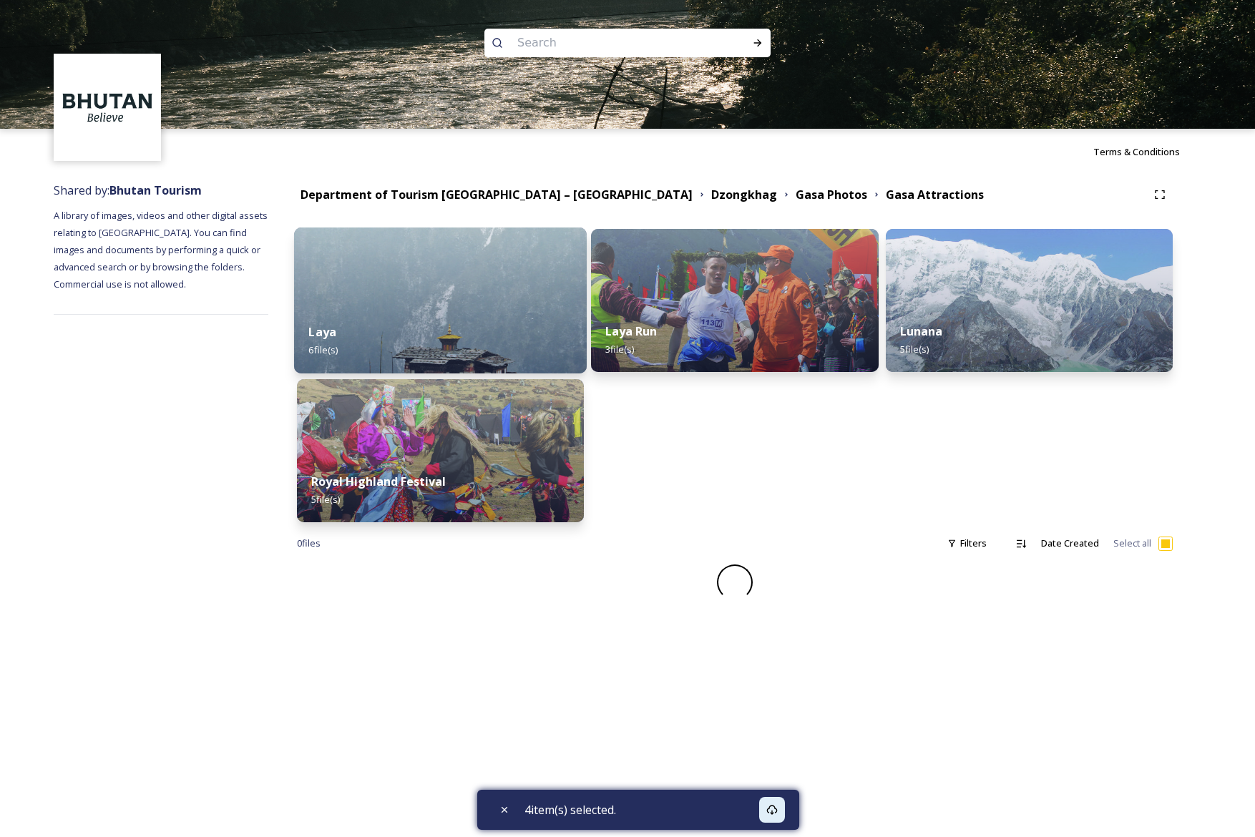
click at [401, 312] on div "Laya 6 file(s)" at bounding box center [440, 340] width 293 height 65
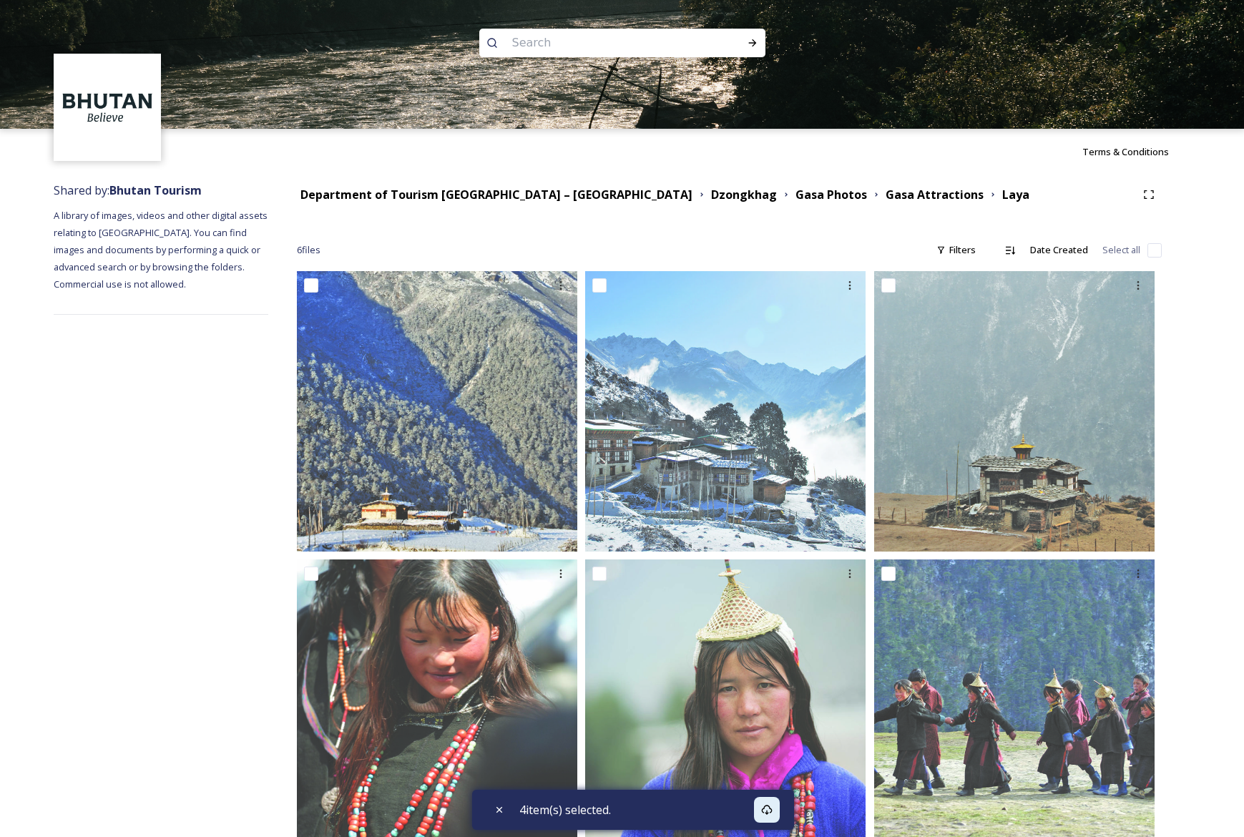
scroll to position [34, 0]
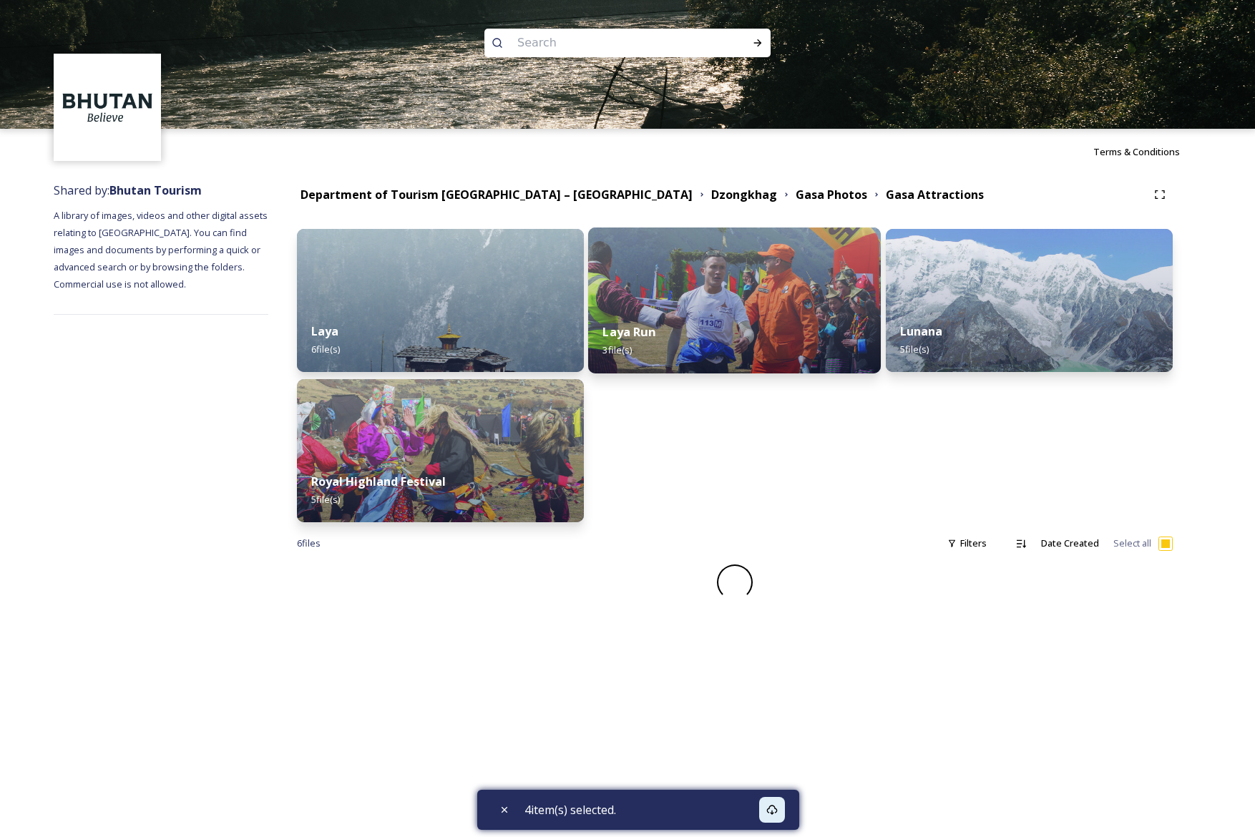
click at [824, 339] on div "Laya Run 3 file(s)" at bounding box center [734, 340] width 293 height 65
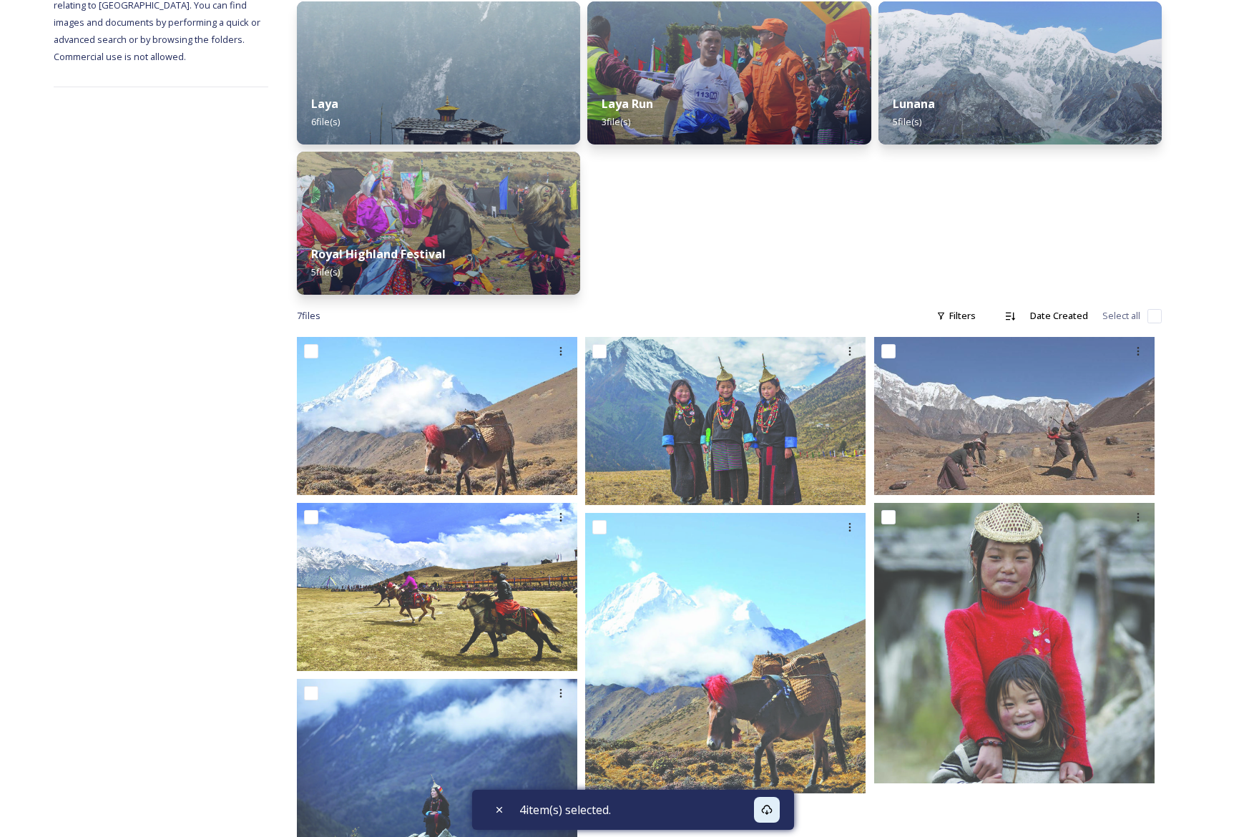
scroll to position [269, 0]
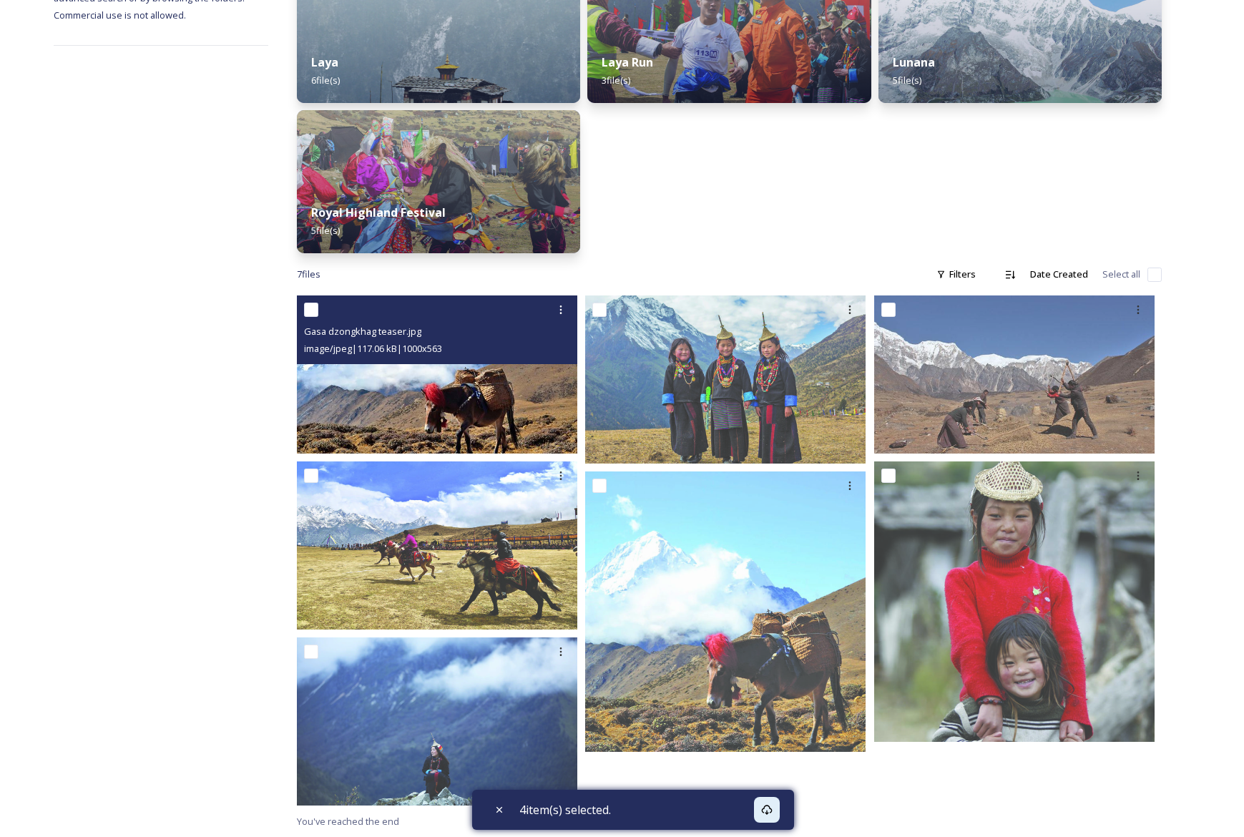
click at [474, 413] on img at bounding box center [437, 375] width 281 height 158
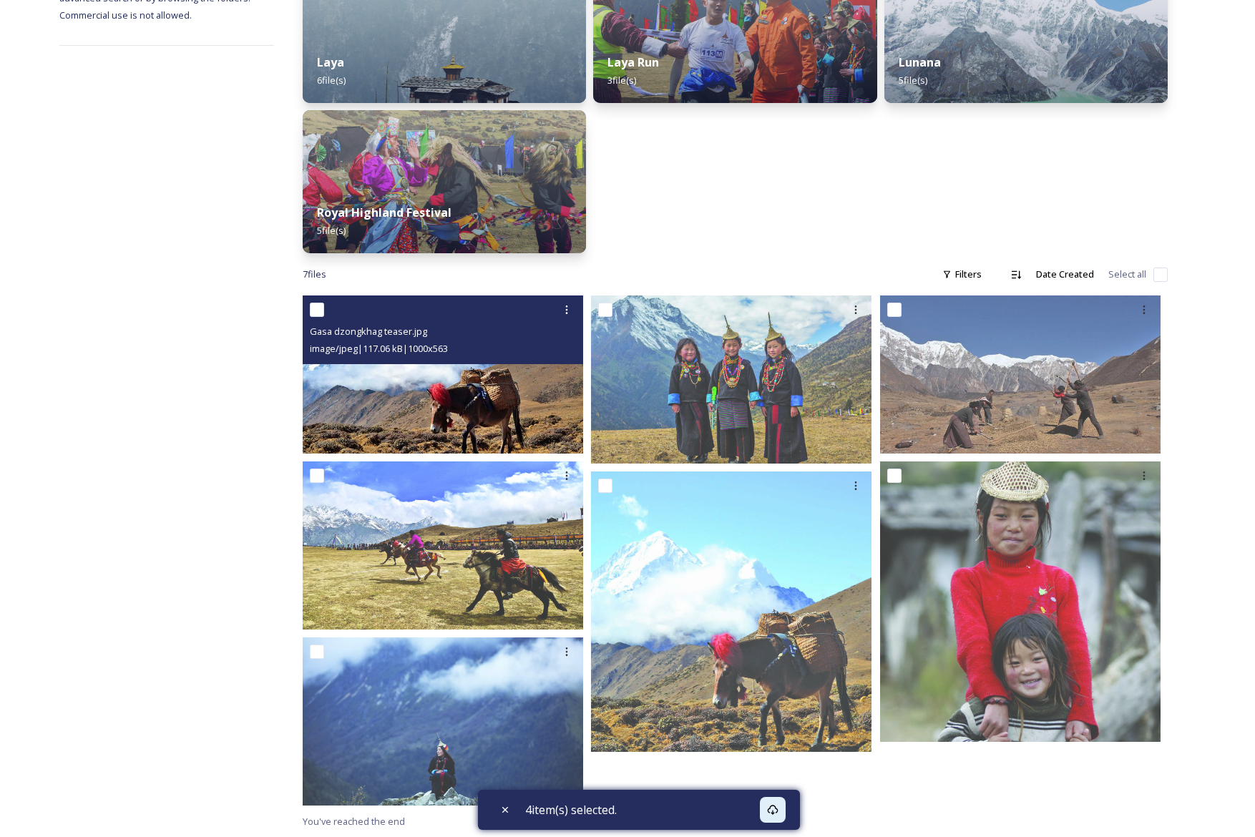
scroll to position [215, 0]
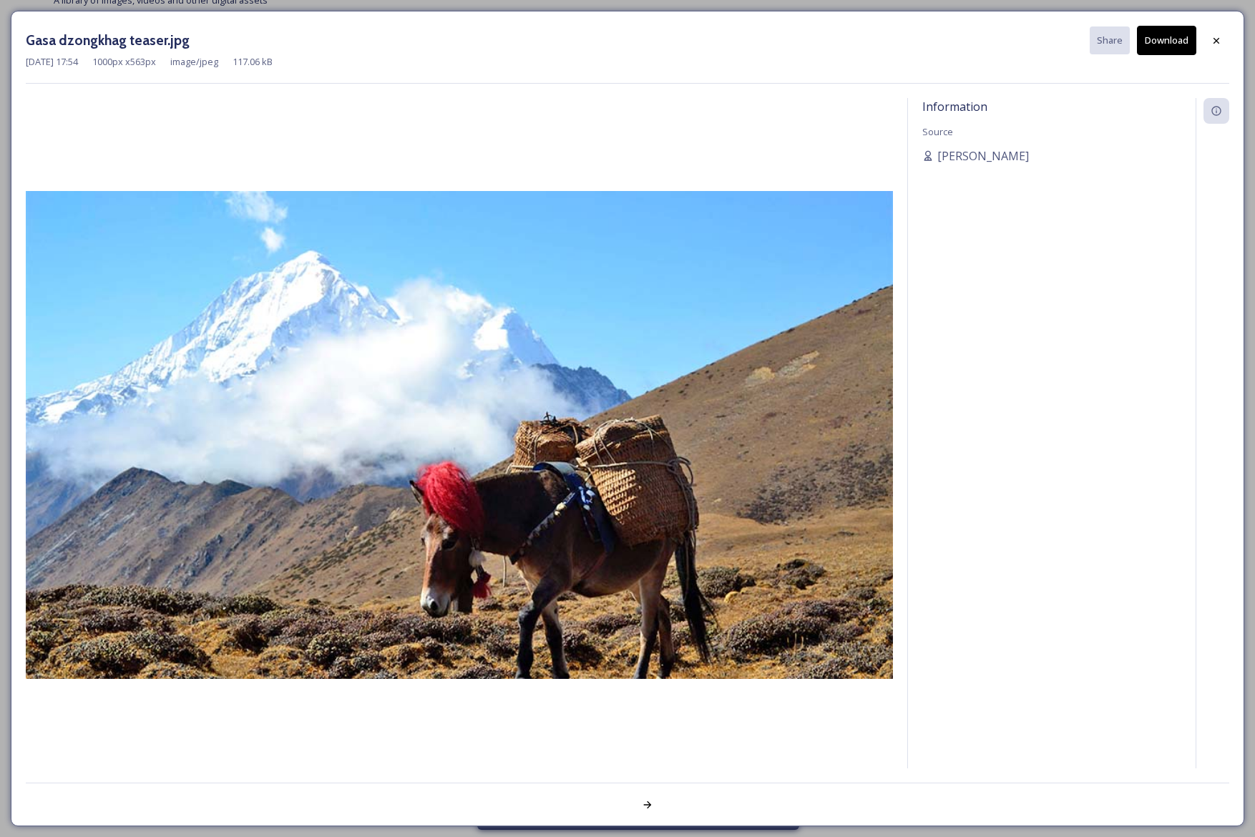
click at [1164, 38] on button "Download" at bounding box center [1166, 40] width 59 height 29
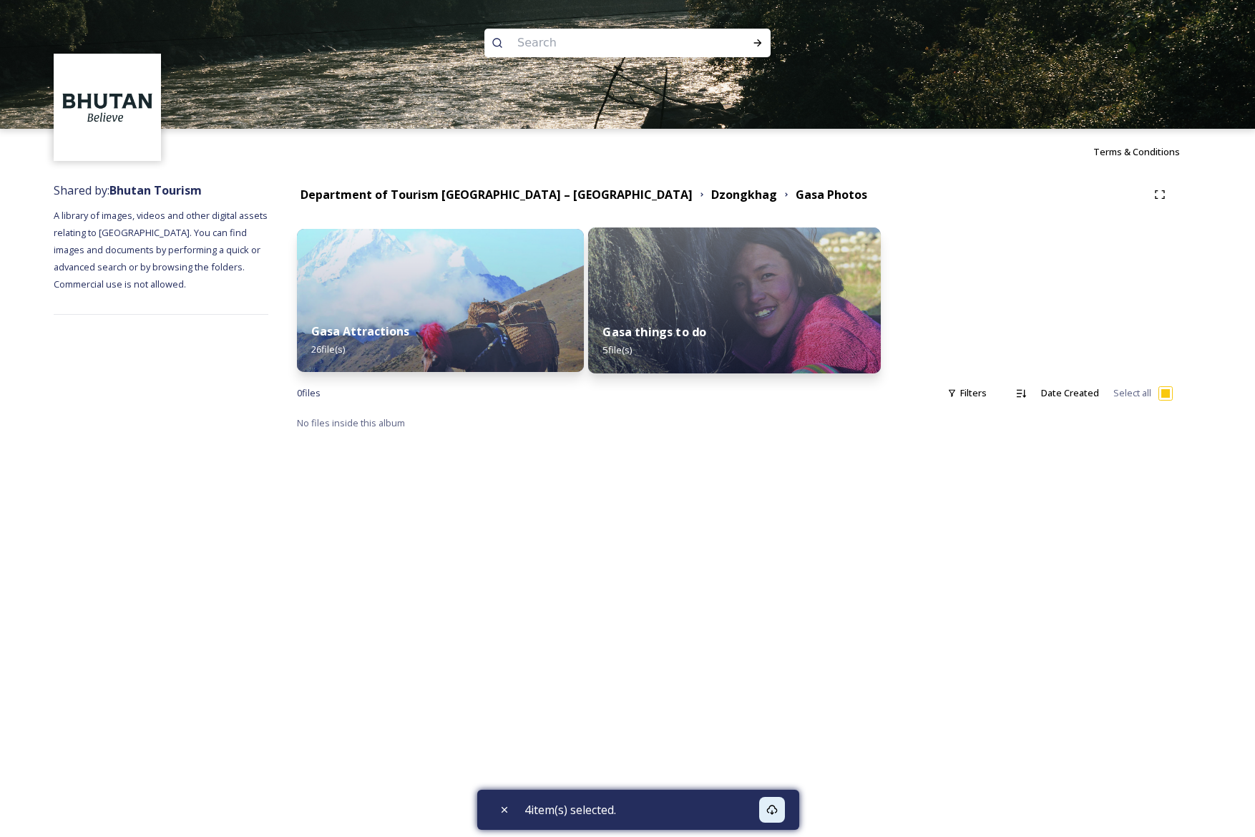
click at [747, 329] on div "Gasa things to do 5 file(s)" at bounding box center [734, 340] width 293 height 65
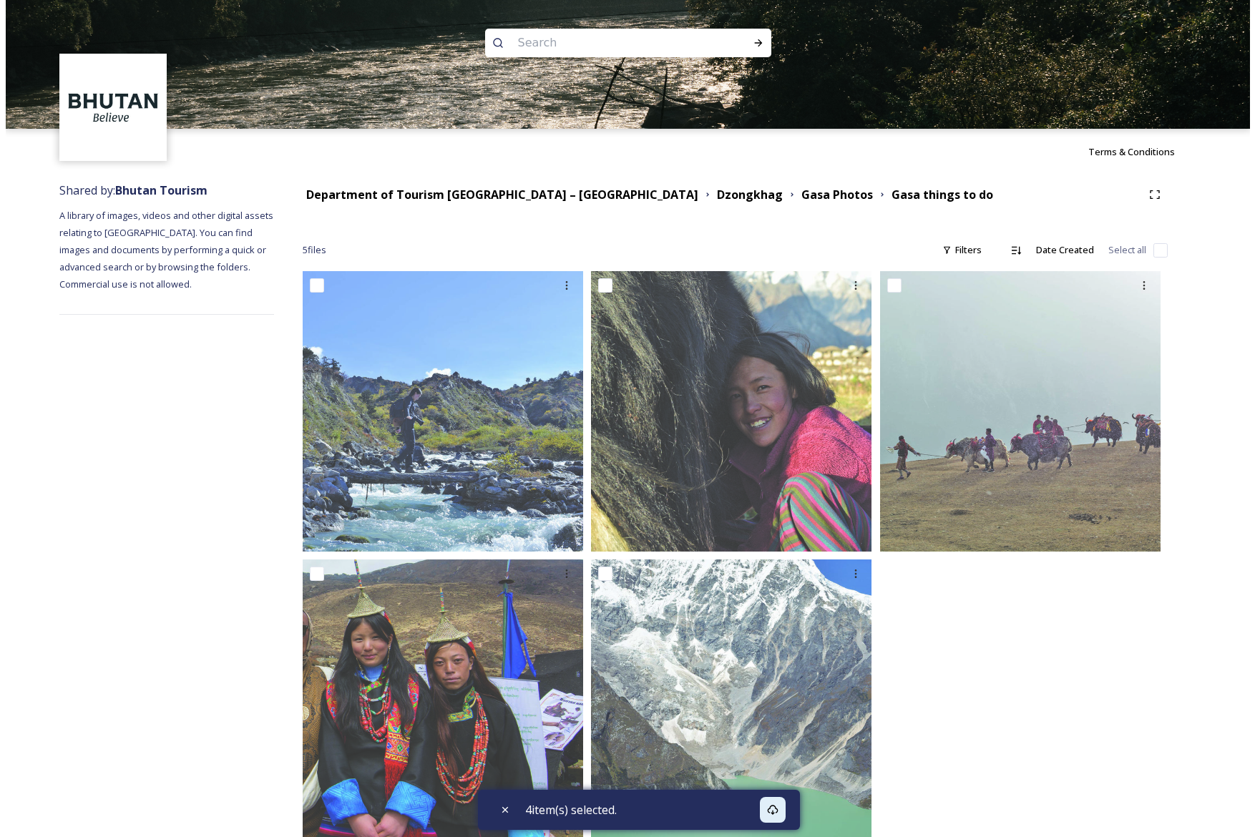
scroll to position [34, 0]
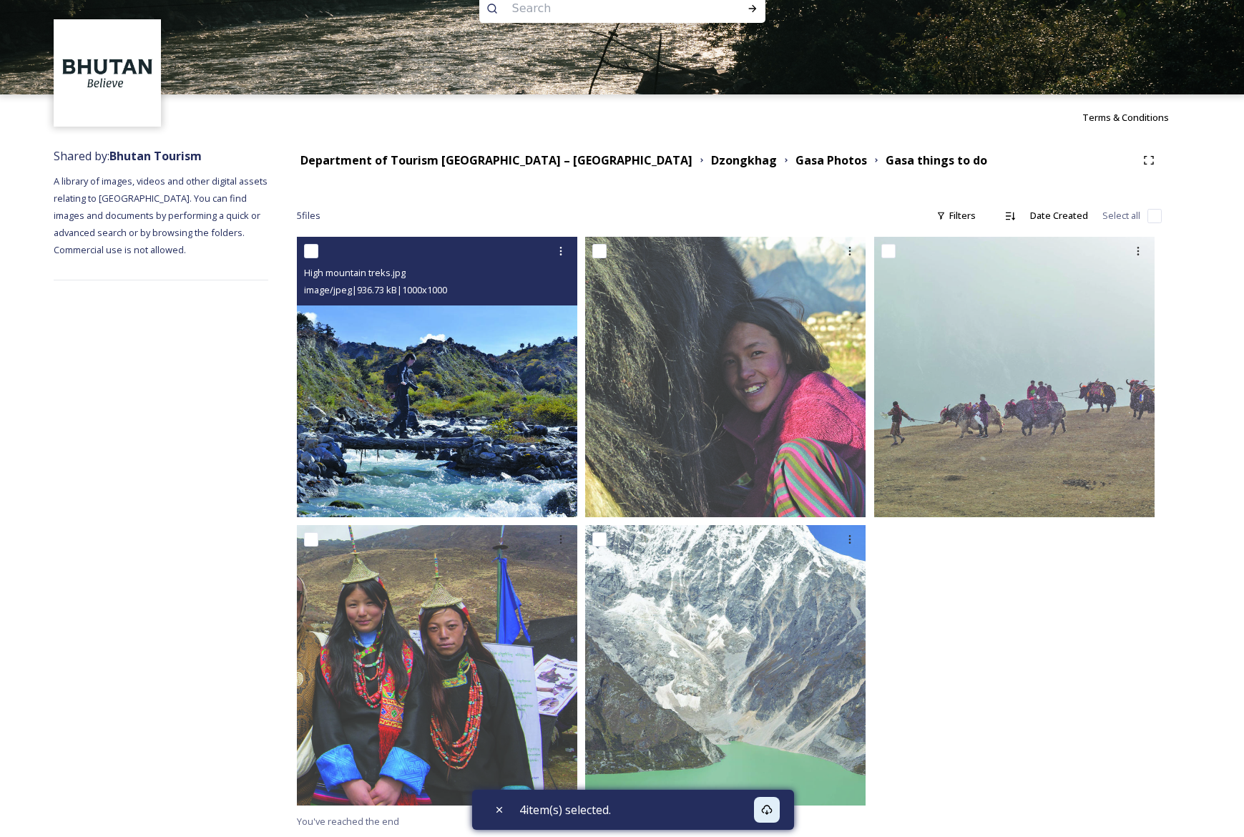
click at [432, 418] on img at bounding box center [437, 377] width 281 height 281
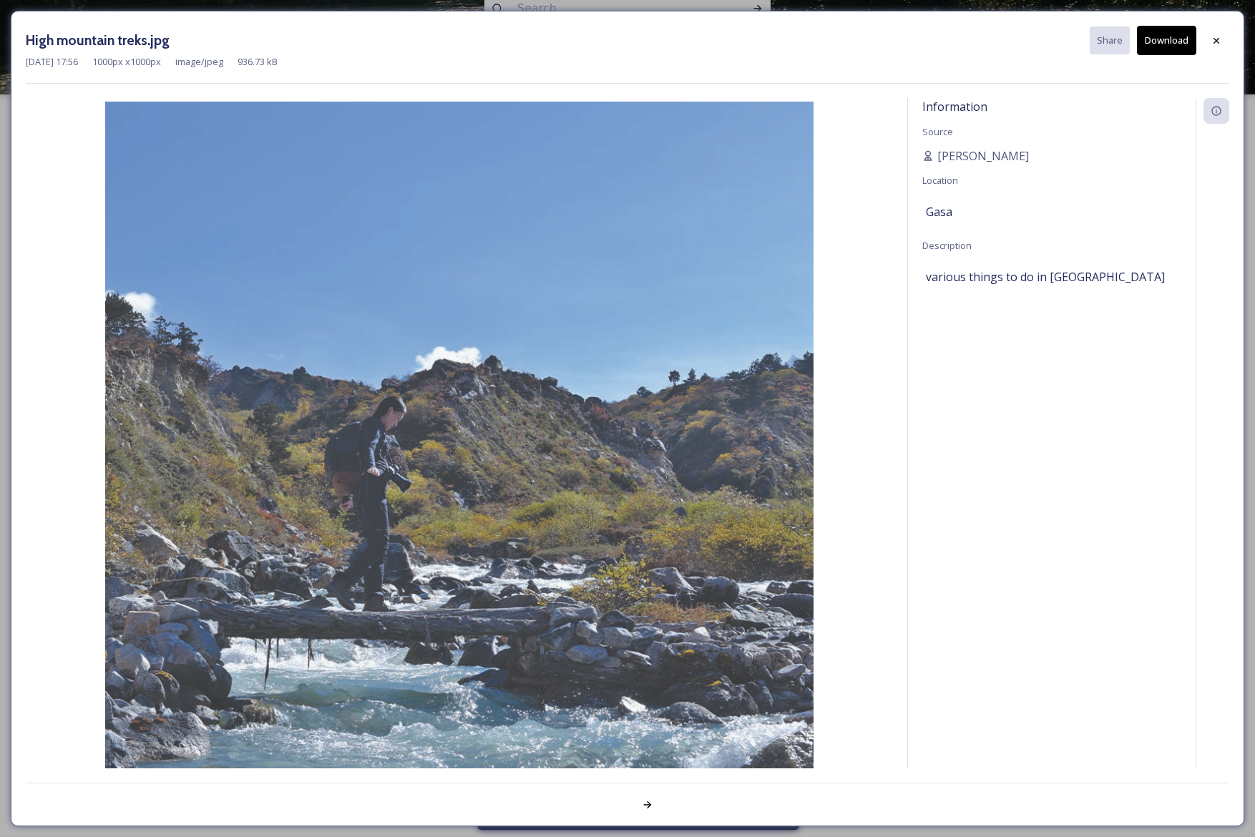
click at [1176, 47] on button "Download" at bounding box center [1166, 40] width 59 height 29
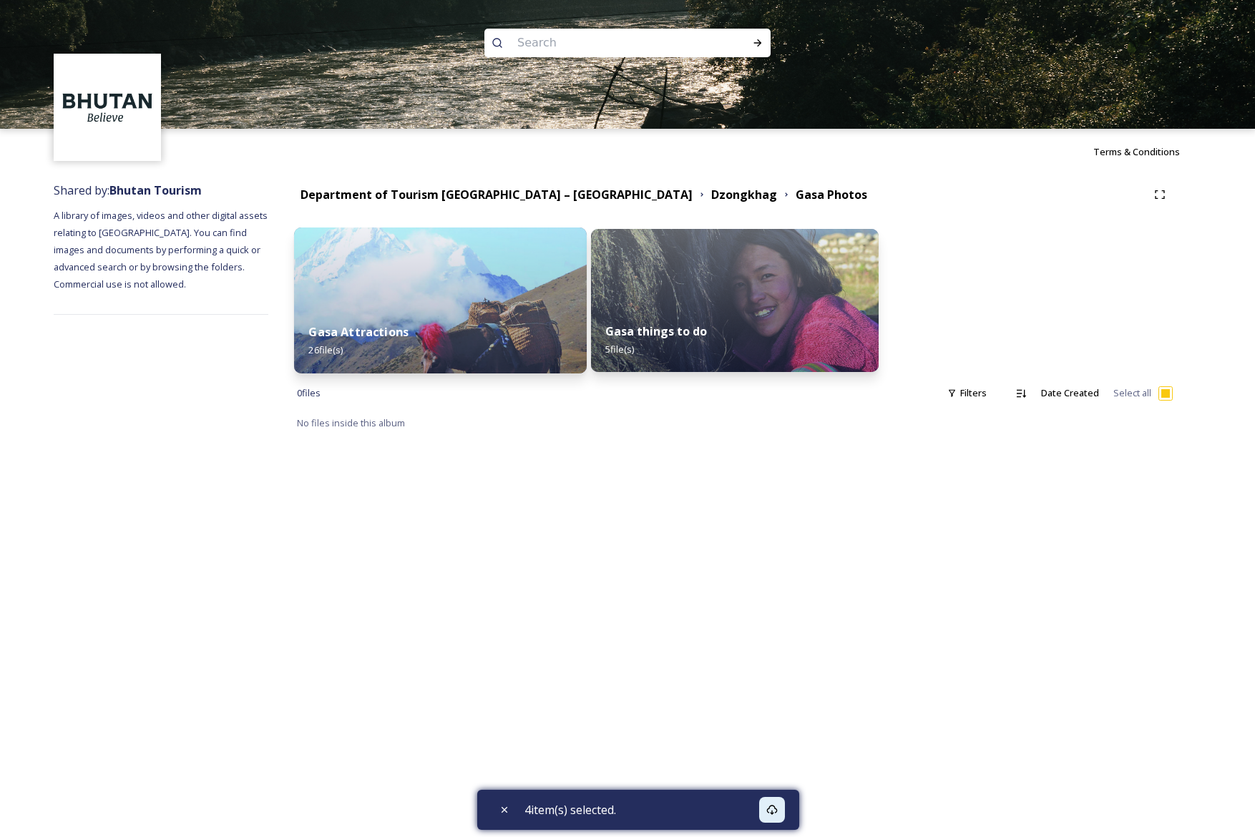
click at [464, 306] on img at bounding box center [440, 301] width 293 height 146
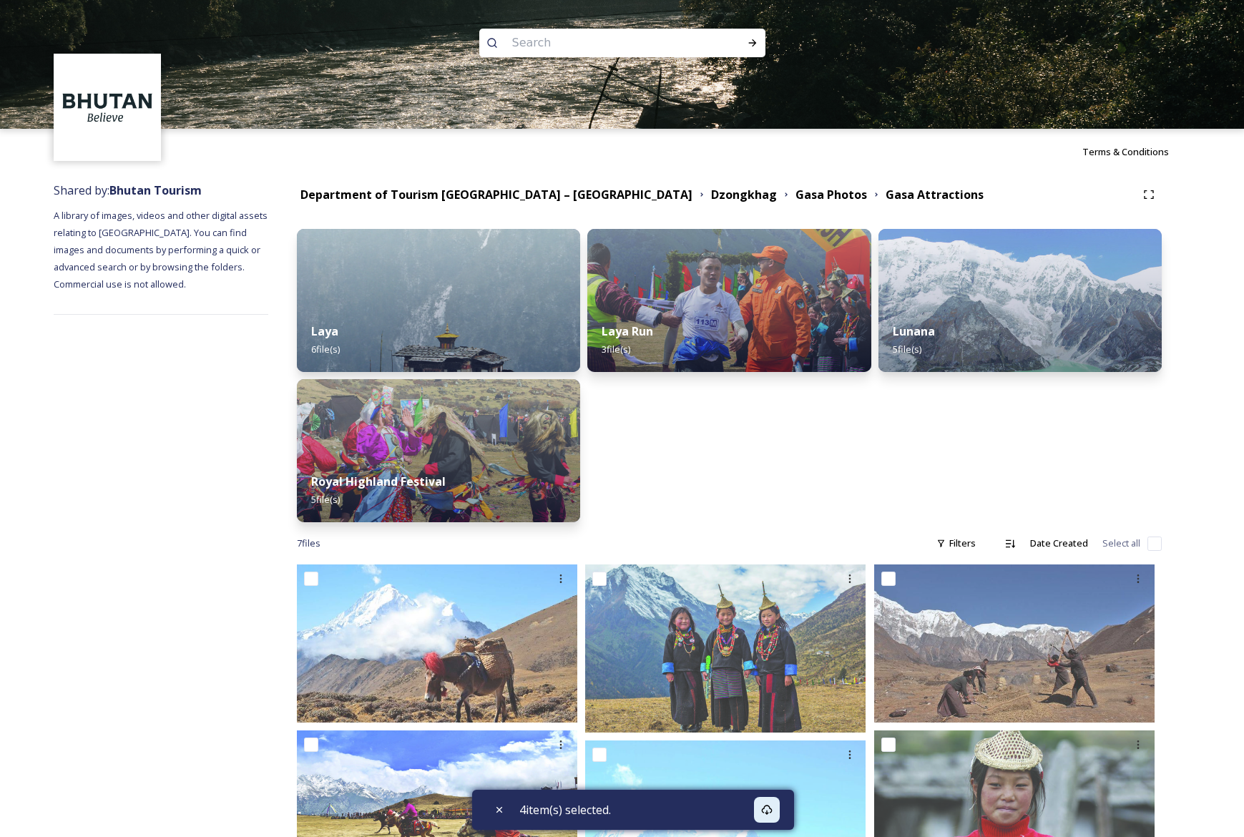
click at [464, 306] on img at bounding box center [438, 300] width 283 height 143
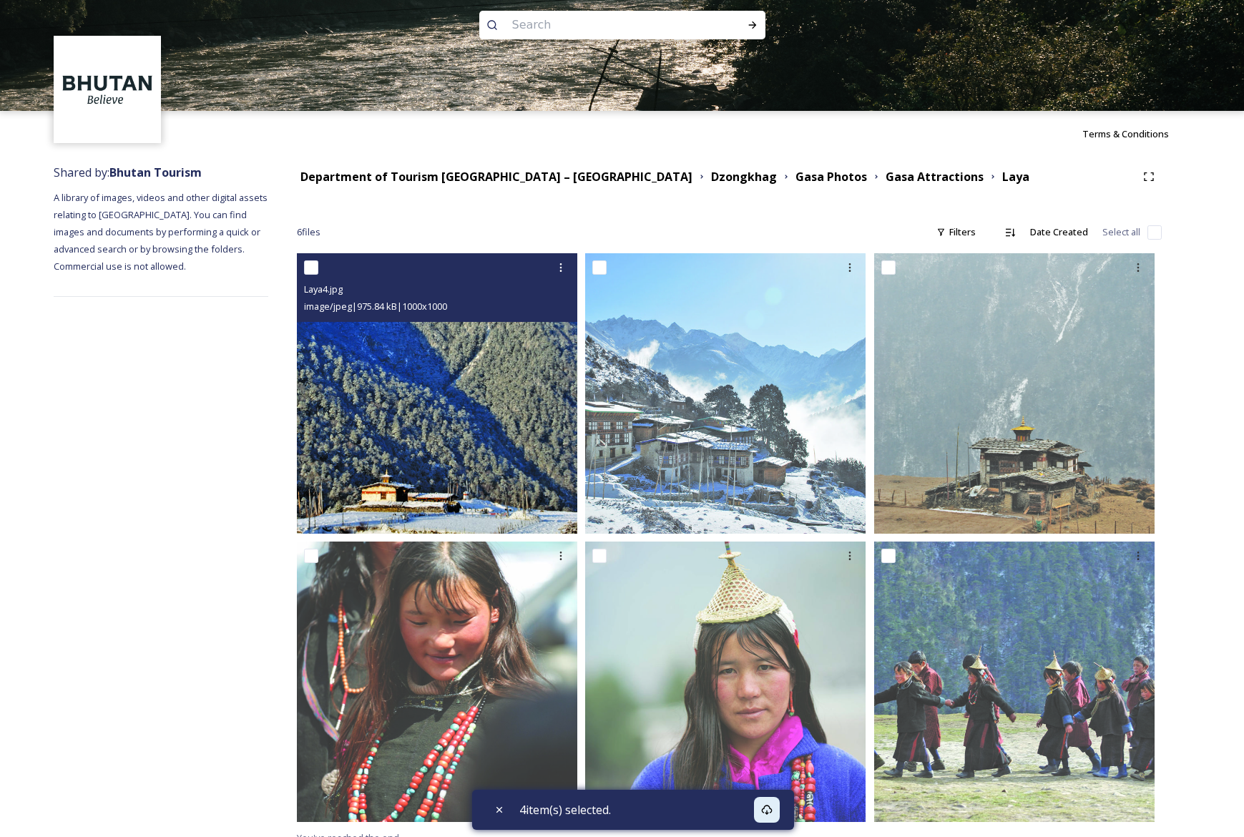
scroll to position [34, 0]
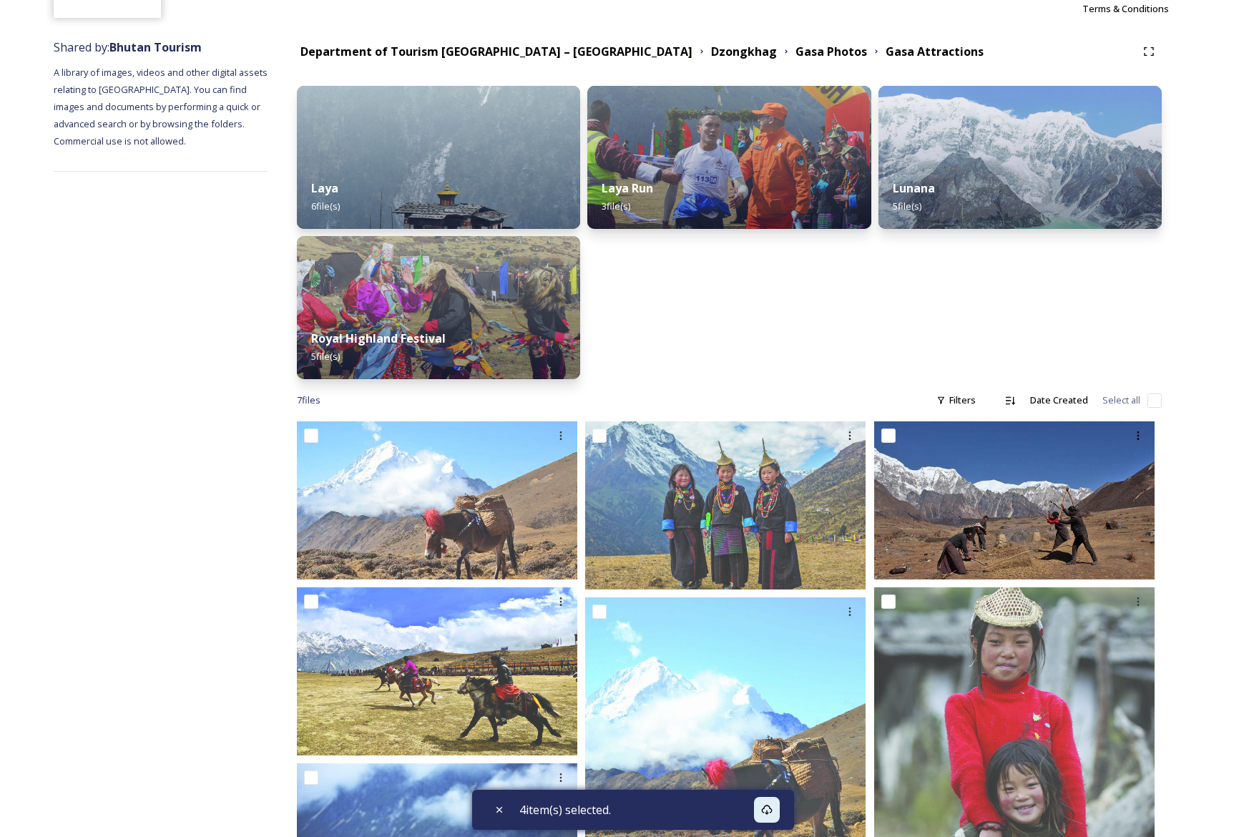
scroll to position [269, 0]
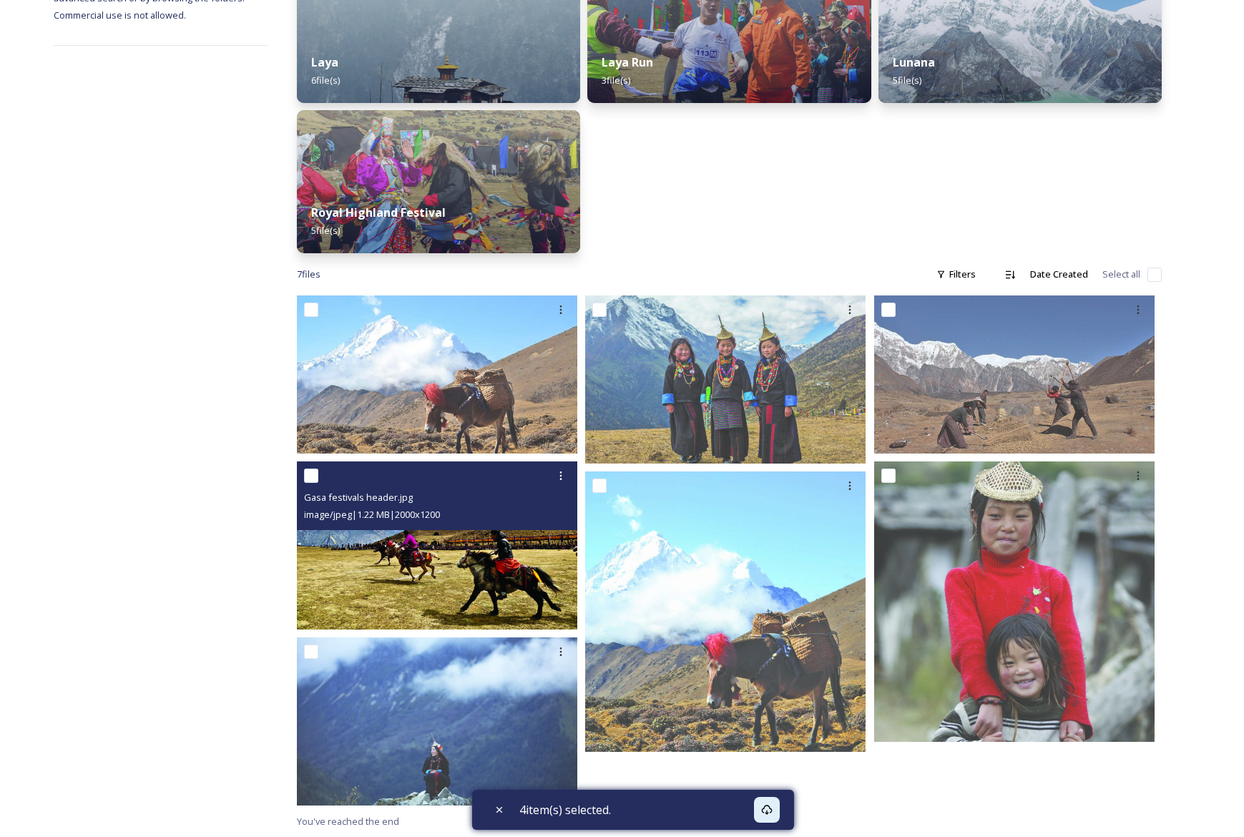
click at [471, 571] on img at bounding box center [437, 546] width 281 height 168
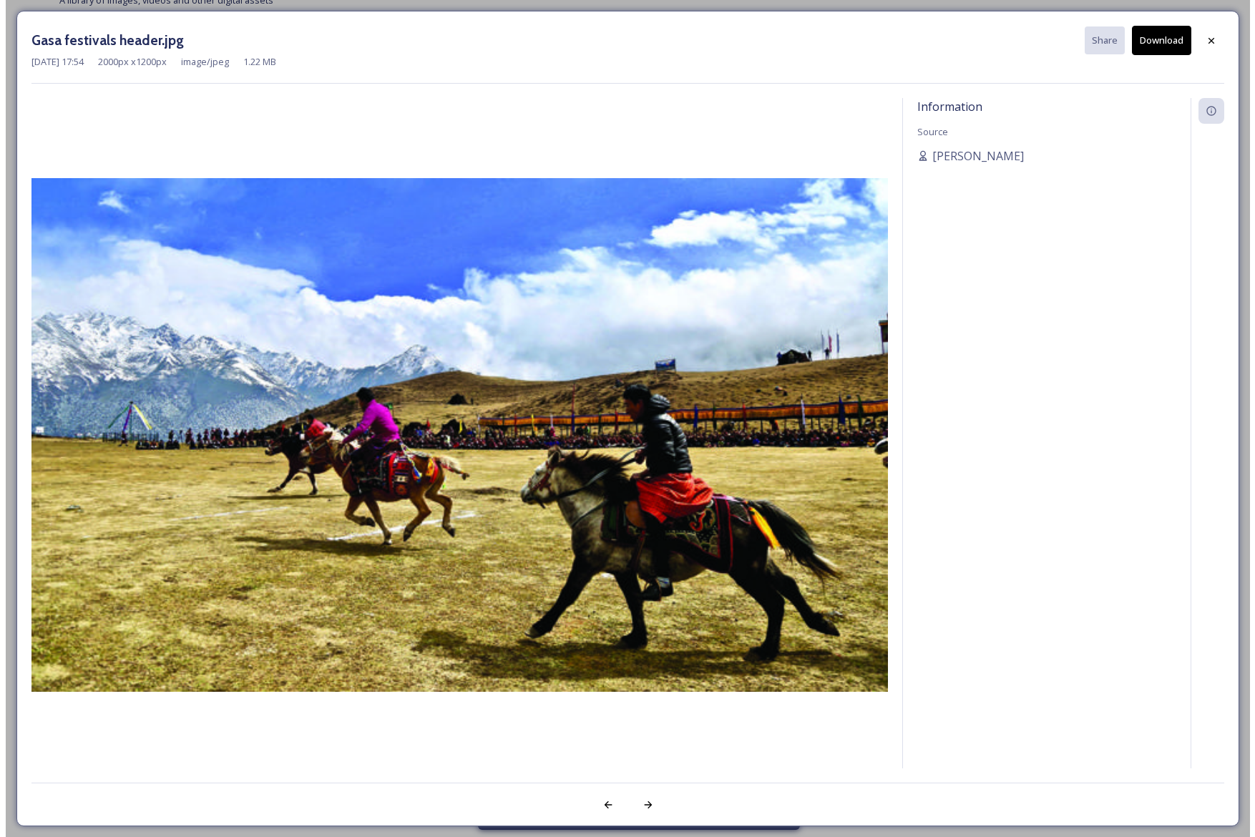
scroll to position [215, 0]
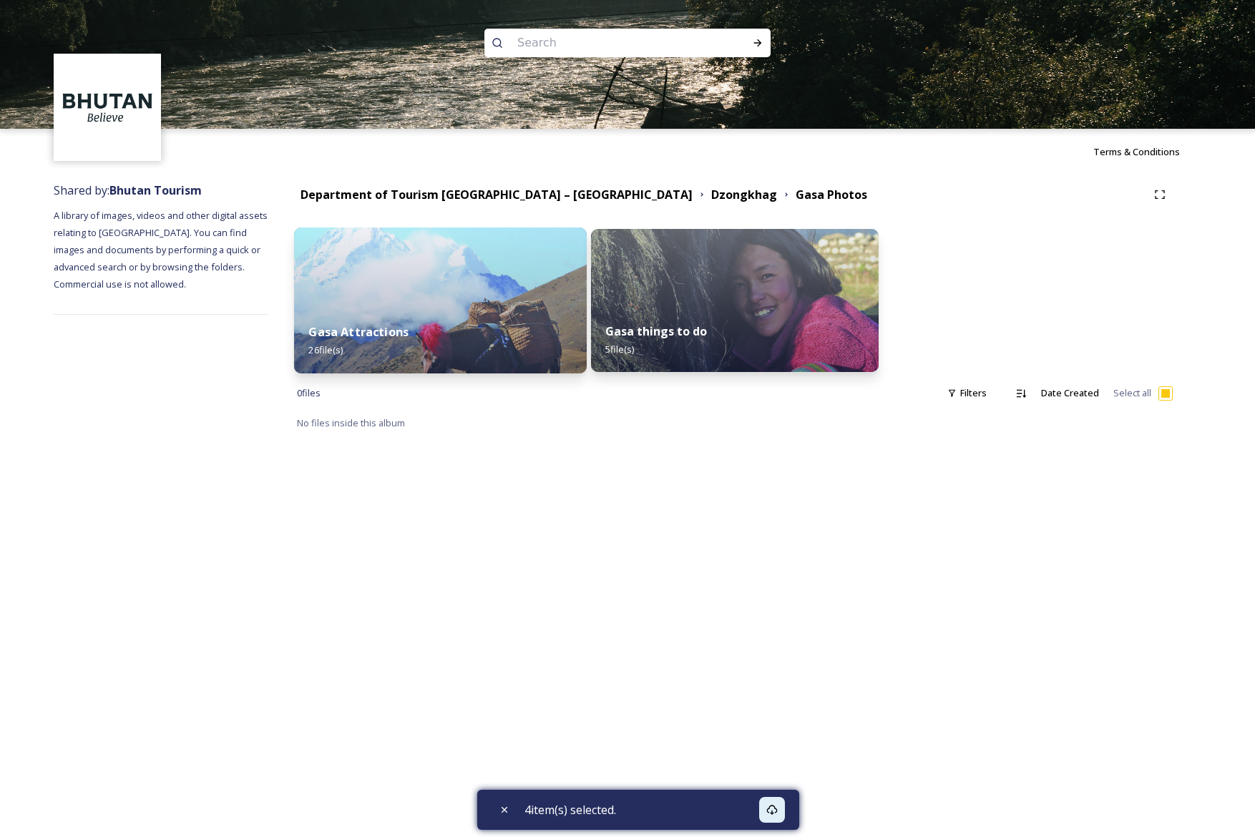
click at [408, 331] on div "Gasa Attractions 26 file(s)" at bounding box center [440, 340] width 293 height 65
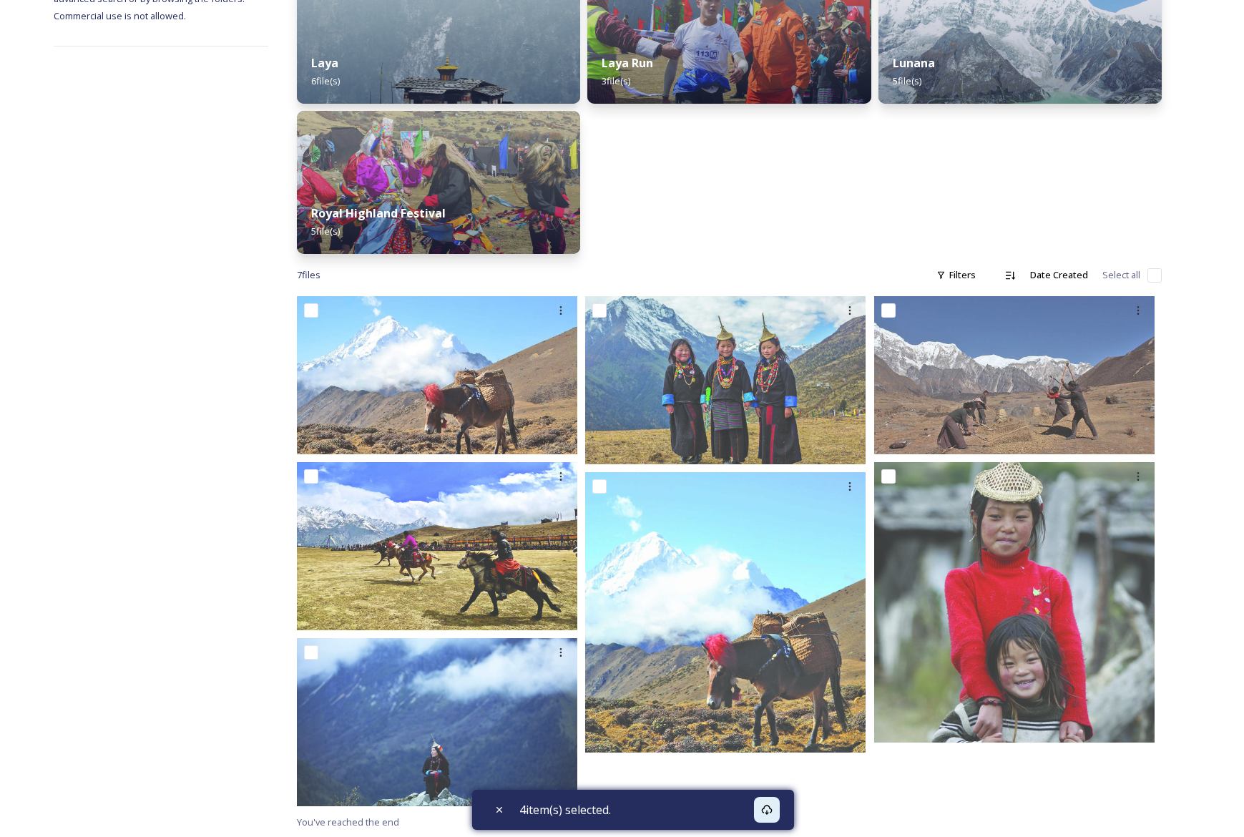
scroll to position [269, 0]
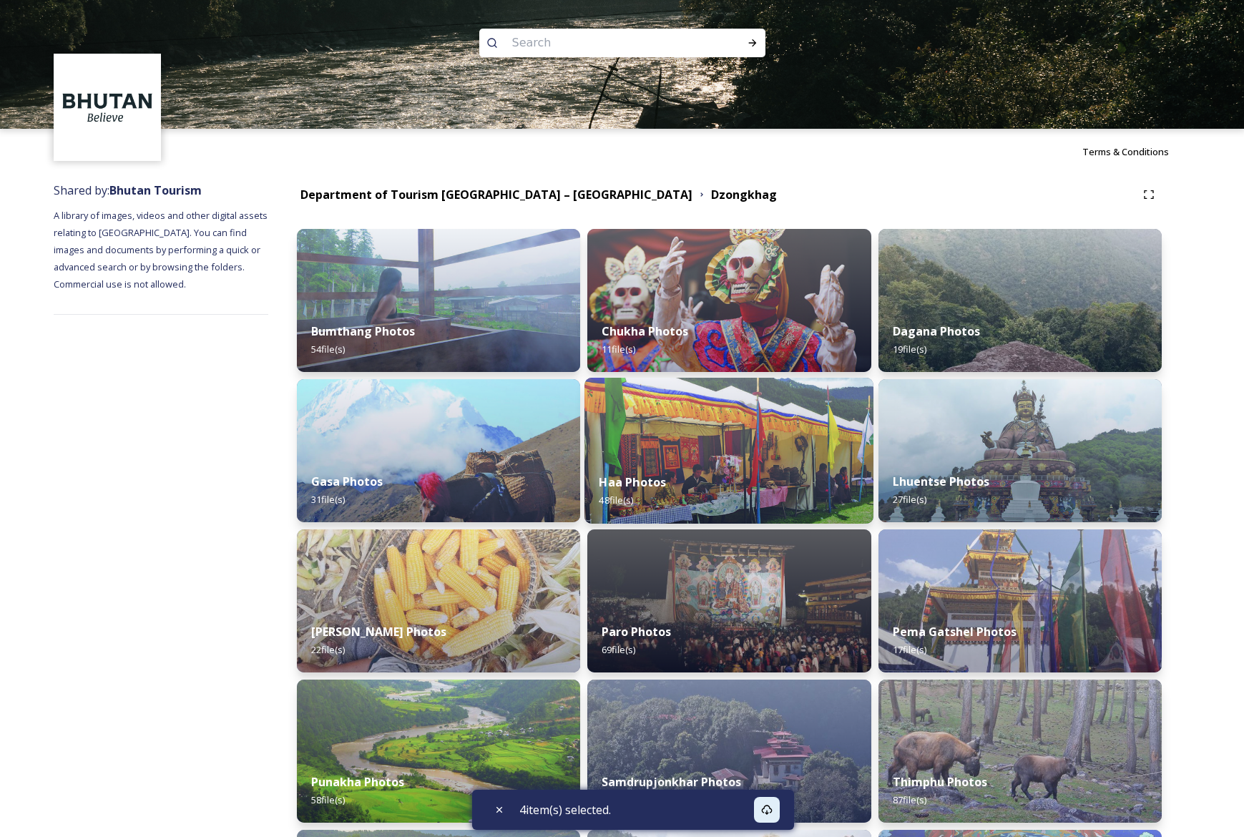
click at [736, 452] on img at bounding box center [729, 451] width 289 height 146
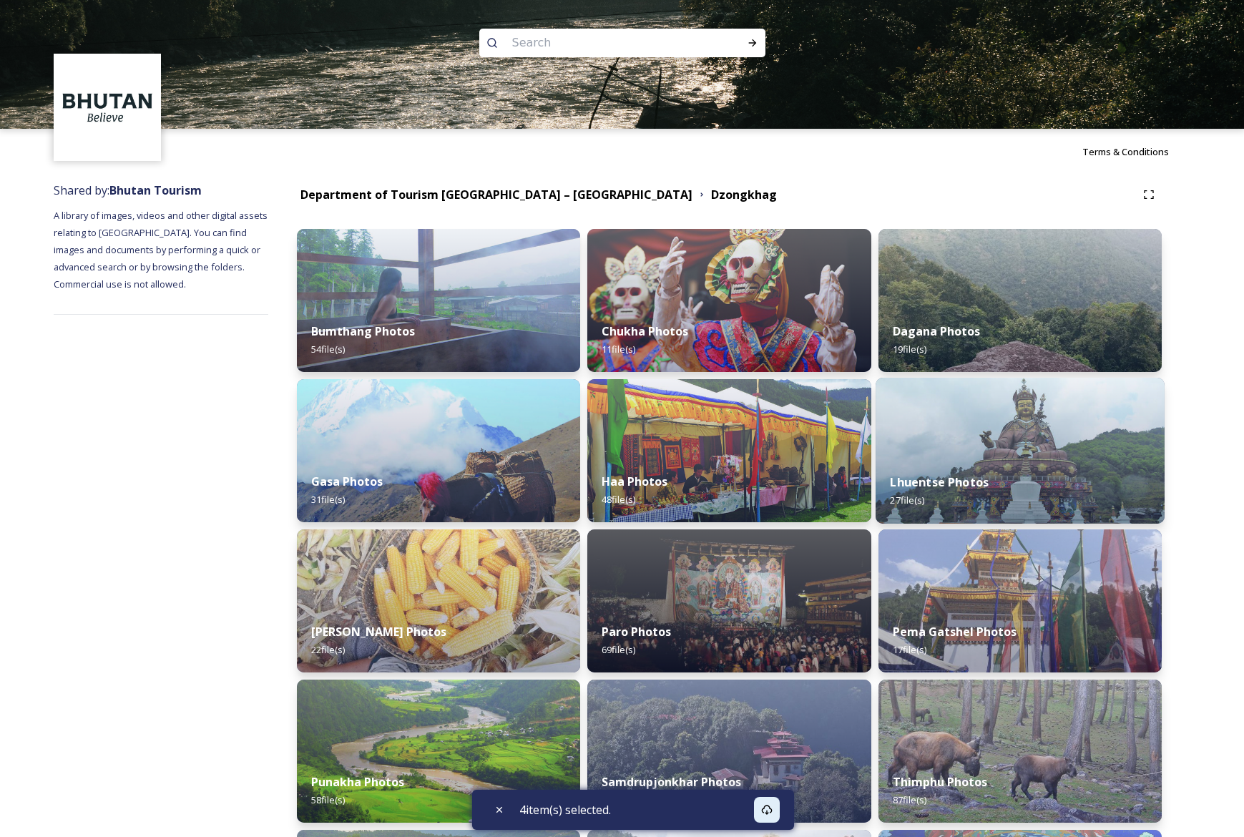
click at [1055, 452] on img at bounding box center [1020, 451] width 289 height 146
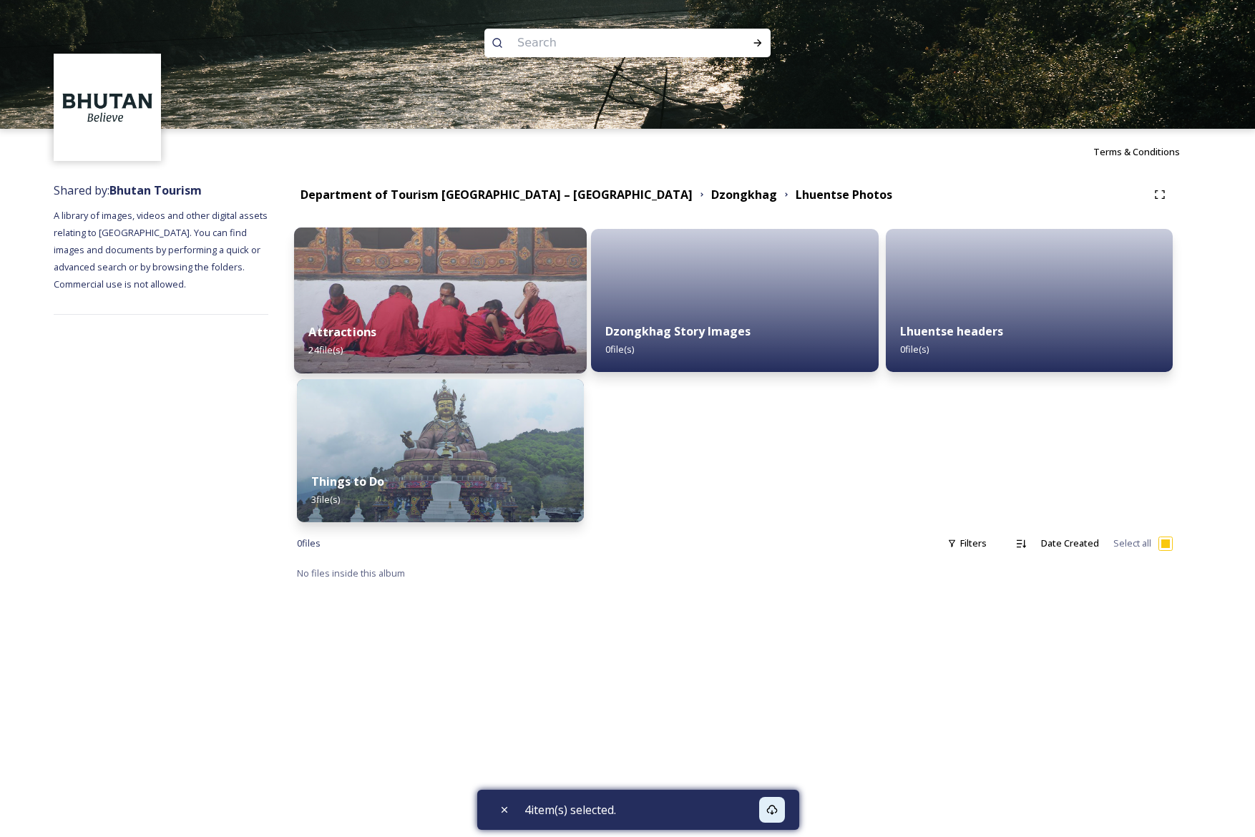
click at [449, 353] on div "Attractions 24 file(s)" at bounding box center [440, 340] width 293 height 65
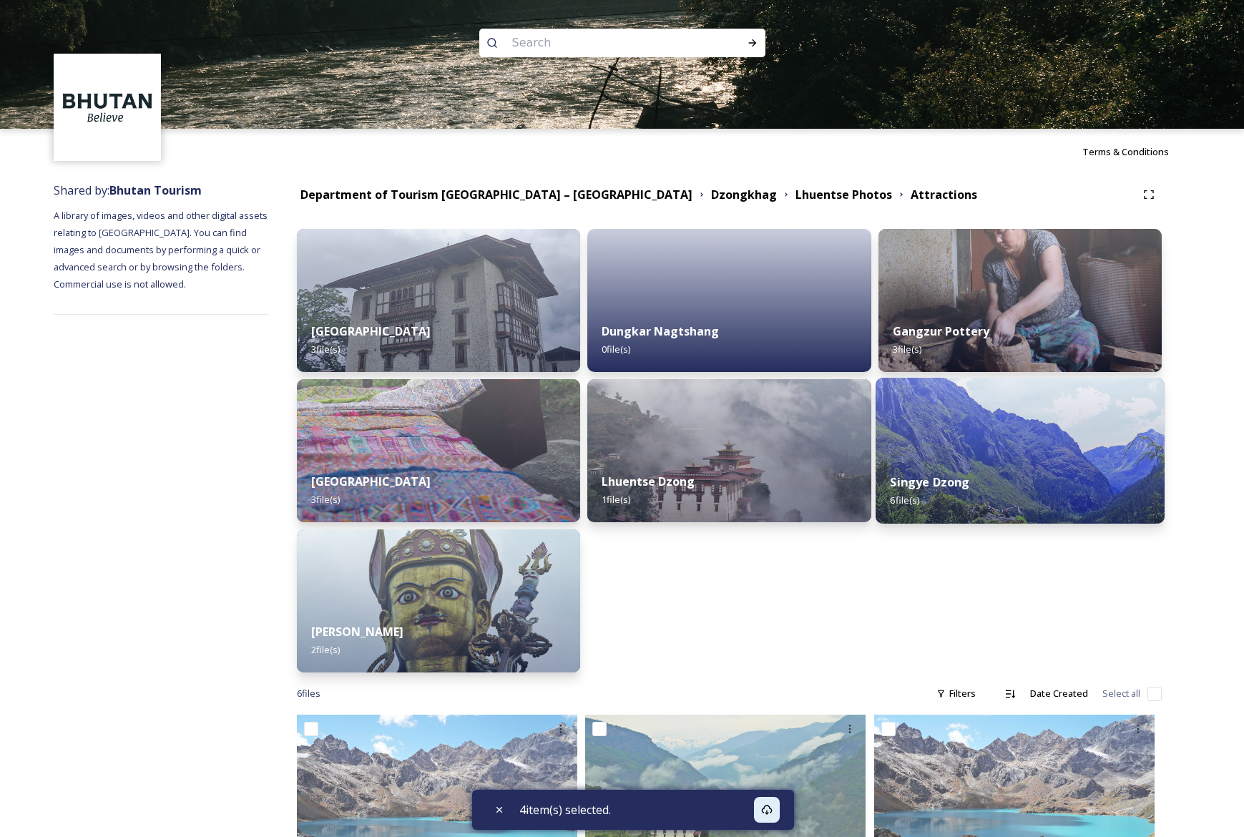
click at [1051, 492] on div "Singye Dzong 6 file(s)" at bounding box center [1020, 491] width 289 height 65
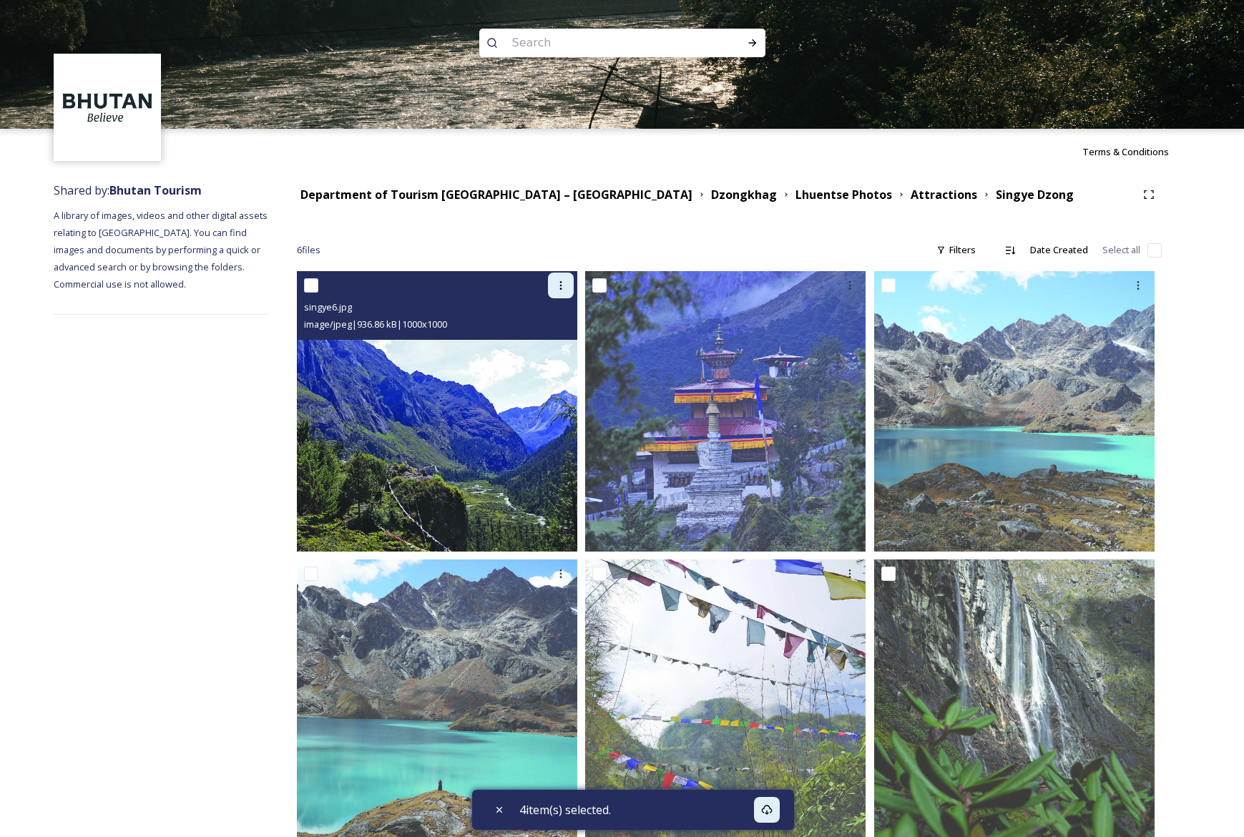
click at [562, 286] on icon at bounding box center [560, 285] width 11 height 11
click at [554, 349] on span "Download" at bounding box center [544, 345] width 44 height 14
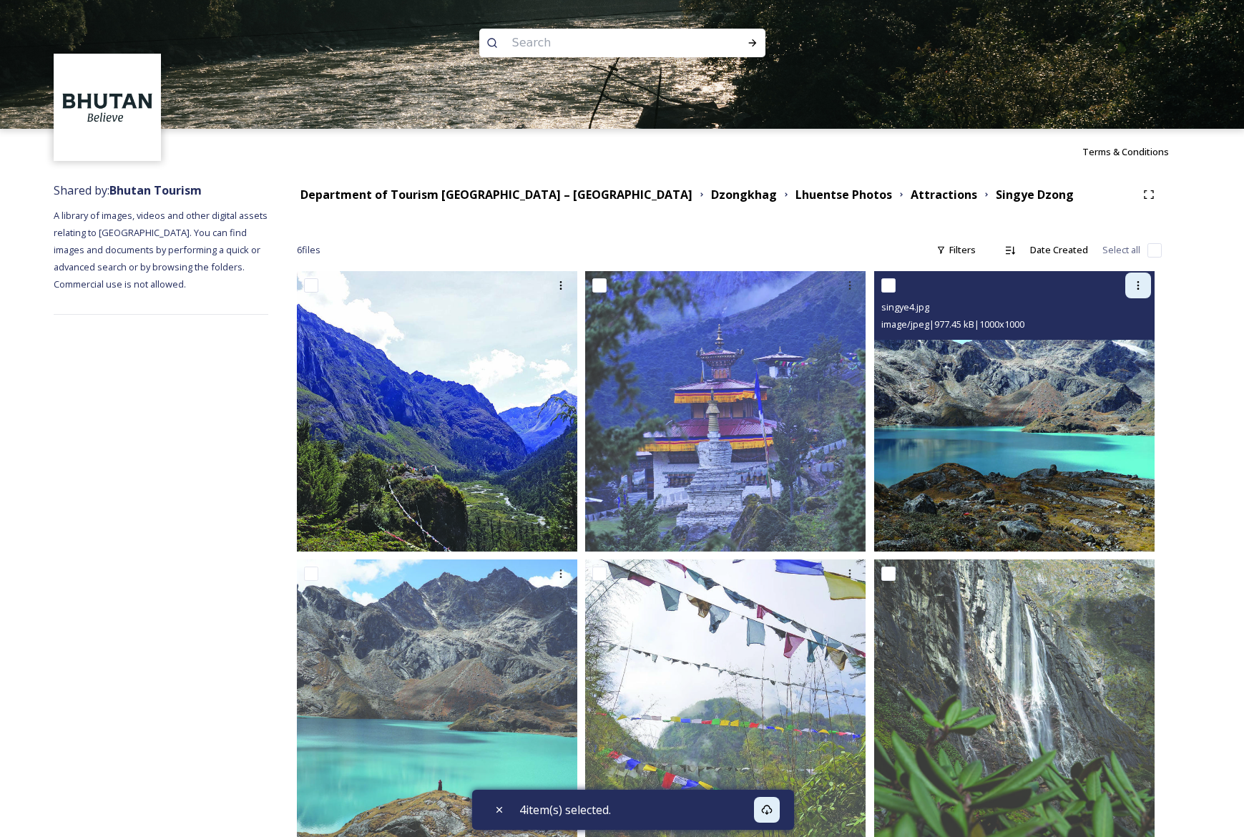
click at [1137, 287] on icon at bounding box center [1138, 285] width 11 height 11
click at [1126, 339] on span "Download" at bounding box center [1122, 345] width 44 height 14
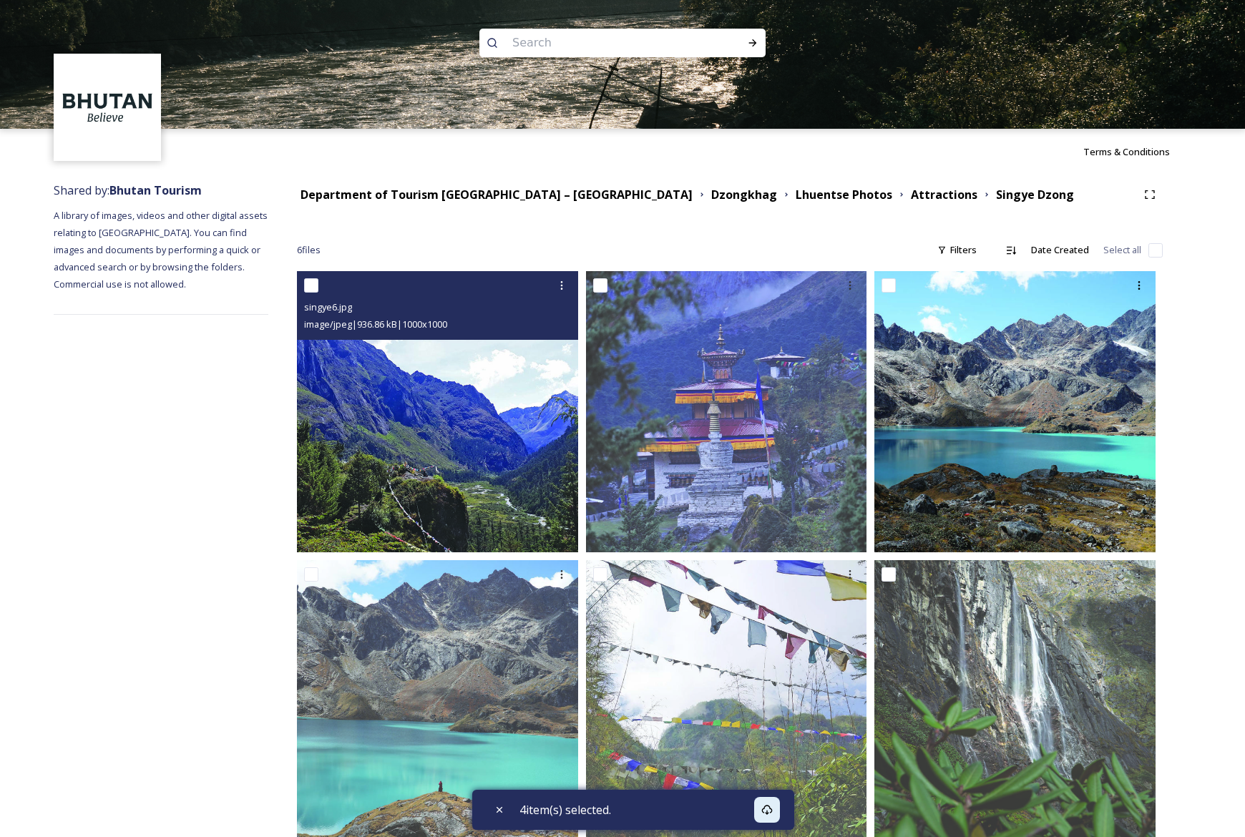
click at [474, 469] on img at bounding box center [437, 411] width 281 height 281
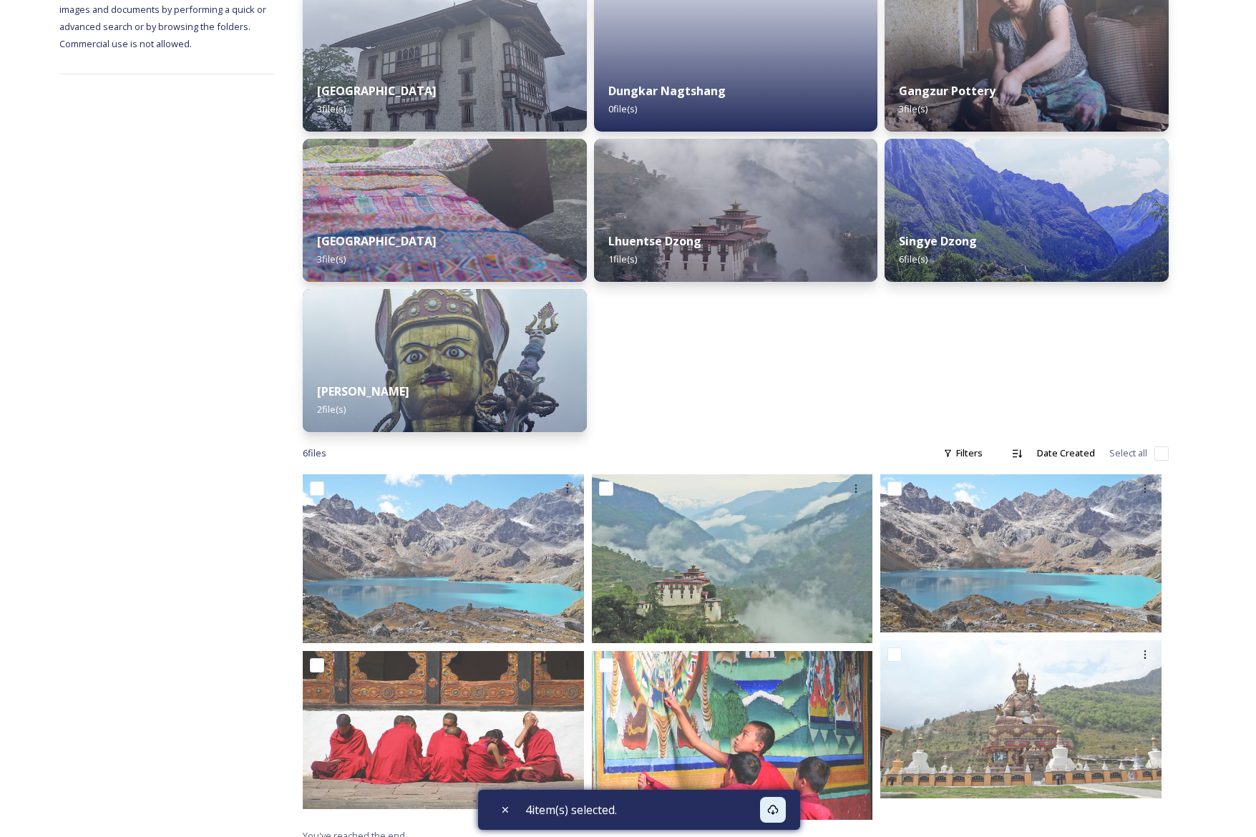
scroll to position [242, 0]
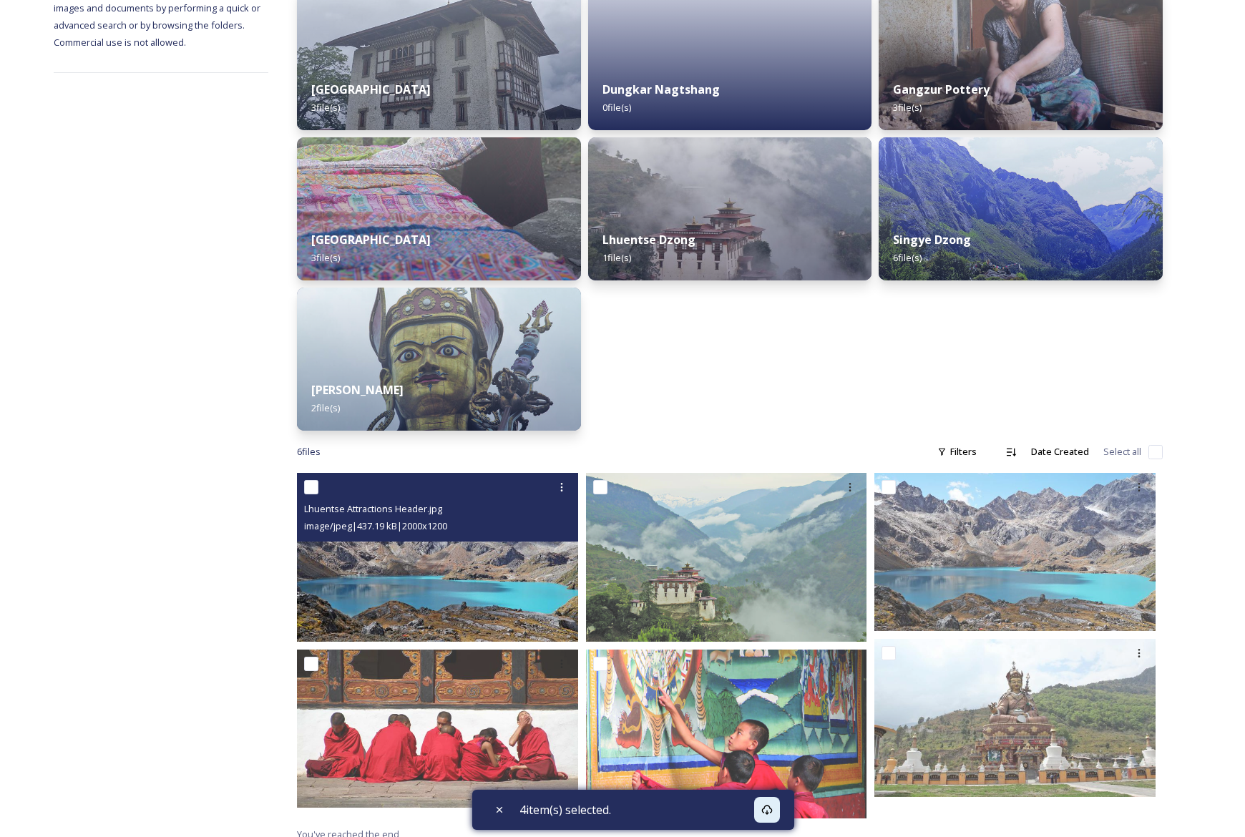
click at [456, 533] on div "image/jpeg | 437.19 kB | 2000 x 1200" at bounding box center [439, 525] width 271 height 17
click at [456, 573] on img at bounding box center [437, 557] width 281 height 169
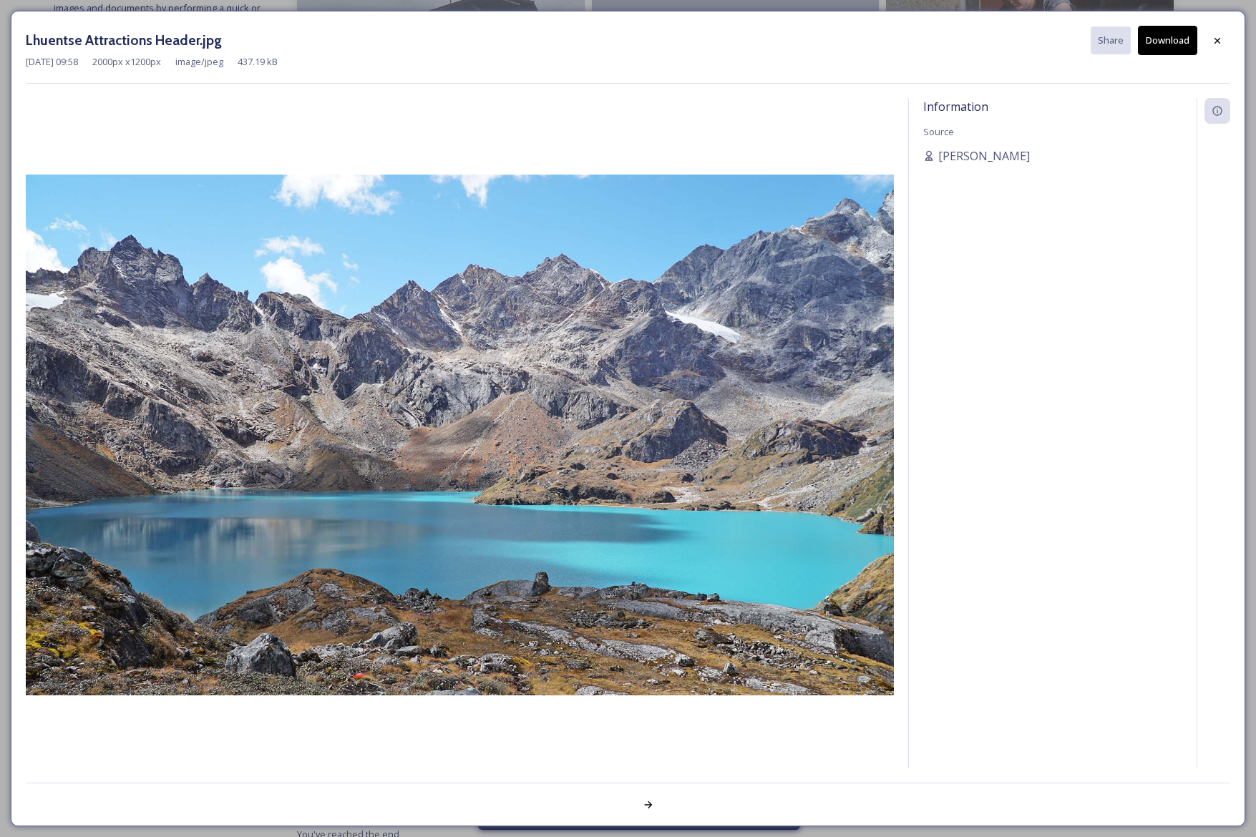
click at [1177, 39] on button "Download" at bounding box center [1167, 40] width 59 height 29
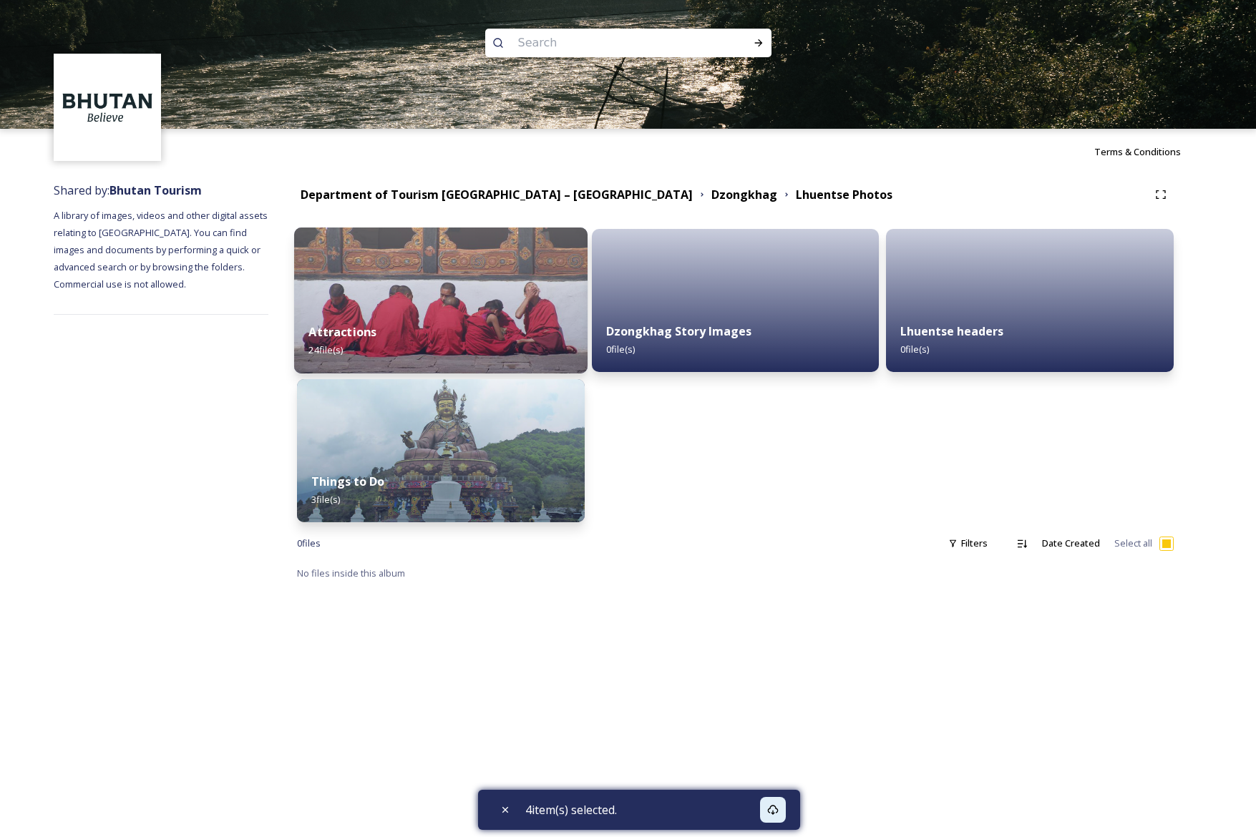
click at [512, 300] on img at bounding box center [440, 301] width 293 height 146
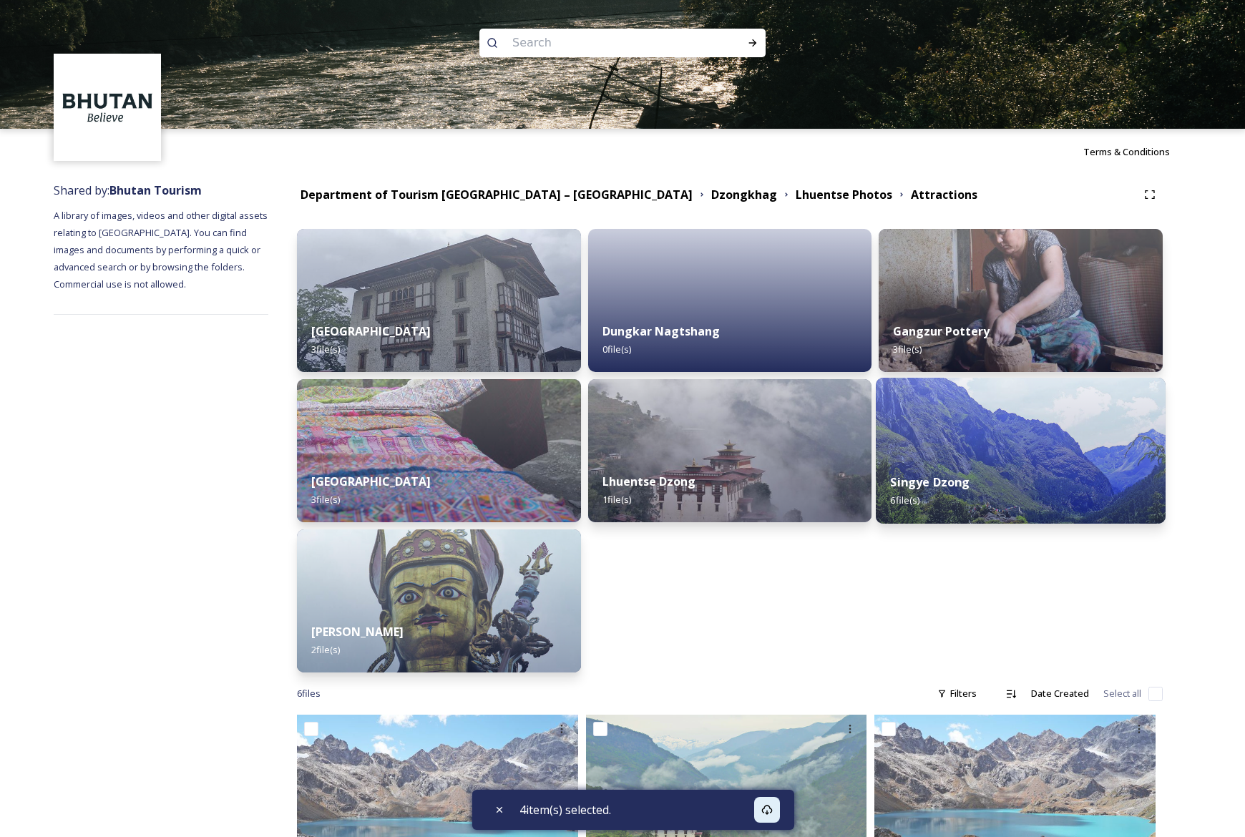
click at [1057, 472] on div "Singye Dzong 6 file(s)" at bounding box center [1021, 491] width 290 height 65
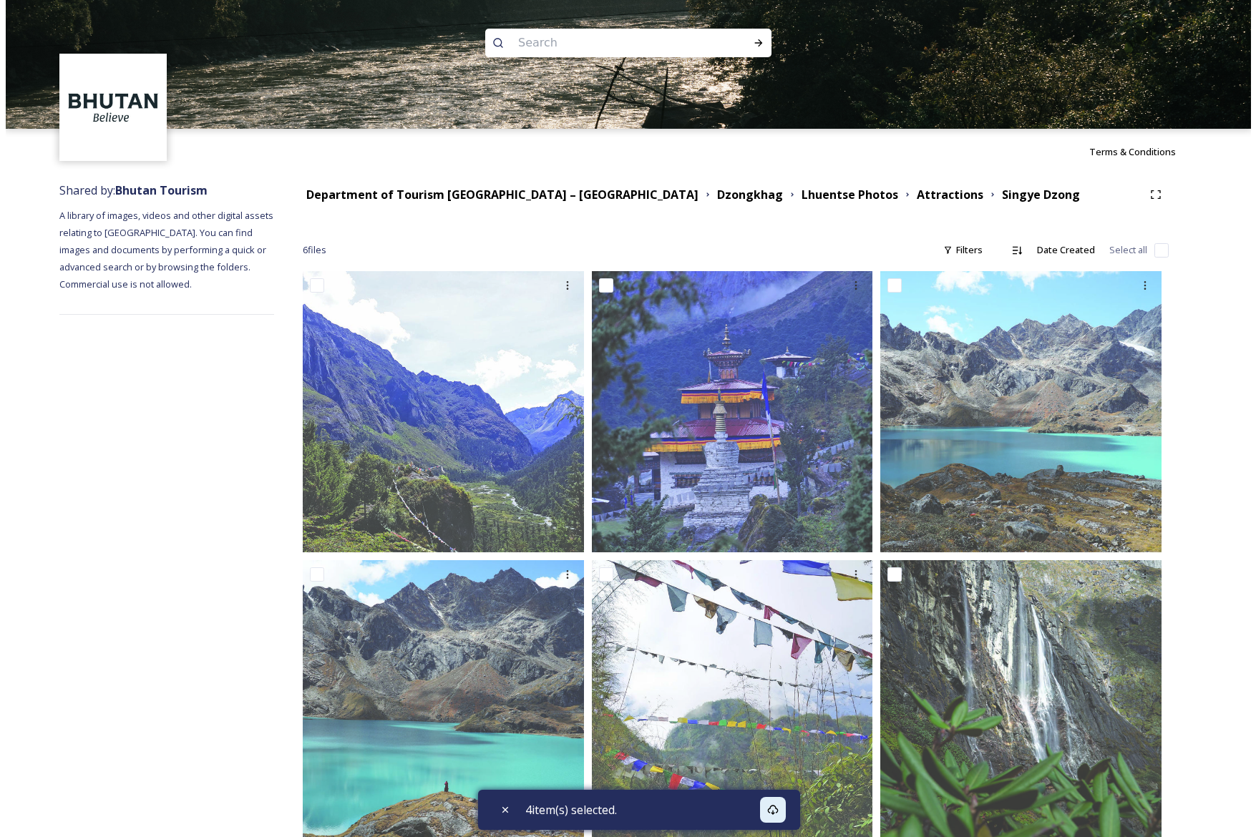
scroll to position [36, 0]
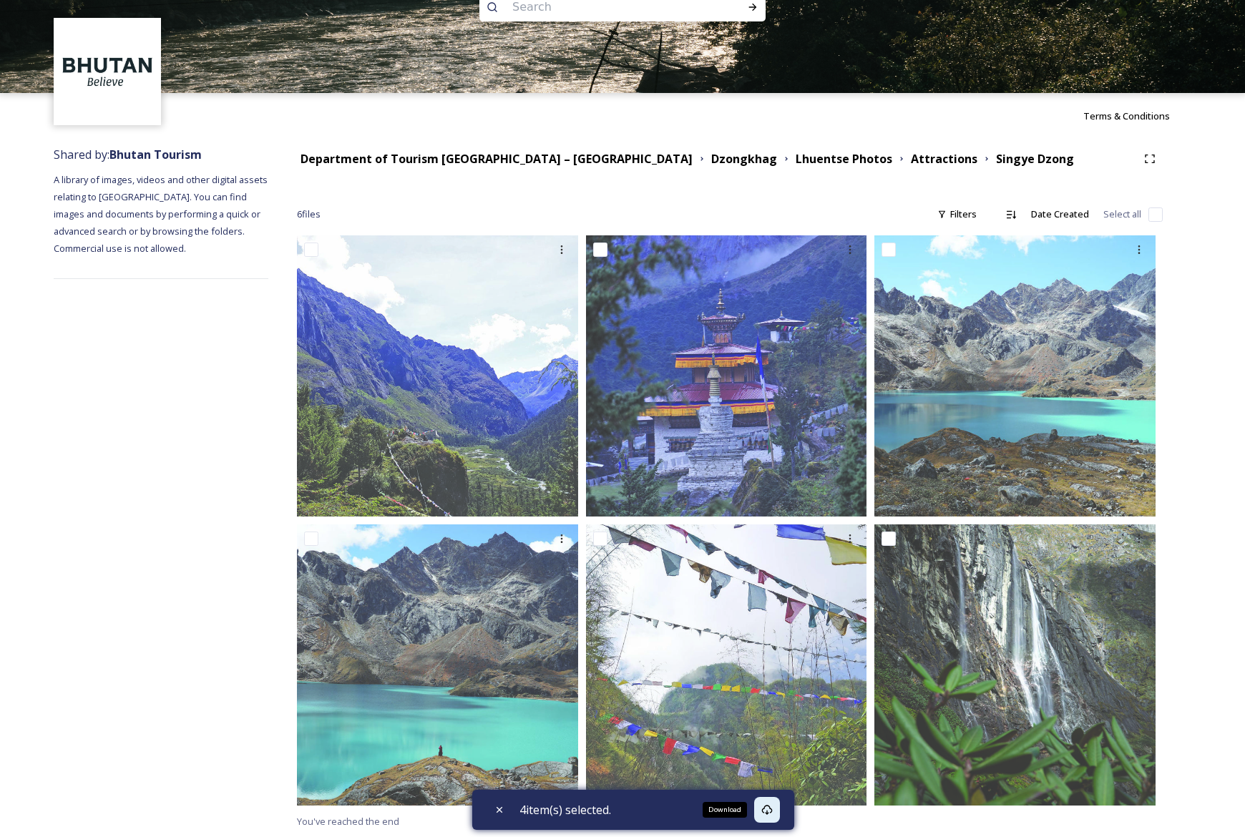
click at [778, 814] on div "Download" at bounding box center [767, 810] width 26 height 26
click at [715, 815] on div "4 item(s) selected." at bounding box center [633, 810] width 322 height 40
click at [773, 811] on icon at bounding box center [766, 809] width 11 height 11
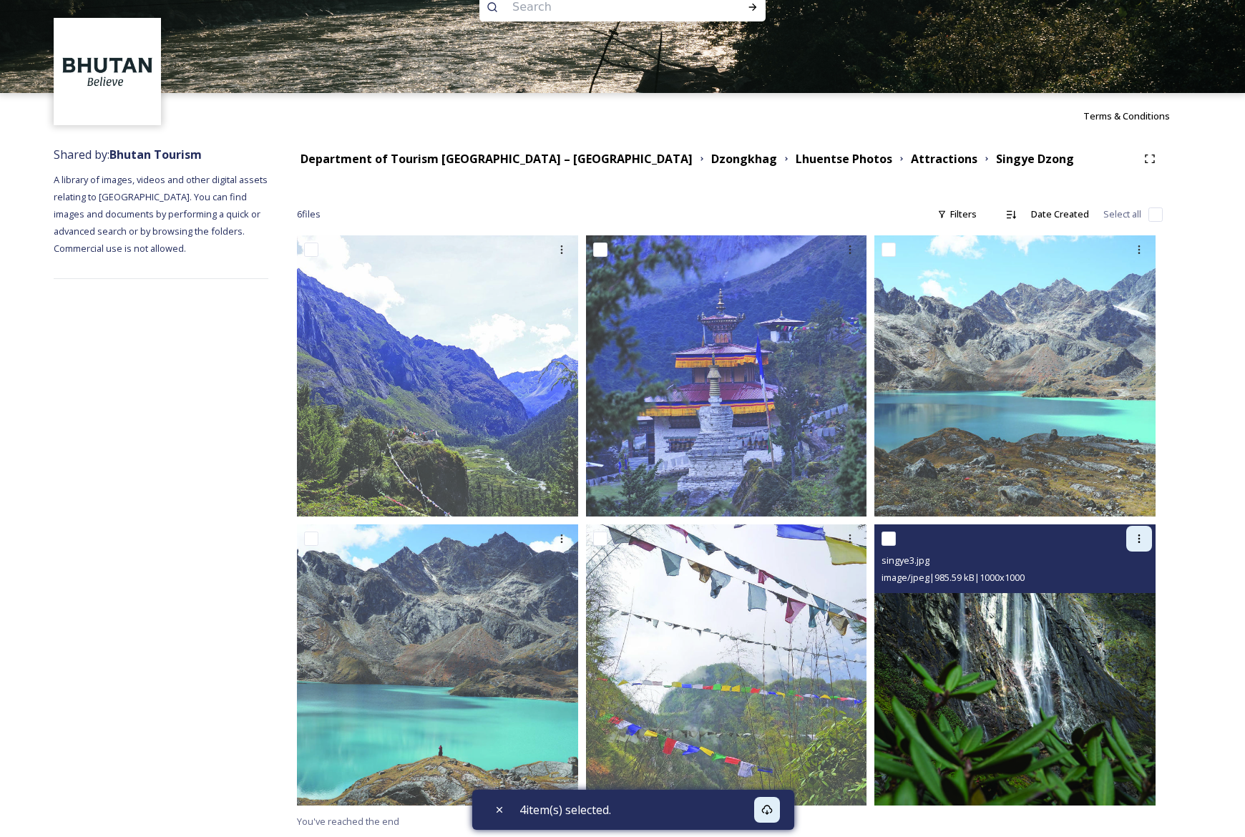
click at [1141, 537] on icon at bounding box center [1139, 538] width 11 height 11
click at [1110, 594] on span "Download" at bounding box center [1123, 598] width 44 height 14
click at [1068, 673] on img at bounding box center [1015, 665] width 281 height 281
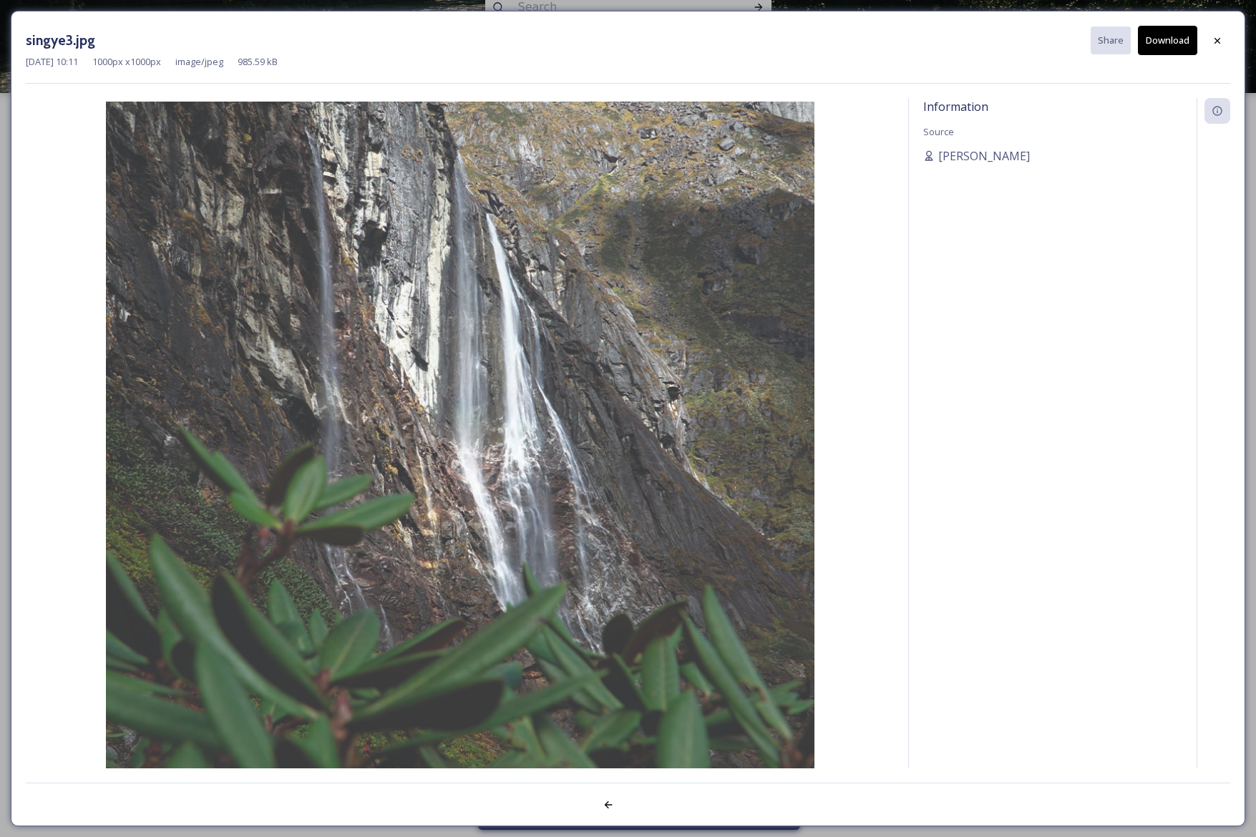
click at [1170, 42] on button "Download" at bounding box center [1167, 40] width 59 height 29
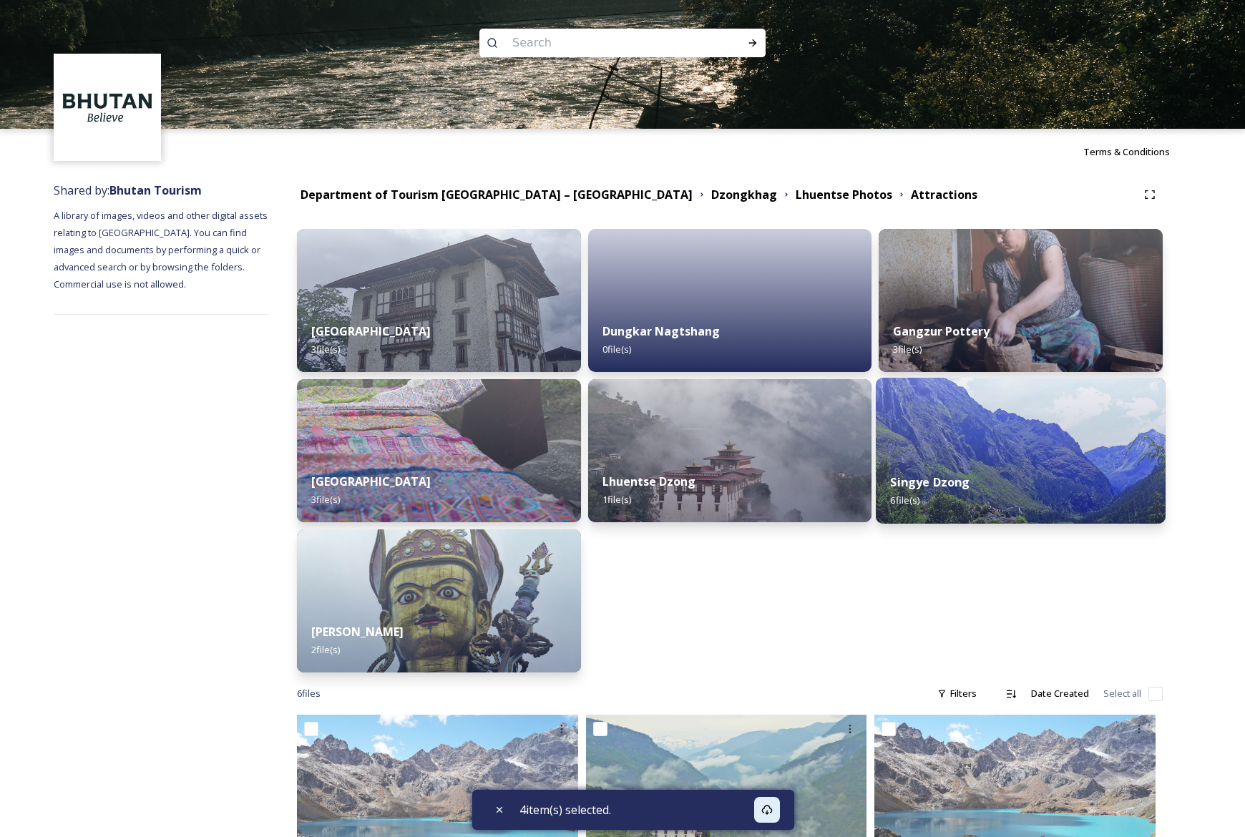
click at [1051, 452] on img at bounding box center [1021, 451] width 290 height 146
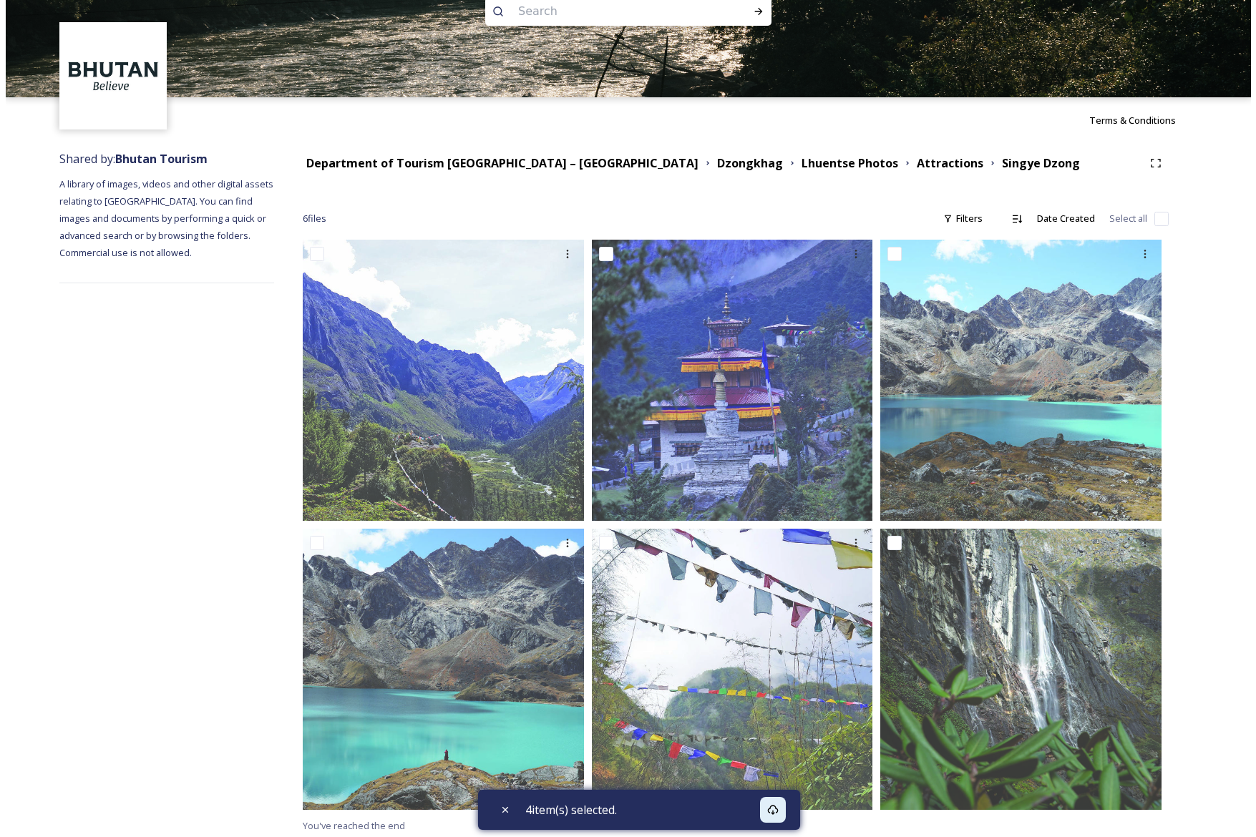
scroll to position [36, 0]
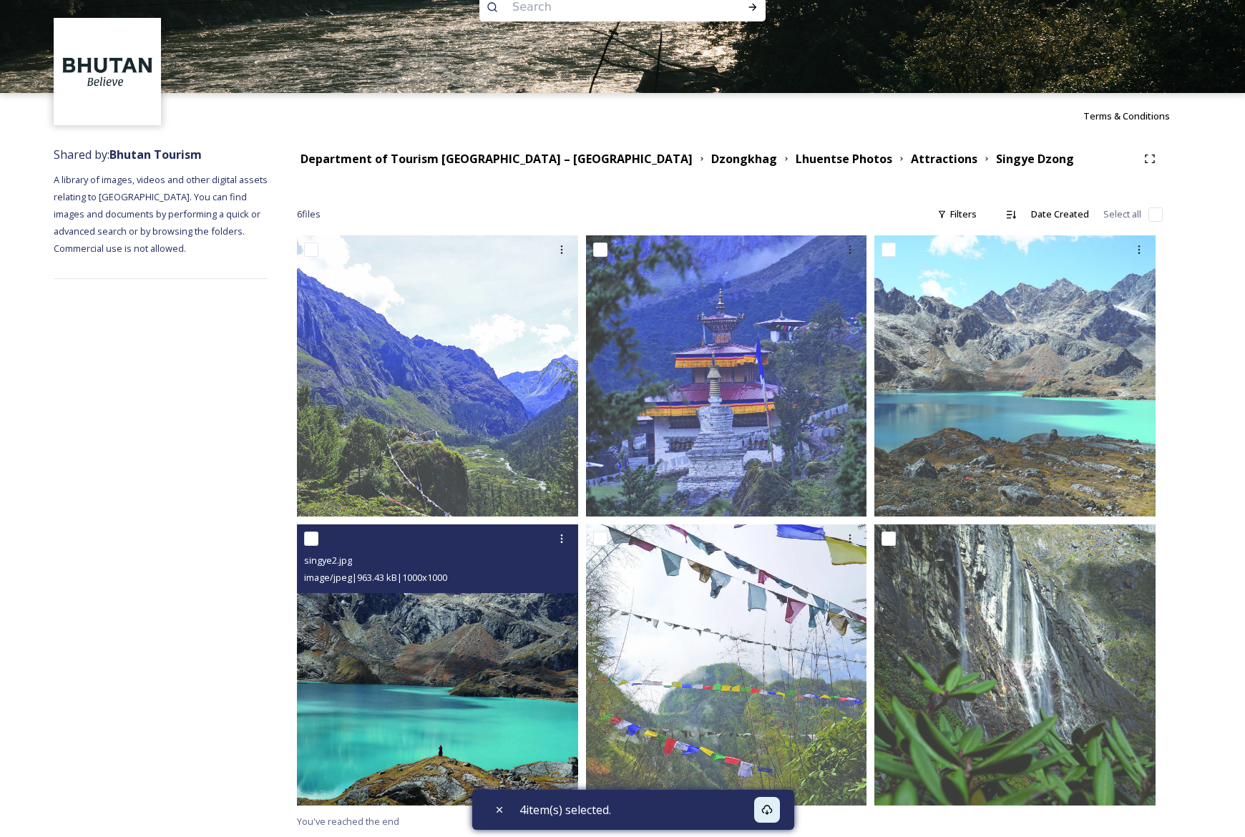
click at [461, 590] on div "singye2.jpg image/jpeg | 963.43 kB | 1000 x 1000" at bounding box center [437, 559] width 281 height 69
click at [462, 640] on img at bounding box center [437, 665] width 281 height 281
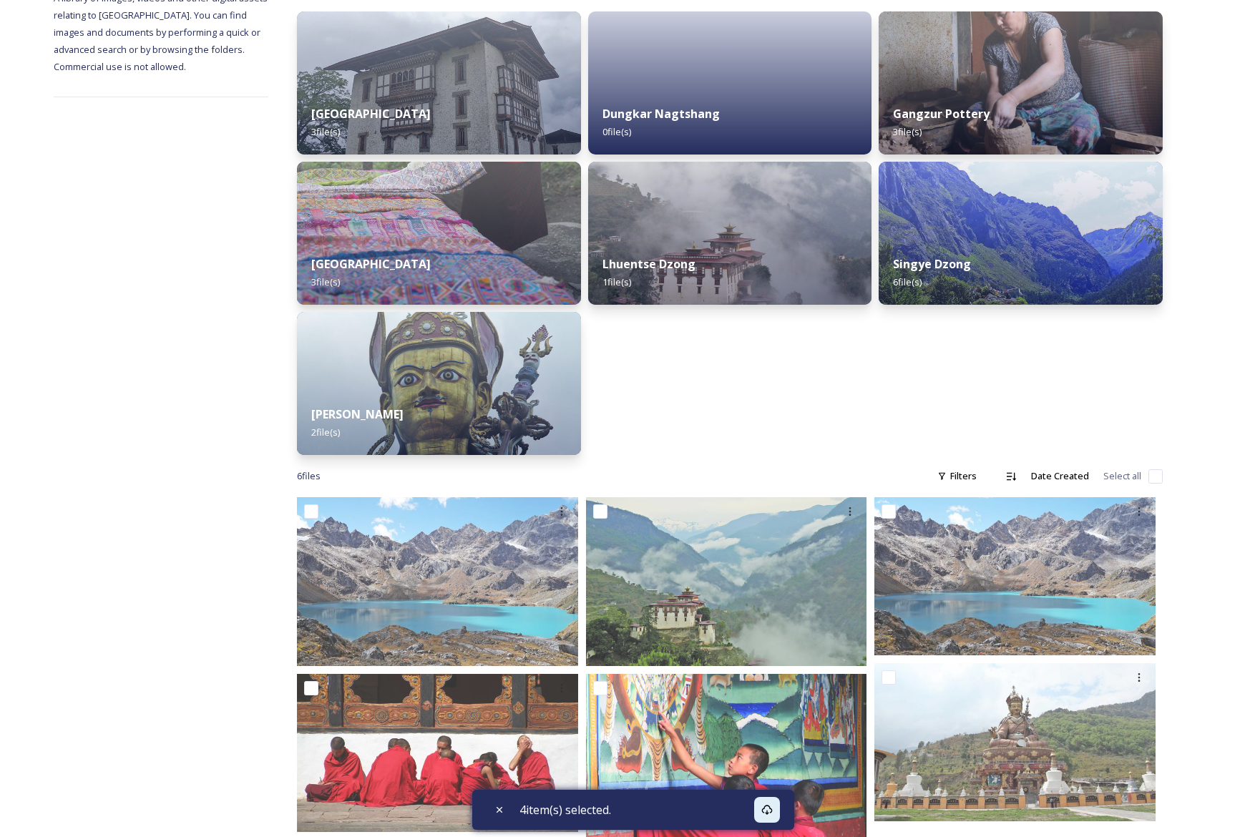
scroll to position [255, 0]
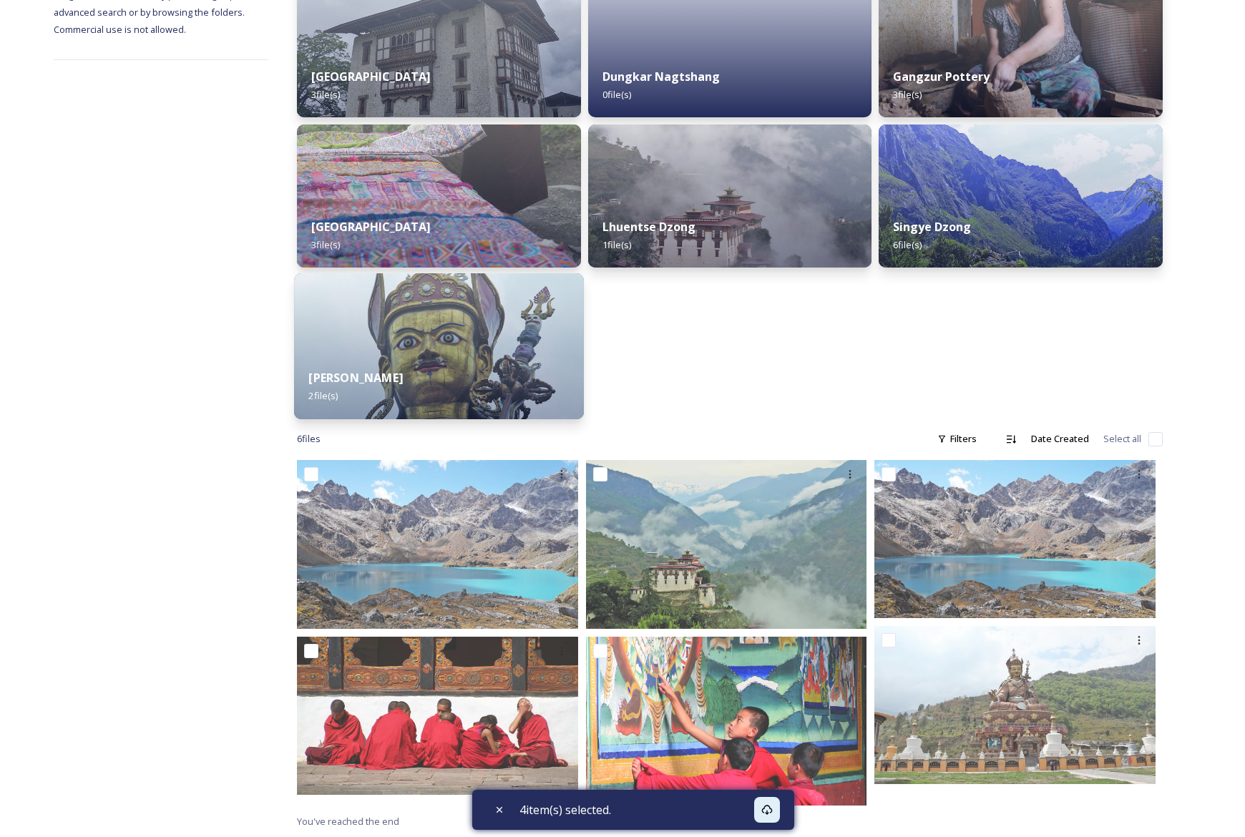
click at [443, 357] on div "[PERSON_NAME] 2 file(s)" at bounding box center [439, 386] width 290 height 65
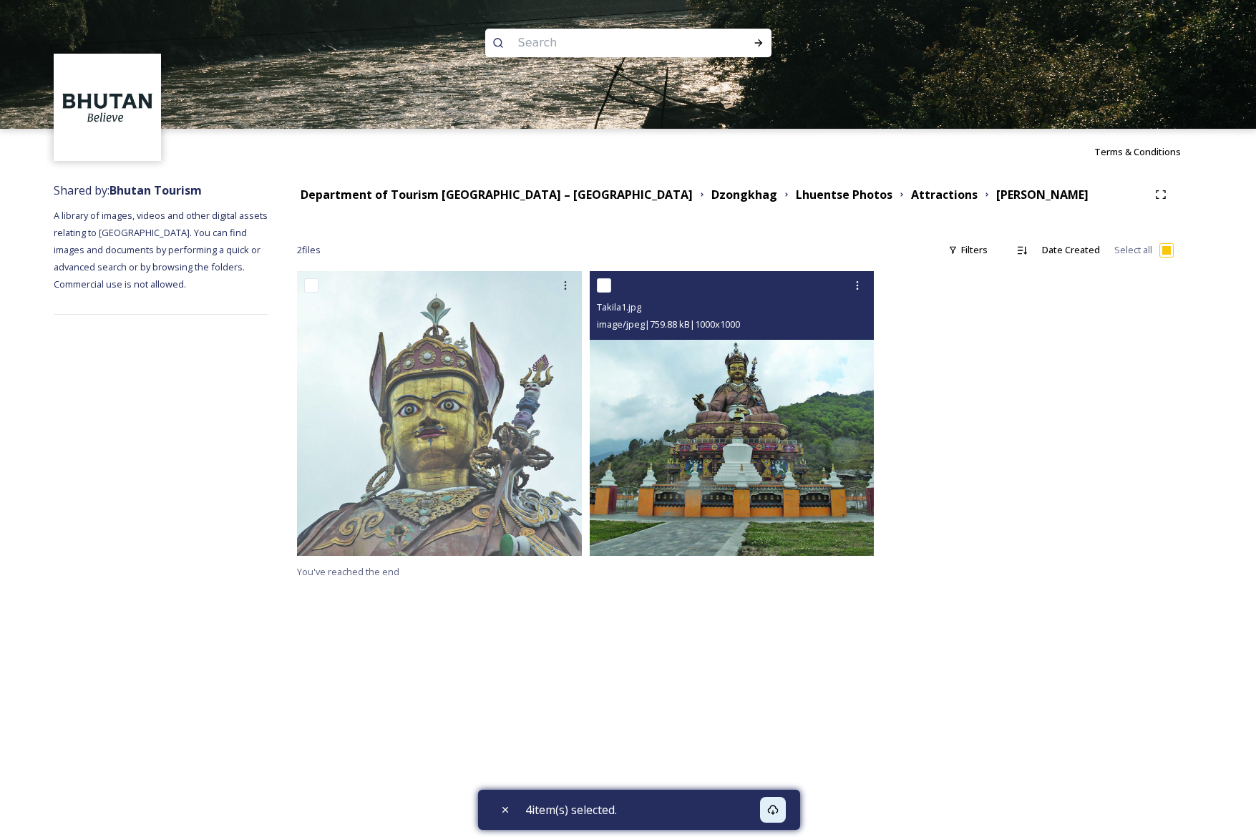
click at [769, 410] on img at bounding box center [732, 413] width 285 height 285
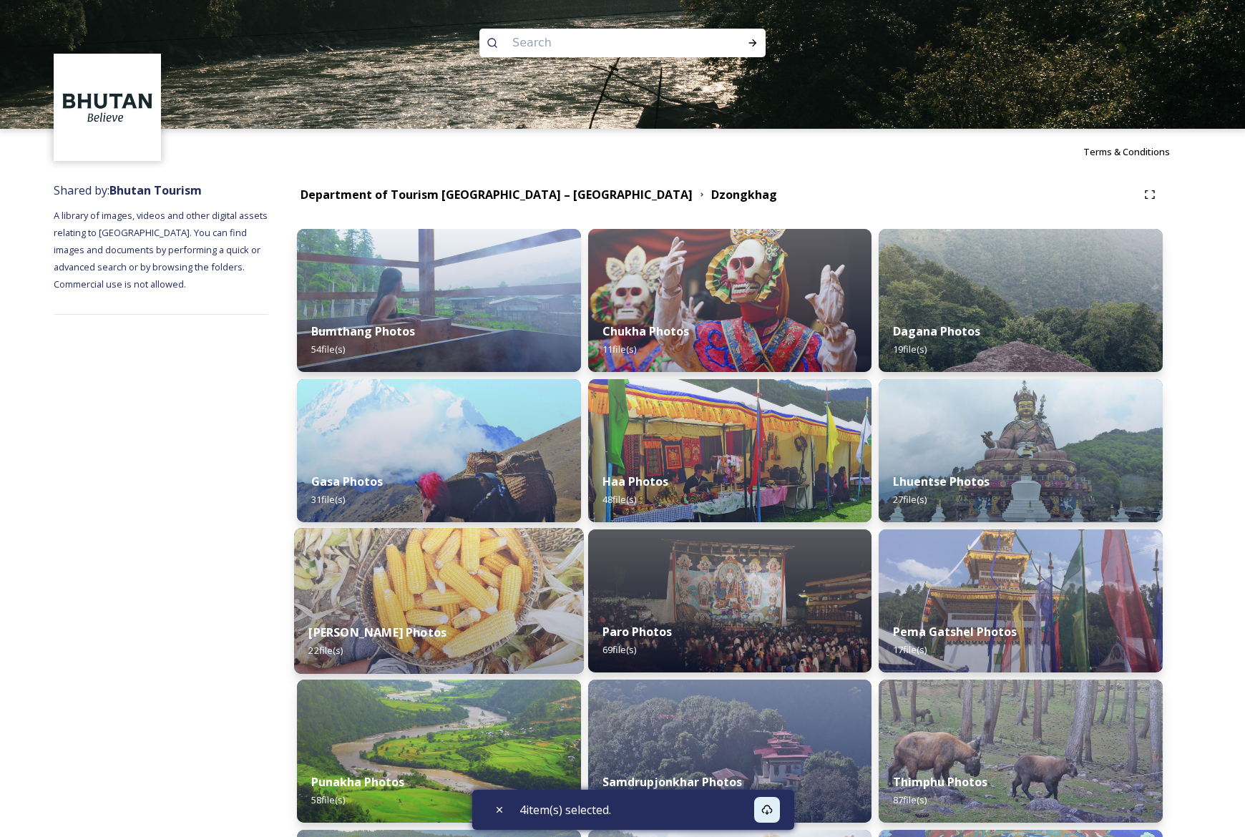
click at [507, 578] on img at bounding box center [439, 601] width 290 height 146
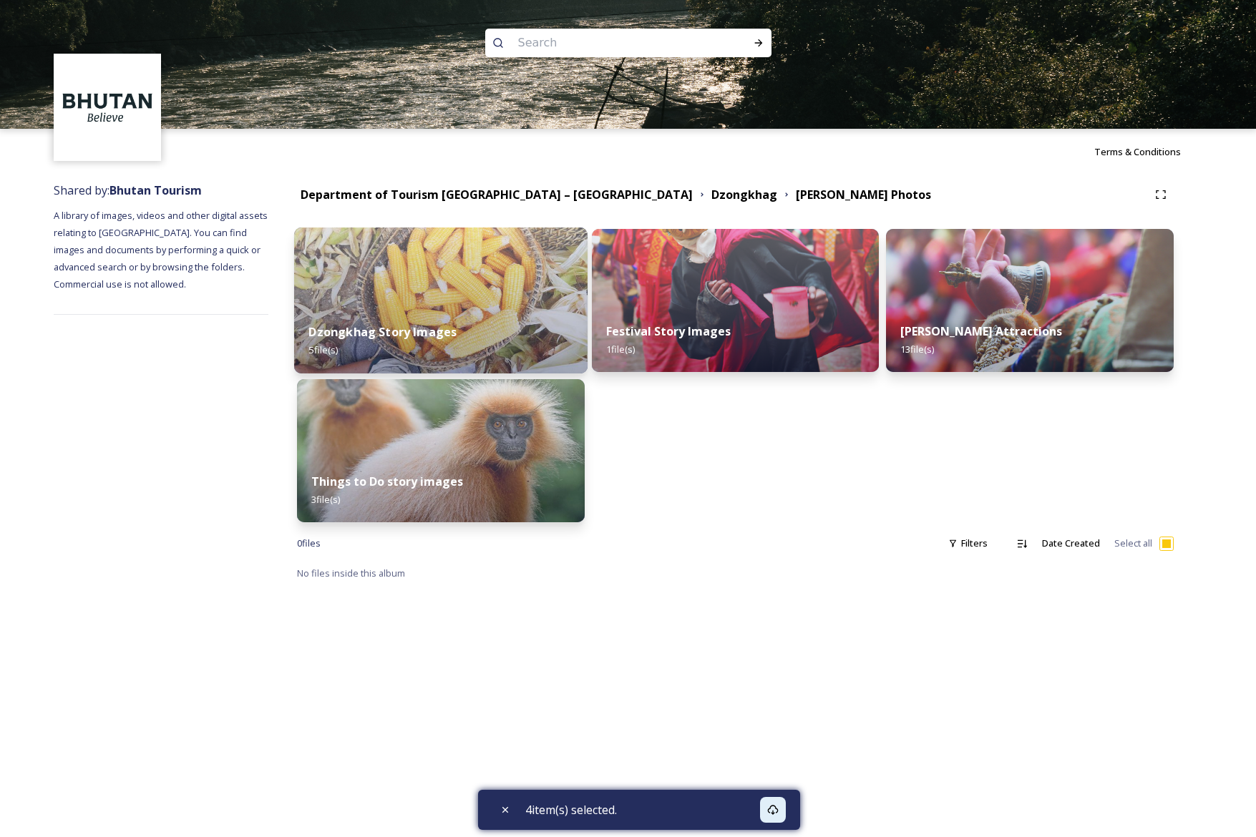
click at [467, 328] on div "Dzongkhag Story Images 5 file(s)" at bounding box center [440, 340] width 293 height 65
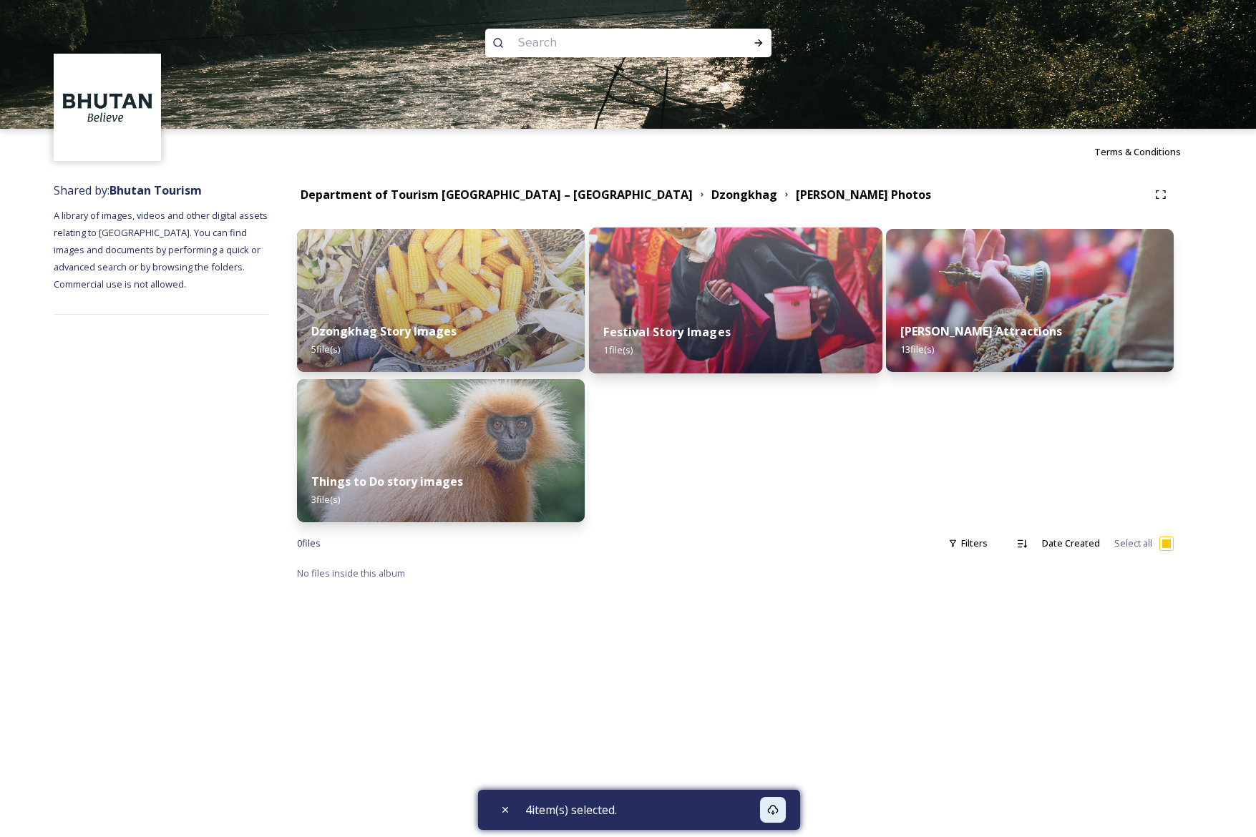
click at [689, 308] on img at bounding box center [735, 301] width 293 height 146
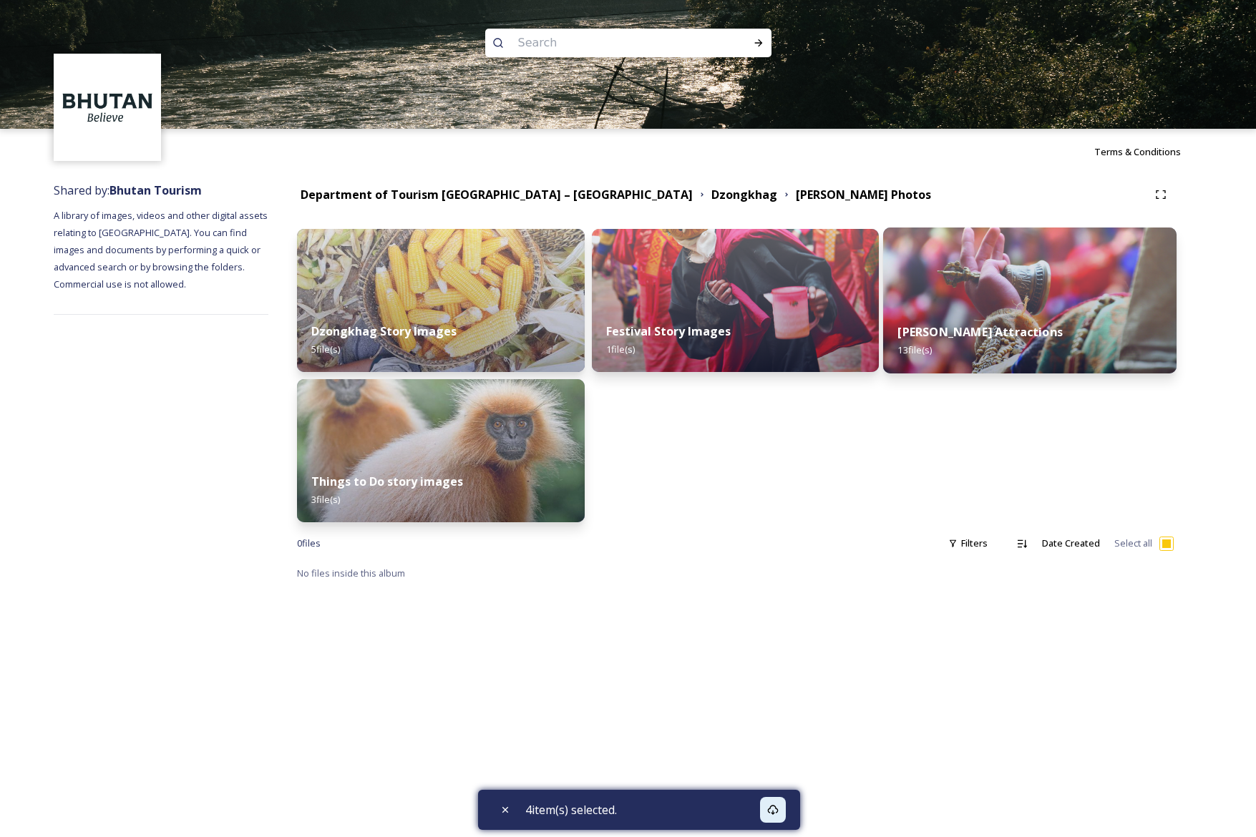
click at [1037, 299] on img at bounding box center [1029, 301] width 293 height 146
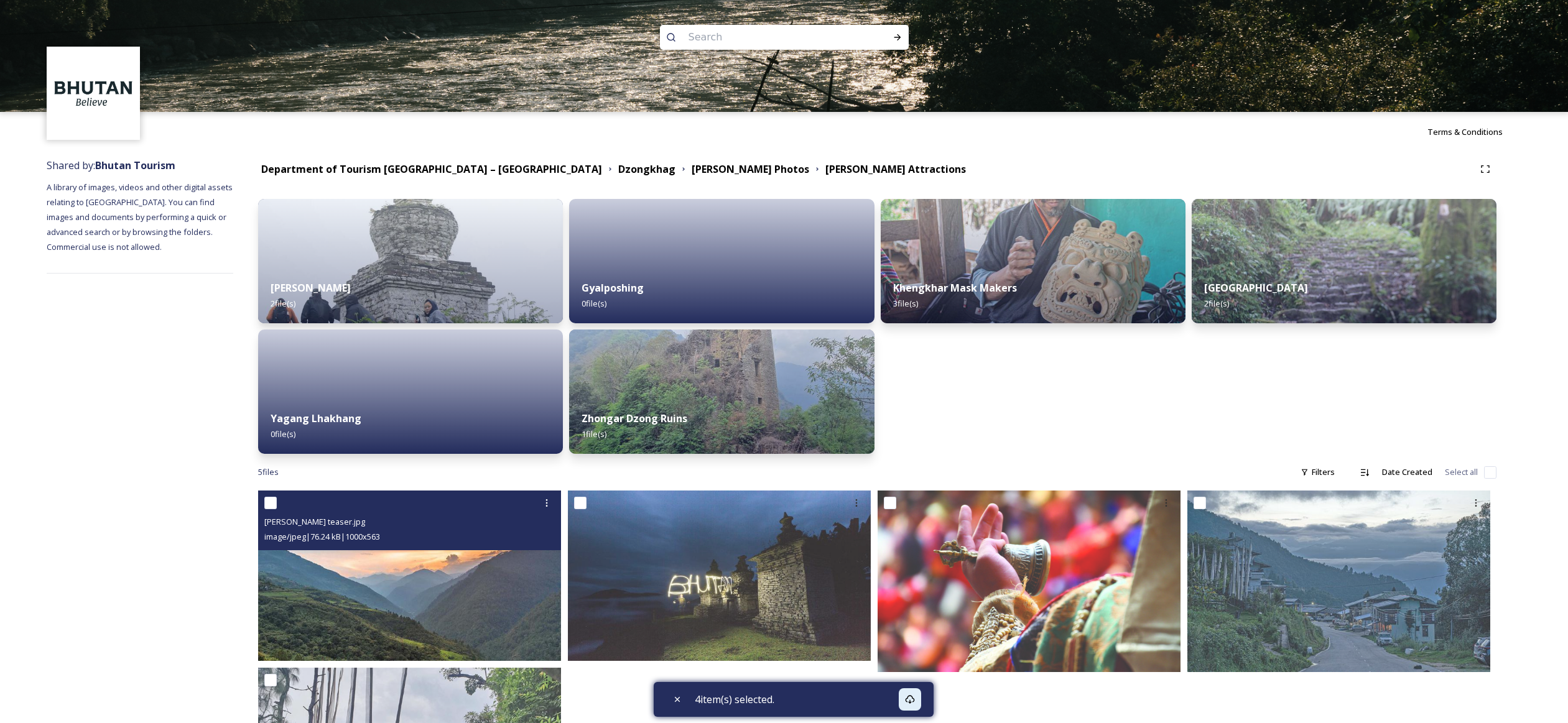
click at [400, 541] on div "image/jpeg | 76.24 kB | 1000 x 563" at bounding box center [411, 536] width 294 height 15
click at [445, 624] on img at bounding box center [409, 576] width 303 height 170
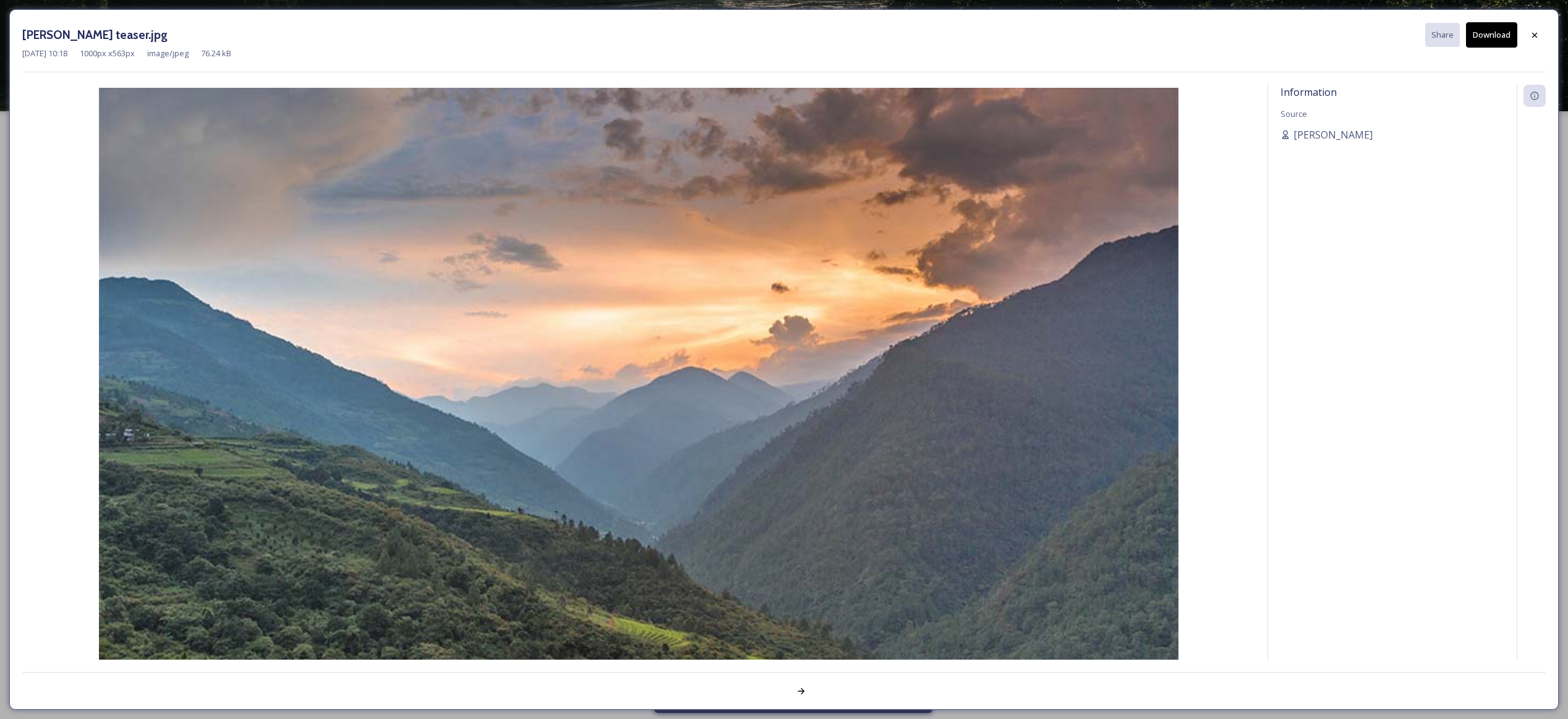
checkbox input "true"
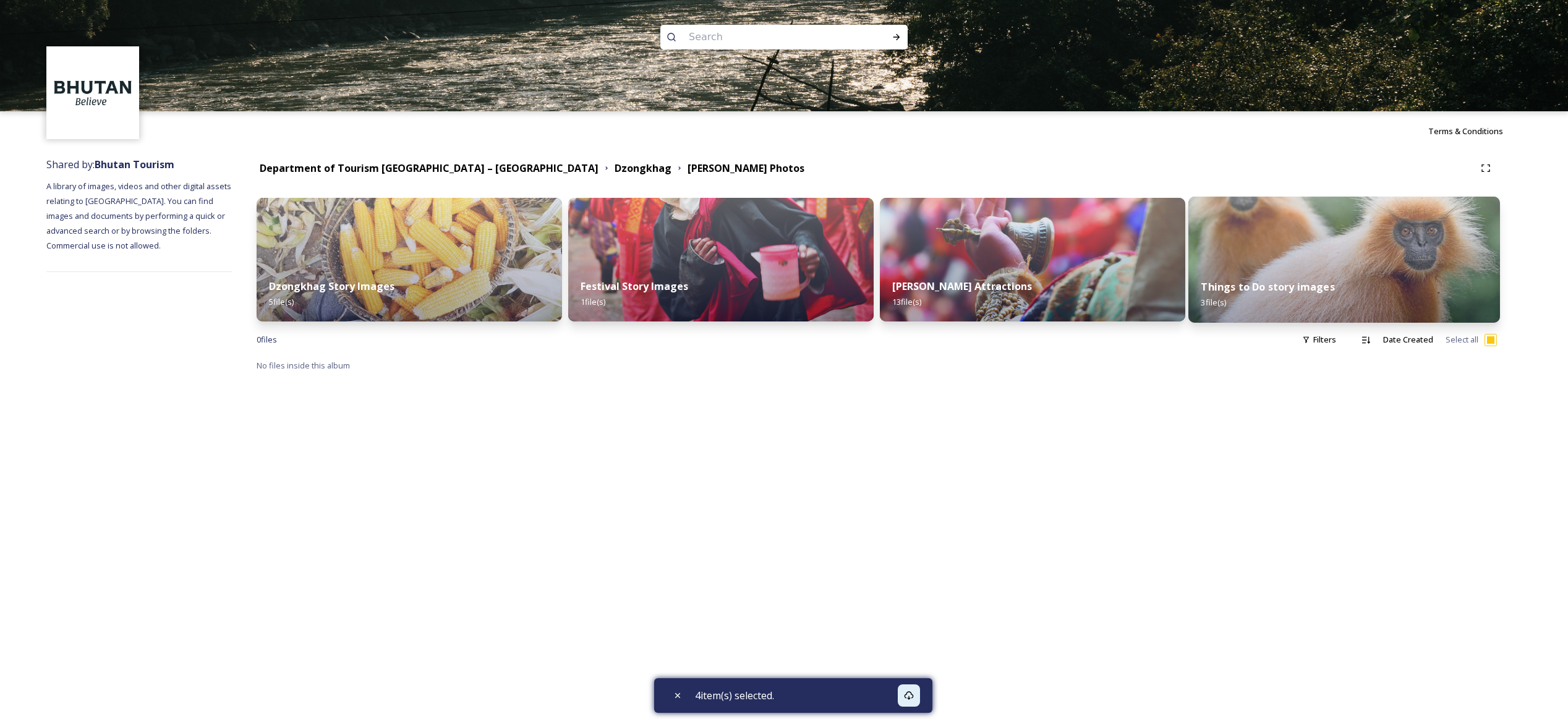
click at [1078, 270] on div "Things to Do story images 3 file(s)" at bounding box center [1343, 294] width 312 height 56
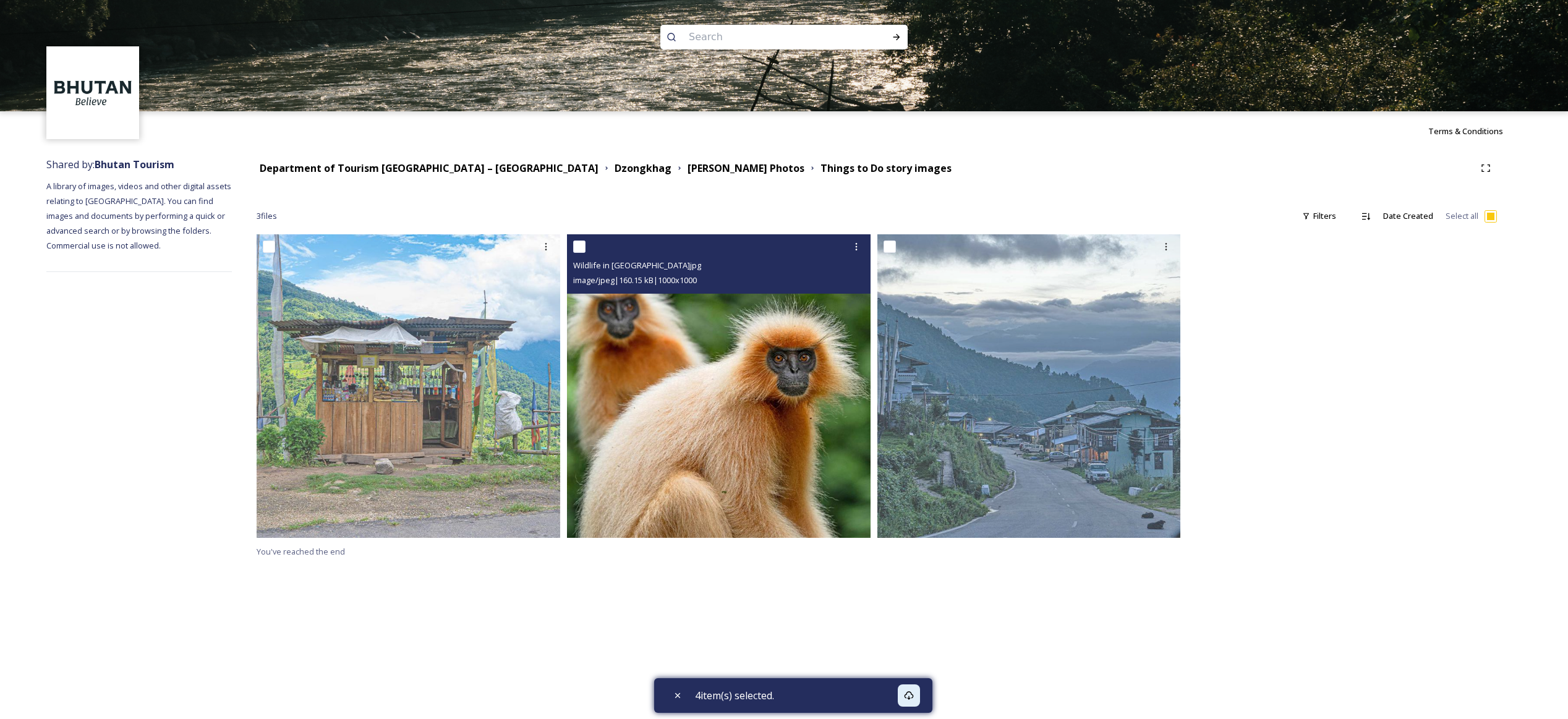
click at [765, 343] on img at bounding box center [718, 385] width 303 height 303
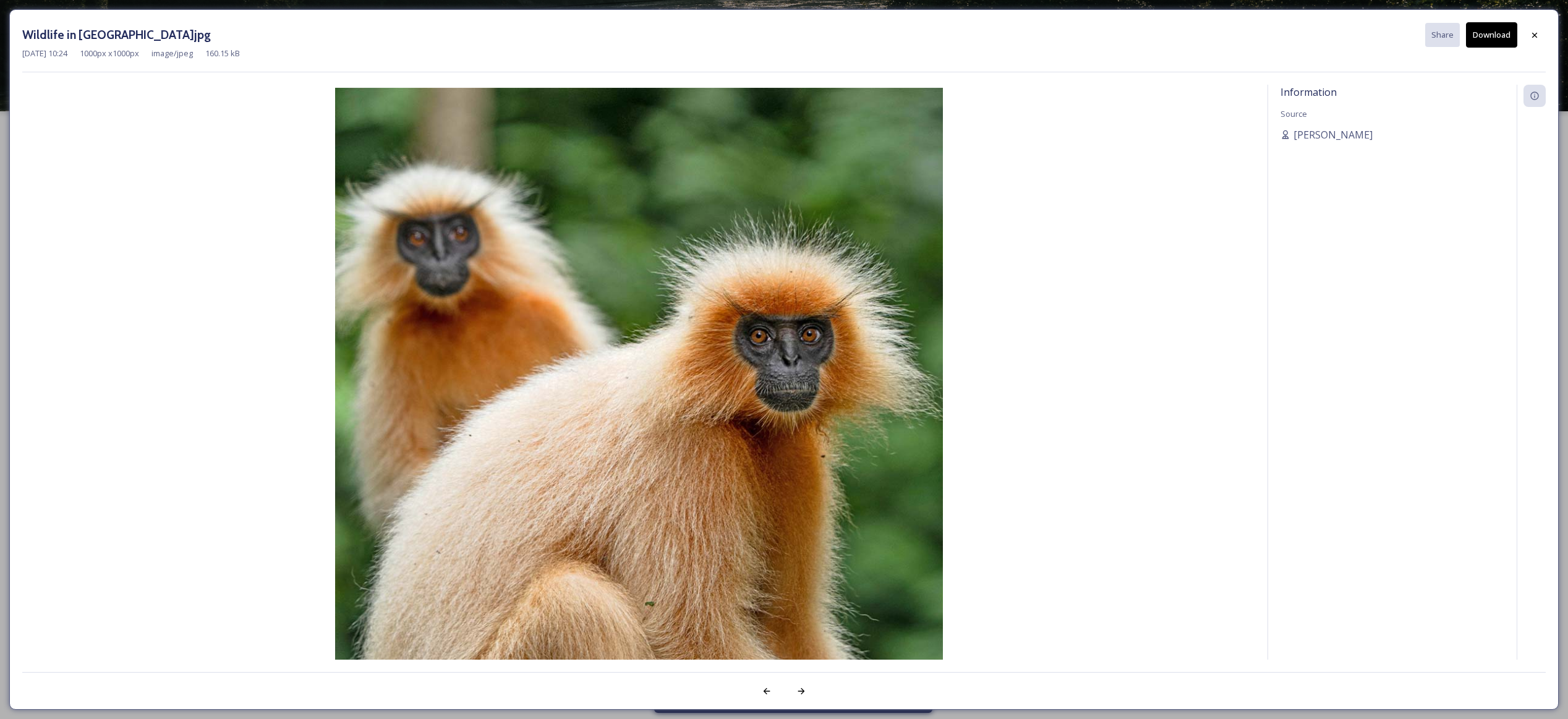
click at [1078, 36] on button "Download" at bounding box center [1491, 35] width 51 height 25
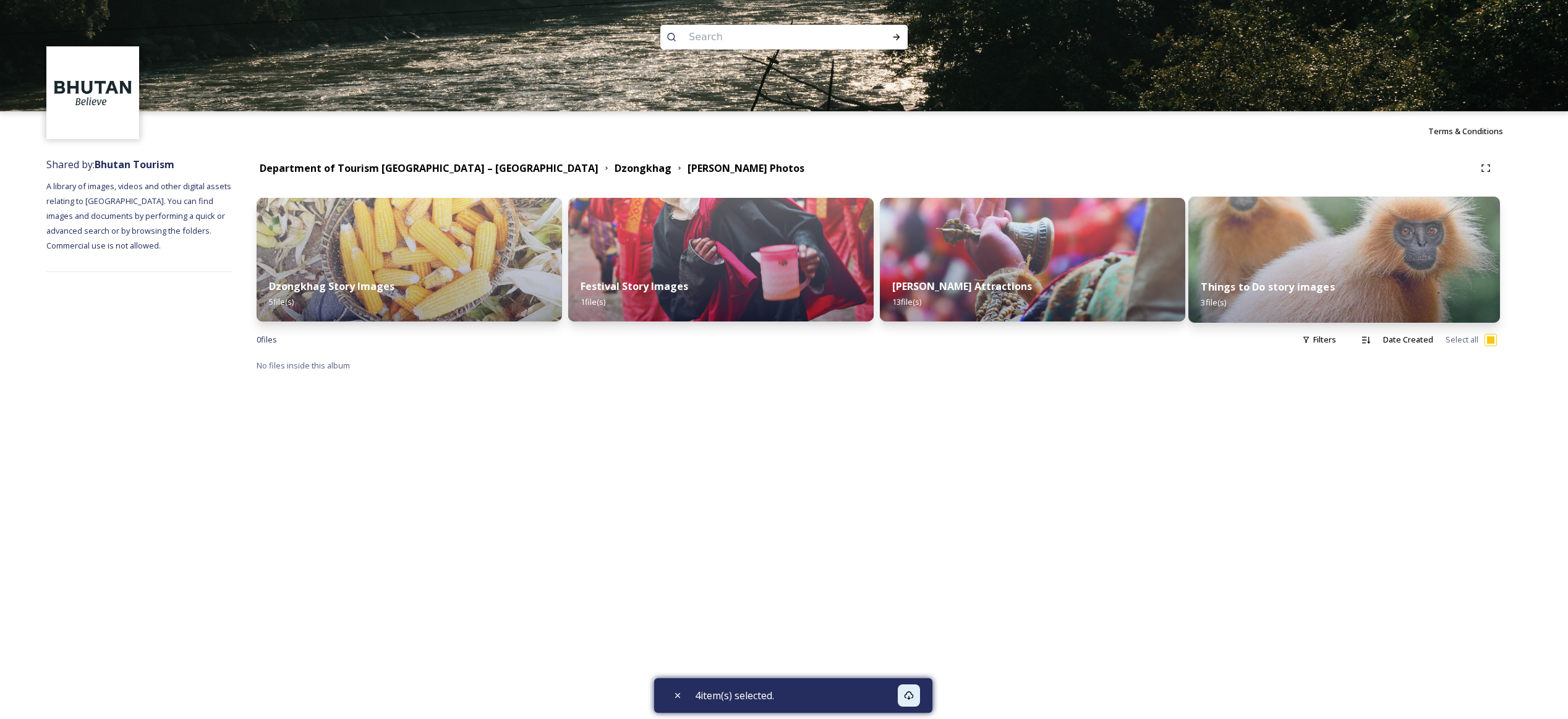
click at [1078, 266] on img at bounding box center [1343, 260] width 312 height 126
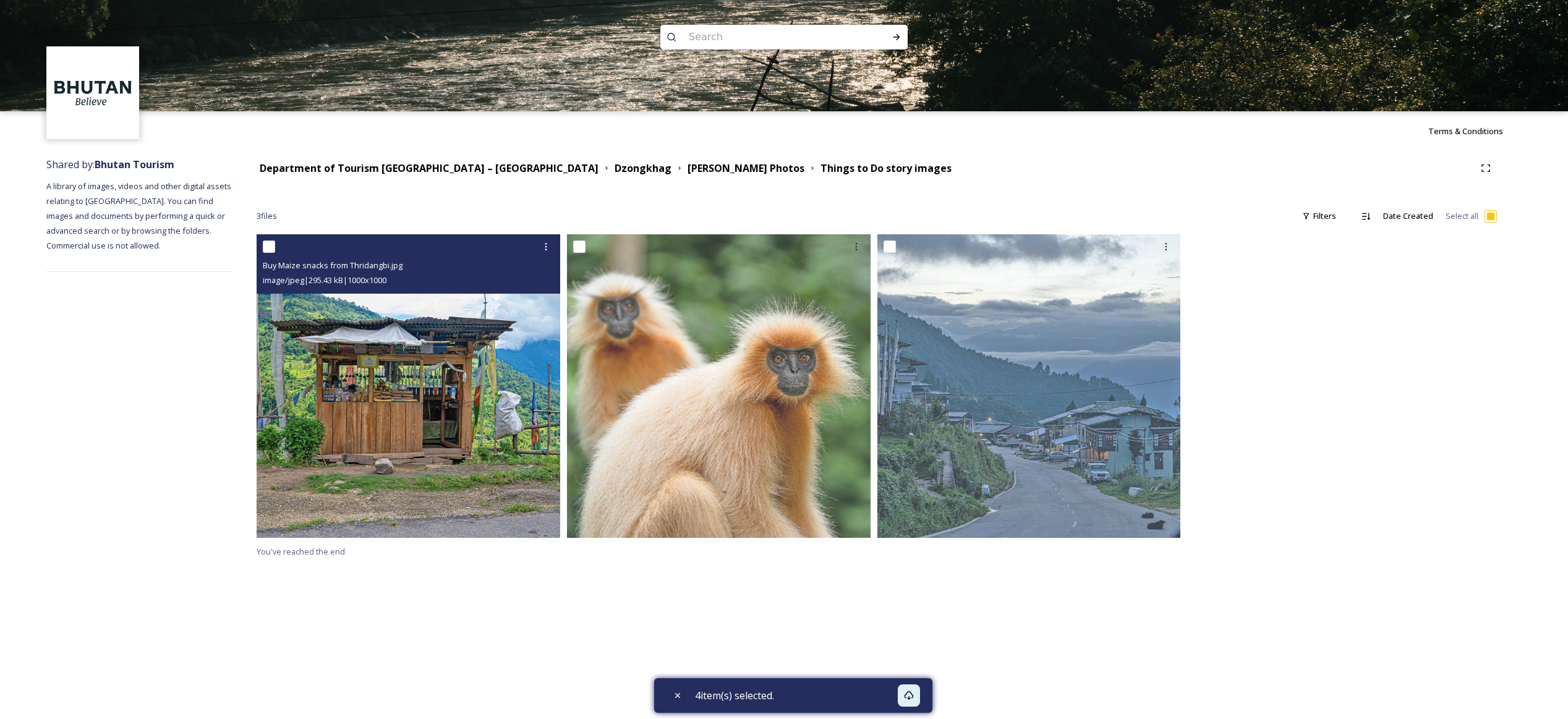
click at [375, 456] on img at bounding box center [408, 385] width 303 height 303
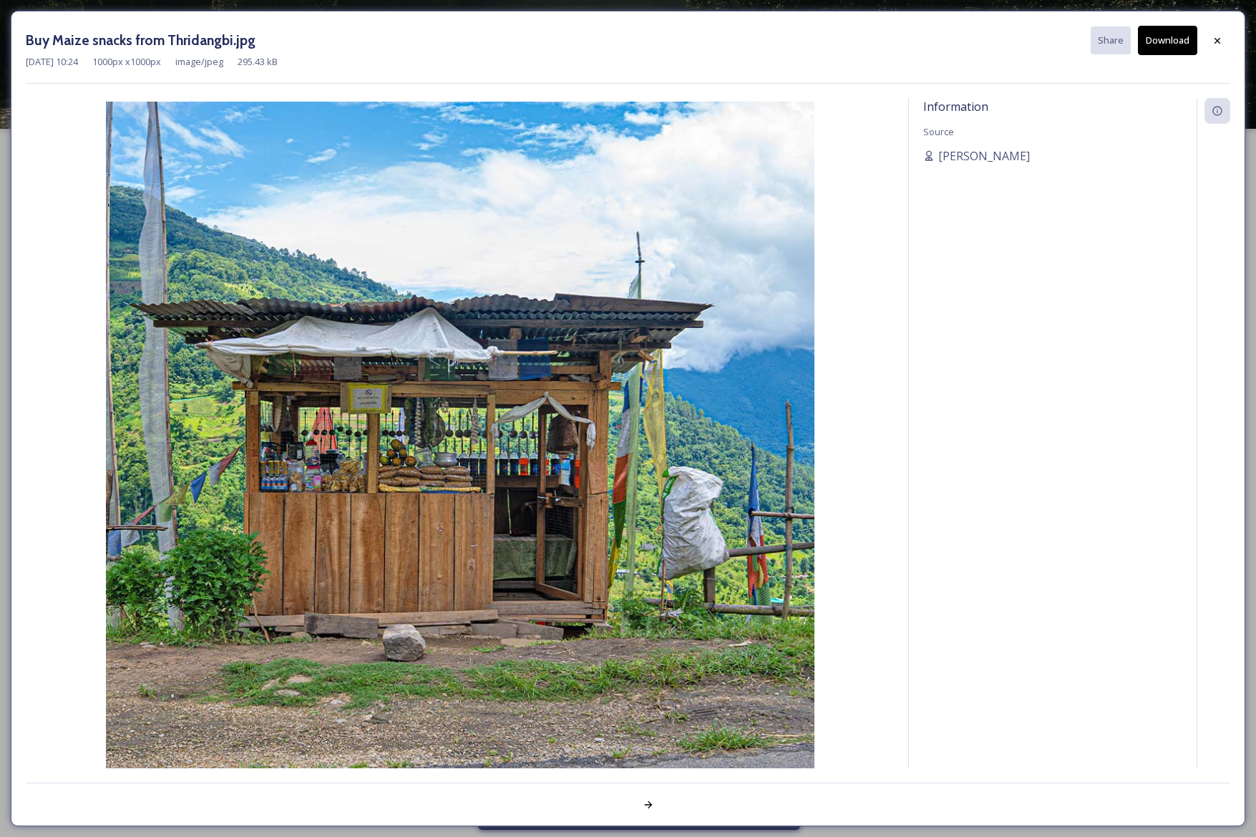
click at [1177, 36] on button "Download" at bounding box center [1167, 40] width 59 height 29
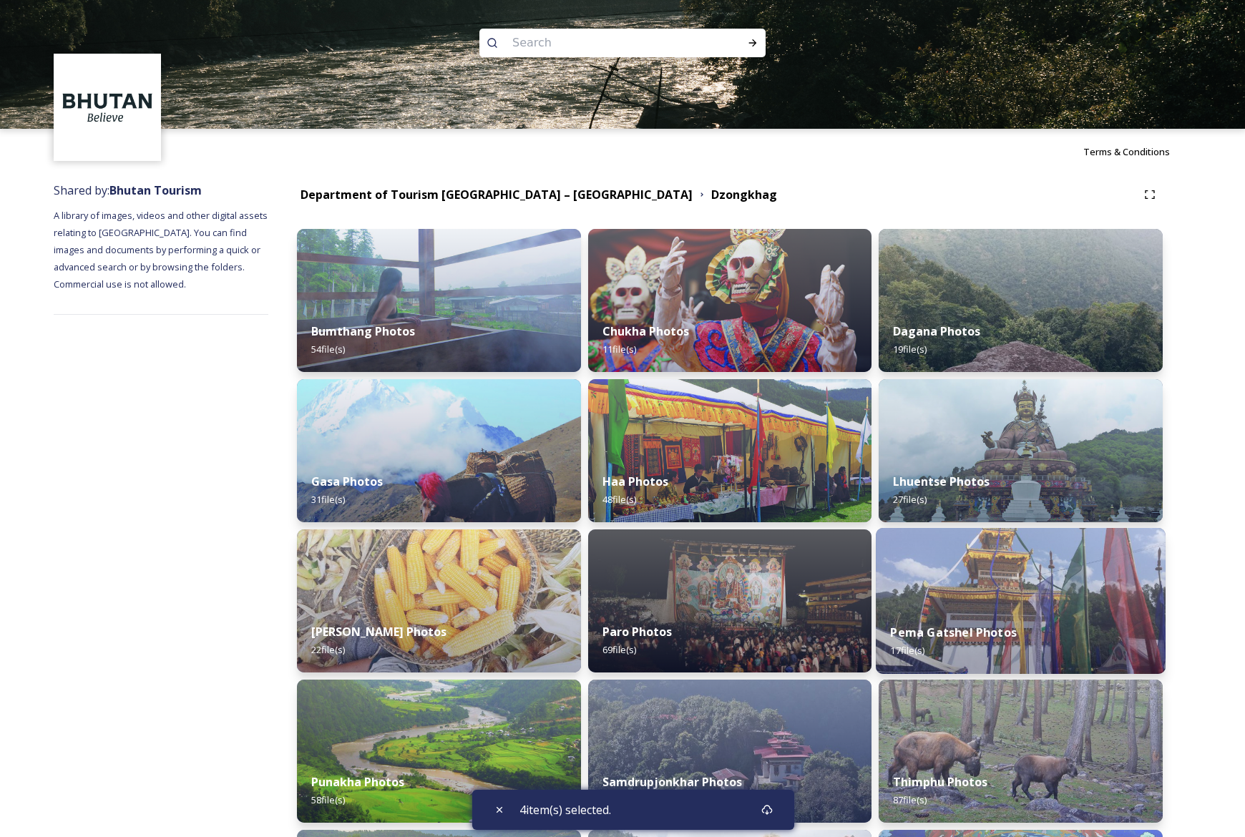
click at [1036, 615] on div "Pema Gatshel Photos 17 file(s)" at bounding box center [1021, 641] width 290 height 65
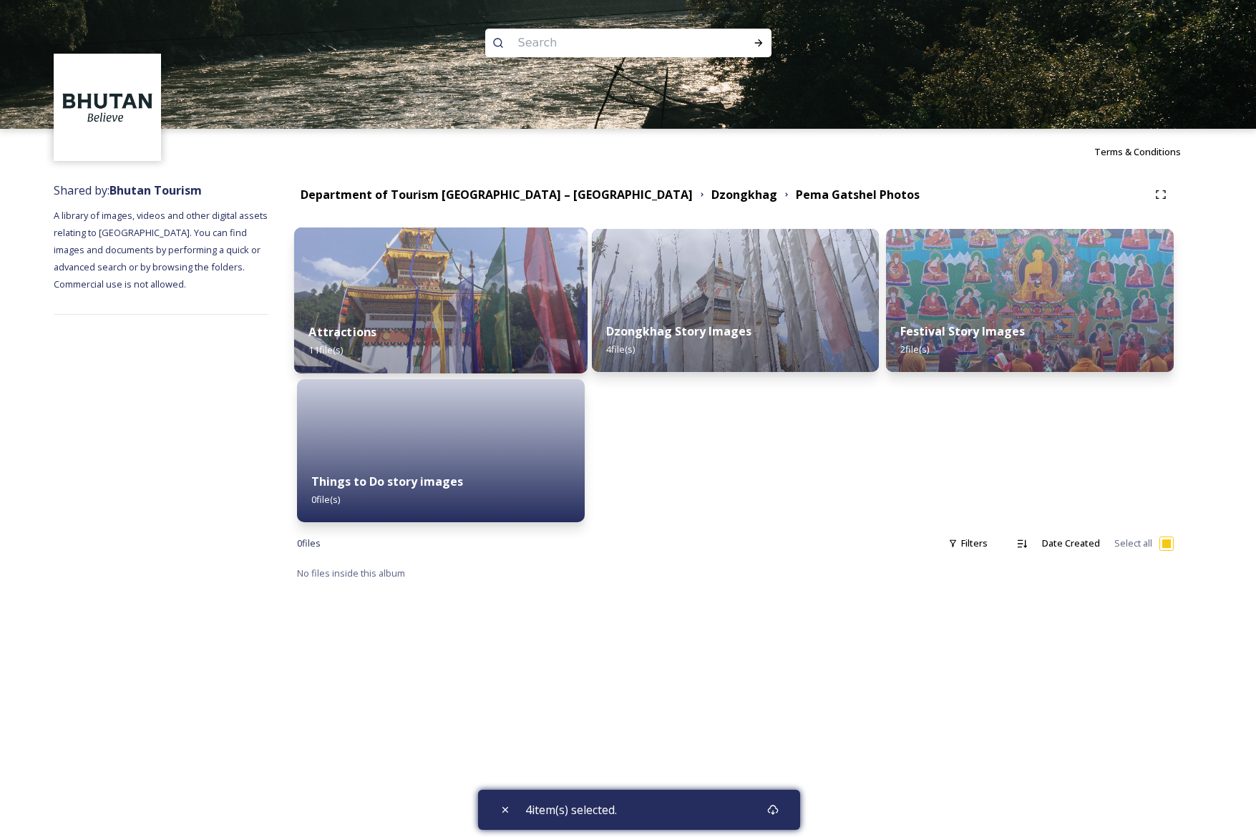
click at [469, 301] on img at bounding box center [440, 301] width 293 height 146
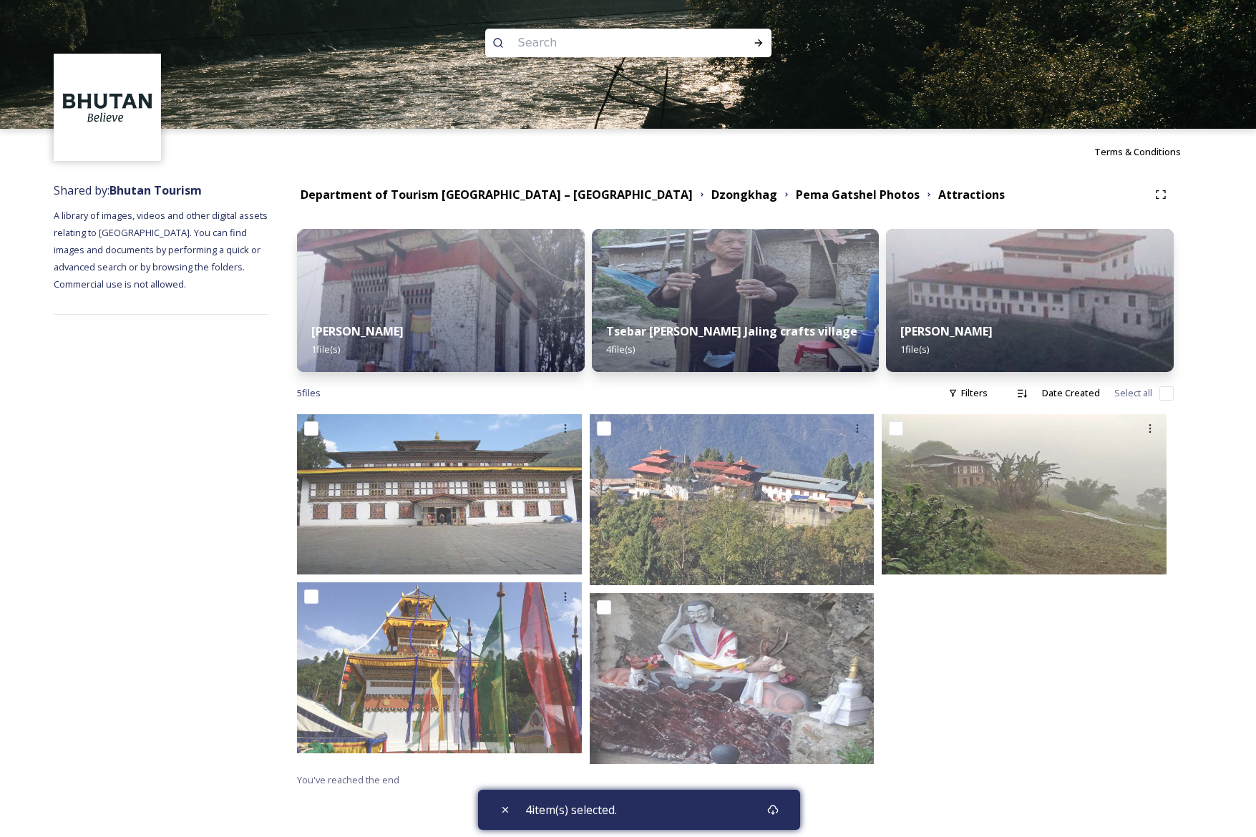
click at [1236, 269] on div "Shared by: Bhutan Tourism A library of images, videos and other digital assets …" at bounding box center [628, 485] width 1256 height 621
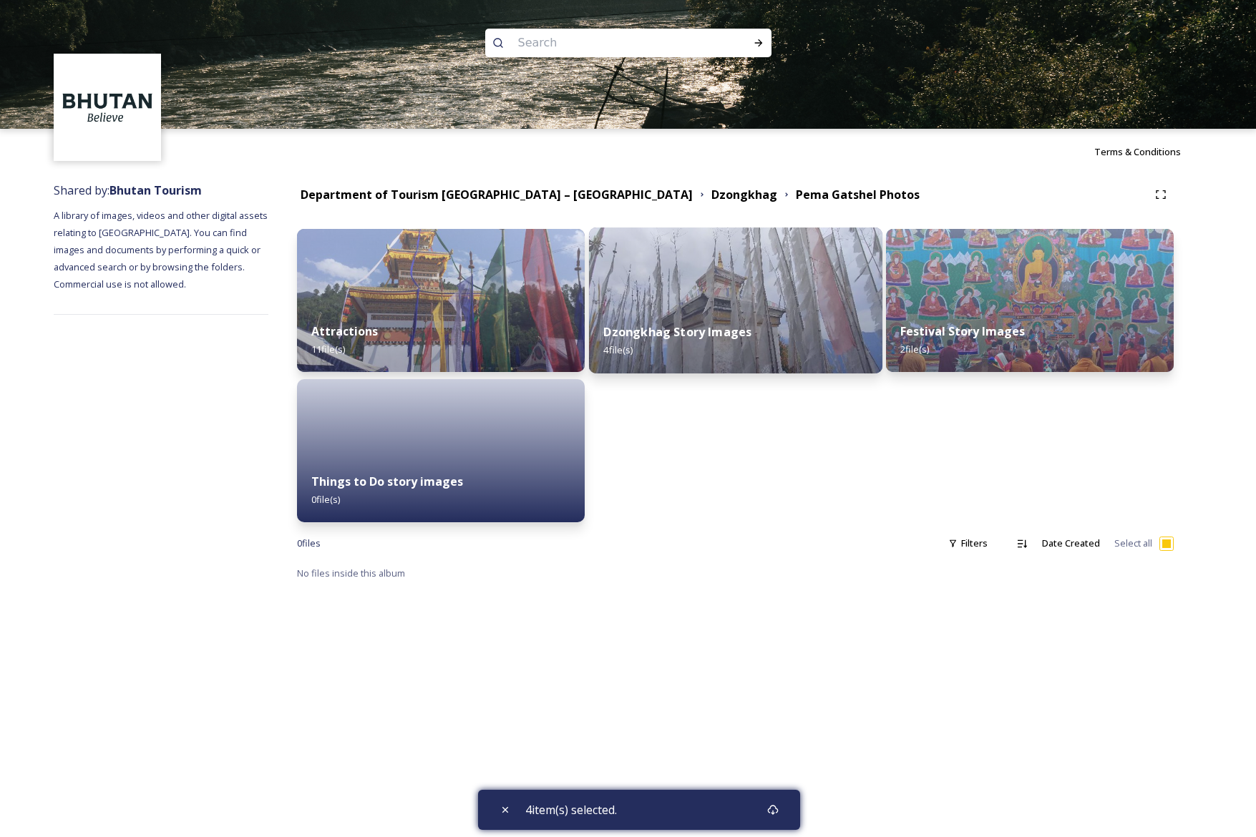
click at [708, 350] on div "Dzongkhag Story Images 4 file(s)" at bounding box center [735, 340] width 293 height 65
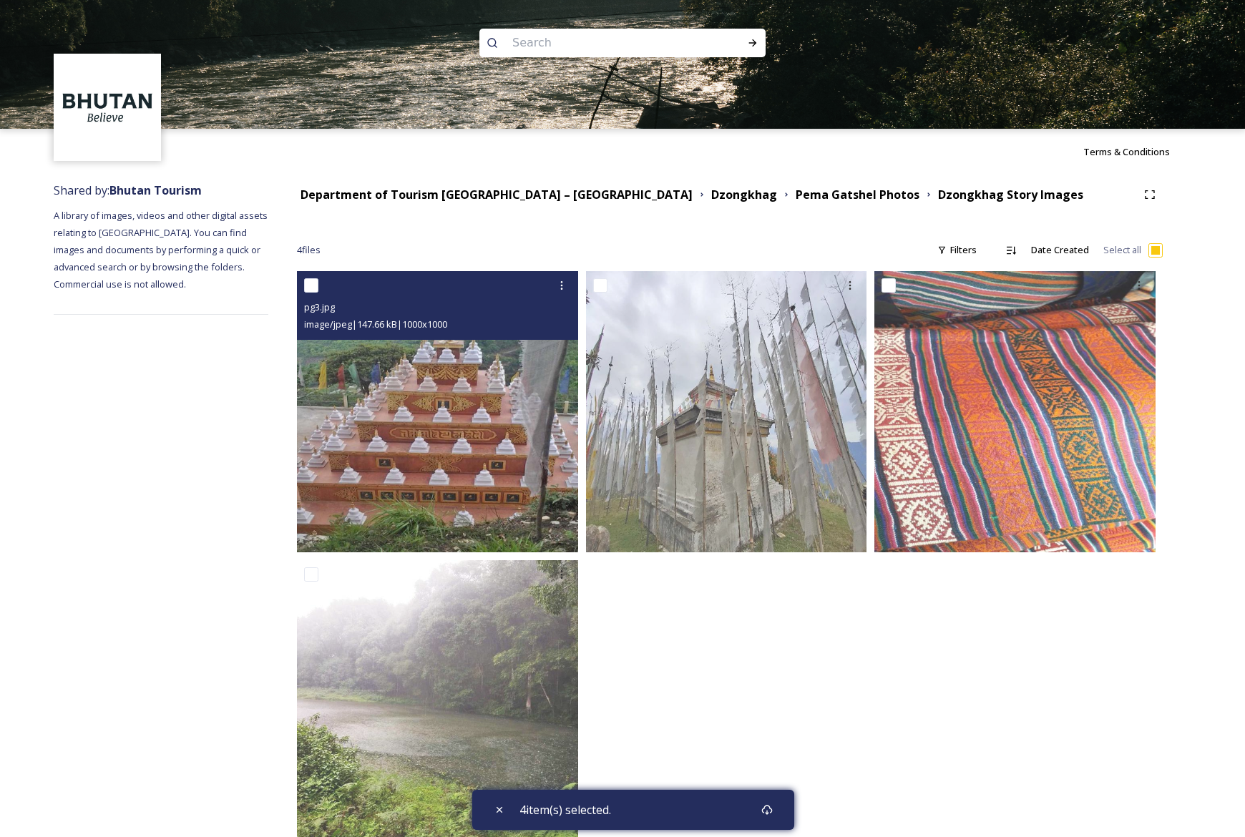
click at [421, 448] on img at bounding box center [437, 411] width 281 height 281
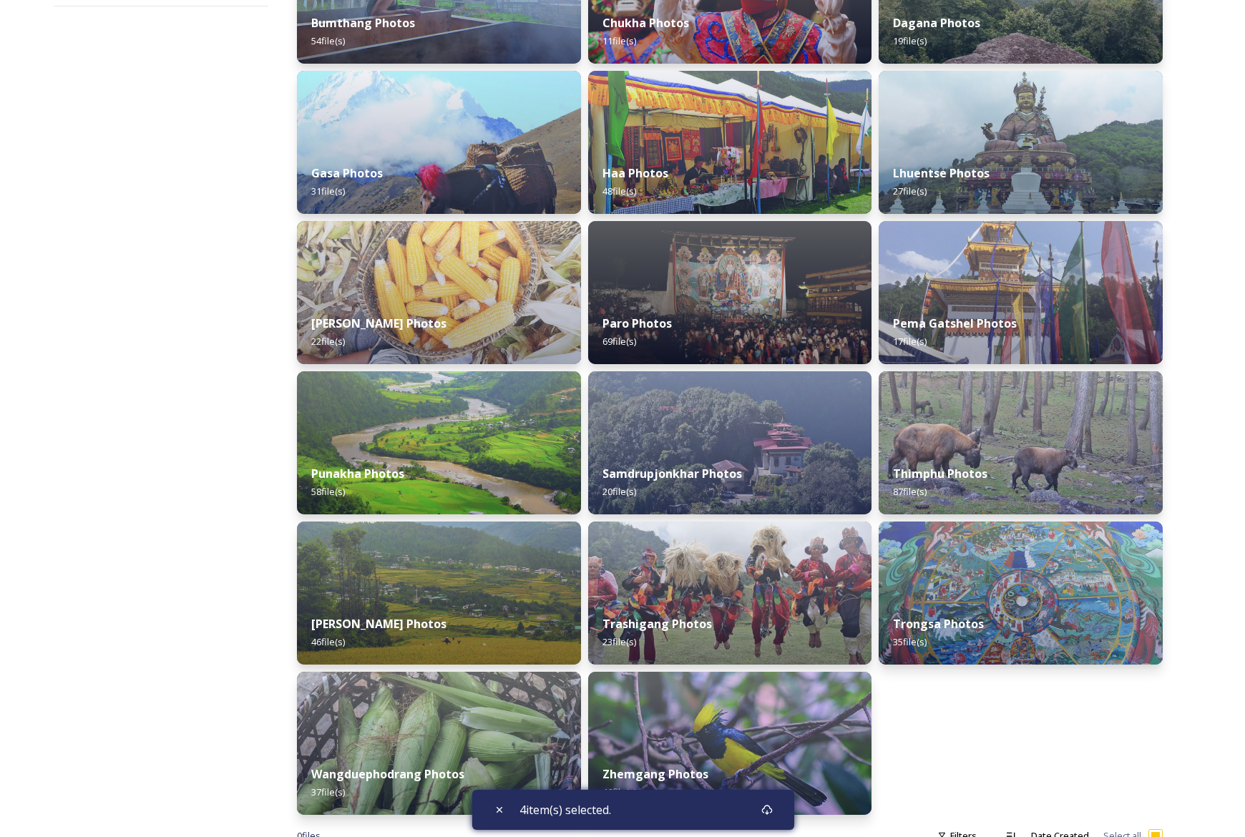
scroll to position [353, 0]
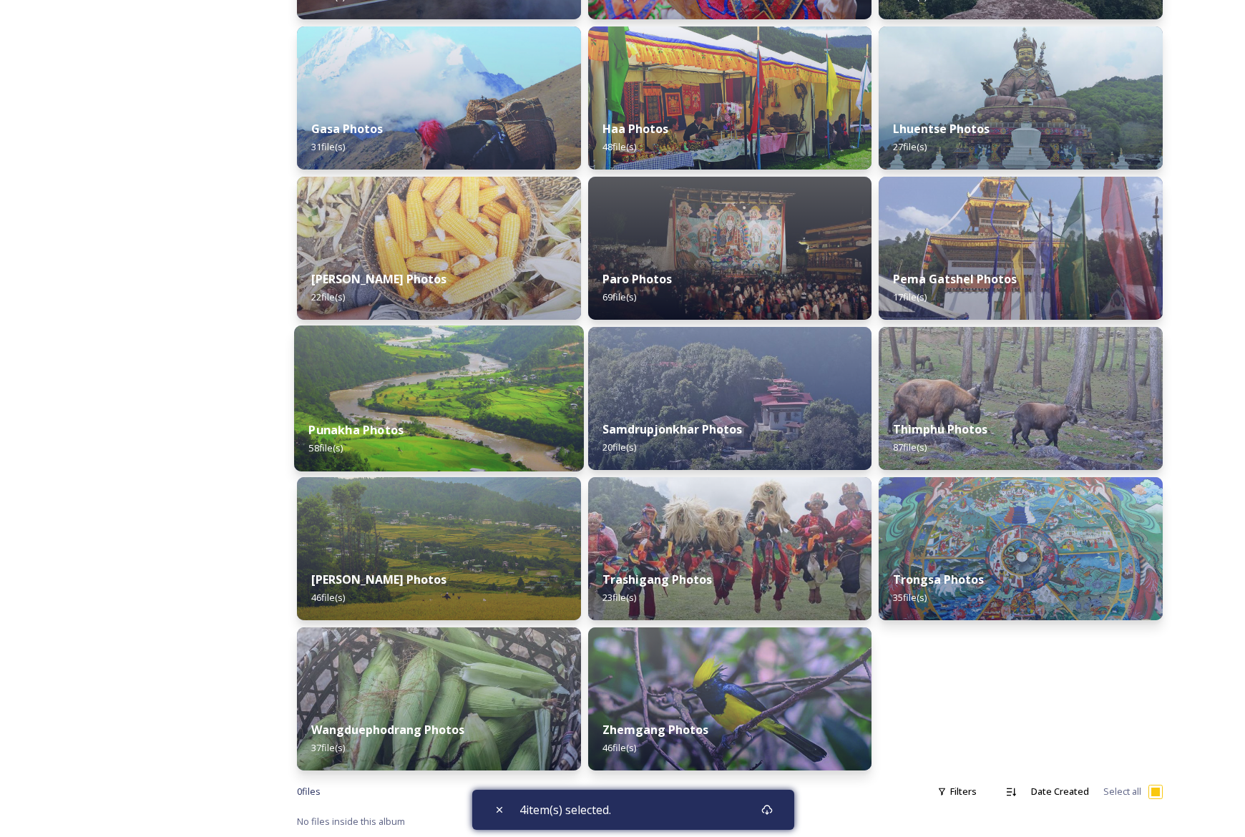
click at [442, 446] on div "Punakha Photos 58 file(s)" at bounding box center [439, 438] width 290 height 65
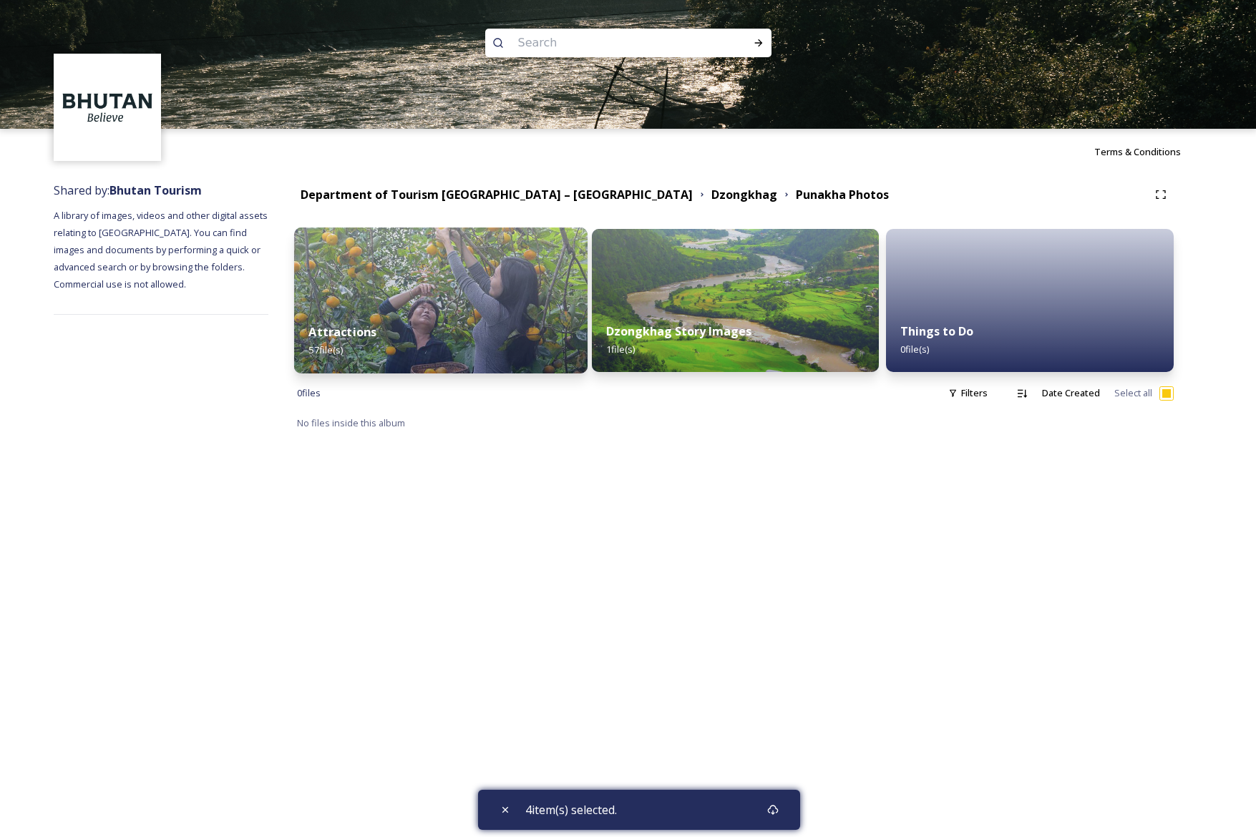
click at [458, 309] on div "Attractions 57 file(s)" at bounding box center [440, 340] width 293 height 65
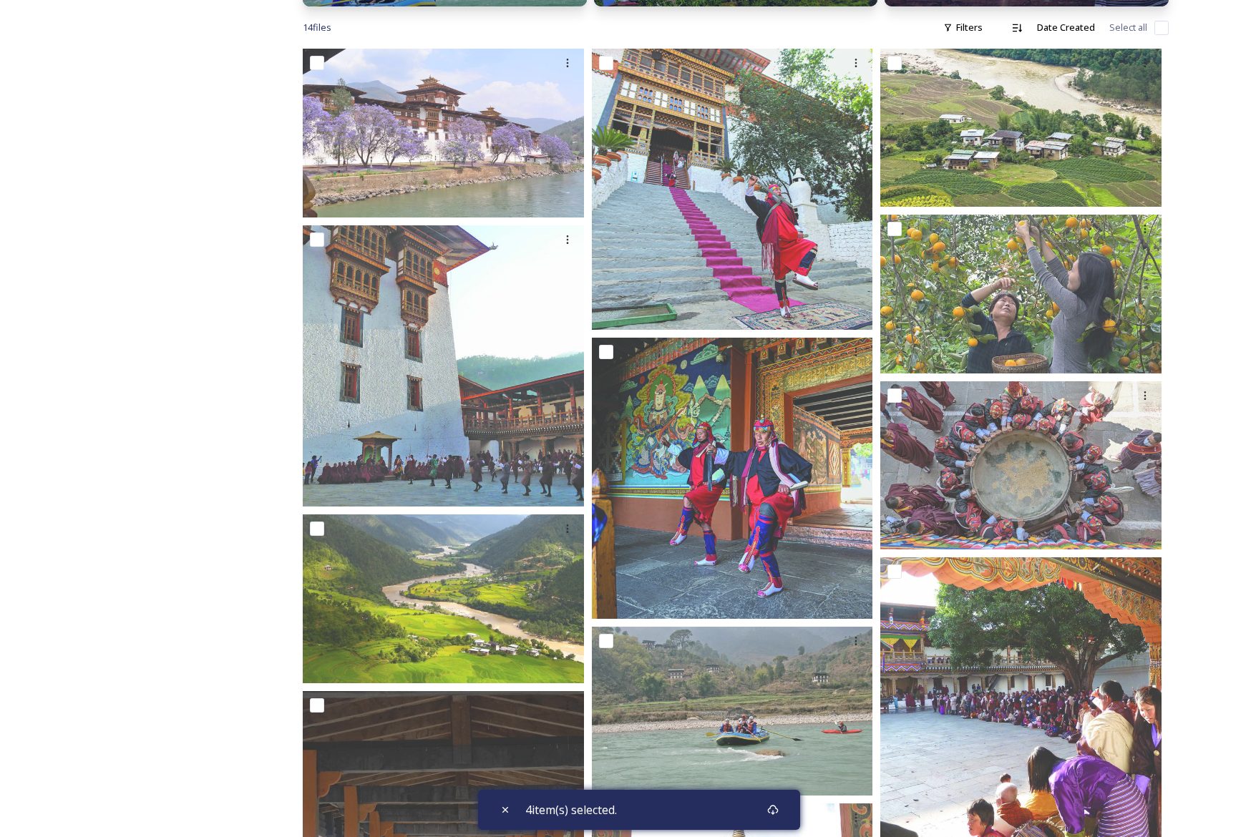
scroll to position [647, 0]
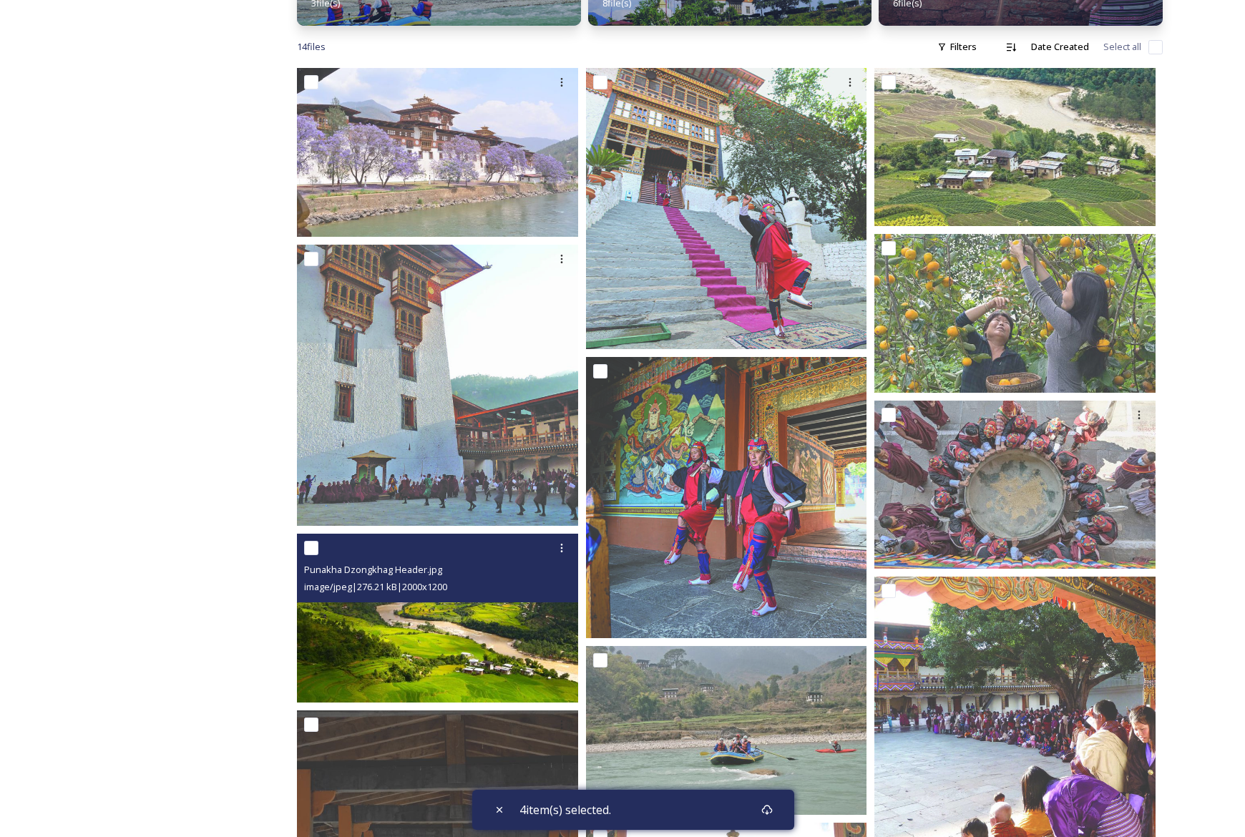
click at [422, 623] on img at bounding box center [437, 618] width 281 height 169
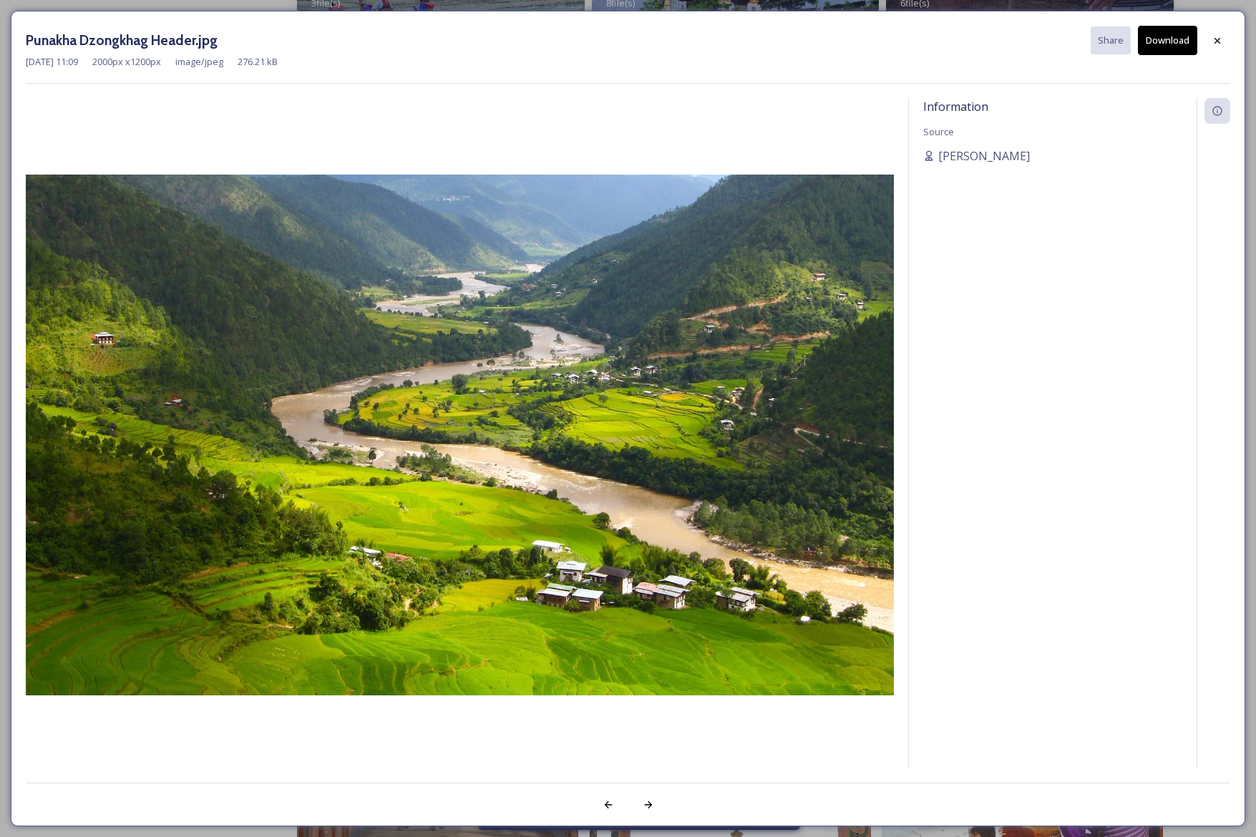
click at [1179, 37] on button "Download" at bounding box center [1167, 40] width 59 height 29
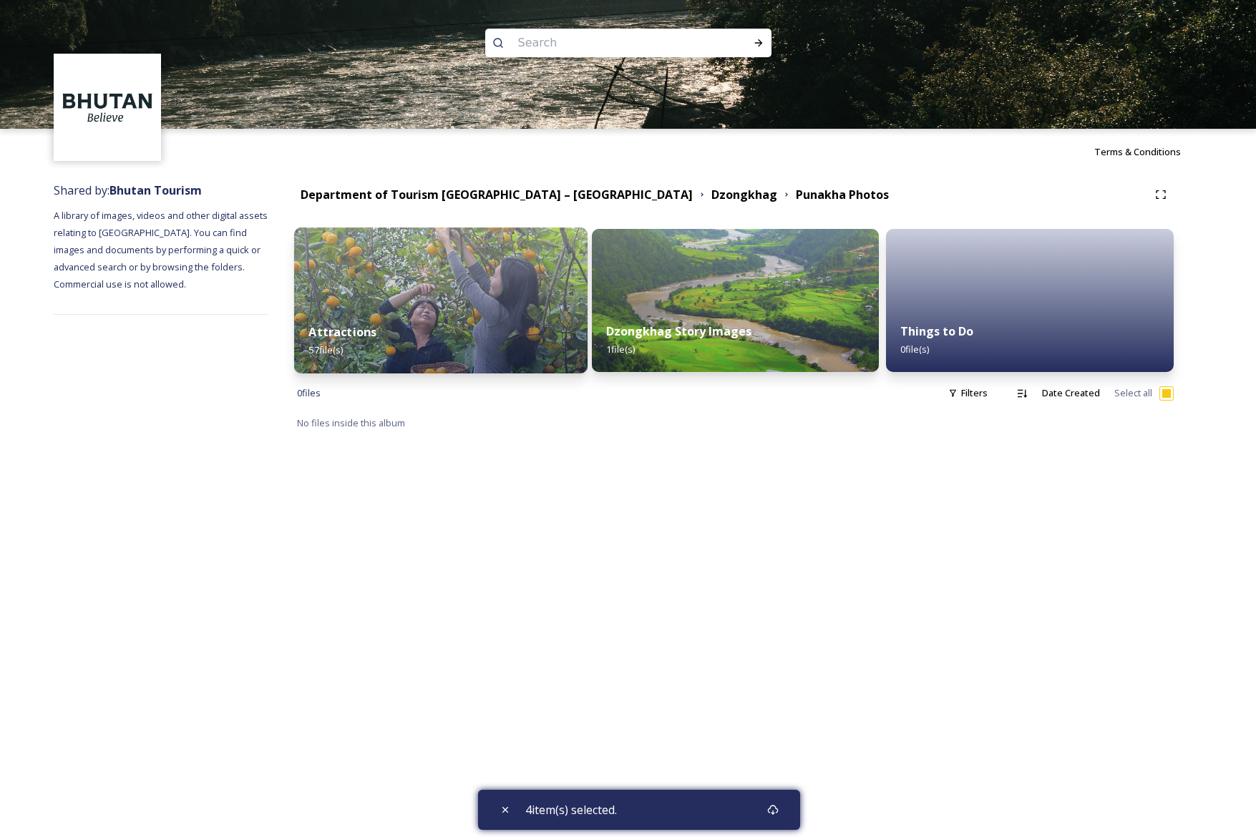
click at [395, 323] on div "Attractions 57 file(s)" at bounding box center [440, 340] width 293 height 65
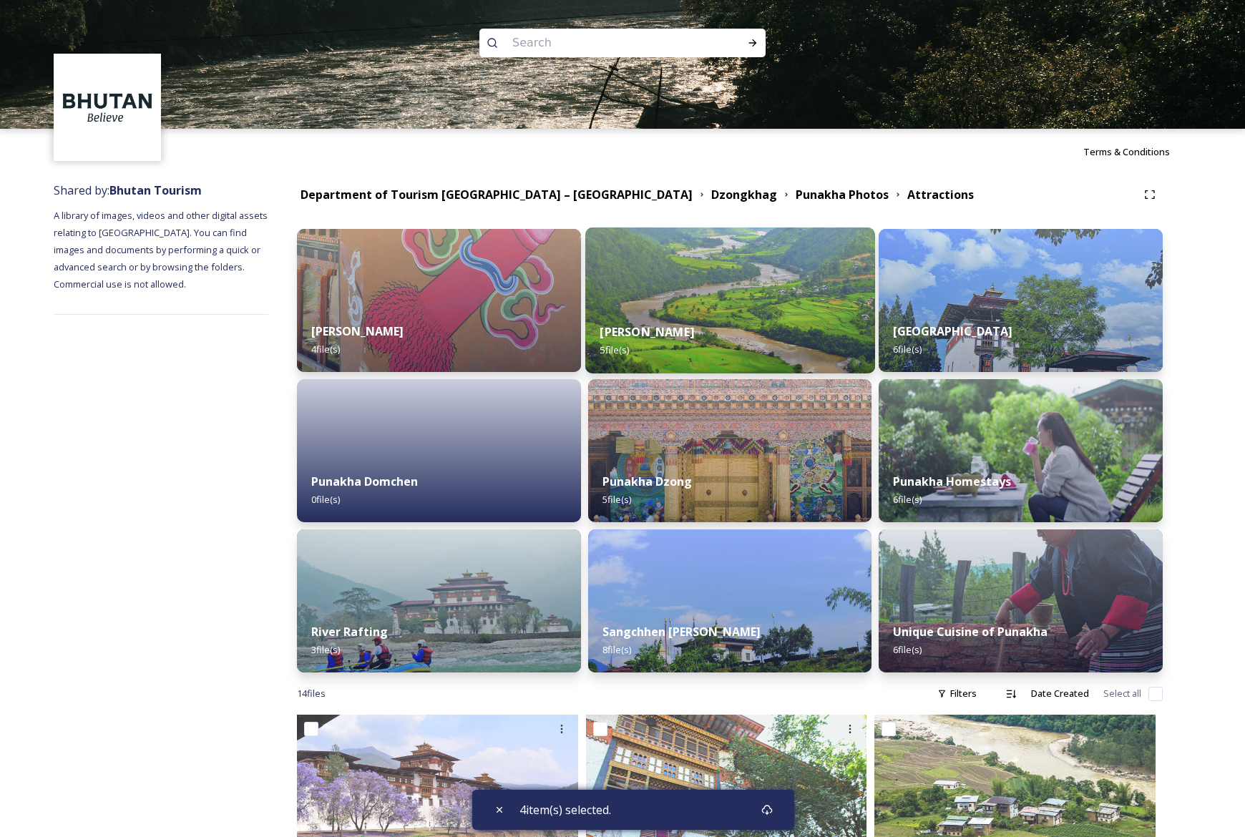
click at [694, 336] on strong "Khamsum Yulley Namgyel Chhorten" at bounding box center [647, 332] width 94 height 16
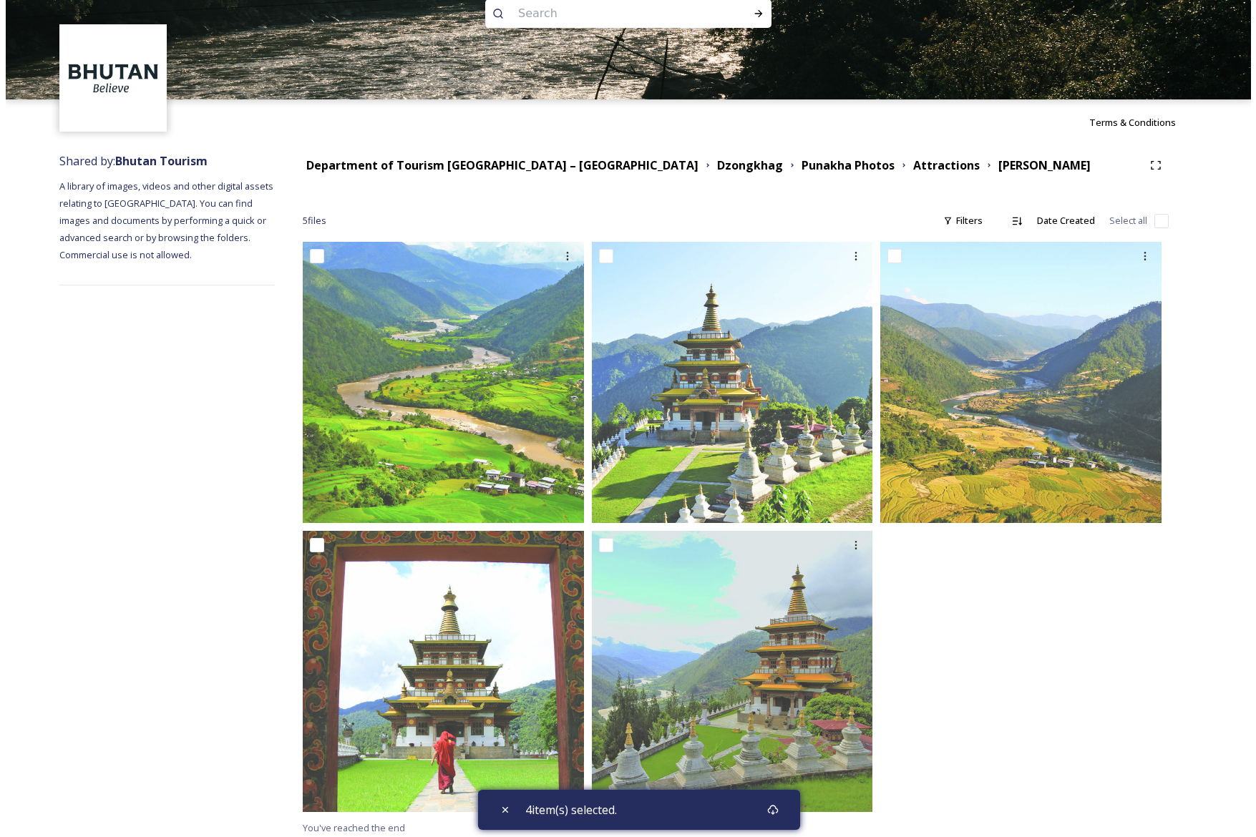
scroll to position [36, 0]
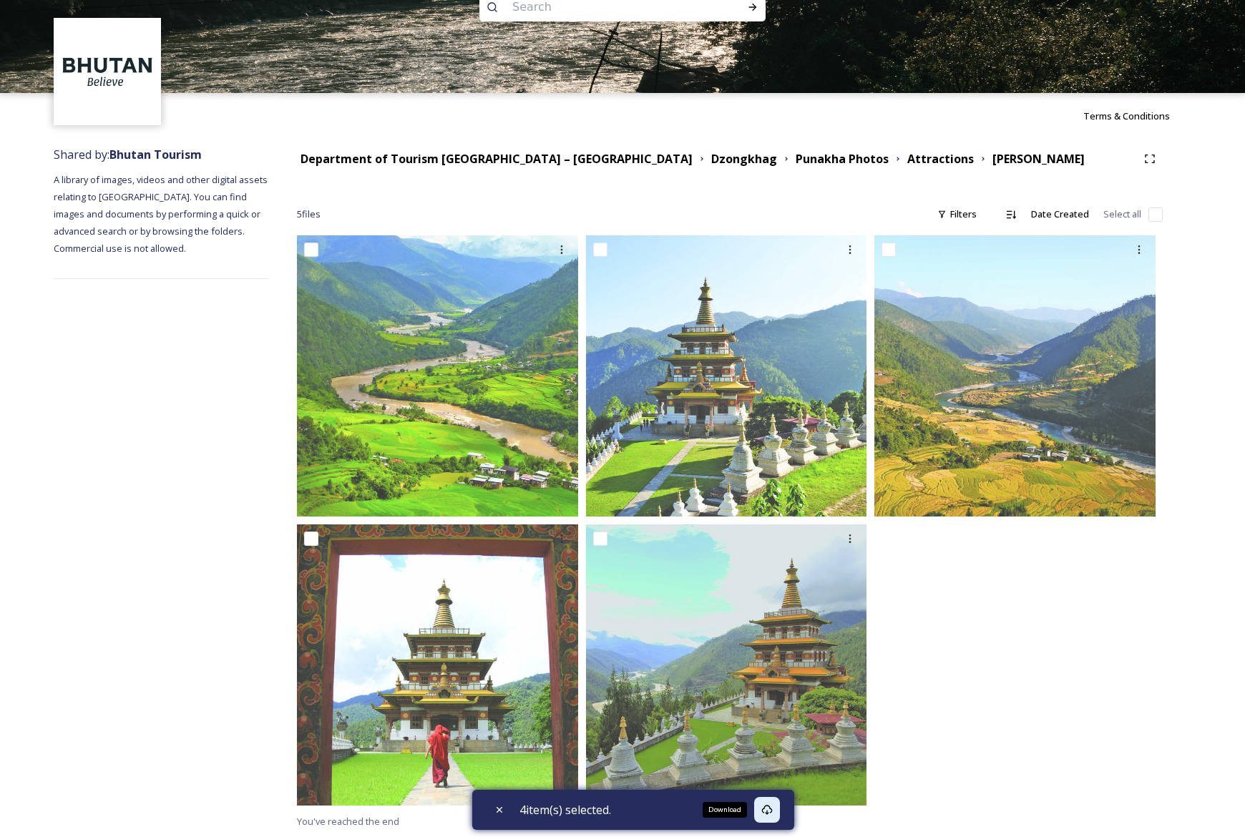
click at [773, 813] on icon at bounding box center [766, 809] width 11 height 11
click at [732, 811] on div "Download" at bounding box center [725, 810] width 44 height 16
click at [732, 810] on div "Download" at bounding box center [725, 810] width 44 height 16
click at [1011, 741] on div at bounding box center [1019, 524] width 288 height 578
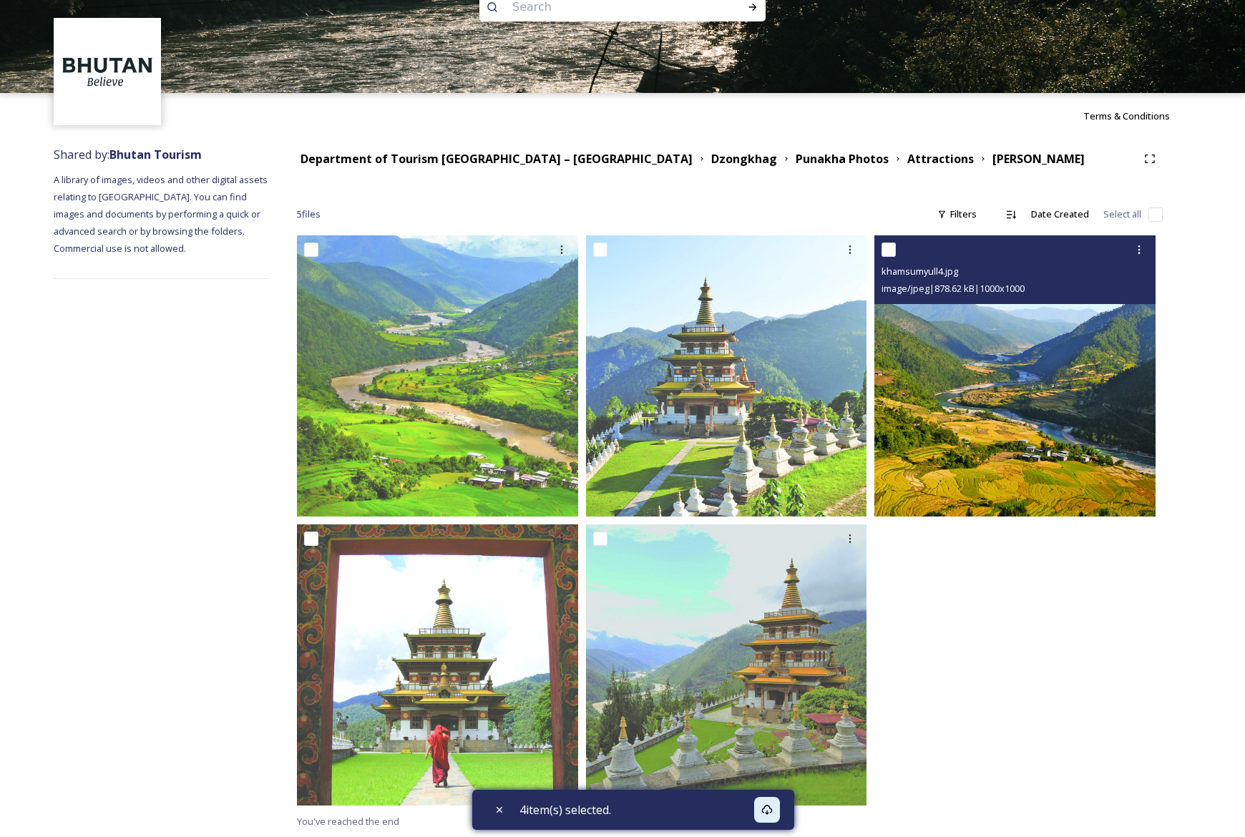
click at [1067, 385] on img at bounding box center [1015, 375] width 281 height 281
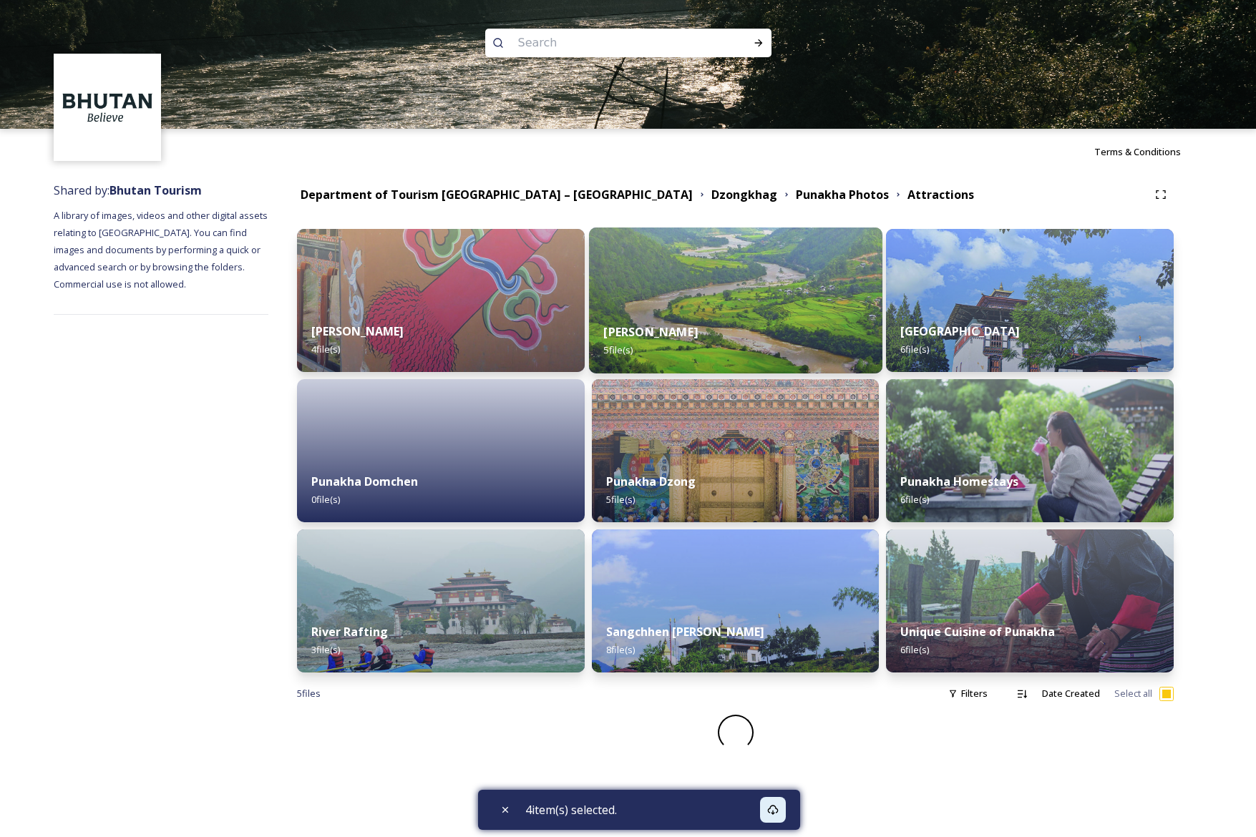
click at [779, 312] on div "Khamsum Yulley Namgyel Chhorten 5 file(s)" at bounding box center [735, 340] width 293 height 65
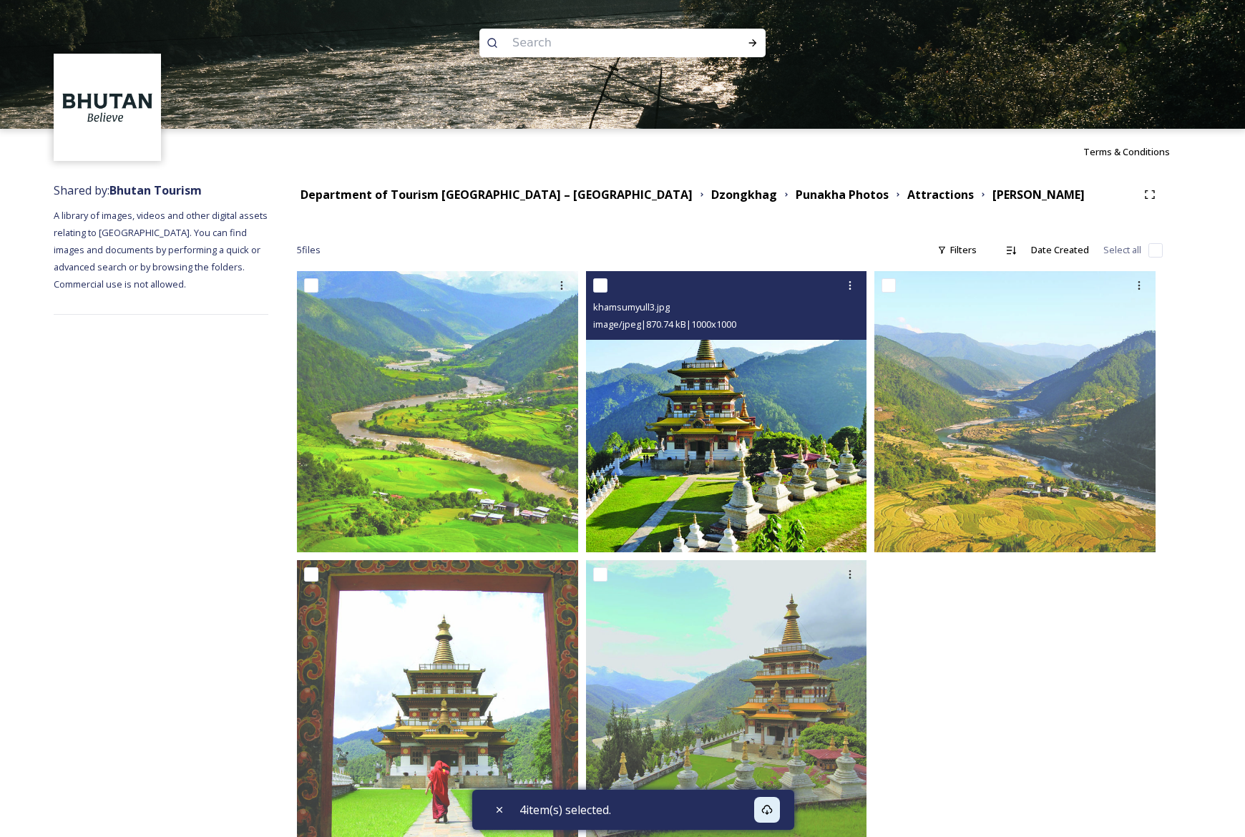
click at [778, 472] on img at bounding box center [726, 411] width 281 height 281
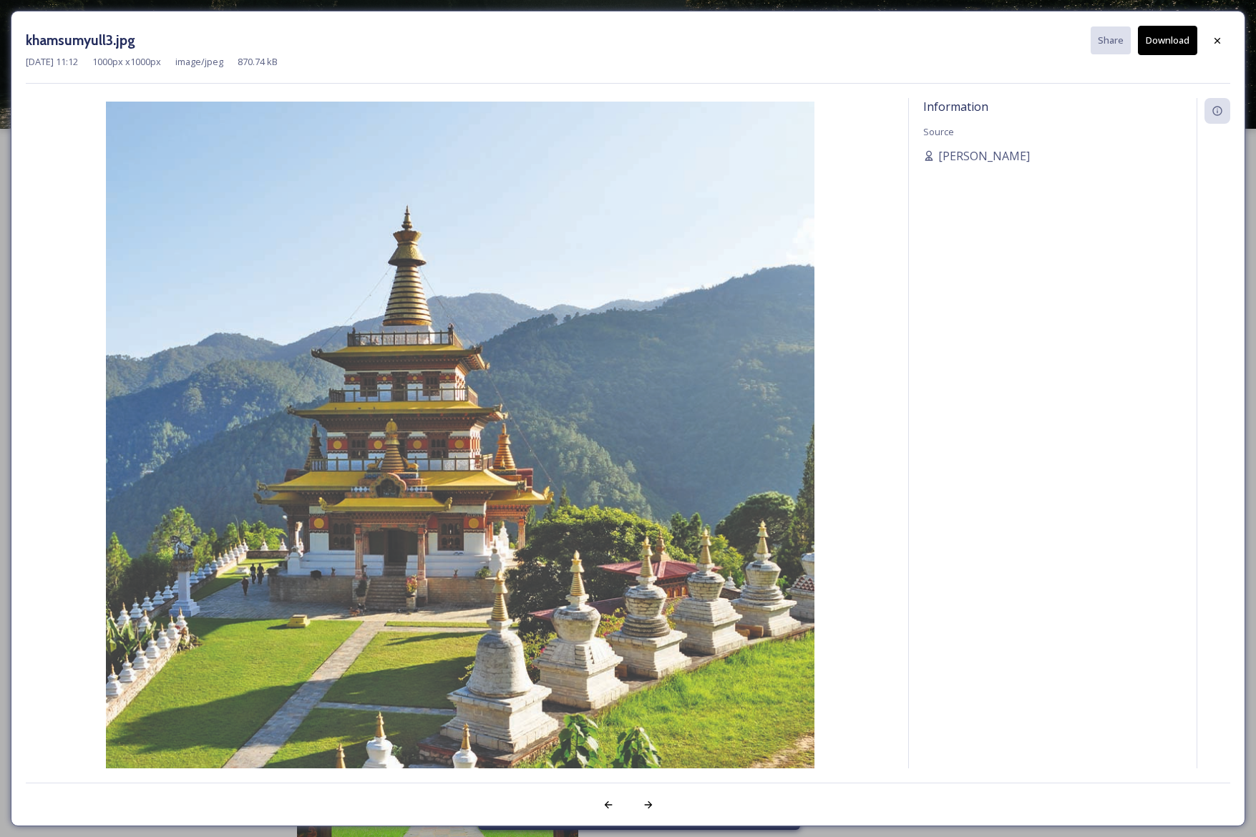
click at [1169, 42] on button "Download" at bounding box center [1167, 40] width 59 height 29
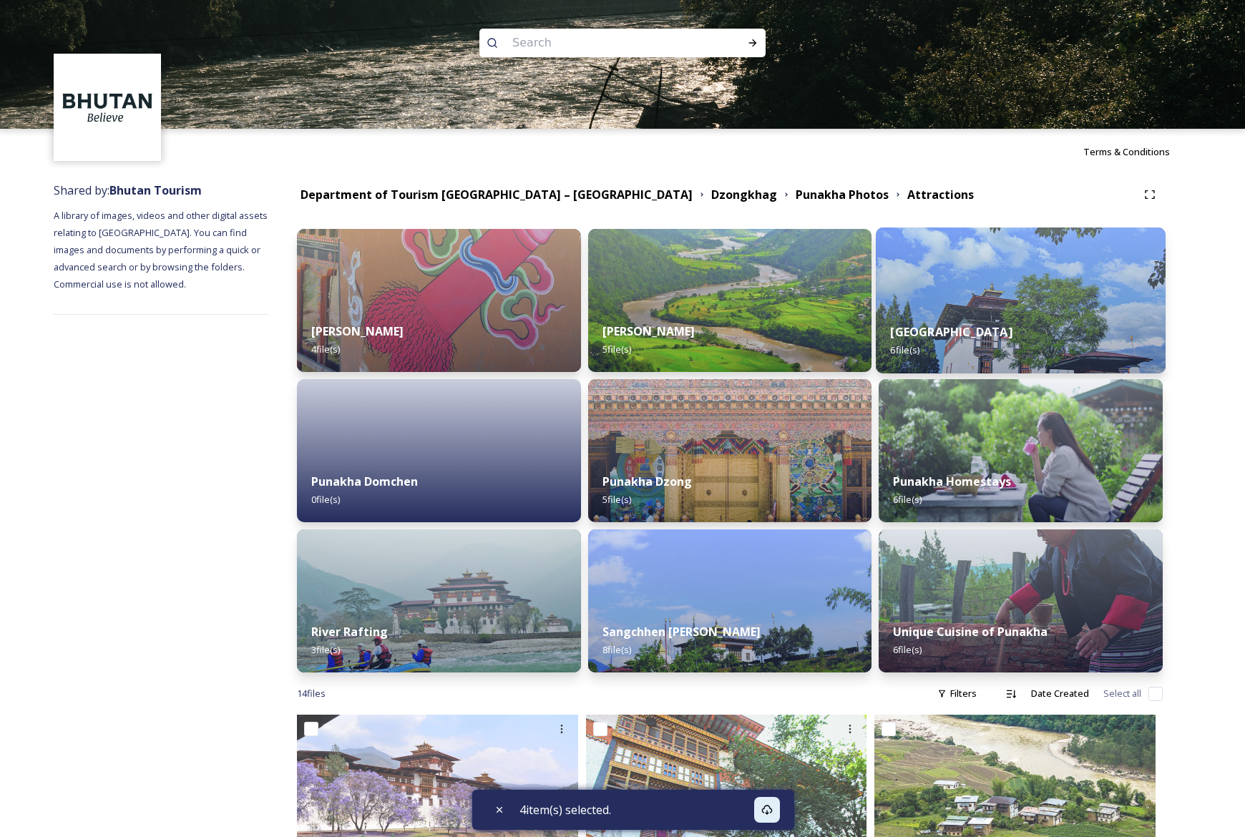
click at [977, 293] on img at bounding box center [1021, 301] width 290 height 146
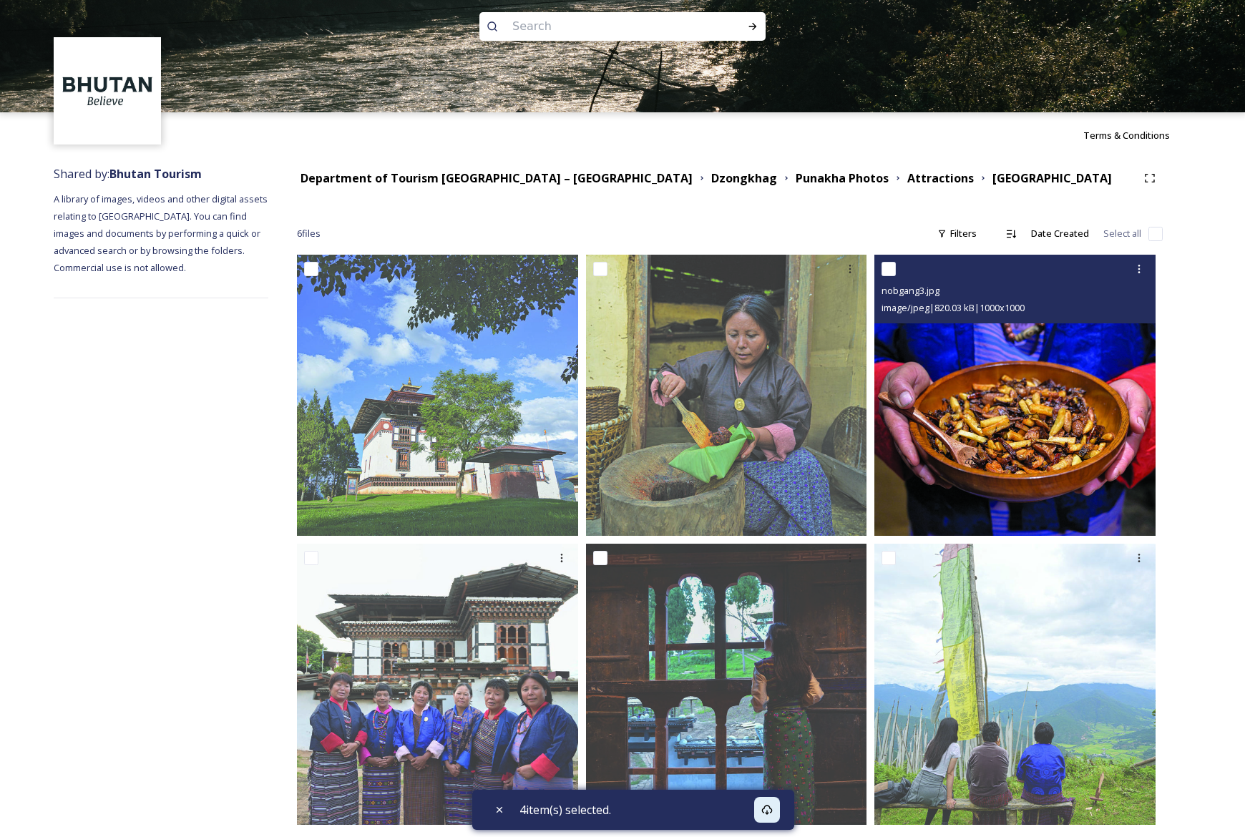
scroll to position [36, 0]
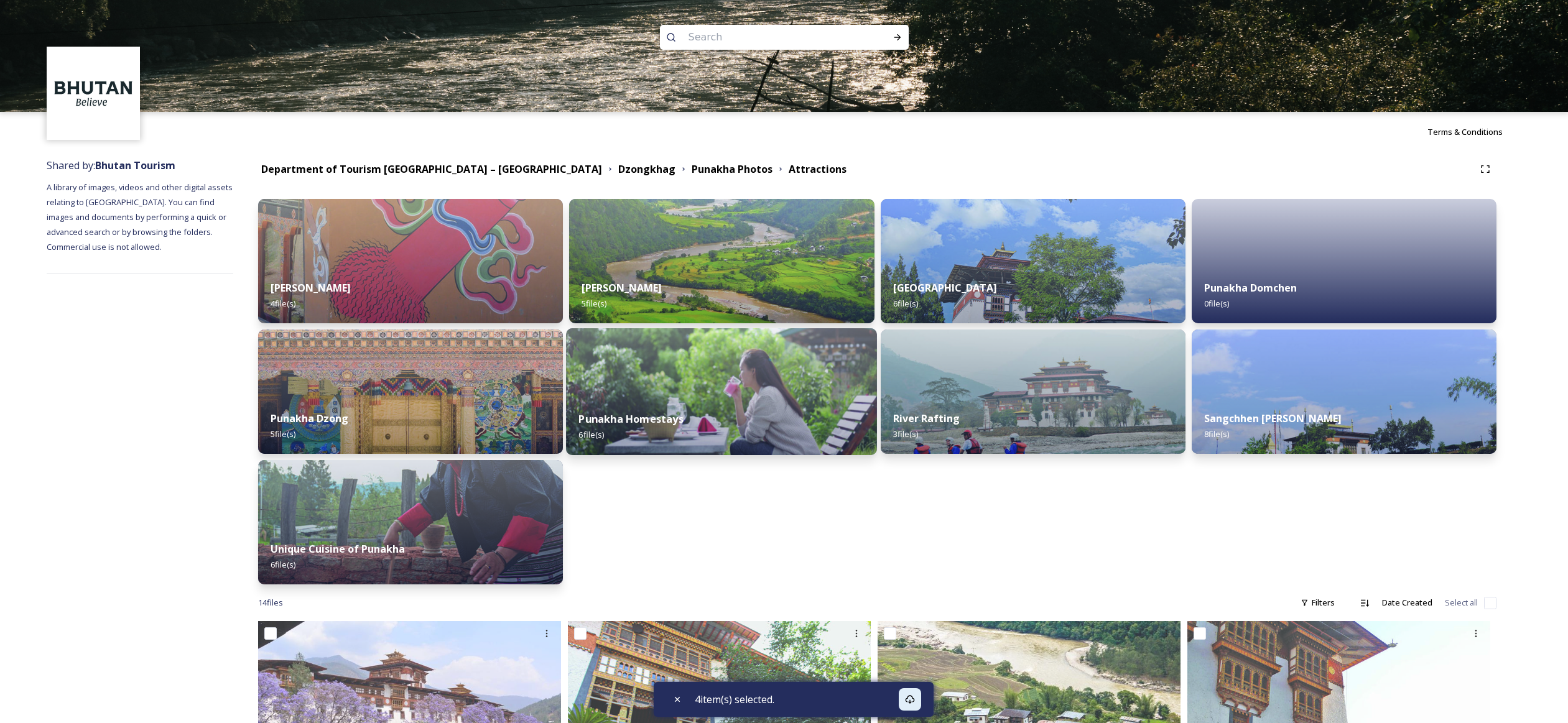
click at [698, 394] on img at bounding box center [721, 392] width 311 height 127
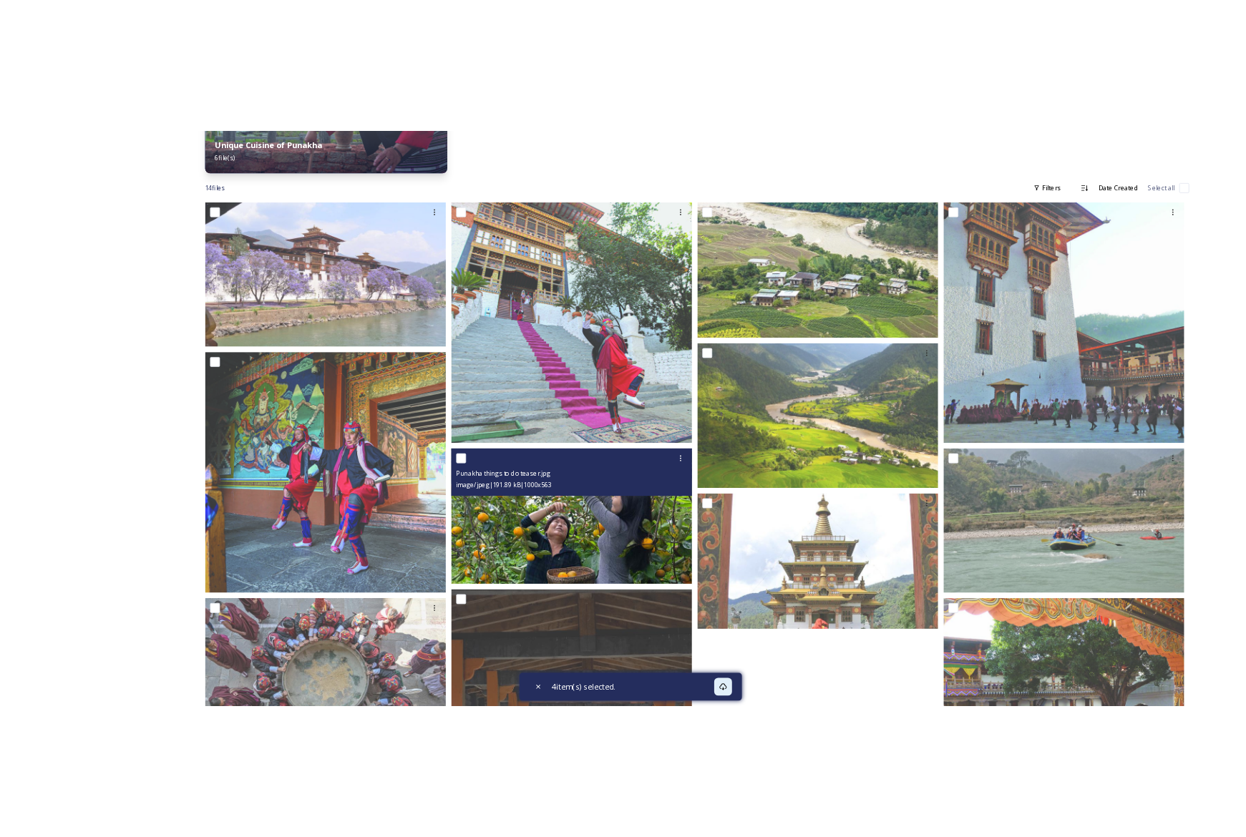
scroll to position [605, 0]
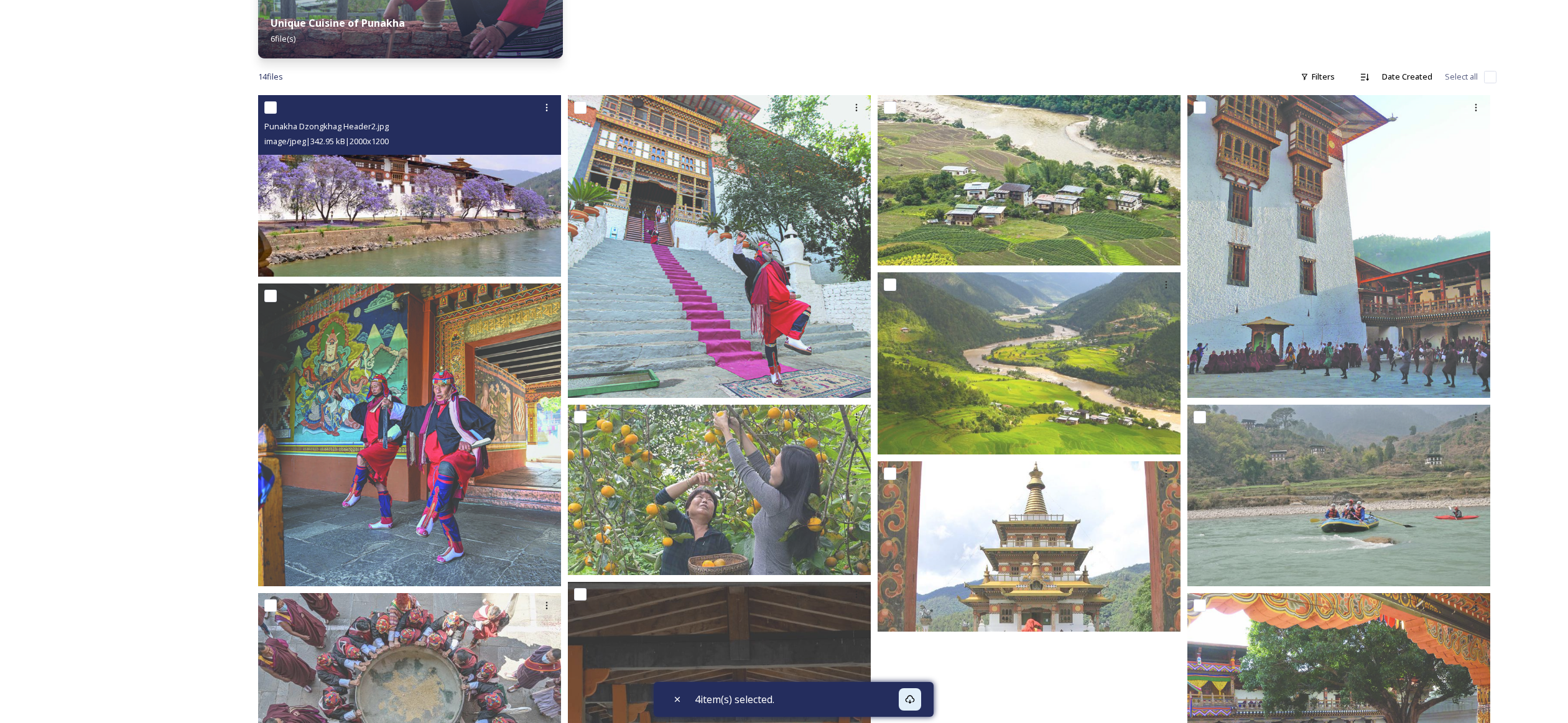
click at [499, 224] on img at bounding box center [409, 185] width 303 height 182
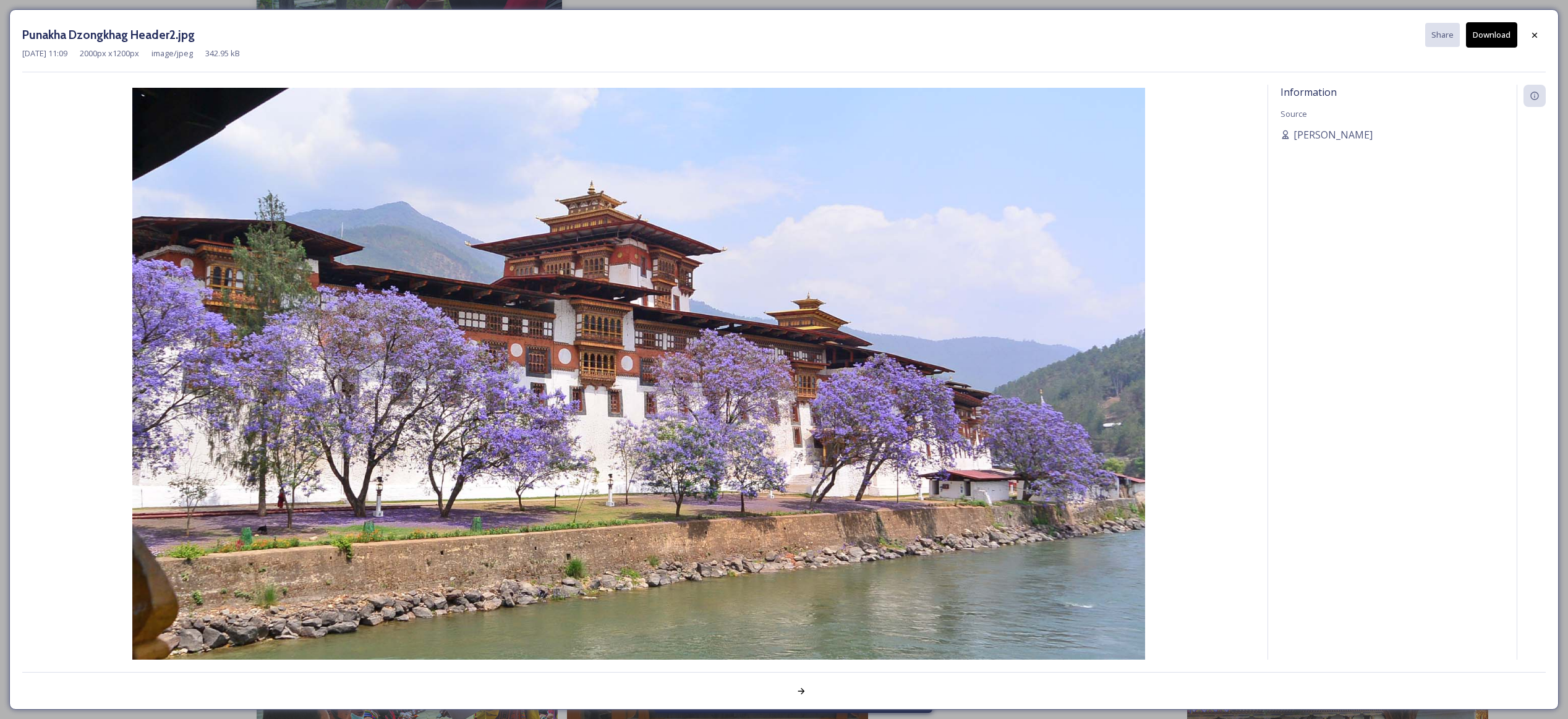
click at [1075, 34] on button "Download" at bounding box center [1491, 35] width 51 height 25
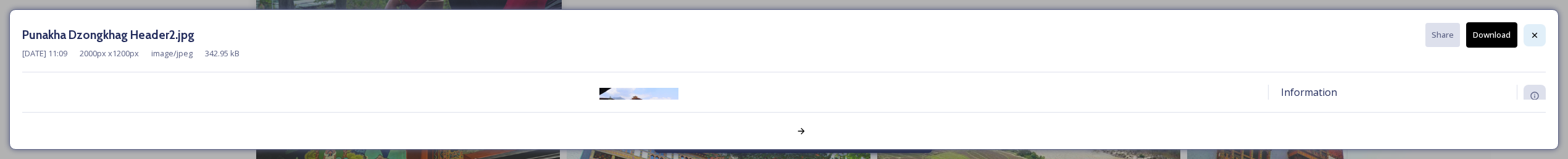
click at [1073, 33] on icon at bounding box center [1534, 35] width 9 height 10
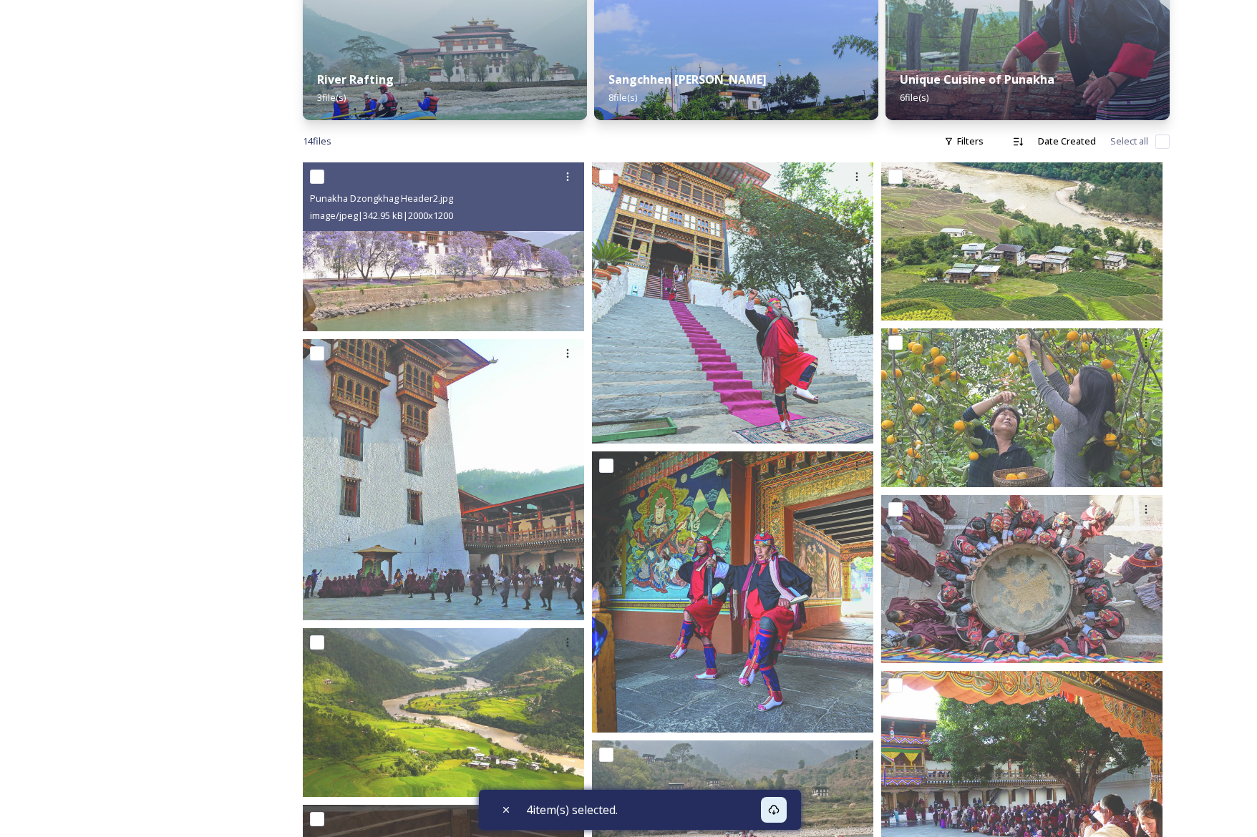
scroll to position [550, 0]
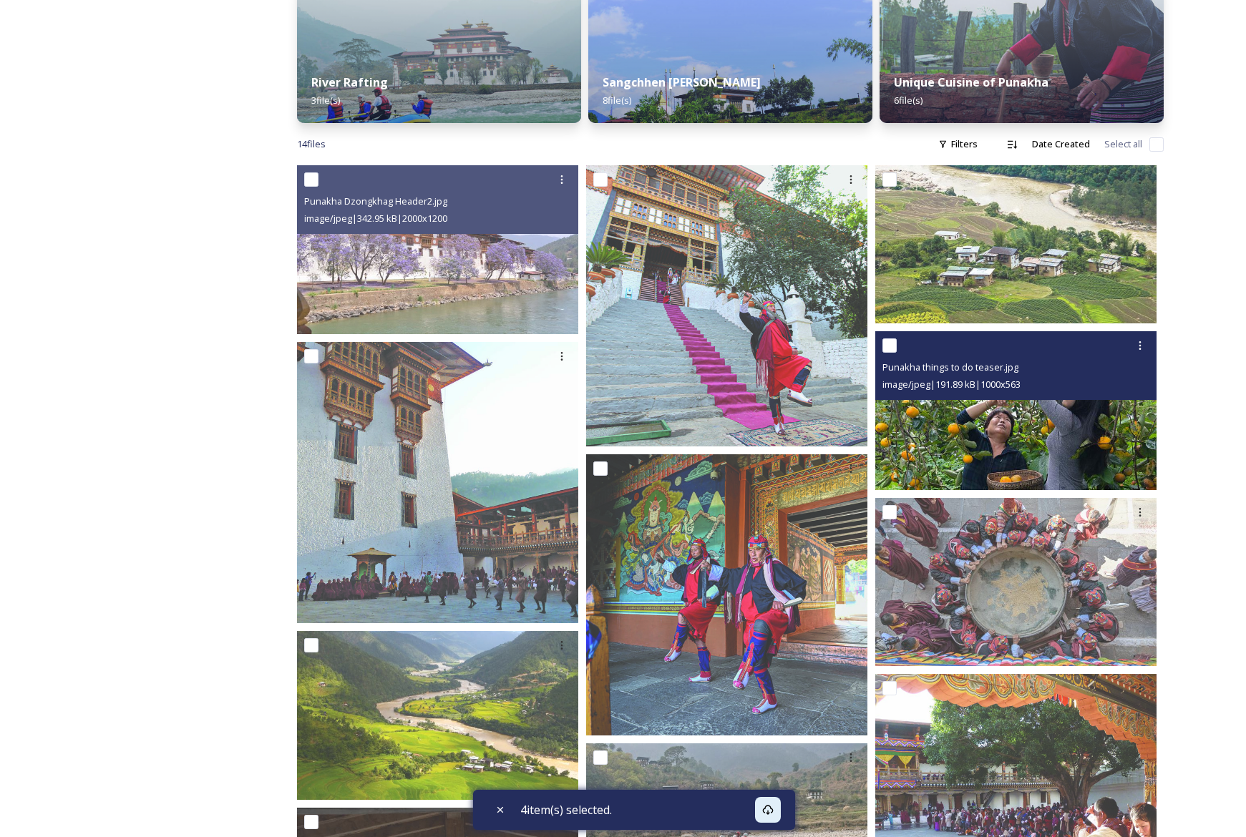
click at [1079, 427] on img at bounding box center [1015, 410] width 281 height 158
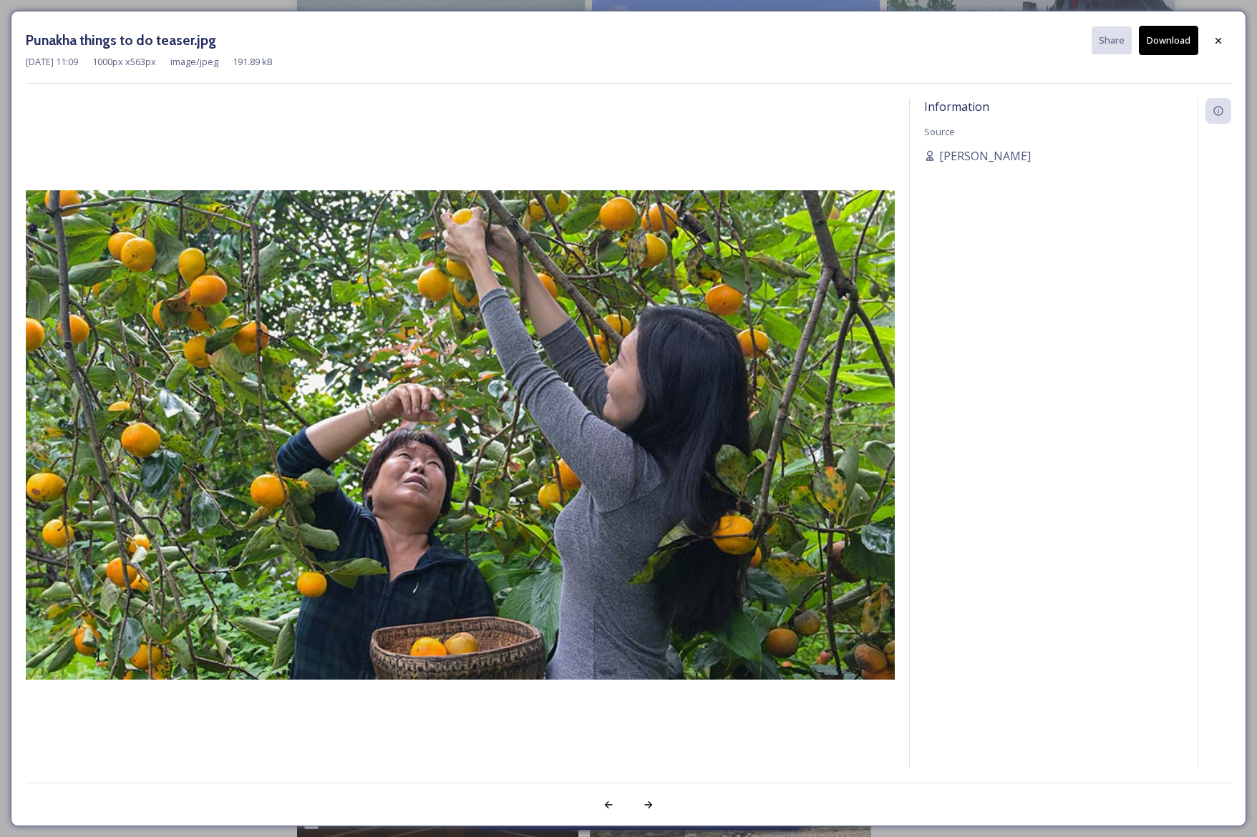
click at [1190, 35] on button "Download" at bounding box center [1168, 40] width 59 height 29
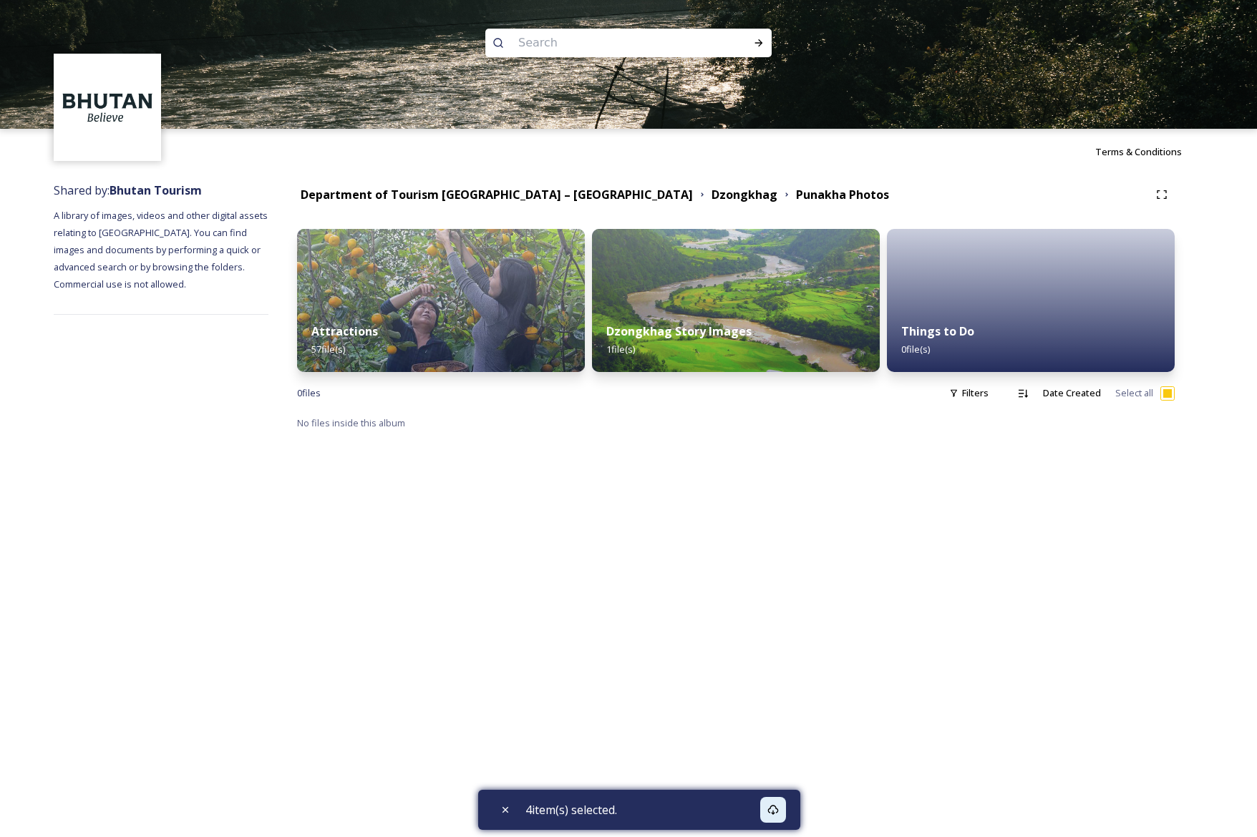
click at [455, 302] on img at bounding box center [441, 300] width 288 height 143
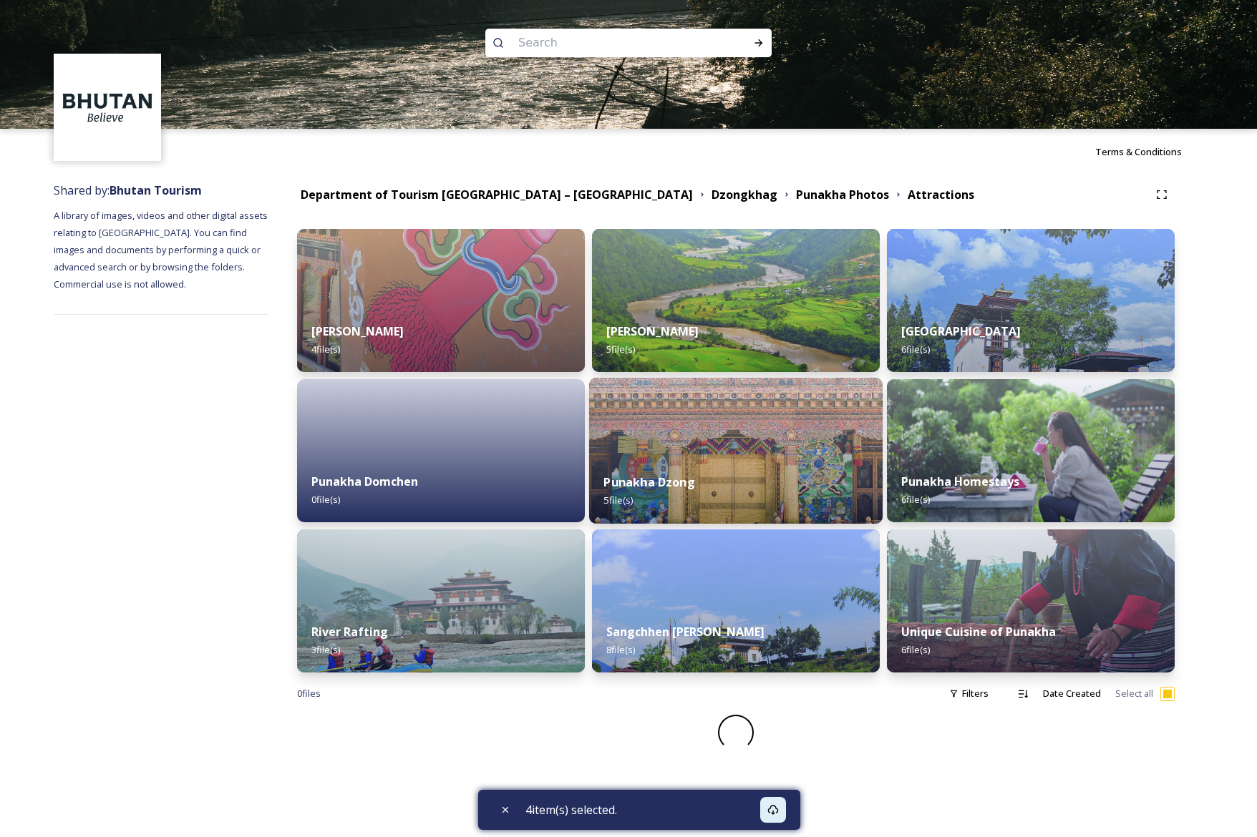
click at [786, 467] on div "Punakha Dzong 5 file(s)" at bounding box center [735, 491] width 293 height 65
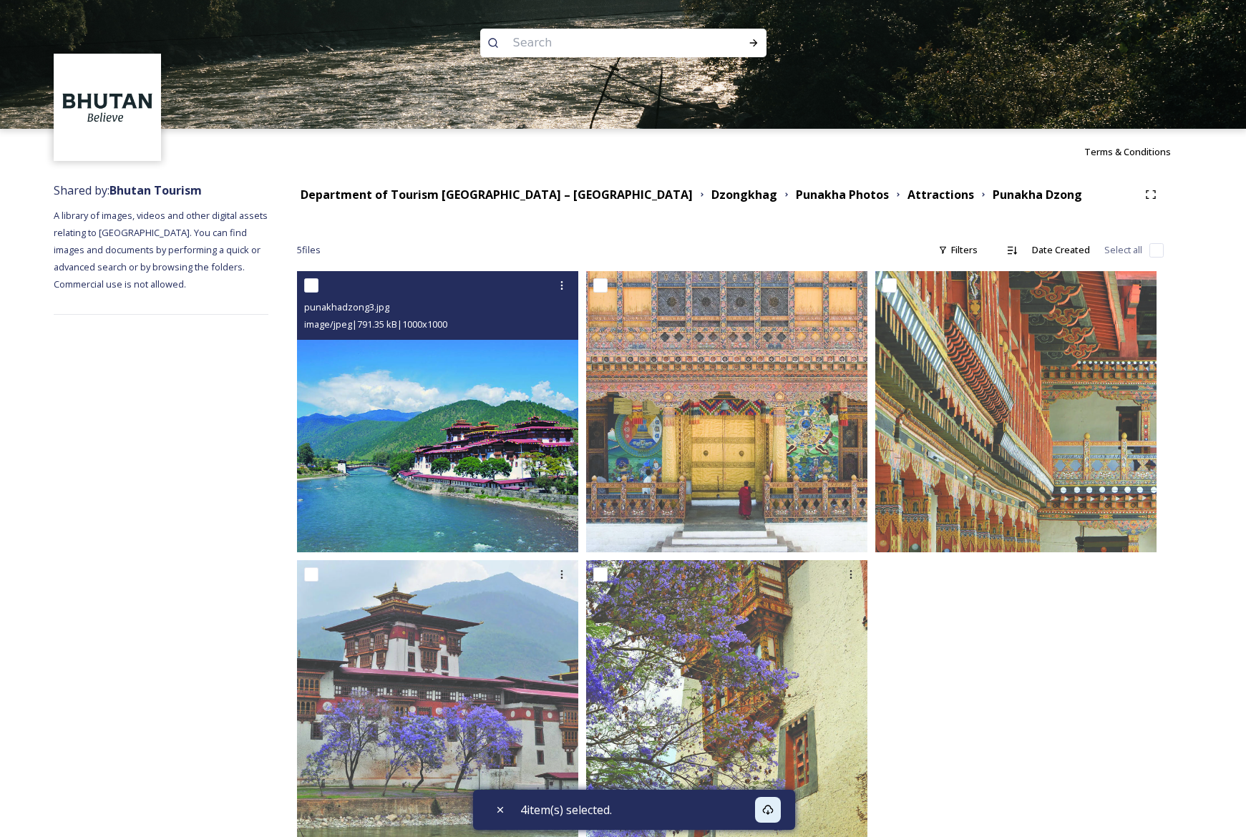
click at [526, 353] on img at bounding box center [437, 411] width 281 height 281
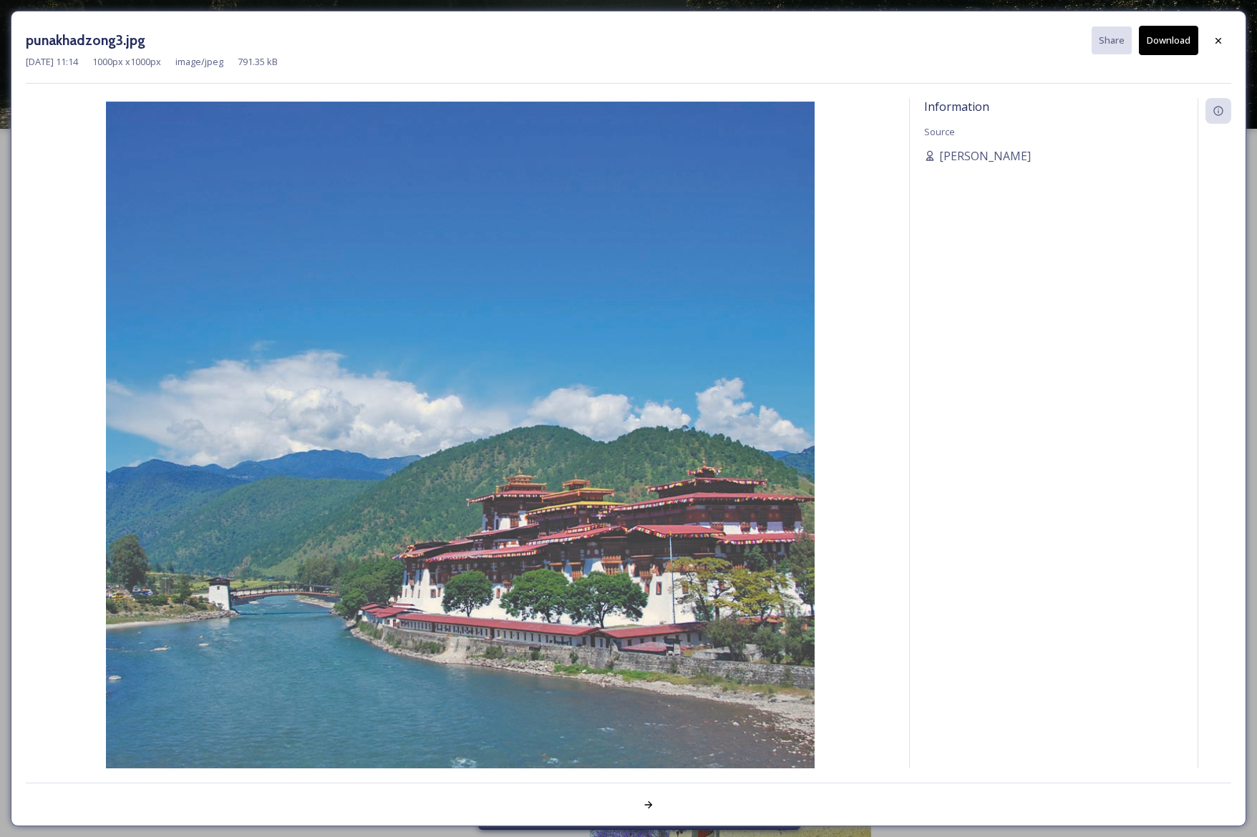
click at [1177, 40] on button "Download" at bounding box center [1168, 40] width 59 height 29
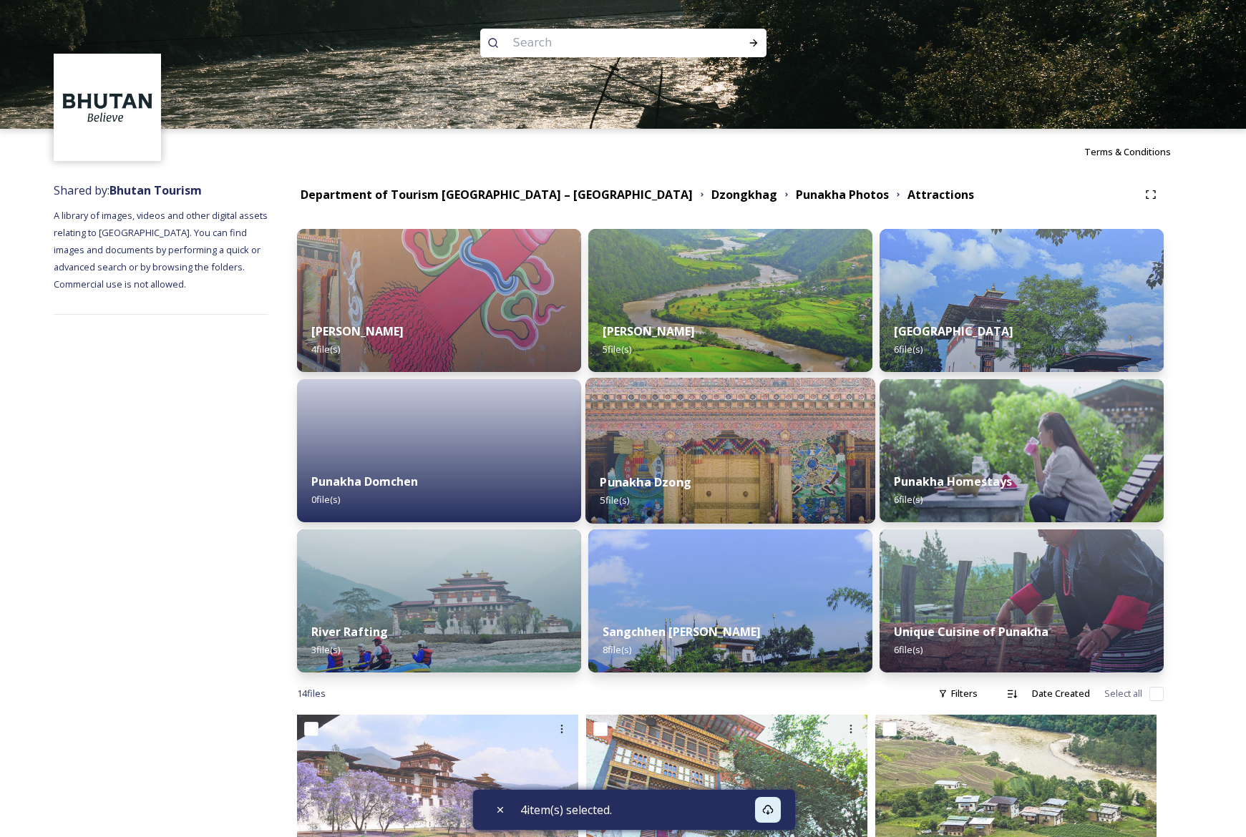
click at [697, 495] on div "Punakha Dzong 5 file(s)" at bounding box center [730, 491] width 290 height 65
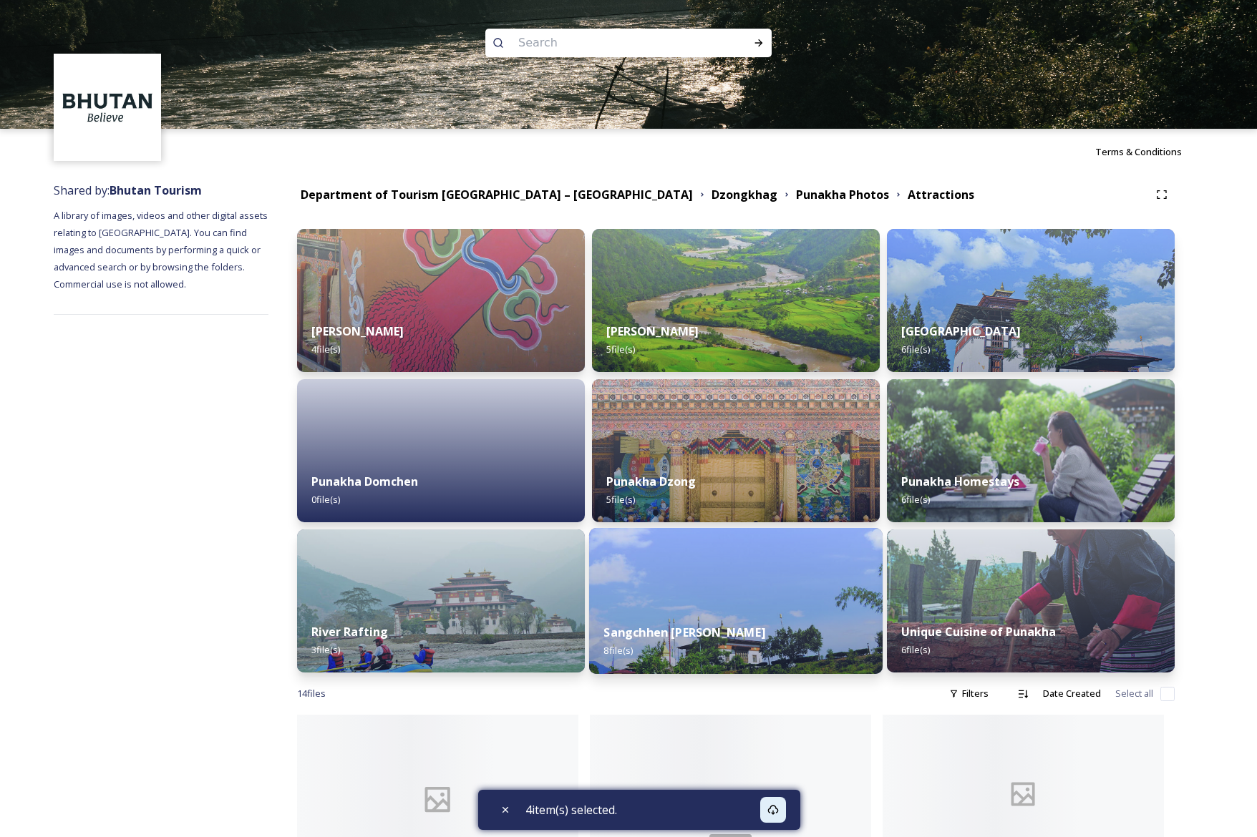
click at [696, 622] on div "Sangchhen Dorji Lhendrup Nunnery 8 file(s)" at bounding box center [735, 641] width 293 height 65
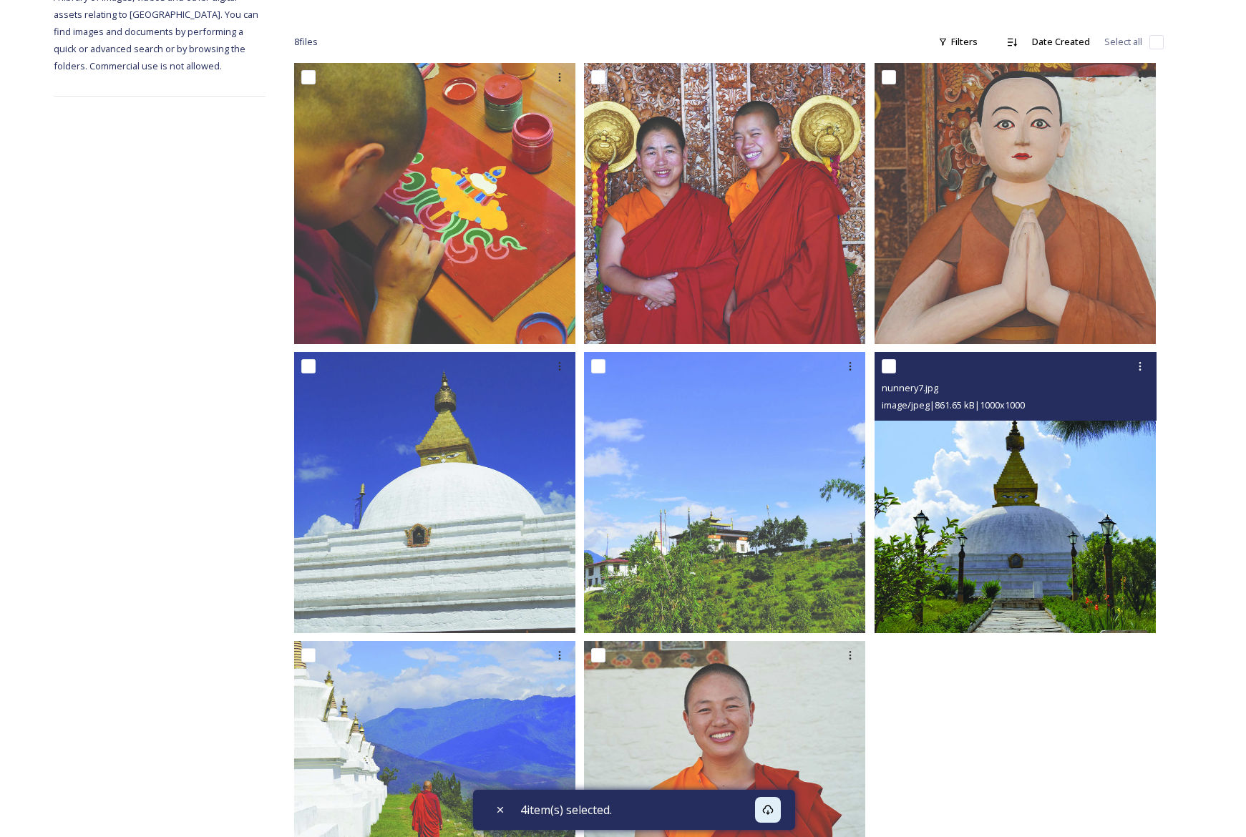
scroll to position [325, 0]
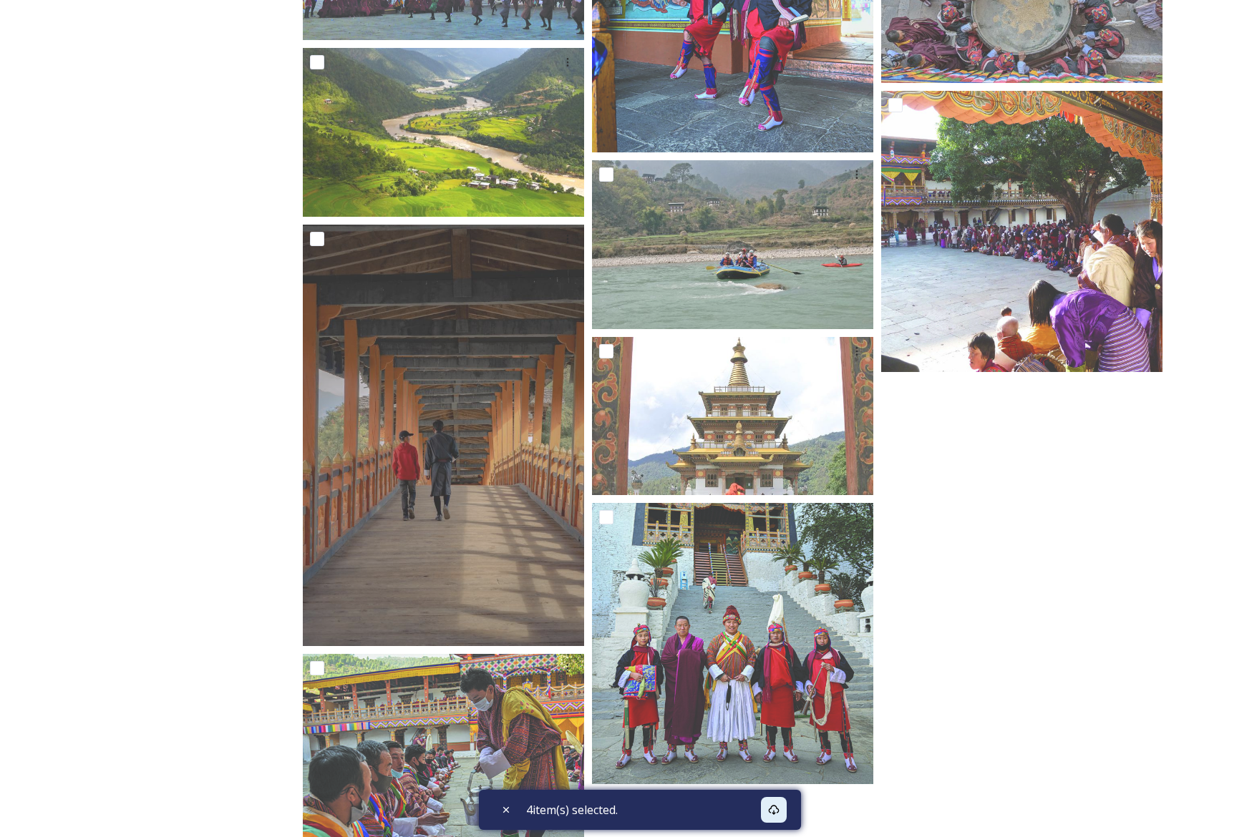
scroll to position [1074, 0]
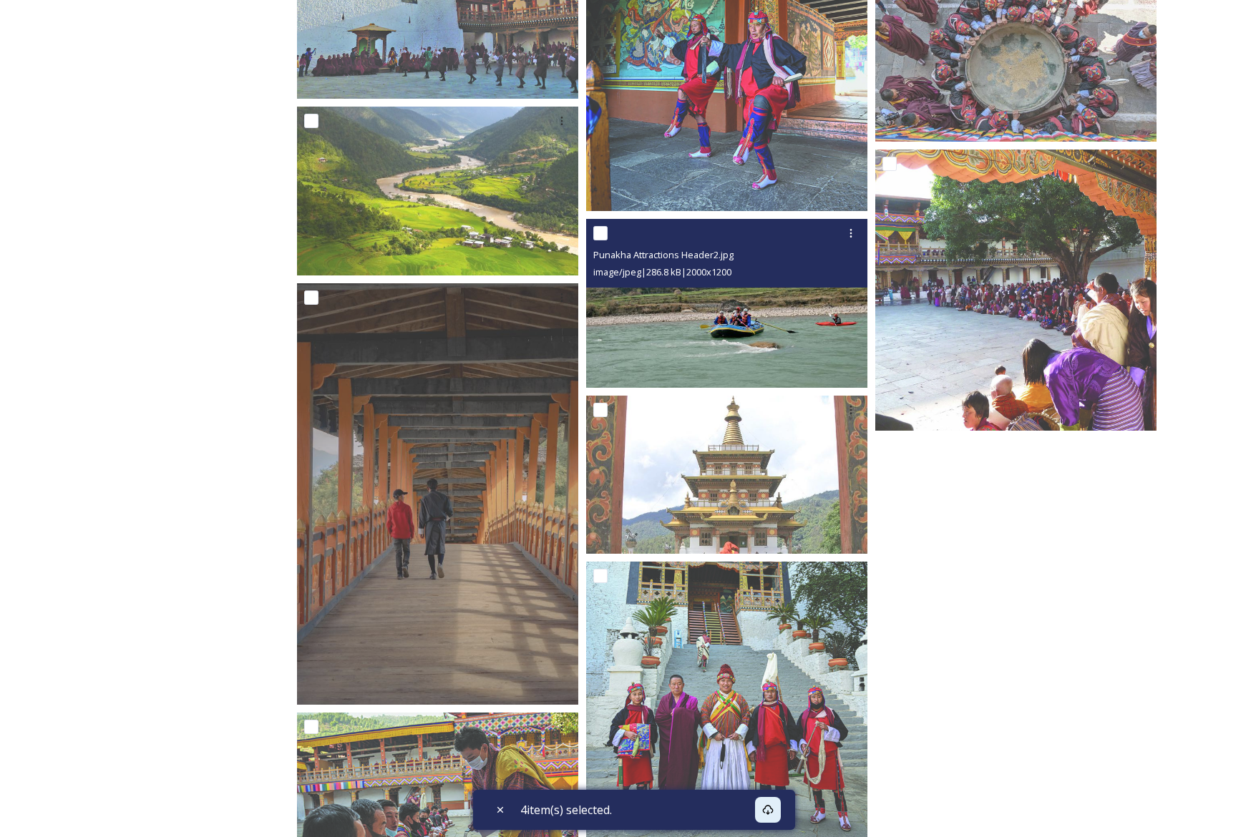
click at [792, 335] on img at bounding box center [726, 303] width 281 height 169
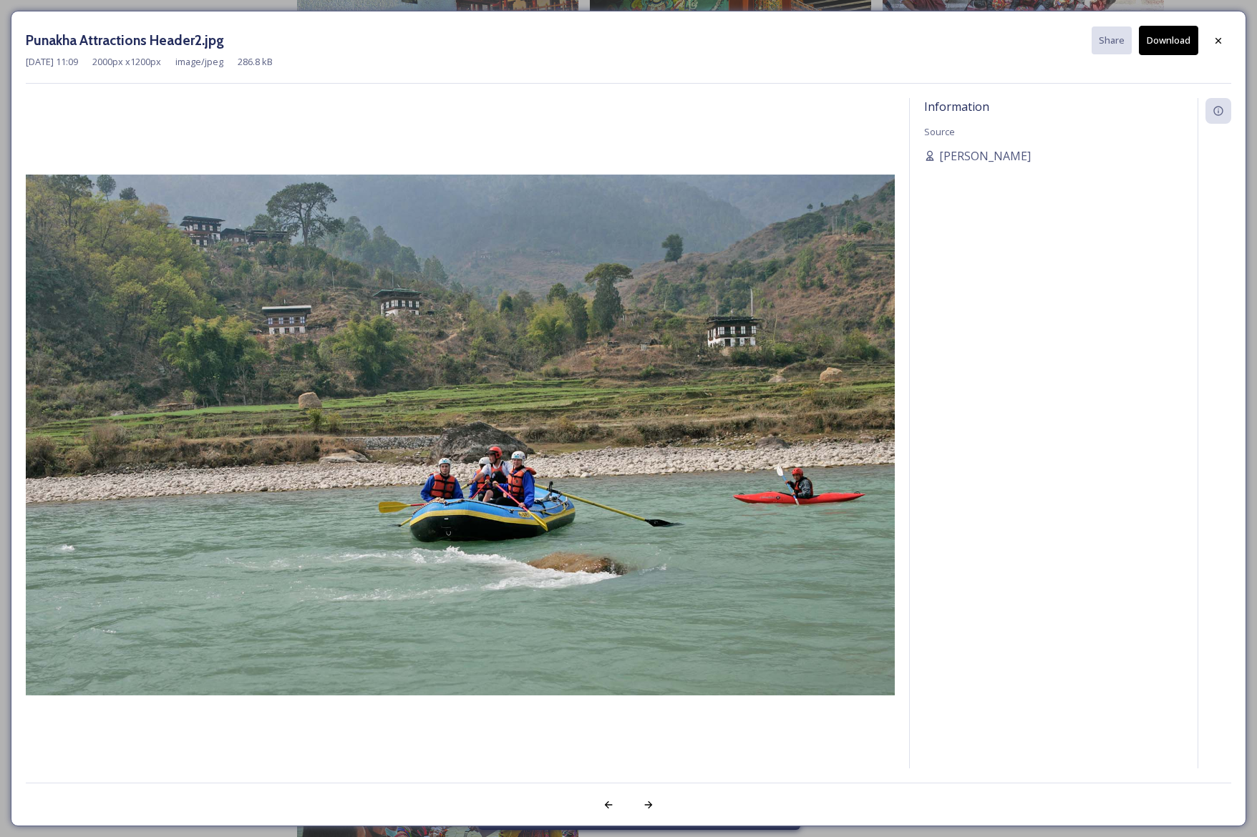
click at [1182, 39] on button "Download" at bounding box center [1168, 40] width 59 height 29
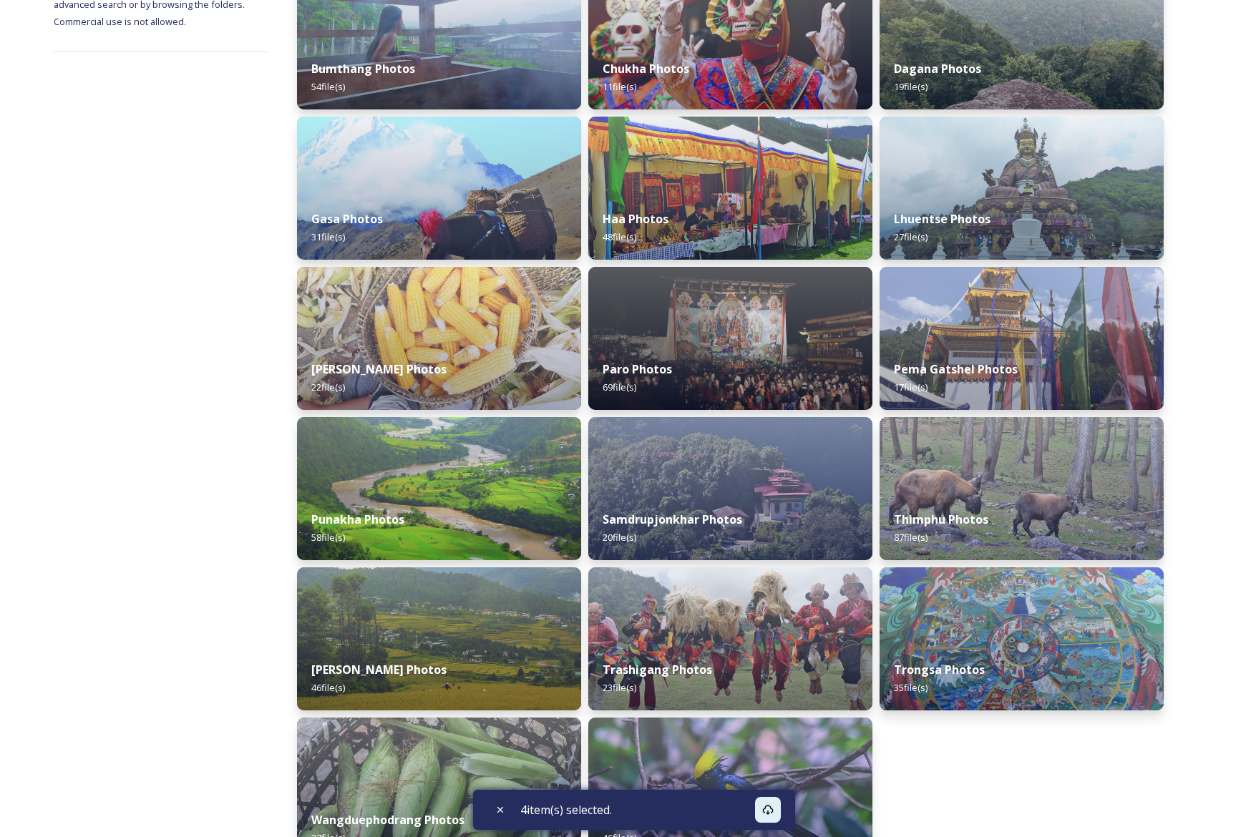
scroll to position [353, 0]
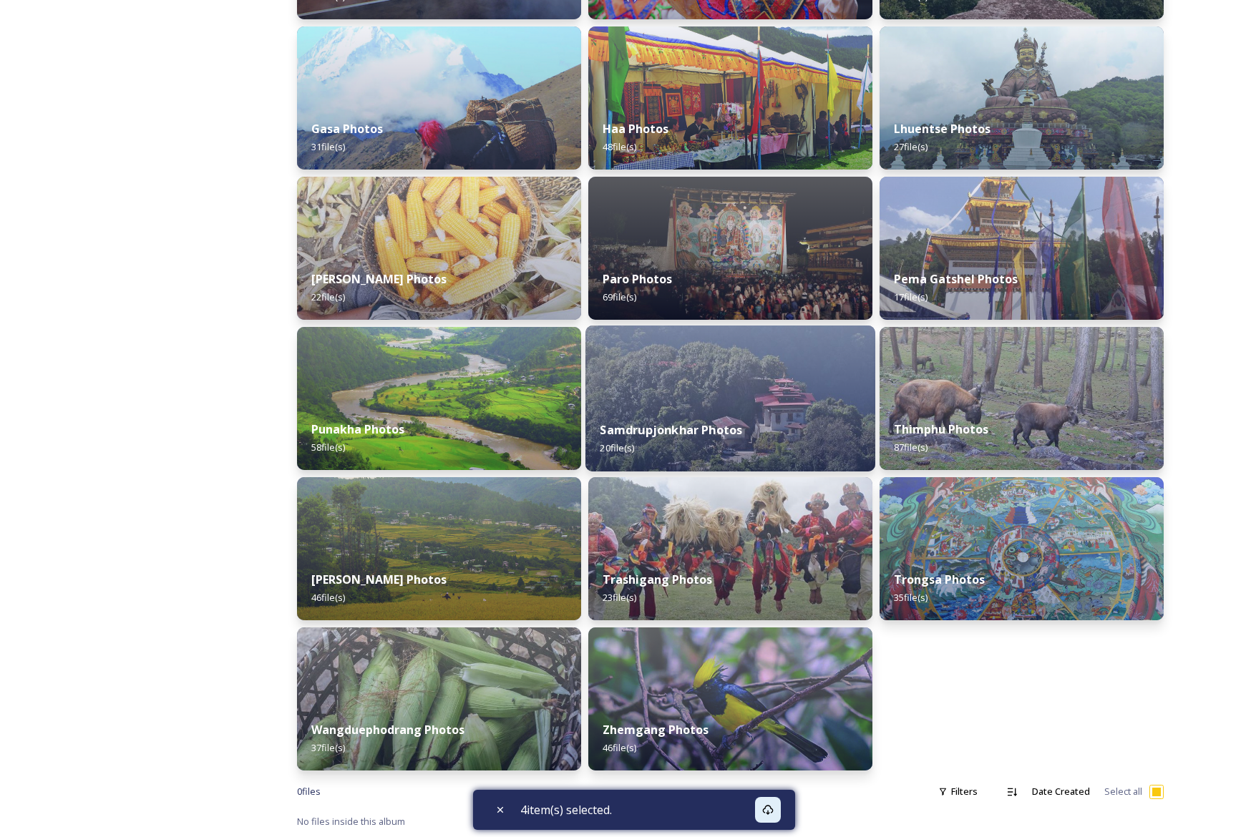
click at [722, 399] on img at bounding box center [730, 399] width 290 height 146
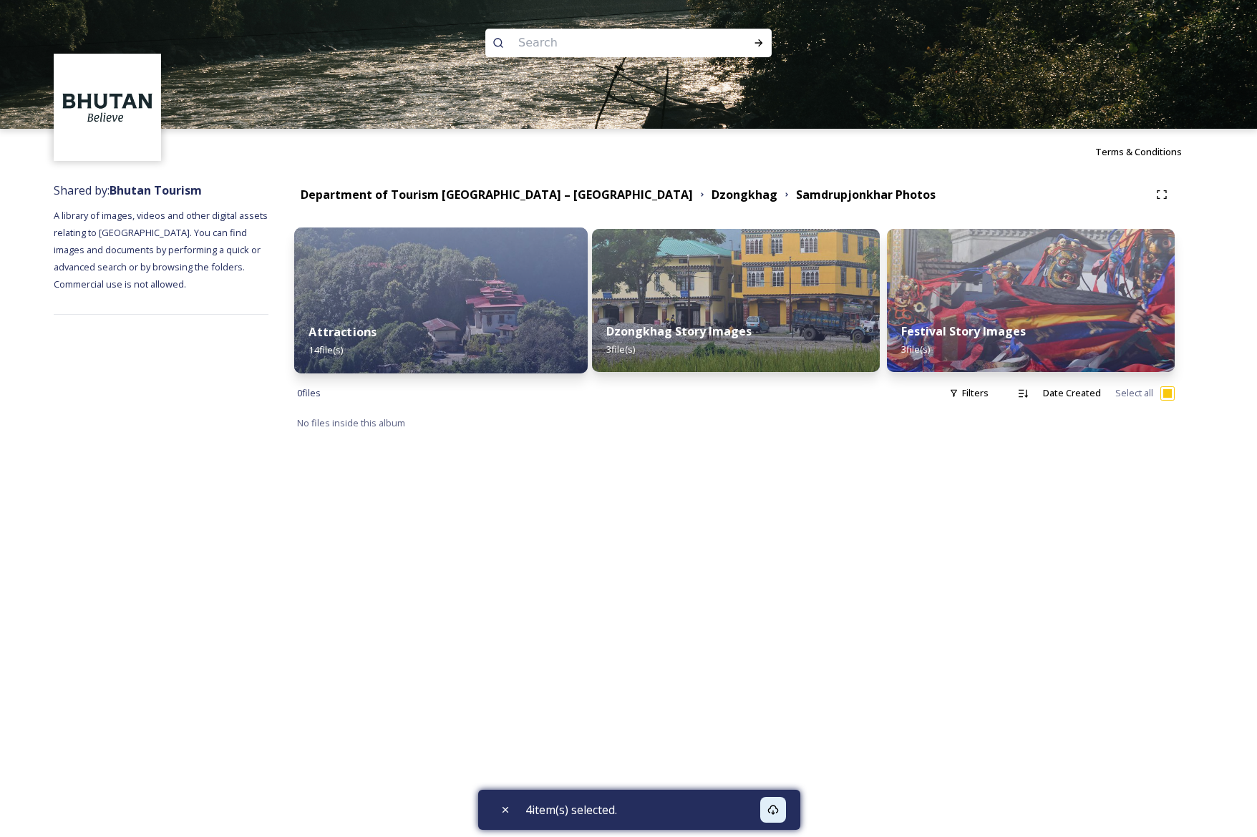
click at [522, 338] on div "Attractions 14 file(s)" at bounding box center [440, 340] width 293 height 65
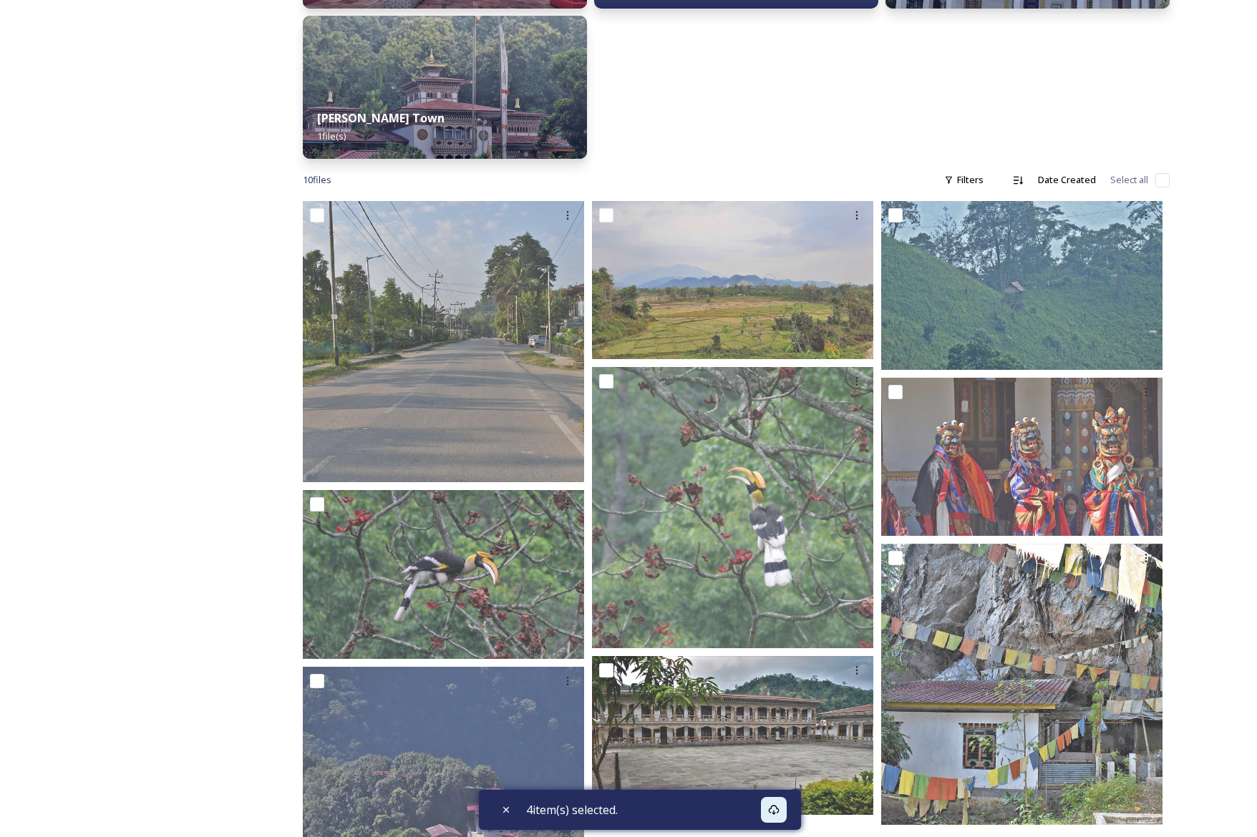
scroll to position [362, 0]
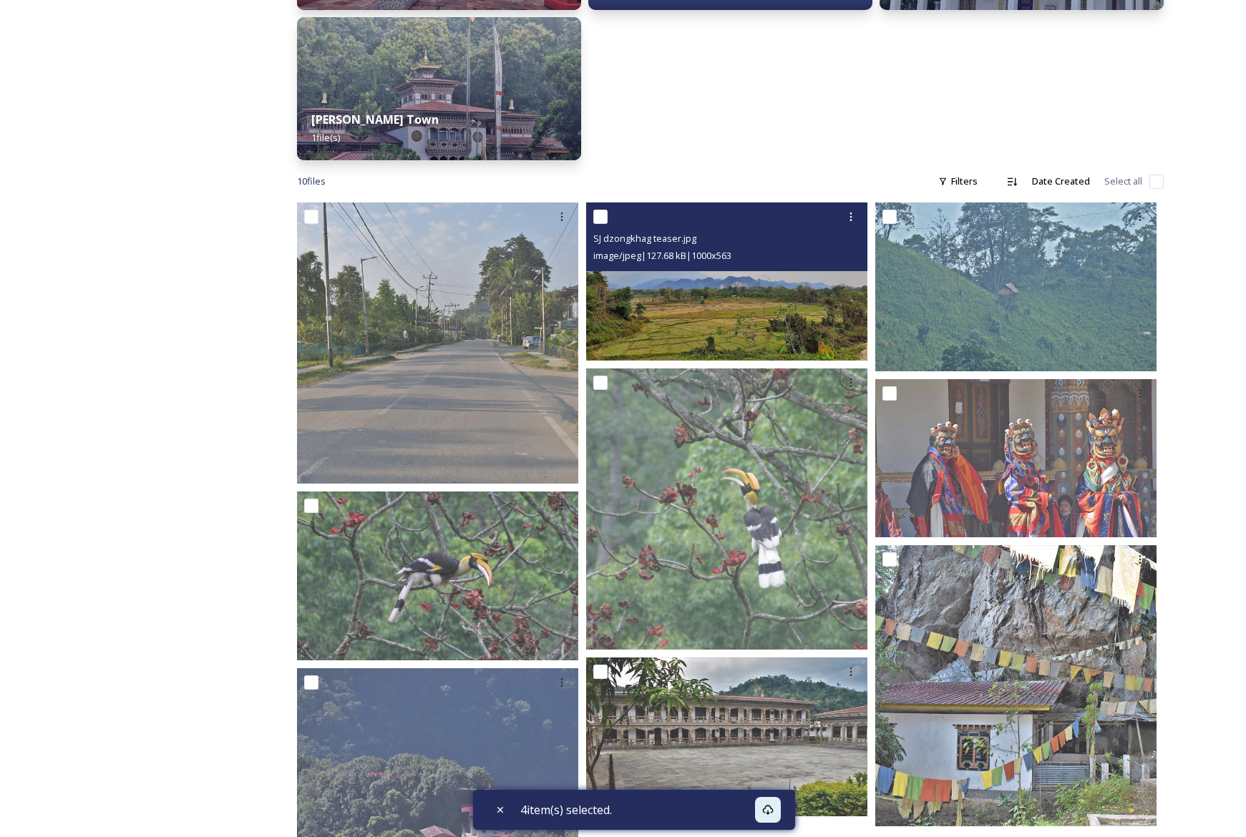
click at [745, 287] on img at bounding box center [726, 282] width 281 height 158
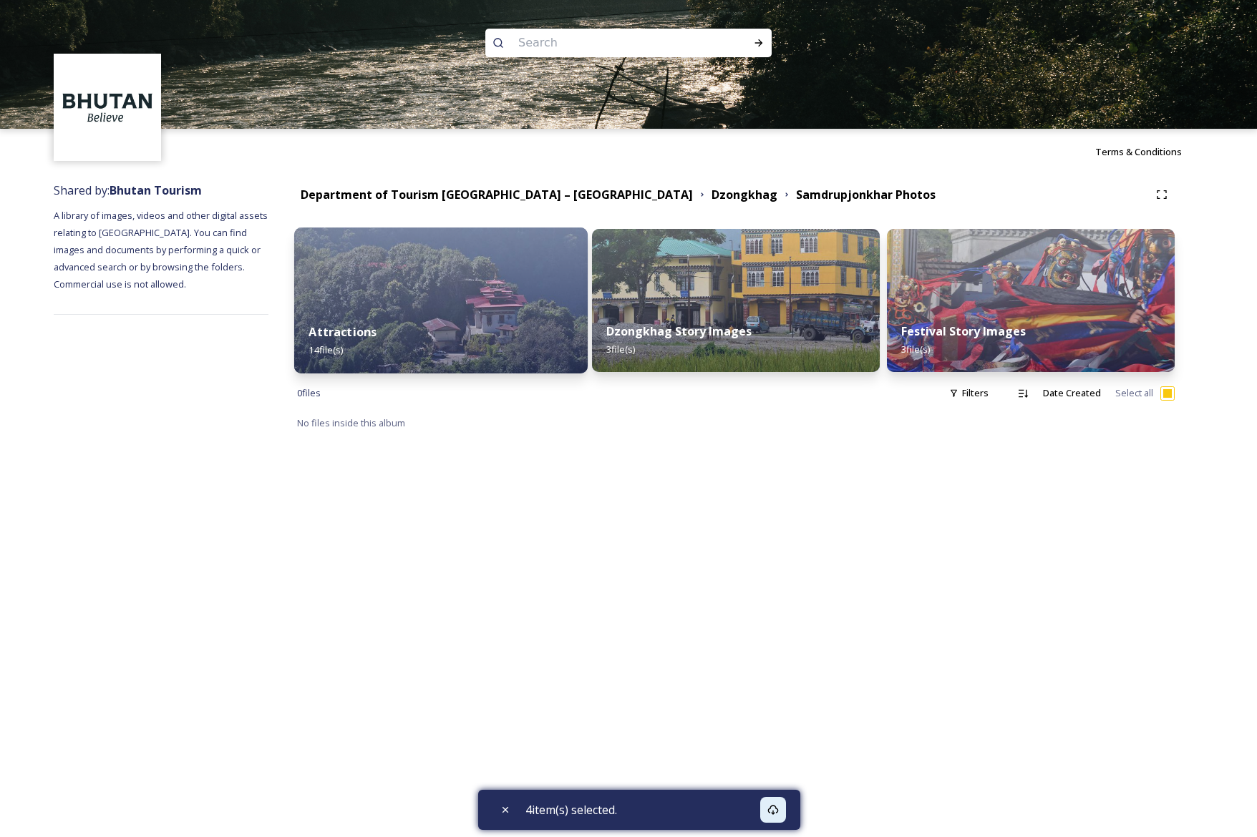
click at [411, 316] on div "Attractions 14 file(s)" at bounding box center [440, 340] width 293 height 65
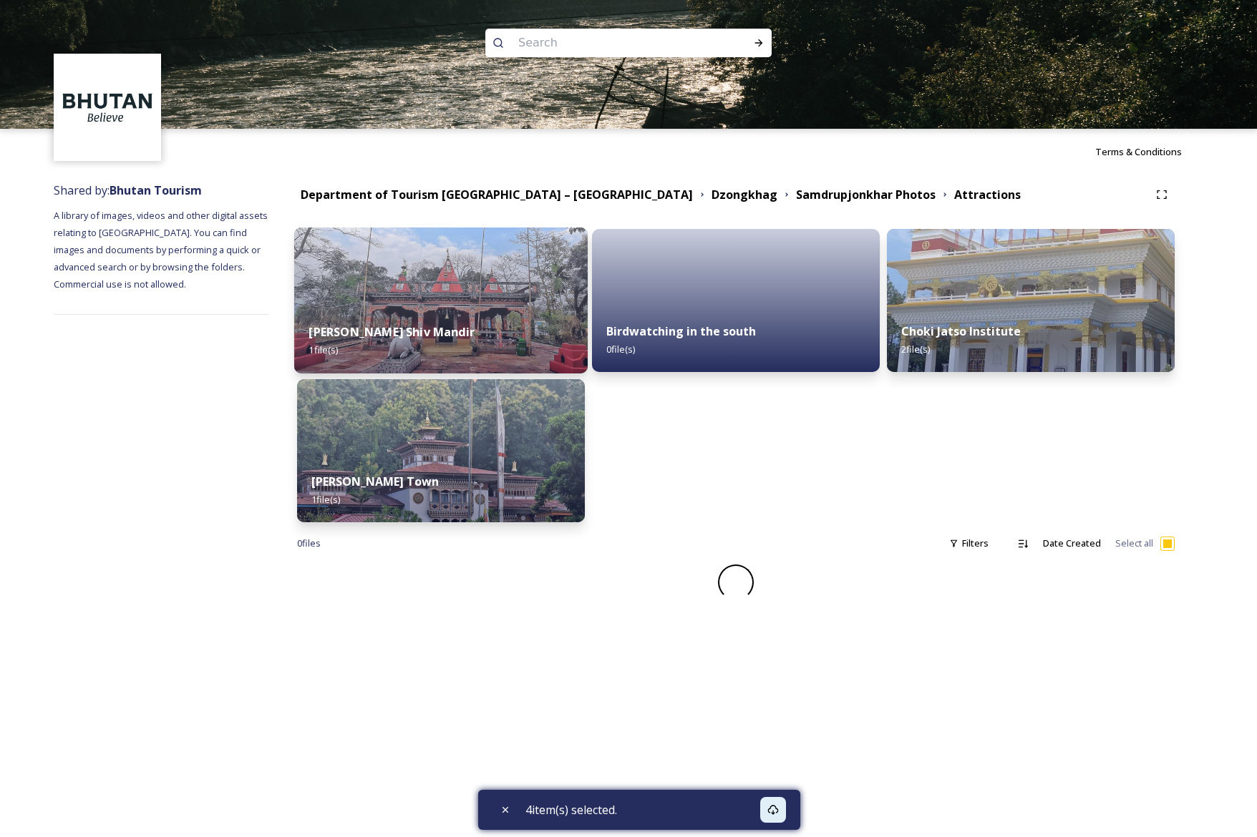
click at [411, 316] on div "Bhairav Kunda Shiv Mandir 1 file(s)" at bounding box center [440, 340] width 293 height 65
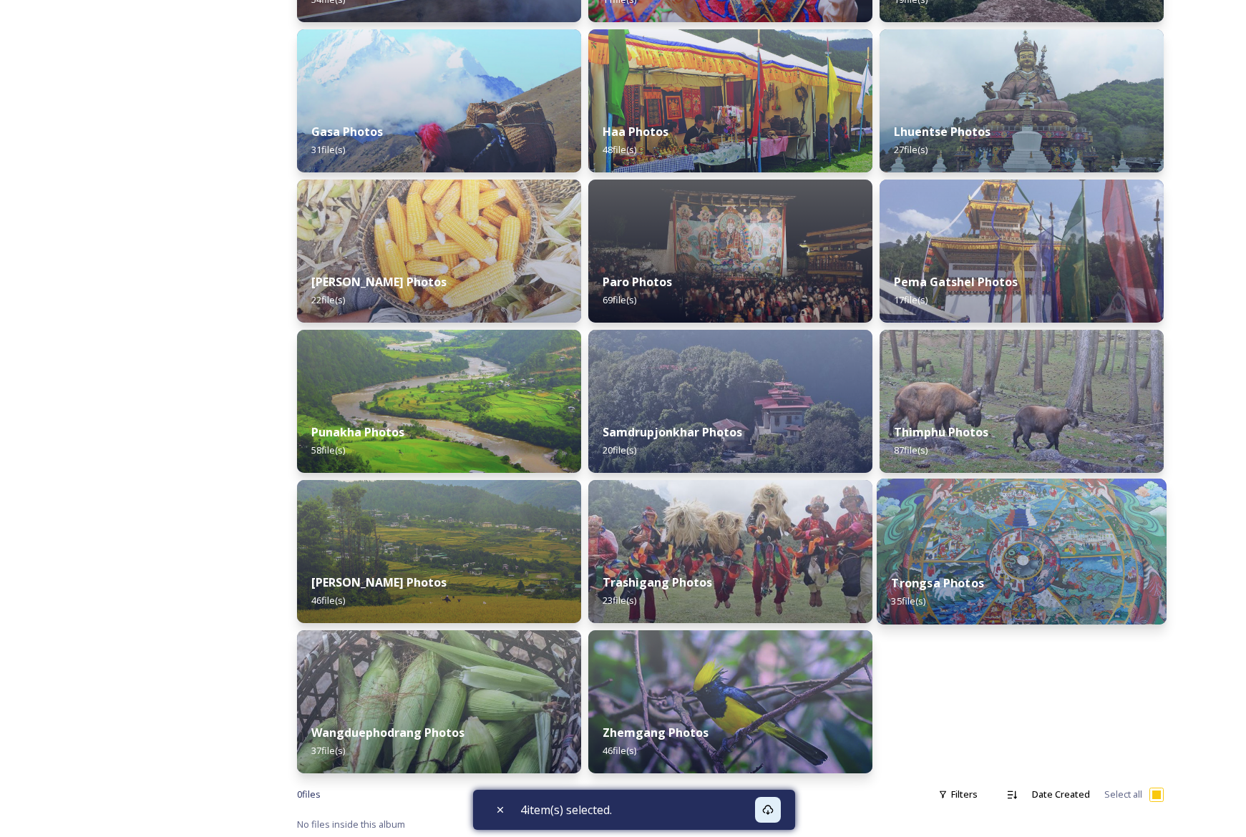
scroll to position [353, 0]
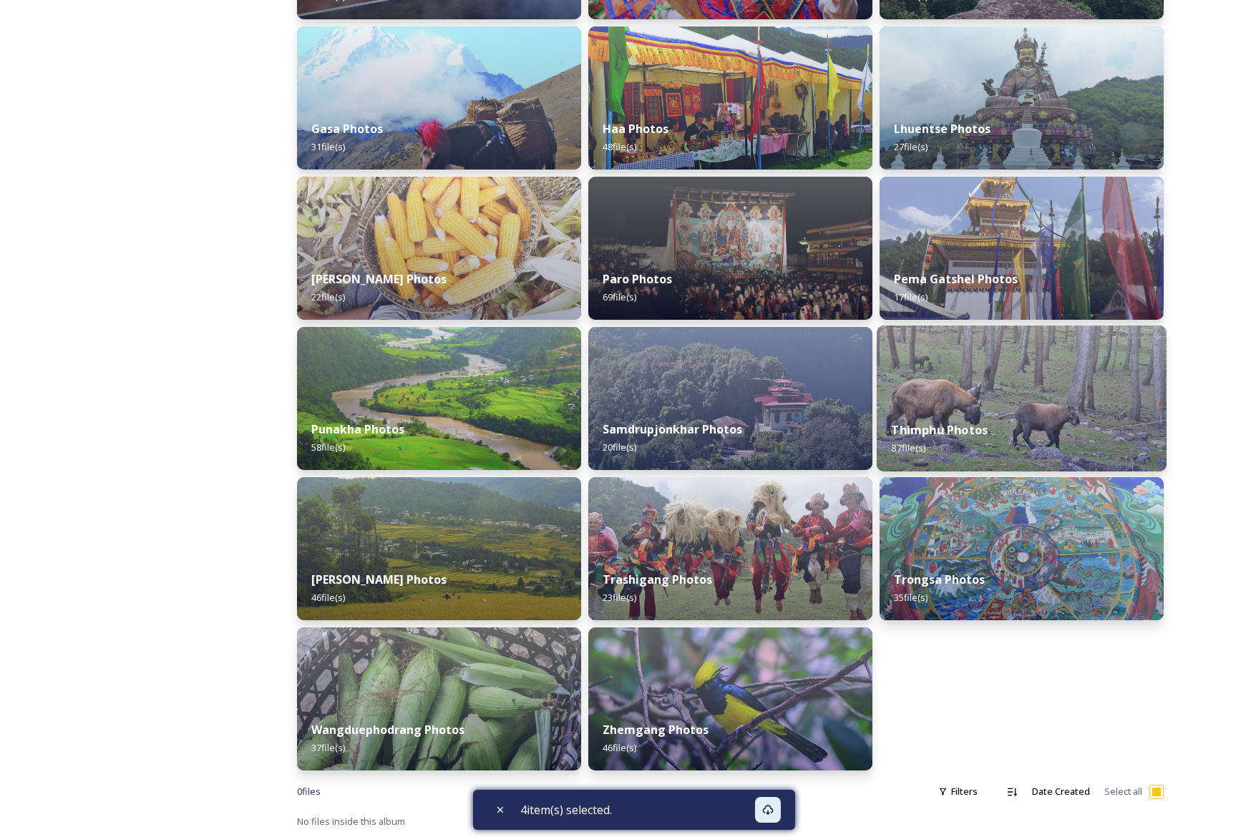
click at [999, 416] on div "Thimphu Photos 87 file(s)" at bounding box center [1022, 438] width 290 height 65
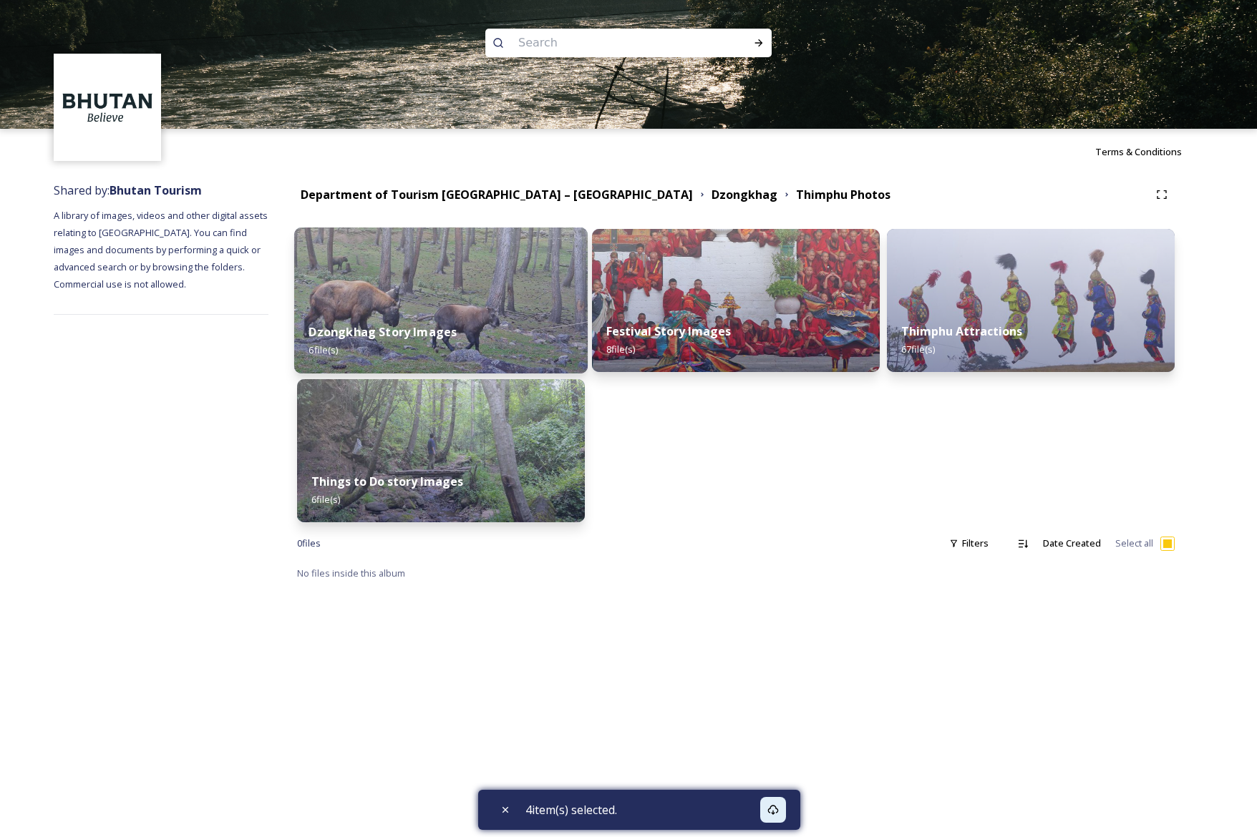
click at [494, 286] on img at bounding box center [440, 301] width 293 height 146
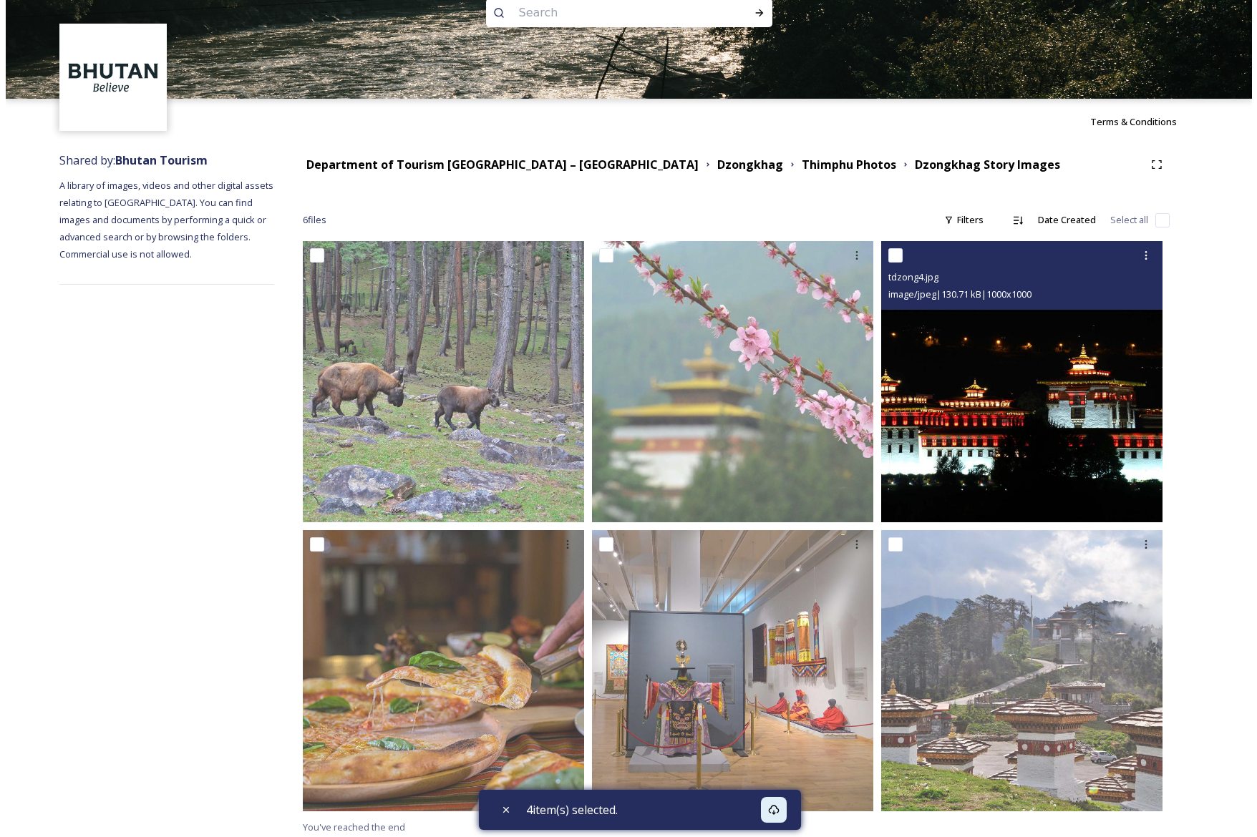
scroll to position [36, 0]
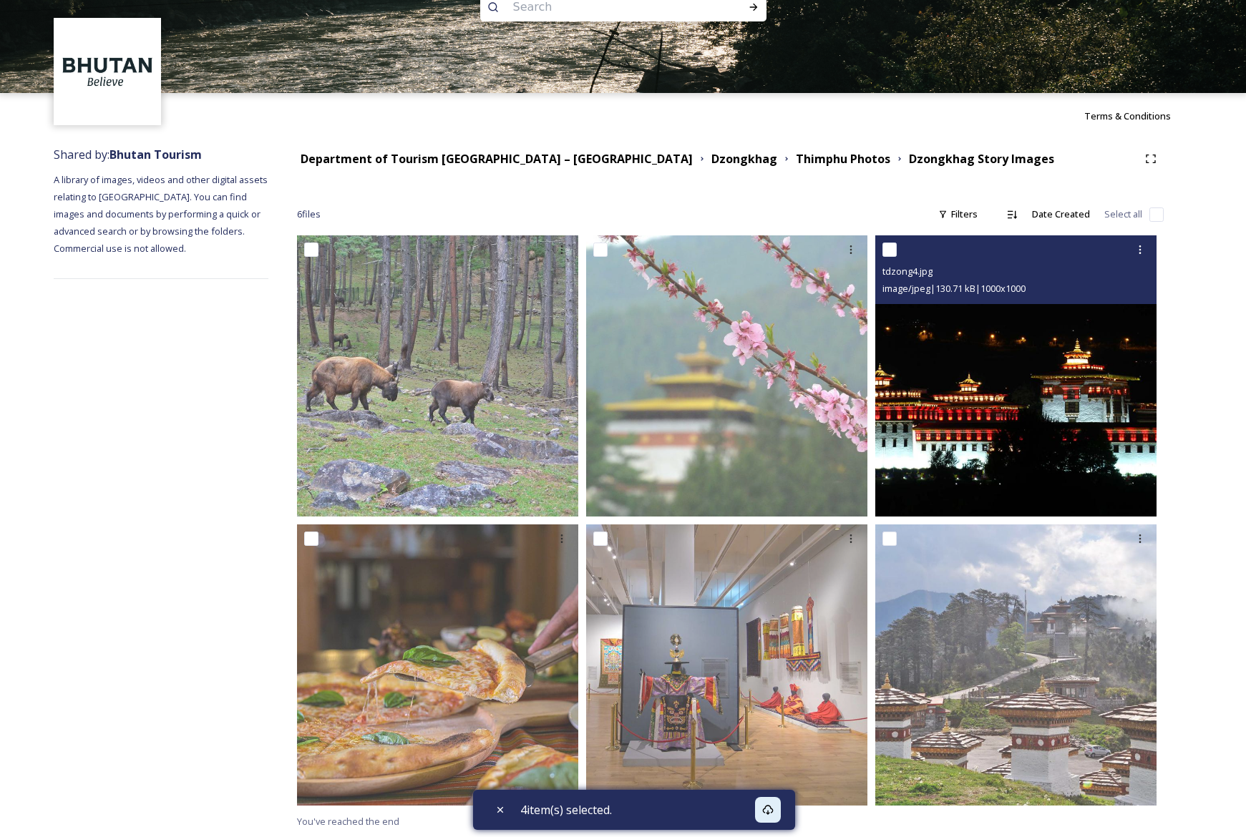
click at [1073, 393] on img at bounding box center [1015, 375] width 281 height 281
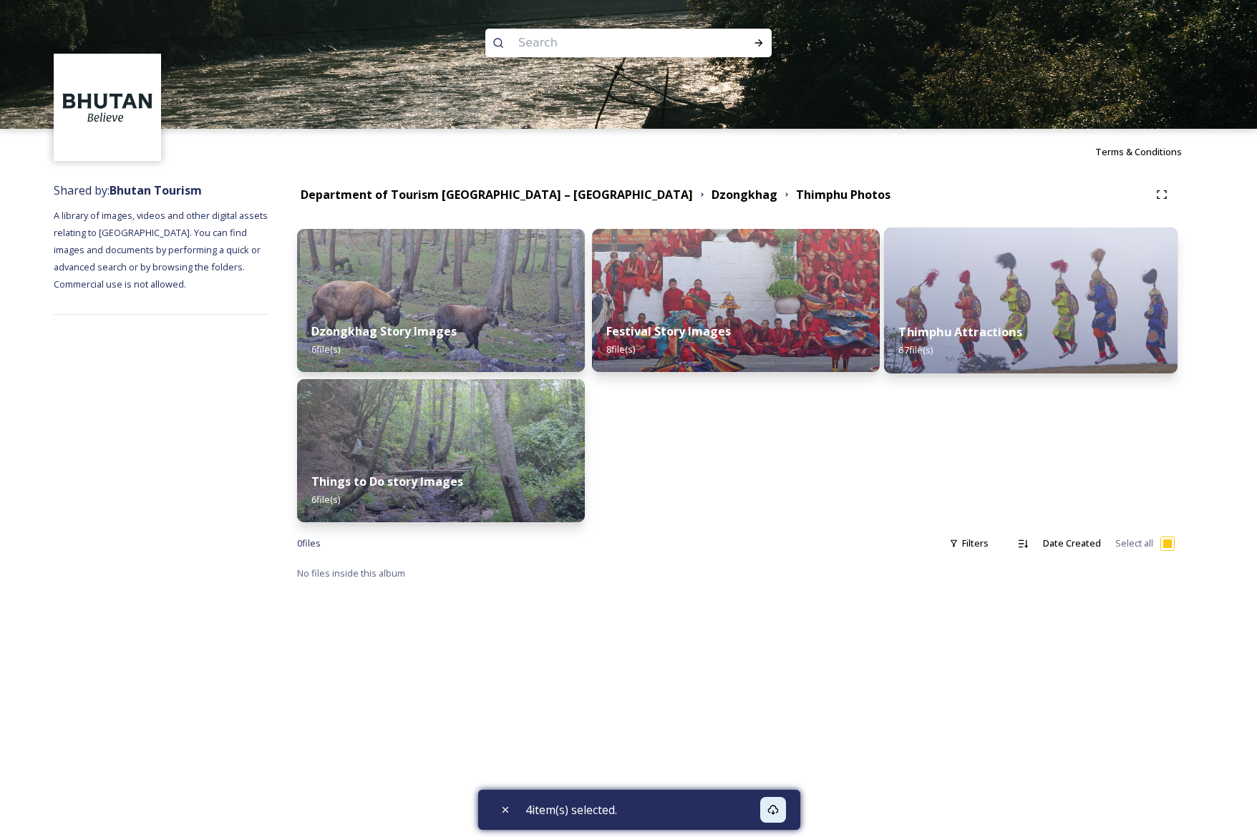
click at [998, 323] on div "Thimphu Attractions 67 file(s)" at bounding box center [1030, 340] width 293 height 65
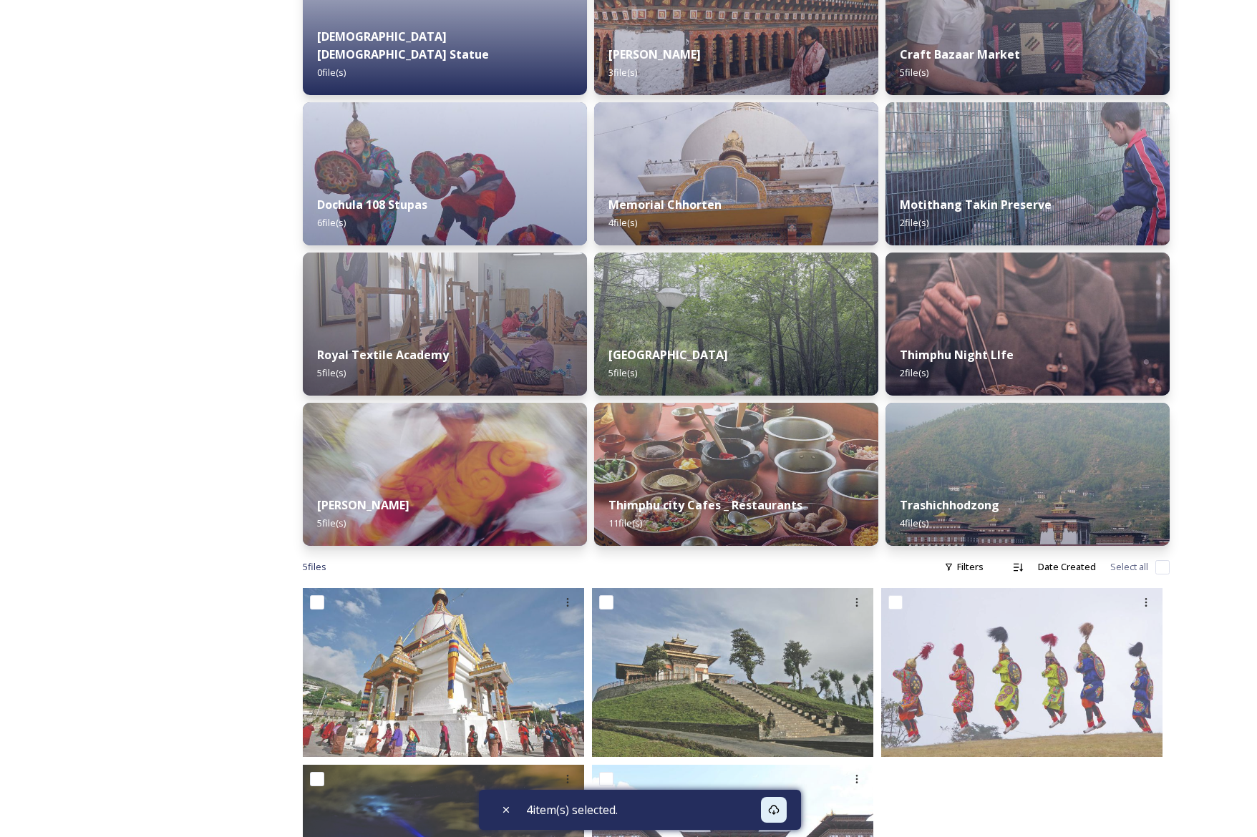
scroll to position [555, 0]
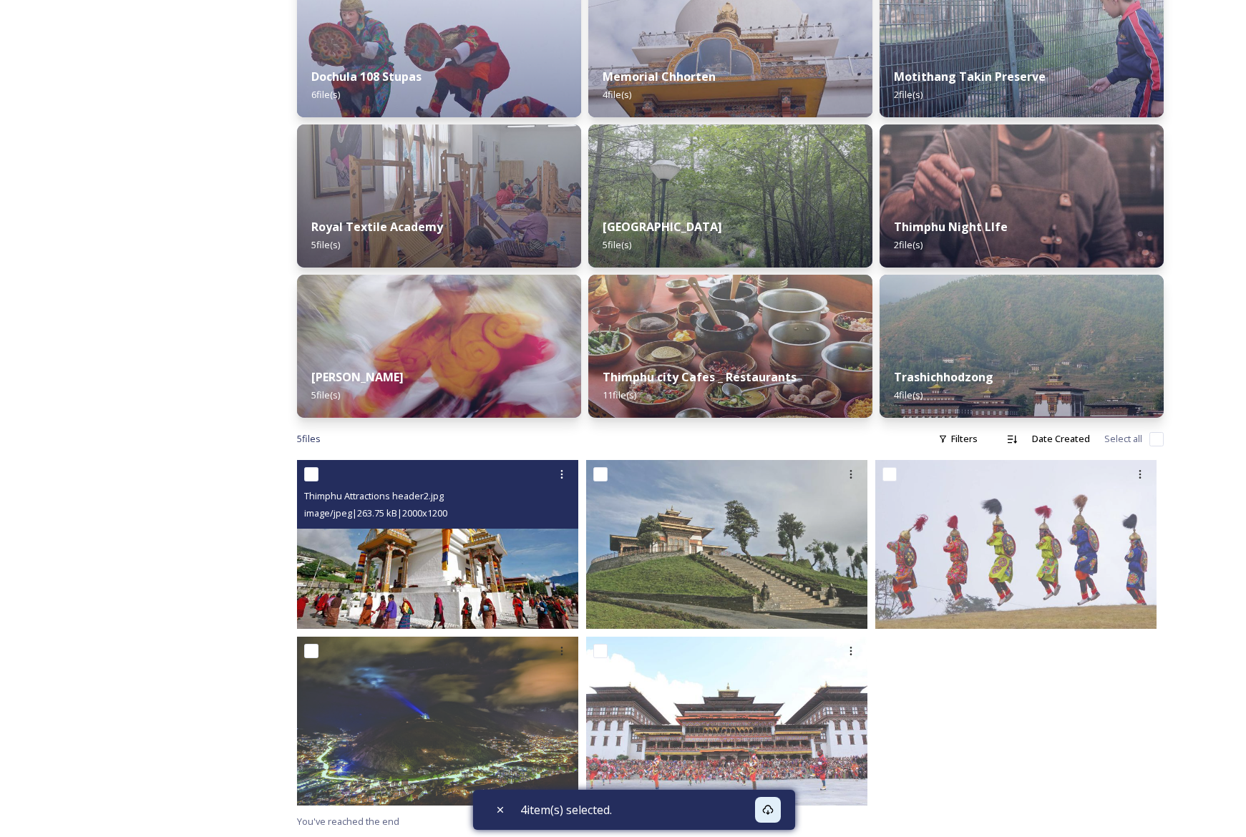
click at [422, 571] on img at bounding box center [437, 544] width 281 height 169
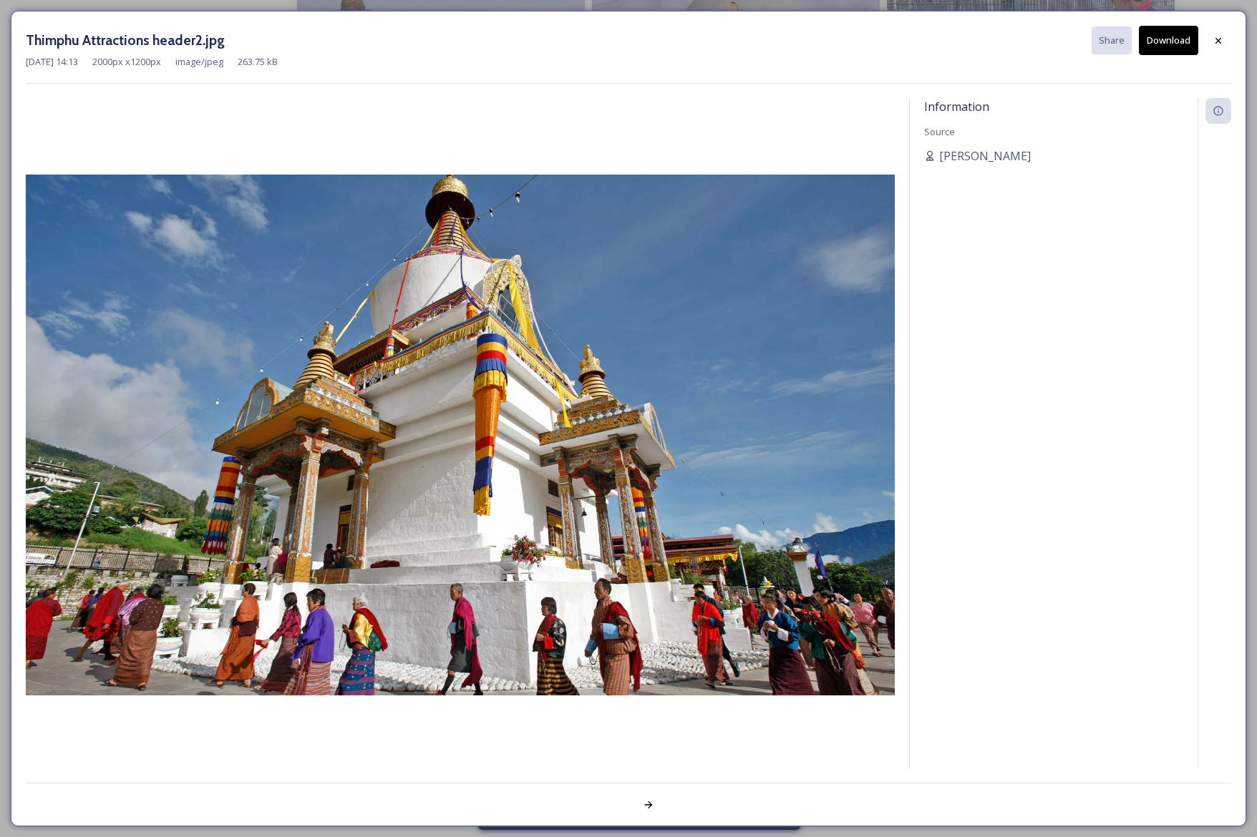
click at [1171, 52] on button "Download" at bounding box center [1168, 40] width 59 height 29
click at [771, 105] on div at bounding box center [460, 433] width 869 height 671
click at [1219, 47] on div at bounding box center [1218, 41] width 26 height 26
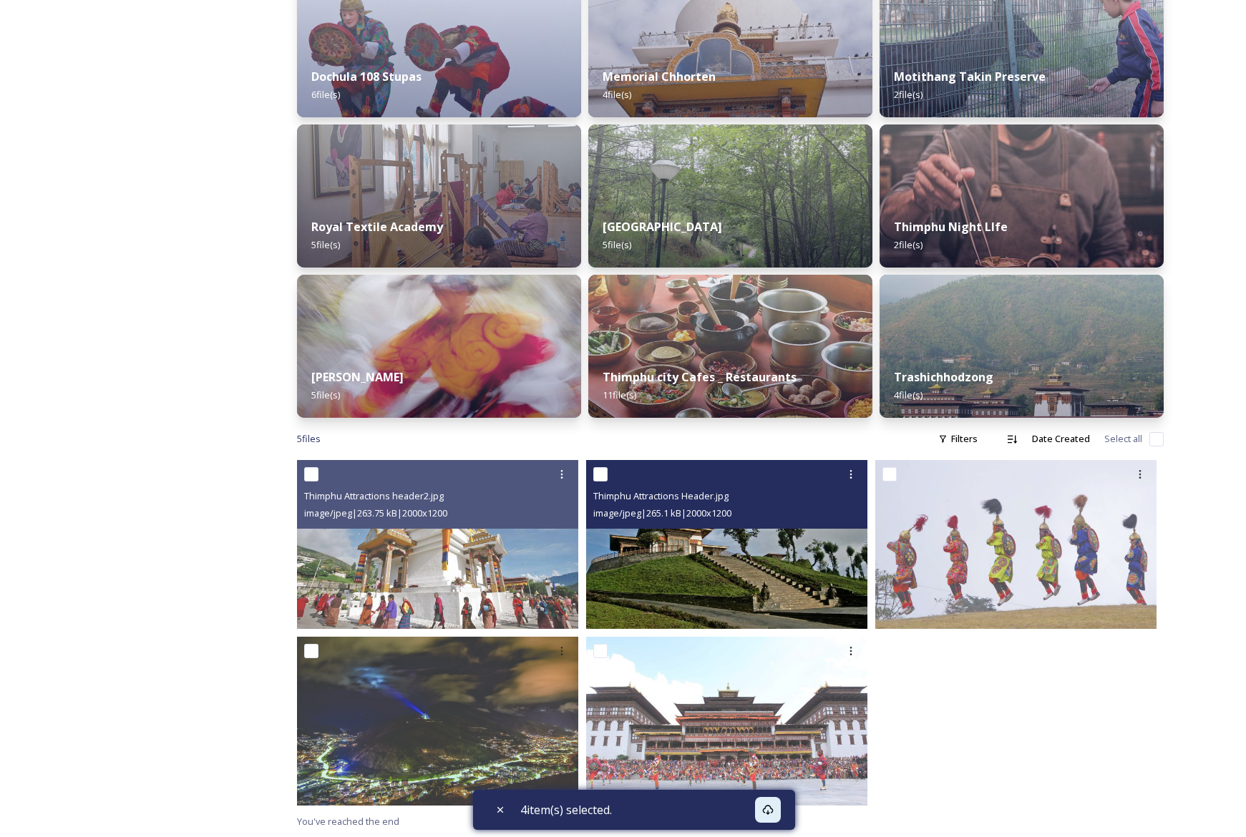
click at [716, 573] on img at bounding box center [726, 544] width 281 height 169
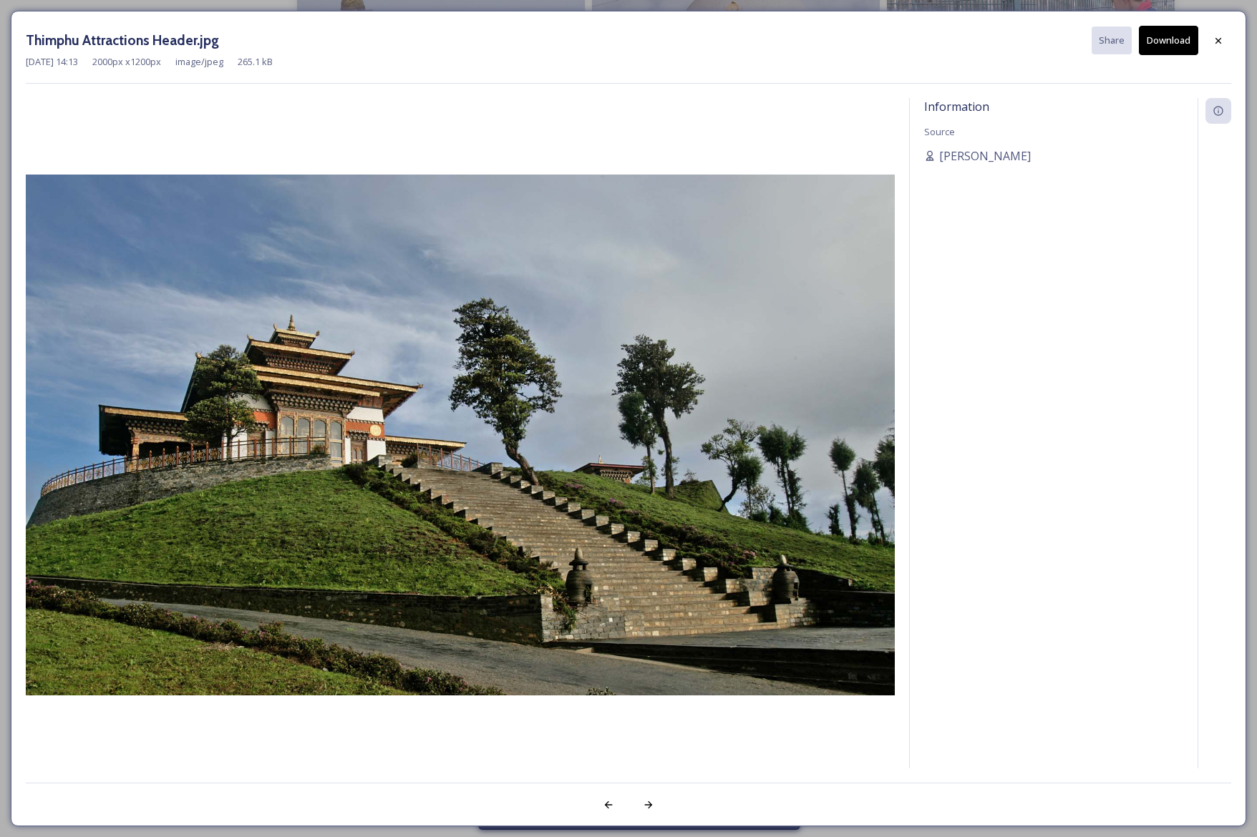
click at [1177, 36] on button "Download" at bounding box center [1168, 40] width 59 height 29
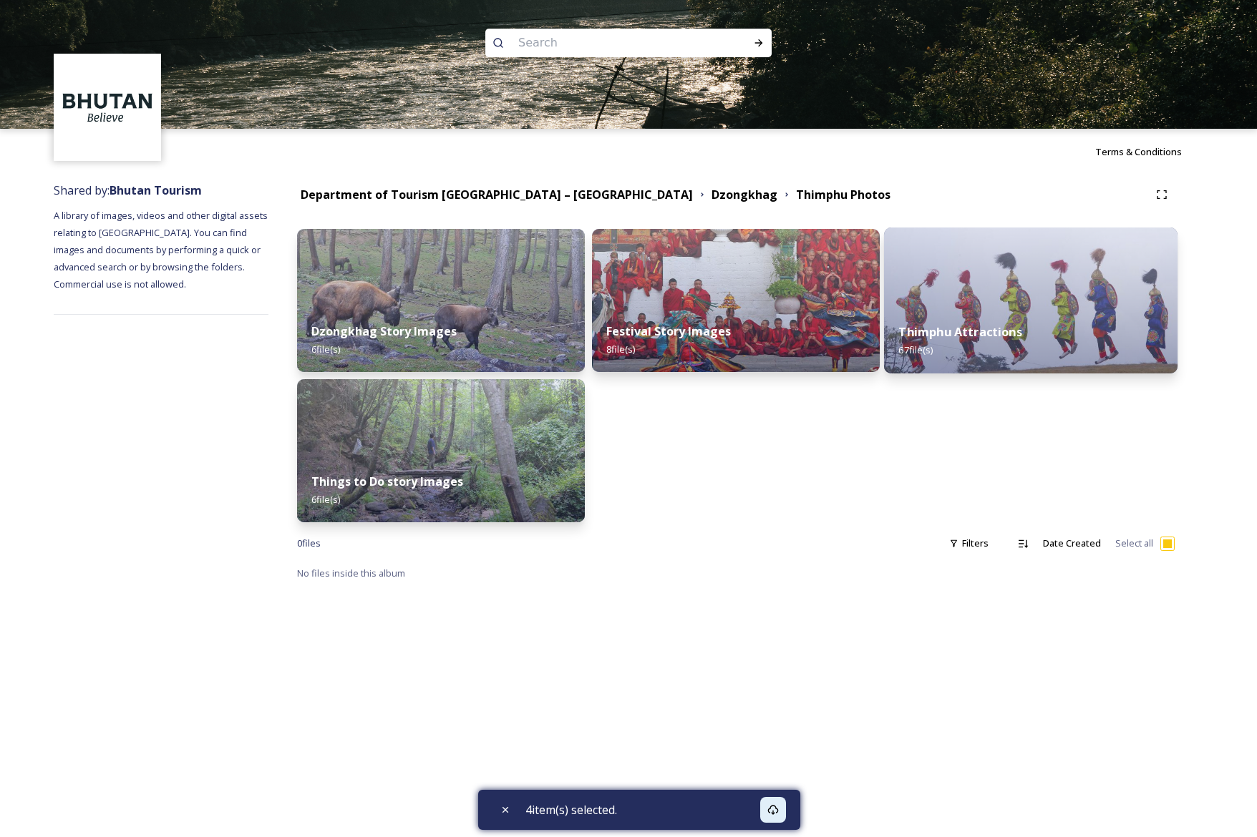
click at [1016, 344] on div "Thimphu Attractions 67 file(s)" at bounding box center [1030, 340] width 293 height 65
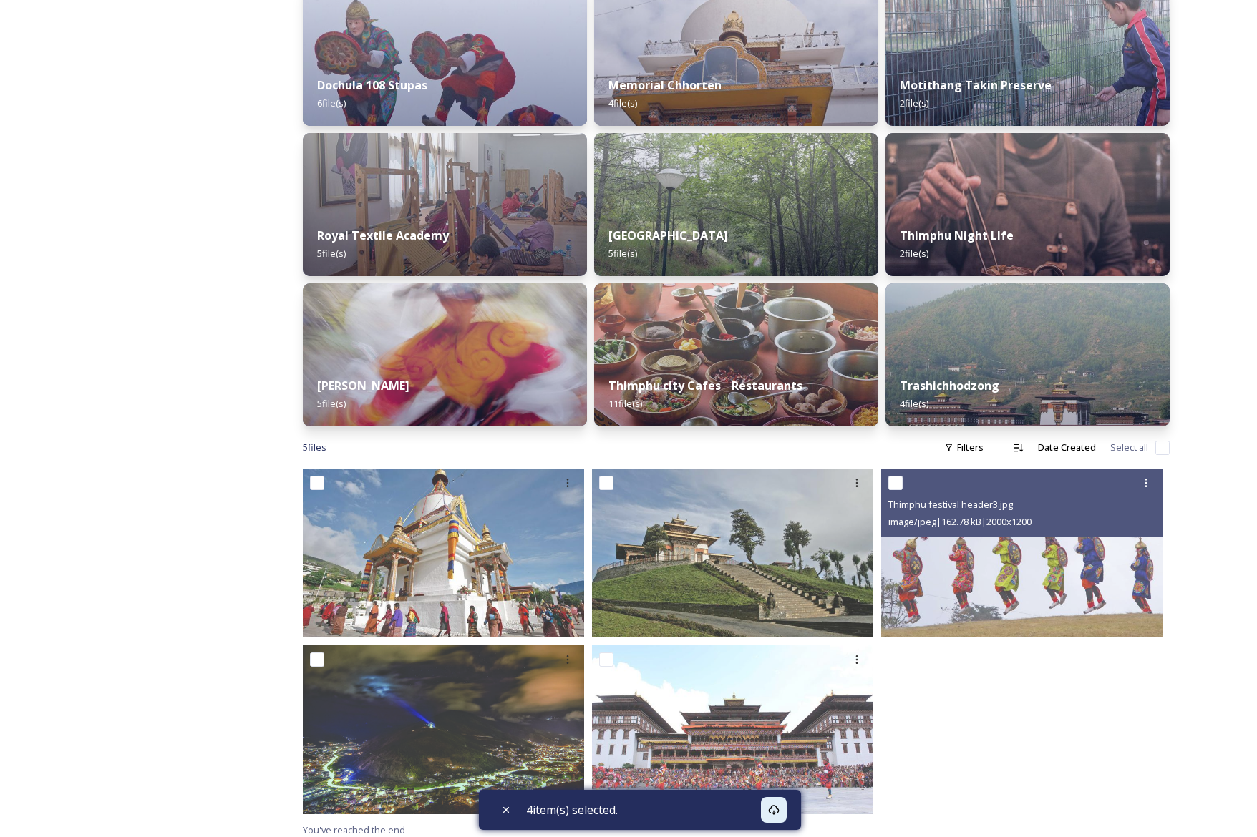
scroll to position [555, 0]
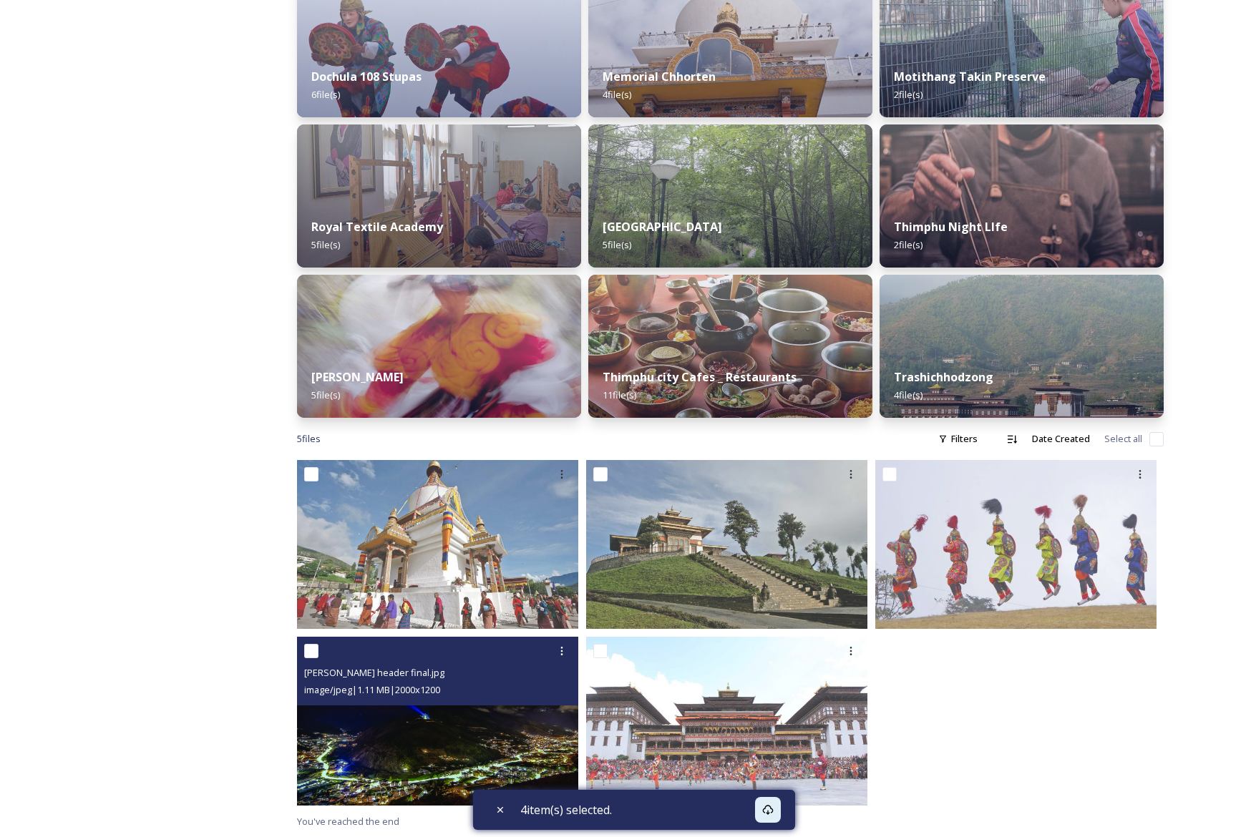
click at [407, 748] on img at bounding box center [437, 721] width 281 height 169
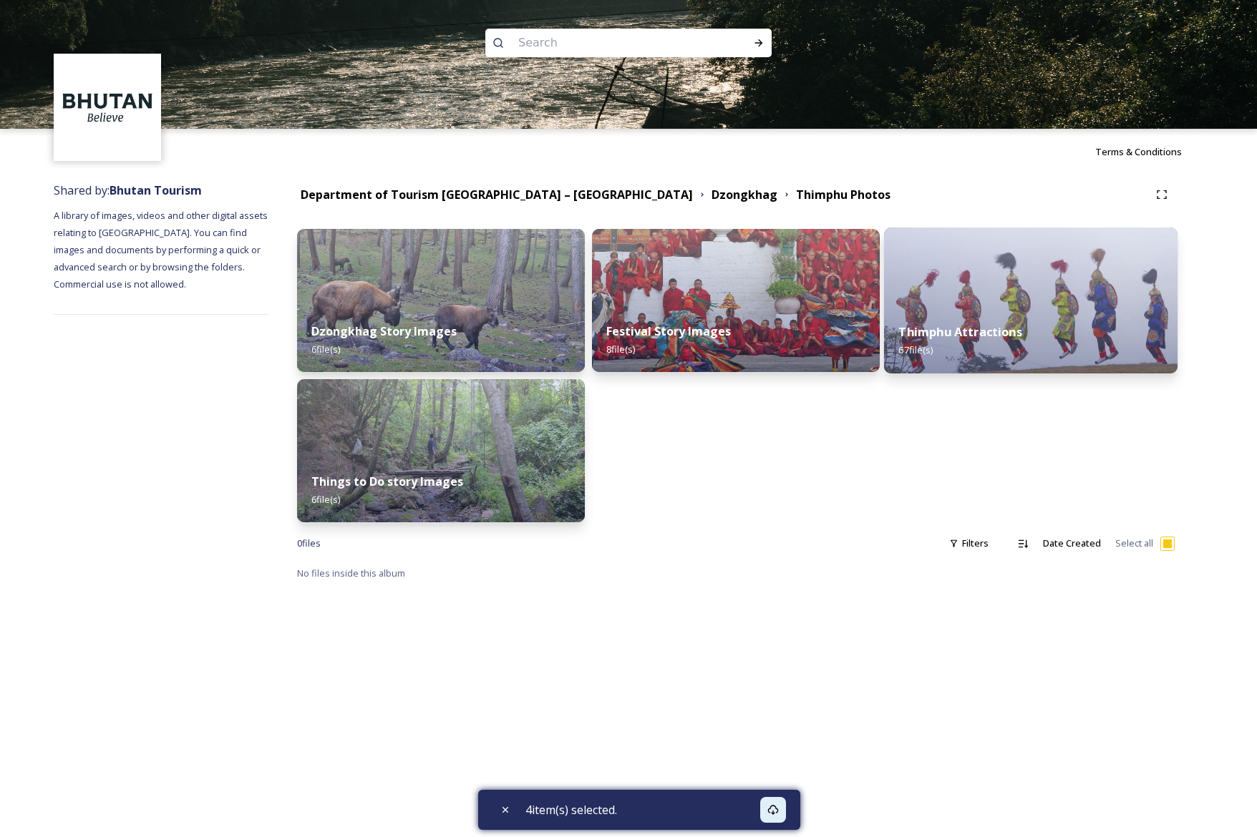
click at [980, 318] on div "Thimphu Attractions 67 file(s)" at bounding box center [1030, 340] width 293 height 65
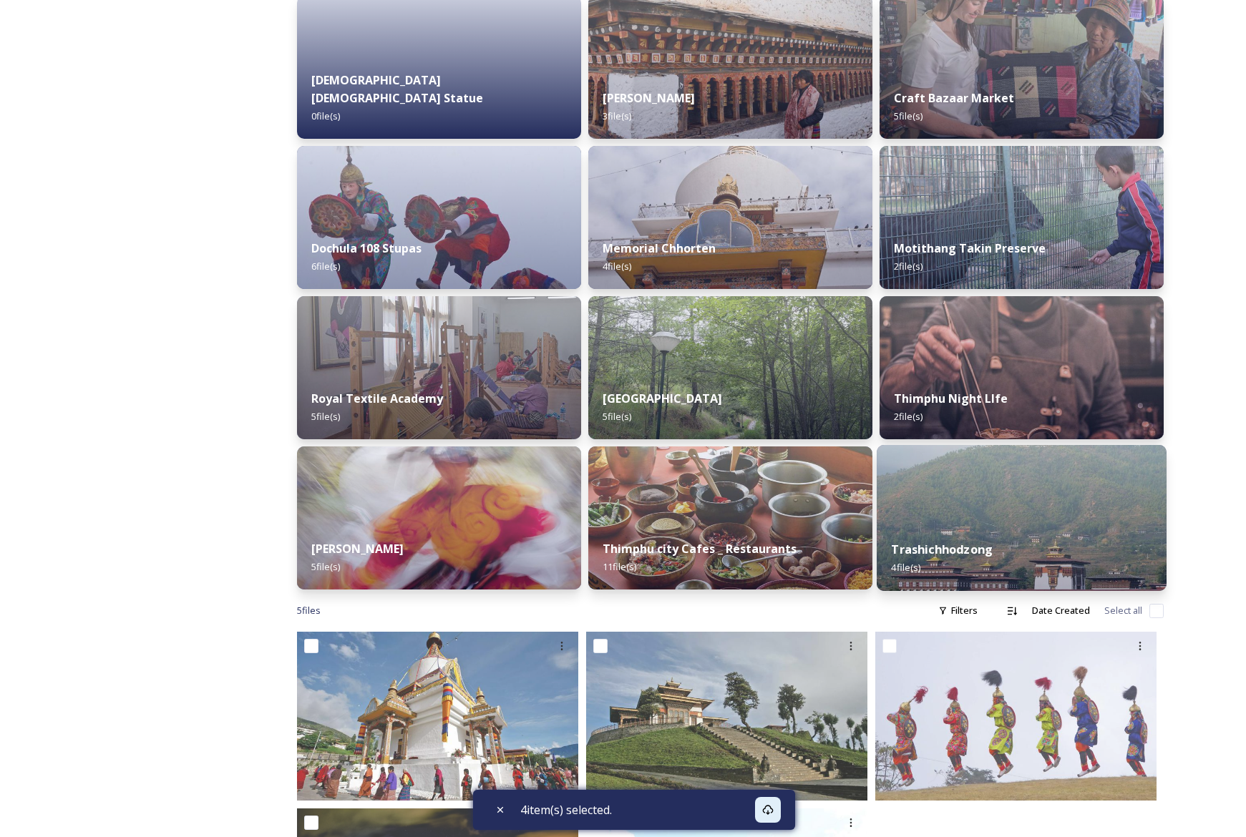
scroll to position [320, 0]
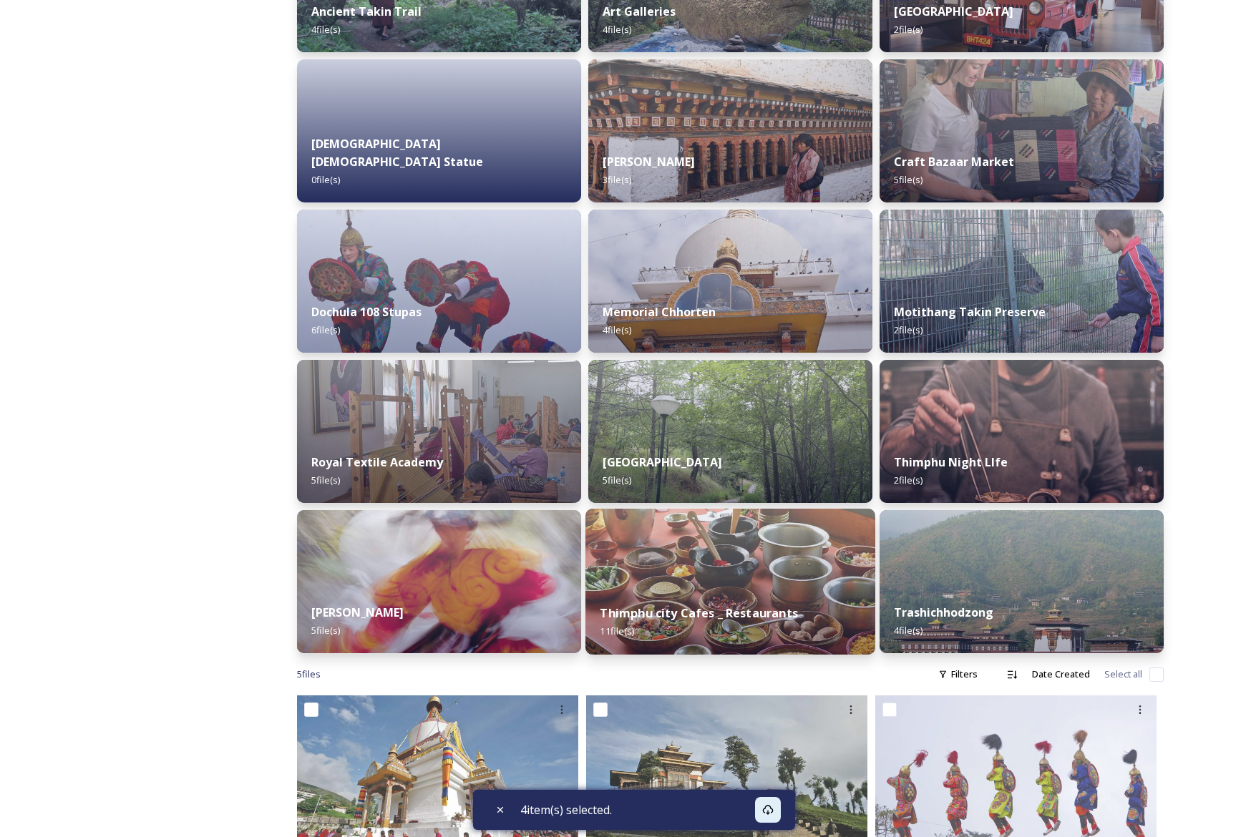
click at [731, 572] on img at bounding box center [730, 582] width 290 height 146
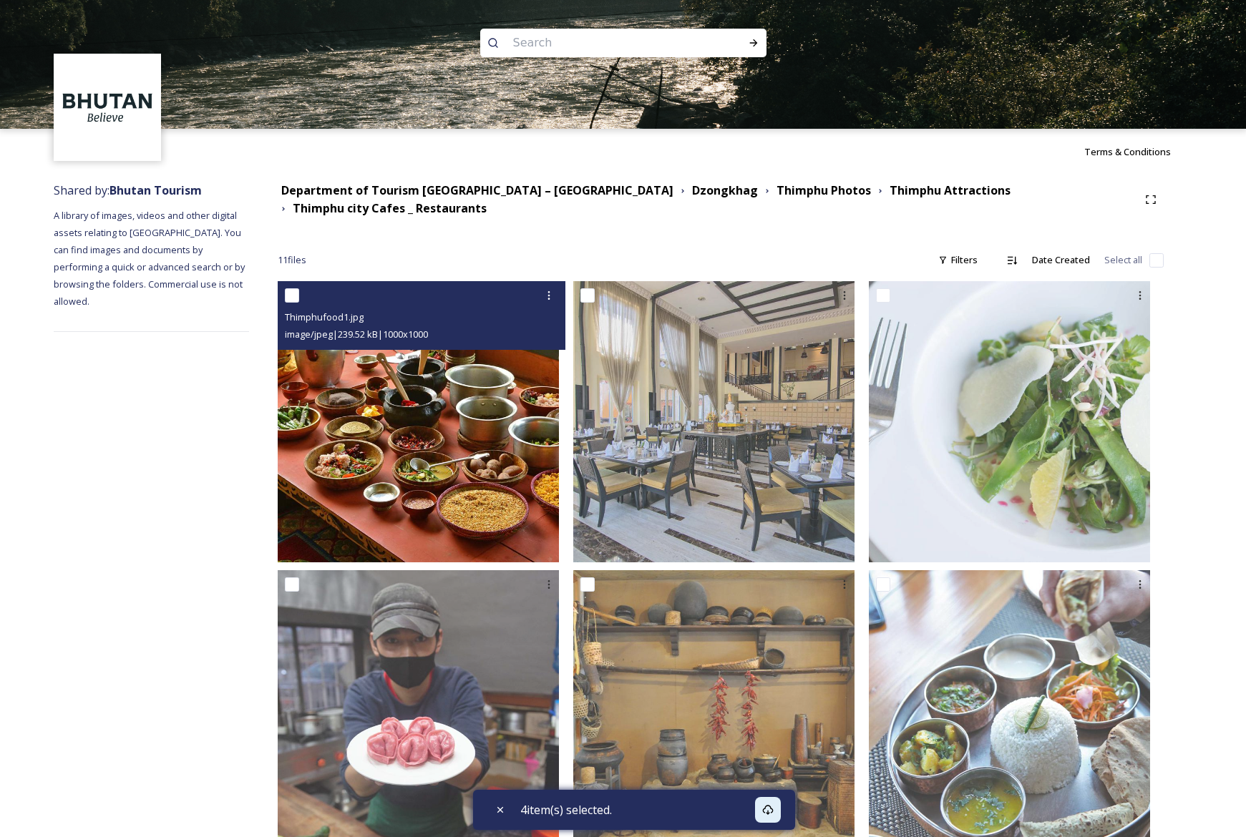
click at [462, 375] on img at bounding box center [418, 421] width 281 height 281
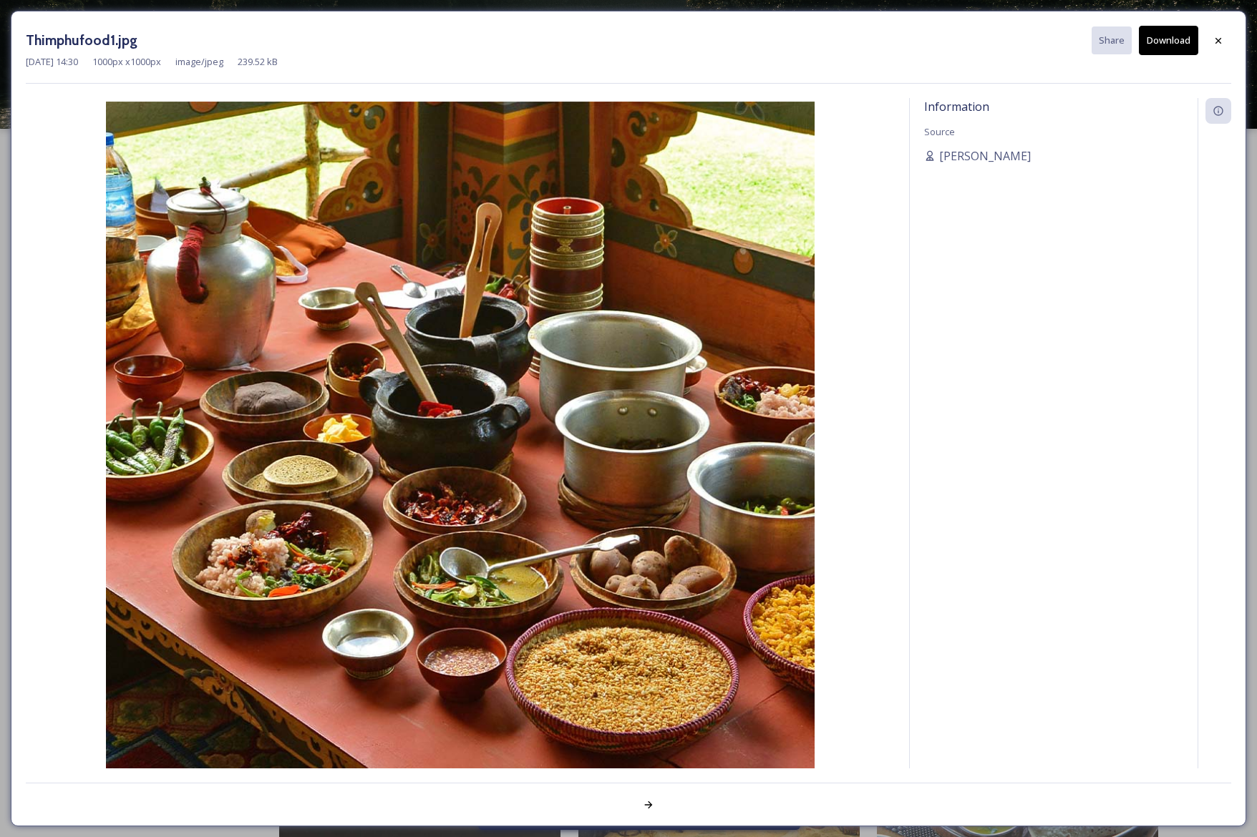
click at [1179, 36] on button "Download" at bounding box center [1168, 40] width 59 height 29
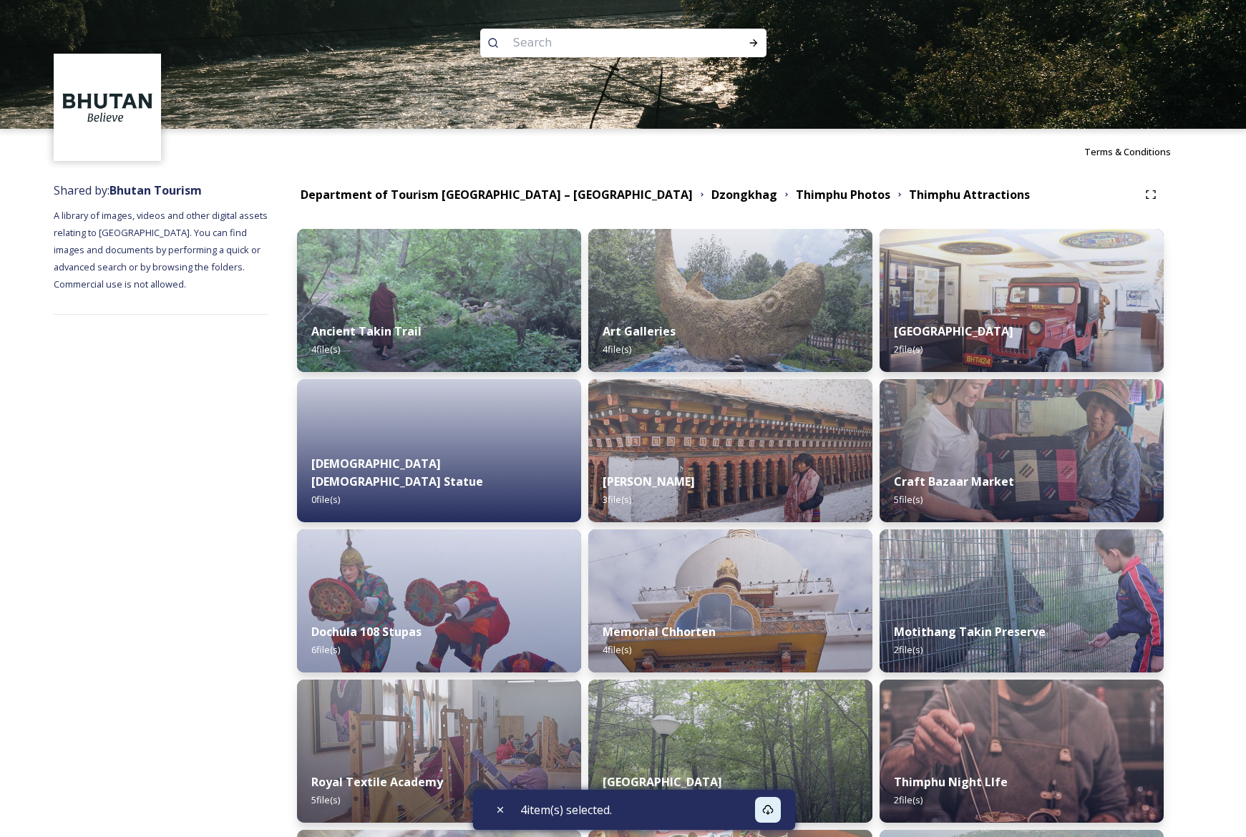
checkbox input "false"
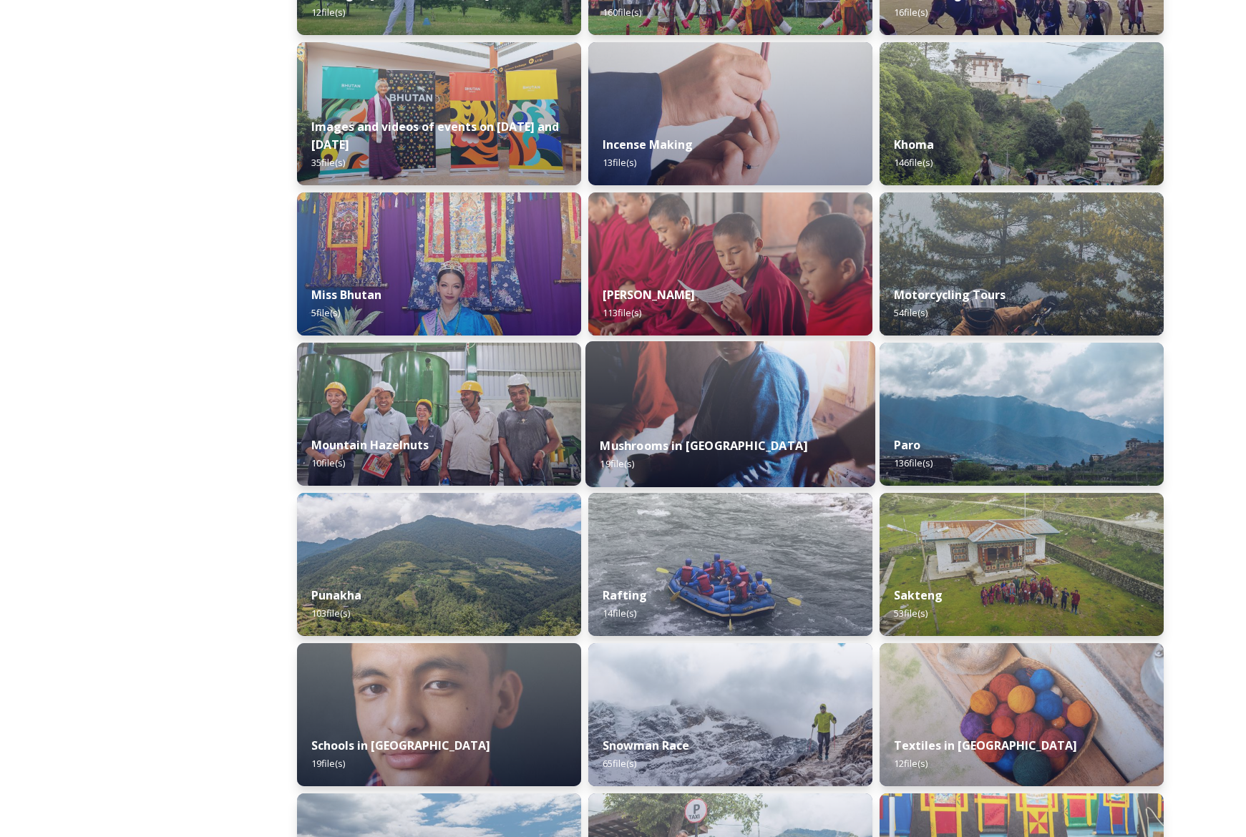
scroll to position [958, 0]
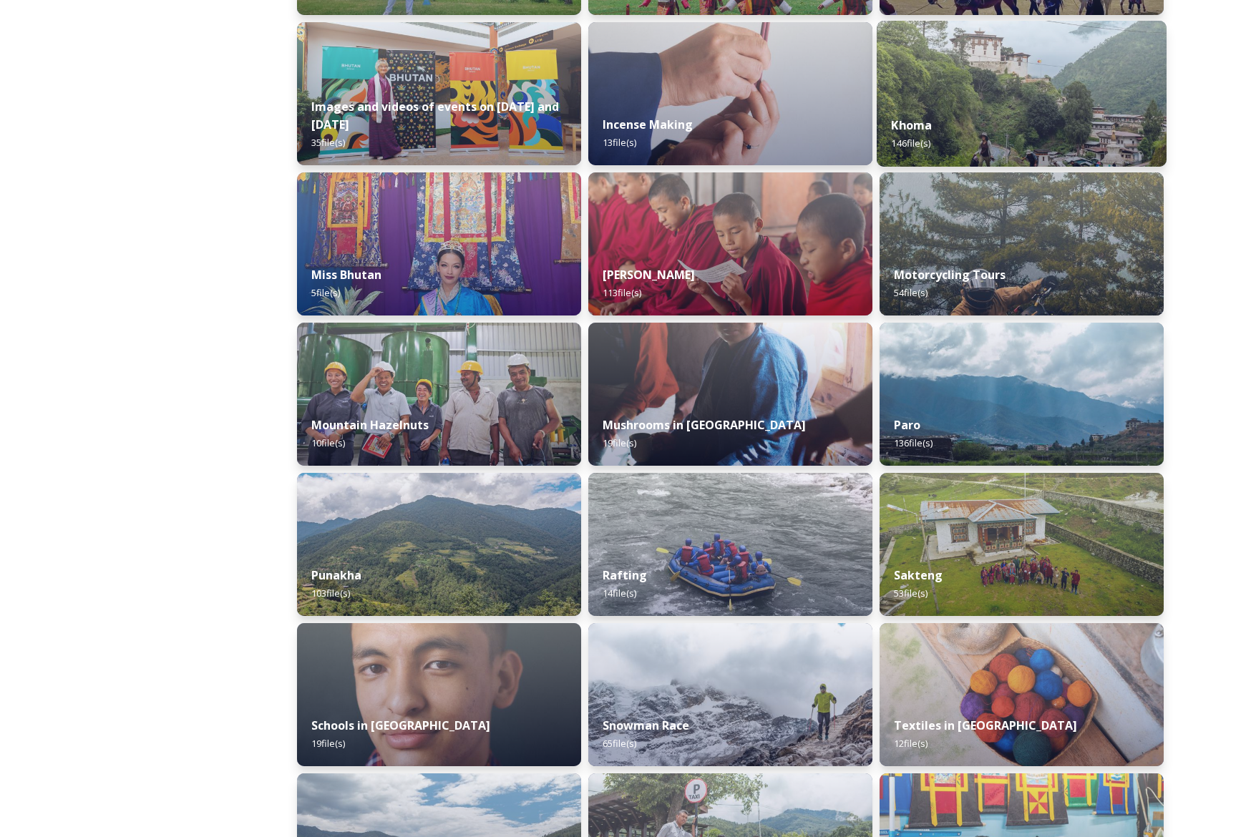
click at [994, 141] on div "Khoma 146 file(s)" at bounding box center [1022, 134] width 290 height 65
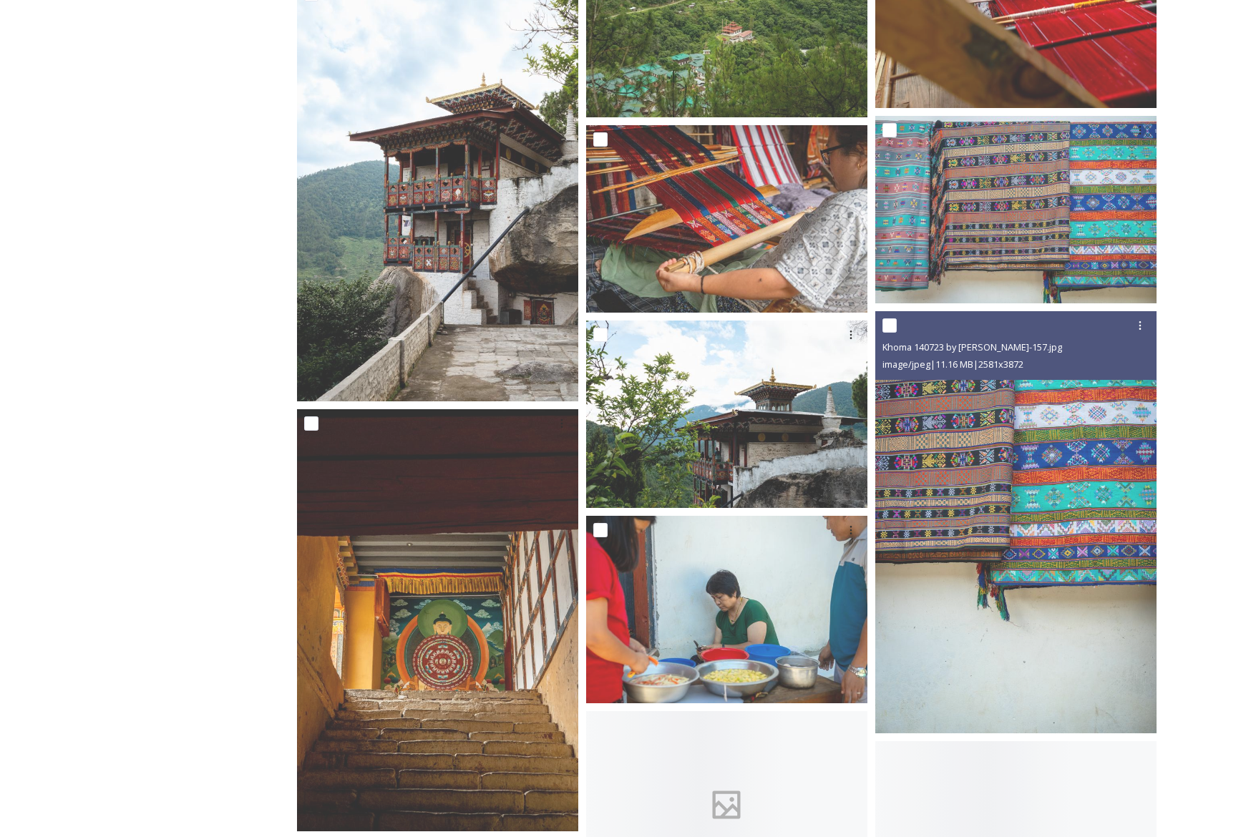
scroll to position [5995, 0]
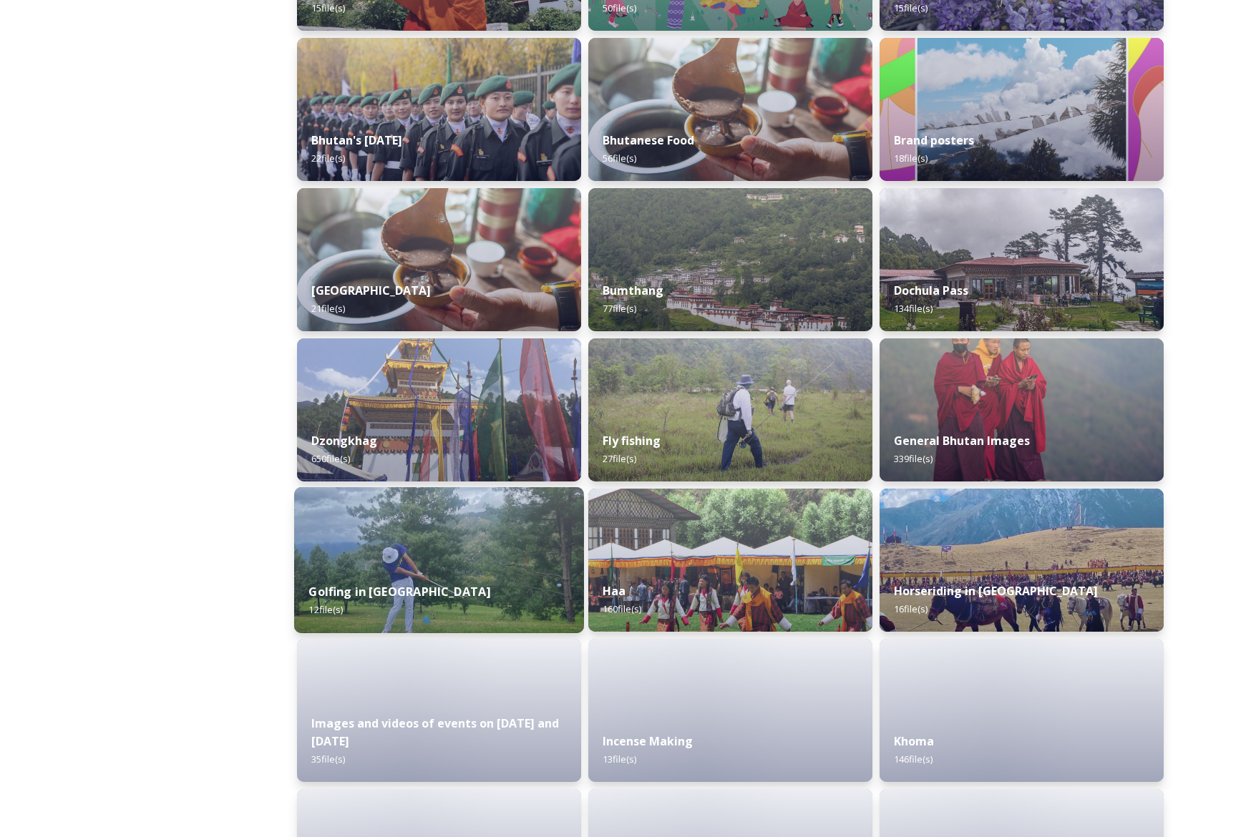
scroll to position [661, 0]
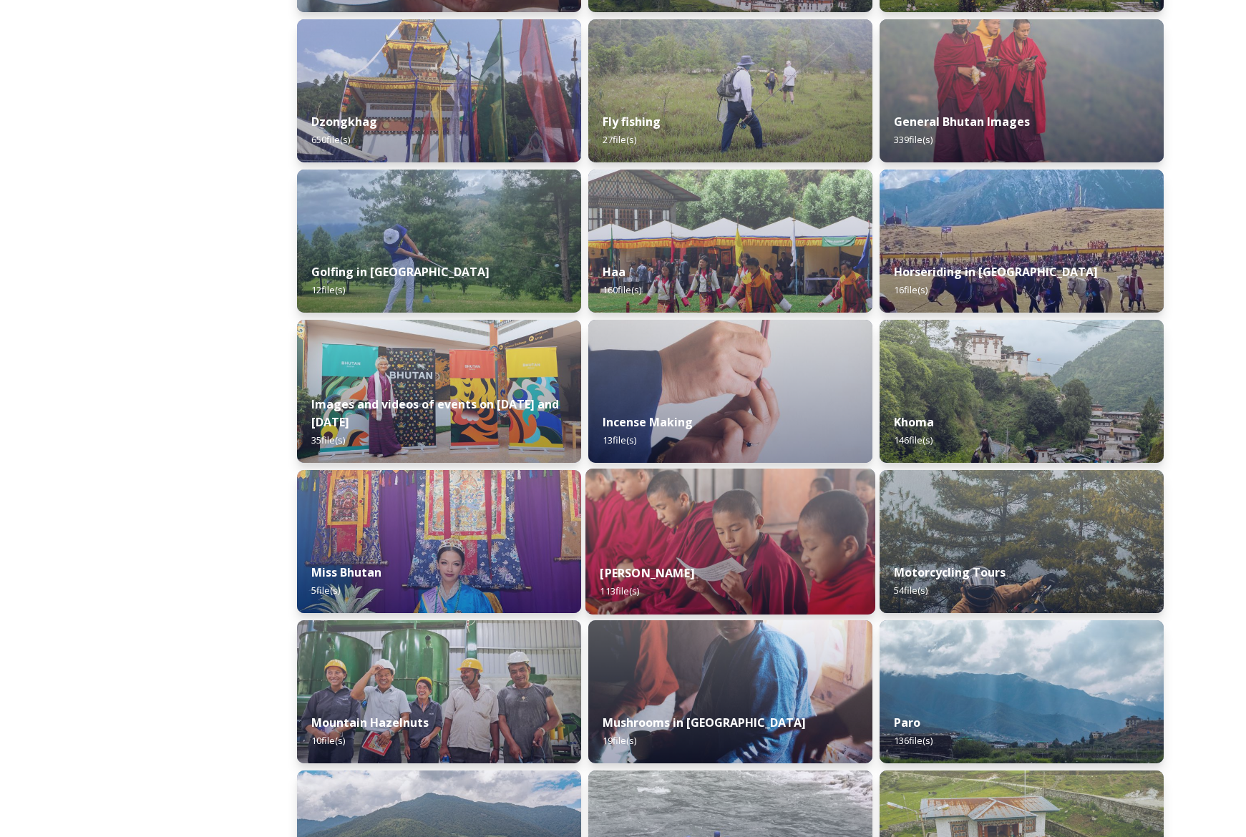
click at [795, 540] on img at bounding box center [730, 542] width 290 height 146
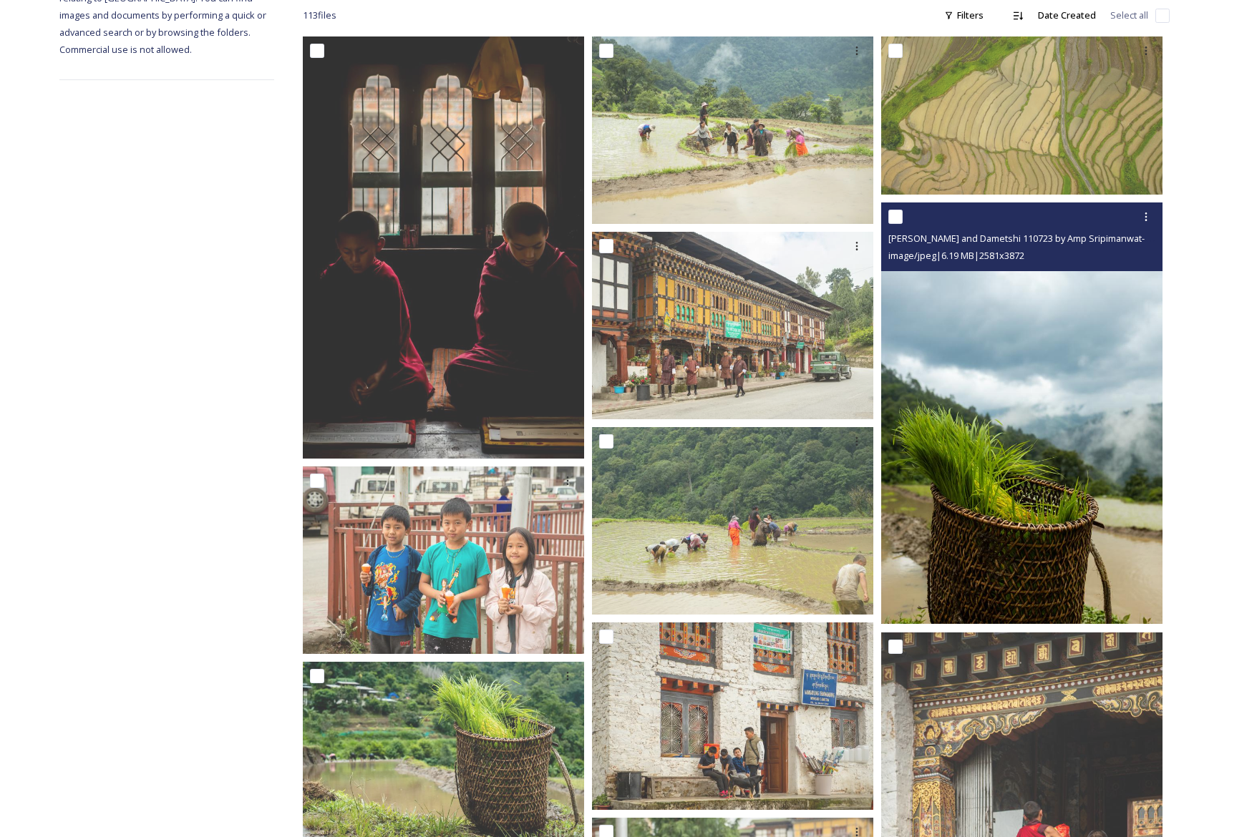
scroll to position [237, 0]
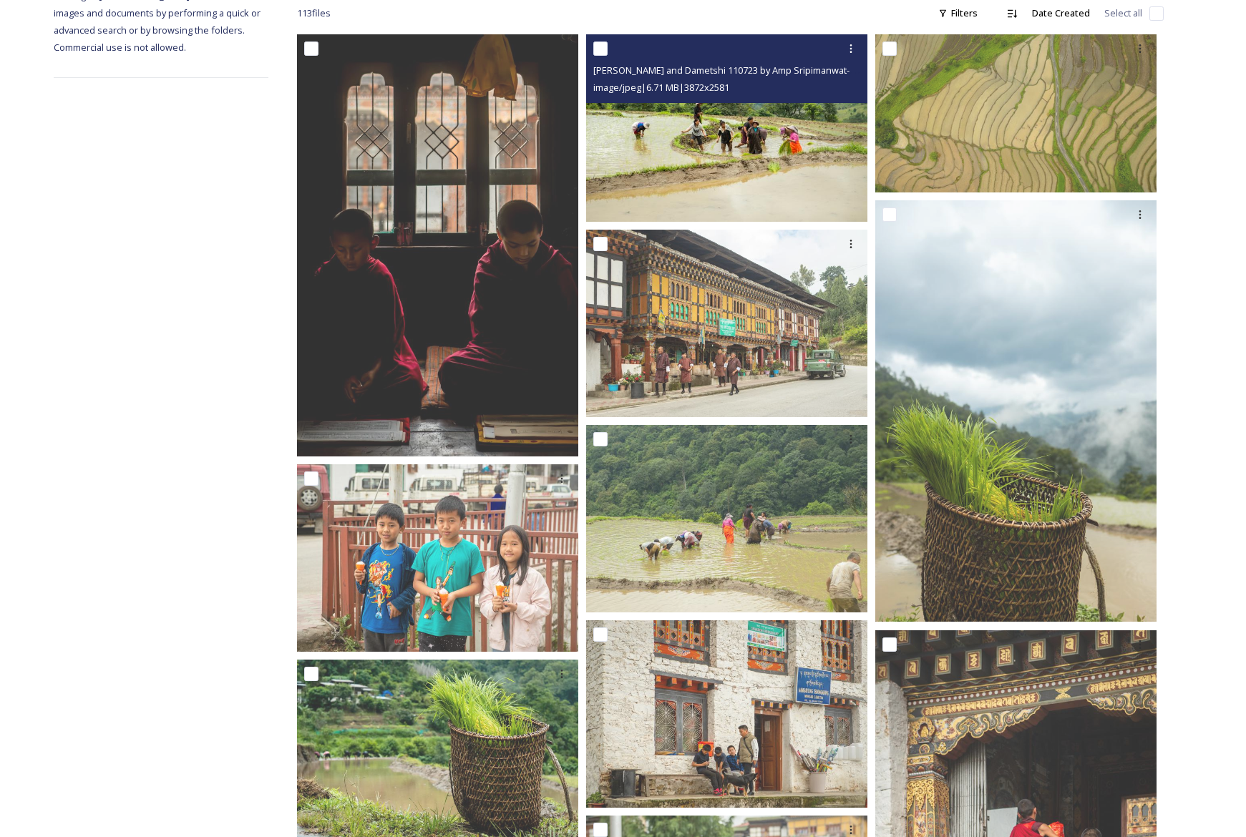
click at [811, 137] on img at bounding box center [726, 127] width 281 height 187
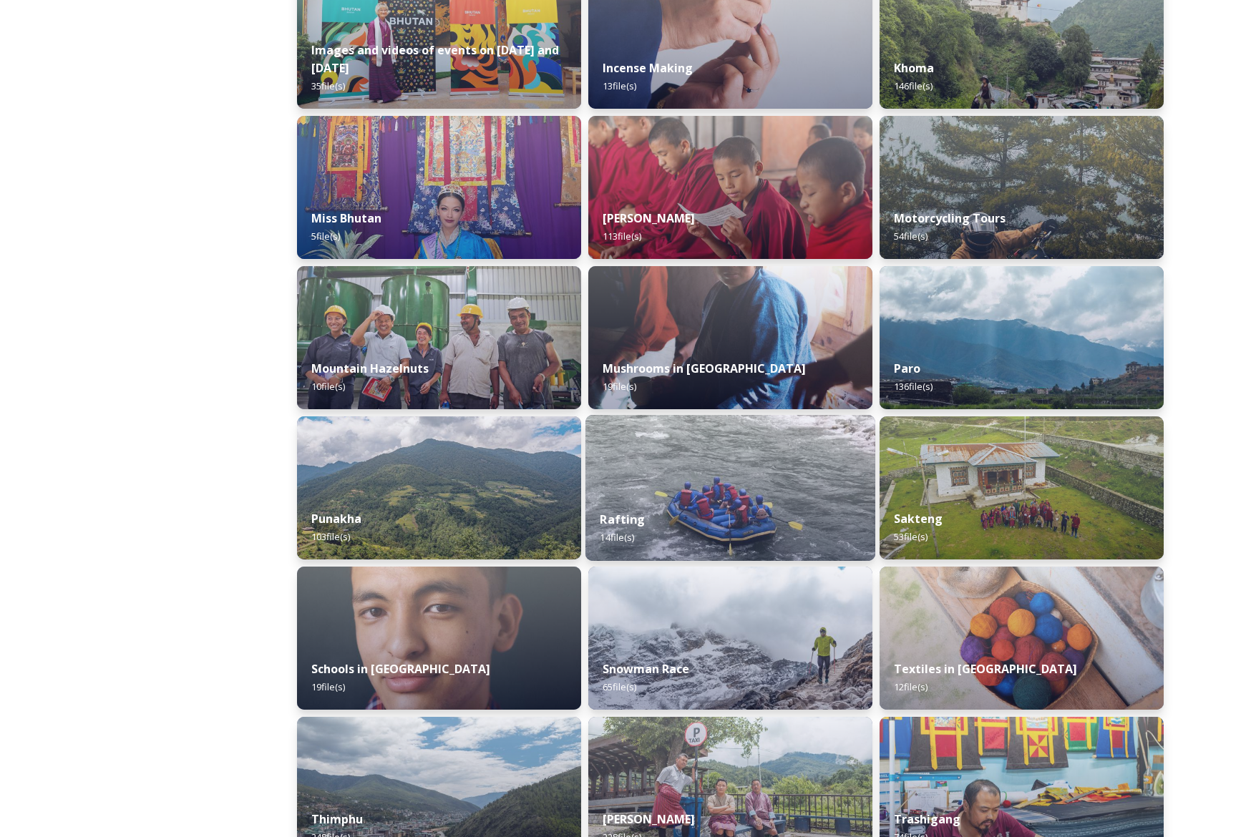
scroll to position [999, 0]
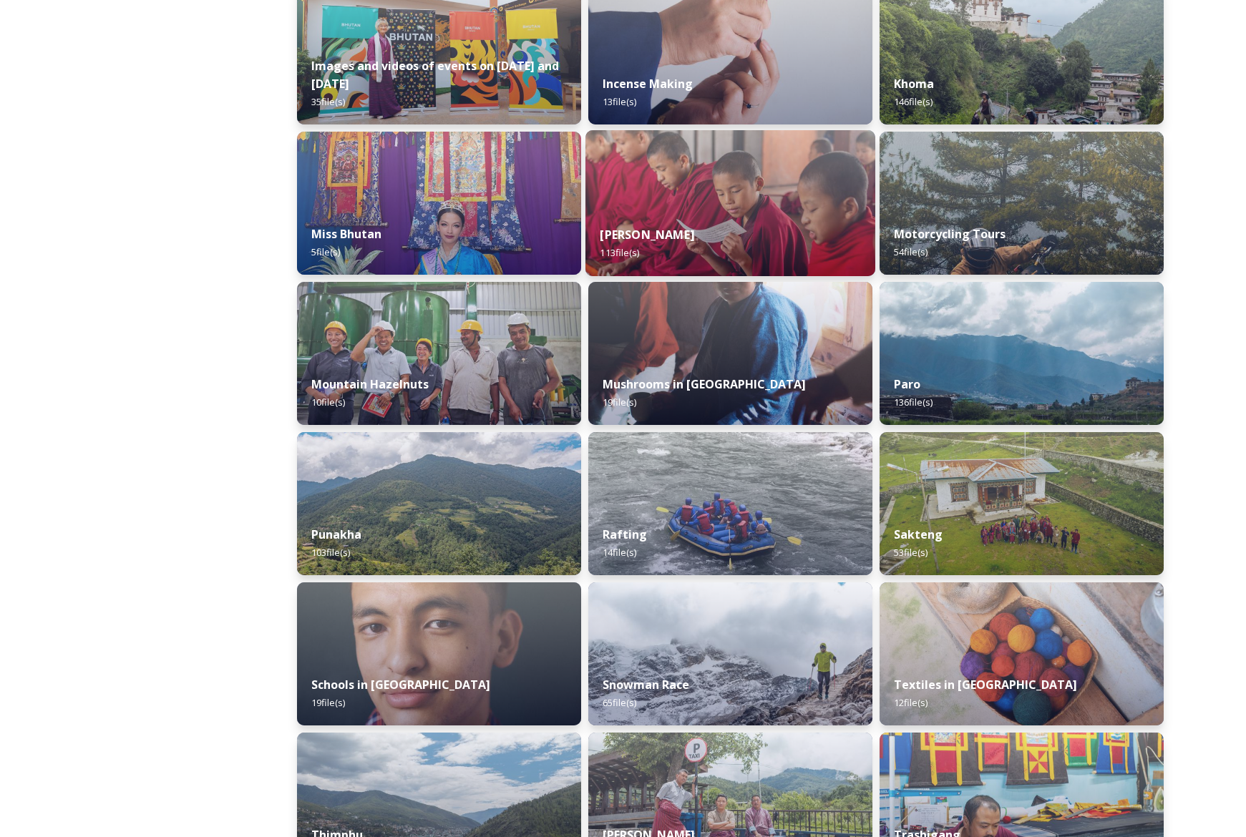
click at [766, 208] on img at bounding box center [730, 203] width 290 height 146
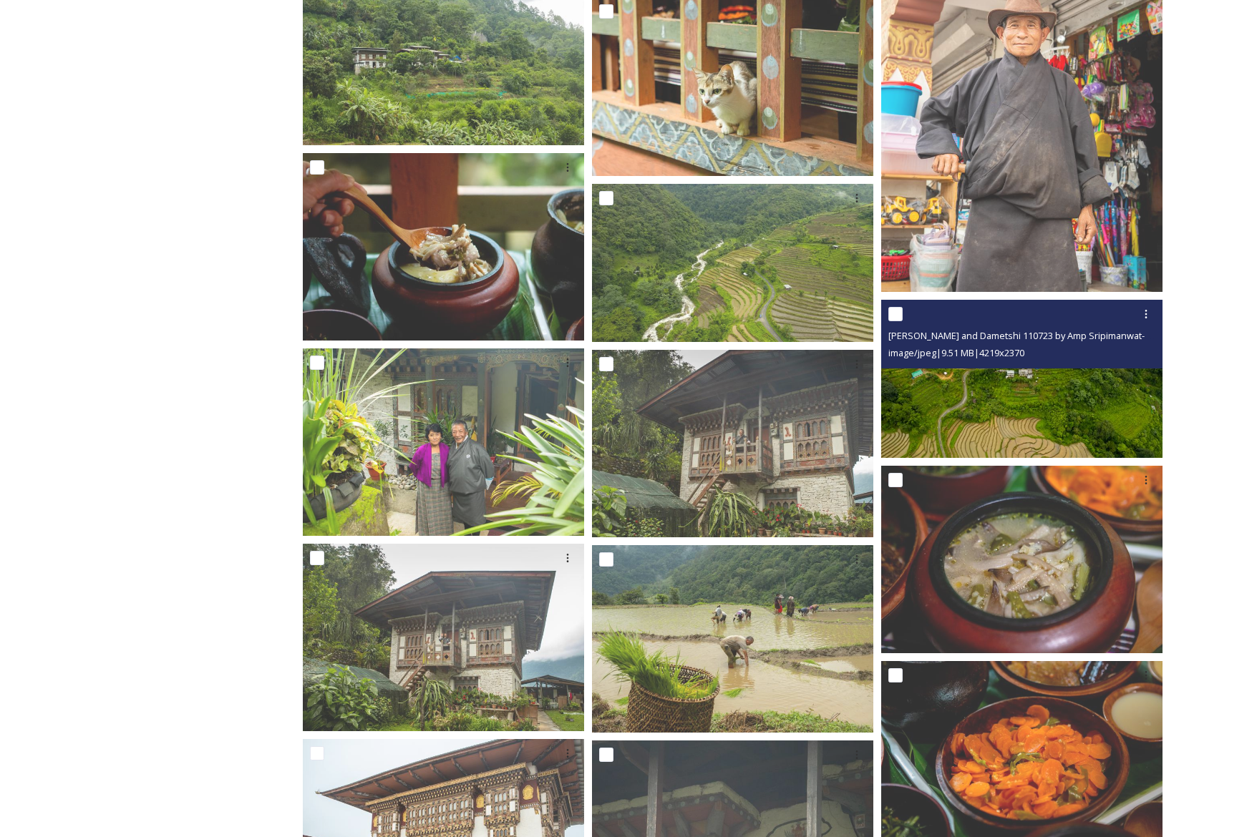
scroll to position [7954, 0]
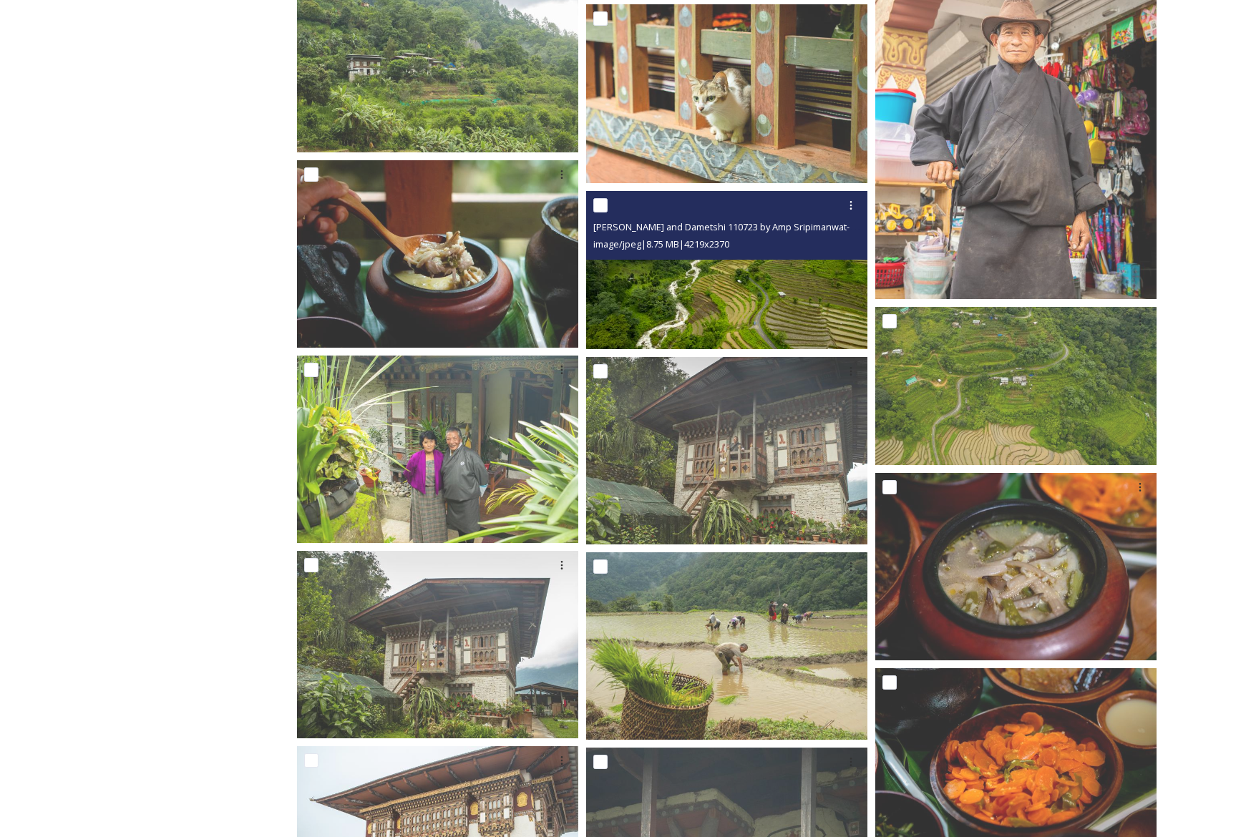
click at [751, 290] on img at bounding box center [726, 270] width 281 height 158
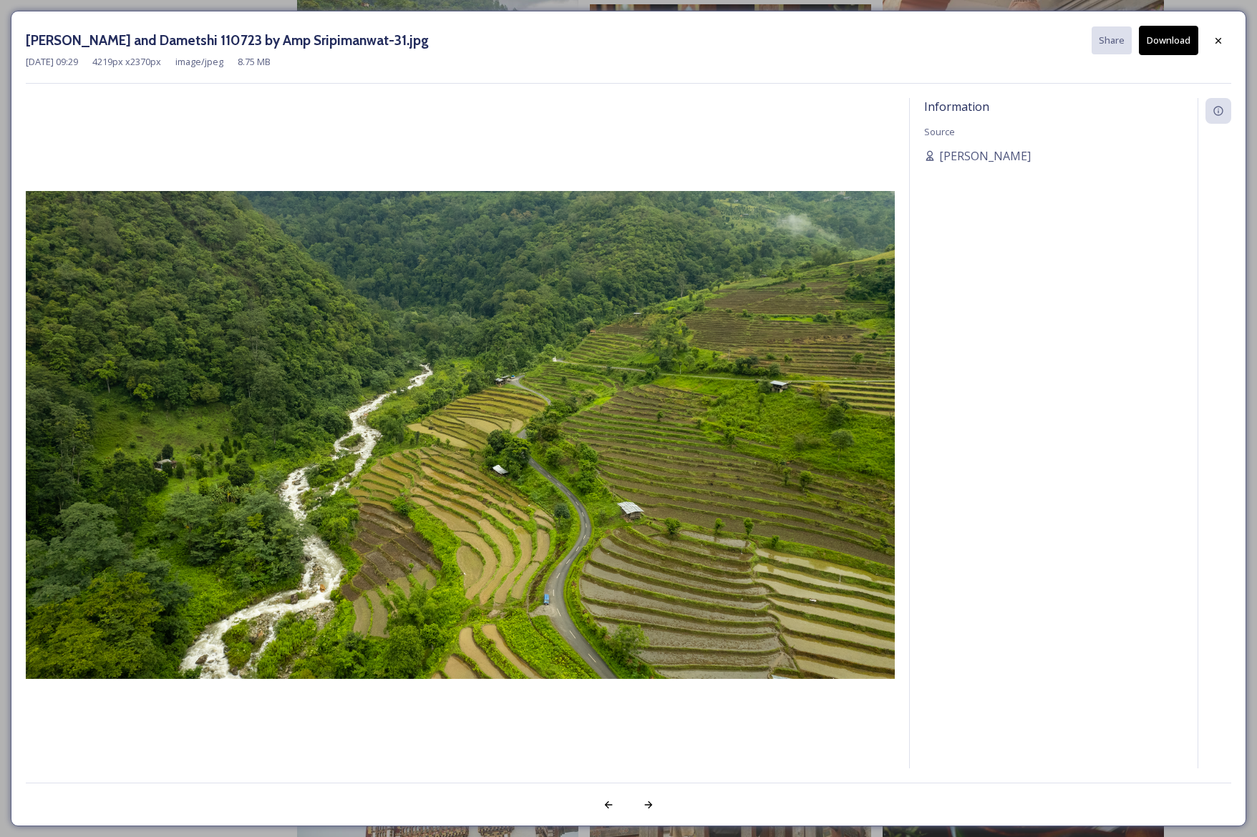
click at [1177, 42] on button "Download" at bounding box center [1168, 40] width 59 height 29
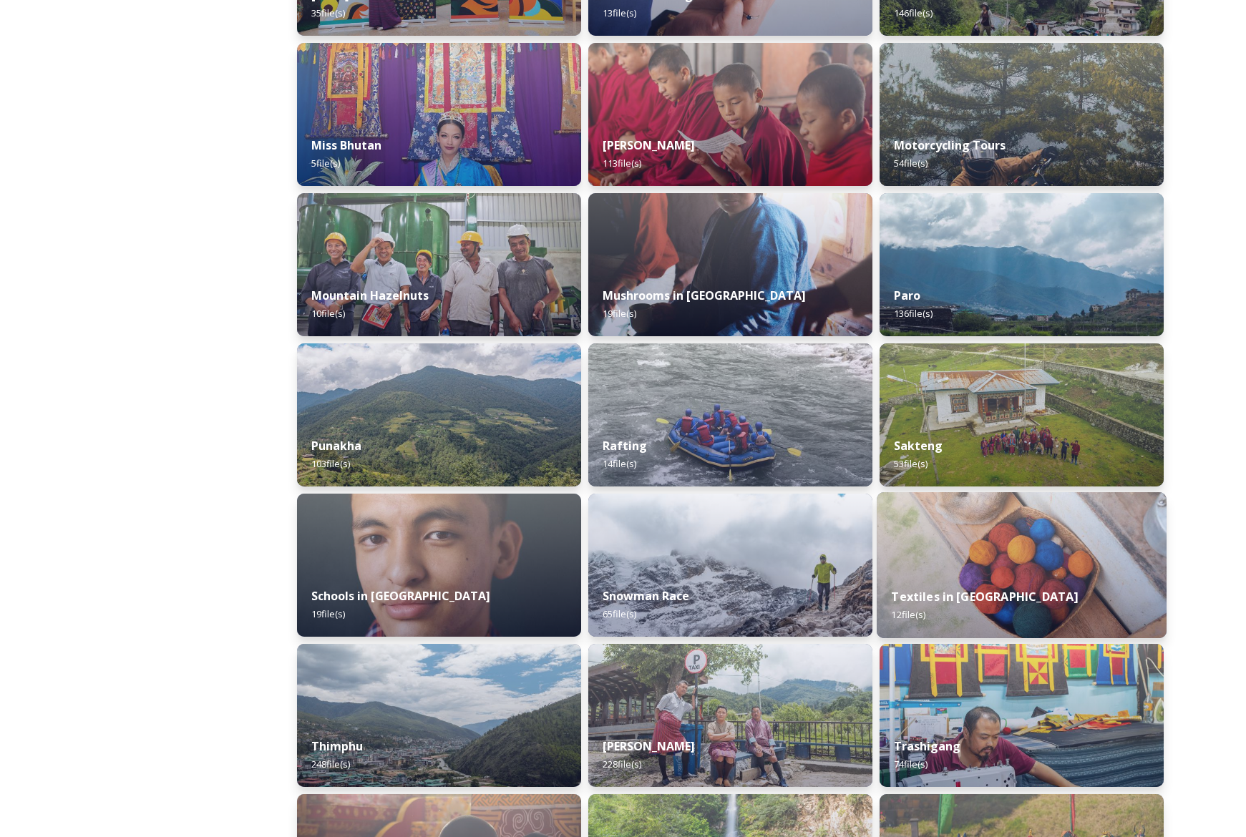
scroll to position [1151, 0]
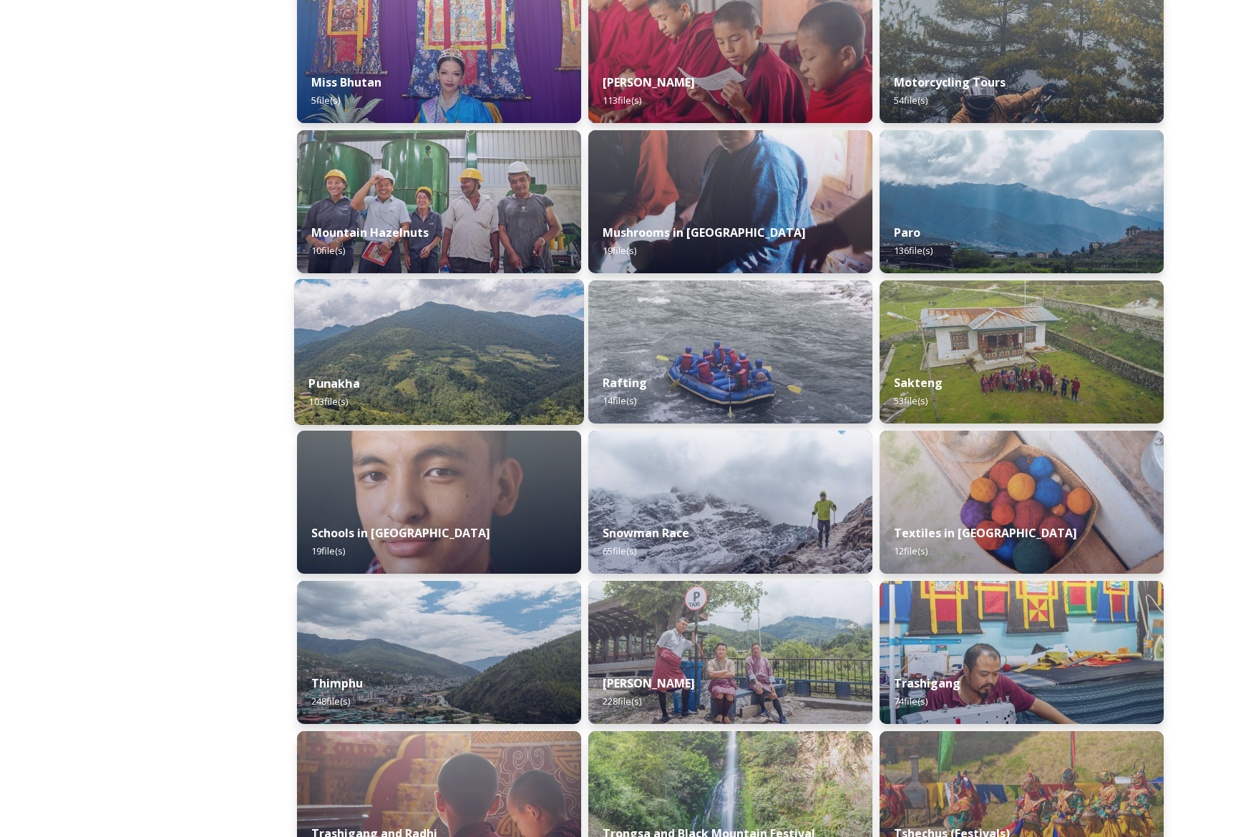
click at [474, 374] on div "Punakha 103 file(s)" at bounding box center [439, 392] width 290 height 65
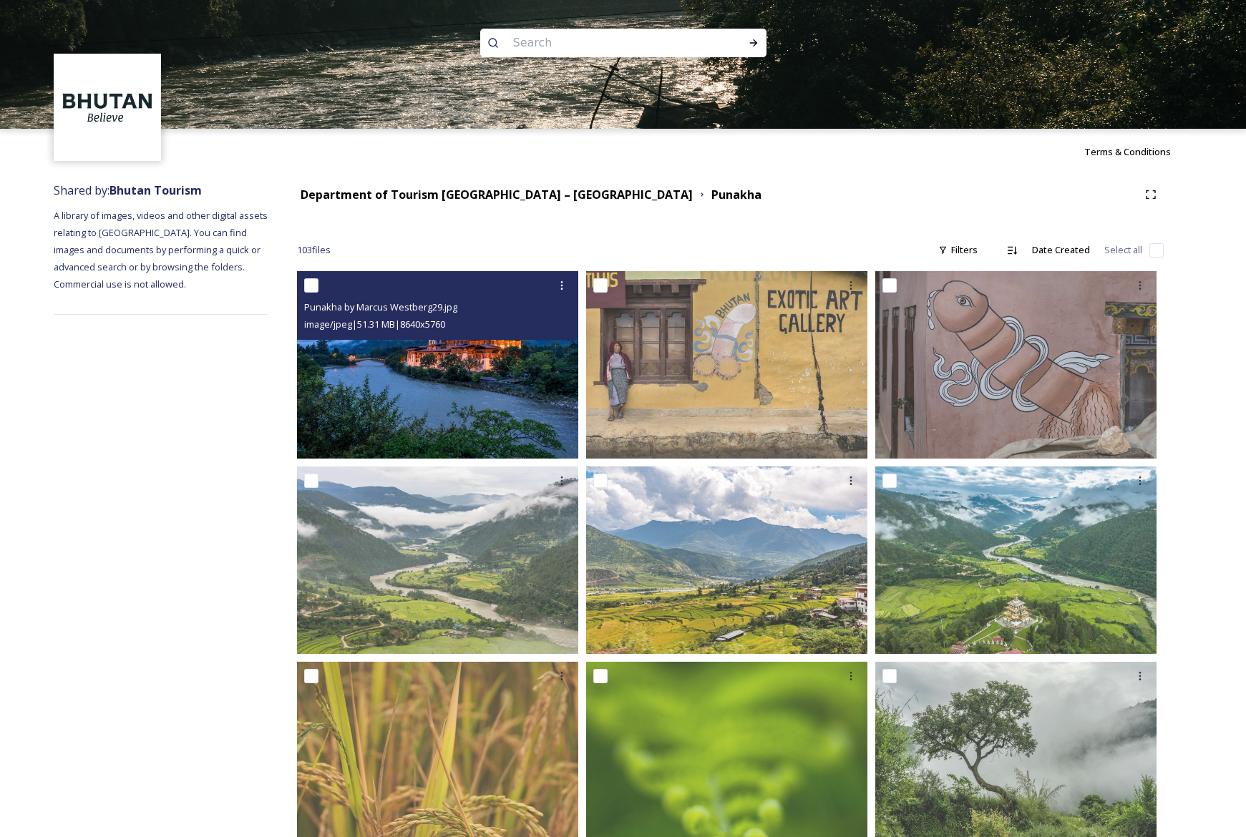
click at [486, 362] on img at bounding box center [437, 364] width 281 height 187
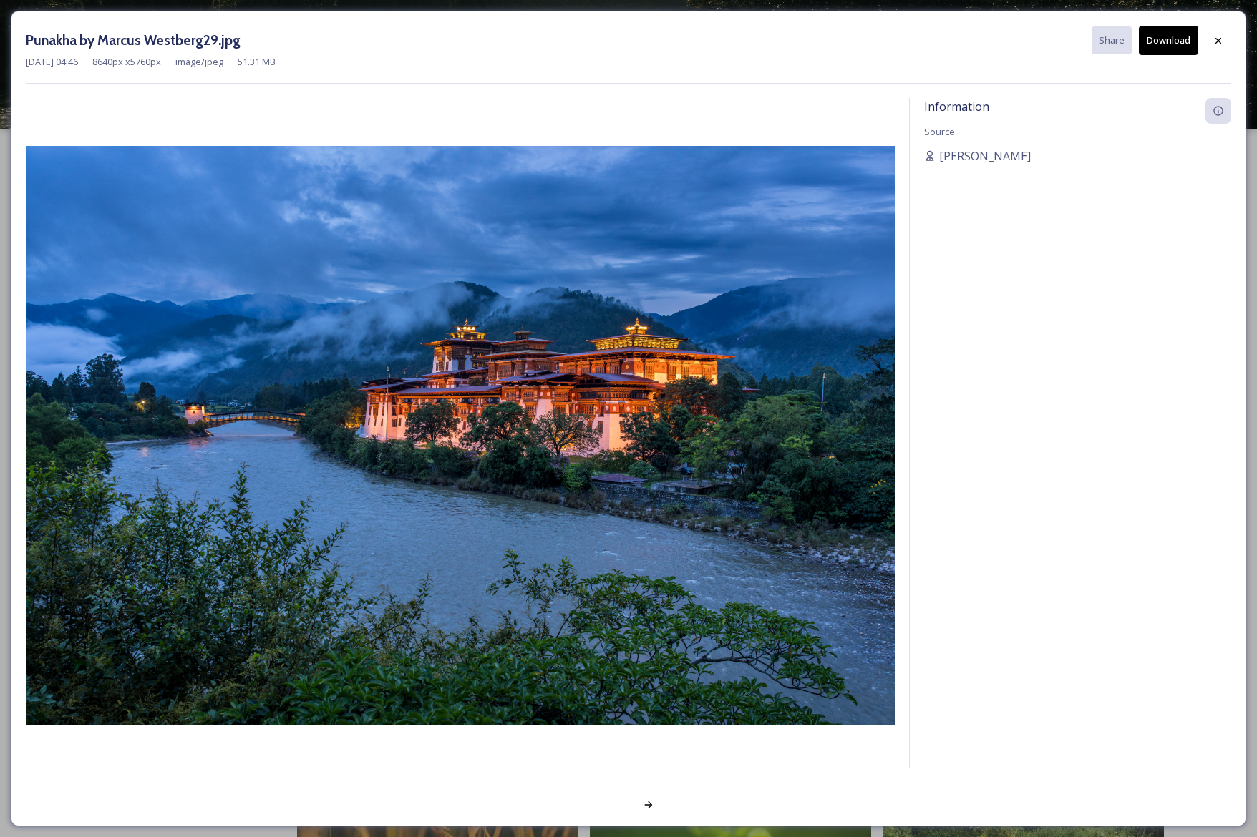
click at [1169, 39] on button "Download" at bounding box center [1168, 40] width 59 height 29
click at [1222, 43] on icon at bounding box center [1217, 40] width 11 height 11
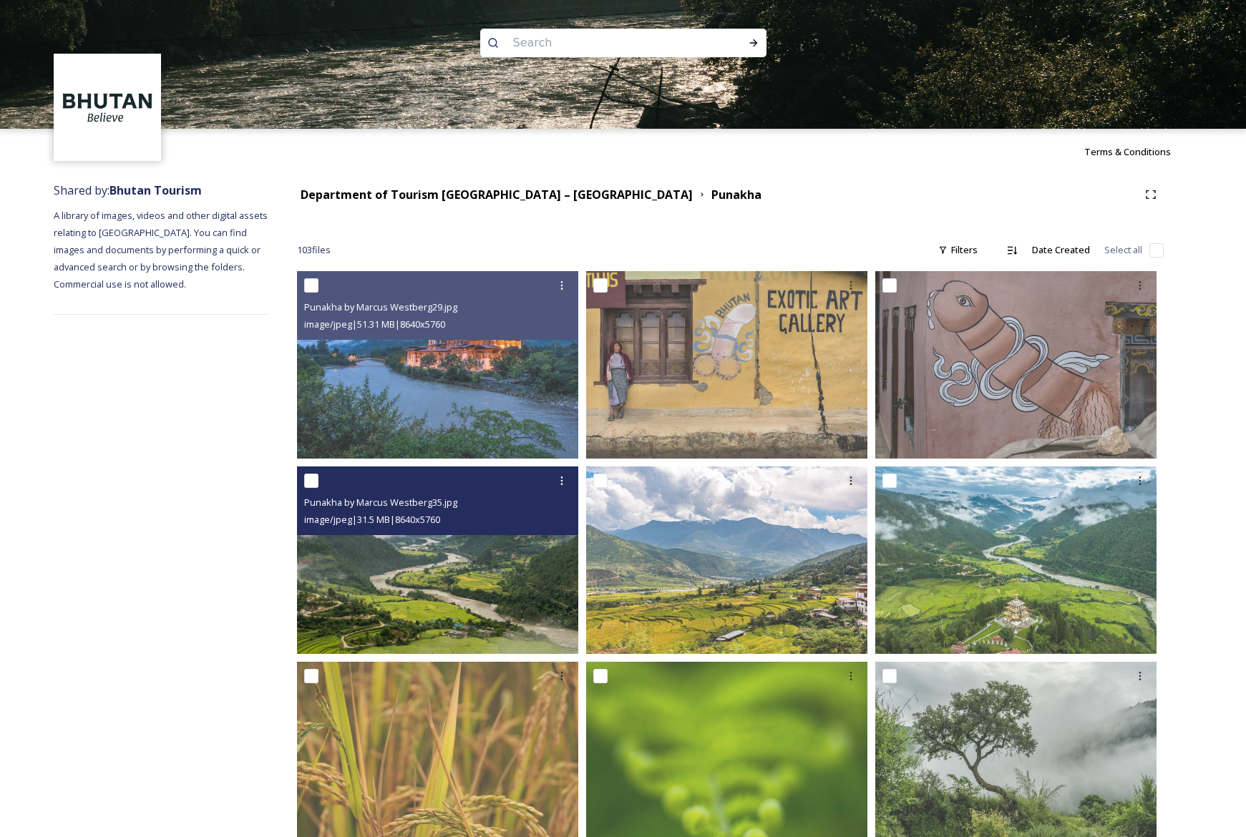
click at [460, 603] on img at bounding box center [437, 560] width 281 height 187
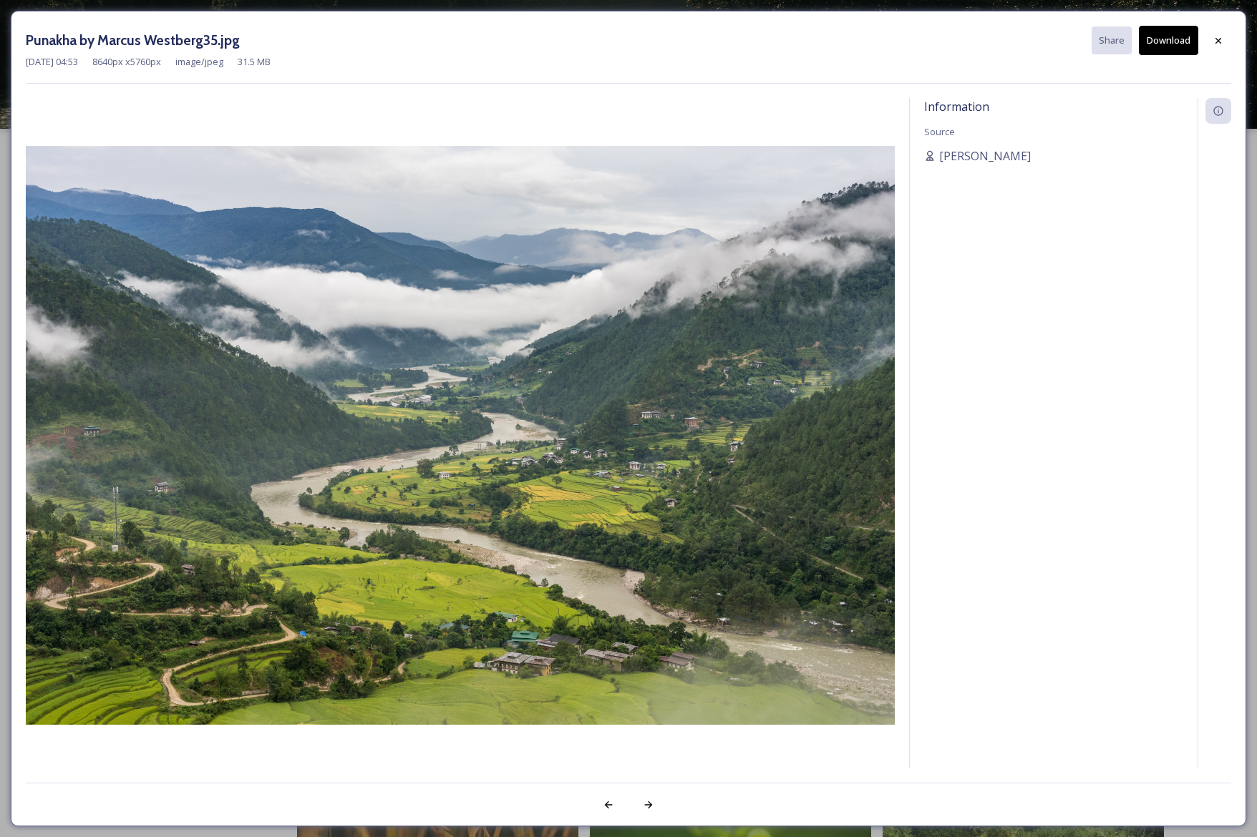
click at [1190, 42] on button "Download" at bounding box center [1168, 40] width 59 height 29
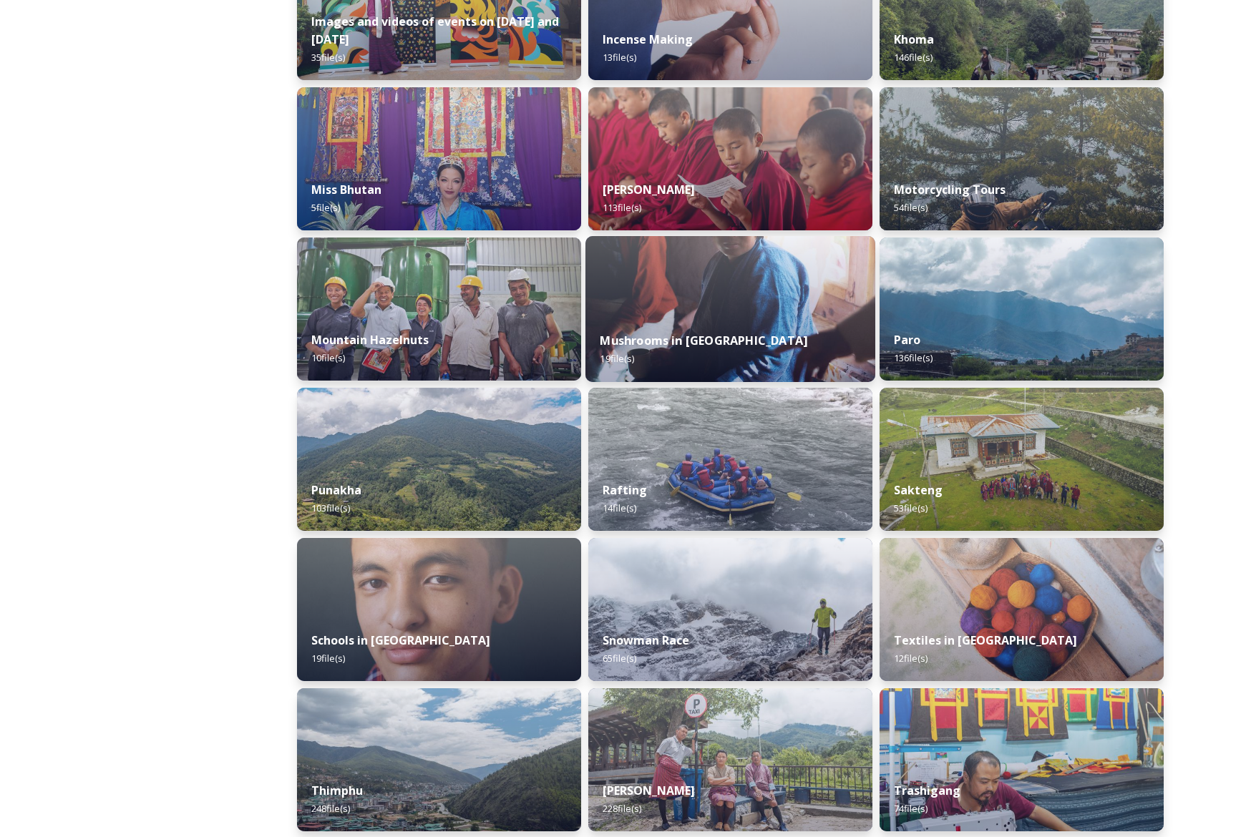
scroll to position [1056, 0]
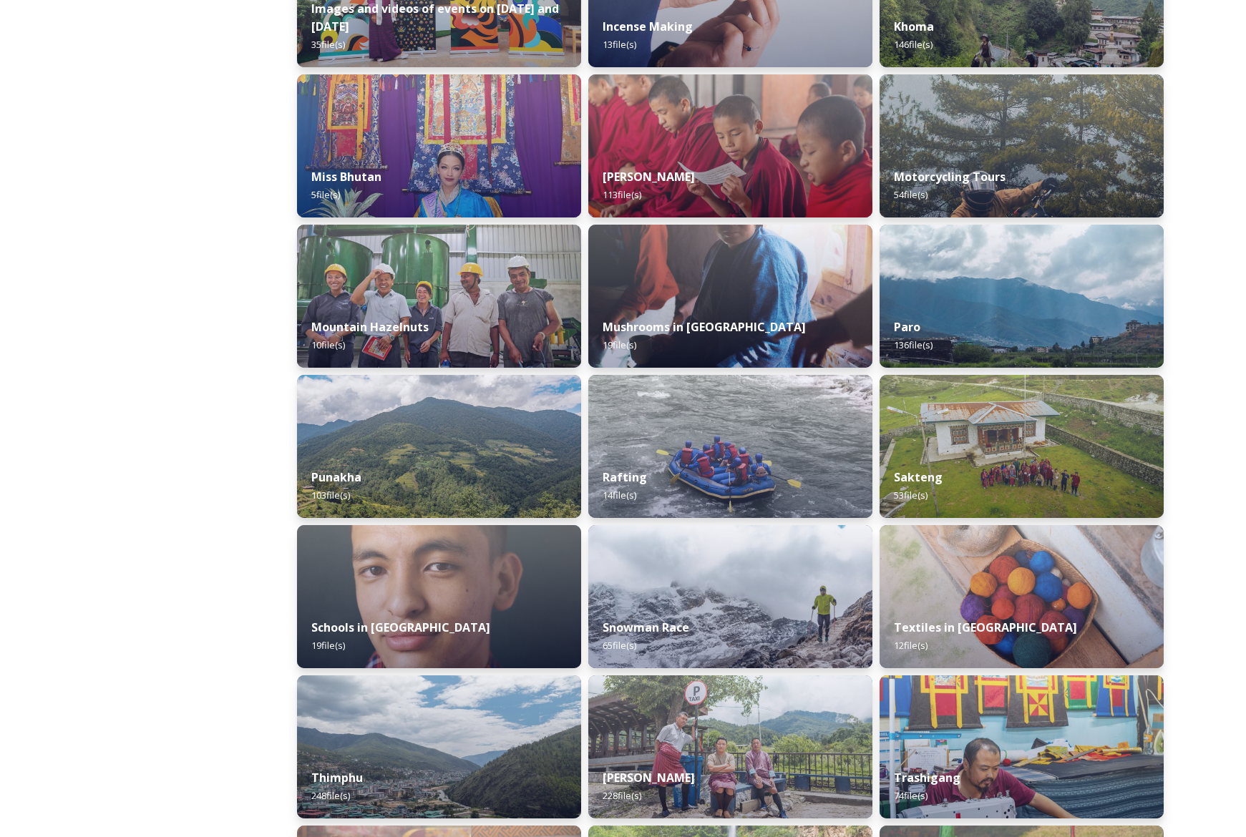
click at [485, 444] on img at bounding box center [439, 446] width 284 height 143
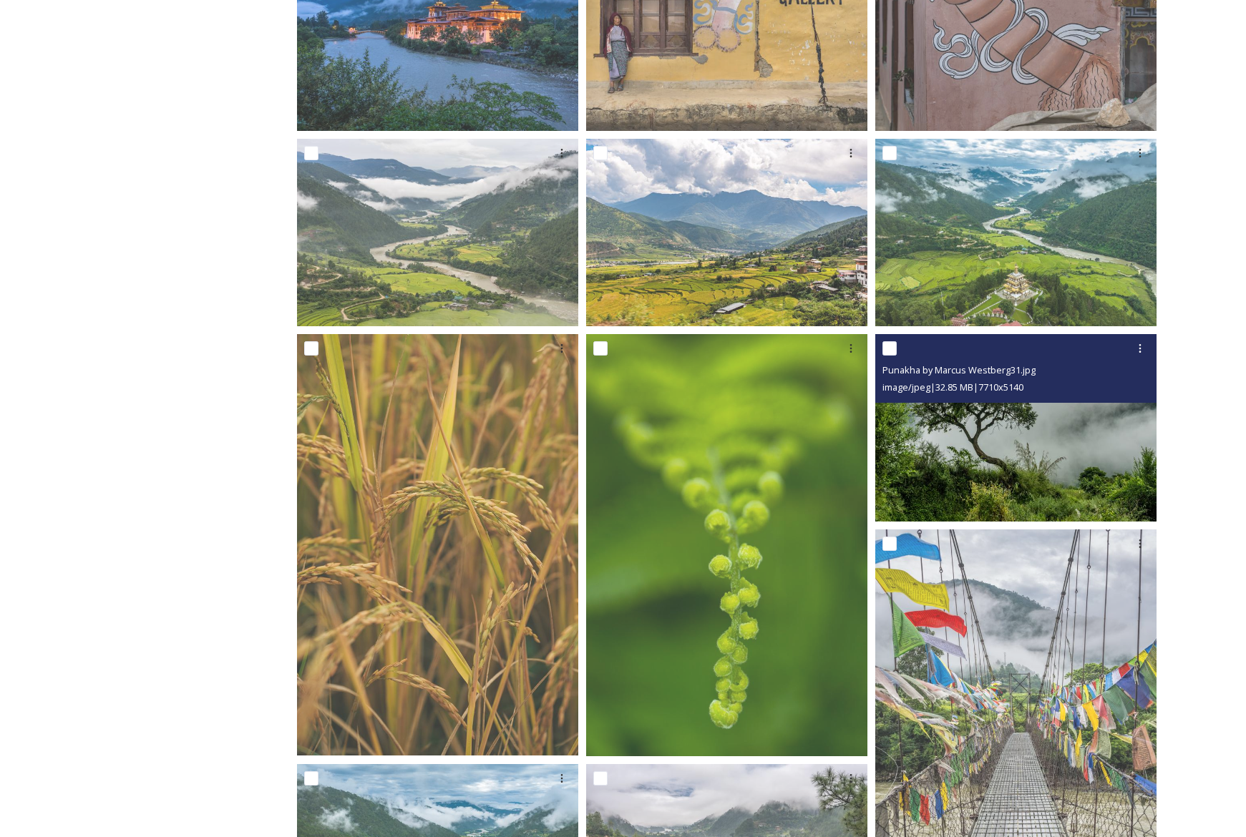
scroll to position [317, 0]
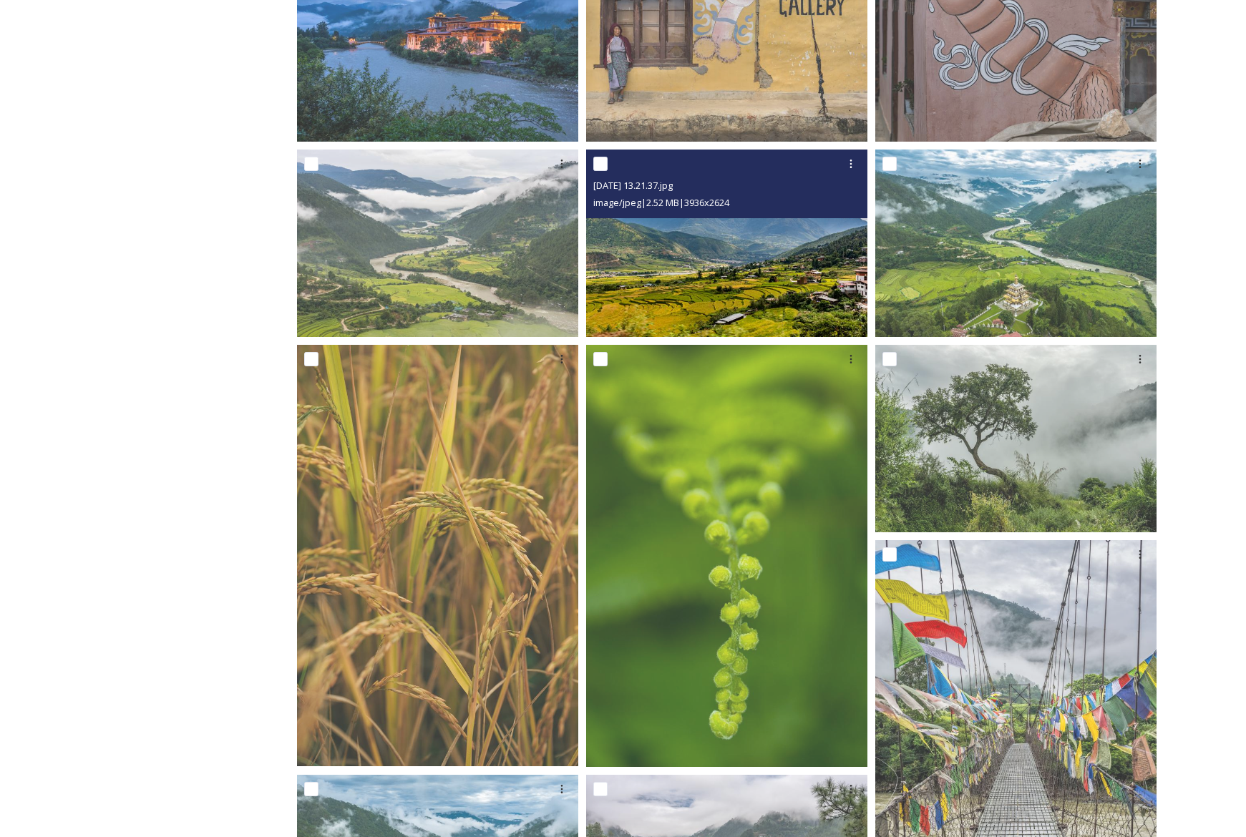
click at [774, 245] on img at bounding box center [726, 243] width 281 height 187
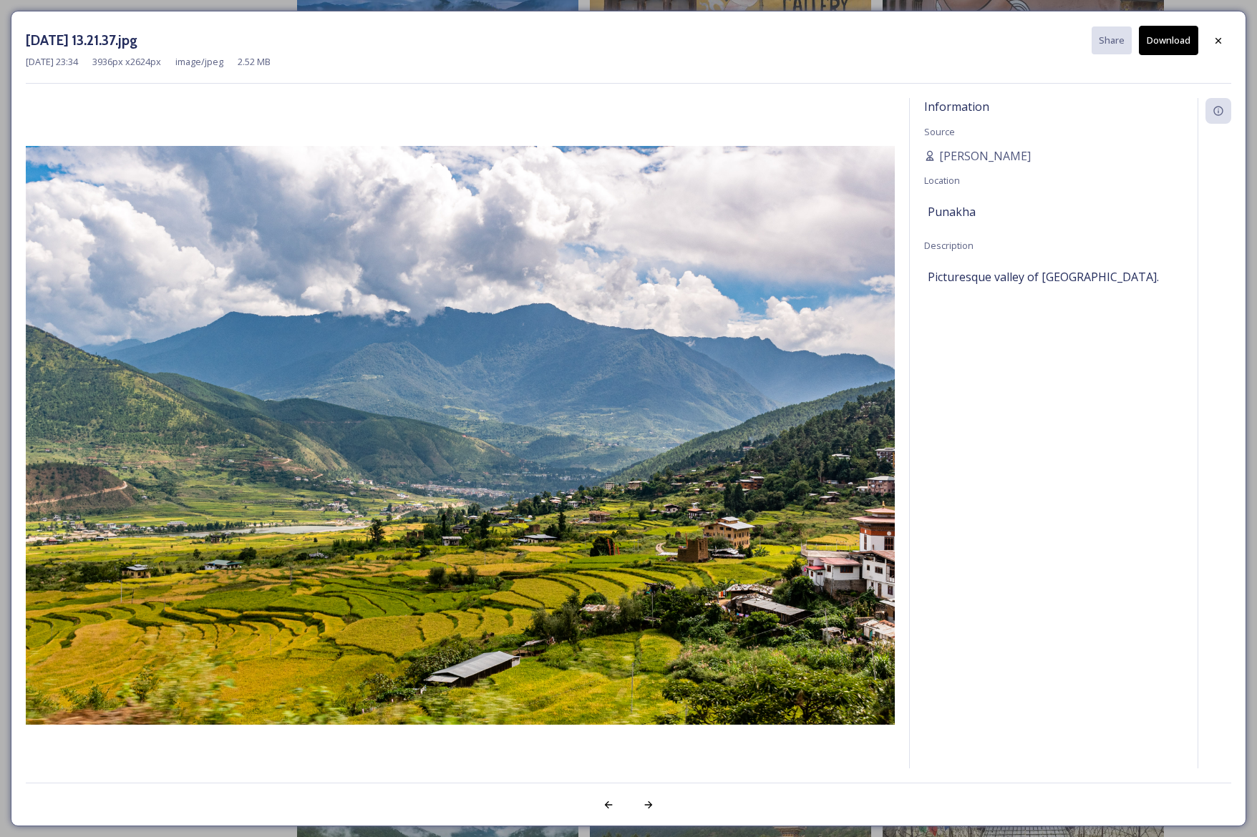
click at [1169, 44] on button "Download" at bounding box center [1168, 40] width 59 height 29
click at [1222, 42] on icon at bounding box center [1217, 40] width 11 height 11
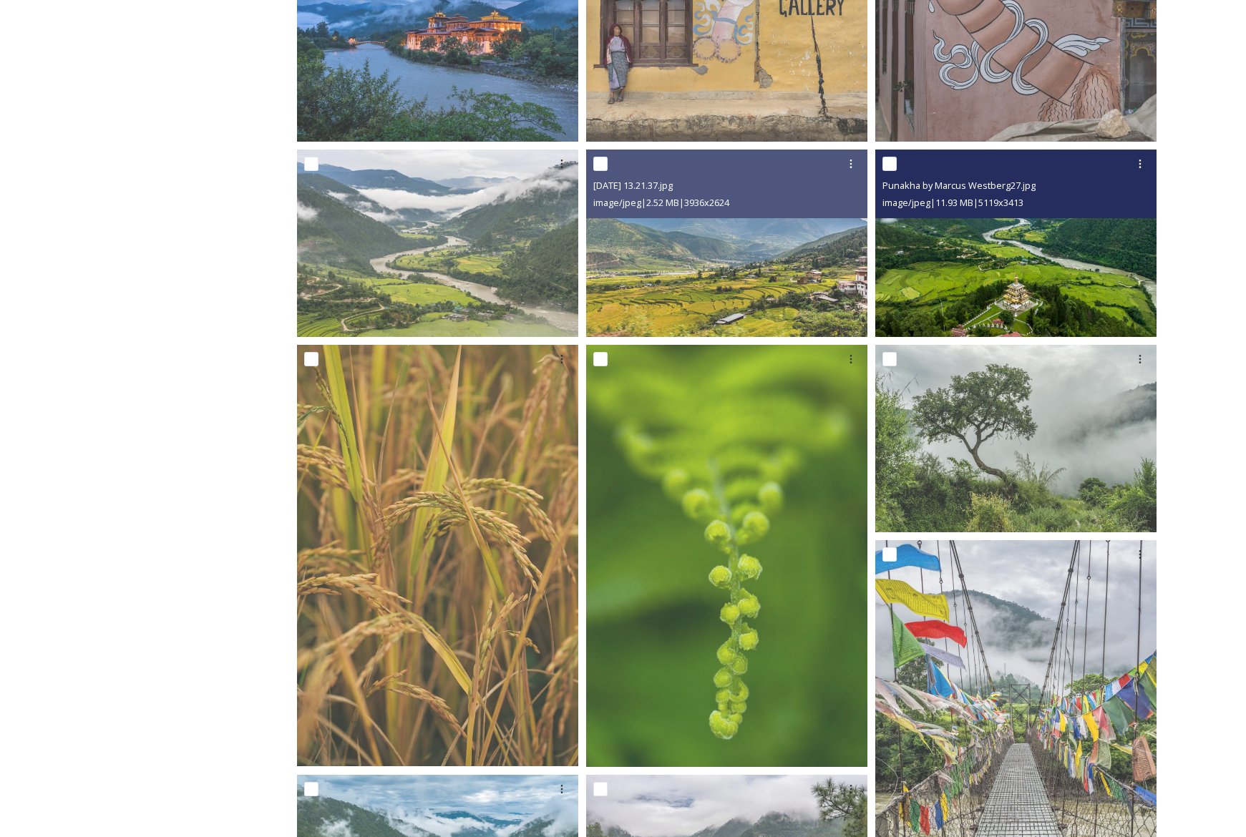
click at [1022, 280] on img at bounding box center [1015, 243] width 281 height 187
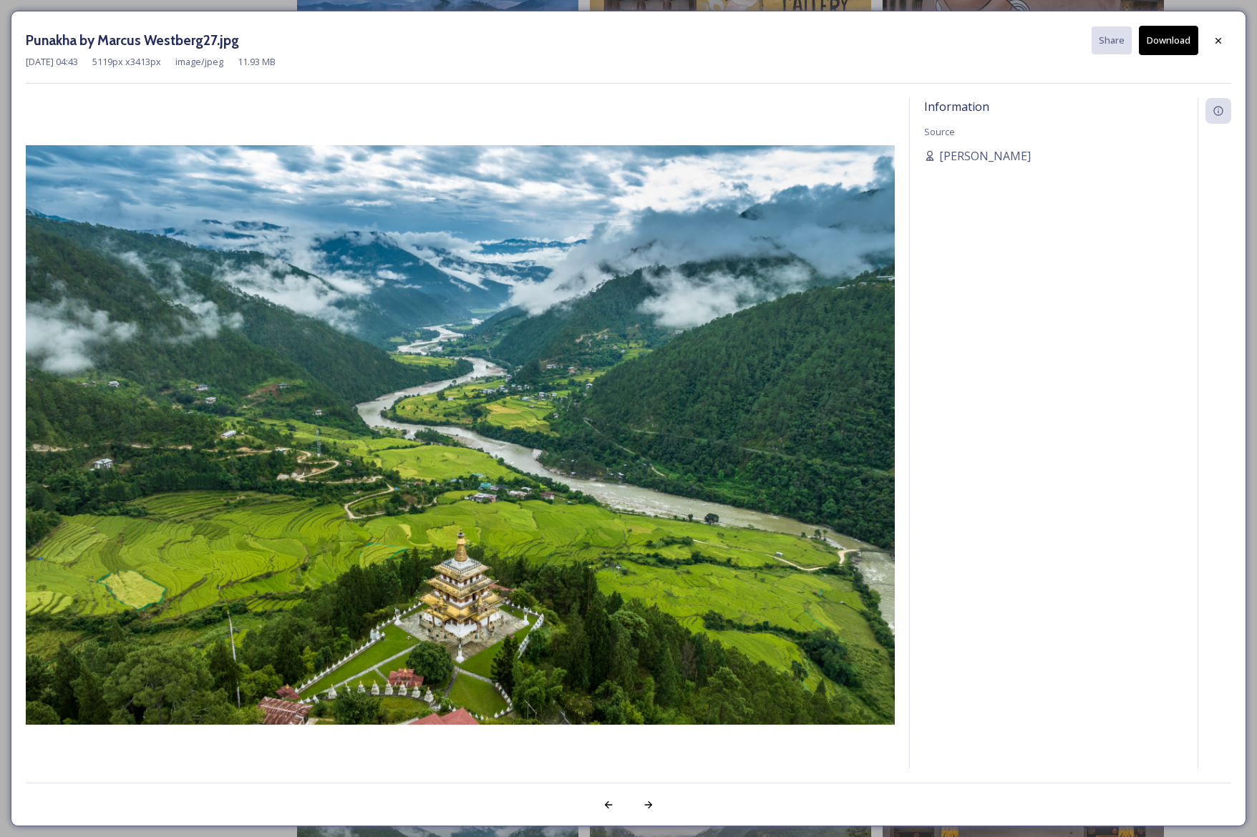
click at [1174, 44] on button "Download" at bounding box center [1168, 40] width 59 height 29
click at [1221, 42] on icon at bounding box center [1217, 40] width 11 height 11
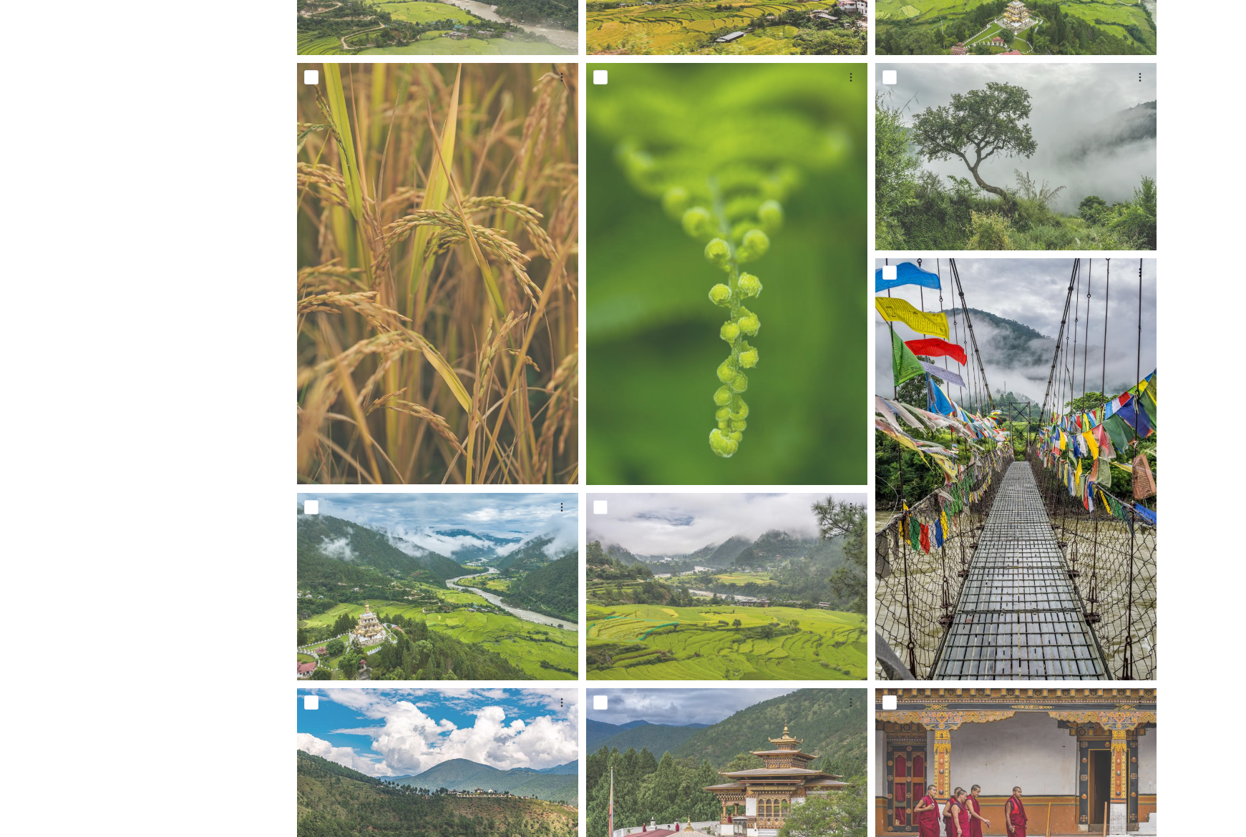
scroll to position [612, 0]
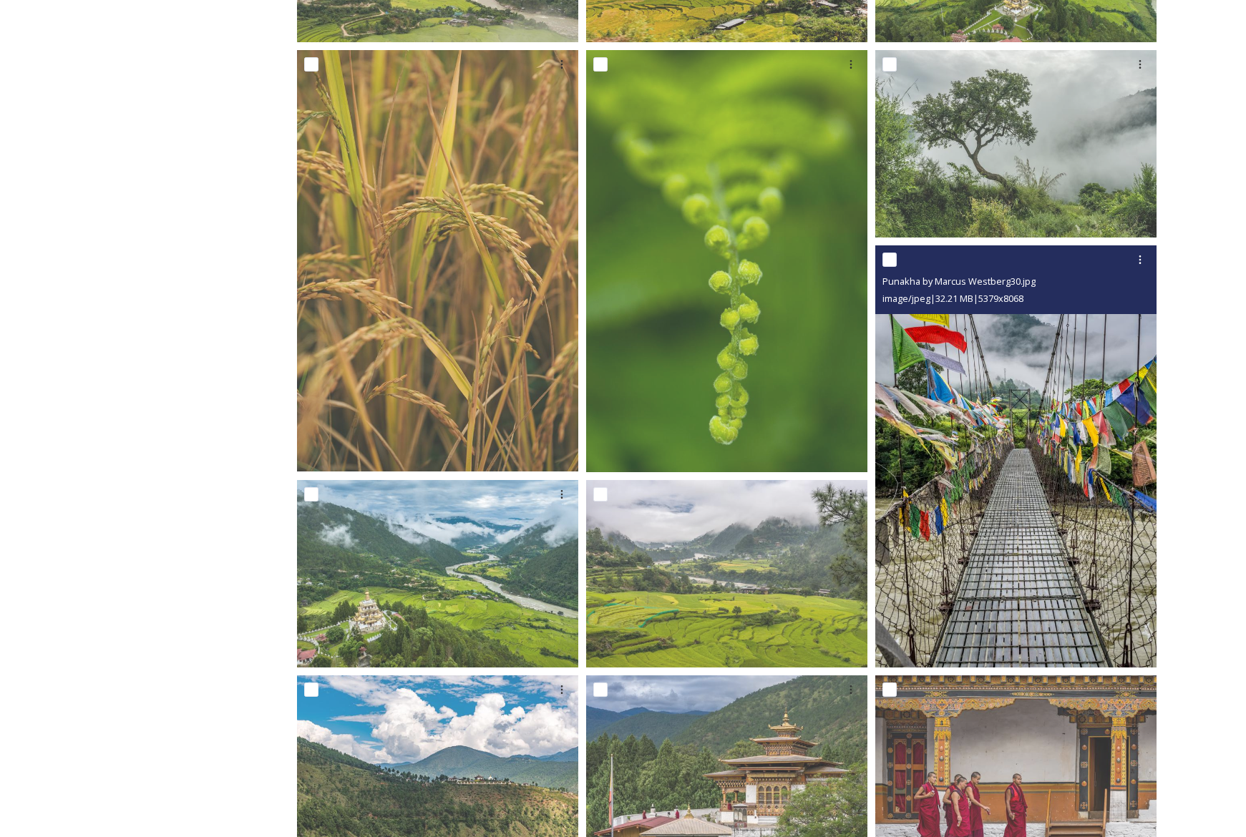
click at [1104, 397] on img at bounding box center [1015, 456] width 281 height 422
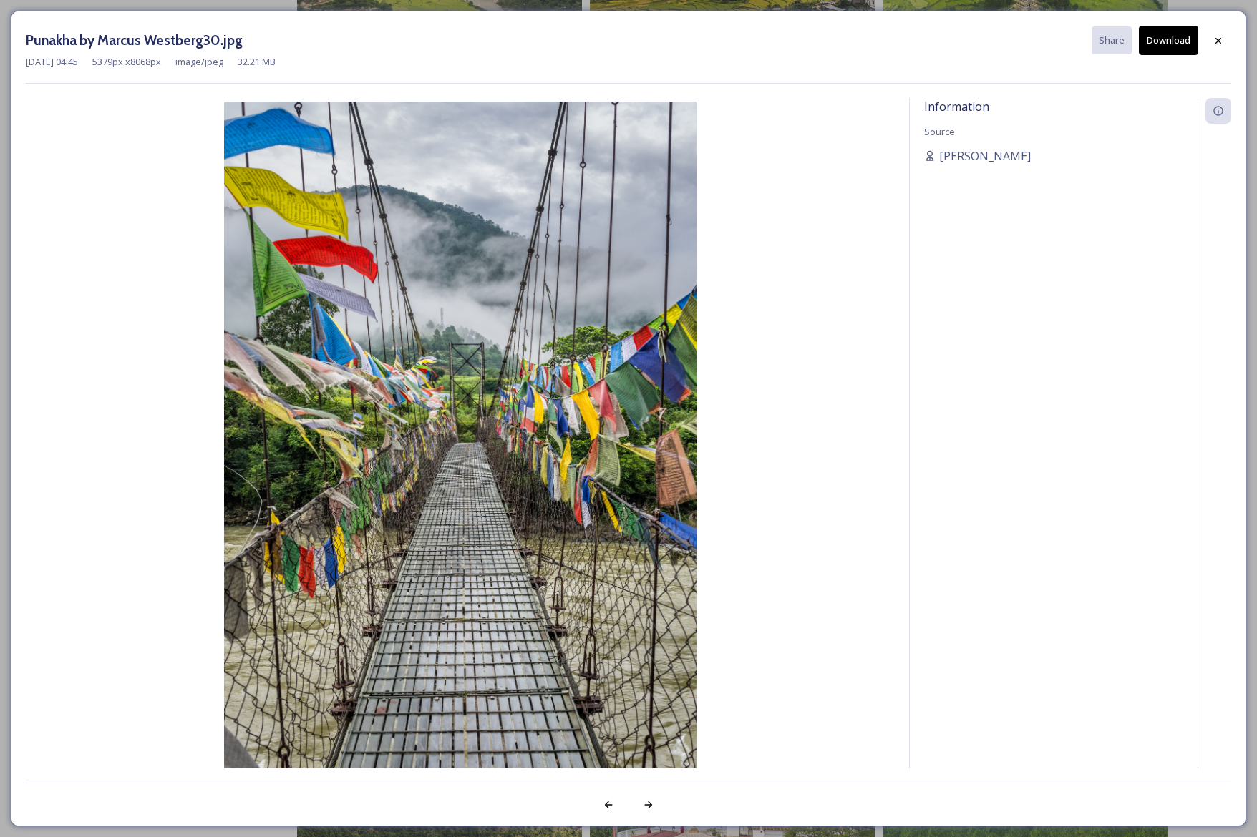
click at [1174, 41] on button "Download" at bounding box center [1168, 40] width 59 height 29
click at [1220, 42] on icon at bounding box center [1218, 40] width 6 height 6
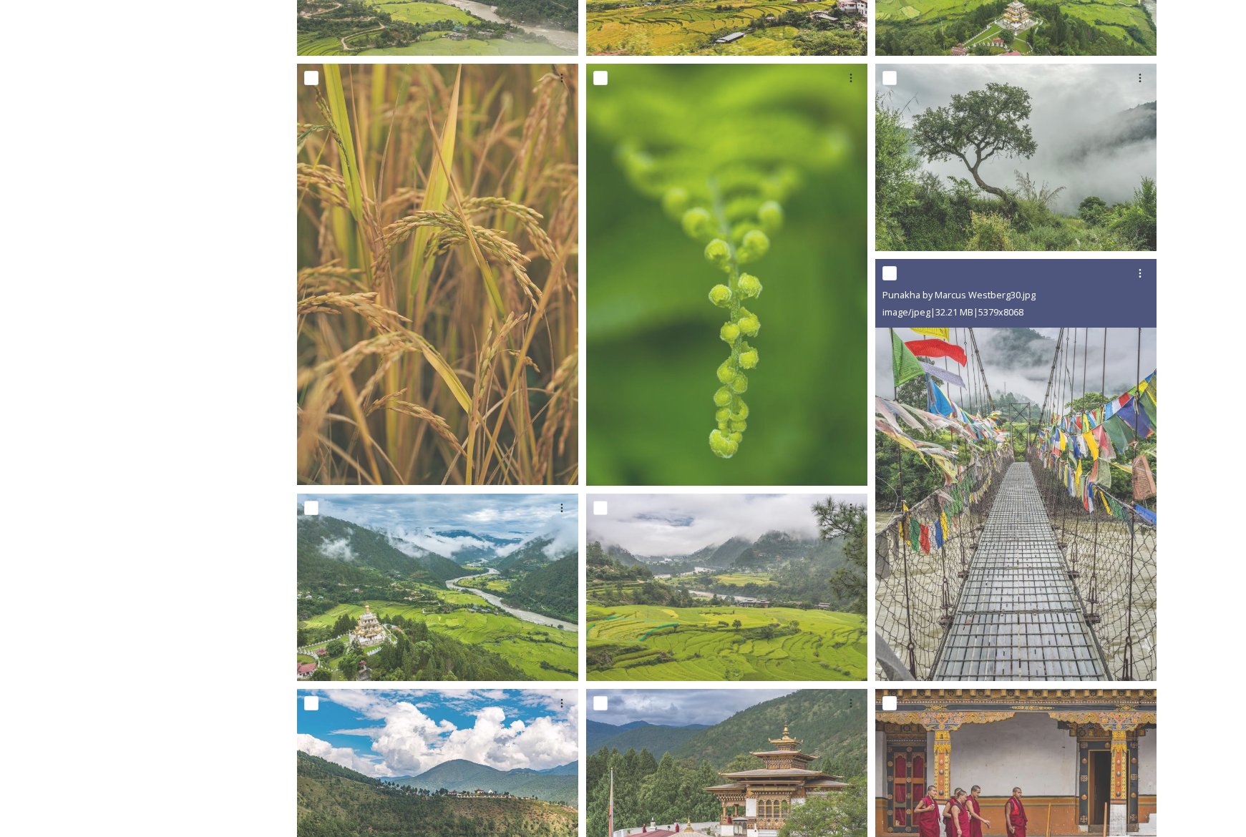
scroll to position [605, 0]
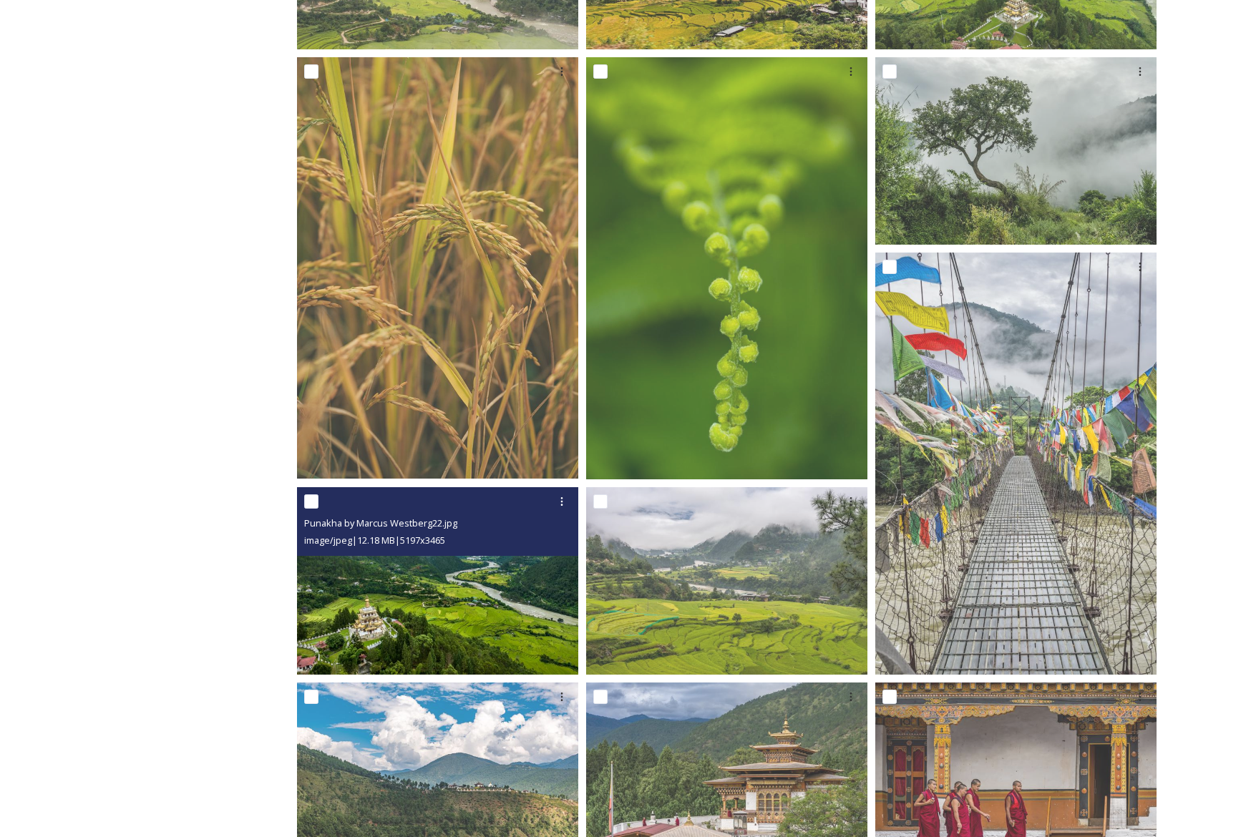
click at [487, 562] on img at bounding box center [437, 580] width 281 height 187
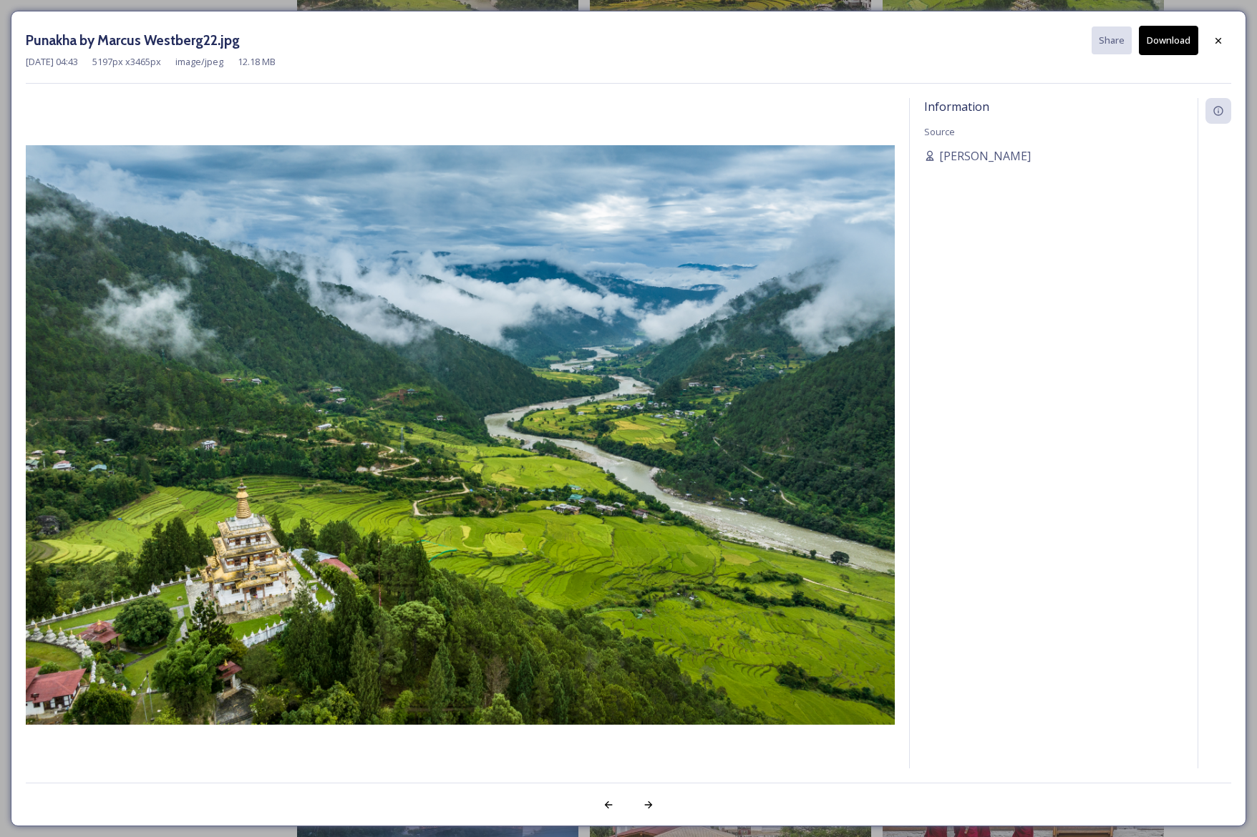
click at [1173, 38] on button "Download" at bounding box center [1168, 40] width 59 height 29
click at [1220, 42] on icon at bounding box center [1217, 40] width 11 height 11
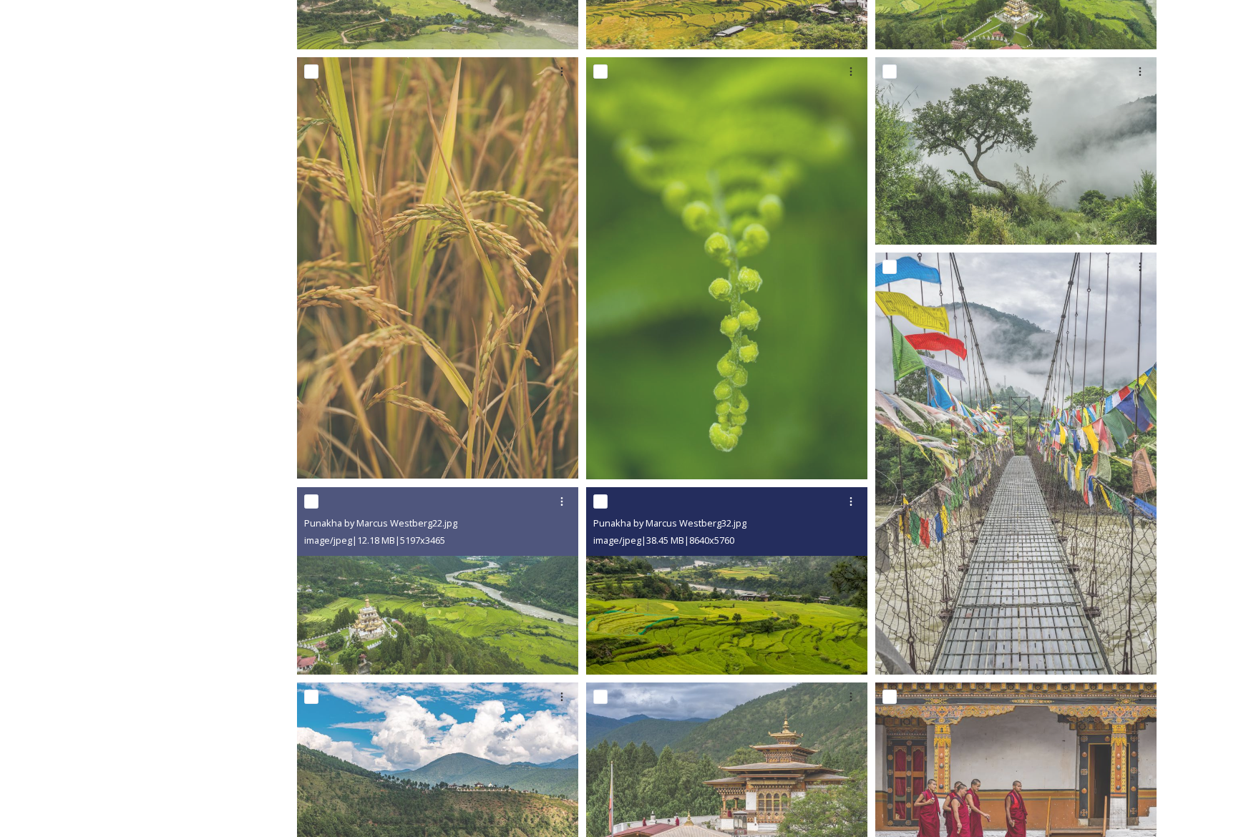
click at [787, 615] on img at bounding box center [726, 580] width 281 height 187
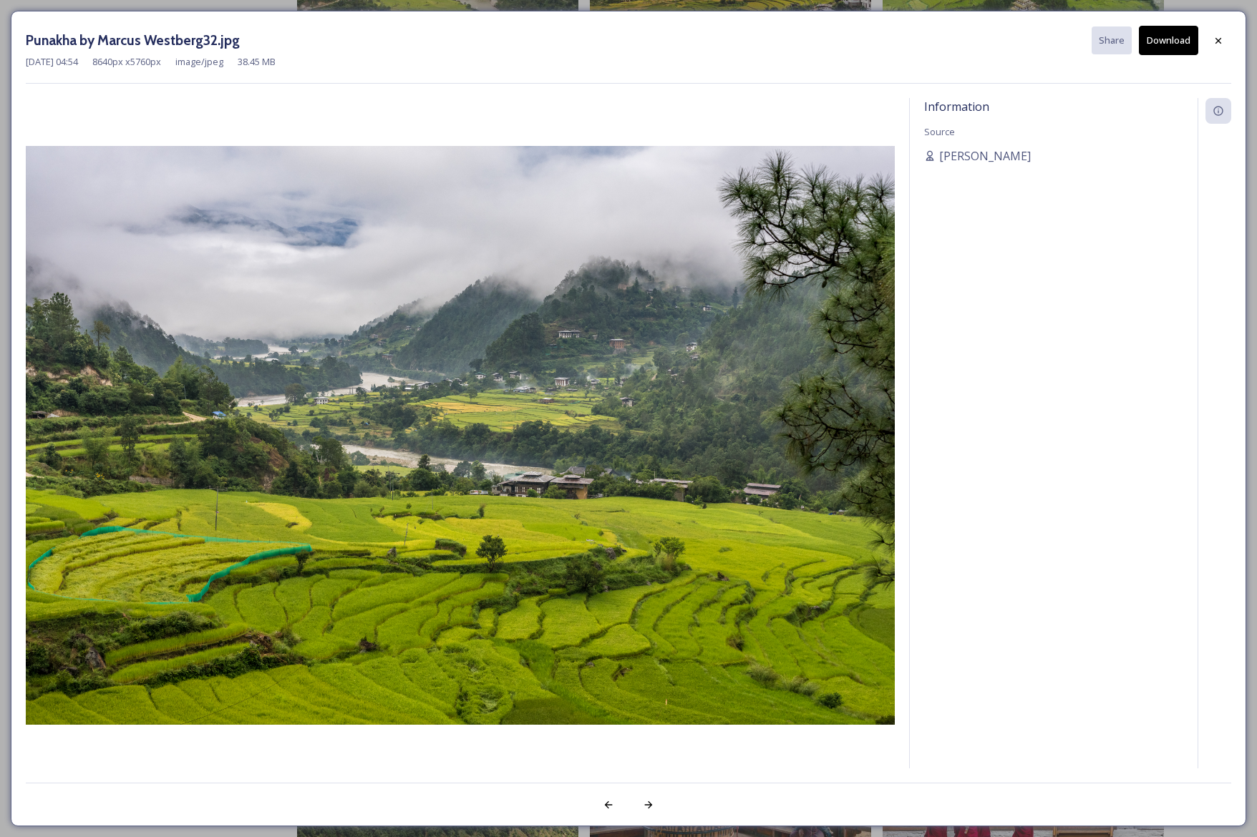
click at [1182, 37] on button "Download" at bounding box center [1168, 40] width 59 height 29
click at [1221, 42] on icon at bounding box center [1217, 40] width 11 height 11
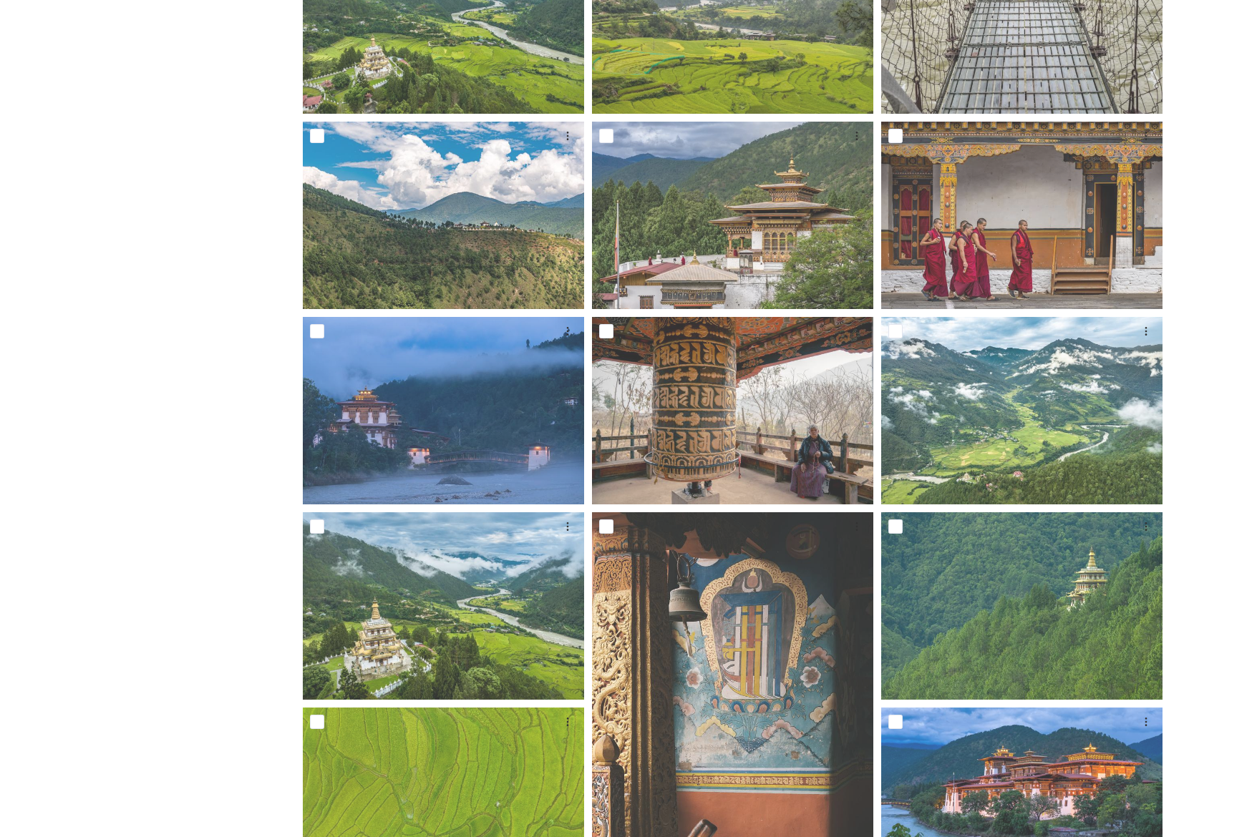
scroll to position [1174, 0]
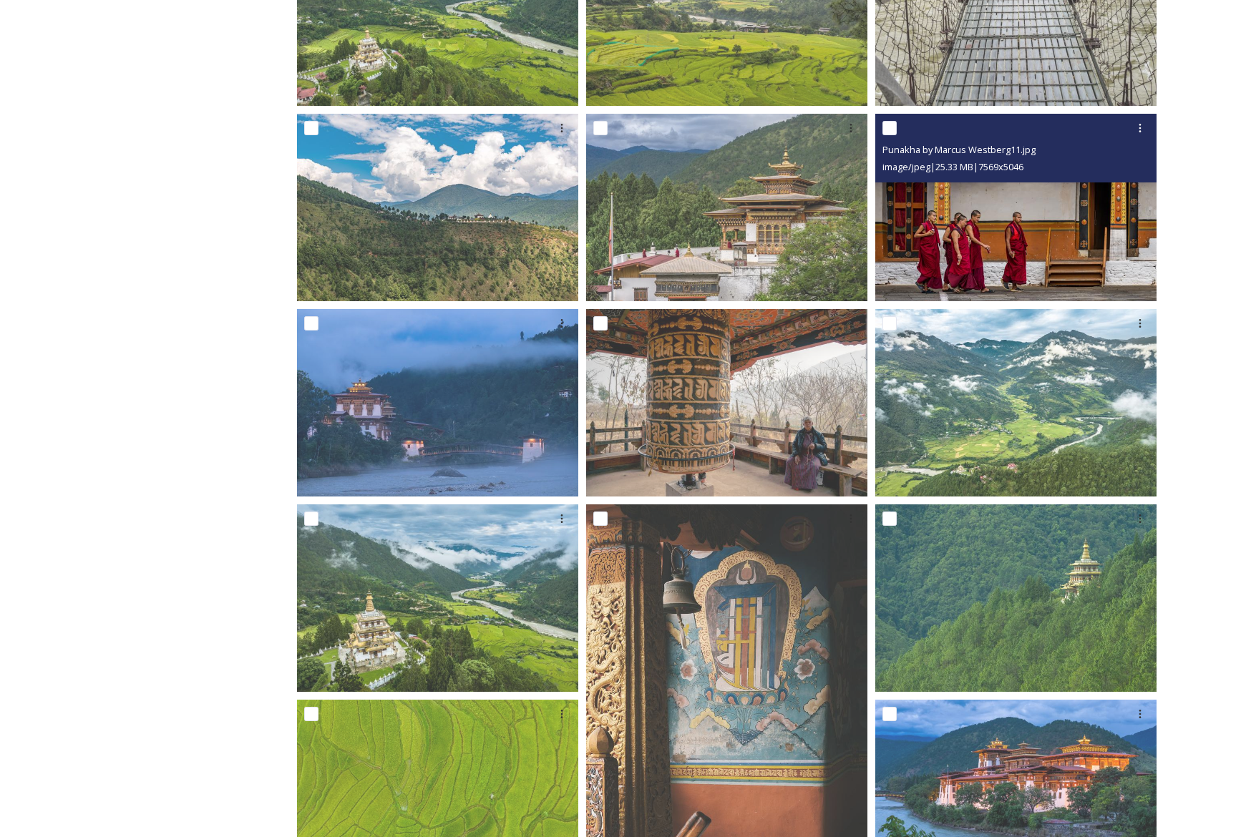
click at [1127, 220] on img at bounding box center [1015, 207] width 281 height 187
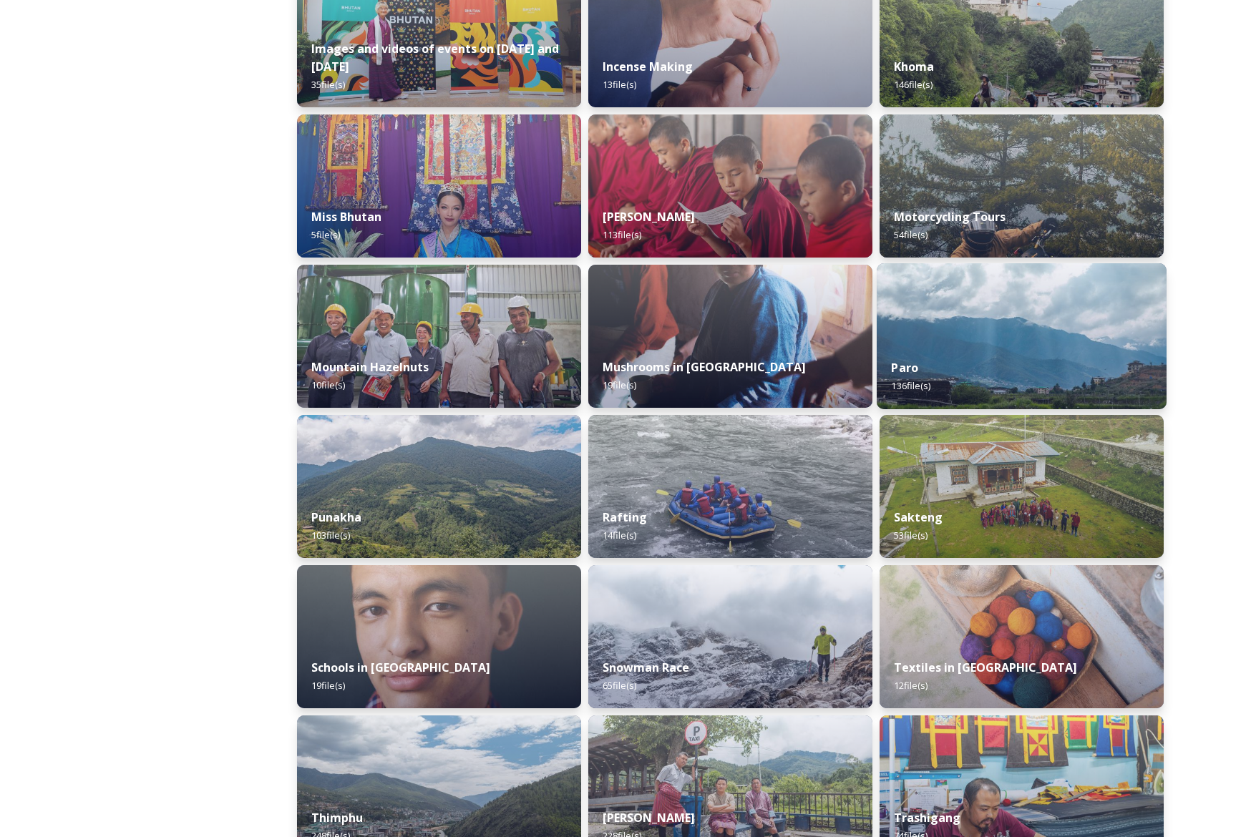
scroll to position [1038, 0]
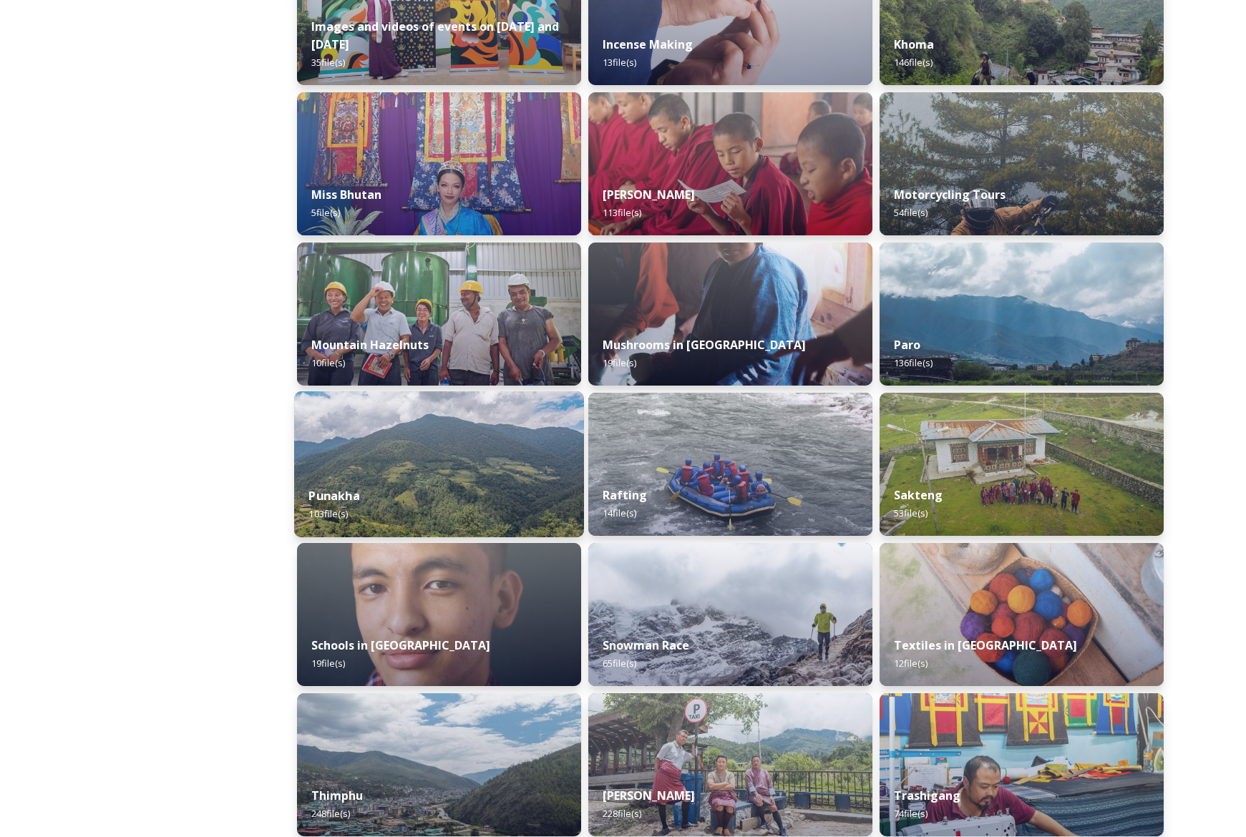
click at [477, 468] on img at bounding box center [439, 464] width 290 height 146
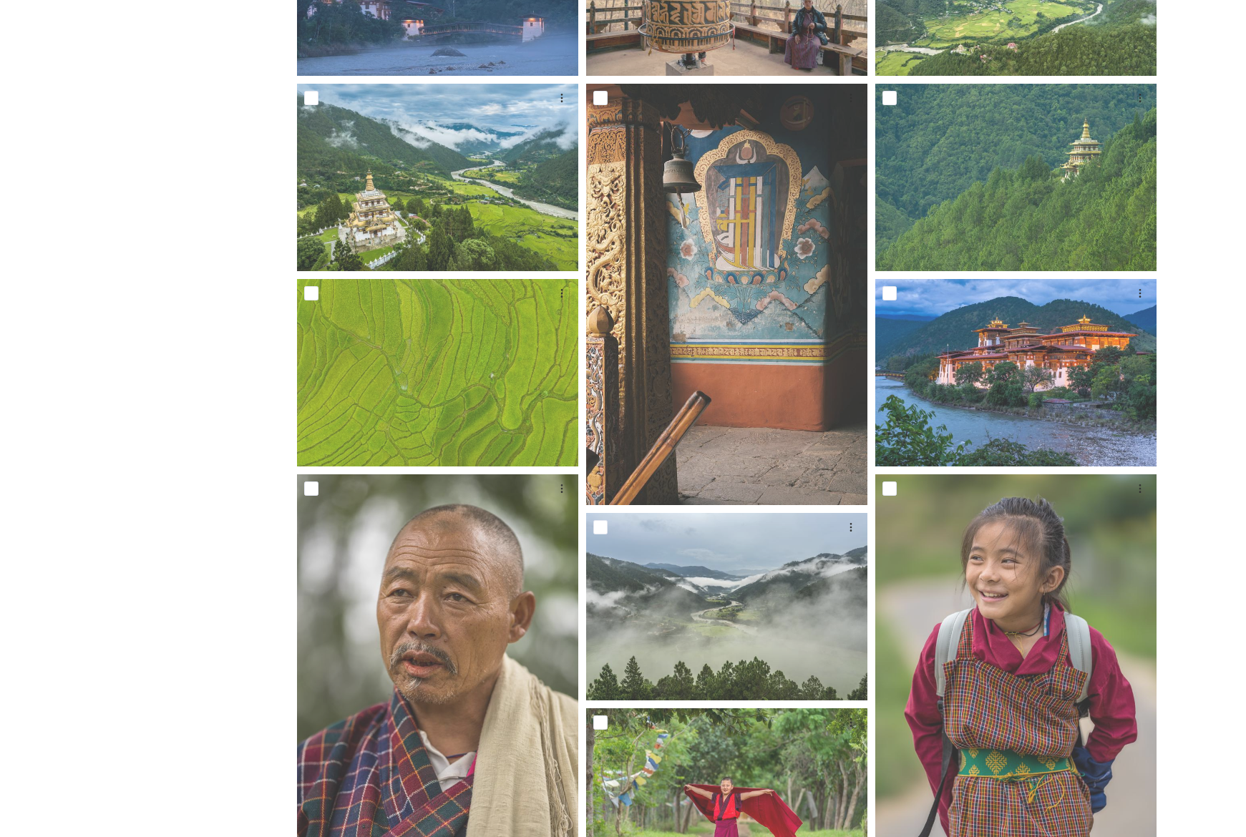
scroll to position [1602, 0]
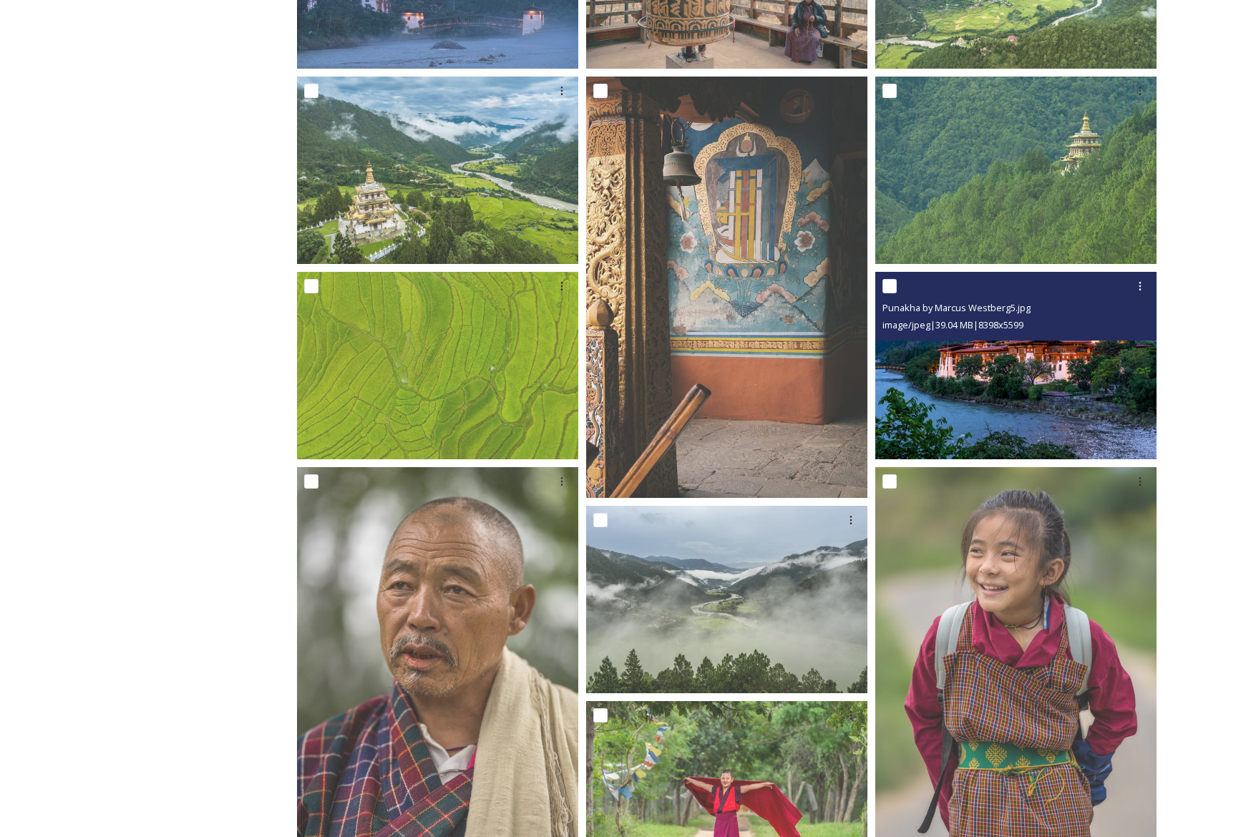
click at [1109, 358] on img at bounding box center [1015, 365] width 281 height 187
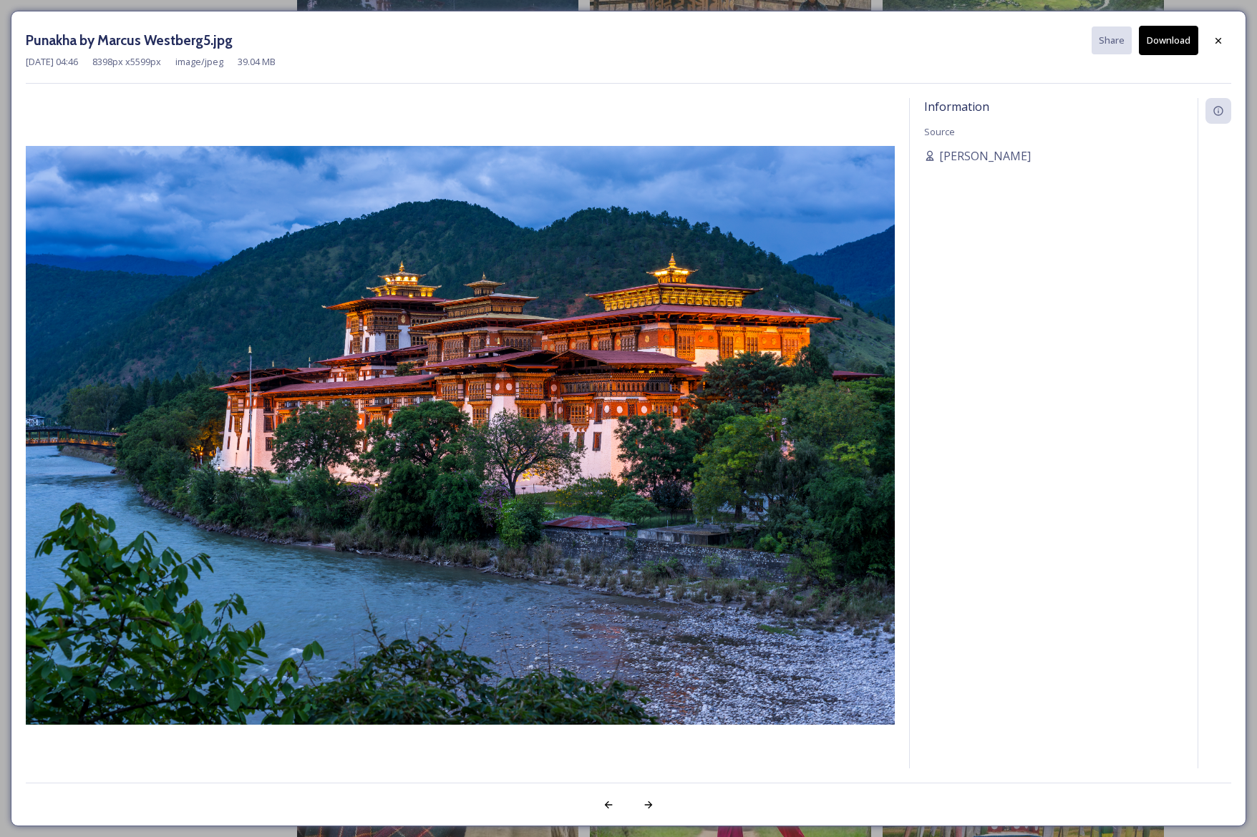
click at [1161, 34] on button "Download" at bounding box center [1168, 40] width 59 height 29
click at [1219, 43] on icon at bounding box center [1217, 40] width 11 height 11
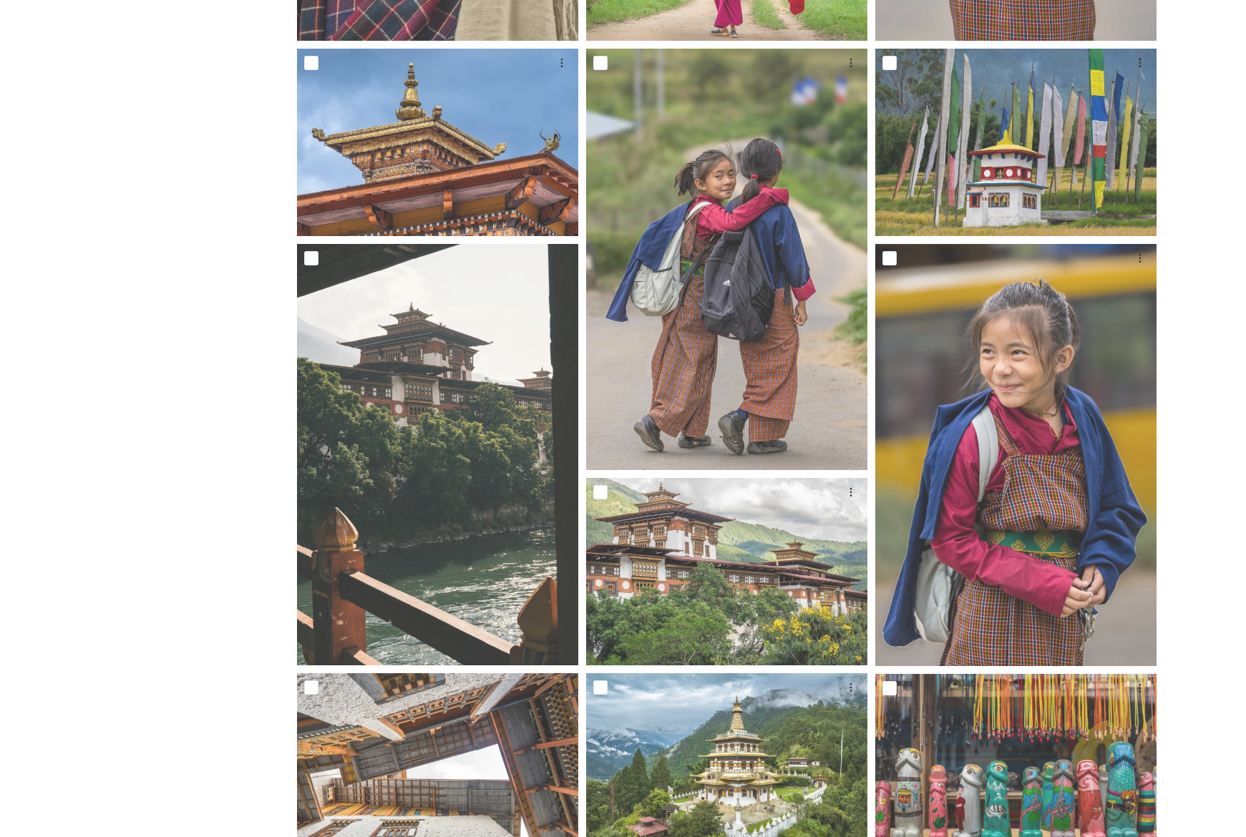
scroll to position [2860, 0]
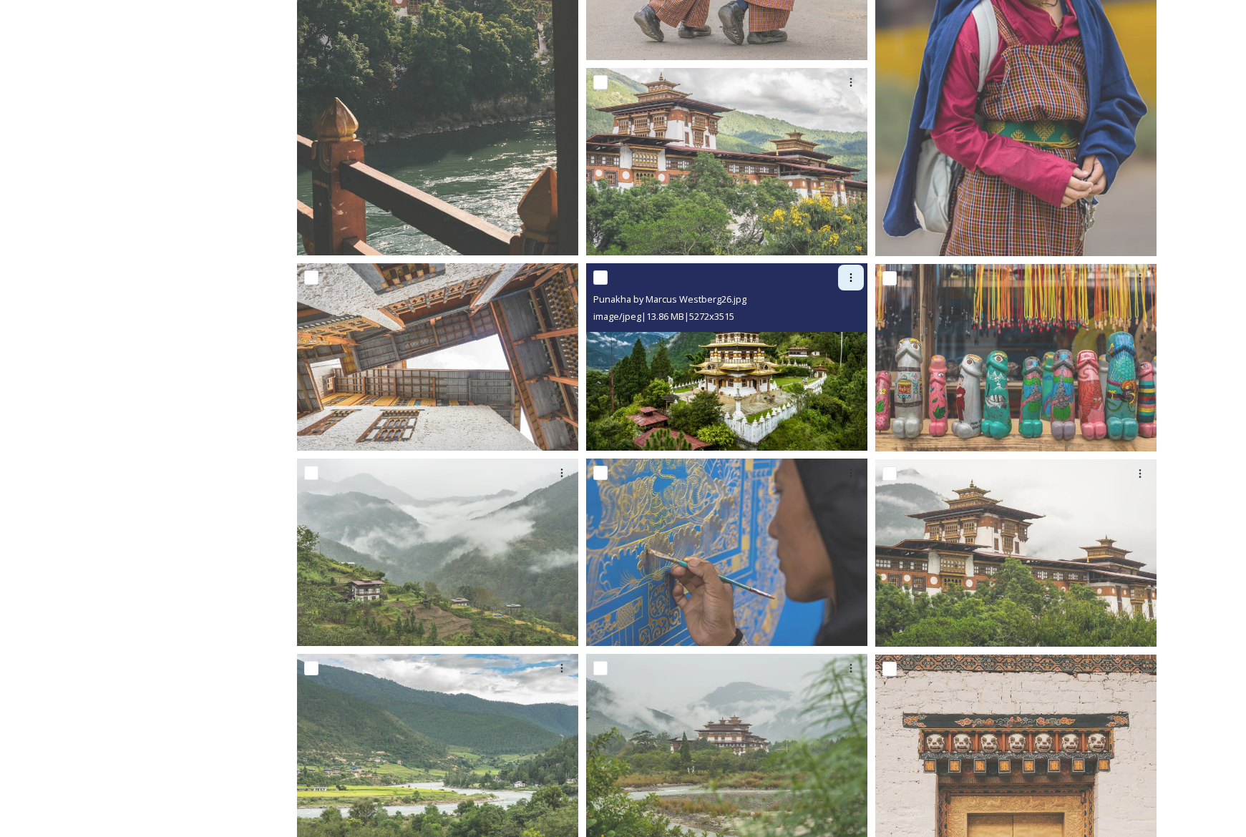
click at [852, 276] on icon at bounding box center [850, 277] width 11 height 11
click at [725, 388] on img at bounding box center [726, 356] width 281 height 187
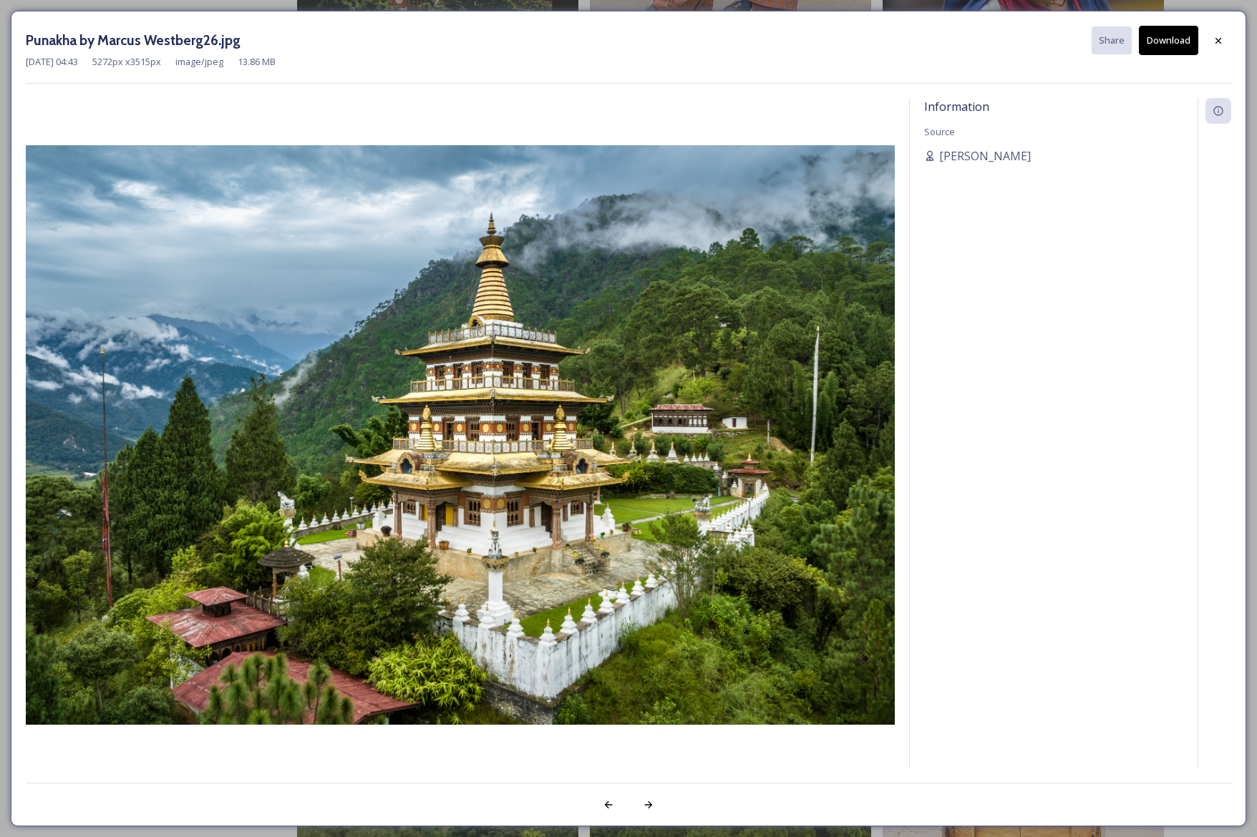
click at [1176, 33] on button "Download" at bounding box center [1168, 40] width 59 height 29
click at [1222, 39] on icon at bounding box center [1217, 40] width 11 height 11
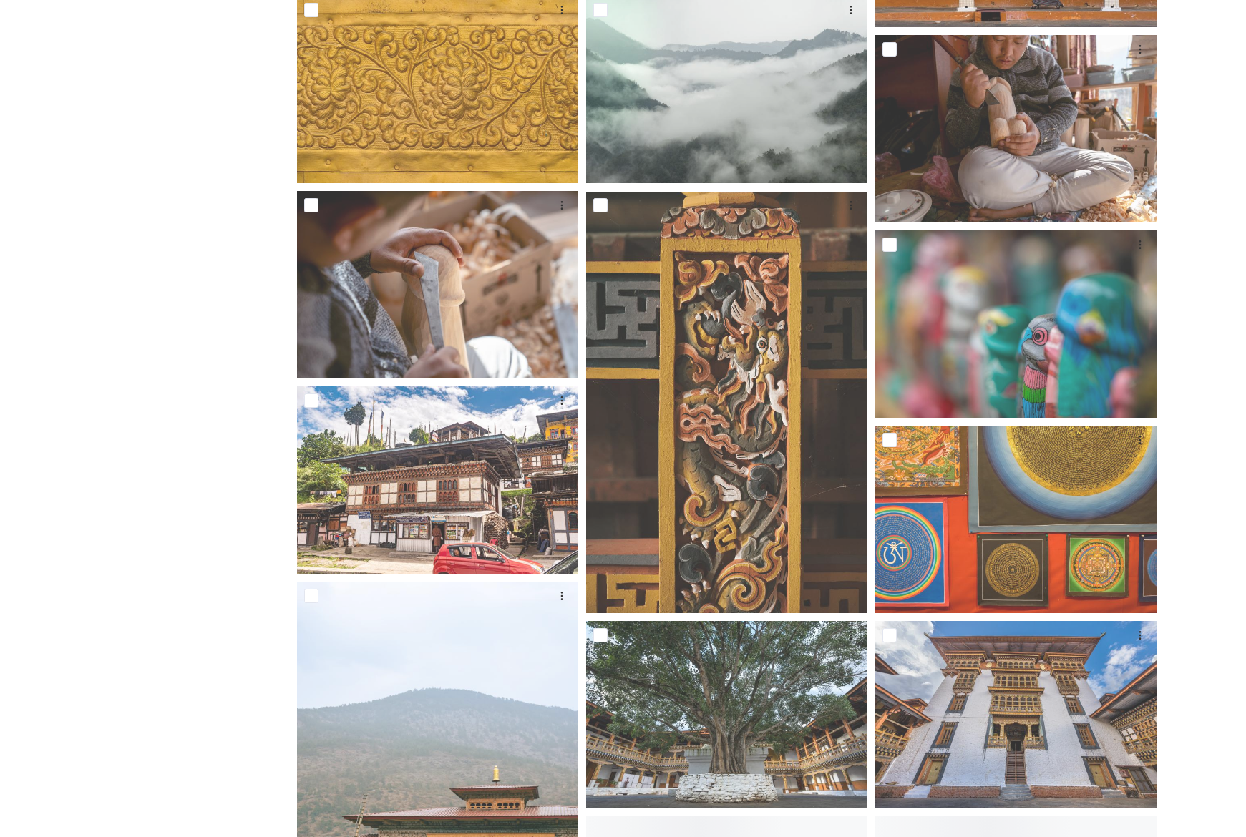
scroll to position [4548, 0]
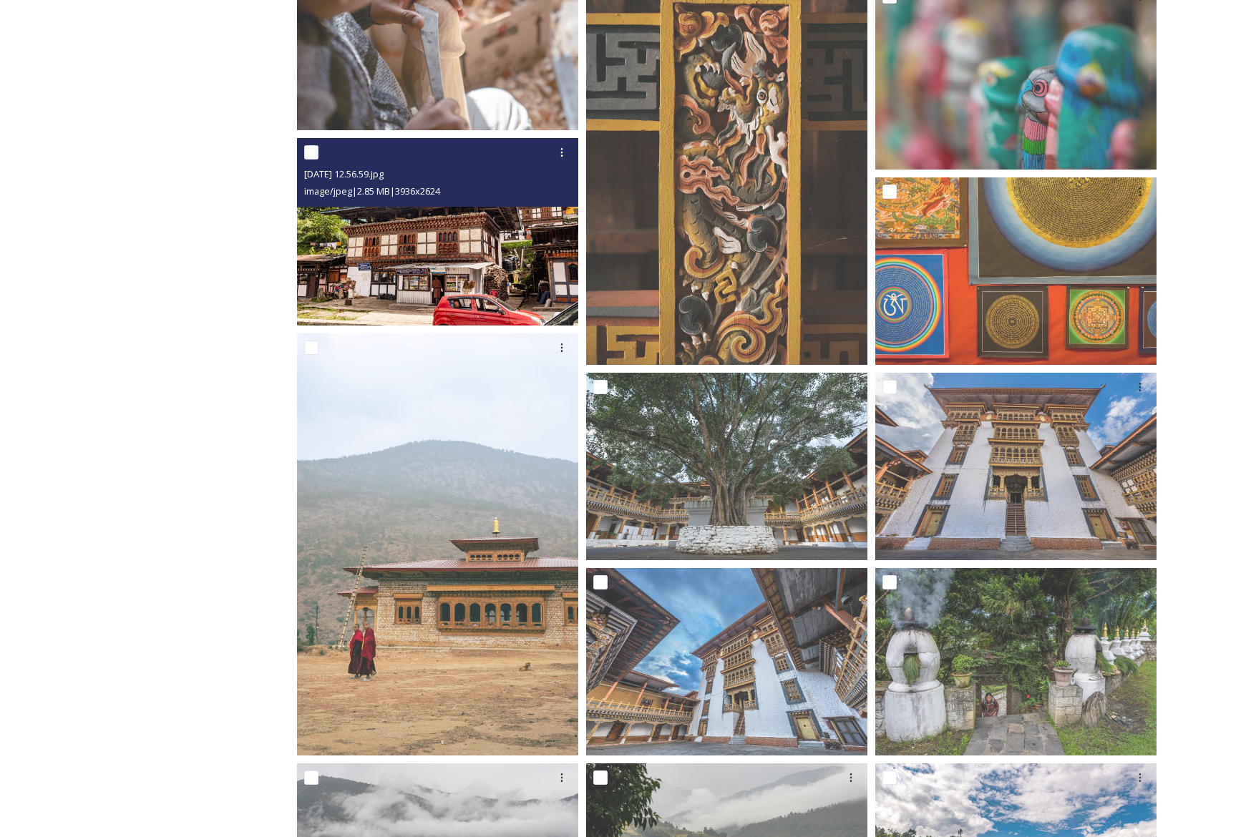
click at [501, 269] on img at bounding box center [437, 231] width 281 height 187
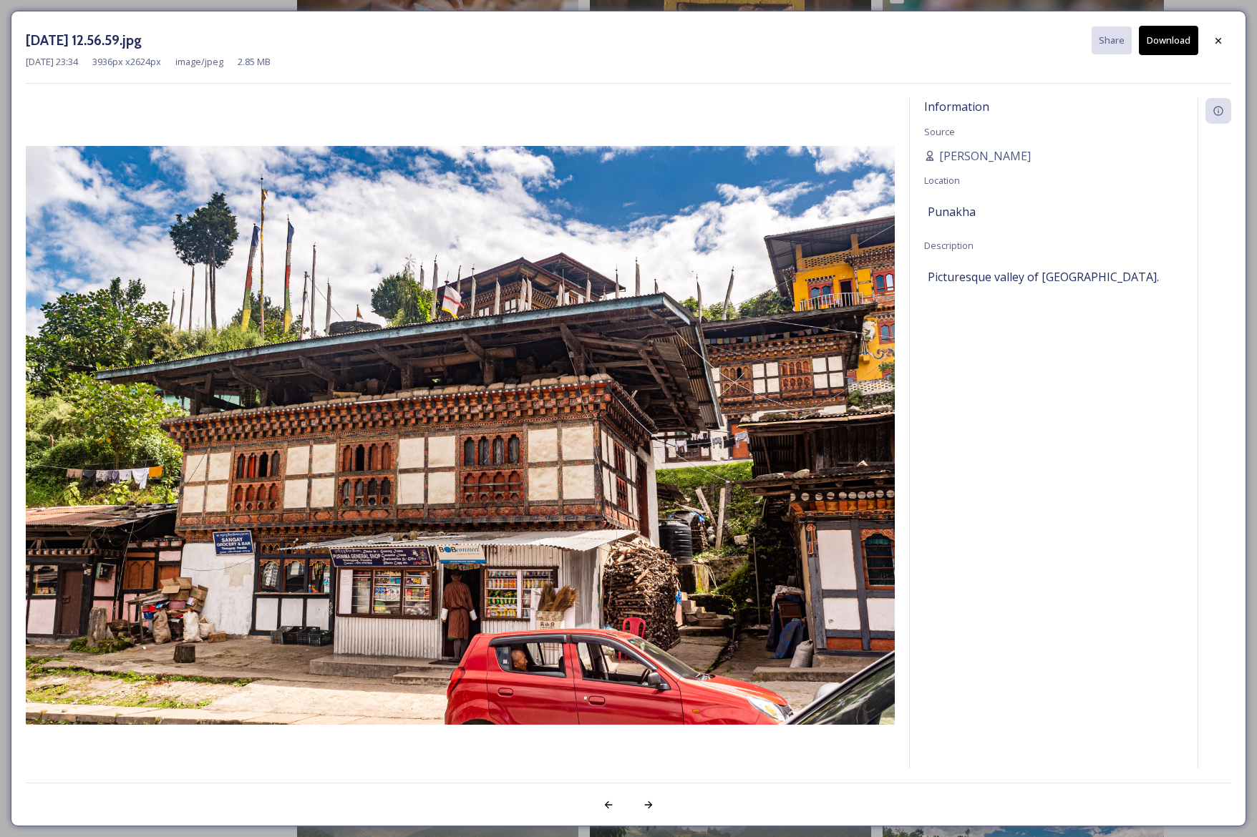
click at [1153, 39] on button "Download" at bounding box center [1168, 40] width 59 height 29
click at [1219, 39] on icon at bounding box center [1217, 40] width 11 height 11
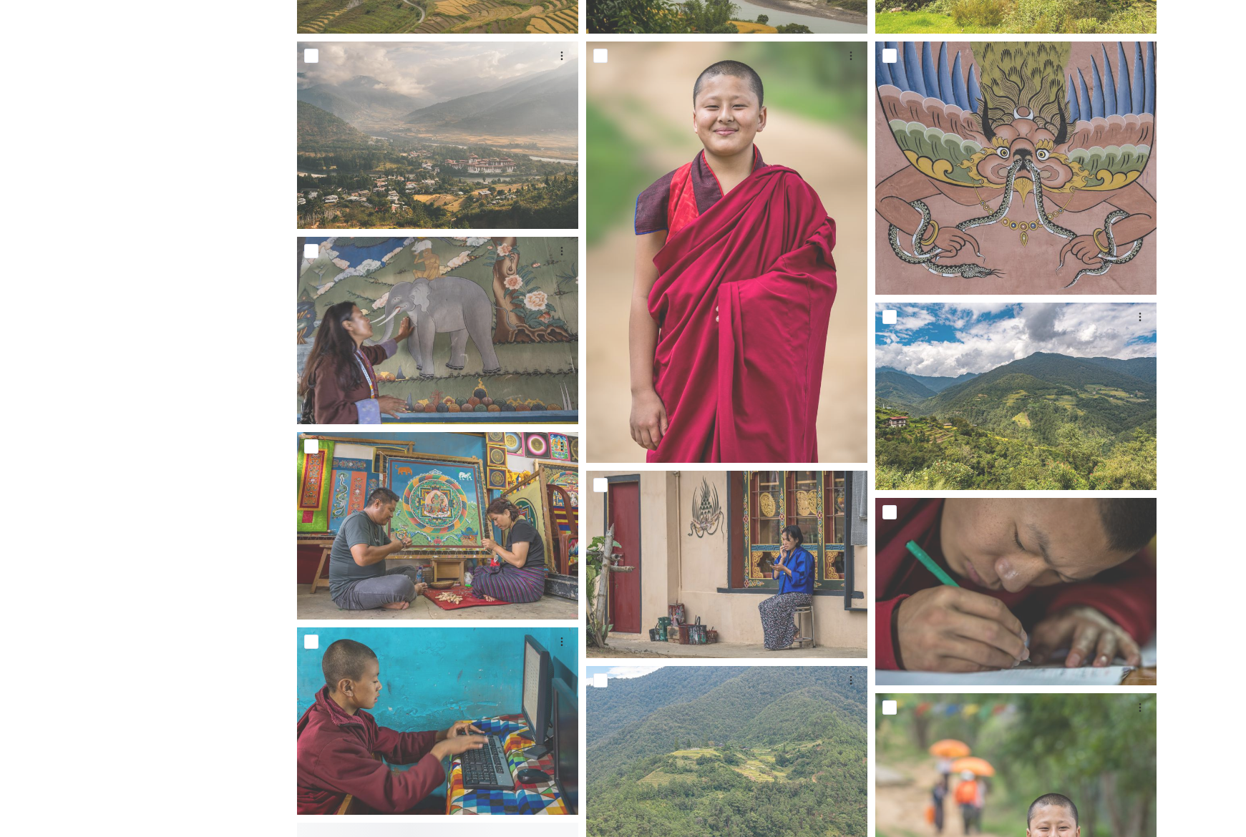
scroll to position [5506, 0]
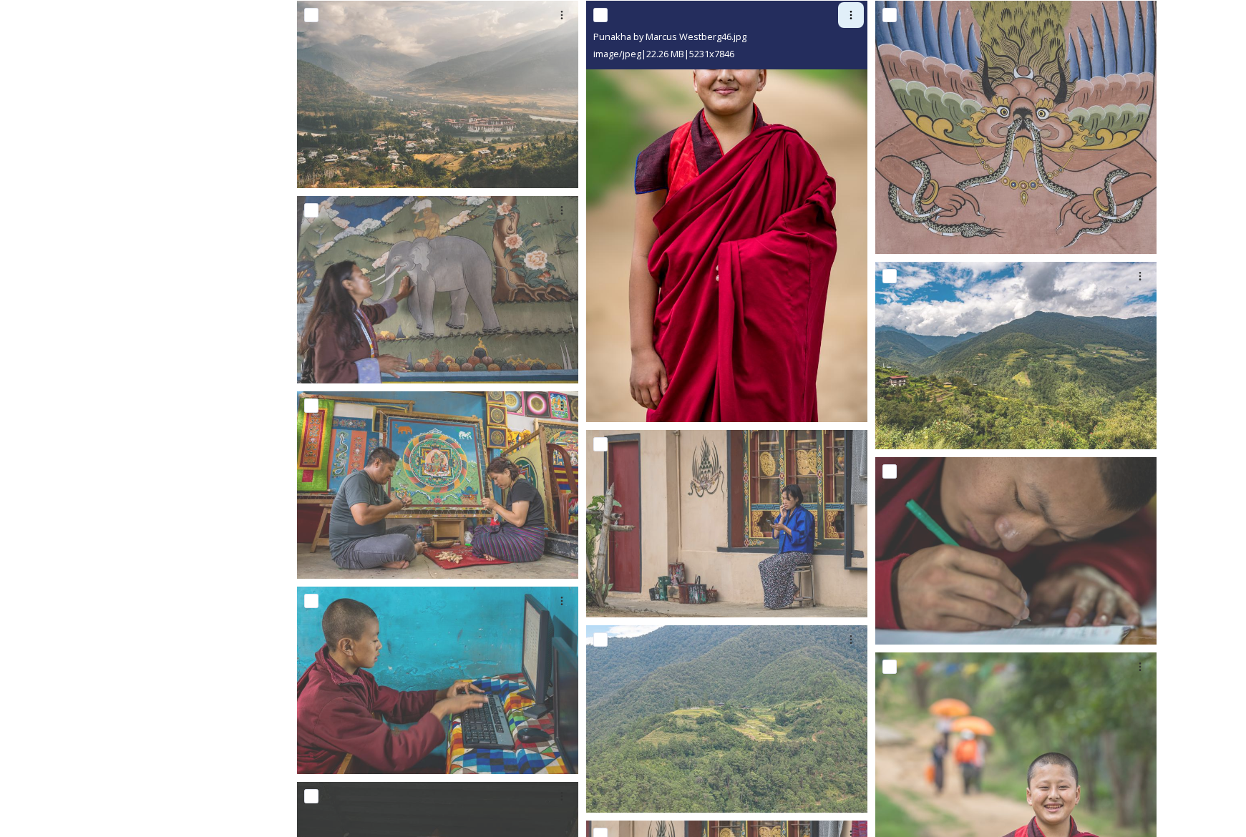
click at [848, 14] on icon at bounding box center [850, 14] width 11 height 11
click at [844, 78] on span "Download" at bounding box center [834, 74] width 44 height 14
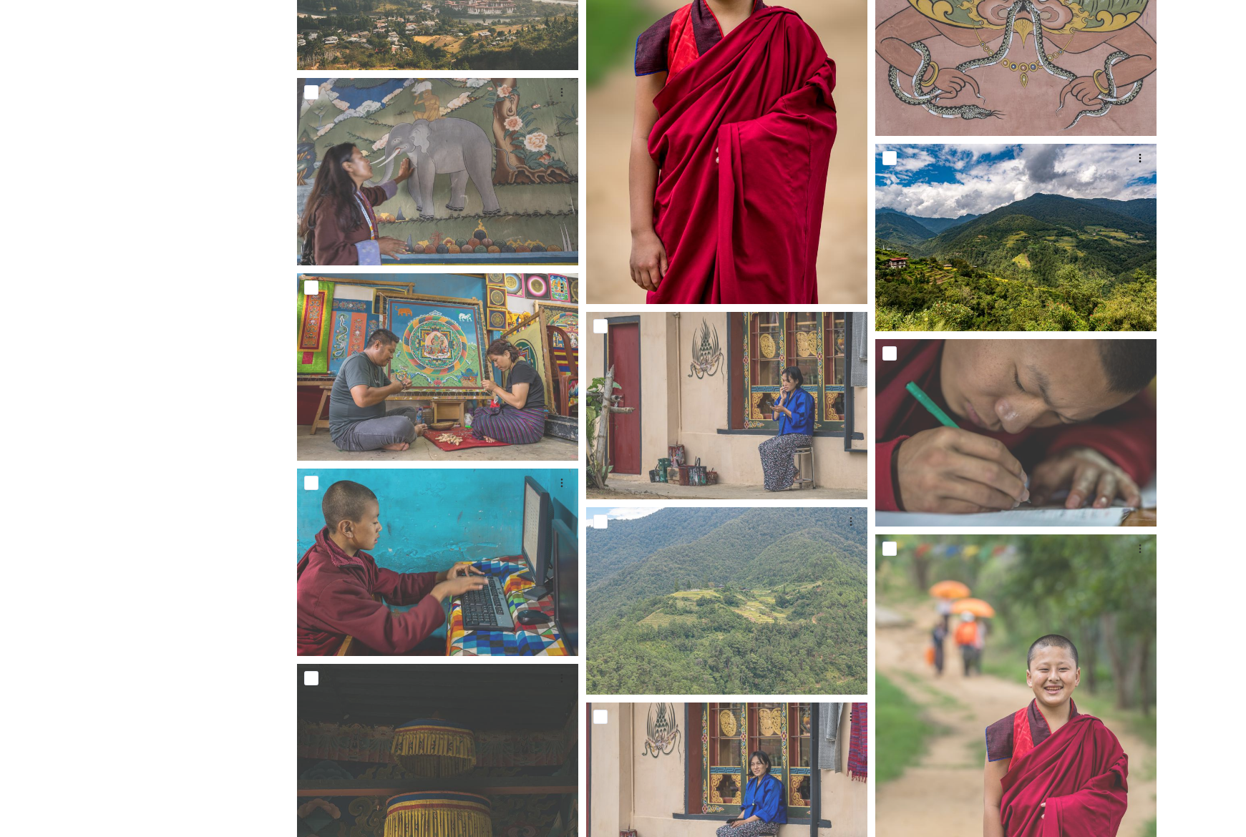
scroll to position [5649, 0]
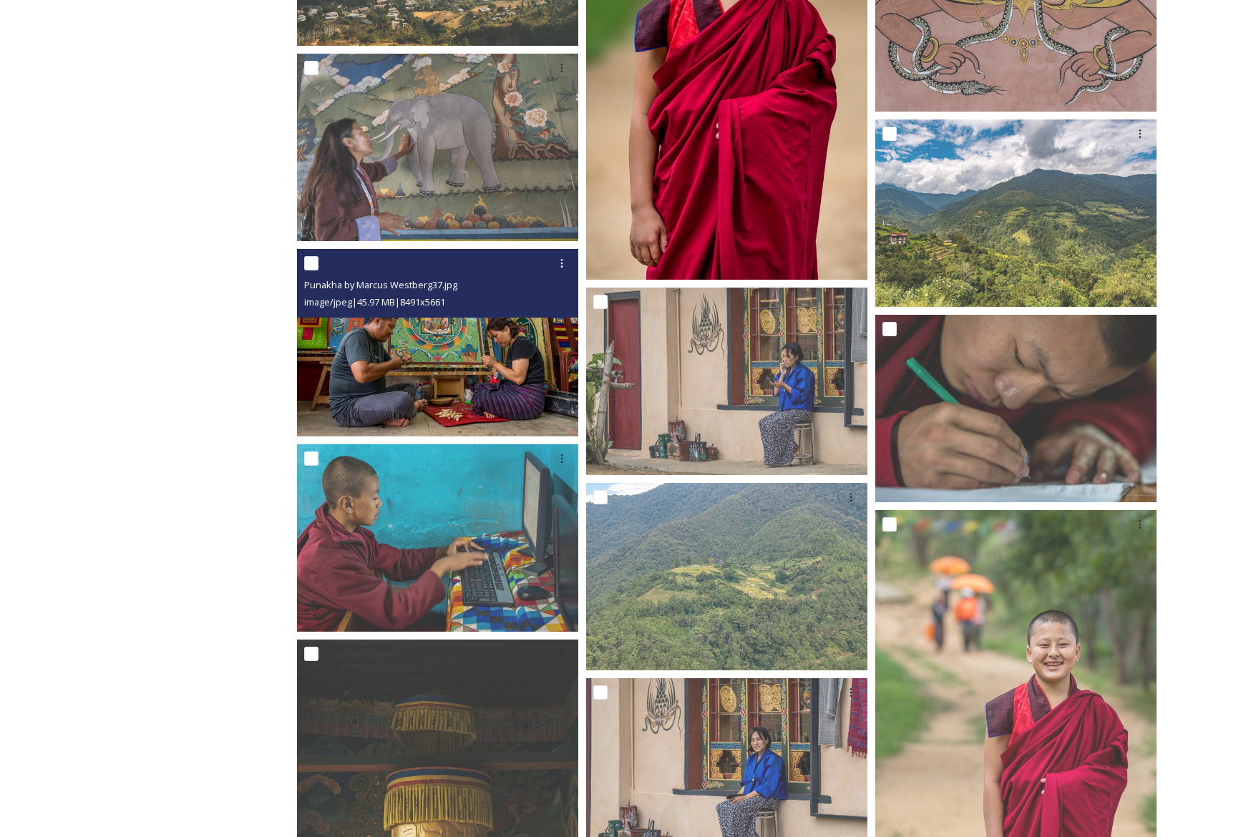
click at [524, 366] on img at bounding box center [437, 342] width 281 height 187
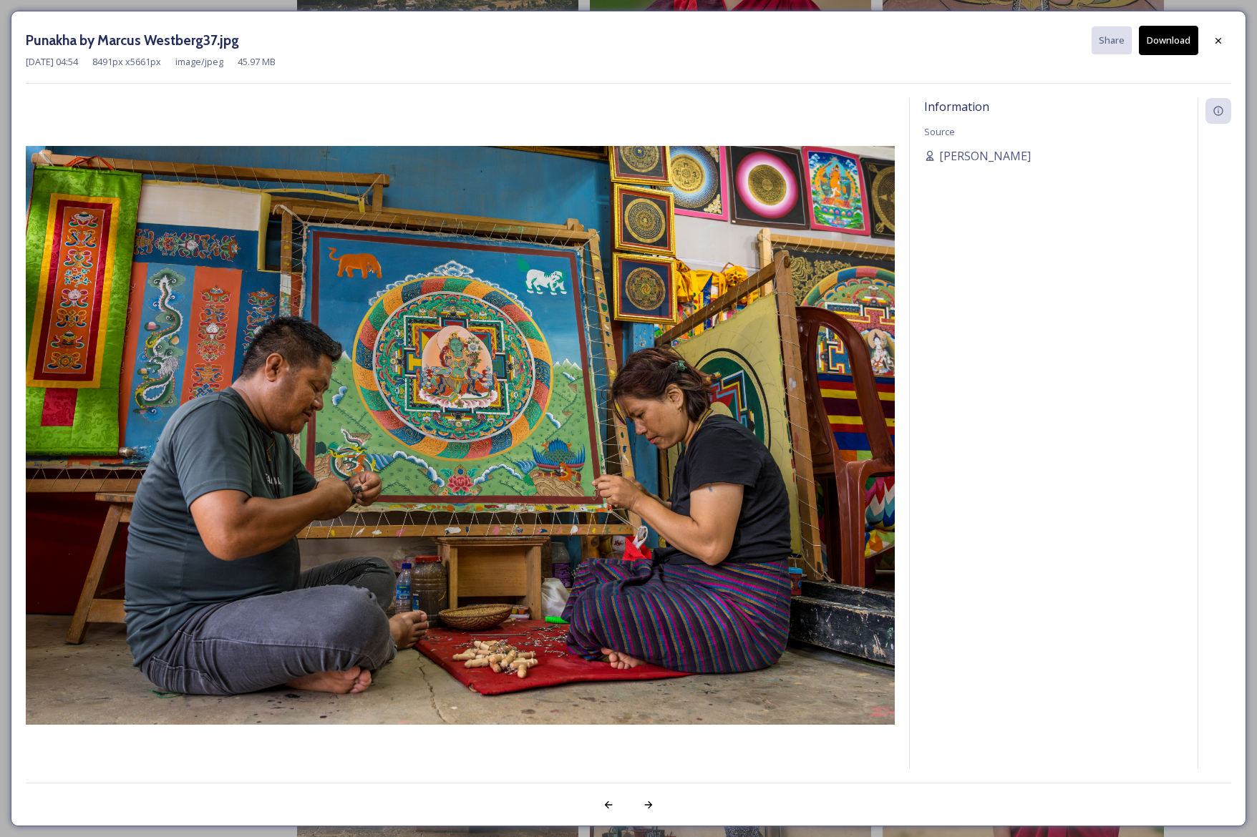
click at [1171, 42] on button "Download" at bounding box center [1168, 40] width 59 height 29
click at [1220, 42] on icon at bounding box center [1218, 40] width 6 height 6
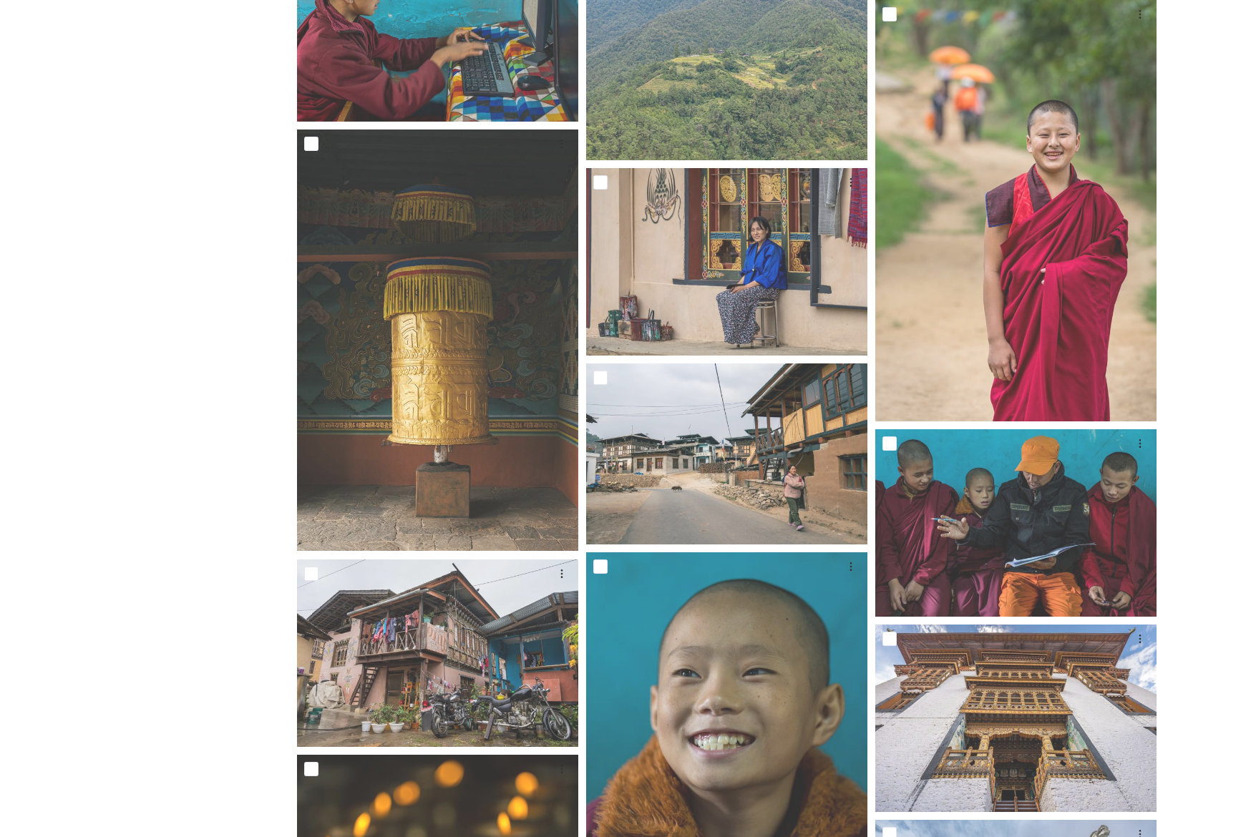
scroll to position [6167, 0]
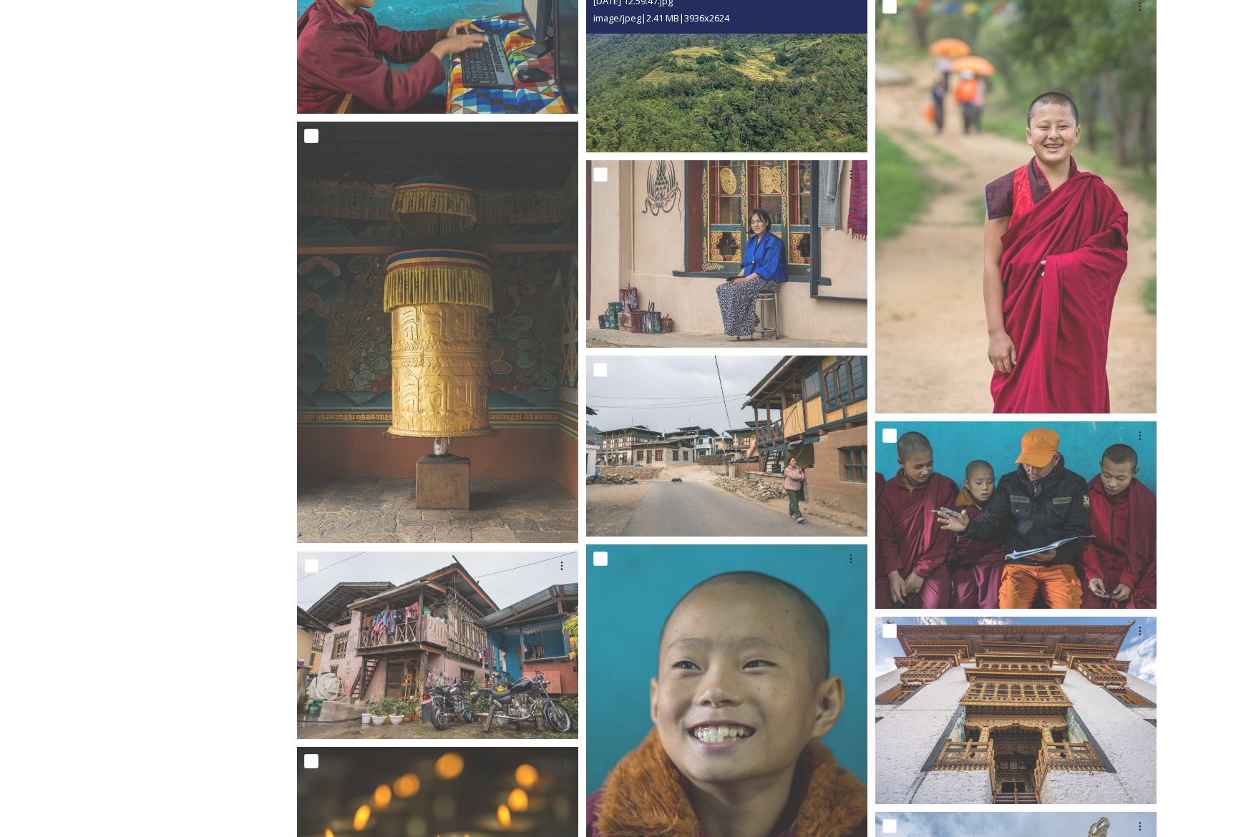
click at [741, 72] on img at bounding box center [726, 58] width 281 height 187
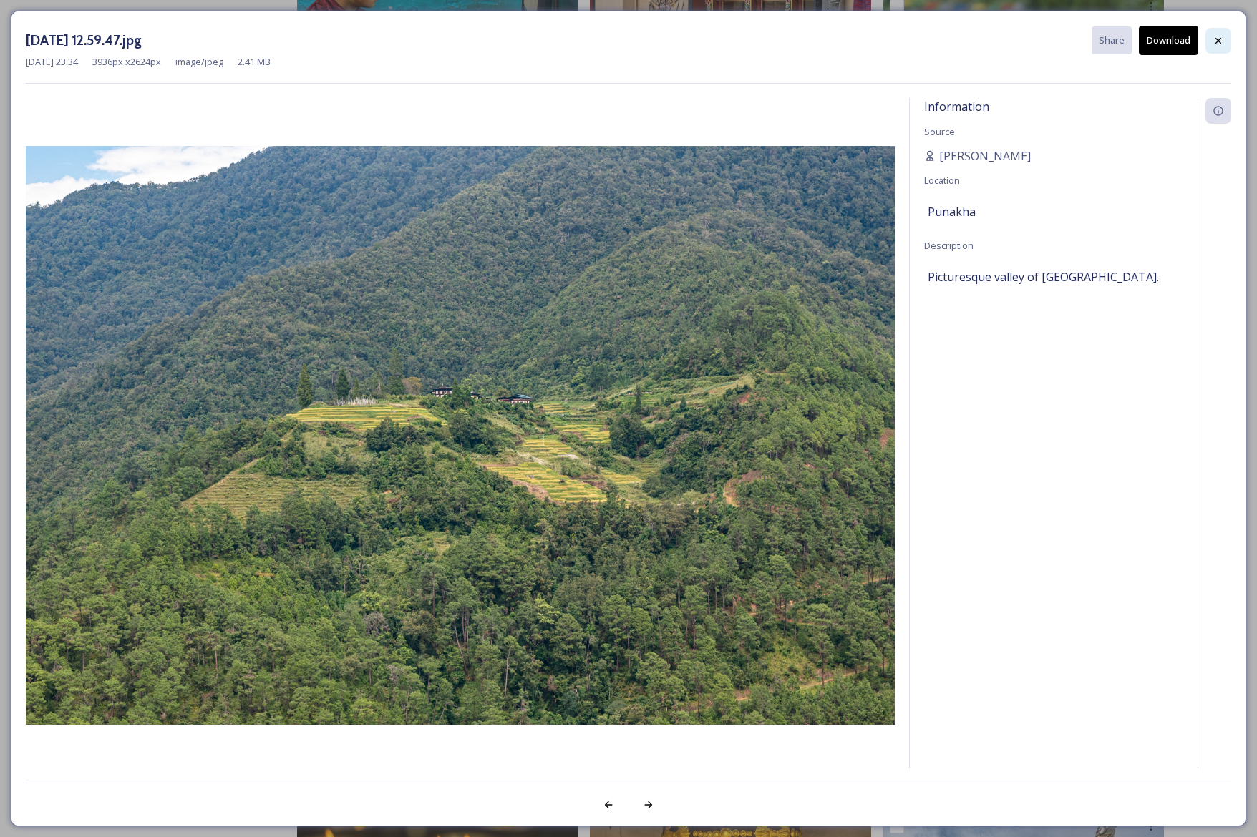
click at [1223, 38] on icon at bounding box center [1217, 40] width 11 height 11
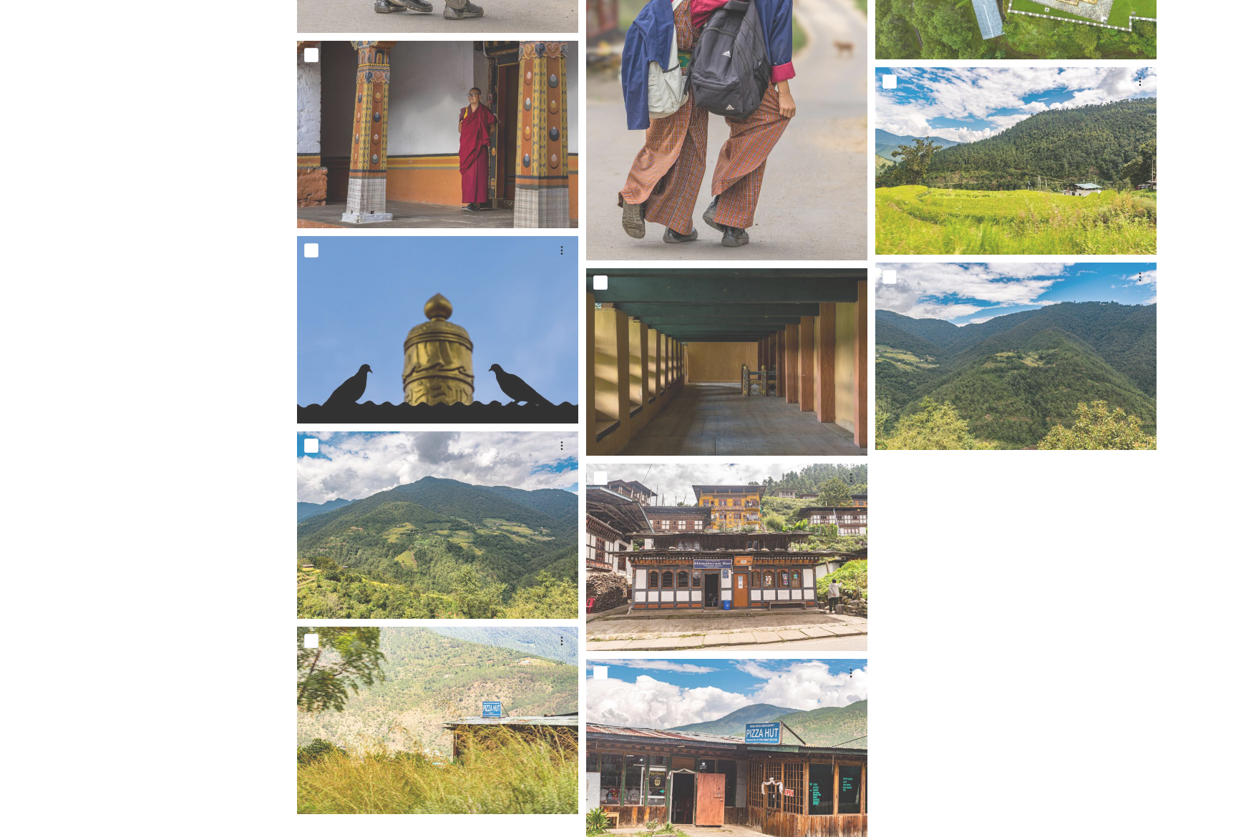
scroll to position [7734, 0]
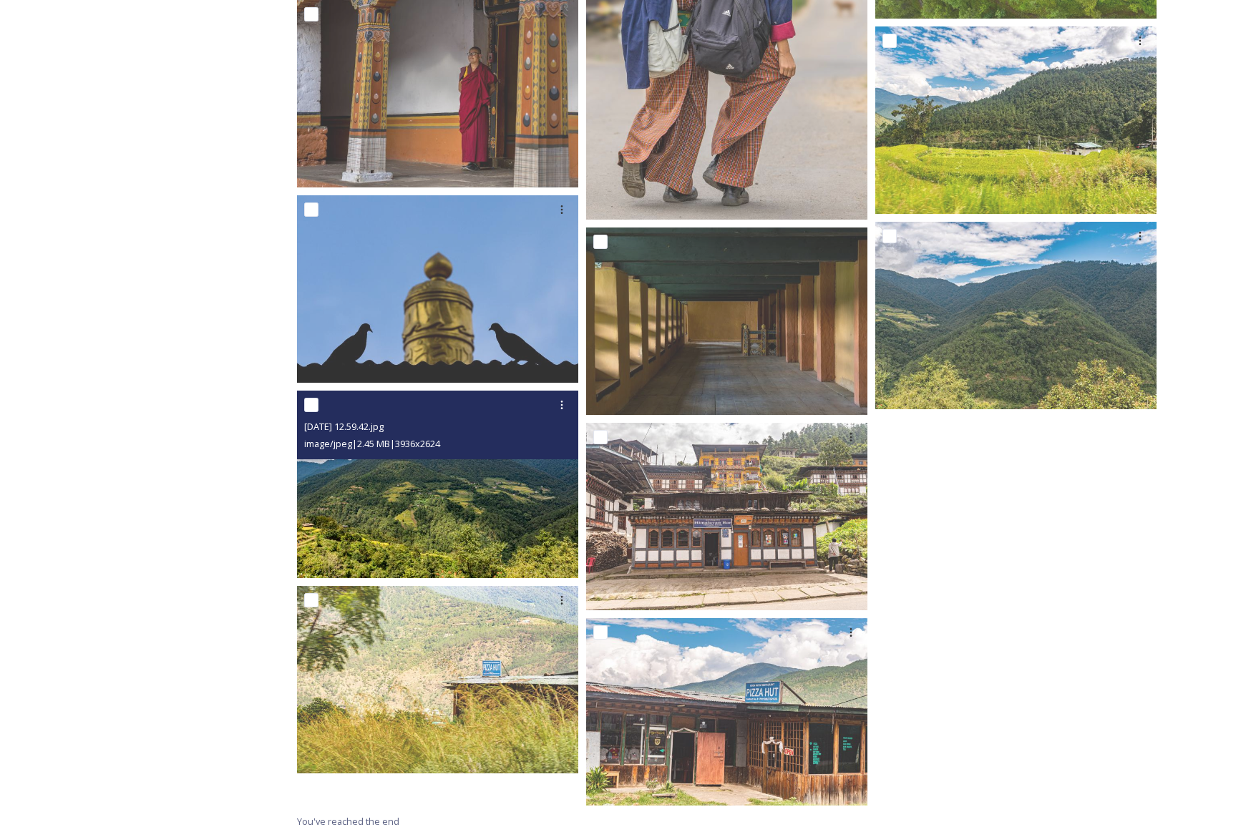
click at [507, 479] on img at bounding box center [437, 484] width 281 height 187
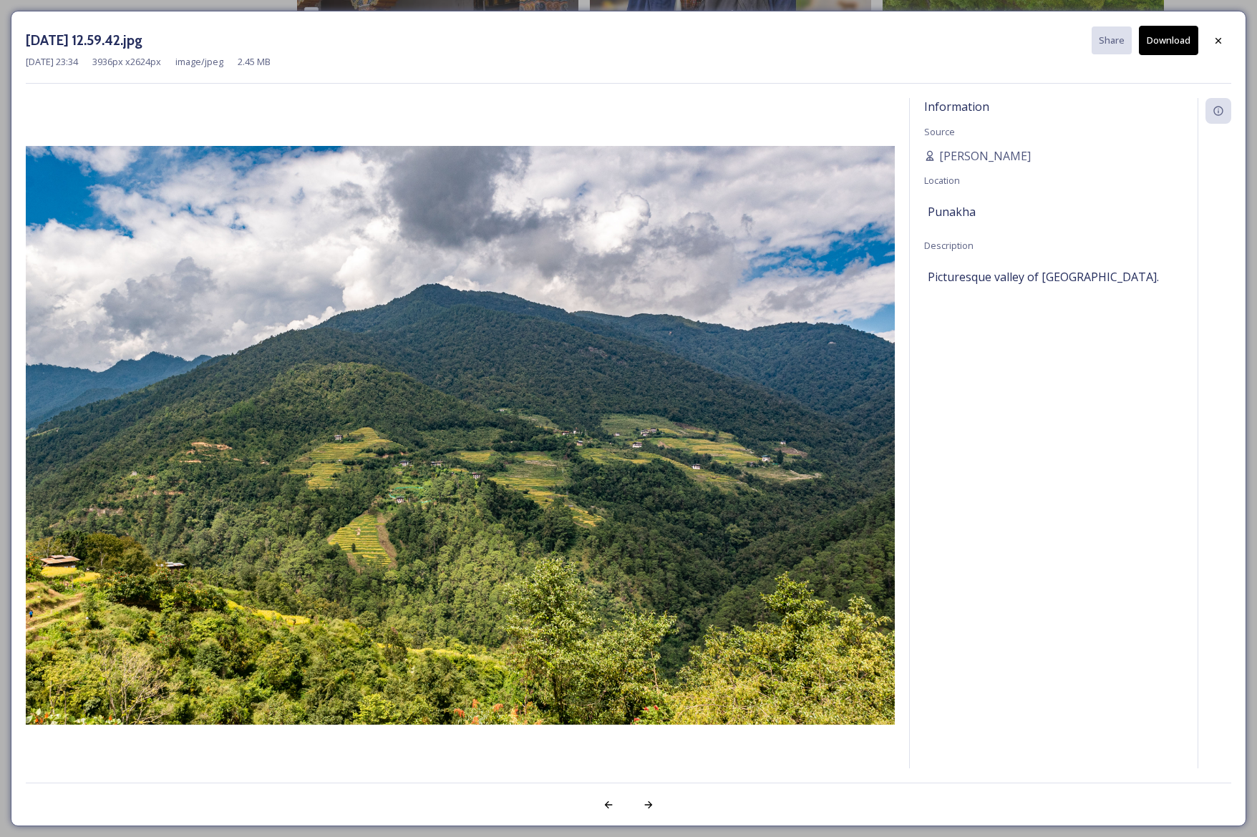
click at [1170, 42] on button "Download" at bounding box center [1168, 40] width 59 height 29
click at [1216, 41] on icon at bounding box center [1217, 40] width 11 height 11
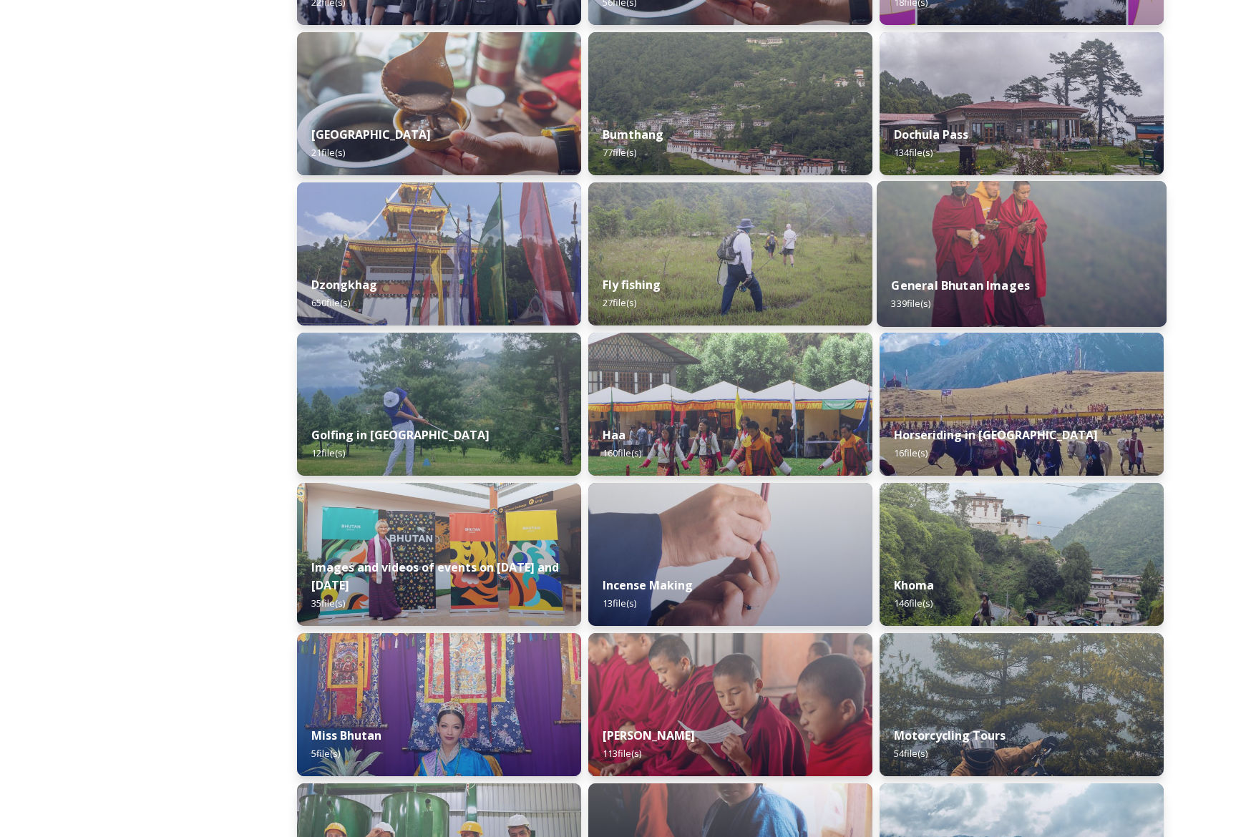
scroll to position [565, 0]
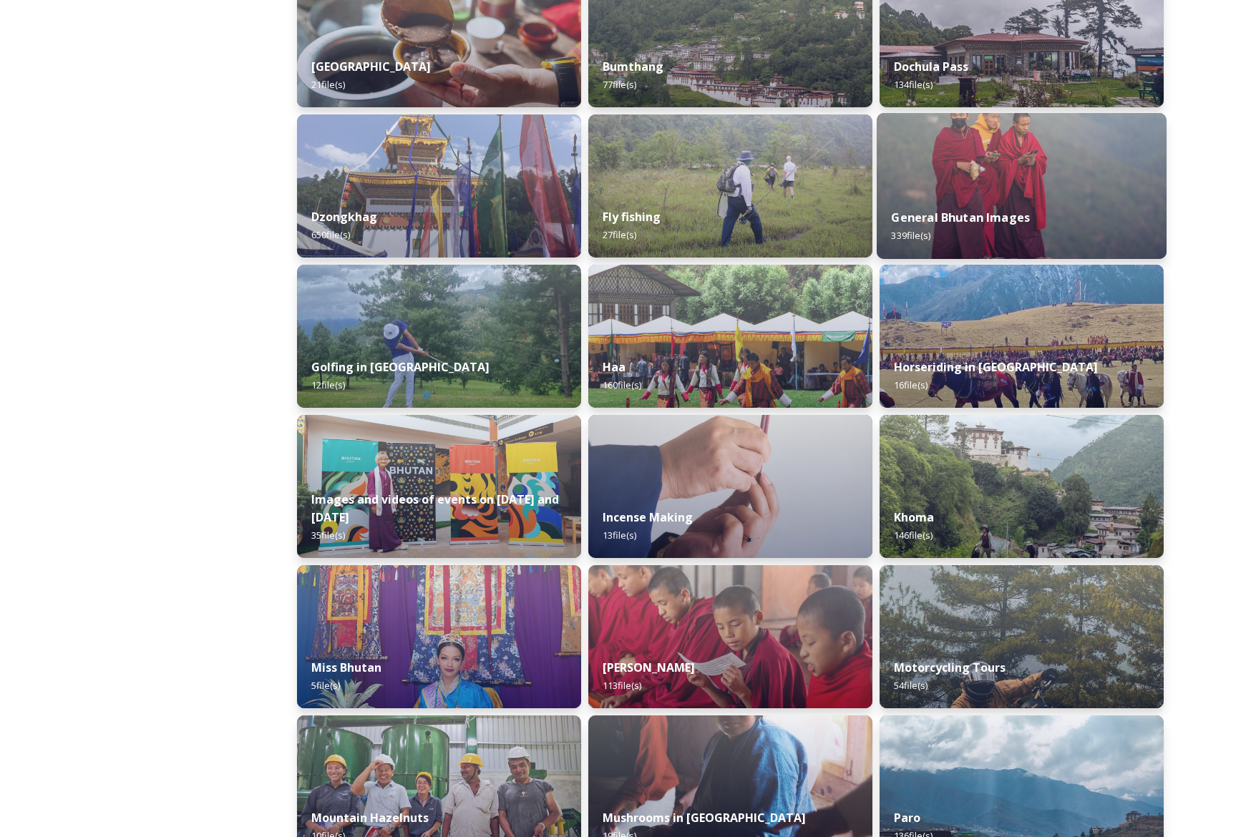
click at [1090, 177] on img at bounding box center [1022, 186] width 290 height 146
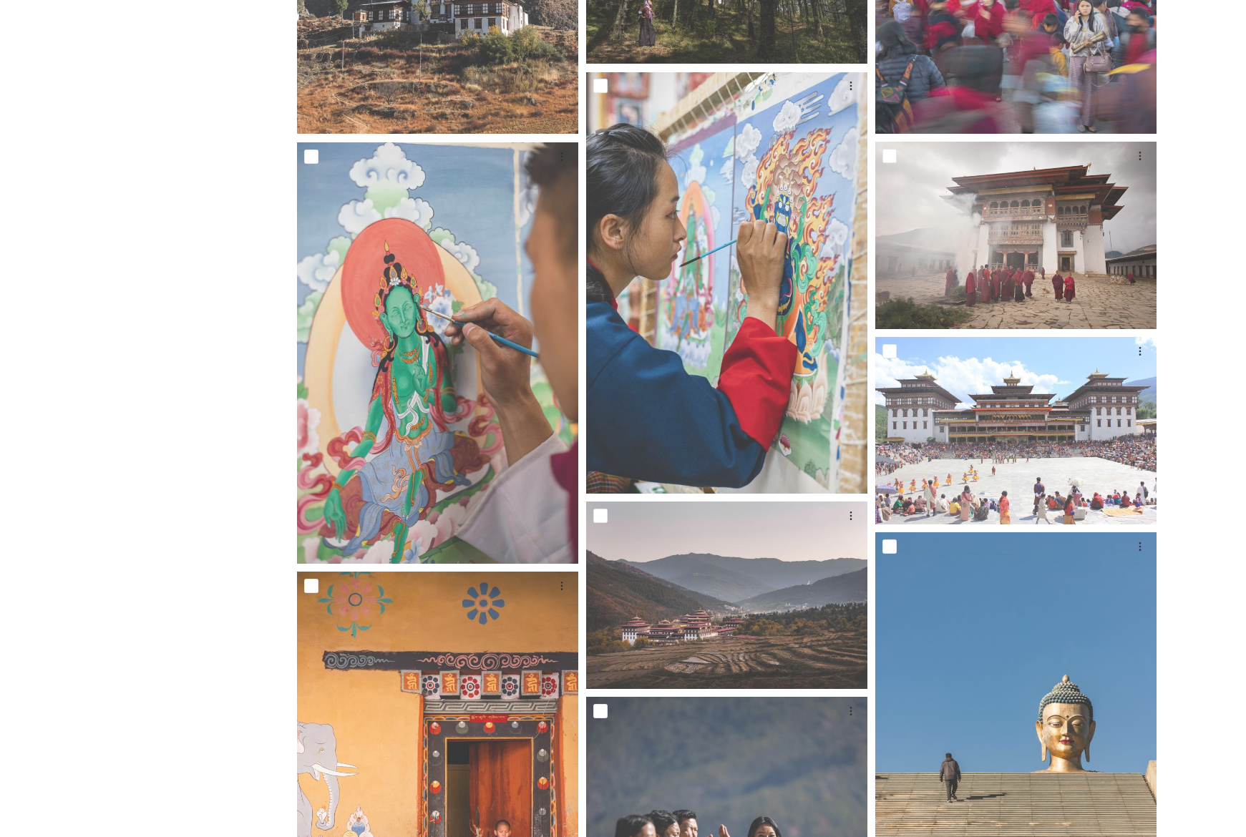
scroll to position [755, 0]
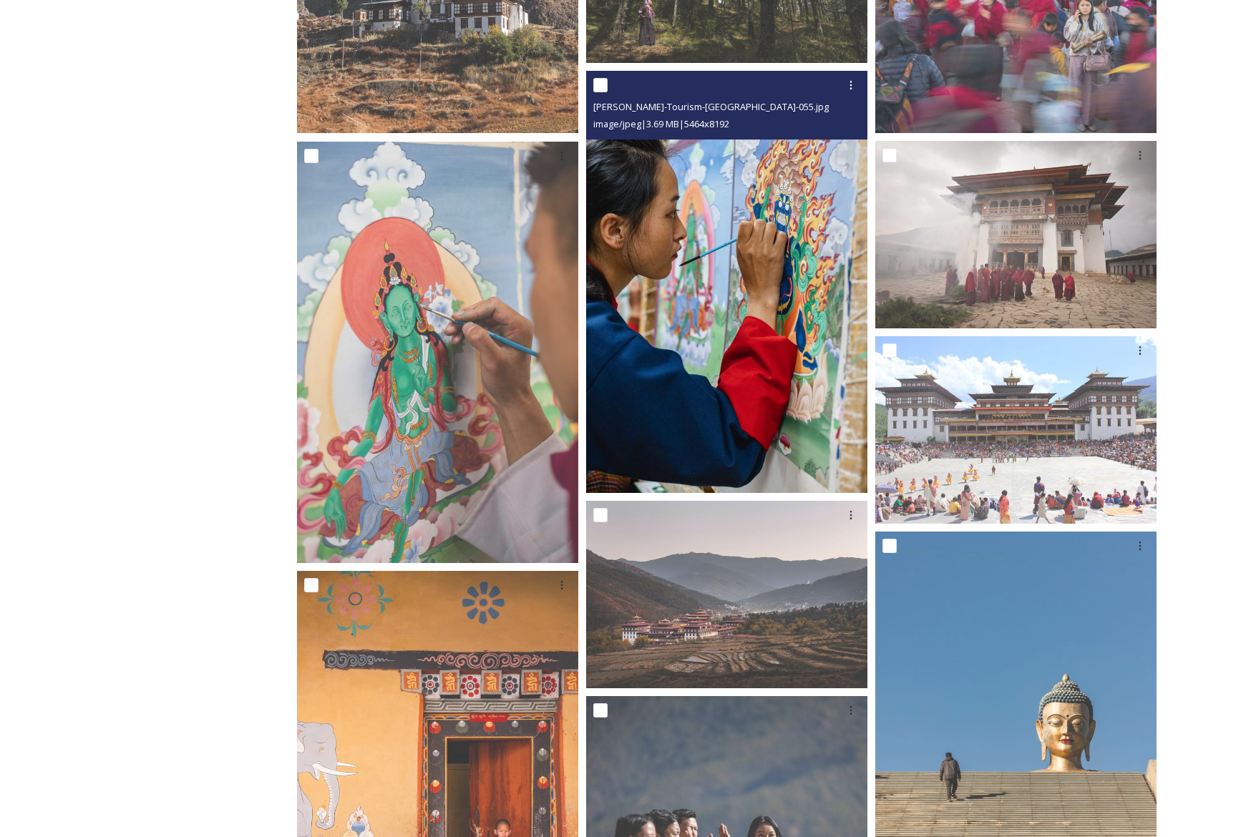
click at [765, 217] on img at bounding box center [726, 283] width 281 height 422
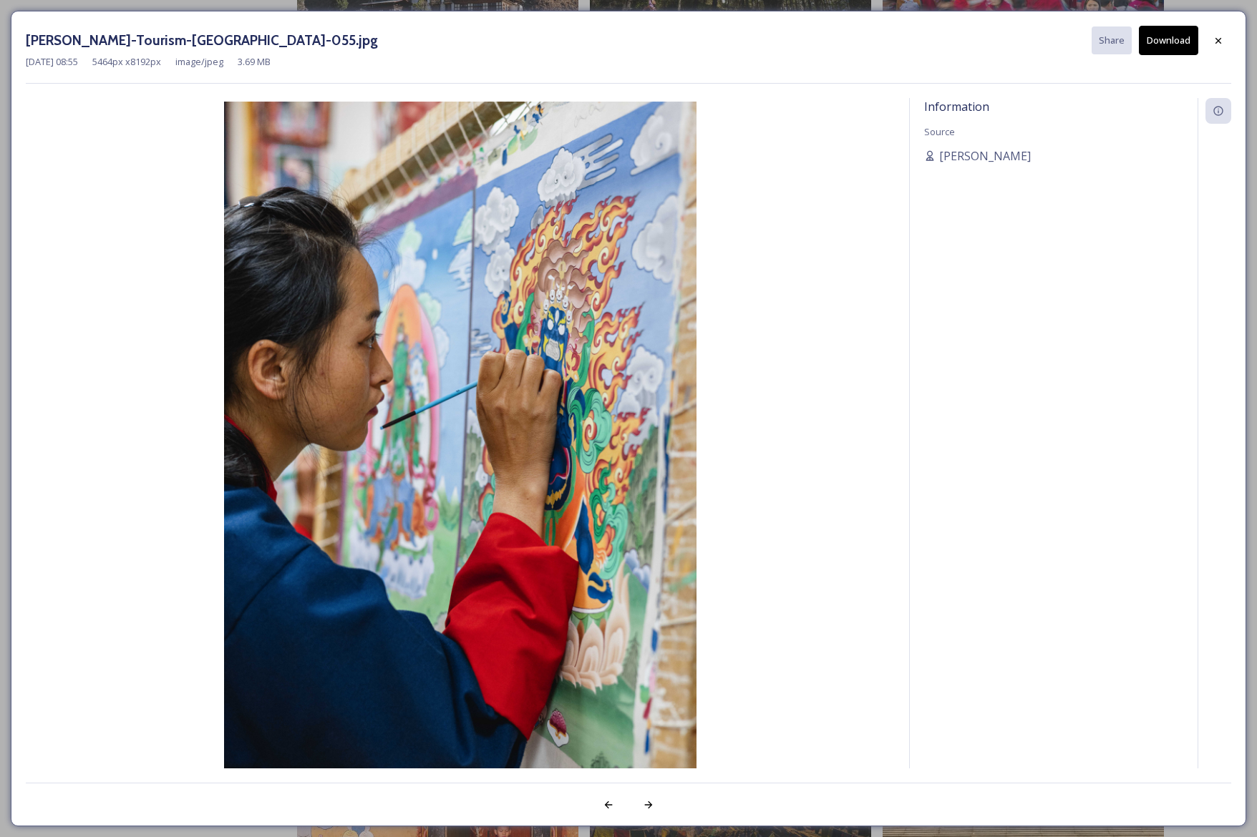
click at [1187, 42] on button "Download" at bounding box center [1168, 40] width 59 height 29
click at [1217, 45] on icon at bounding box center [1217, 40] width 11 height 11
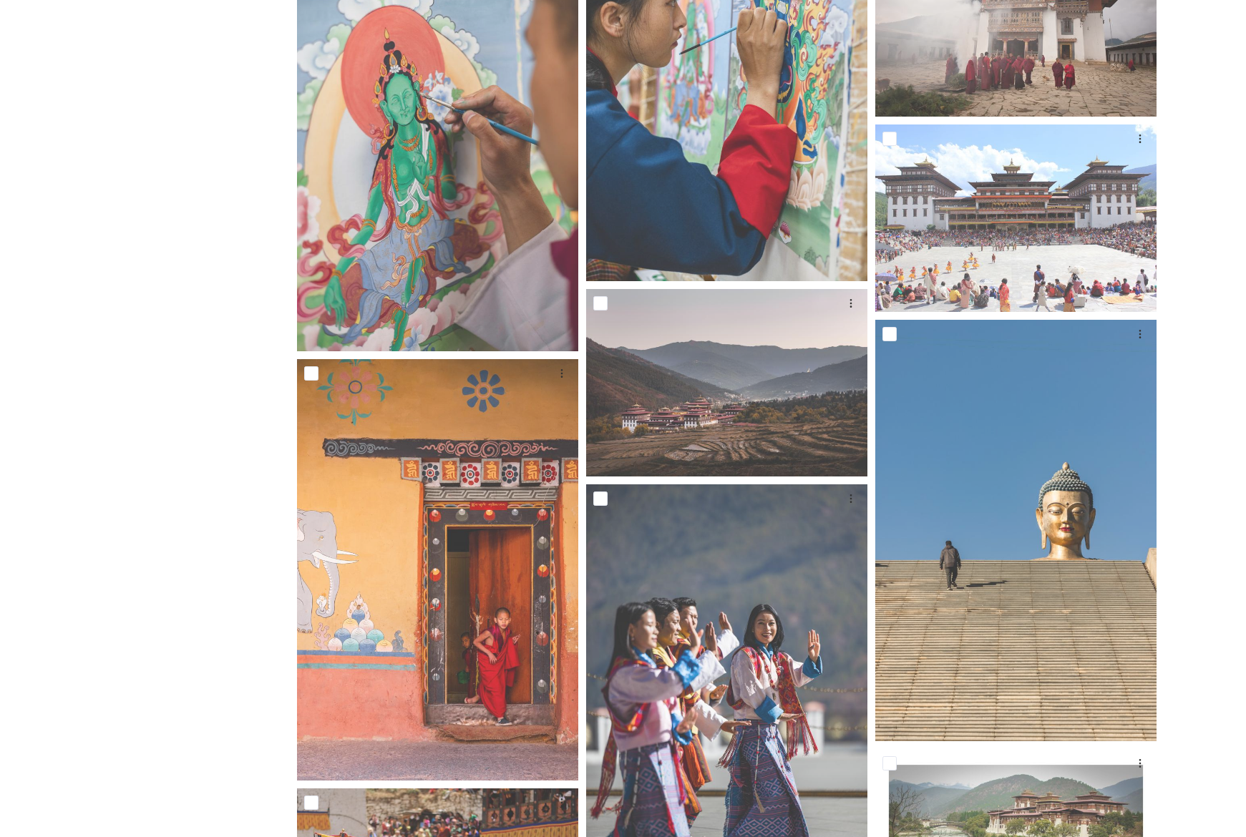
scroll to position [1010, 0]
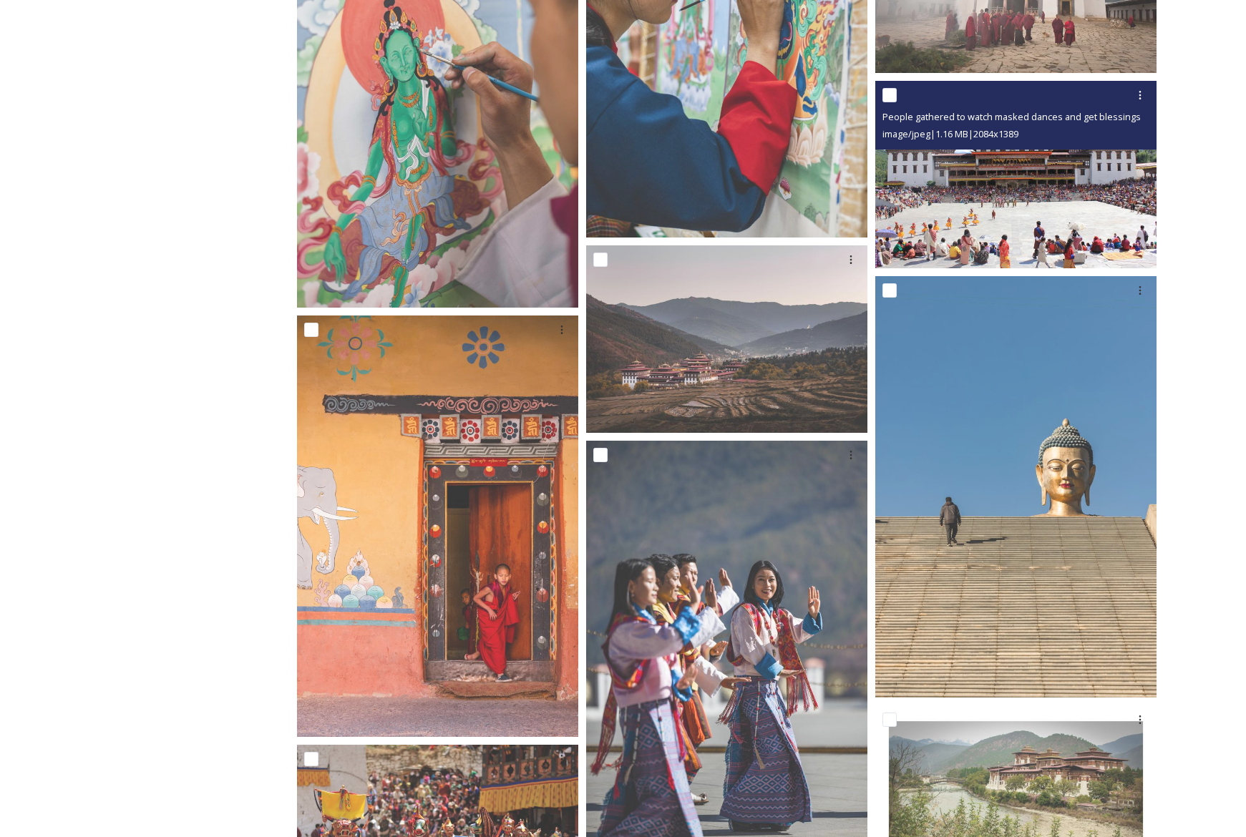
click at [1058, 197] on img at bounding box center [1015, 174] width 281 height 187
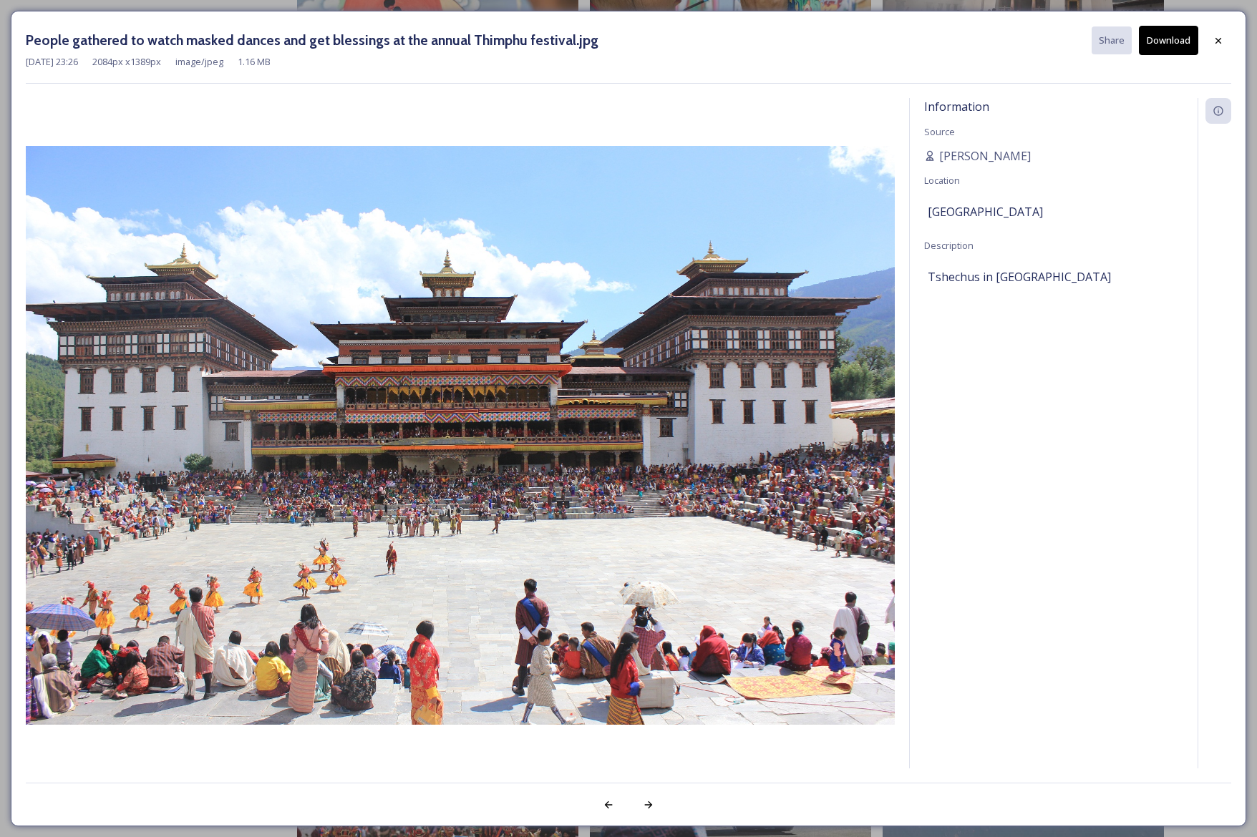
click at [1166, 43] on button "Download" at bounding box center [1168, 40] width 59 height 29
click at [1216, 42] on icon at bounding box center [1218, 40] width 6 height 6
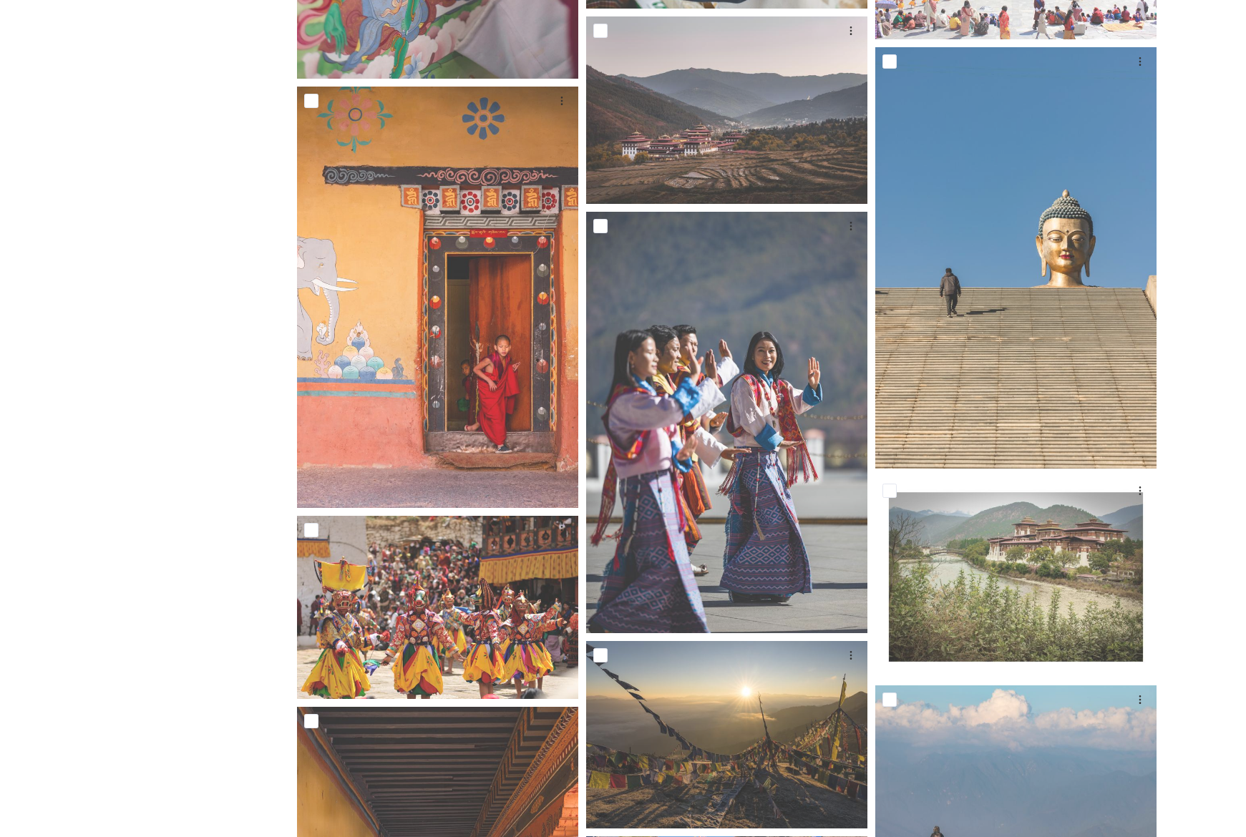
scroll to position [1294, 0]
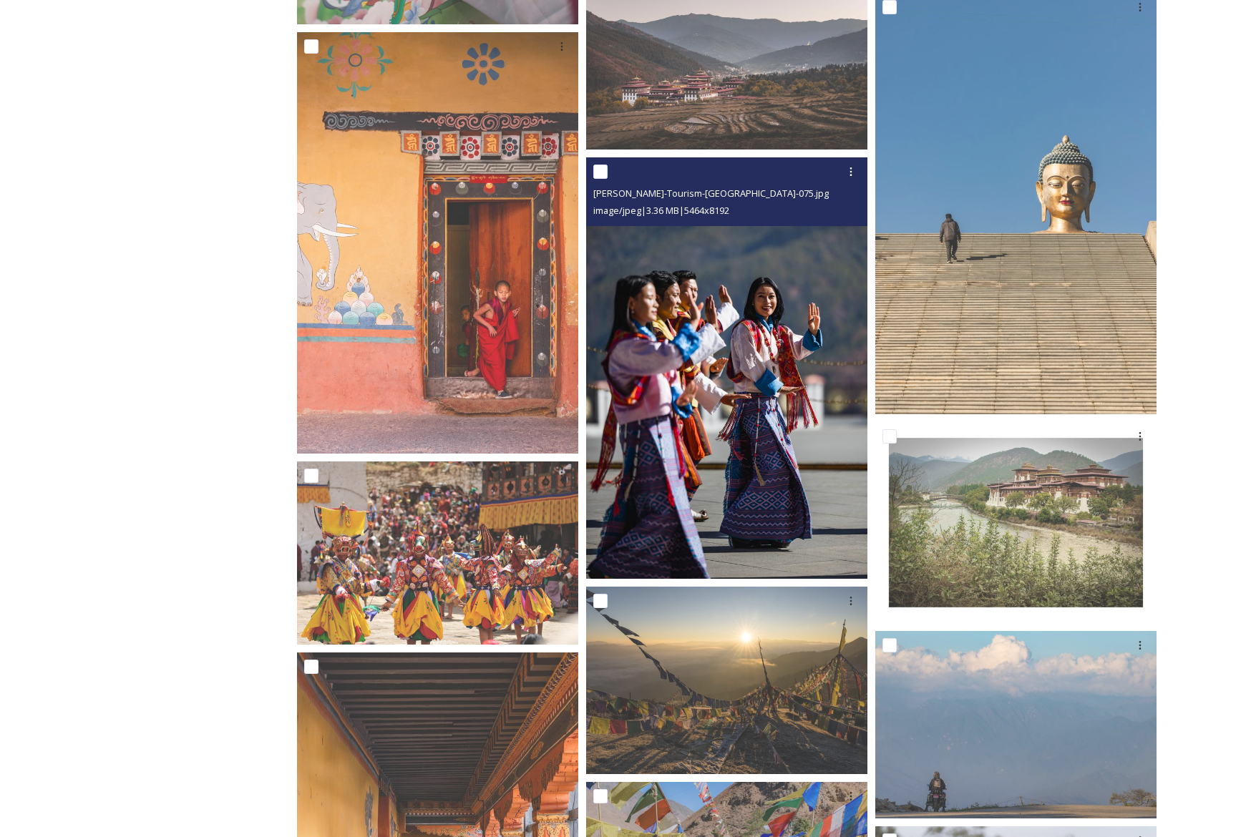
click at [802, 318] on img at bounding box center [726, 368] width 281 height 422
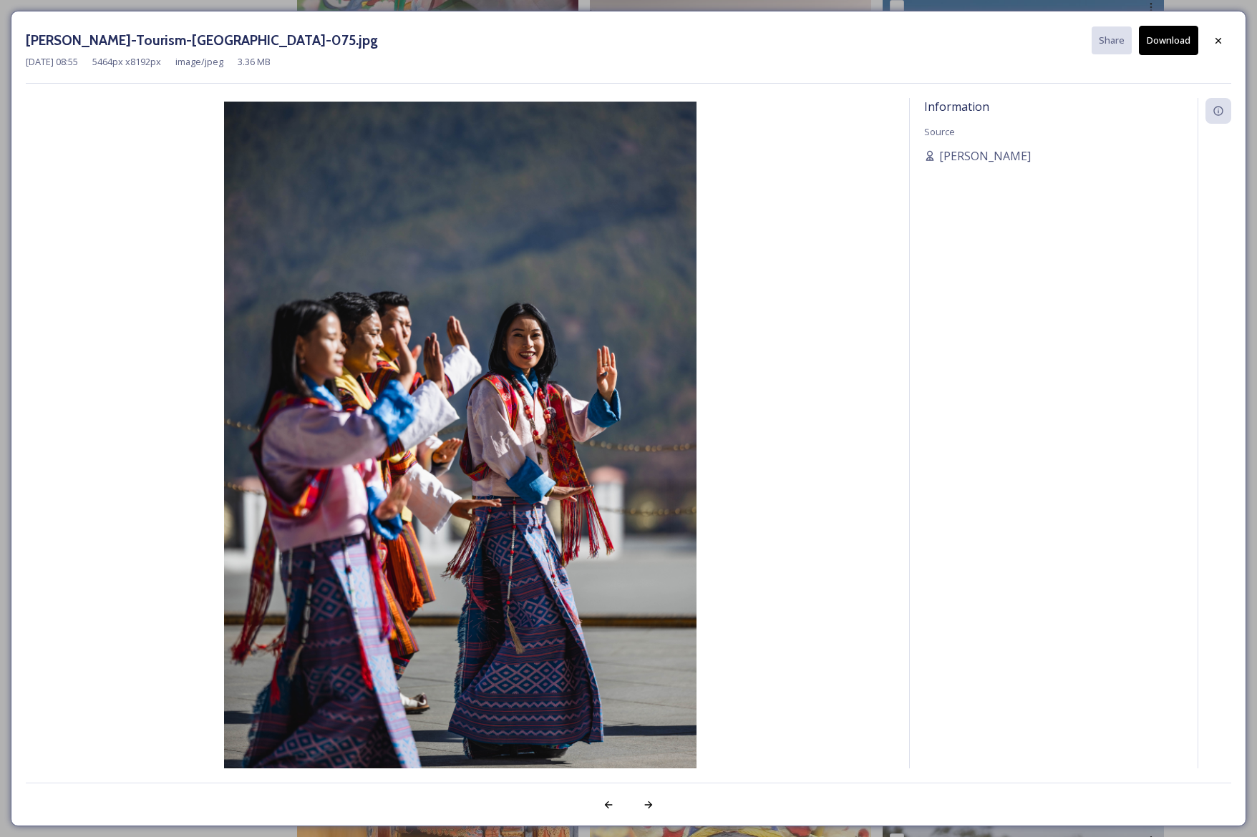
click at [1171, 44] on button "Download" at bounding box center [1168, 40] width 59 height 29
click at [1224, 39] on div at bounding box center [1218, 41] width 26 height 26
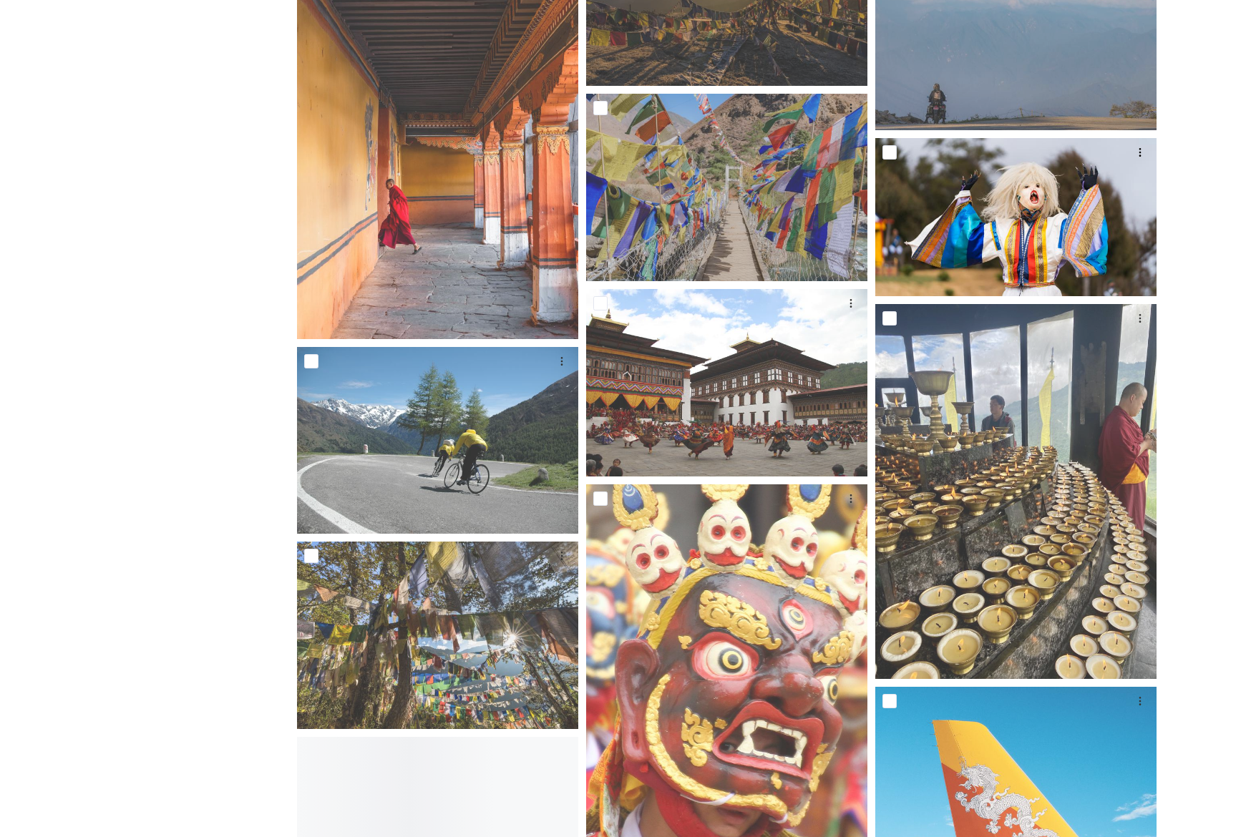
scroll to position [1985, 0]
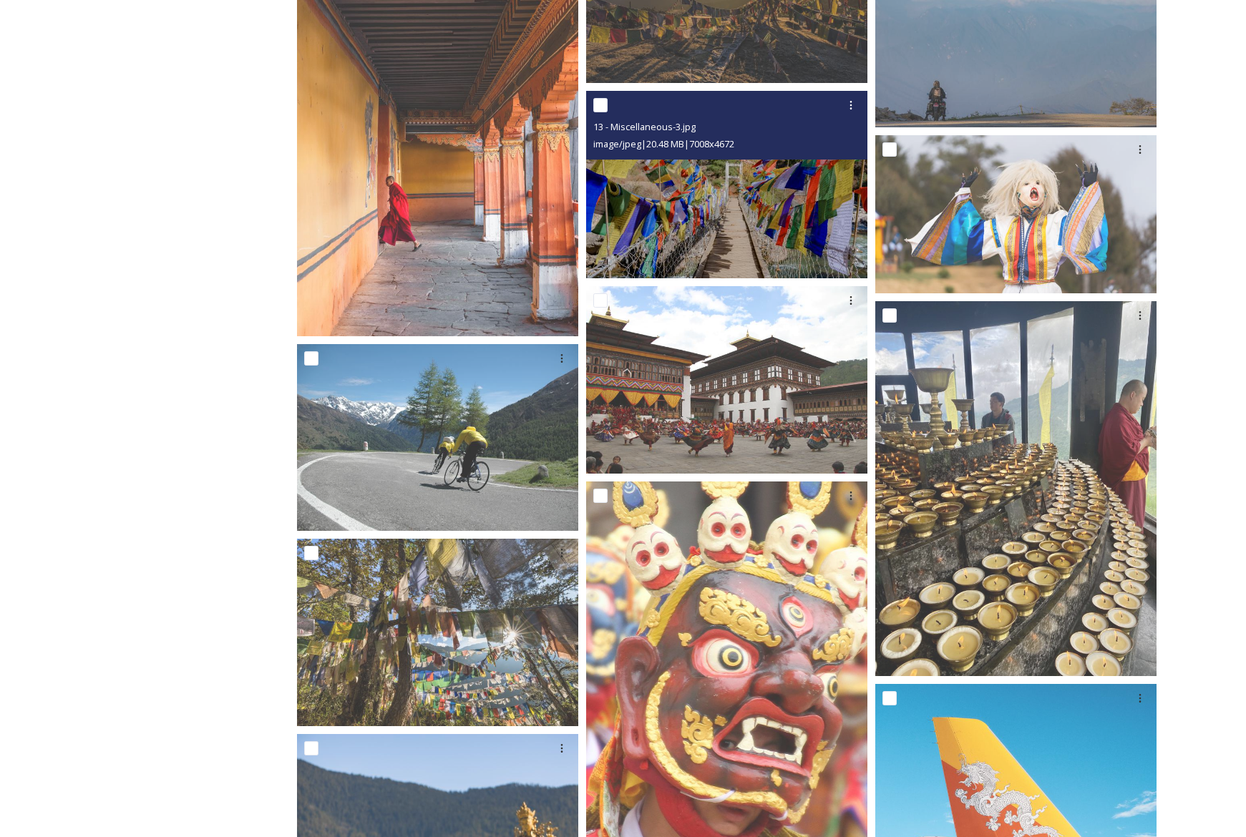
click at [814, 155] on div "13 - Miscellaneous-3.jpg image/jpeg | 20.48 MB | 7008 x 4672" at bounding box center [726, 125] width 281 height 69
click at [824, 191] on img at bounding box center [726, 184] width 281 height 187
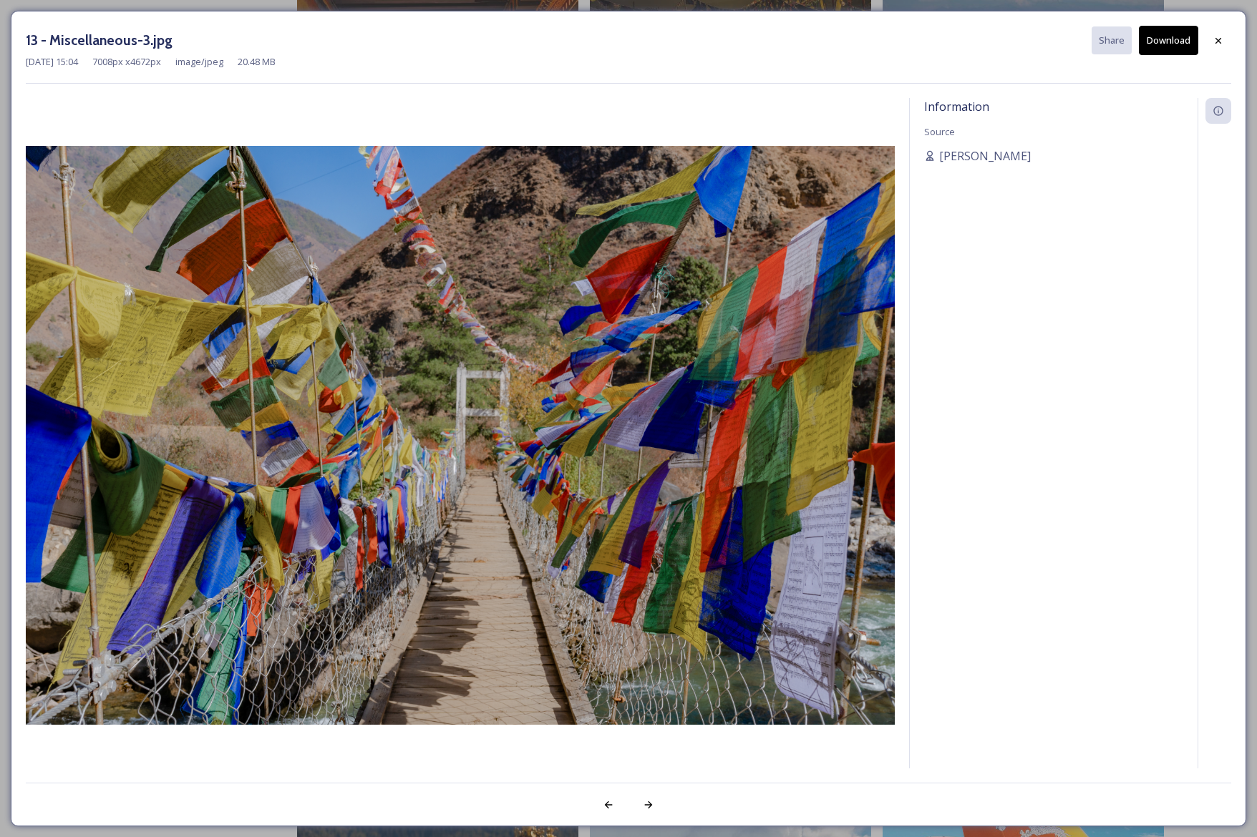
click at [1173, 41] on button "Download" at bounding box center [1168, 40] width 59 height 29
click at [1218, 44] on icon at bounding box center [1217, 40] width 11 height 11
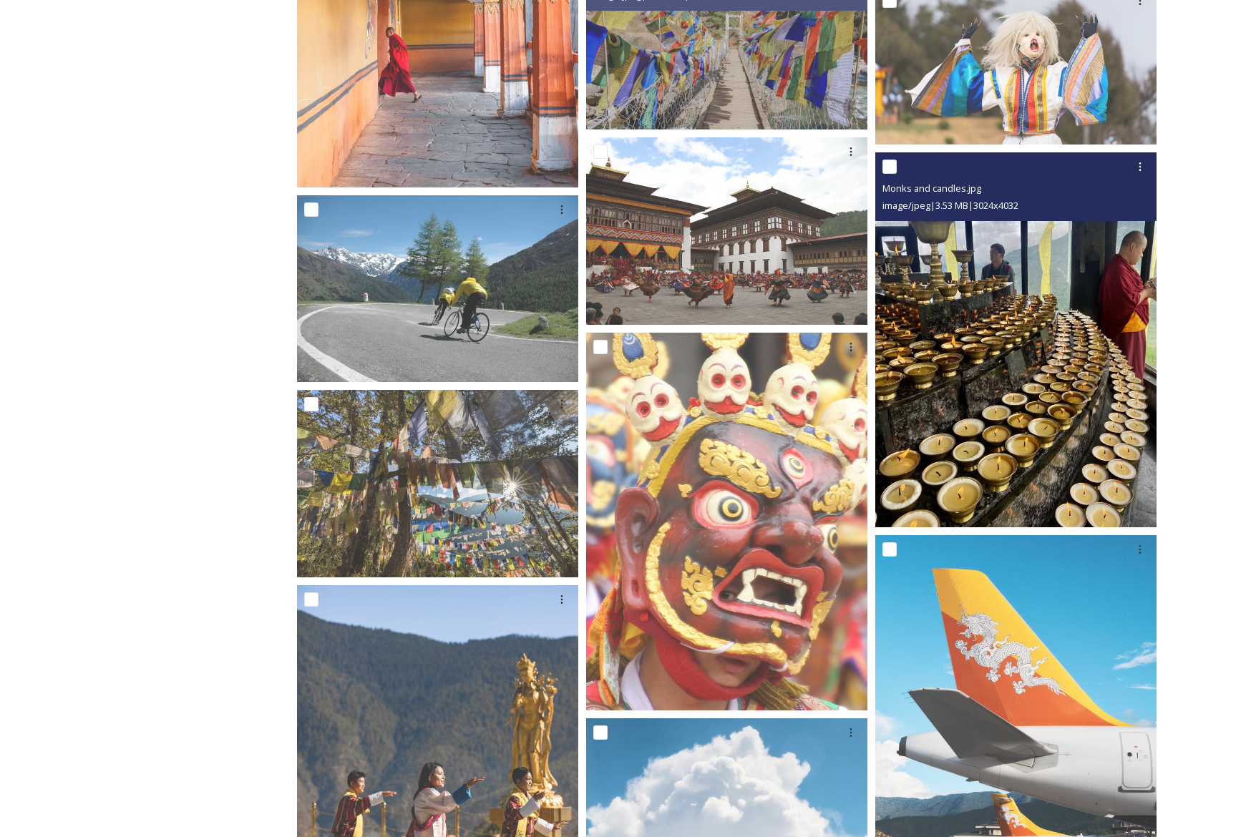
scroll to position [2309, 0]
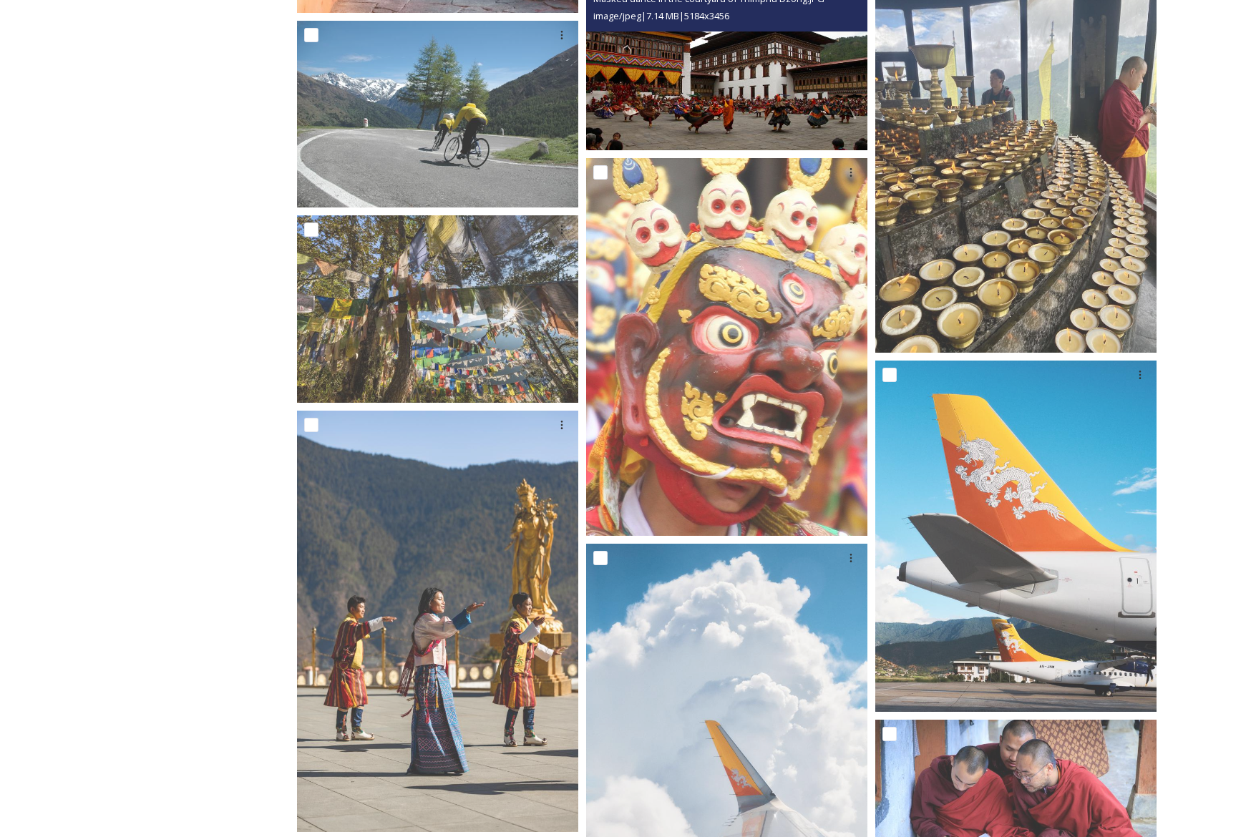
click at [774, 109] on img at bounding box center [726, 56] width 281 height 187
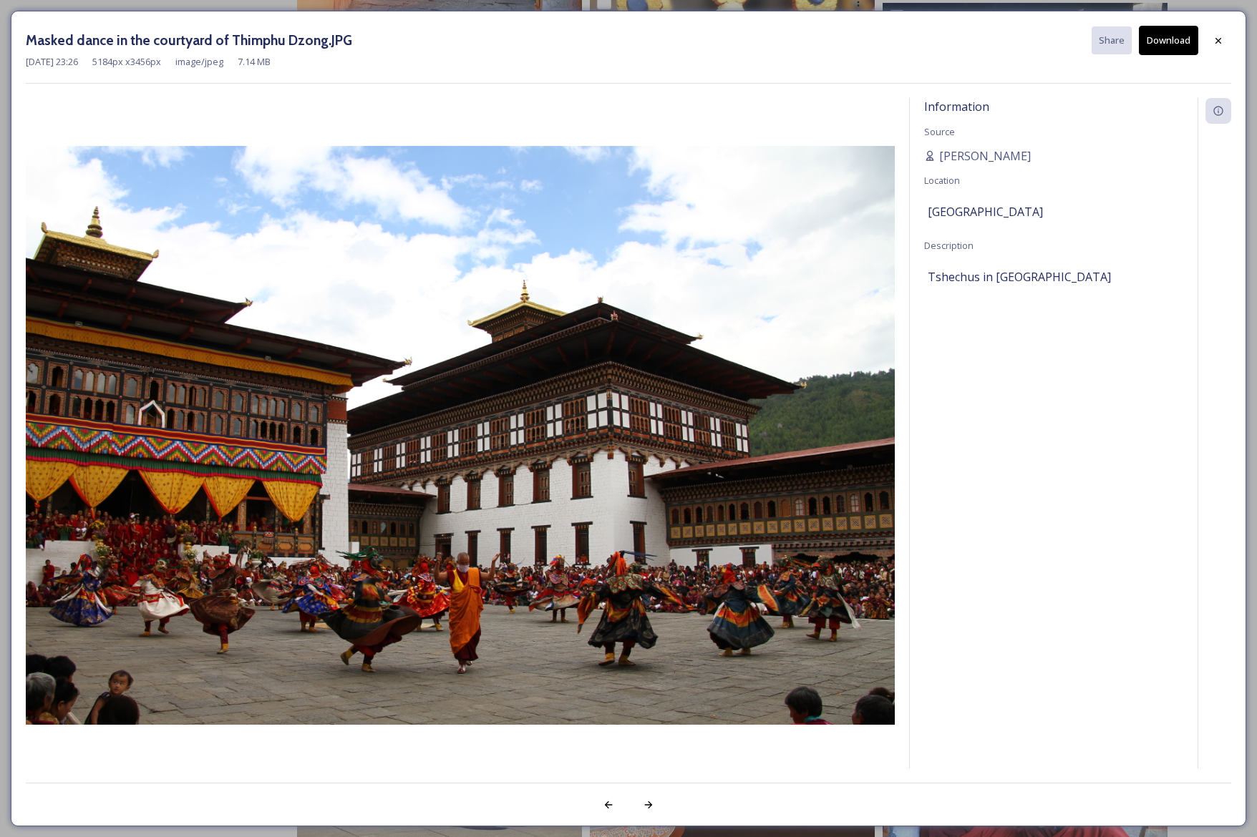
click at [1180, 39] on button "Download" at bounding box center [1168, 40] width 59 height 29
click at [1216, 43] on icon at bounding box center [1217, 40] width 11 height 11
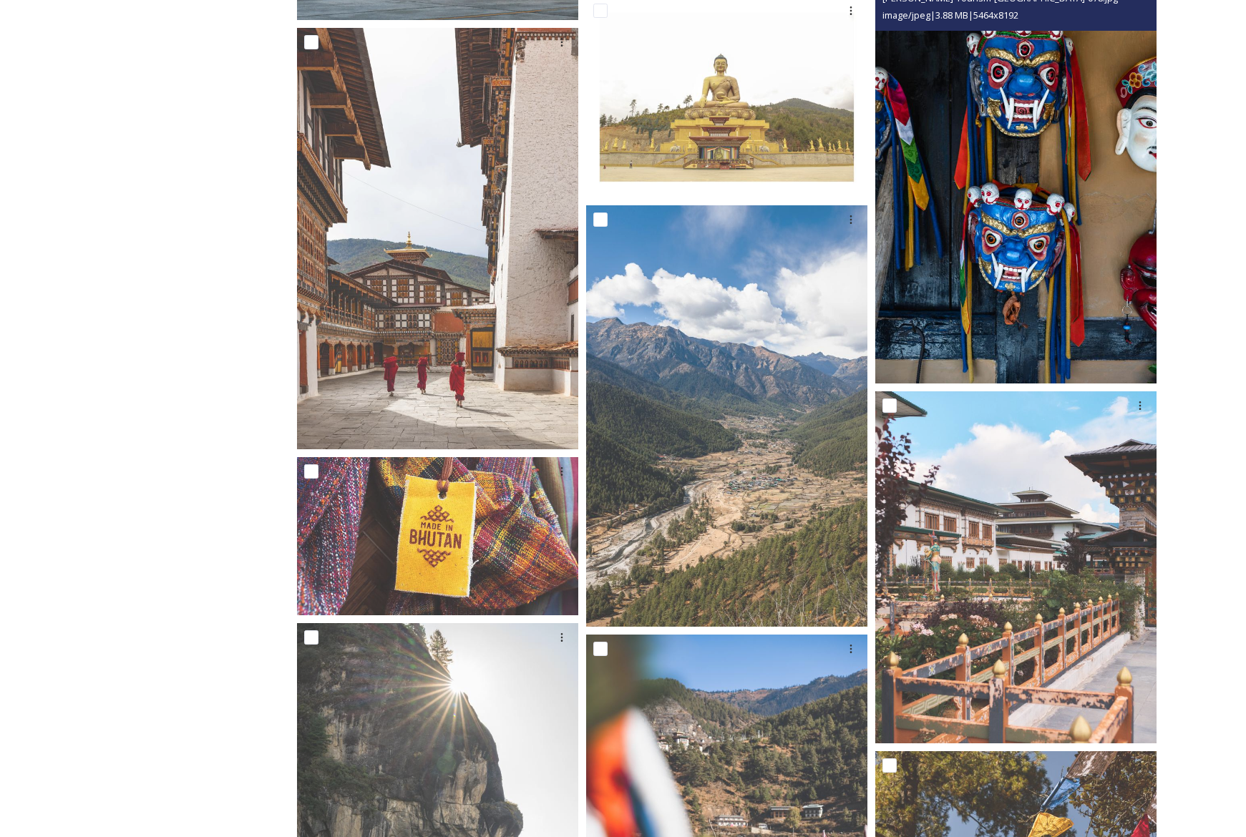
scroll to position [3854, 0]
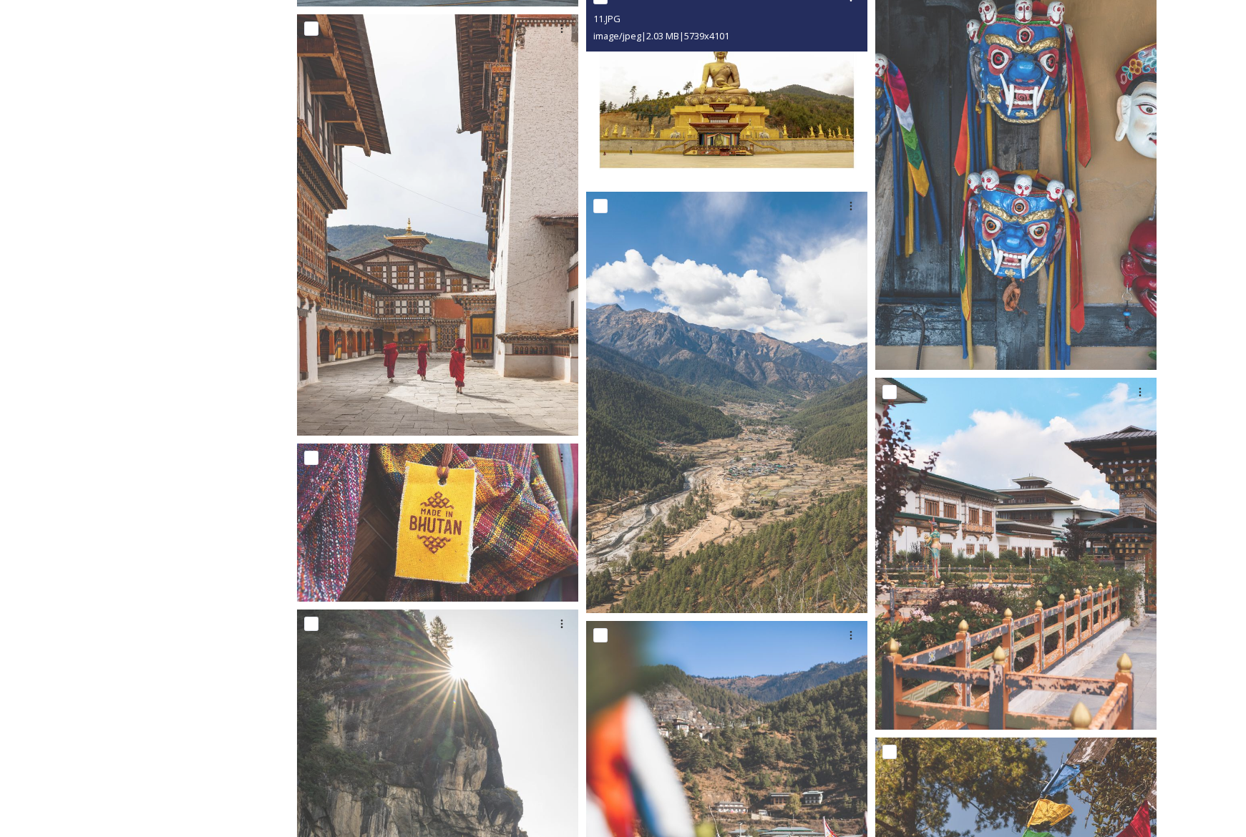
click at [768, 115] on img at bounding box center [726, 83] width 281 height 201
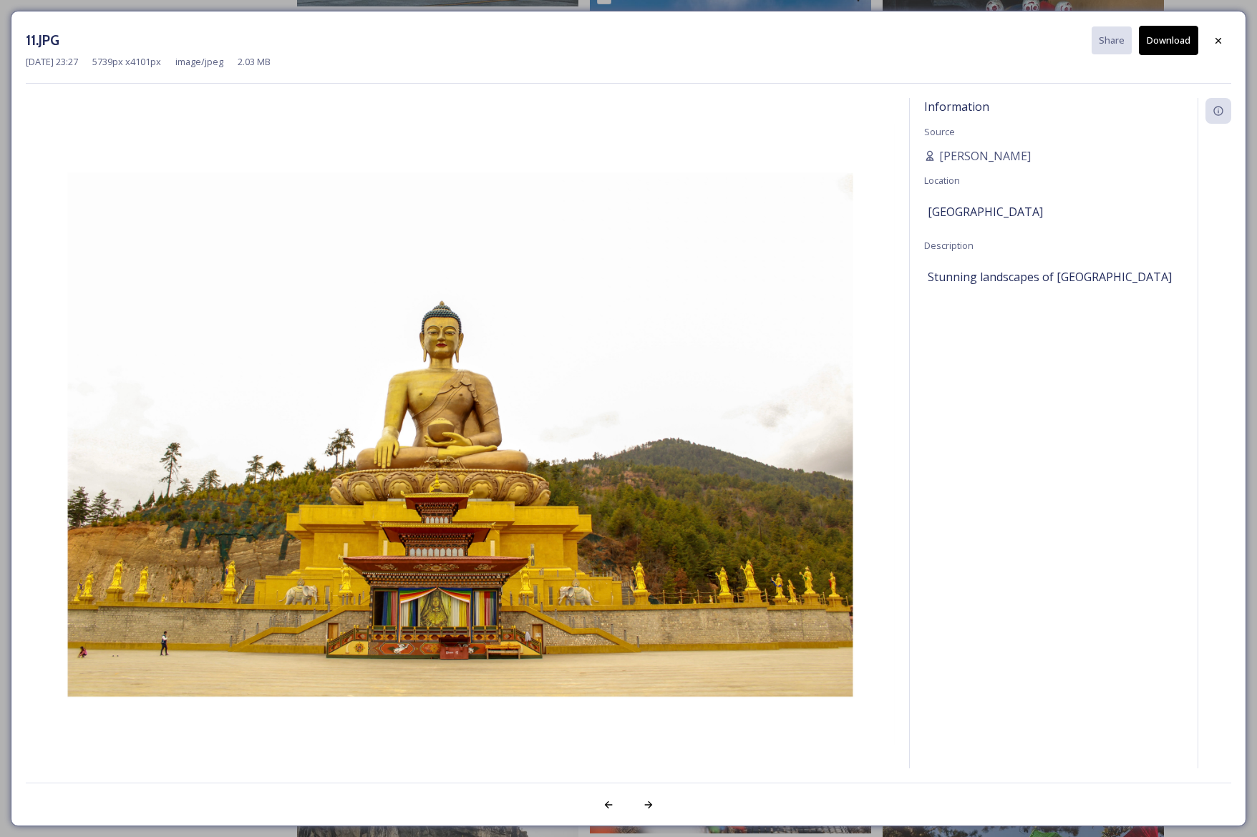
click at [1179, 43] on button "Download" at bounding box center [1168, 40] width 59 height 29
click at [1214, 42] on icon at bounding box center [1217, 40] width 11 height 11
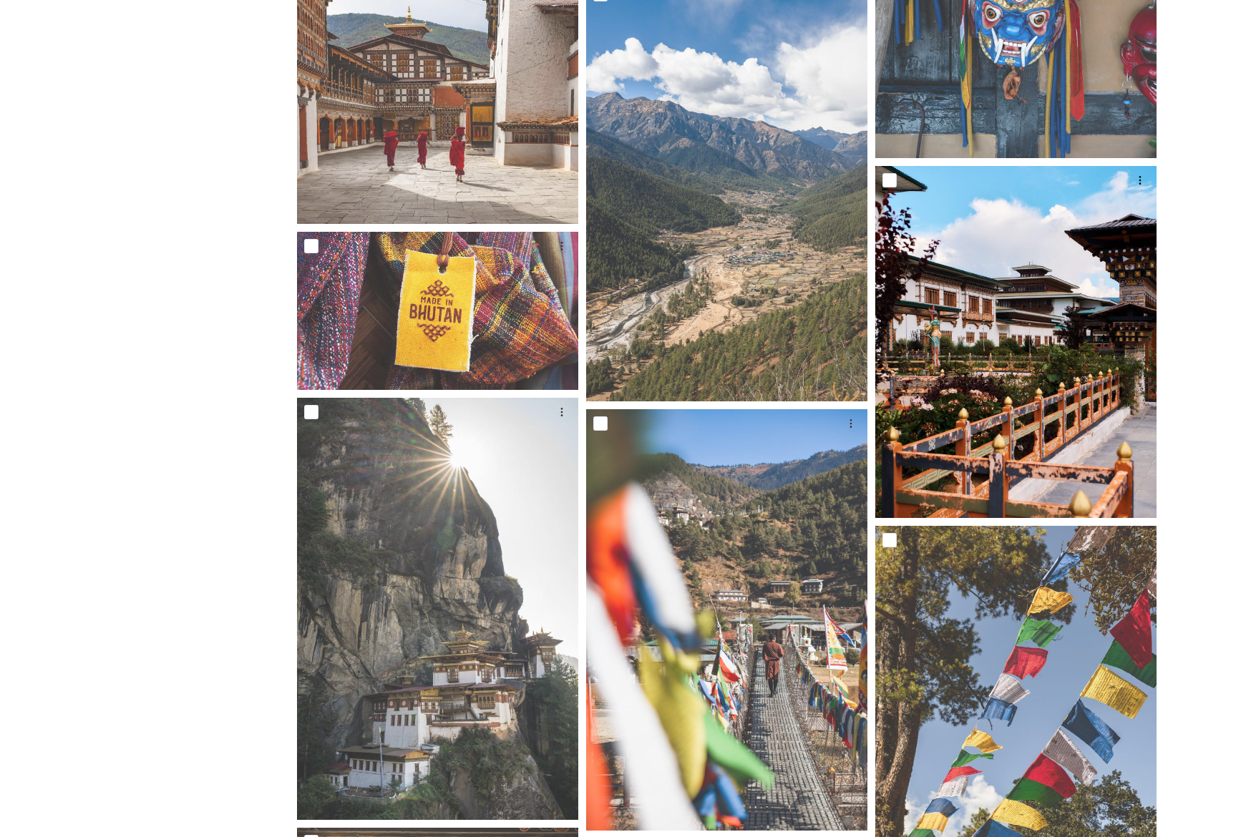
scroll to position [4106, 0]
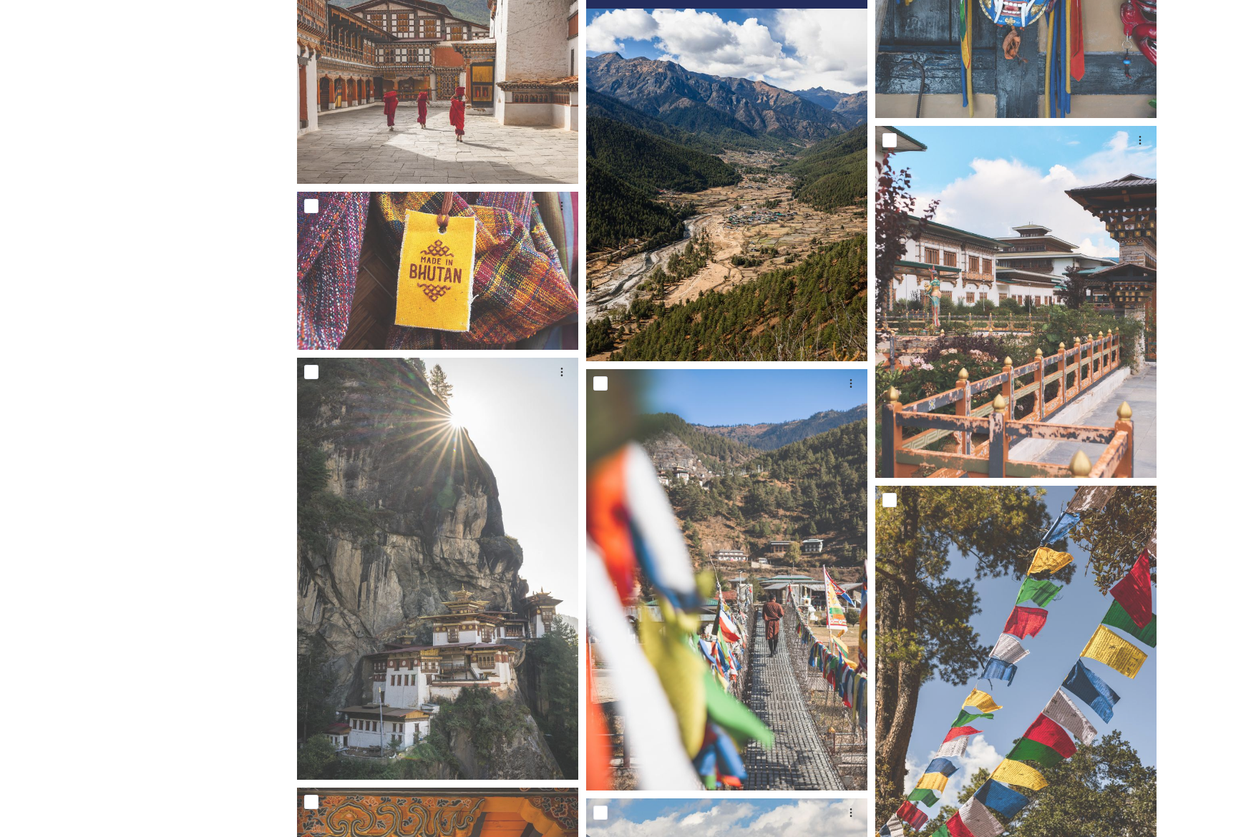
click at [735, 159] on img at bounding box center [726, 151] width 281 height 422
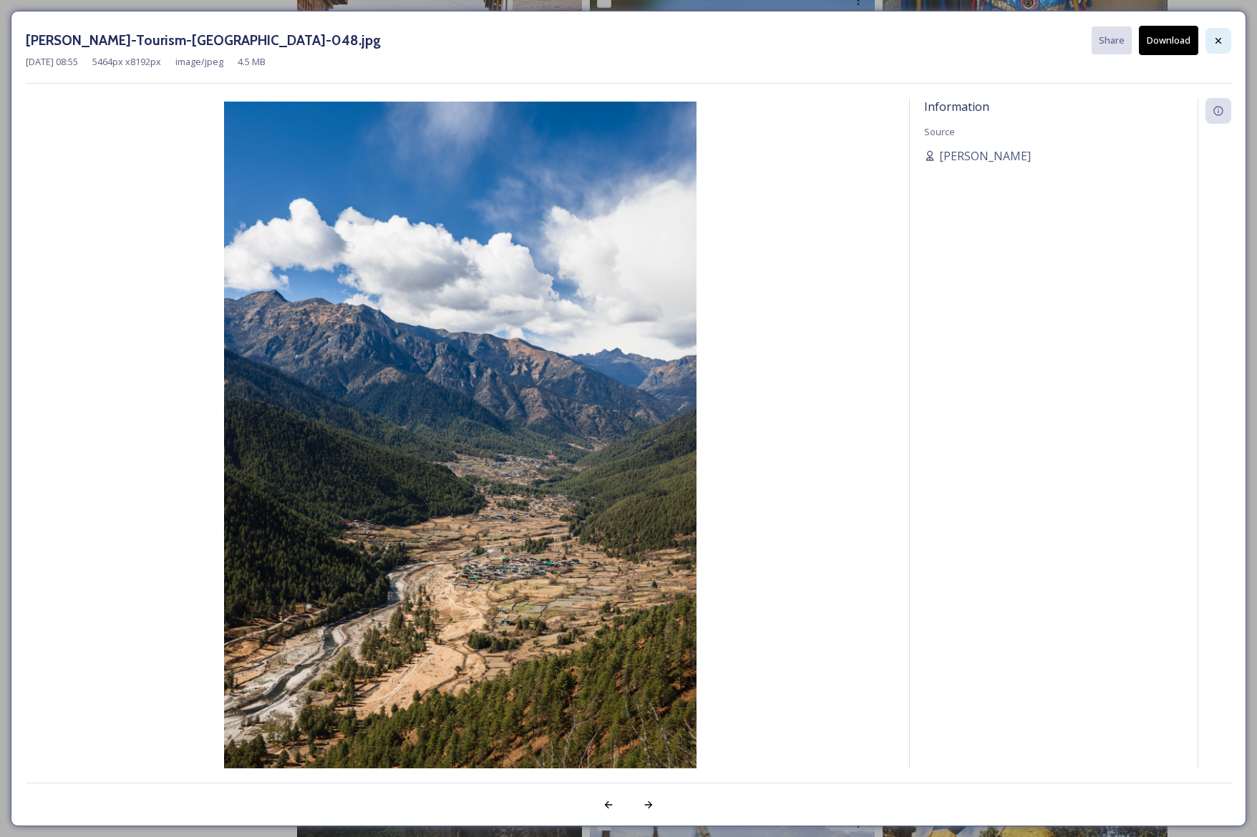
click at [1217, 42] on icon at bounding box center [1217, 40] width 11 height 11
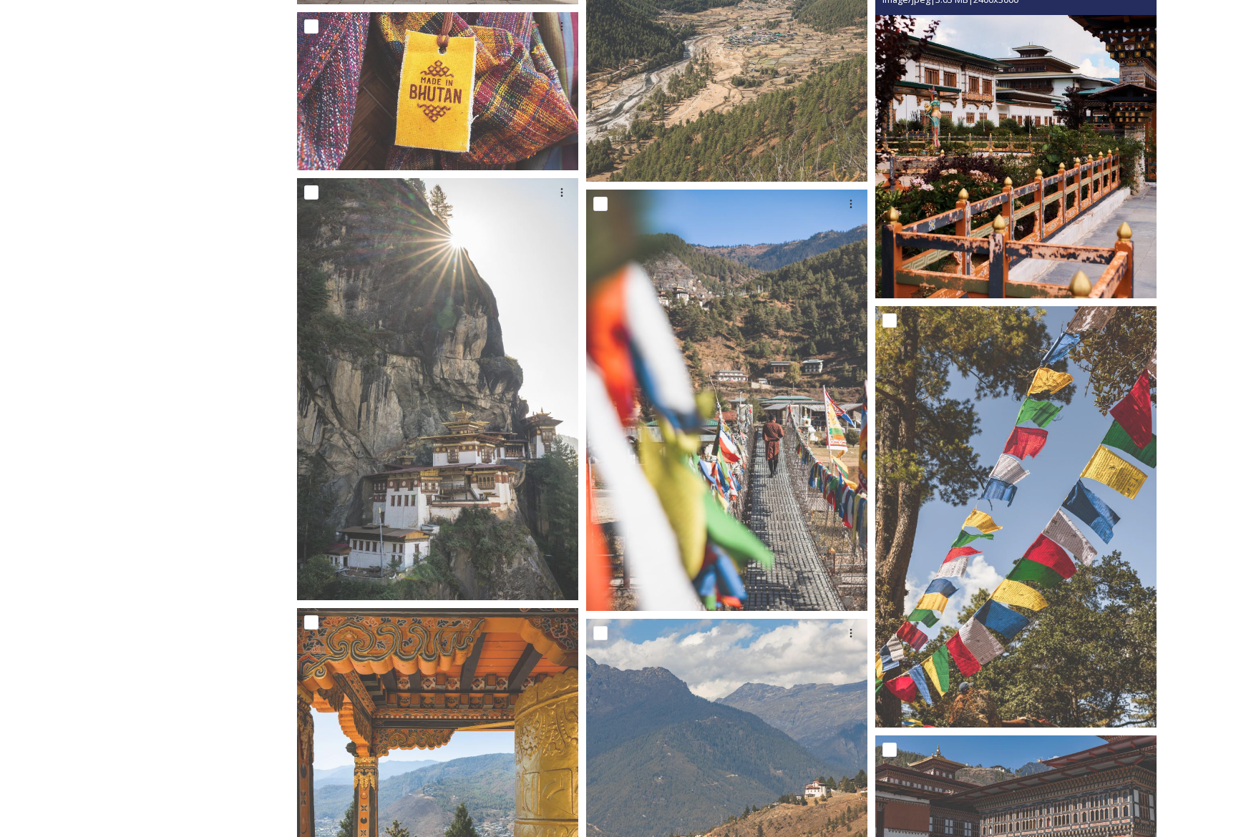
scroll to position [4262, 0]
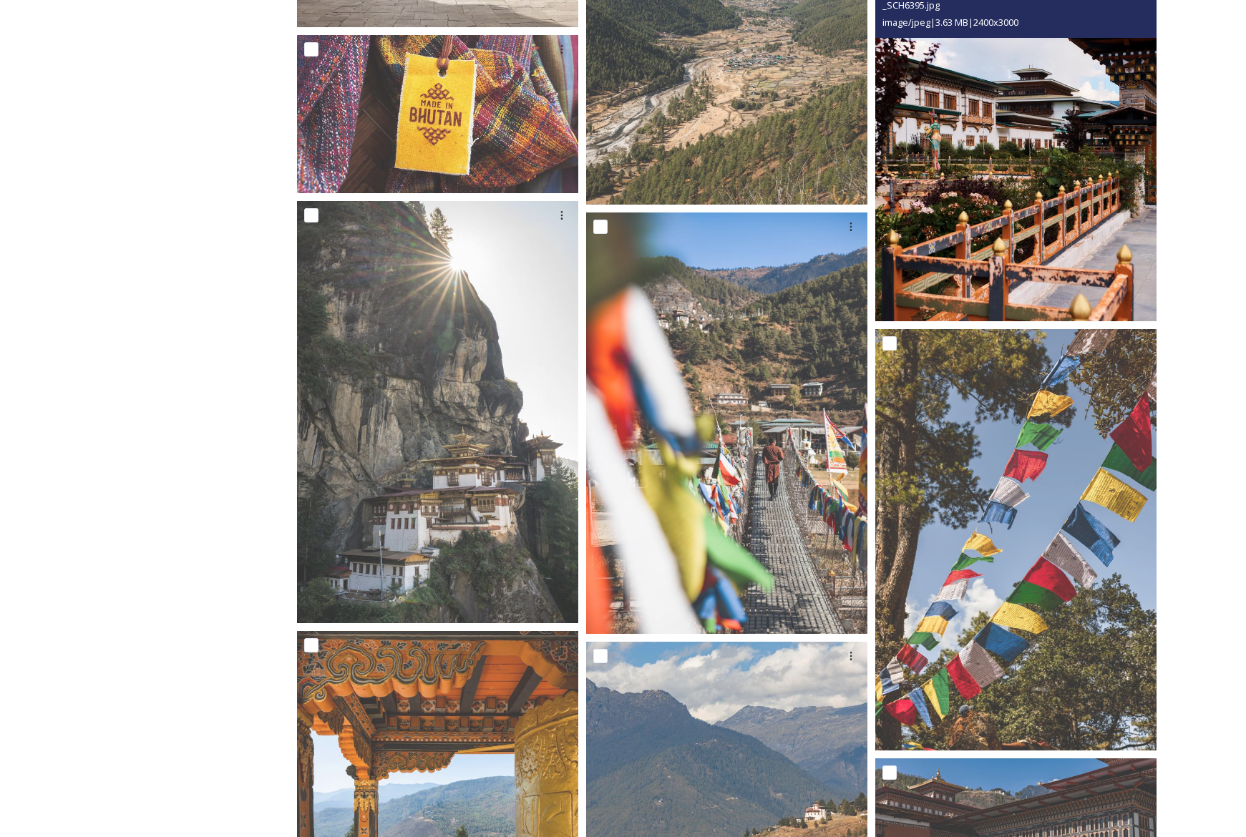
click at [983, 171] on img at bounding box center [1015, 144] width 281 height 351
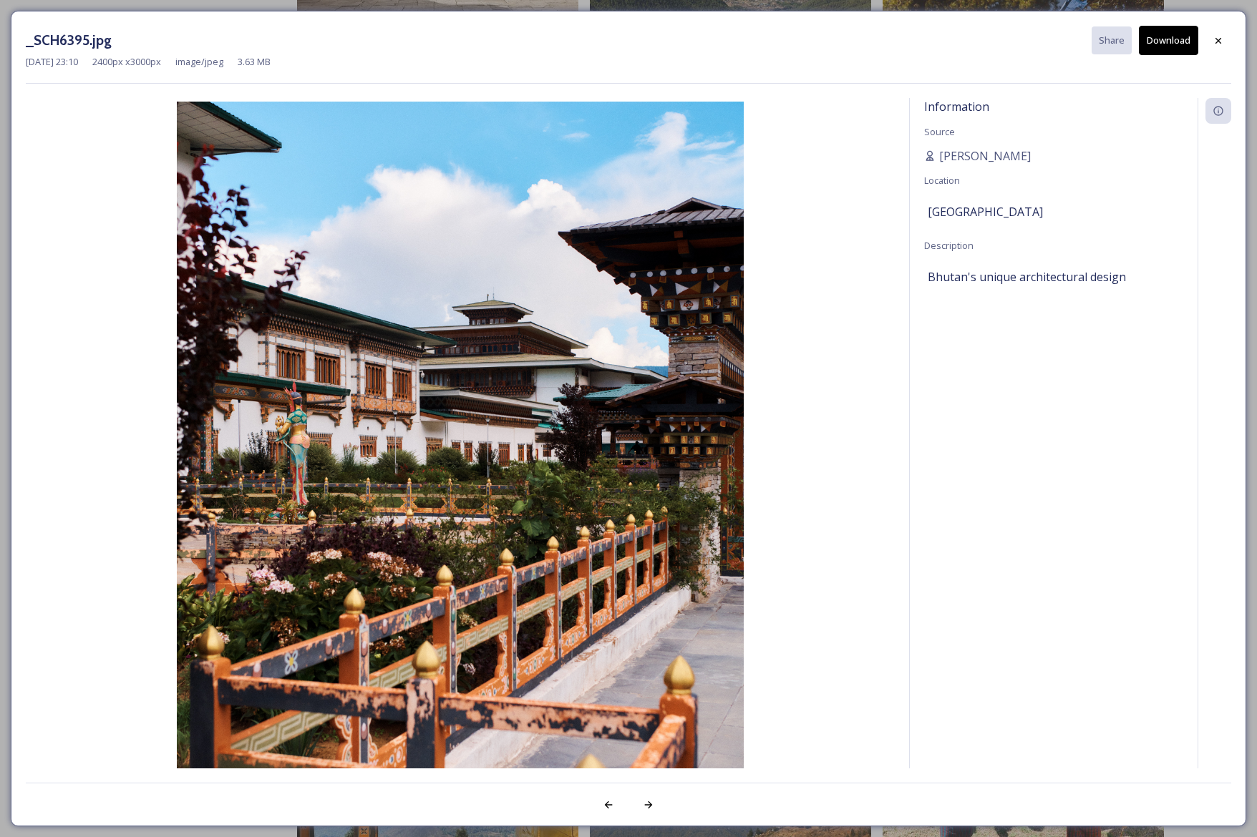
click at [1170, 35] on button "Download" at bounding box center [1168, 40] width 59 height 29
click at [1222, 37] on icon at bounding box center [1217, 40] width 11 height 11
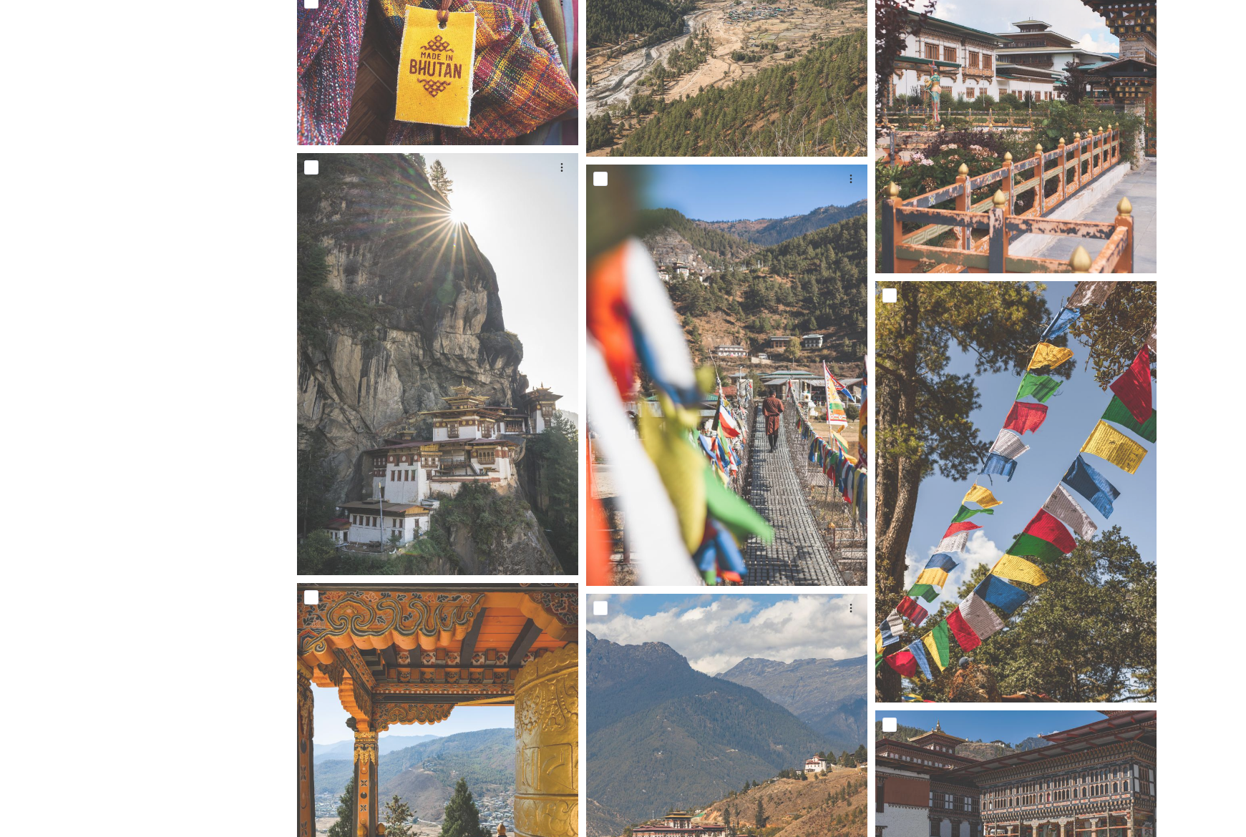
scroll to position [4647, 0]
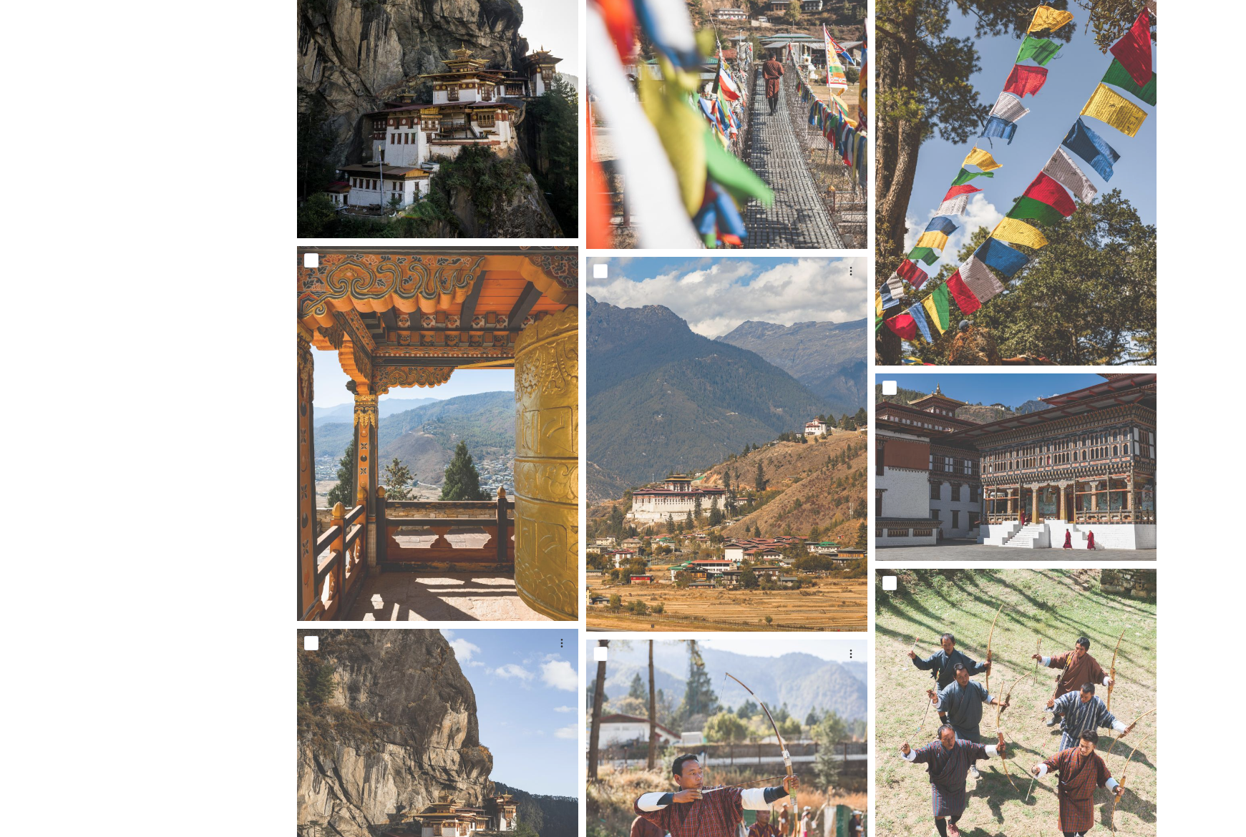
click at [493, 127] on img at bounding box center [437, 27] width 281 height 422
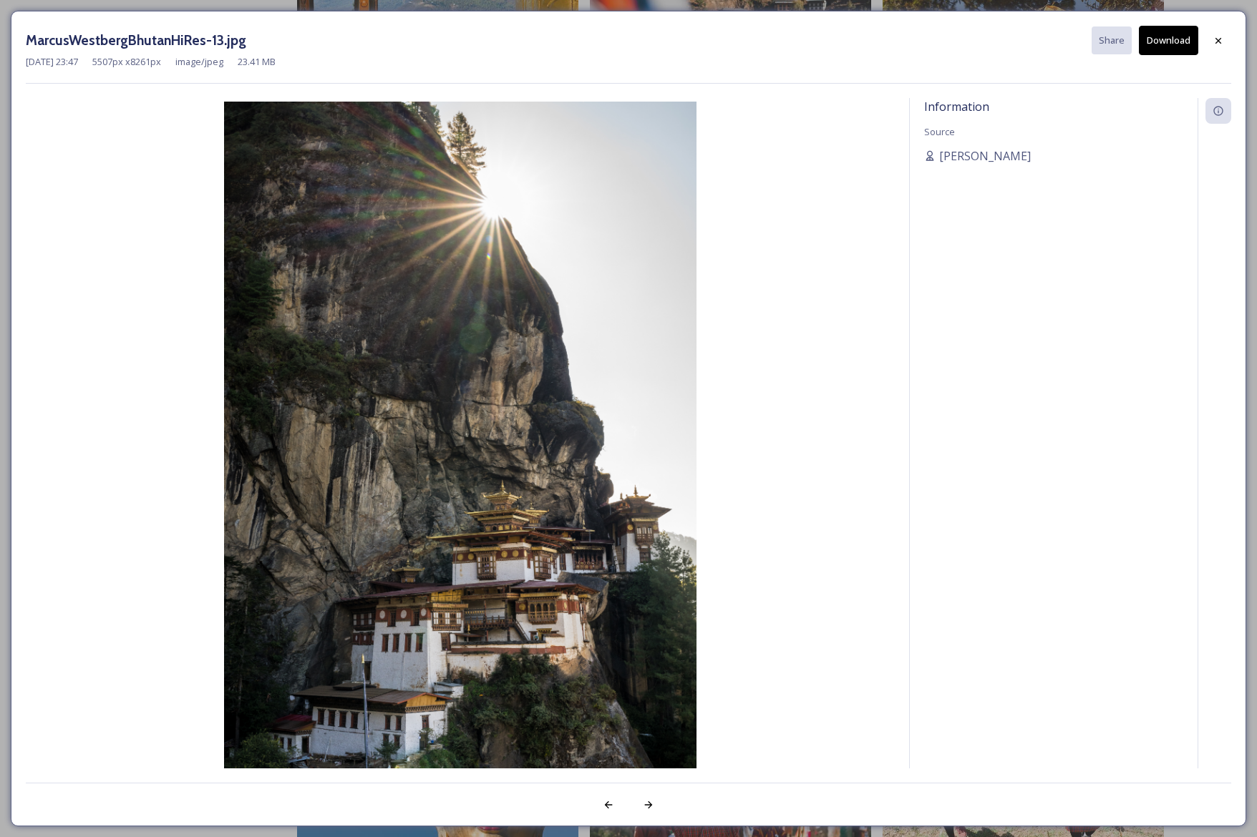
click at [1174, 44] on button "Download" at bounding box center [1168, 40] width 59 height 29
click at [1222, 42] on icon at bounding box center [1217, 40] width 11 height 11
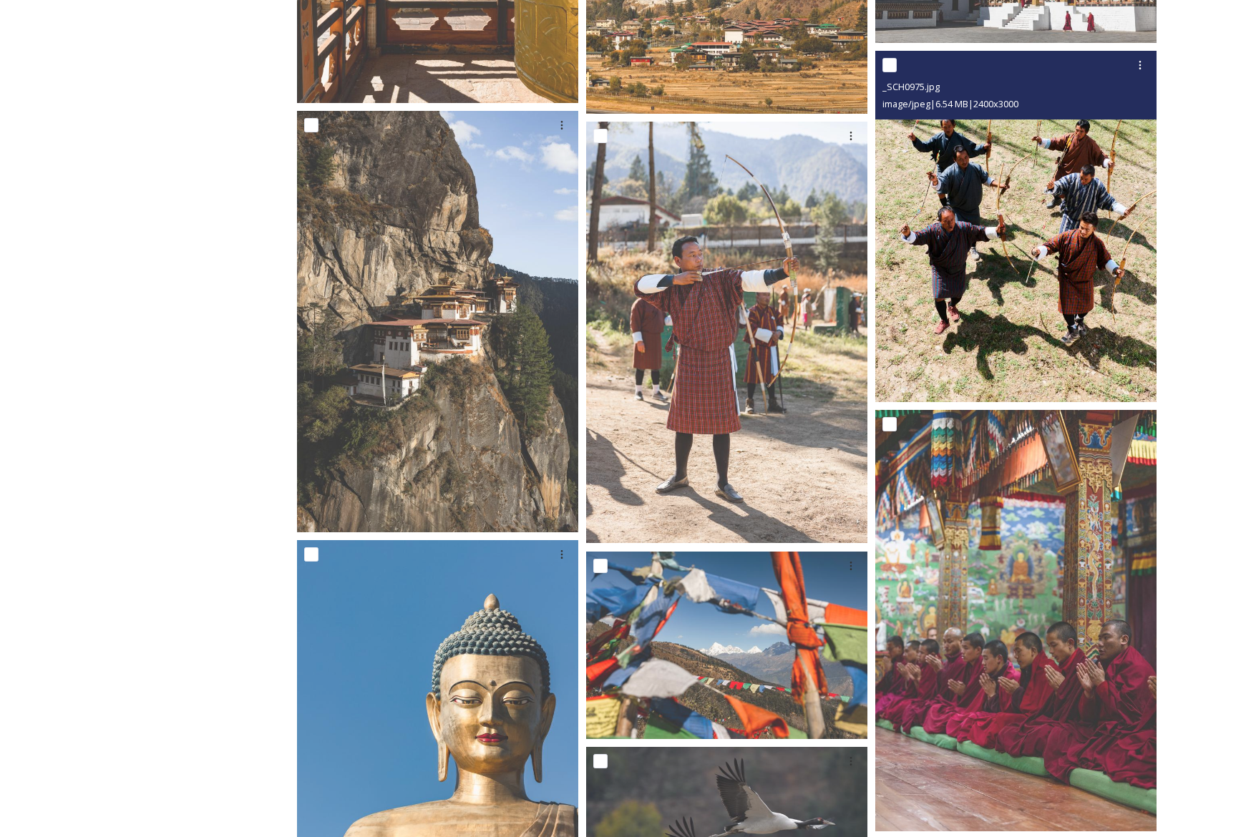
scroll to position [5243, 0]
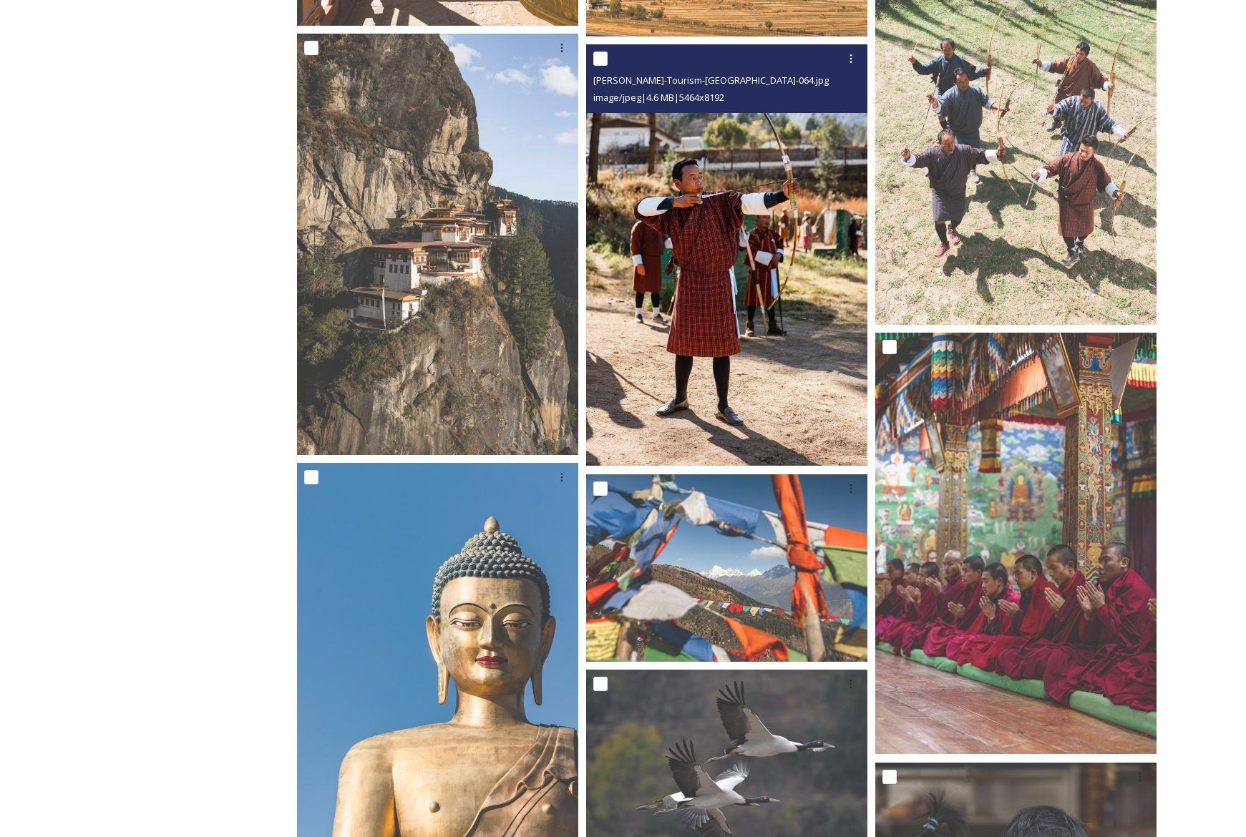
click at [781, 210] on img at bounding box center [726, 255] width 281 height 422
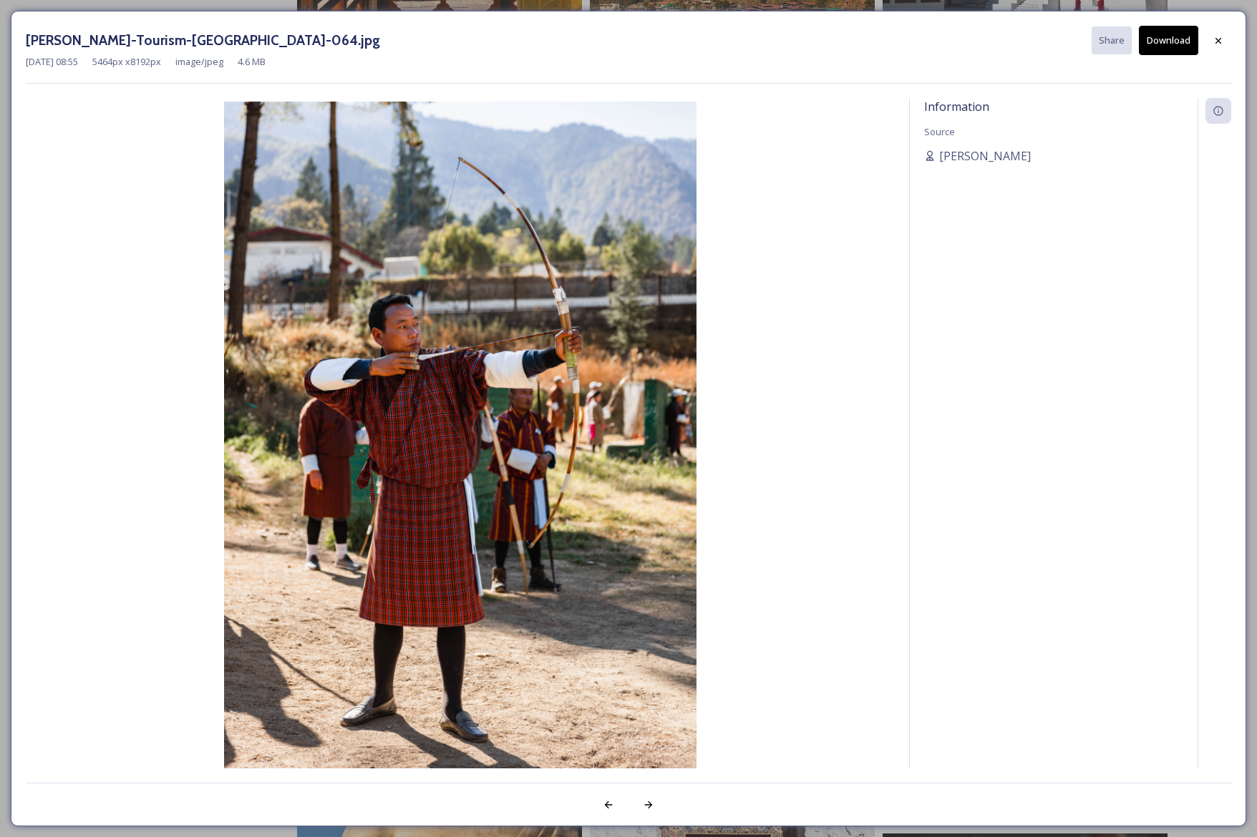
click at [1166, 42] on button "Download" at bounding box center [1168, 40] width 59 height 29
click at [1222, 39] on icon at bounding box center [1217, 40] width 11 height 11
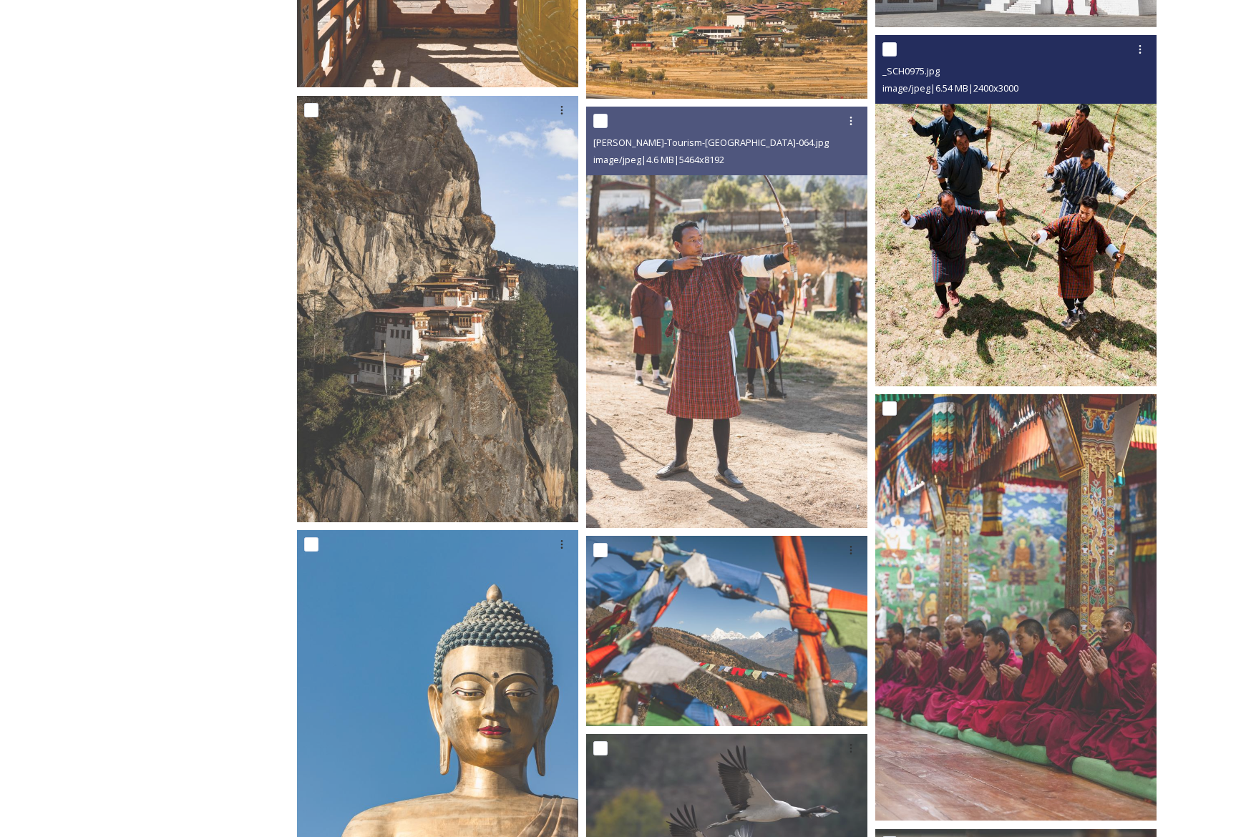
click at [1027, 257] on img at bounding box center [1015, 210] width 281 height 351
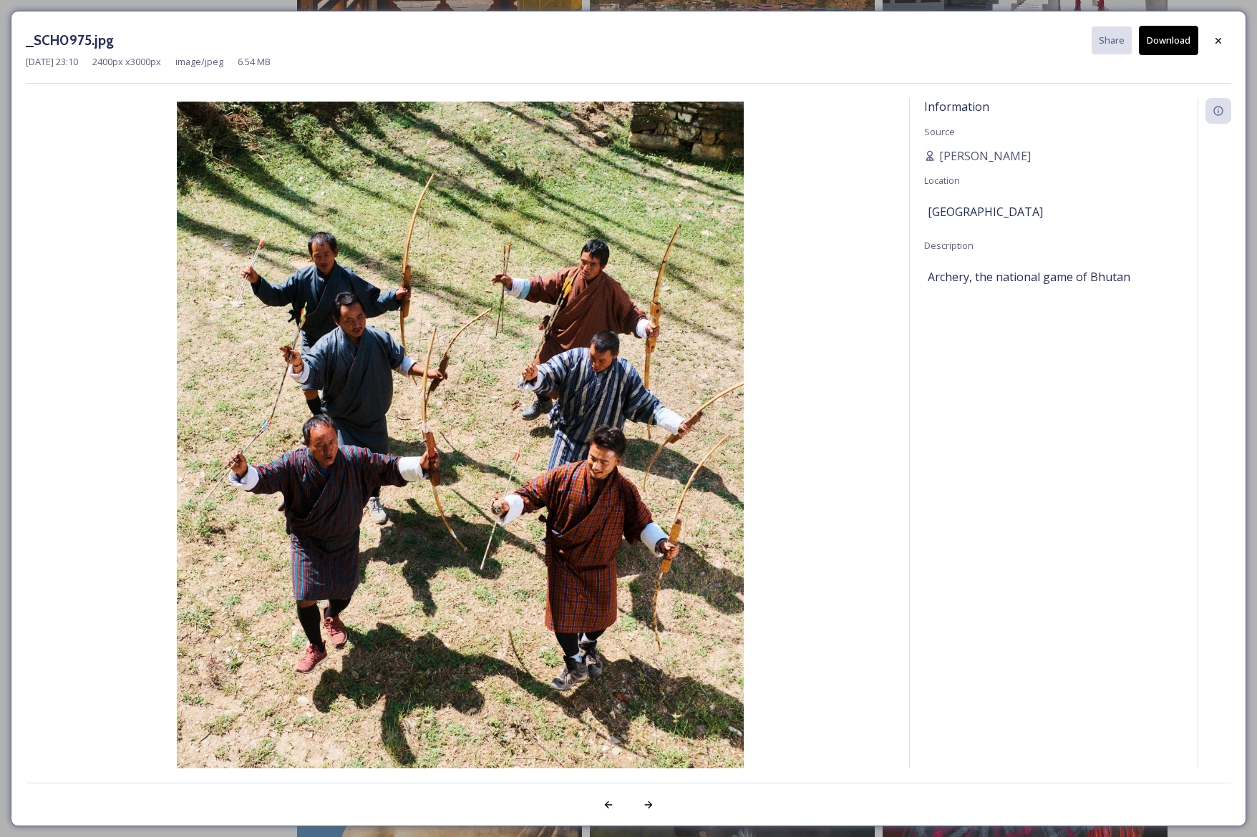
drag, startPoint x: 1167, startPoint y: 39, endPoint x: 1179, endPoint y: 39, distance: 12.2
click at [1168, 39] on button "Download" at bounding box center [1168, 40] width 59 height 29
click at [1217, 42] on icon at bounding box center [1217, 40] width 11 height 11
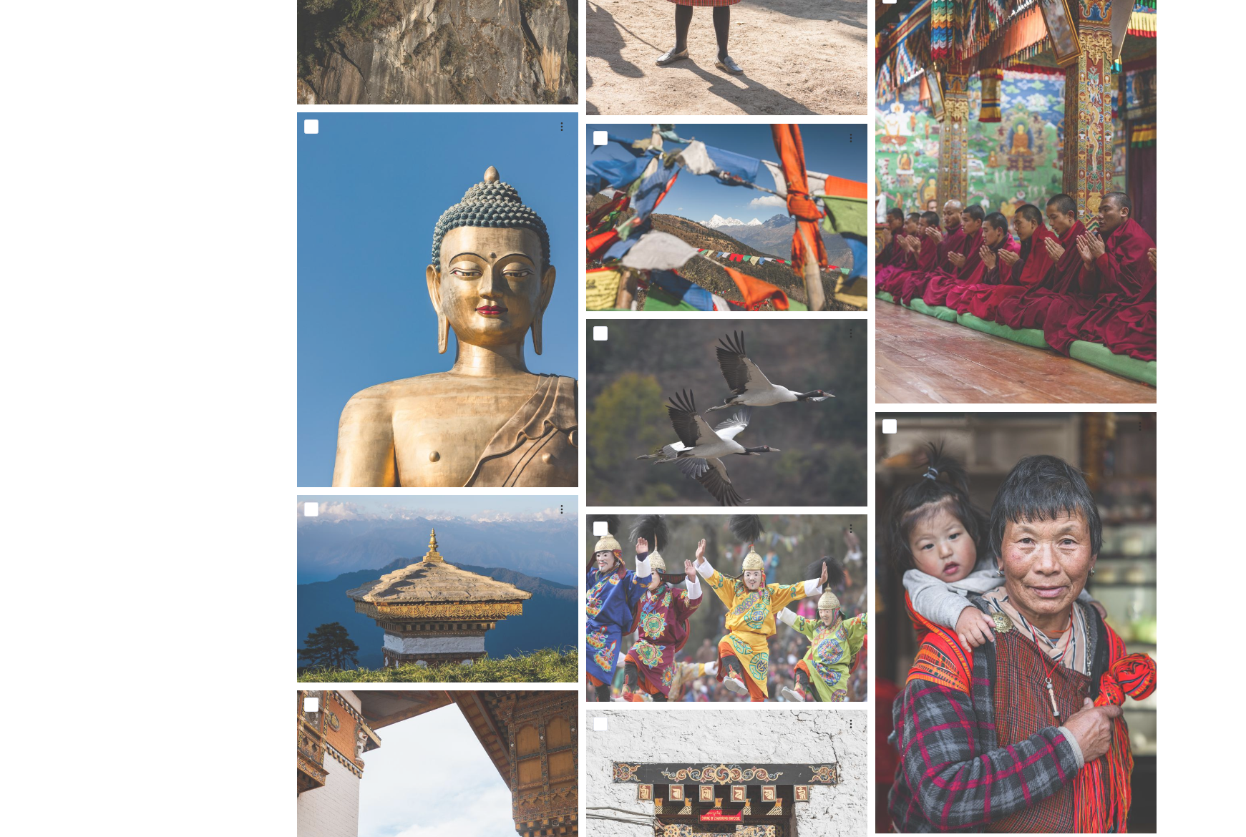
scroll to position [5596, 0]
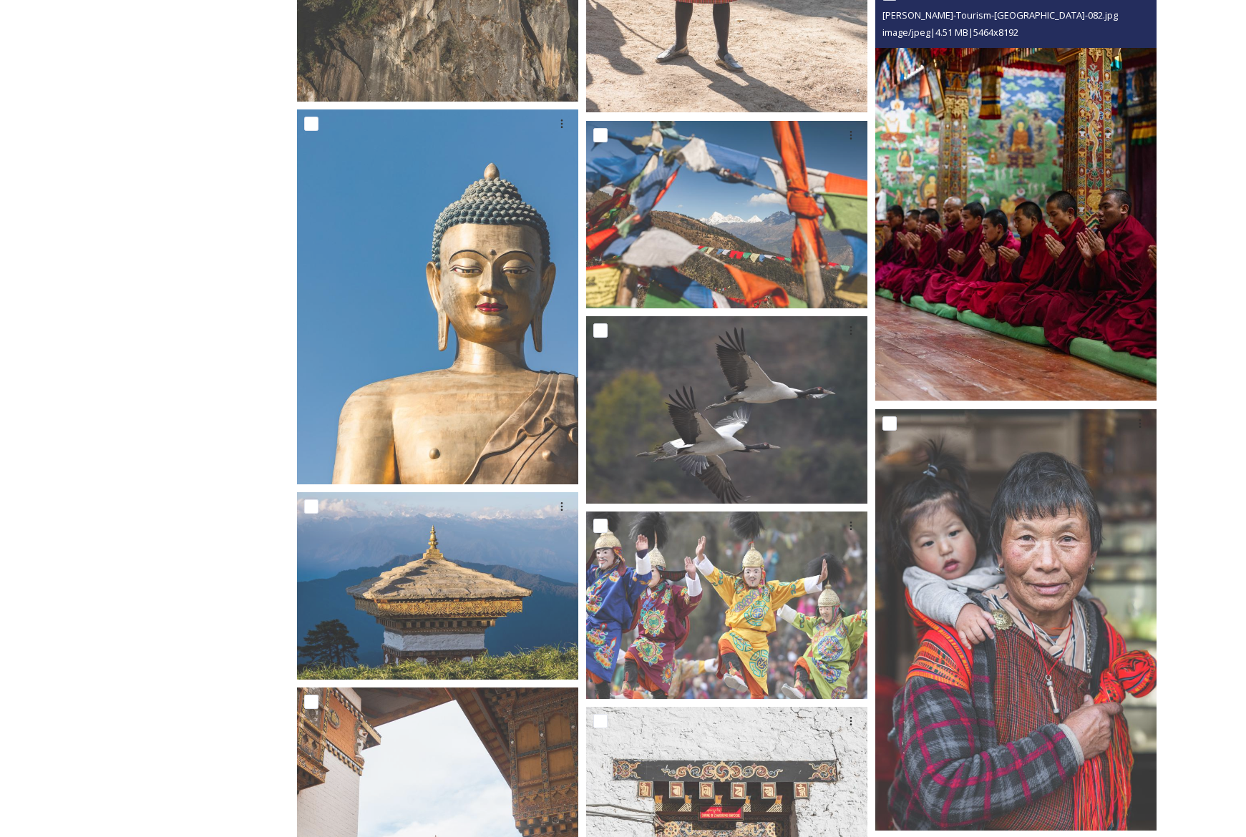
click at [1136, 121] on img at bounding box center [1015, 190] width 281 height 422
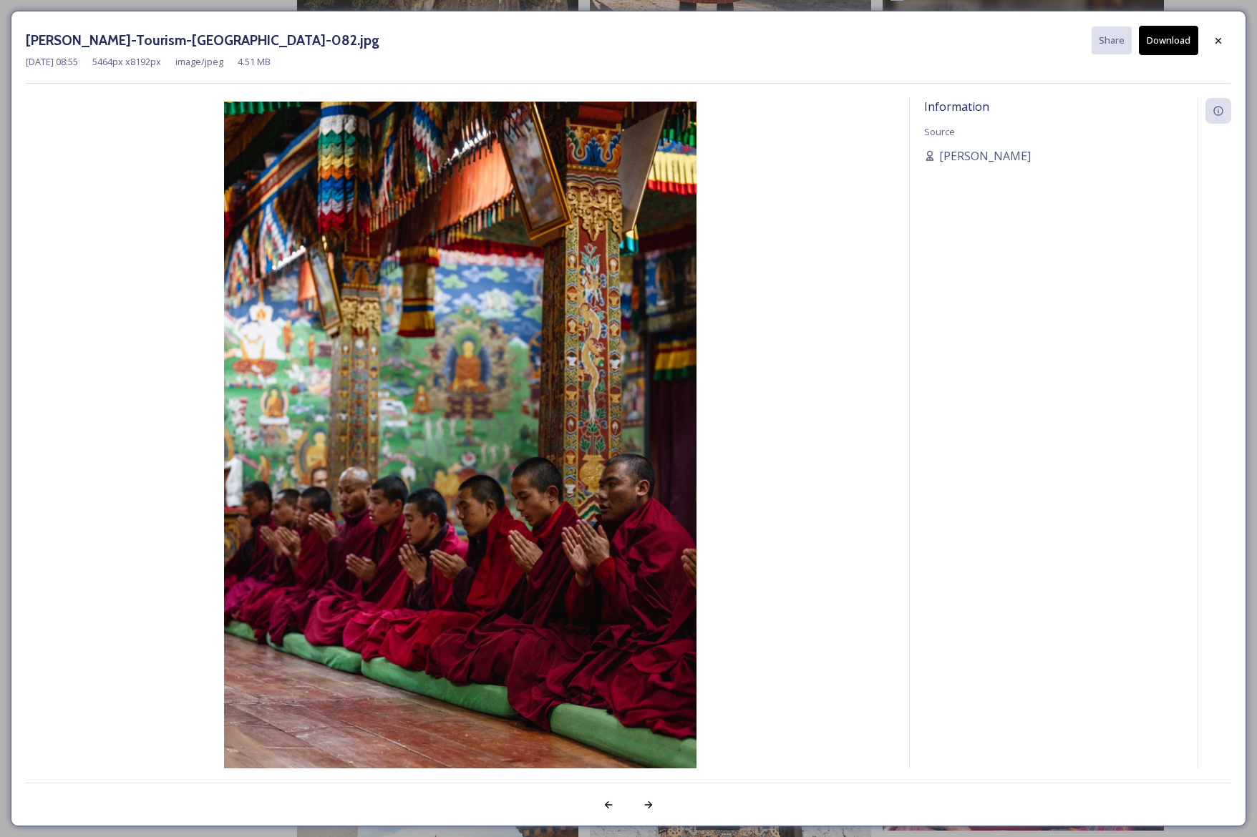
click at [1162, 41] on button "Download" at bounding box center [1168, 40] width 59 height 29
click at [1219, 40] on icon at bounding box center [1217, 40] width 11 height 11
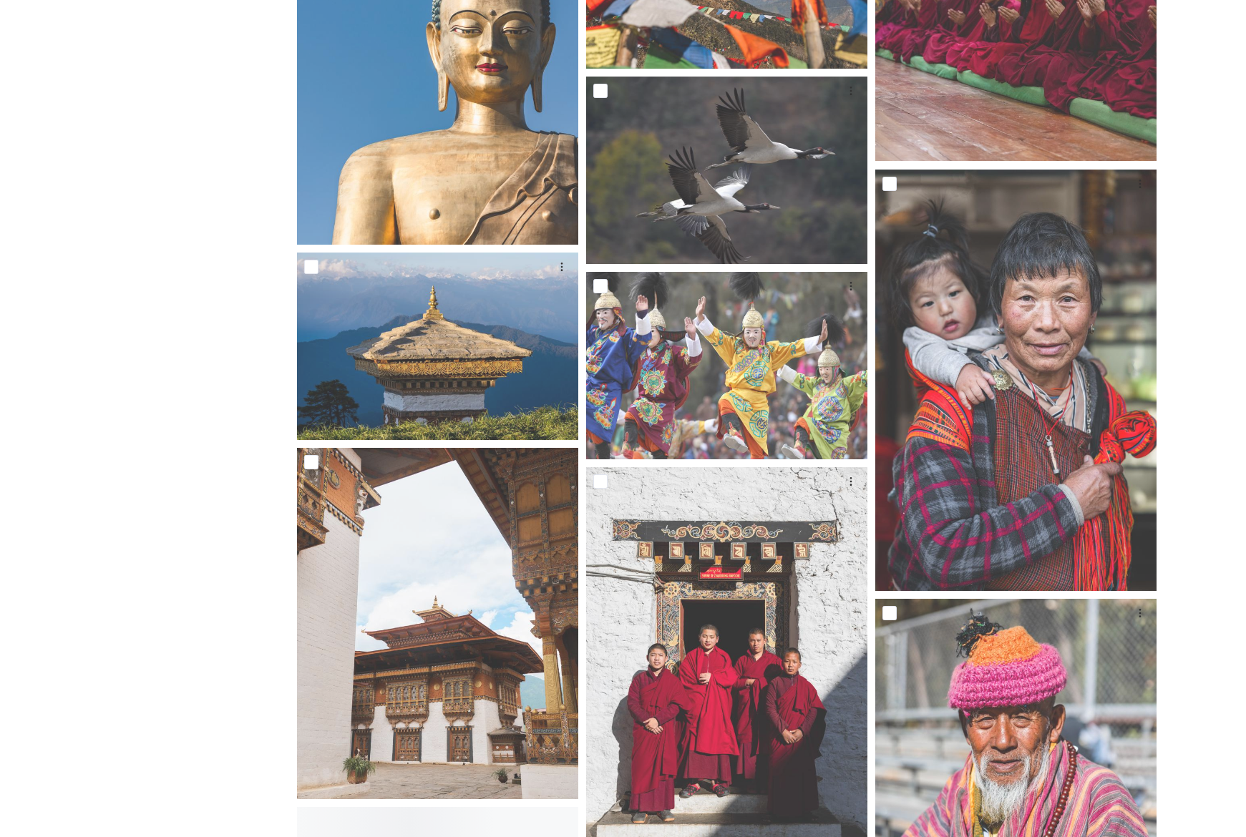
scroll to position [6021, 0]
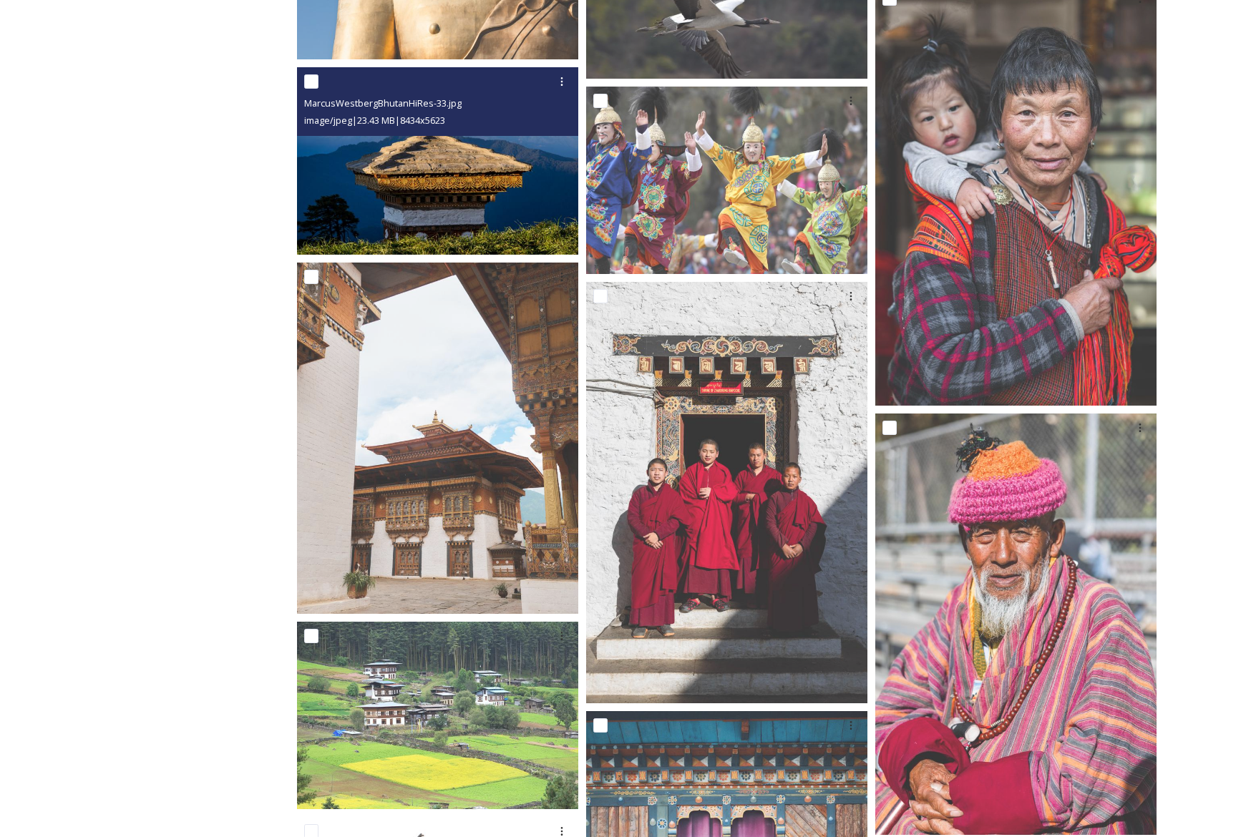
click at [484, 177] on img at bounding box center [437, 160] width 281 height 187
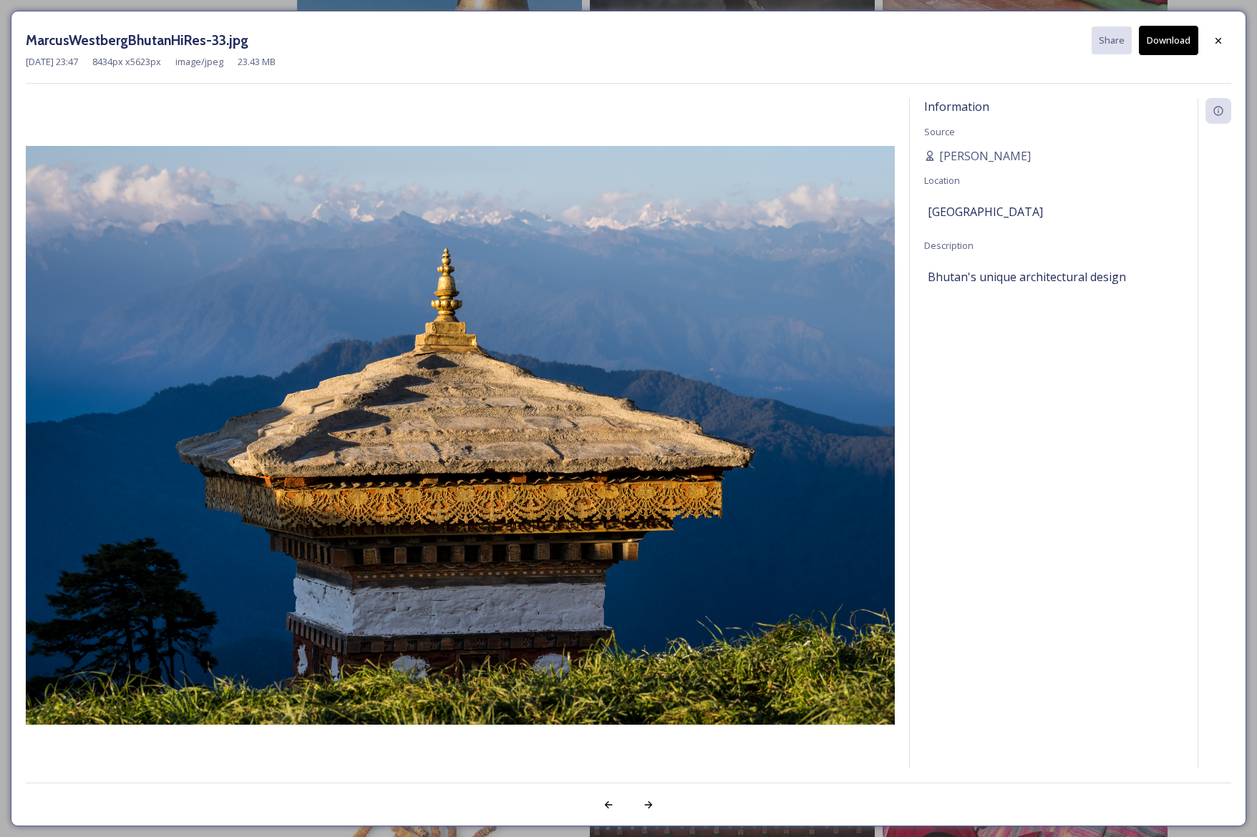
click at [1170, 38] on button "Download" at bounding box center [1168, 40] width 59 height 29
click at [1215, 38] on icon at bounding box center [1218, 40] width 6 height 6
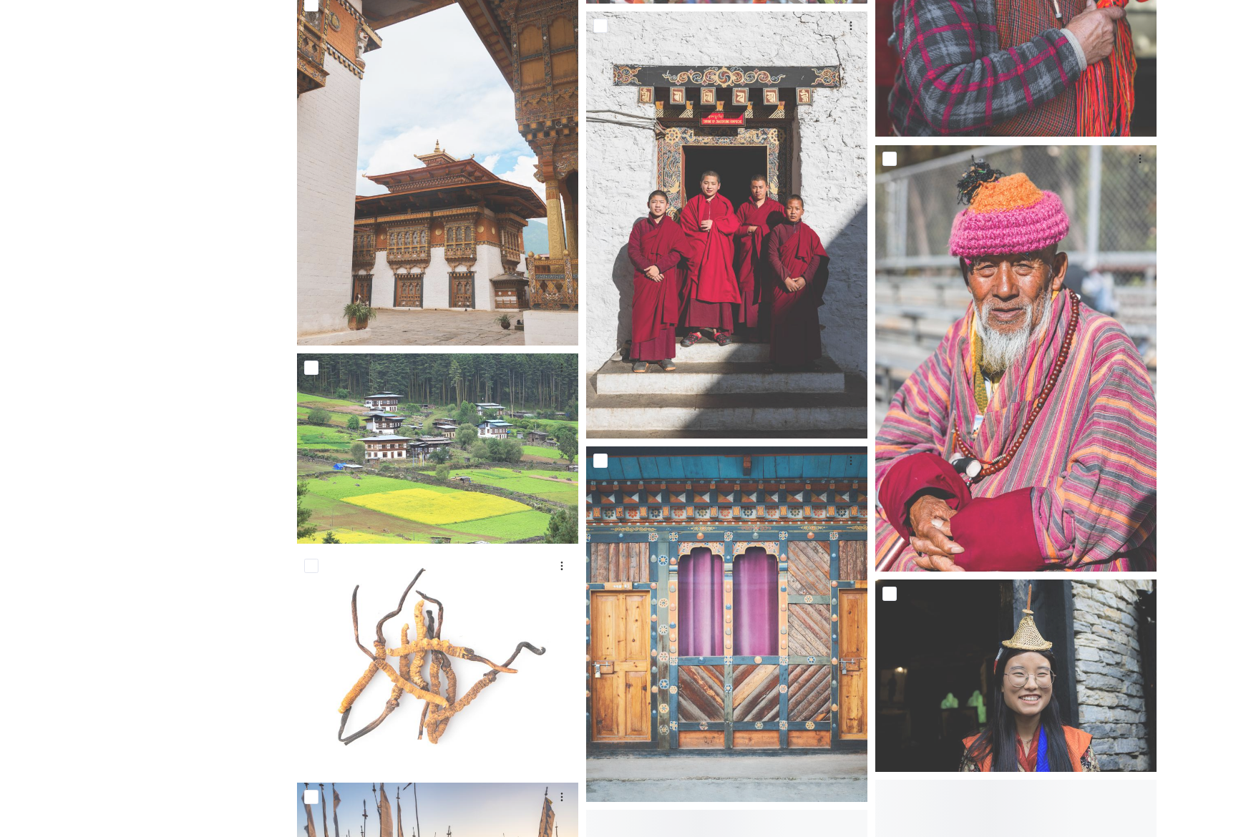
scroll to position [6381, 0]
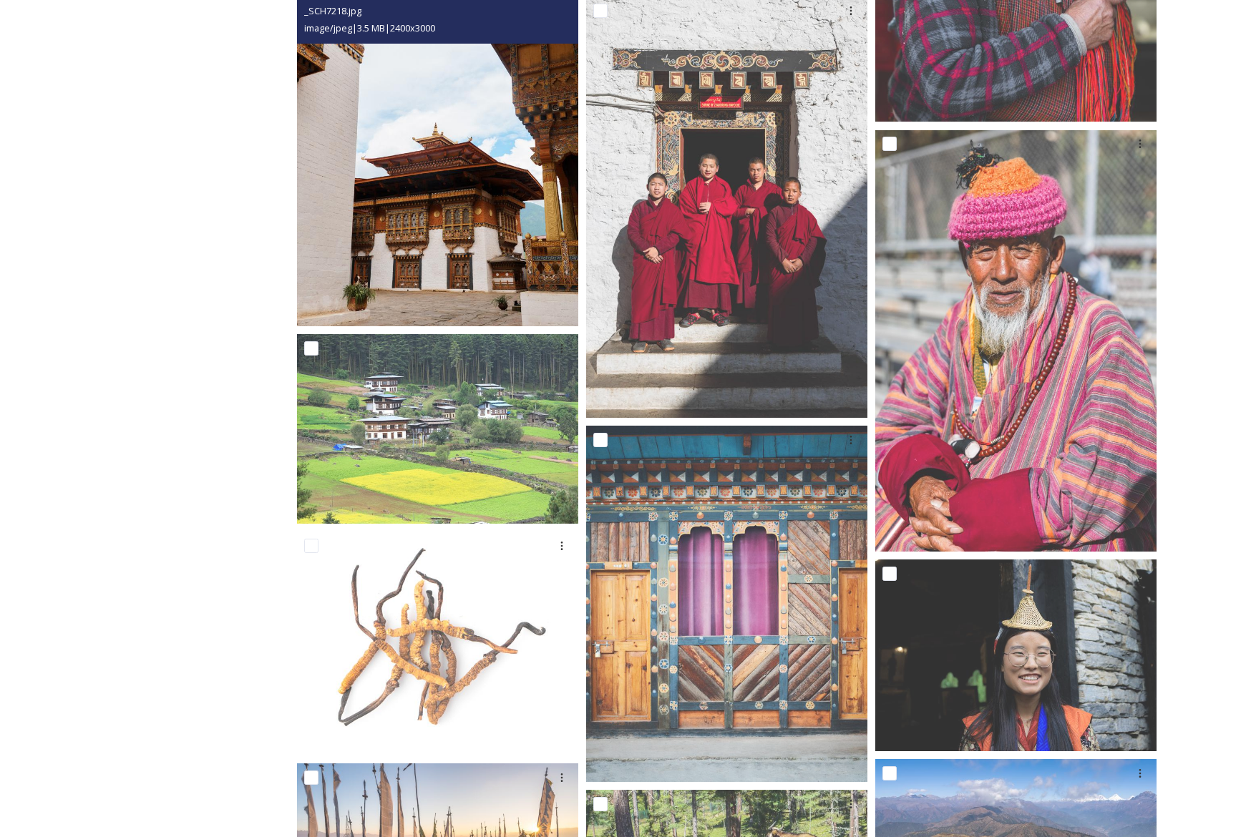
click at [440, 203] on img at bounding box center [437, 150] width 281 height 351
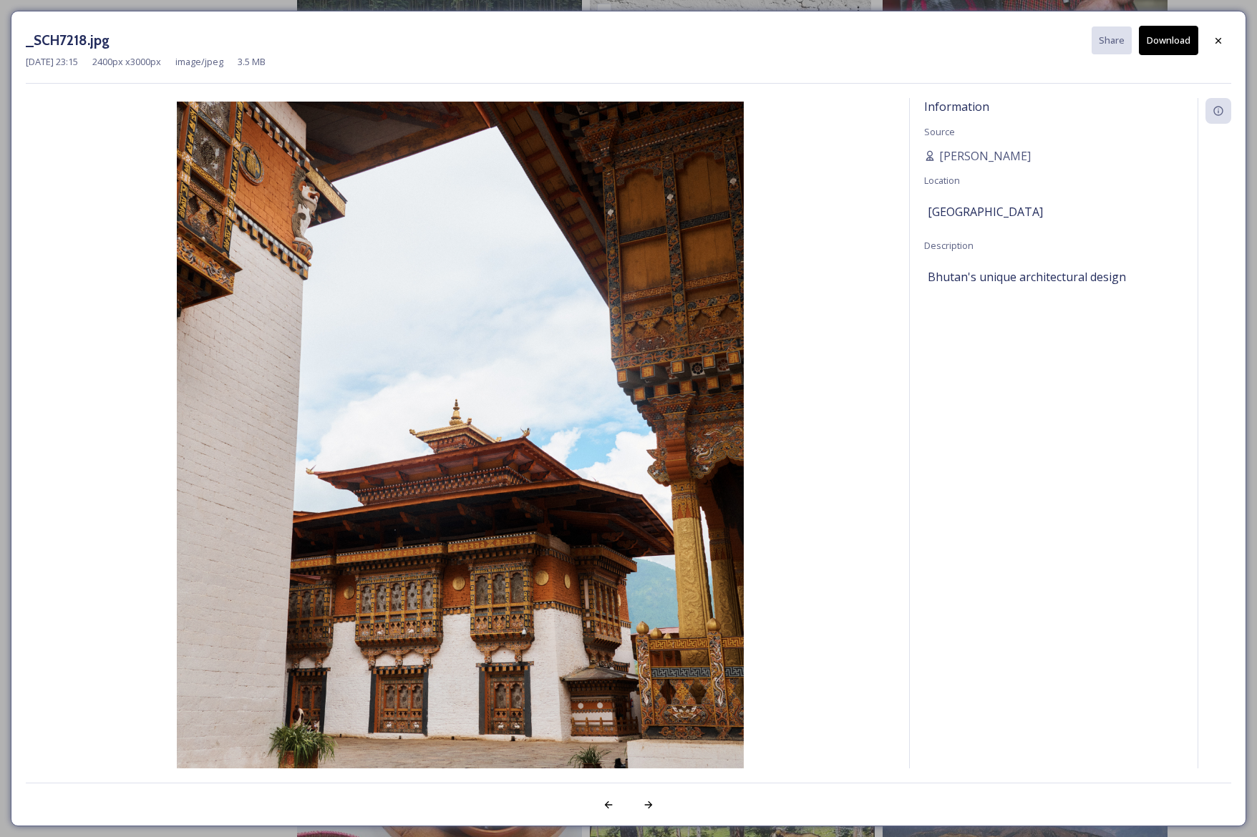
click at [1159, 44] on button "Download" at bounding box center [1168, 40] width 59 height 29
click at [1222, 41] on icon at bounding box center [1217, 40] width 11 height 11
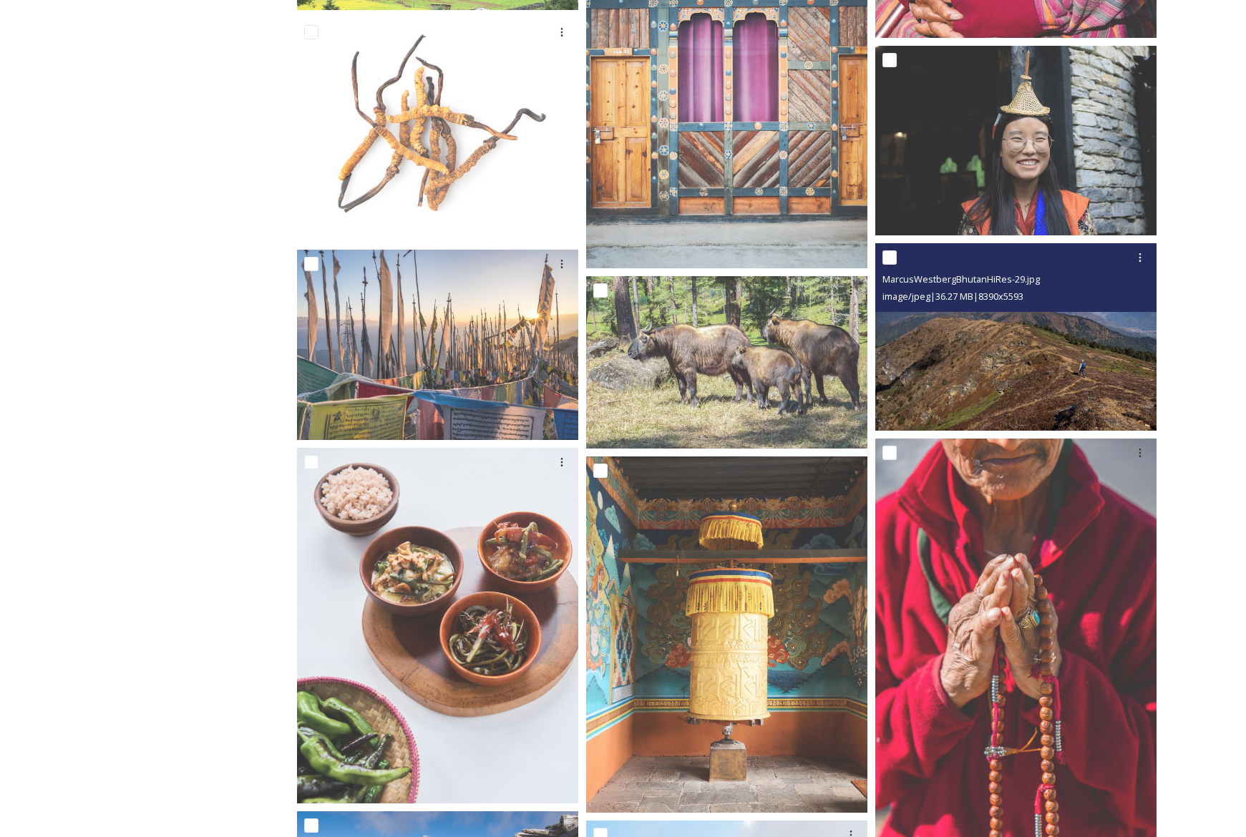
scroll to position [6938, 0]
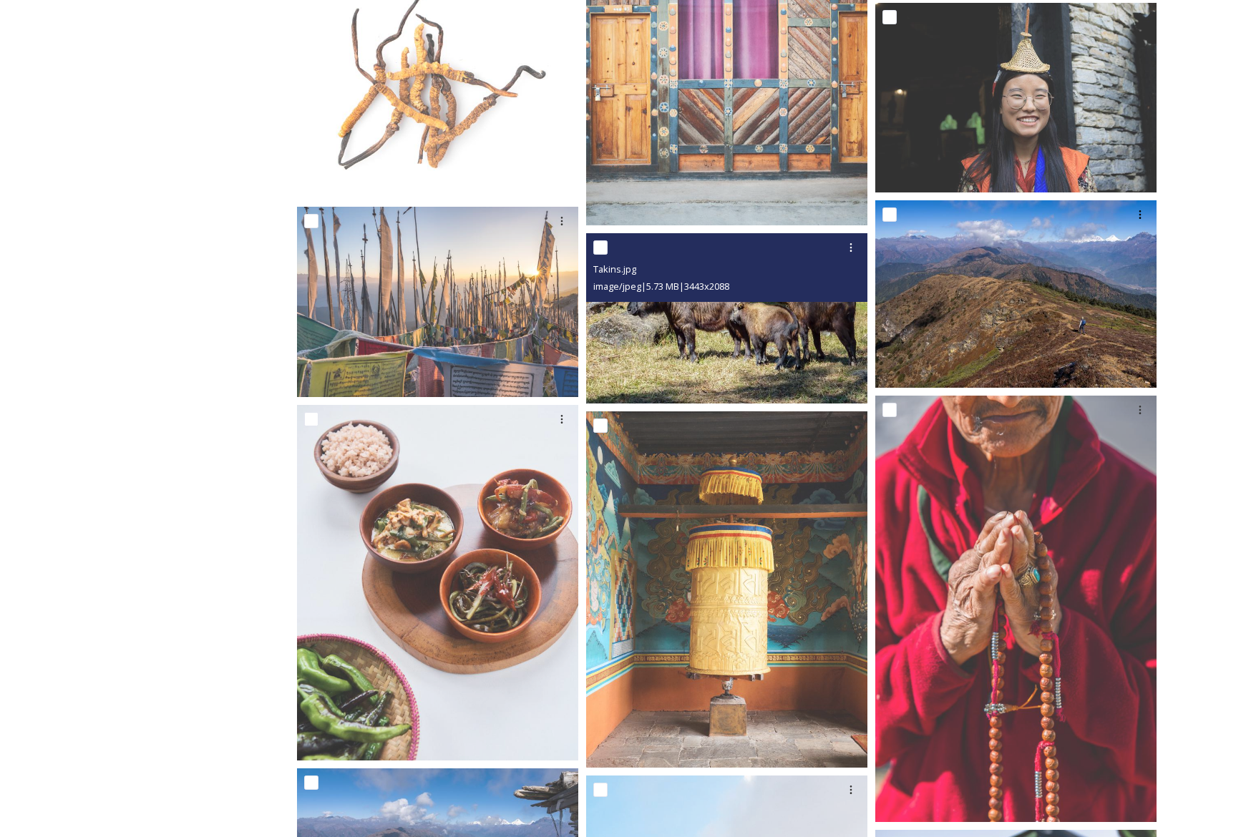
click at [785, 323] on img at bounding box center [726, 318] width 281 height 171
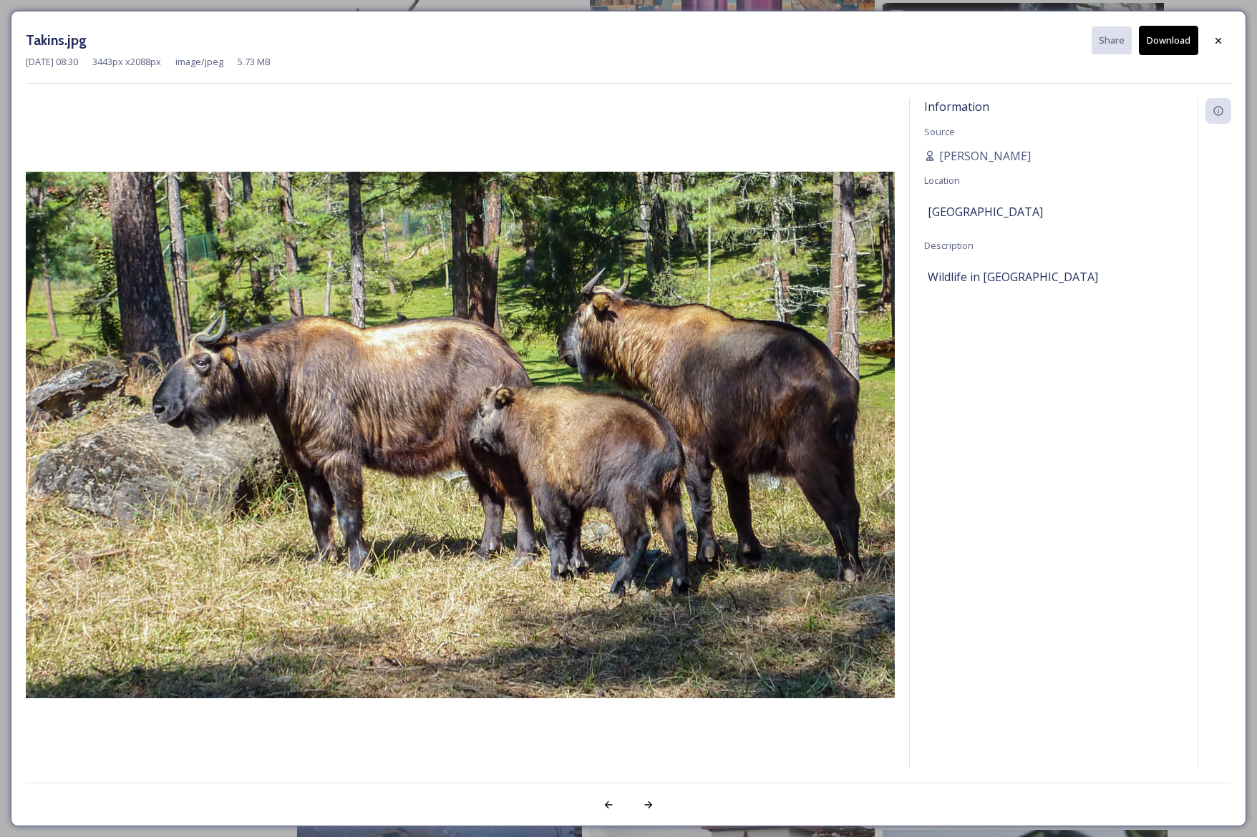
click at [1176, 40] on button "Download" at bounding box center [1168, 40] width 59 height 29
click at [1224, 38] on div at bounding box center [1218, 41] width 26 height 26
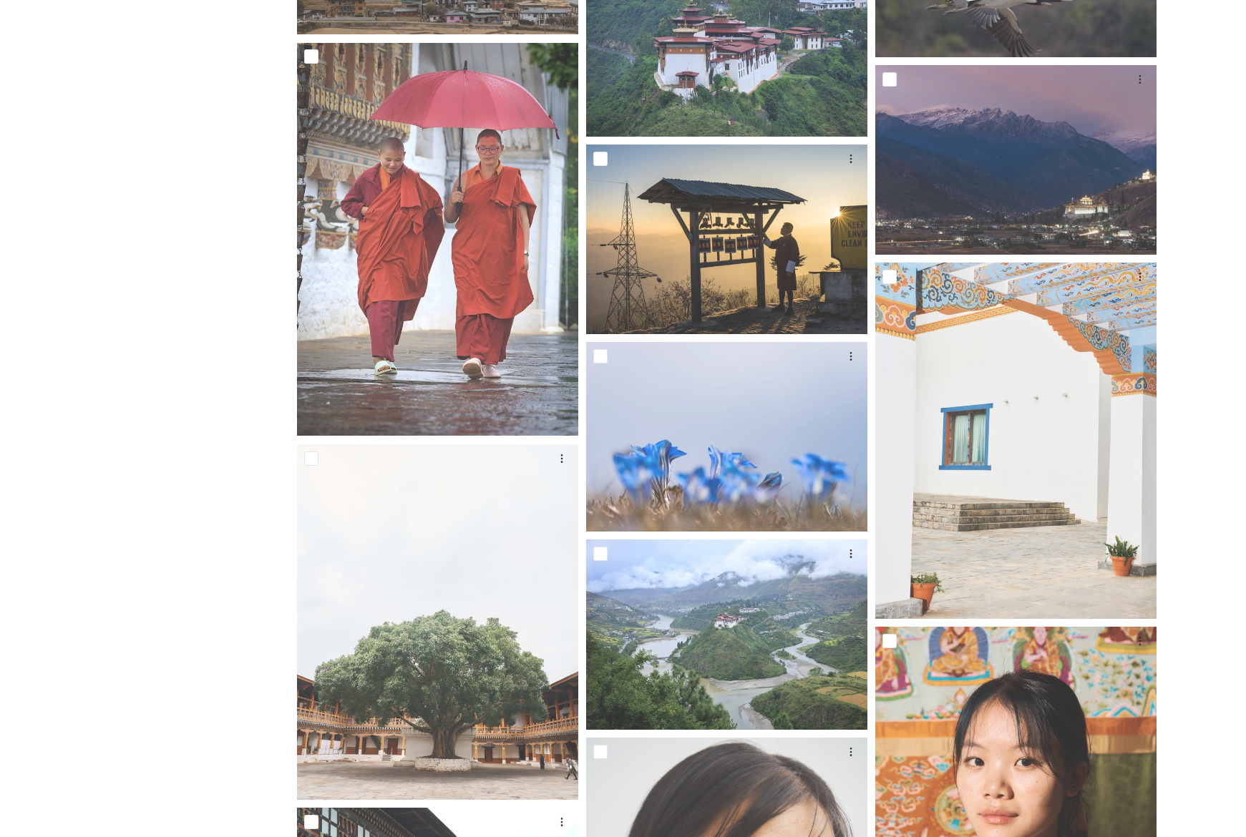
scroll to position [8497, 0]
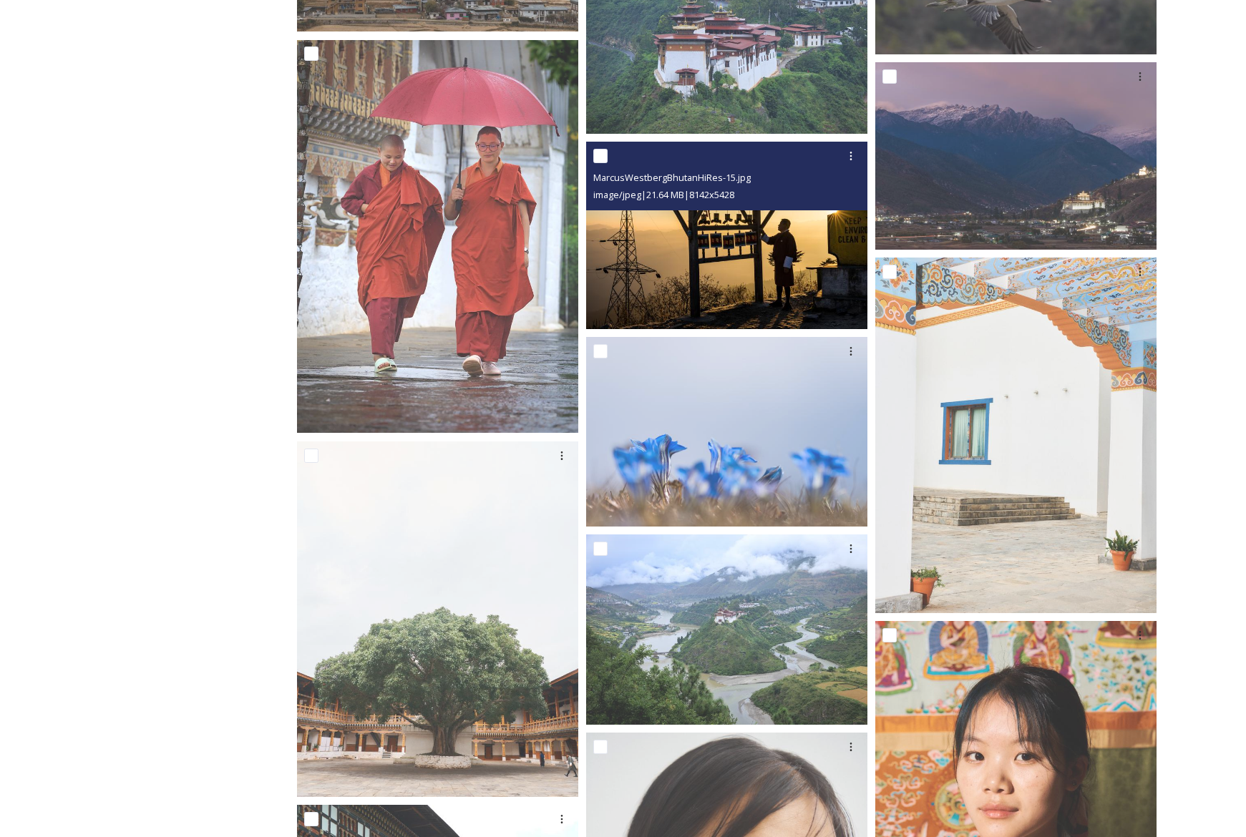
click at [731, 235] on img at bounding box center [726, 235] width 281 height 187
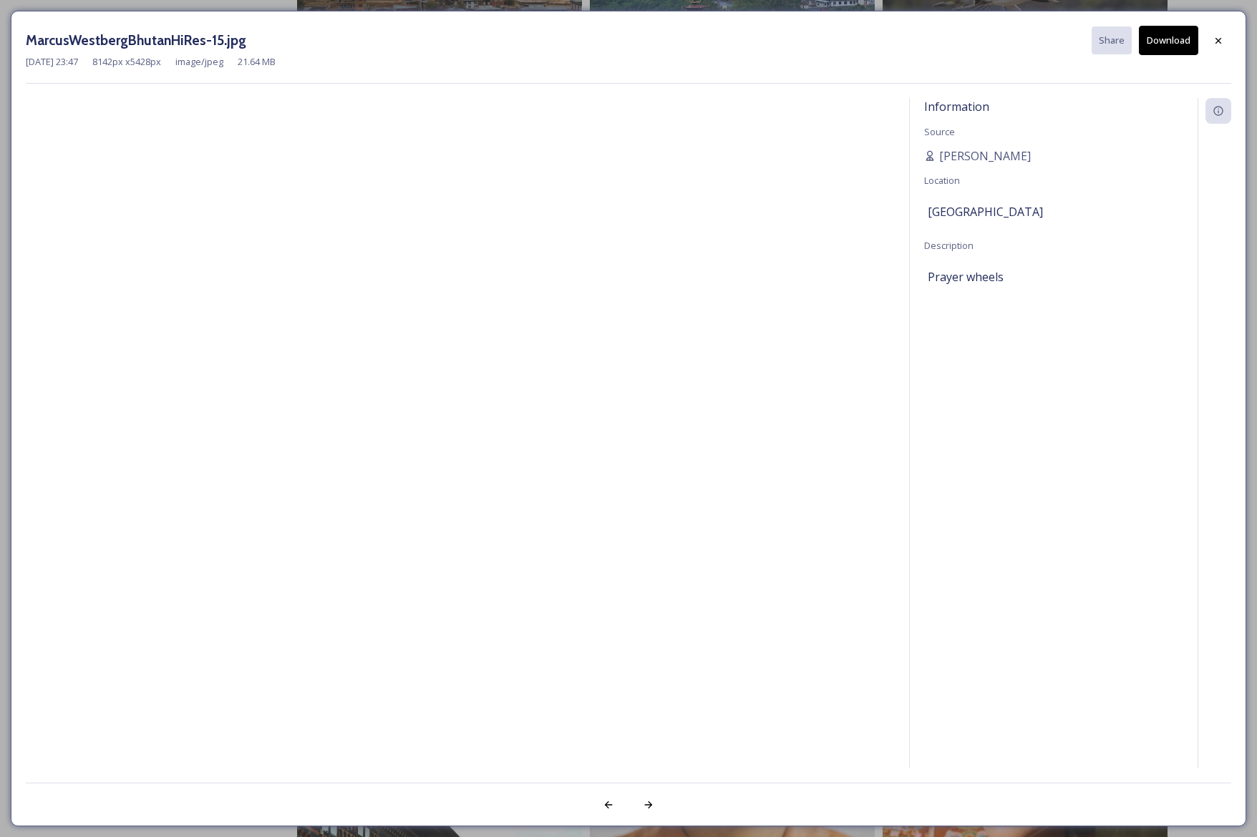
click at [1212, 46] on icon at bounding box center [1217, 40] width 11 height 11
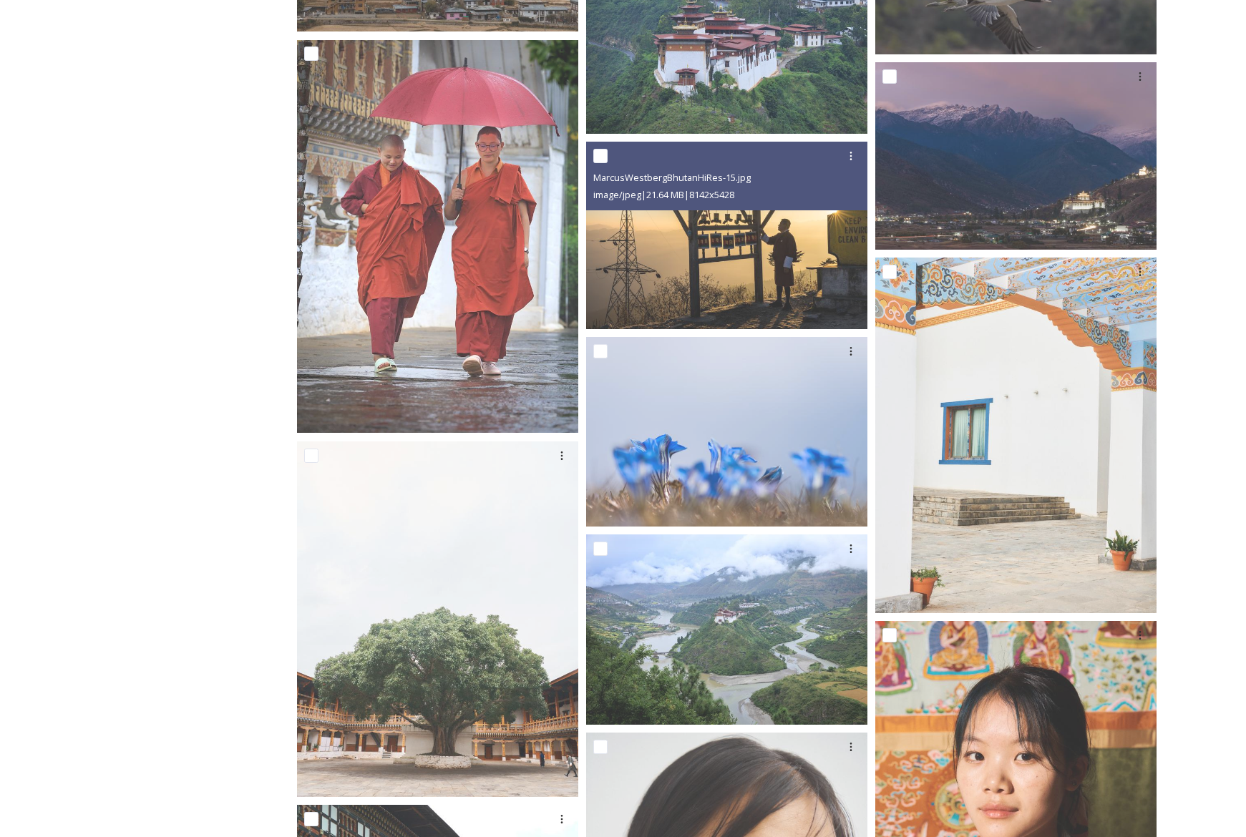
scroll to position [8913, 0]
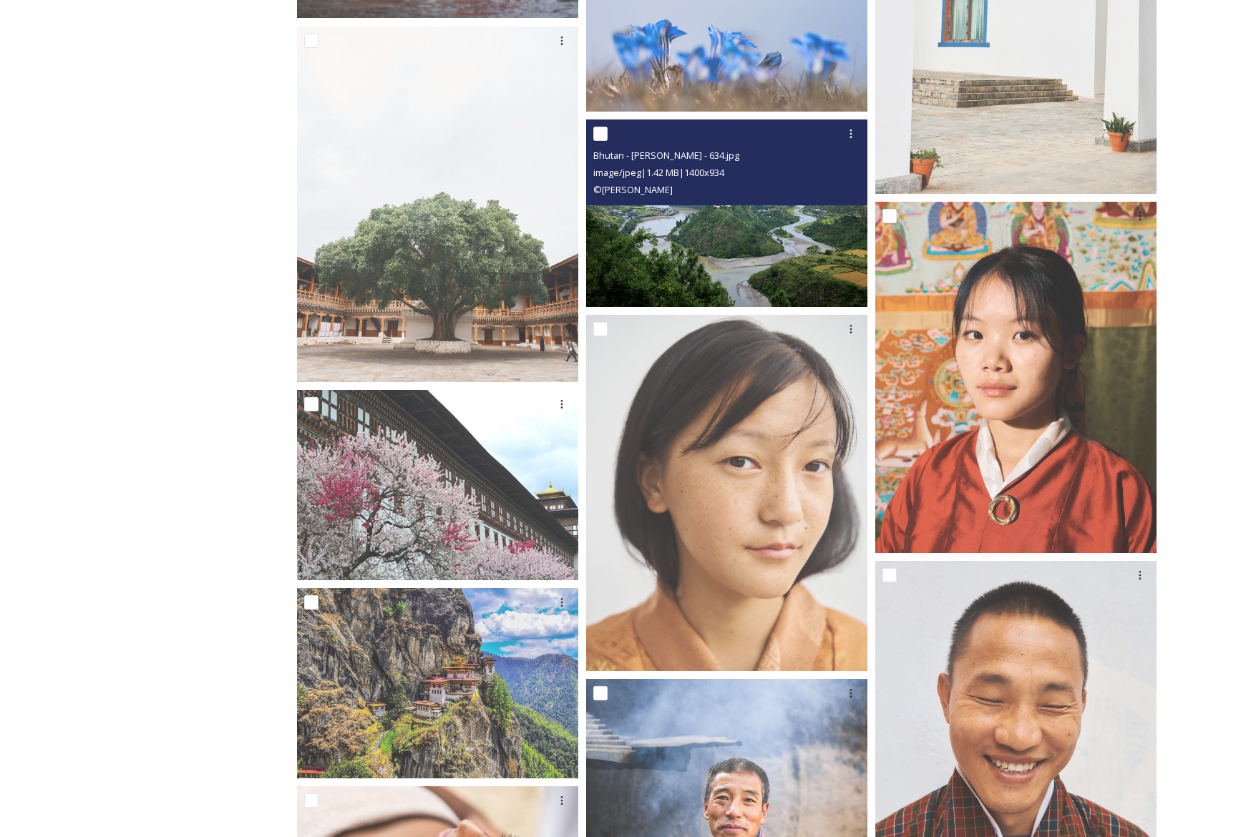
click at [778, 276] on img at bounding box center [726, 213] width 281 height 187
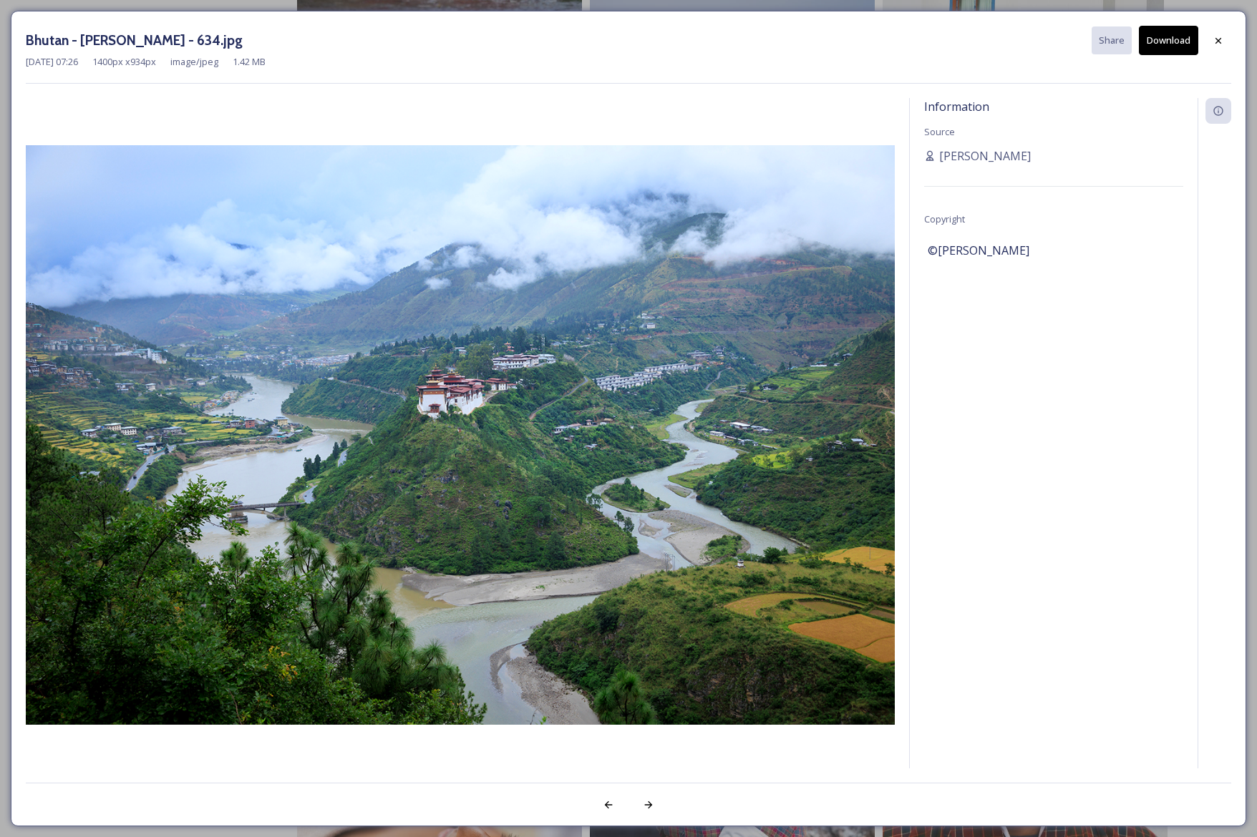
click at [1179, 44] on button "Download" at bounding box center [1168, 40] width 59 height 29
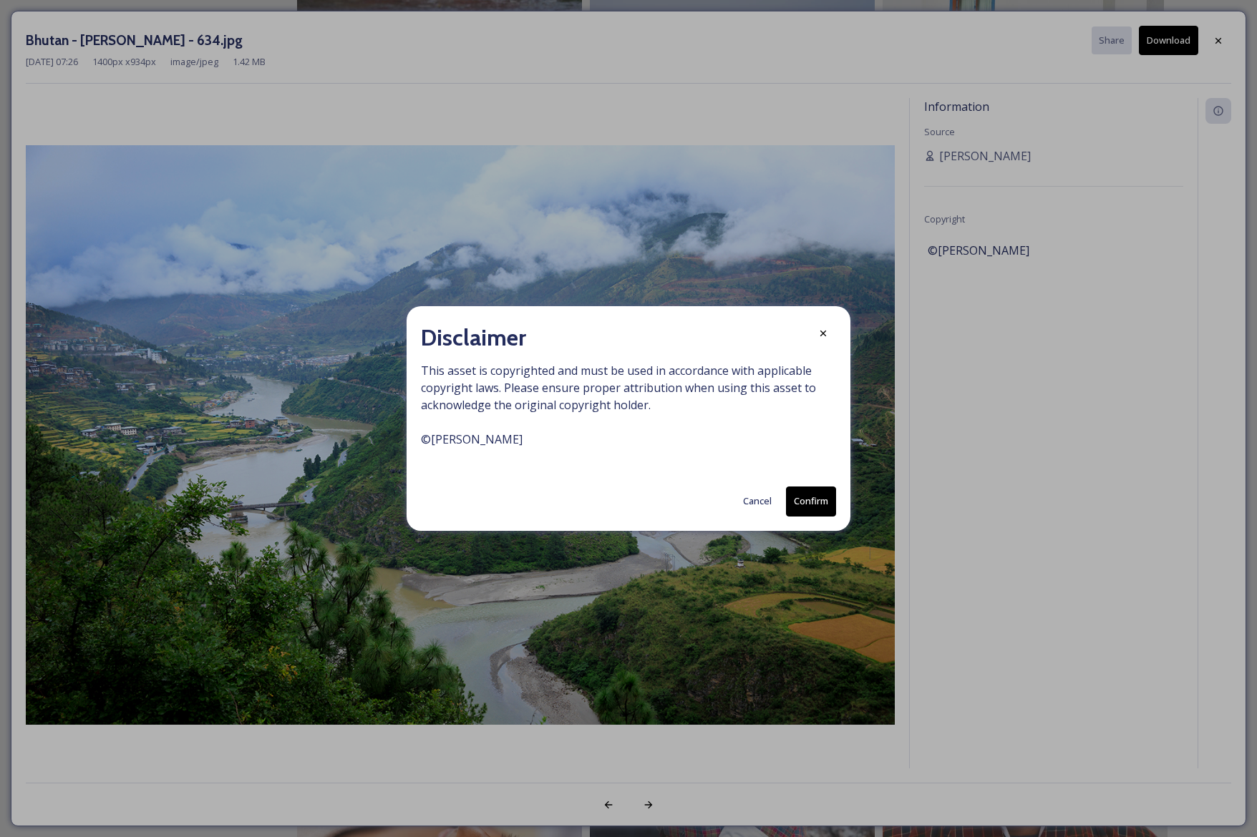
click at [812, 505] on button "Confirm" at bounding box center [811, 501] width 50 height 29
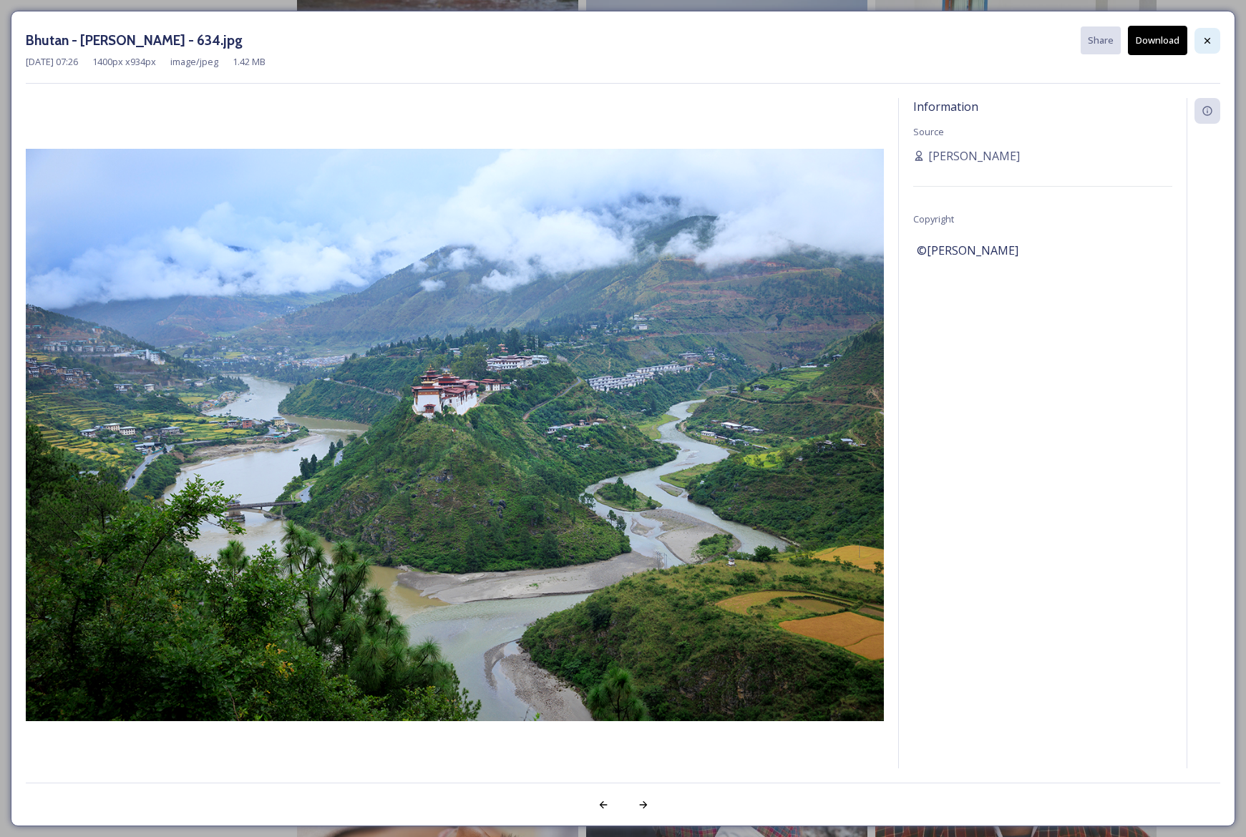
click at [1212, 40] on icon at bounding box center [1207, 40] width 11 height 11
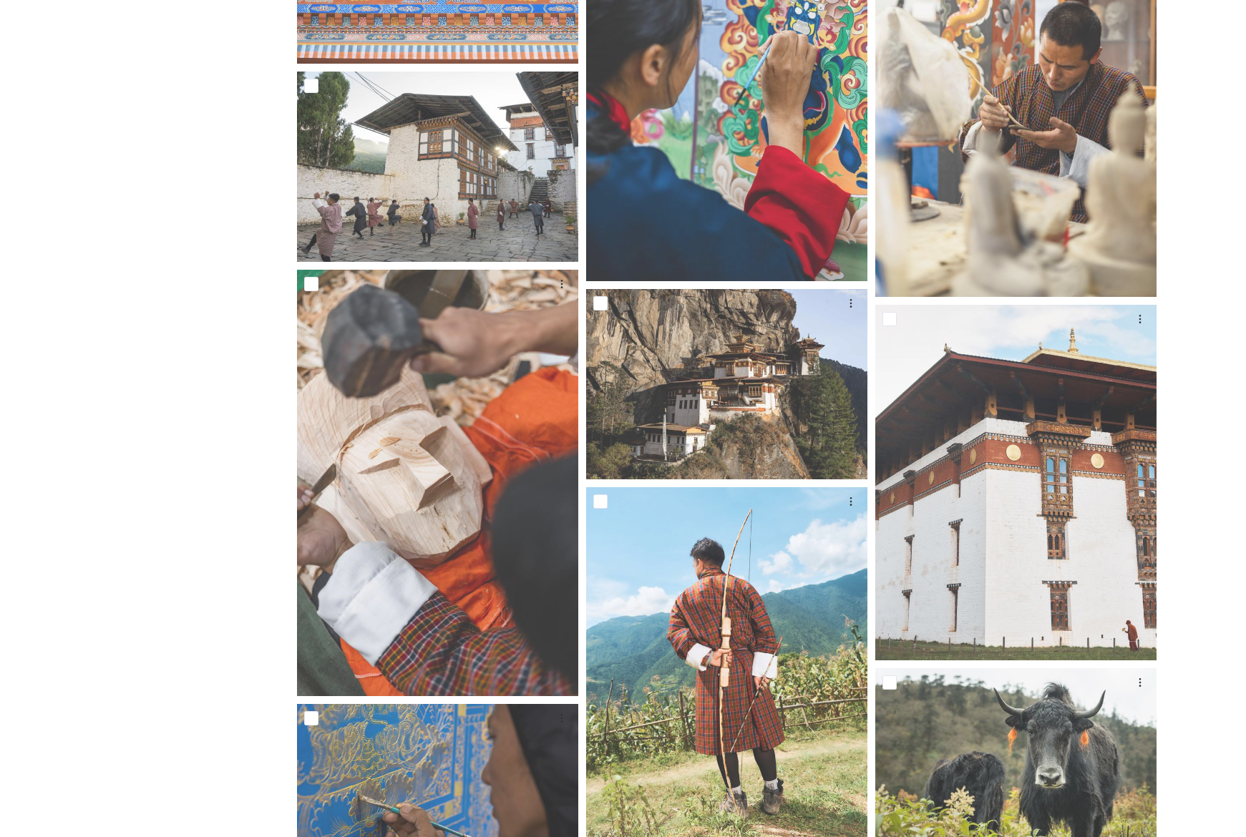
scroll to position [11990, 0]
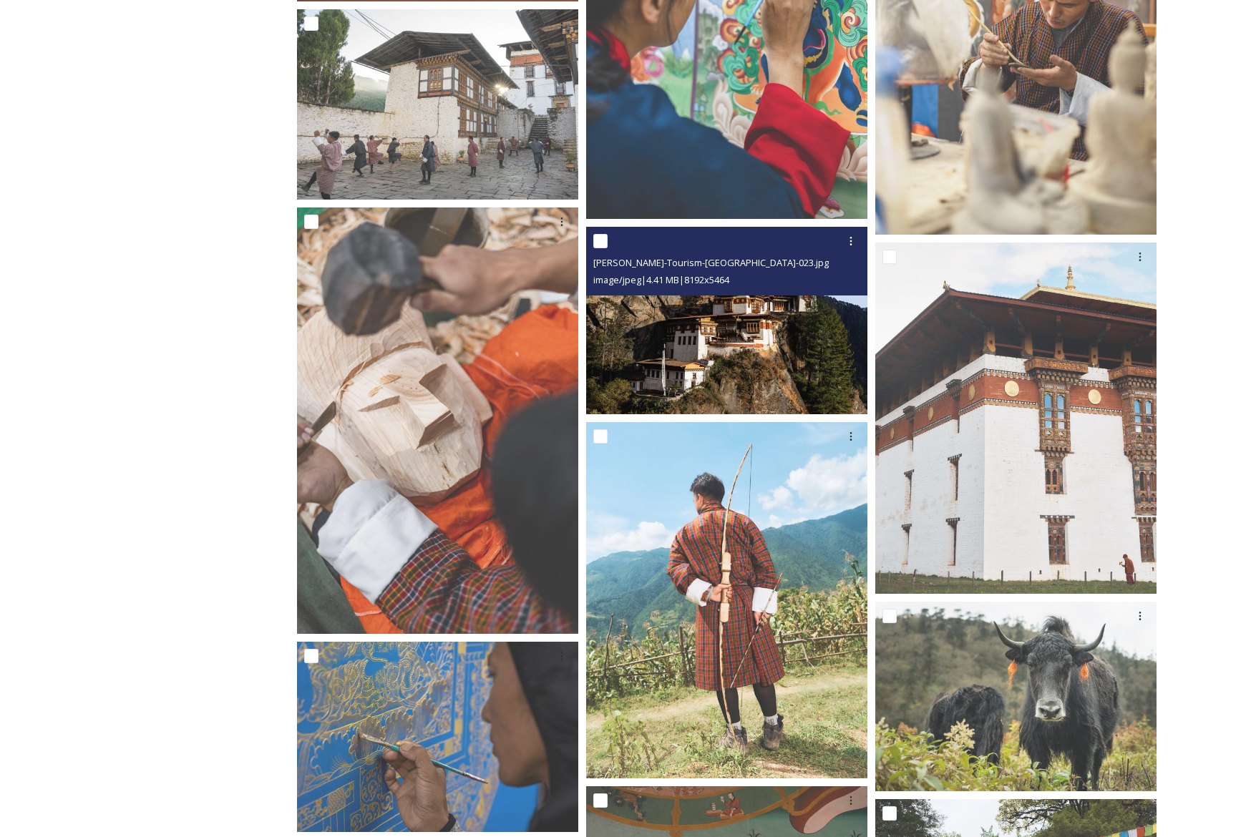
click at [807, 344] on img at bounding box center [726, 320] width 281 height 187
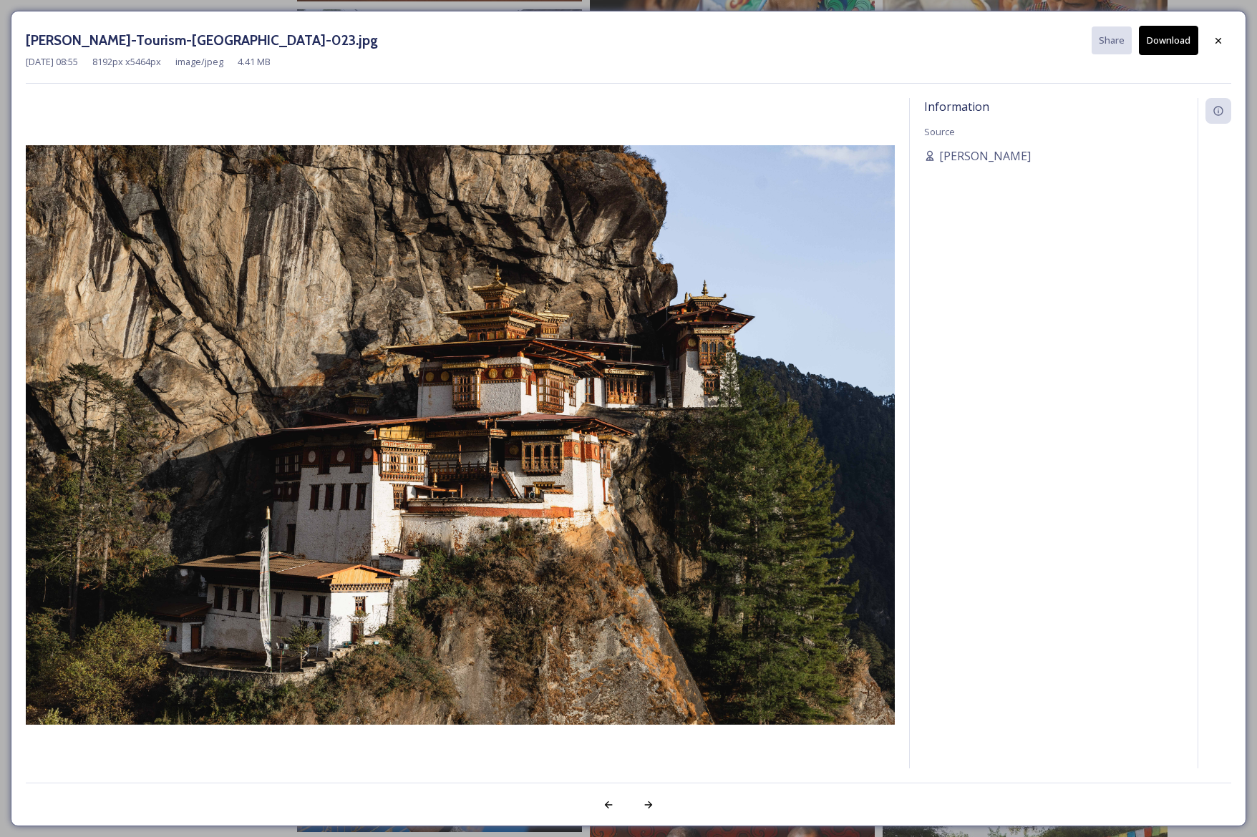
click at [1175, 45] on button "Download" at bounding box center [1168, 40] width 59 height 29
click at [1219, 44] on icon at bounding box center [1217, 40] width 11 height 11
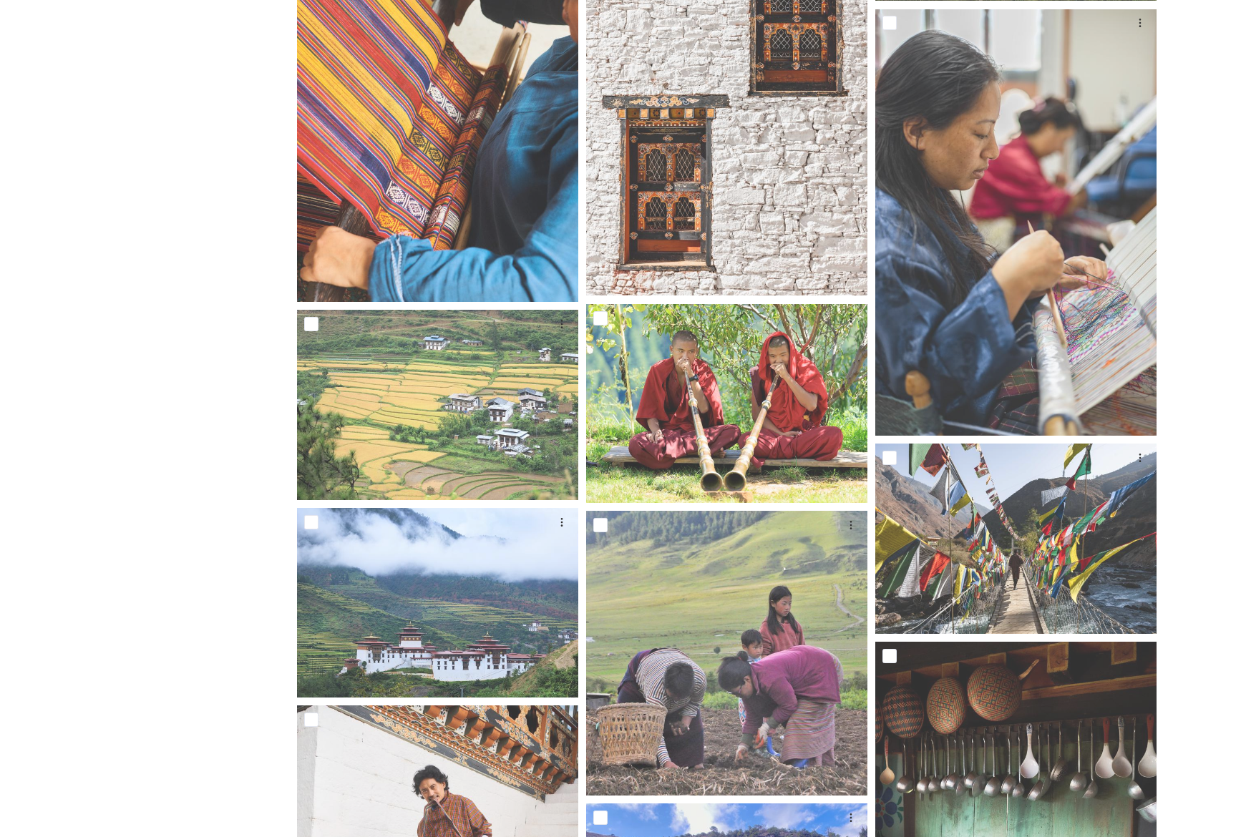
scroll to position [13070, 0]
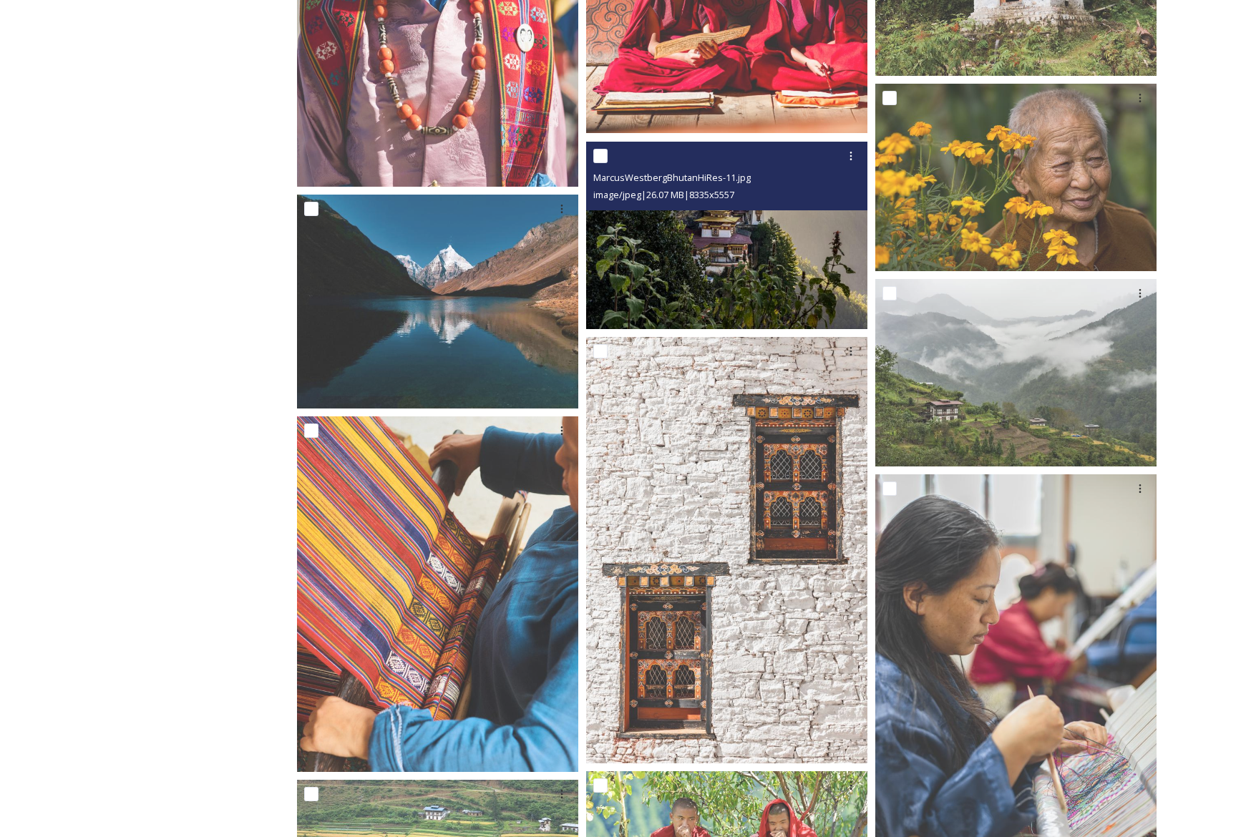
click at [770, 238] on img at bounding box center [726, 234] width 281 height 187
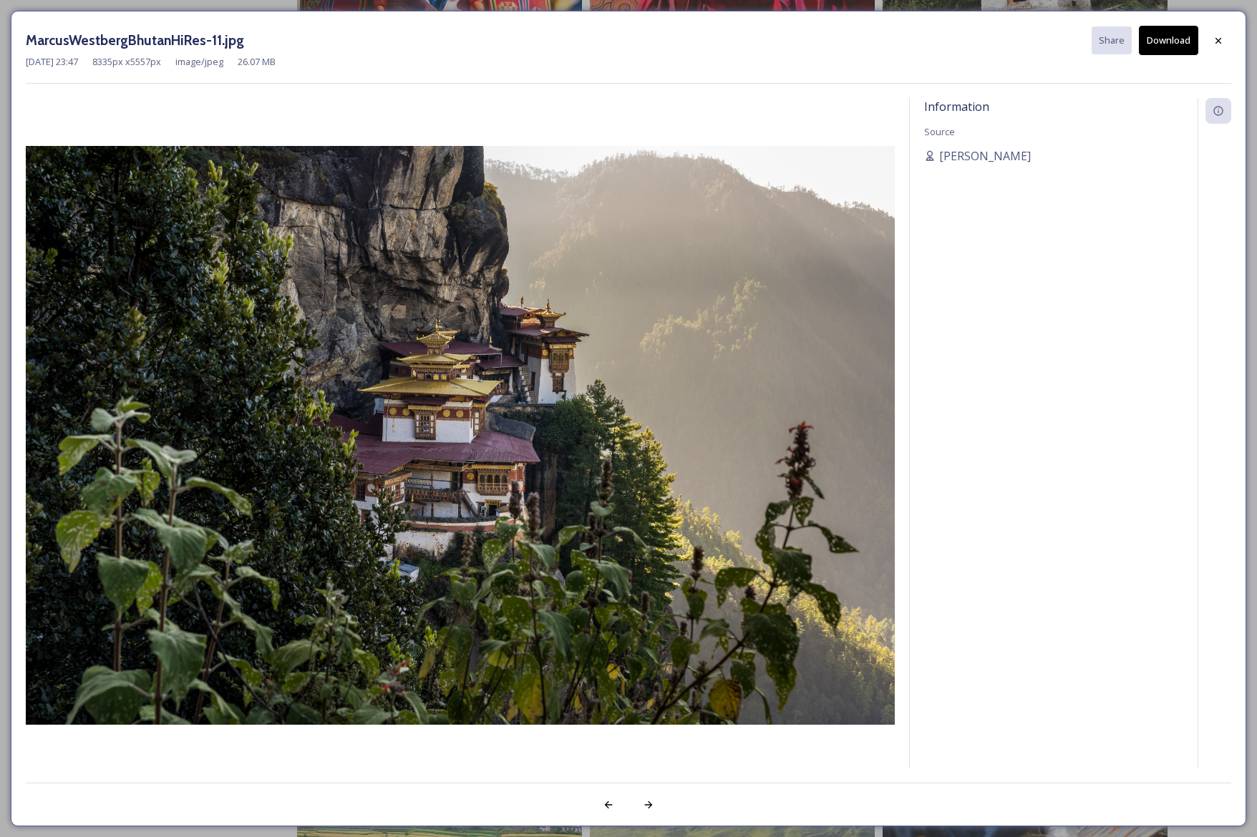
click at [1167, 45] on button "Download" at bounding box center [1168, 40] width 59 height 29
click at [1223, 39] on icon at bounding box center [1217, 40] width 11 height 11
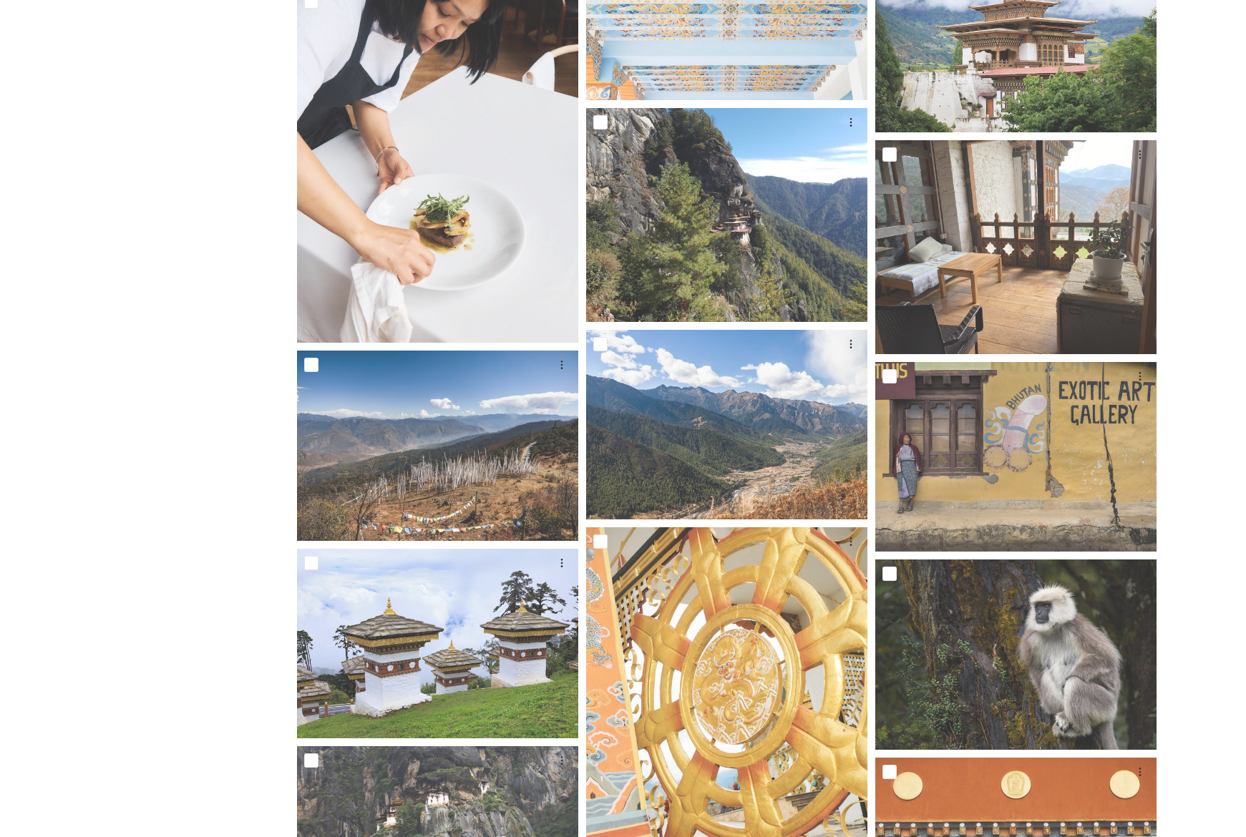
scroll to position [16702, 0]
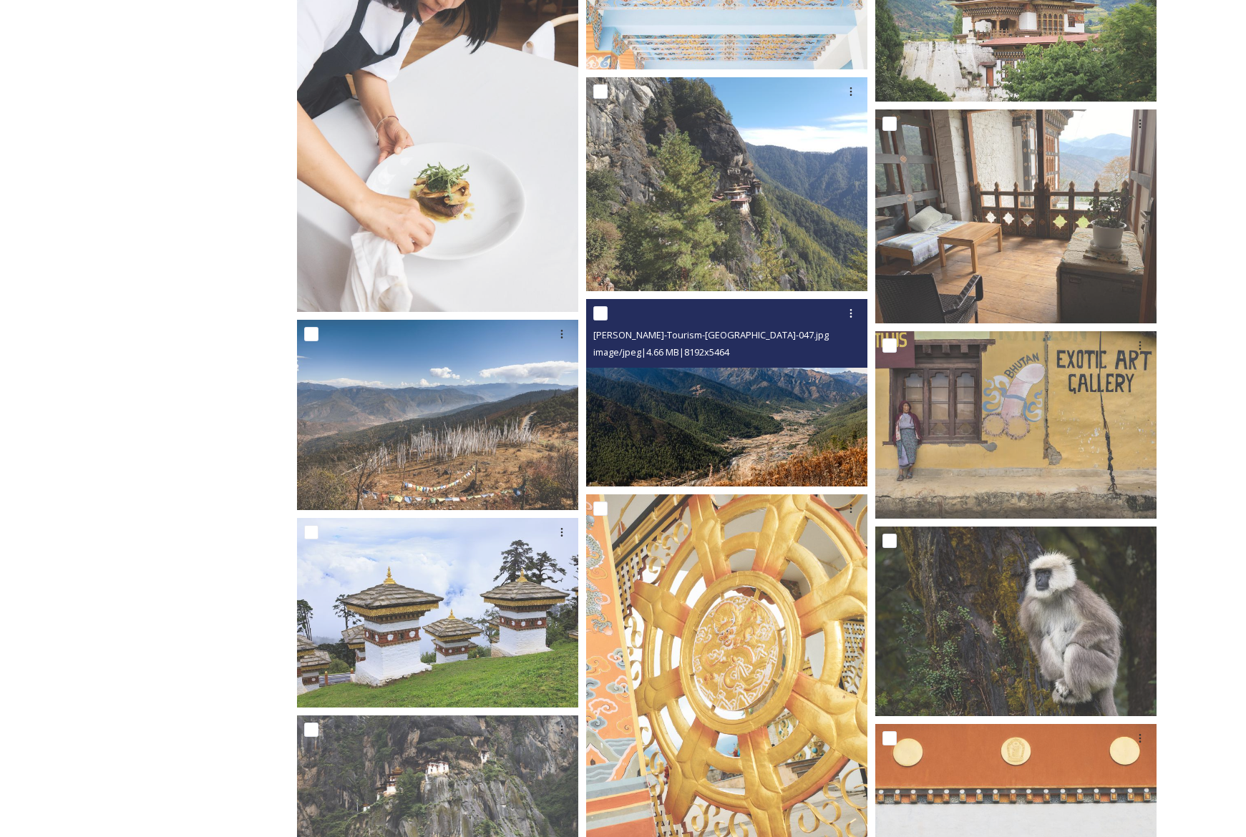
click at [754, 447] on img at bounding box center [726, 392] width 281 height 187
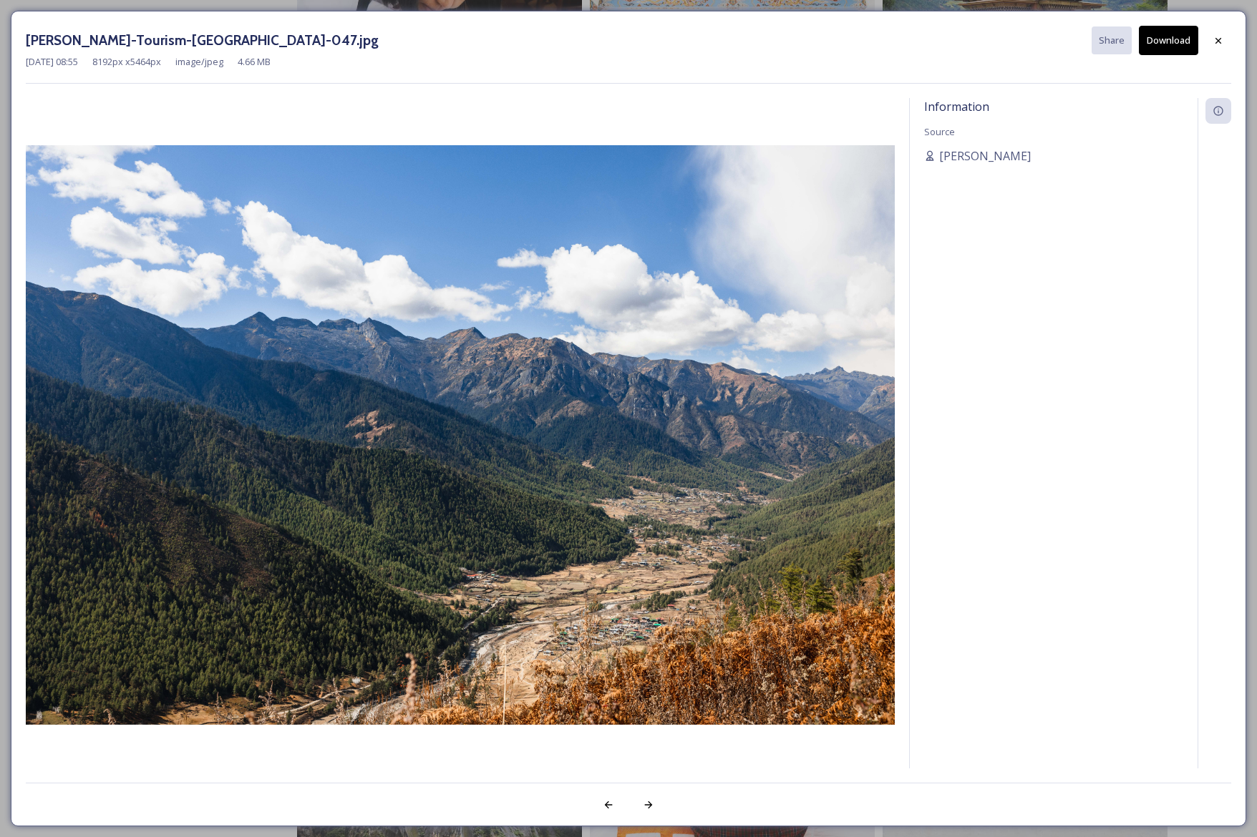
click at [1177, 41] on button "Download" at bounding box center [1168, 40] width 59 height 29
click at [1218, 36] on icon at bounding box center [1217, 40] width 11 height 11
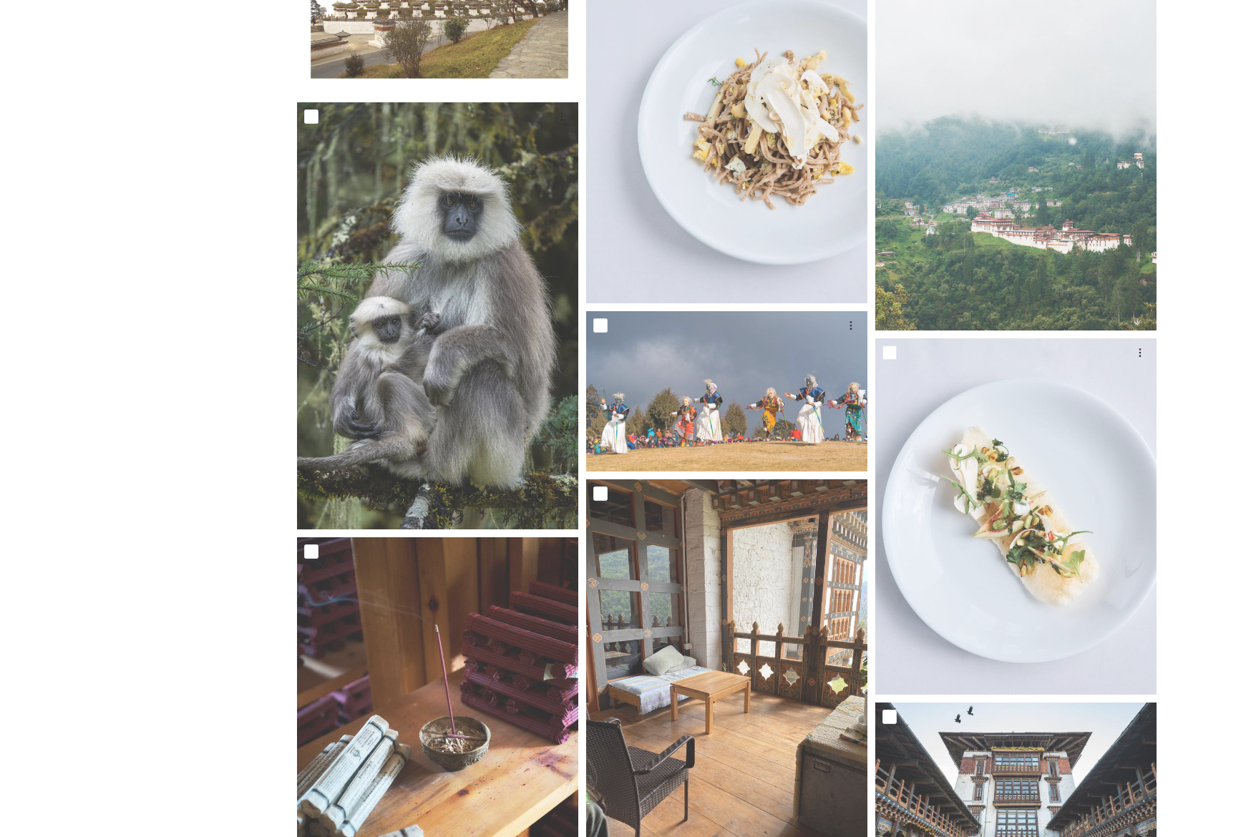
scroll to position [23166, 0]
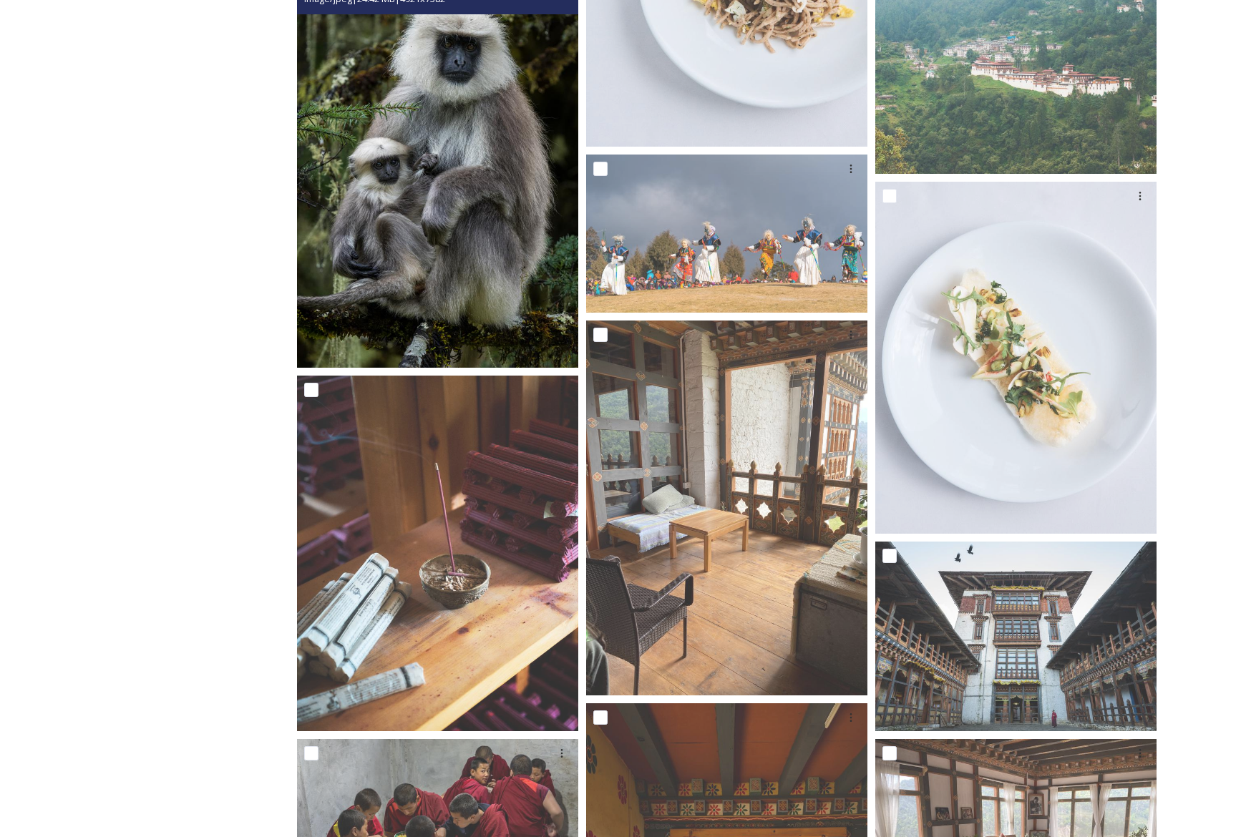
click at [545, 87] on img at bounding box center [437, 157] width 281 height 422
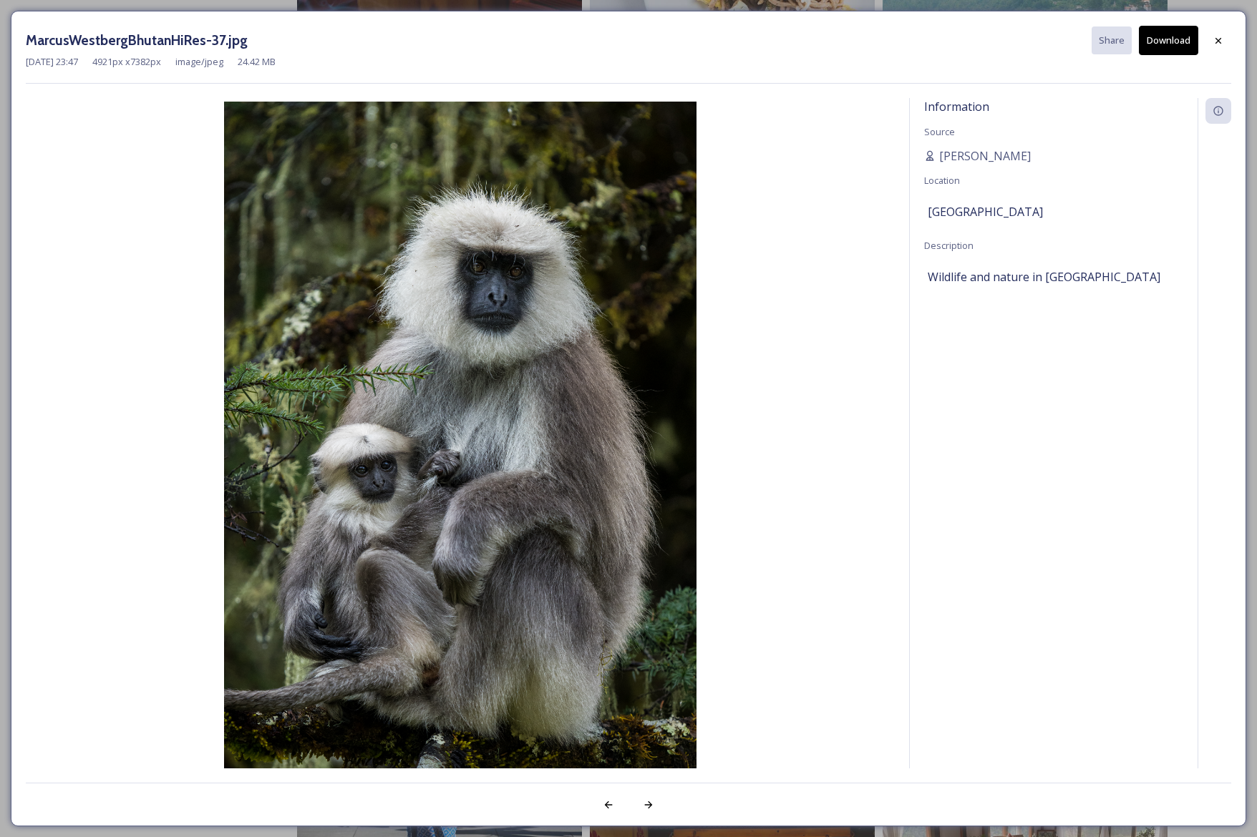
click at [1178, 40] on button "Download" at bounding box center [1168, 40] width 59 height 29
click at [1217, 40] on icon at bounding box center [1218, 40] width 6 height 6
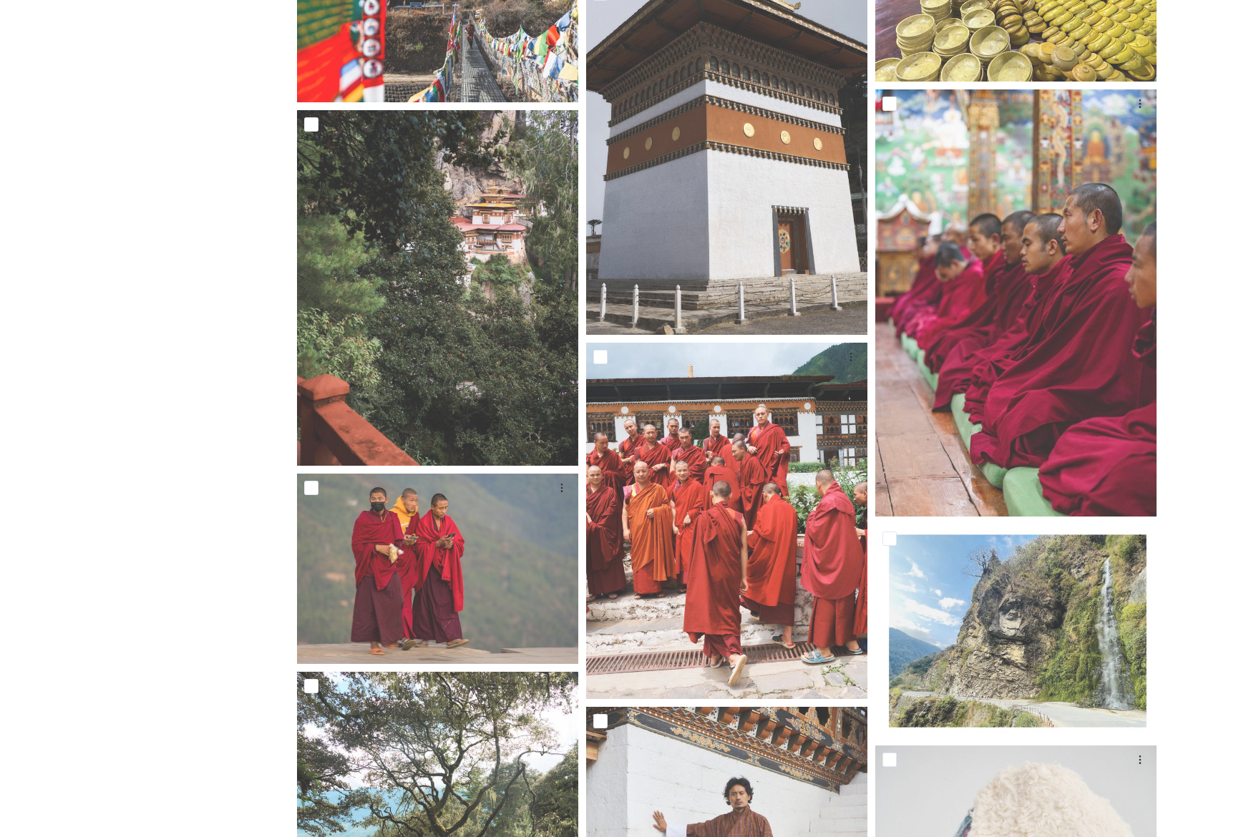
scroll to position [27099, 0]
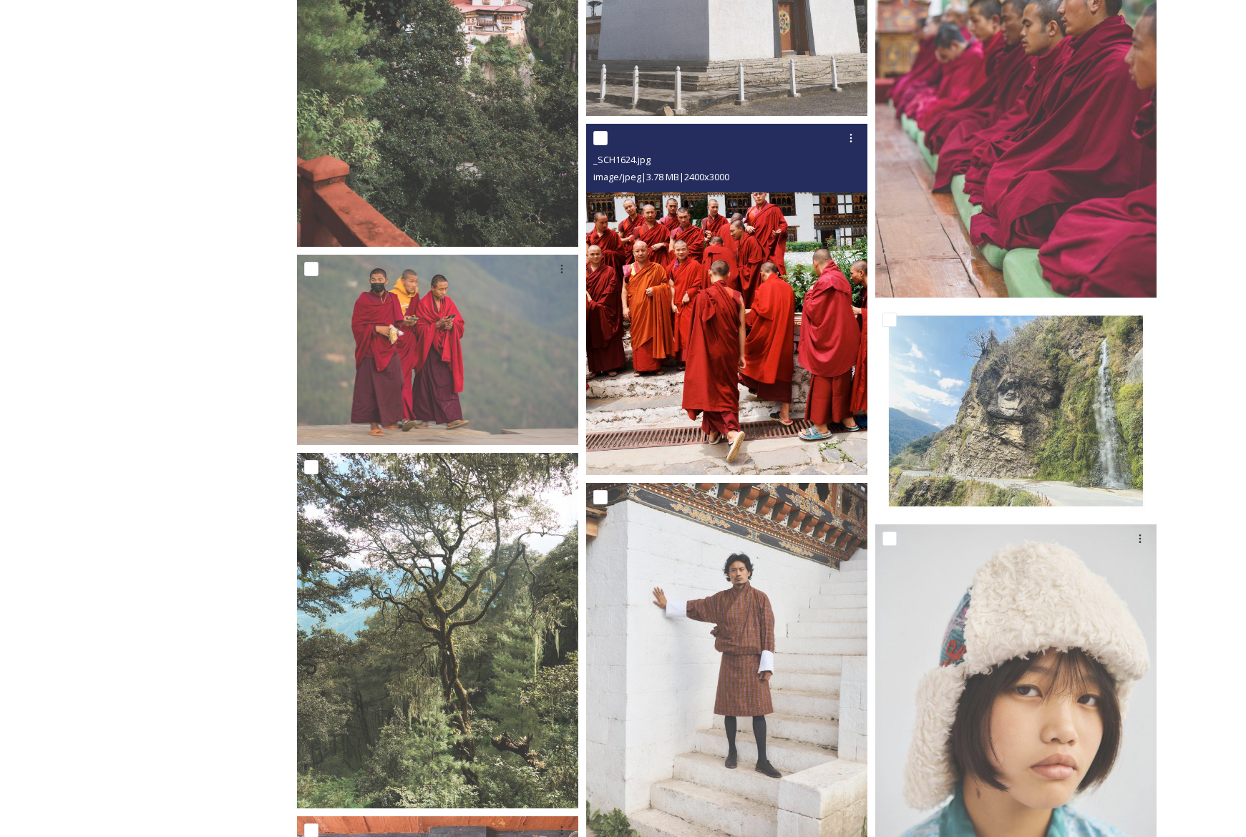
click at [730, 306] on img at bounding box center [726, 299] width 281 height 351
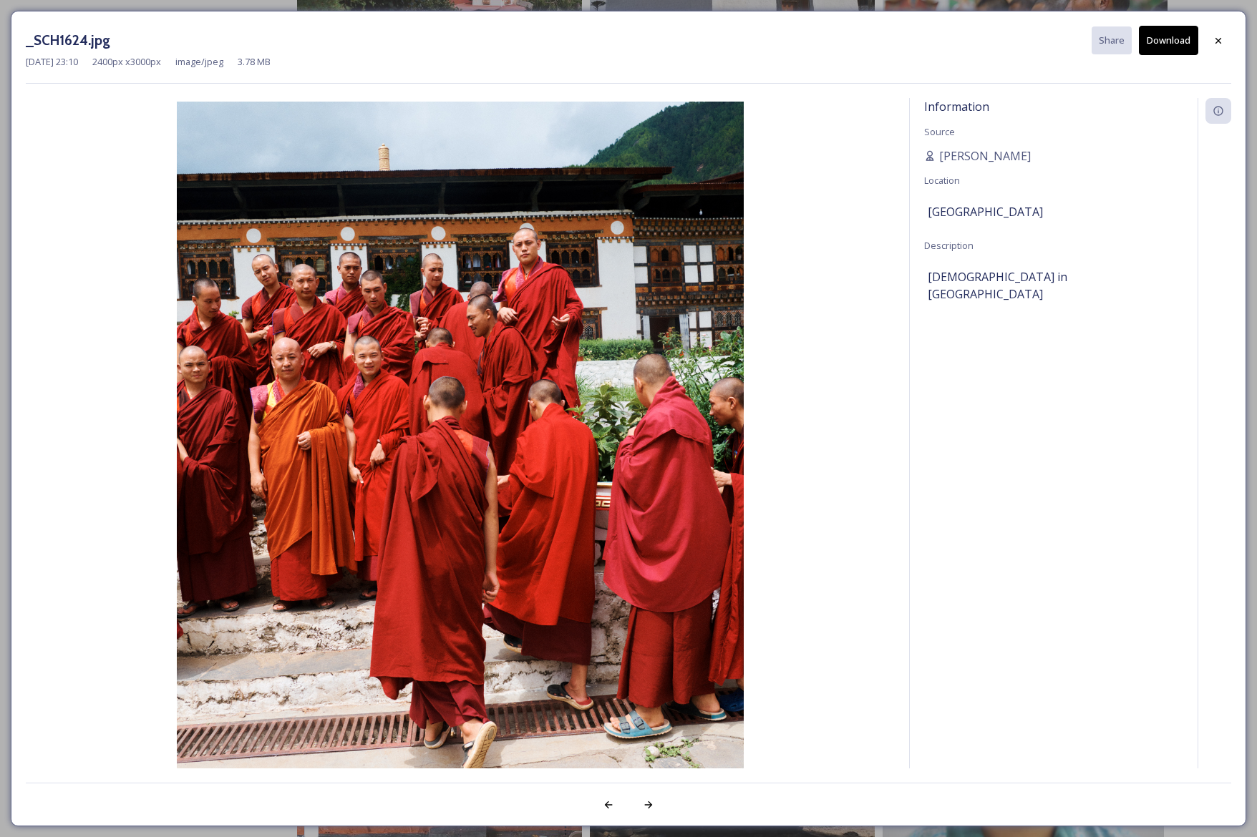
click at [1162, 46] on button "Download" at bounding box center [1168, 40] width 59 height 29
click at [1223, 42] on icon at bounding box center [1217, 40] width 11 height 11
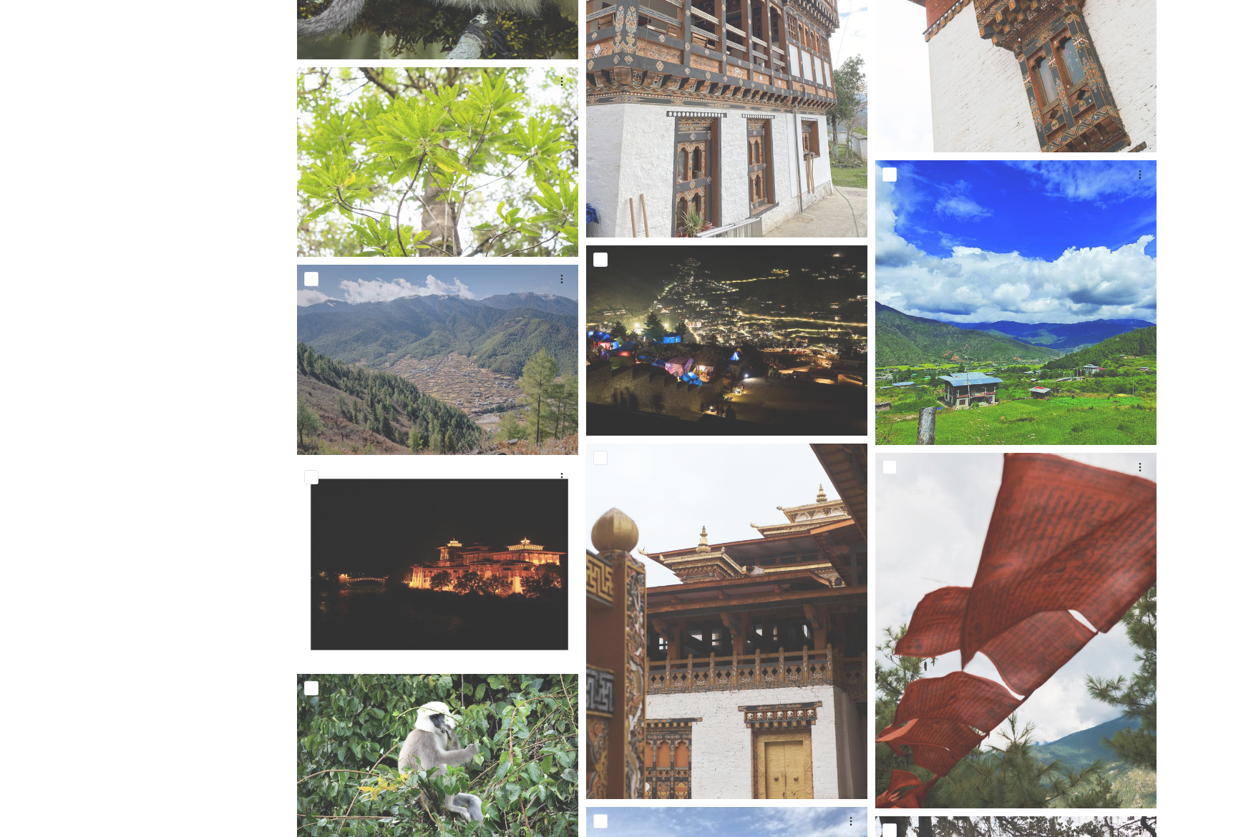
scroll to position [31896, 0]
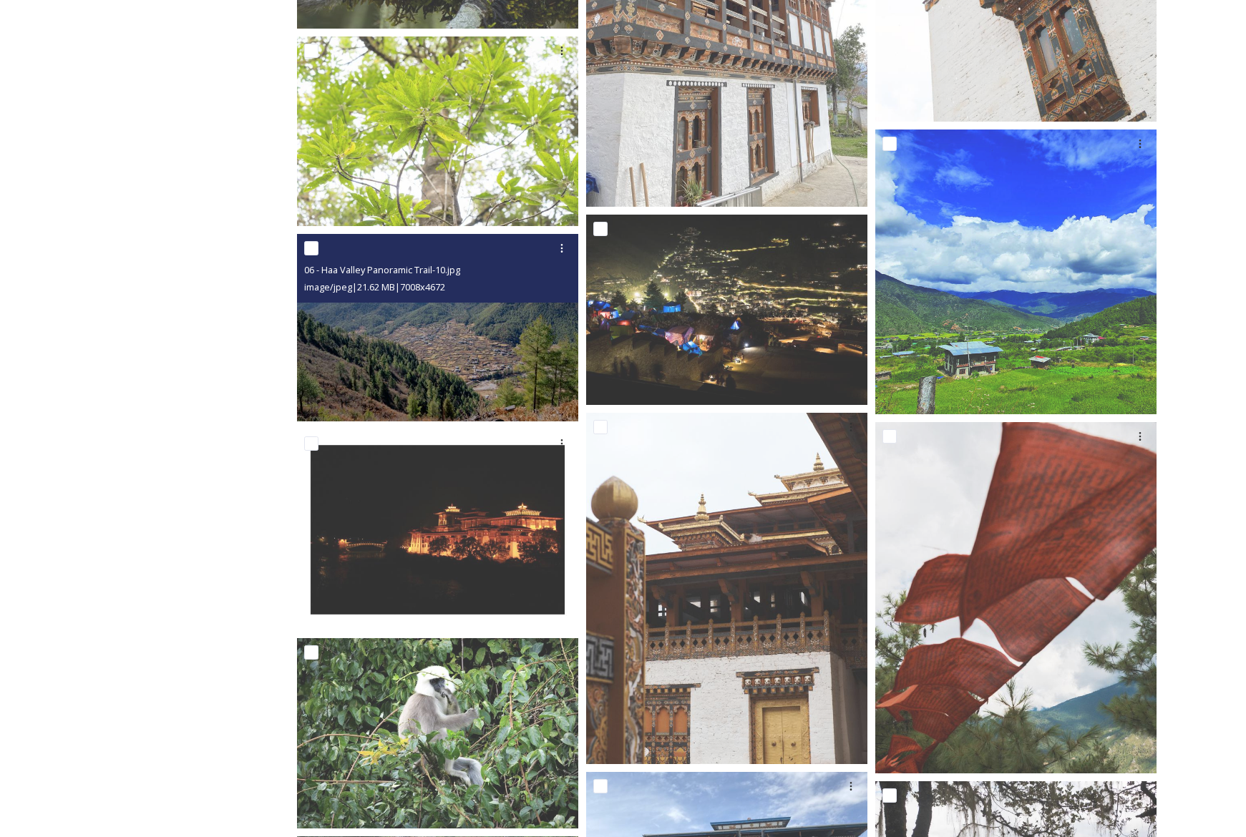
click at [520, 416] on img at bounding box center [437, 327] width 281 height 187
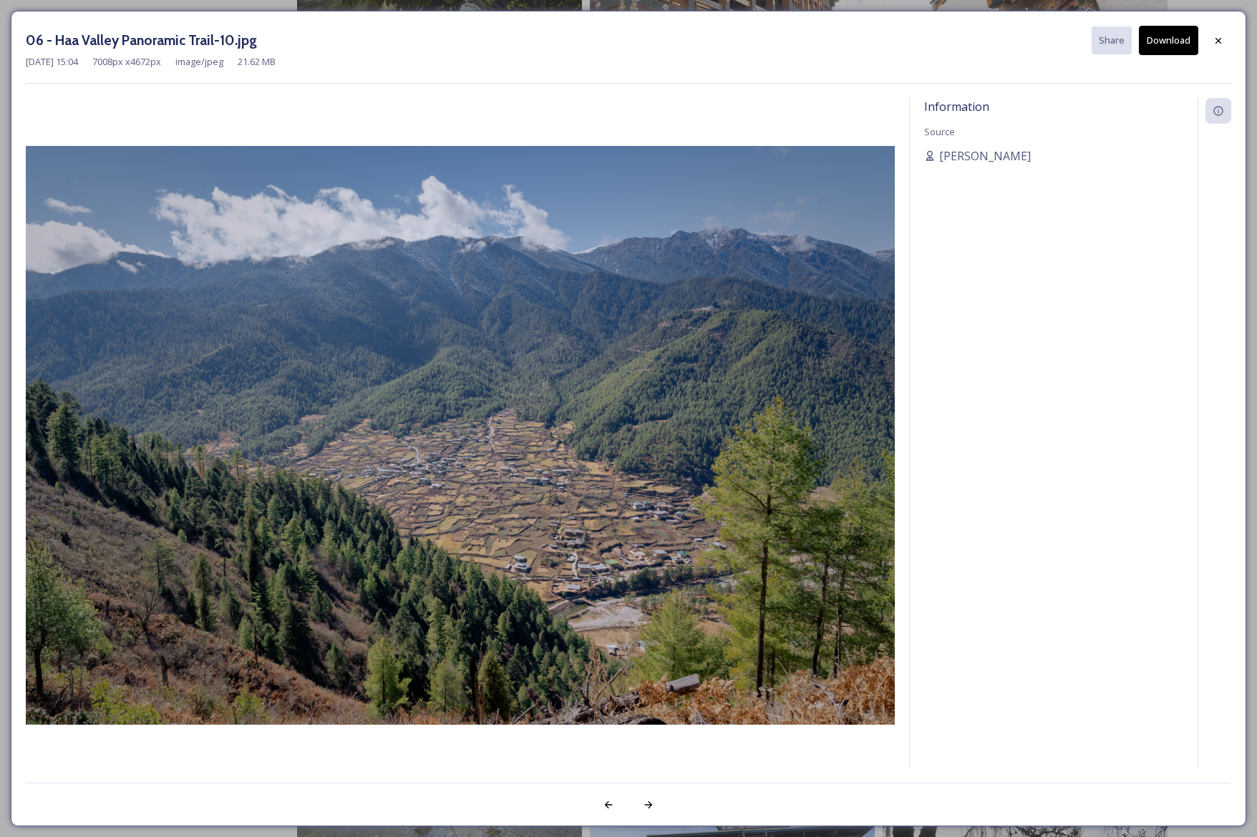
click at [1179, 42] on button "Download" at bounding box center [1168, 40] width 59 height 29
click at [1221, 40] on icon at bounding box center [1217, 40] width 11 height 11
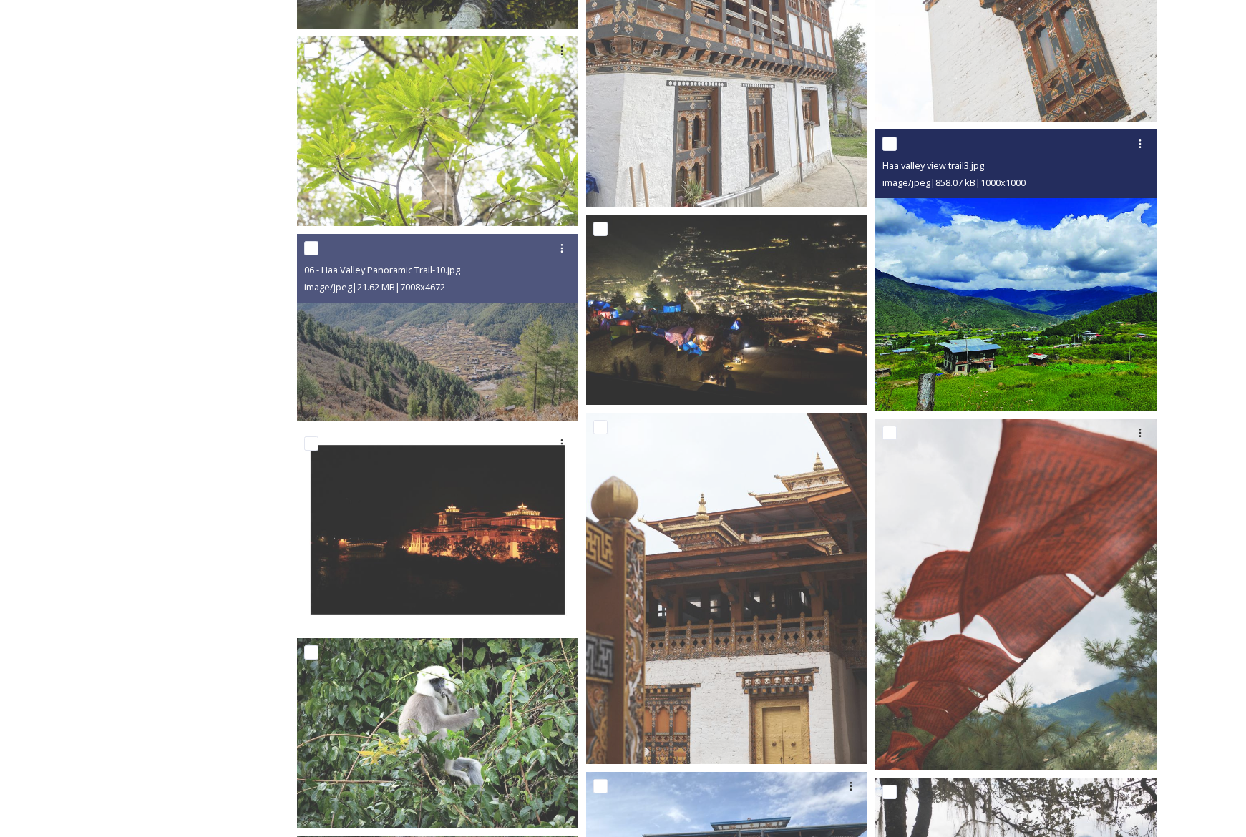
click at [1051, 343] on img at bounding box center [1015, 270] width 281 height 281
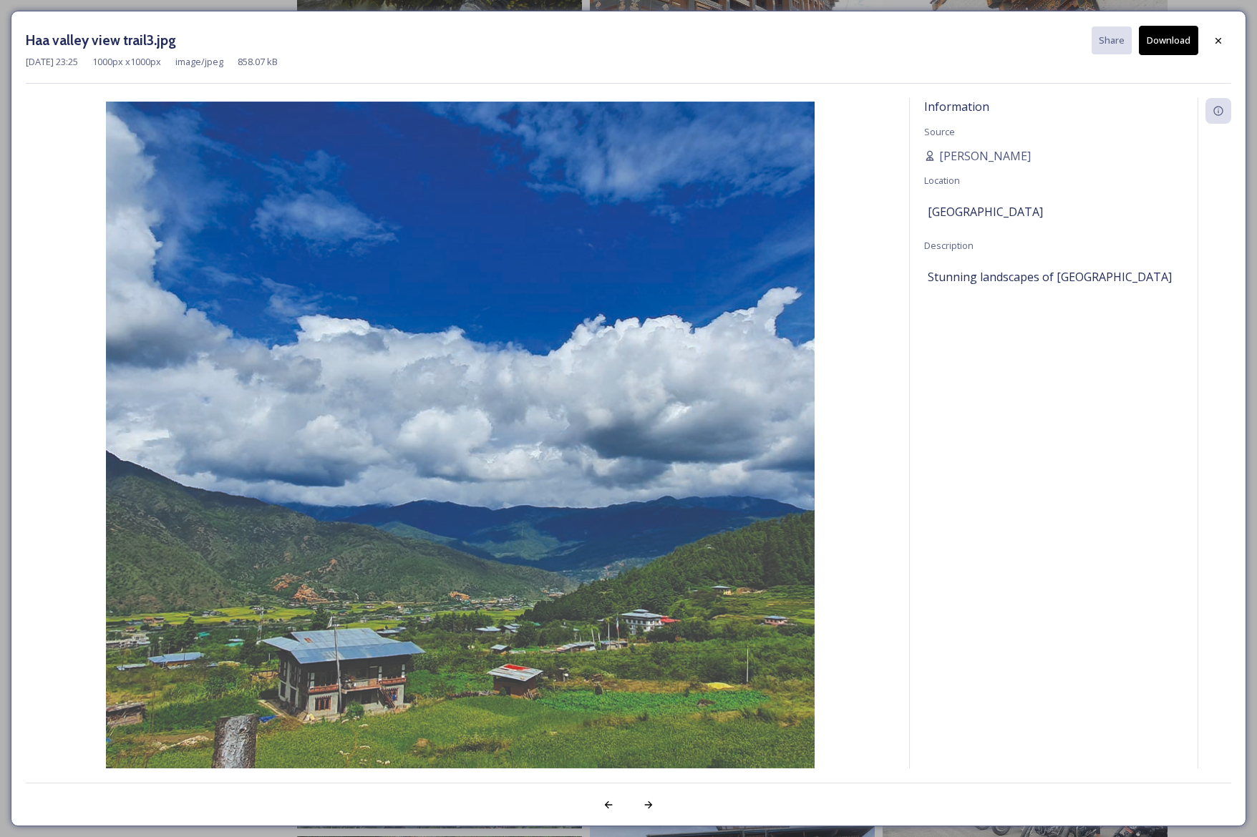
click at [1185, 41] on button "Download" at bounding box center [1168, 40] width 59 height 29
click at [1213, 42] on icon at bounding box center [1217, 40] width 11 height 11
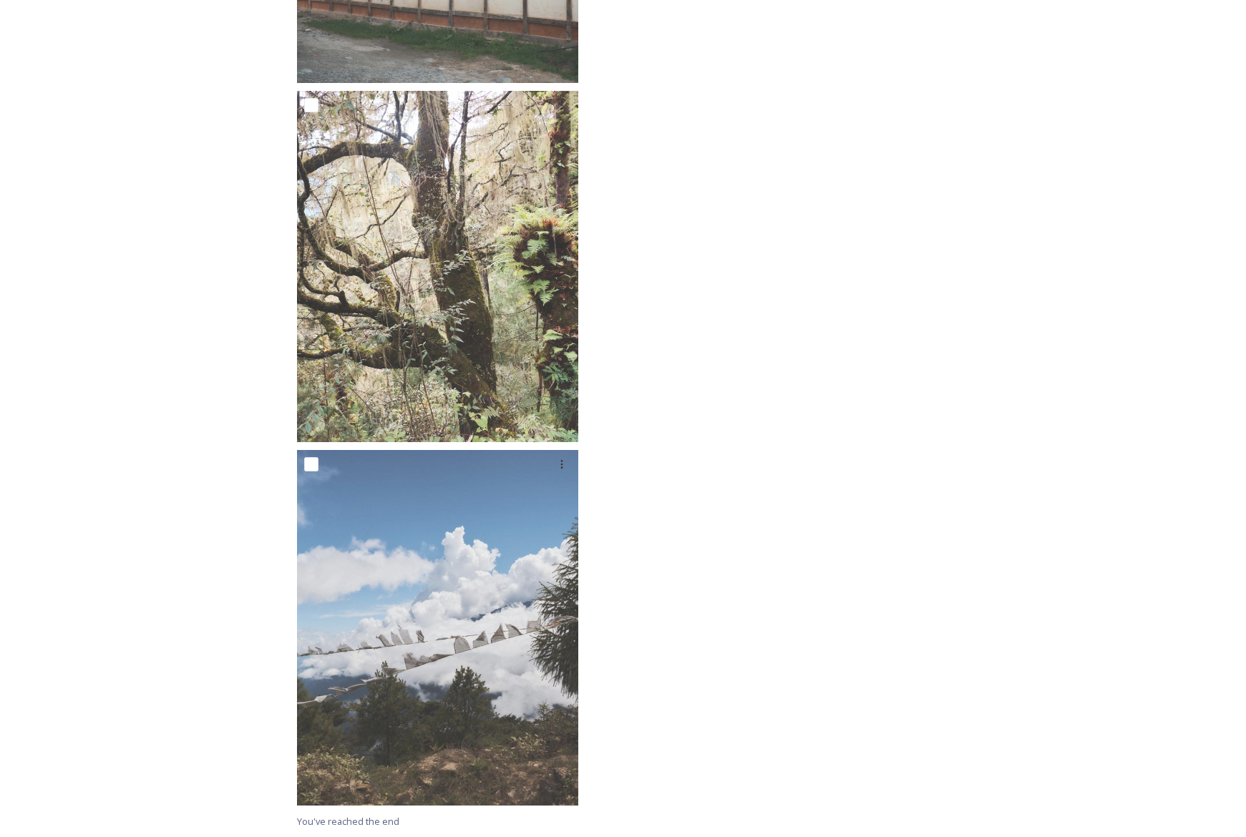
scroll to position [35833, 0]
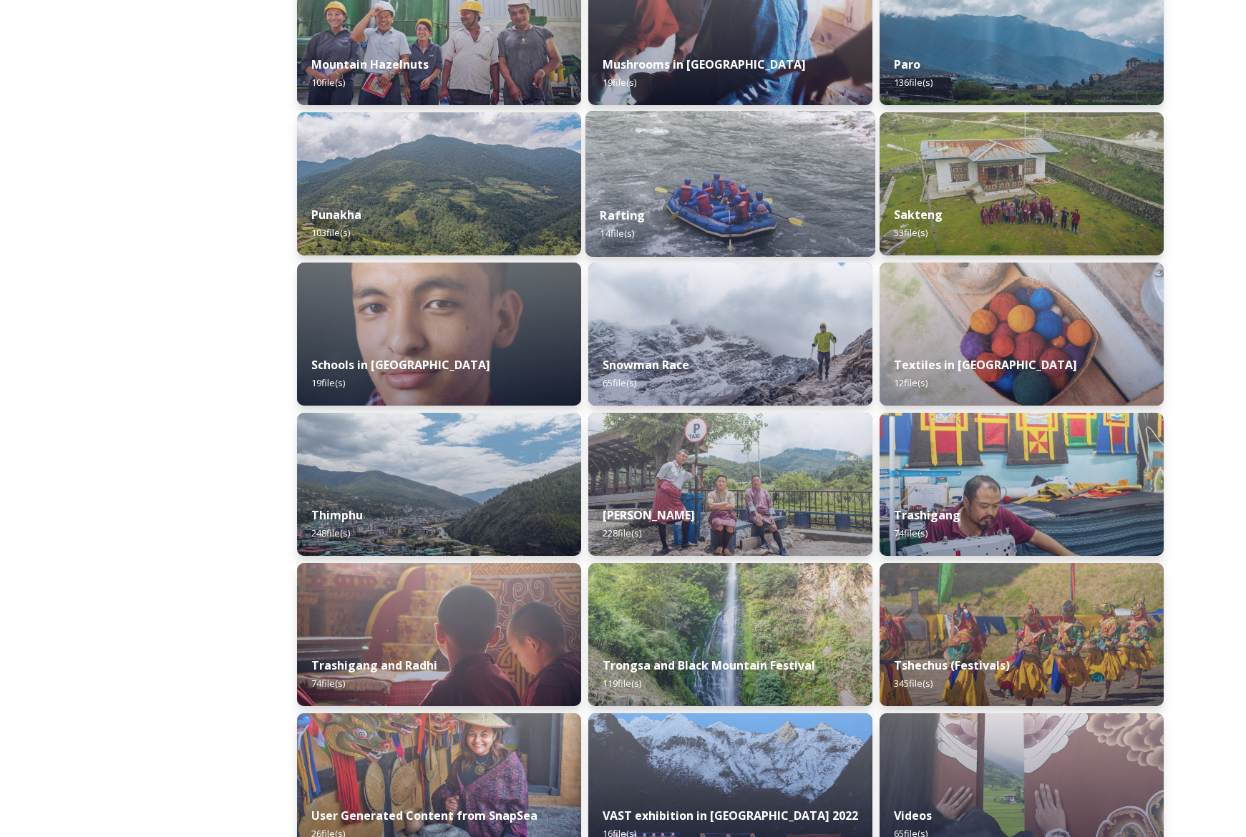
scroll to position [1300, 0]
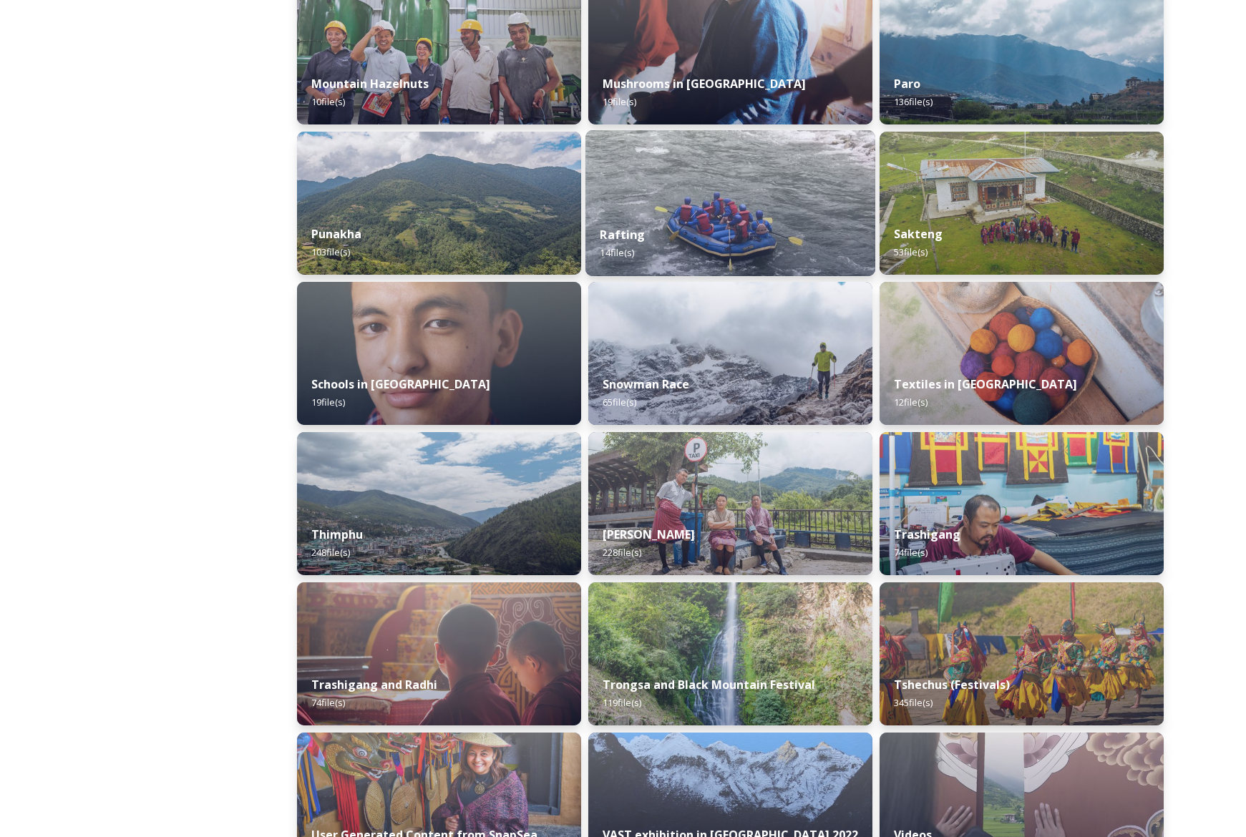
click at [688, 189] on img at bounding box center [730, 203] width 290 height 146
